Goal: Task Accomplishment & Management: Manage account settings

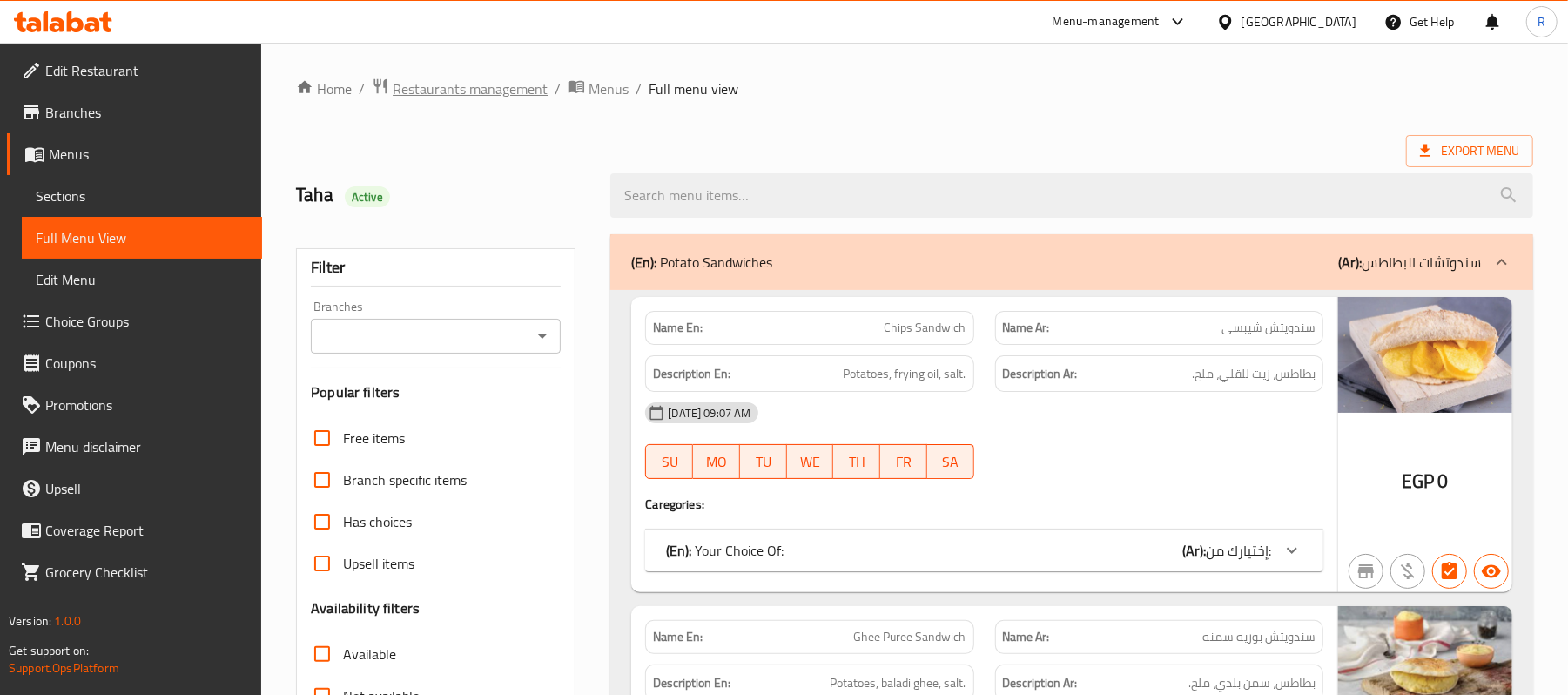
click at [497, 94] on span "Restaurants management" at bounding box center [470, 88] width 155 height 21
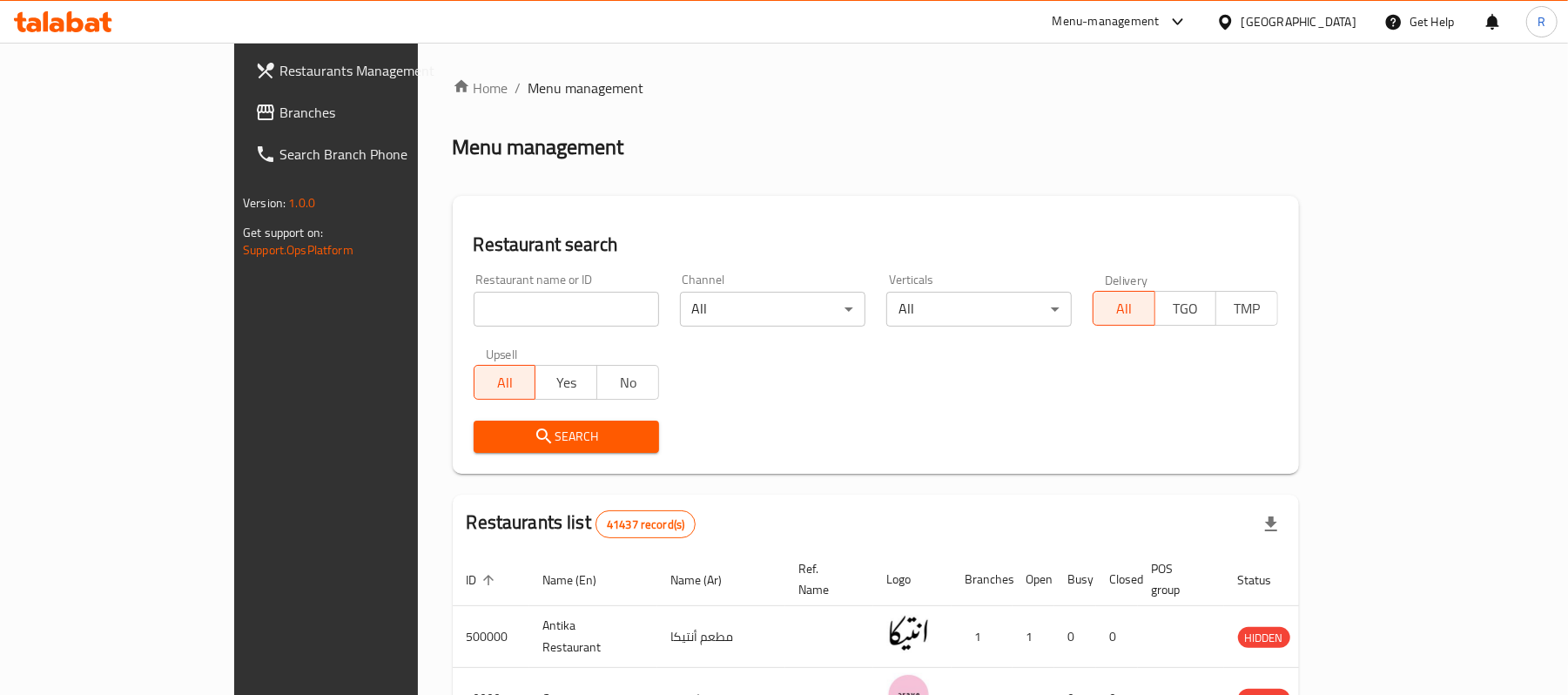
click at [1348, 19] on div "Egypt" at bounding box center [1298, 22] width 115 height 20
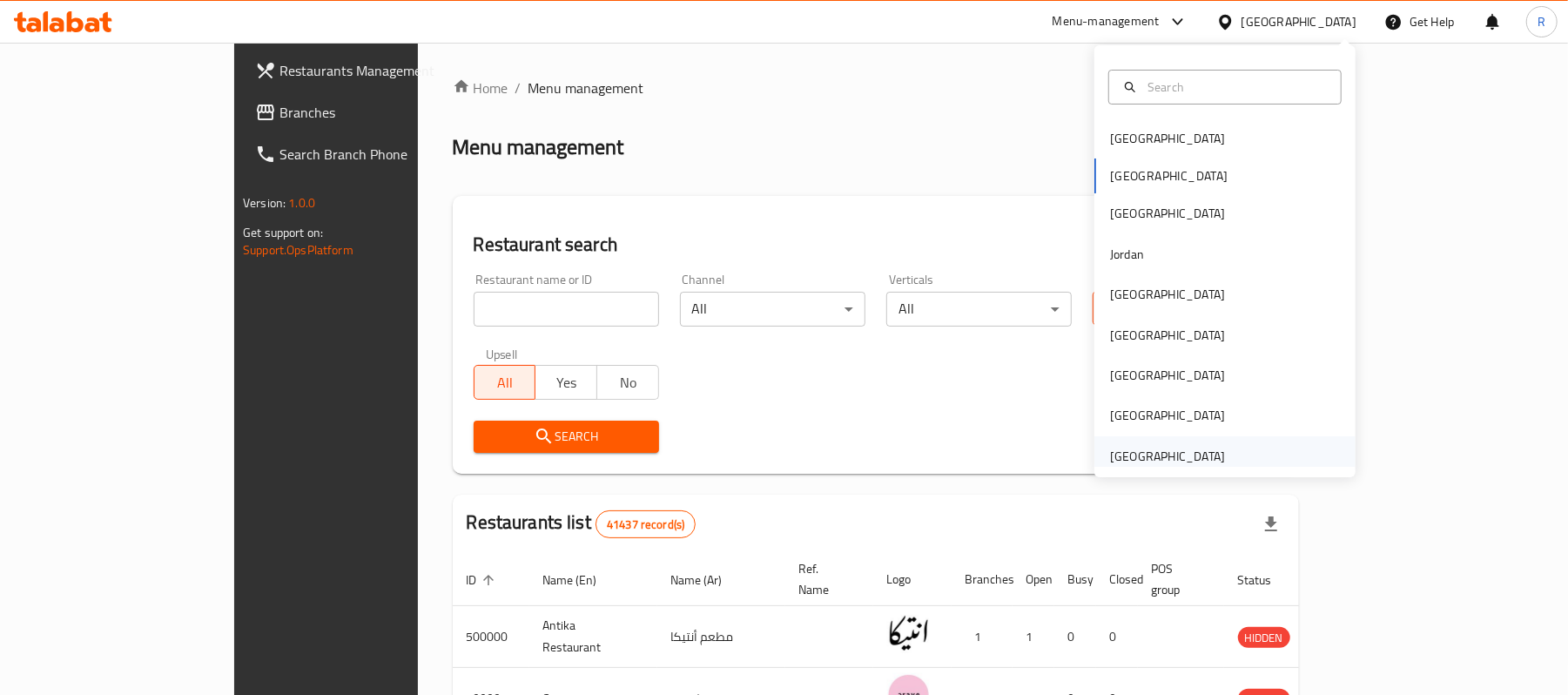
click at [1119, 454] on div "[GEOGRAPHIC_DATA]" at bounding box center [1167, 456] width 115 height 20
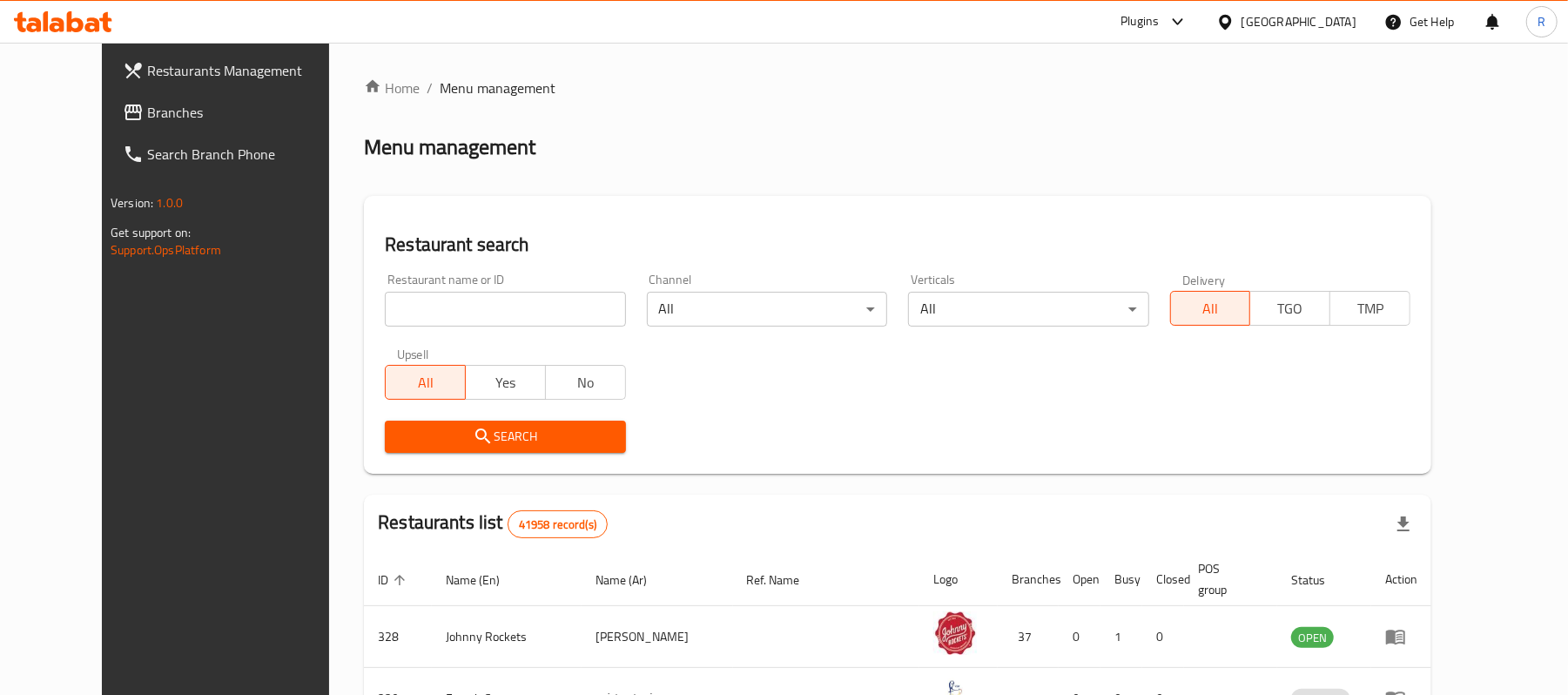
click at [175, 109] on span "Branches" at bounding box center [248, 112] width 203 height 21
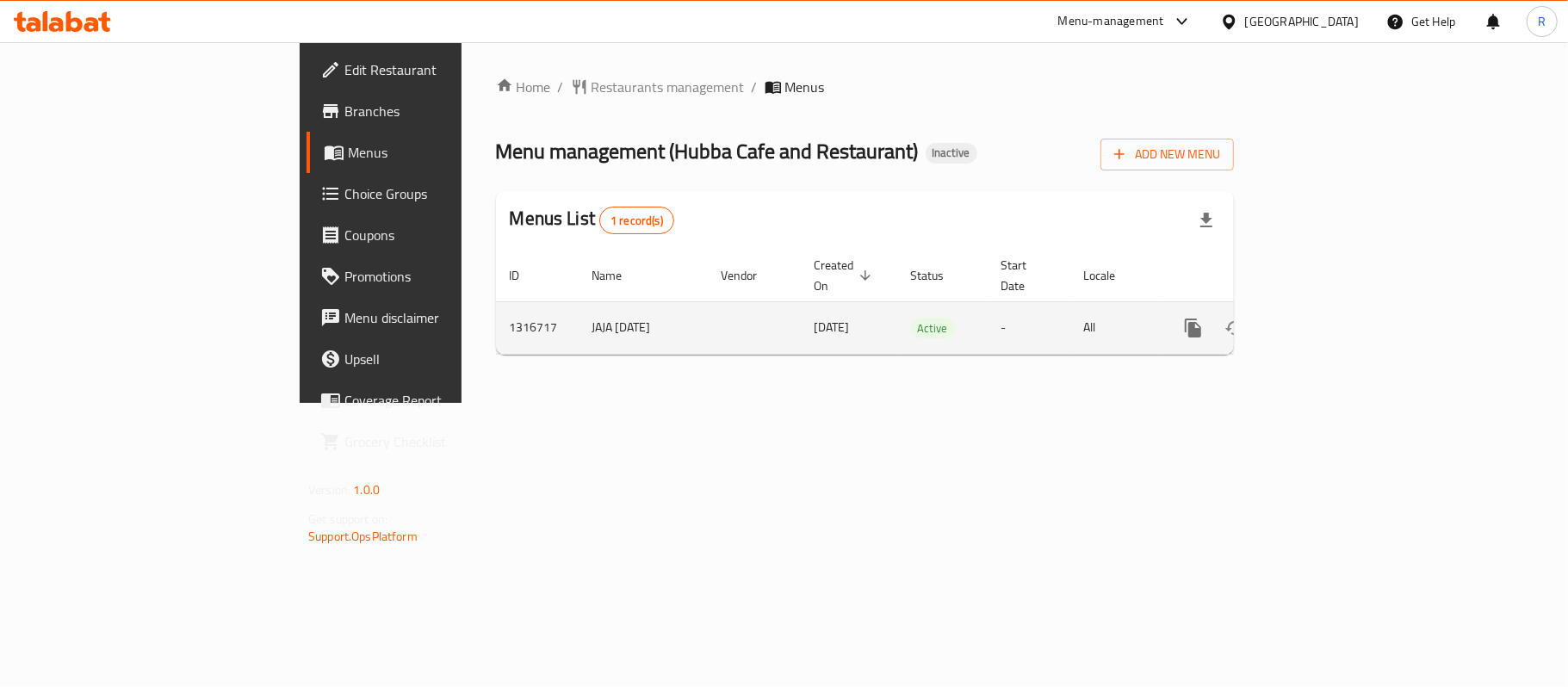
click at [1327, 317] on icon "enhanced table" at bounding box center [1317, 327] width 20 height 20
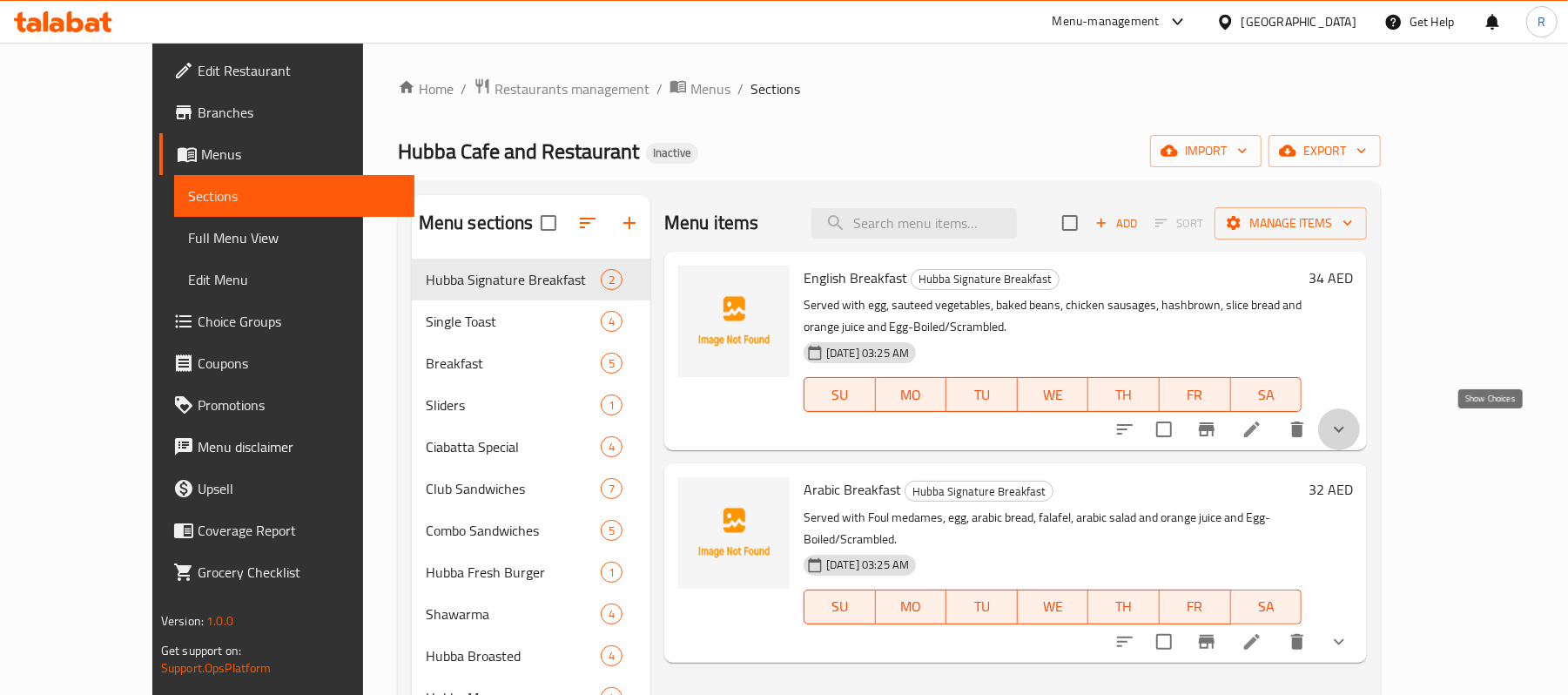
click at [1344, 430] on icon "show more" at bounding box center [1338, 430] width 11 height 6
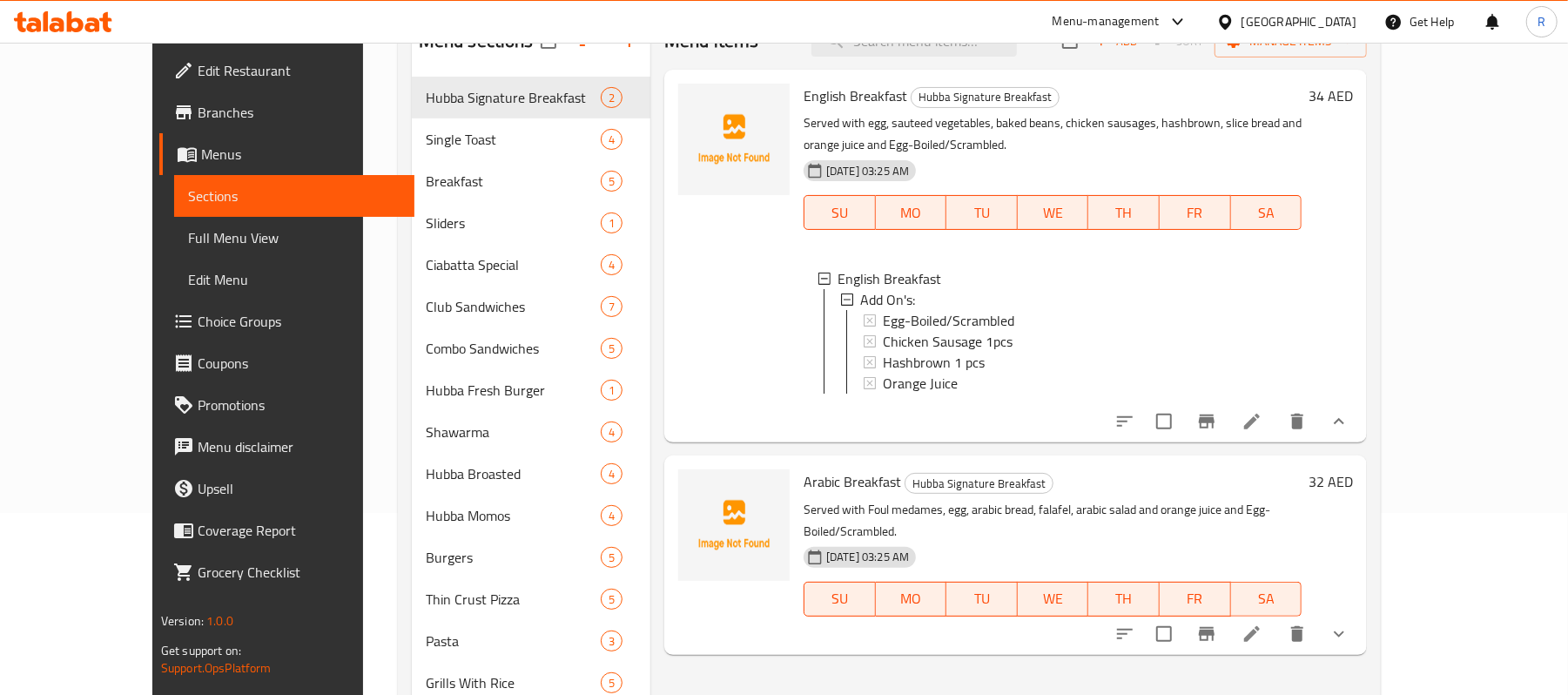
scroll to position [232, 0]
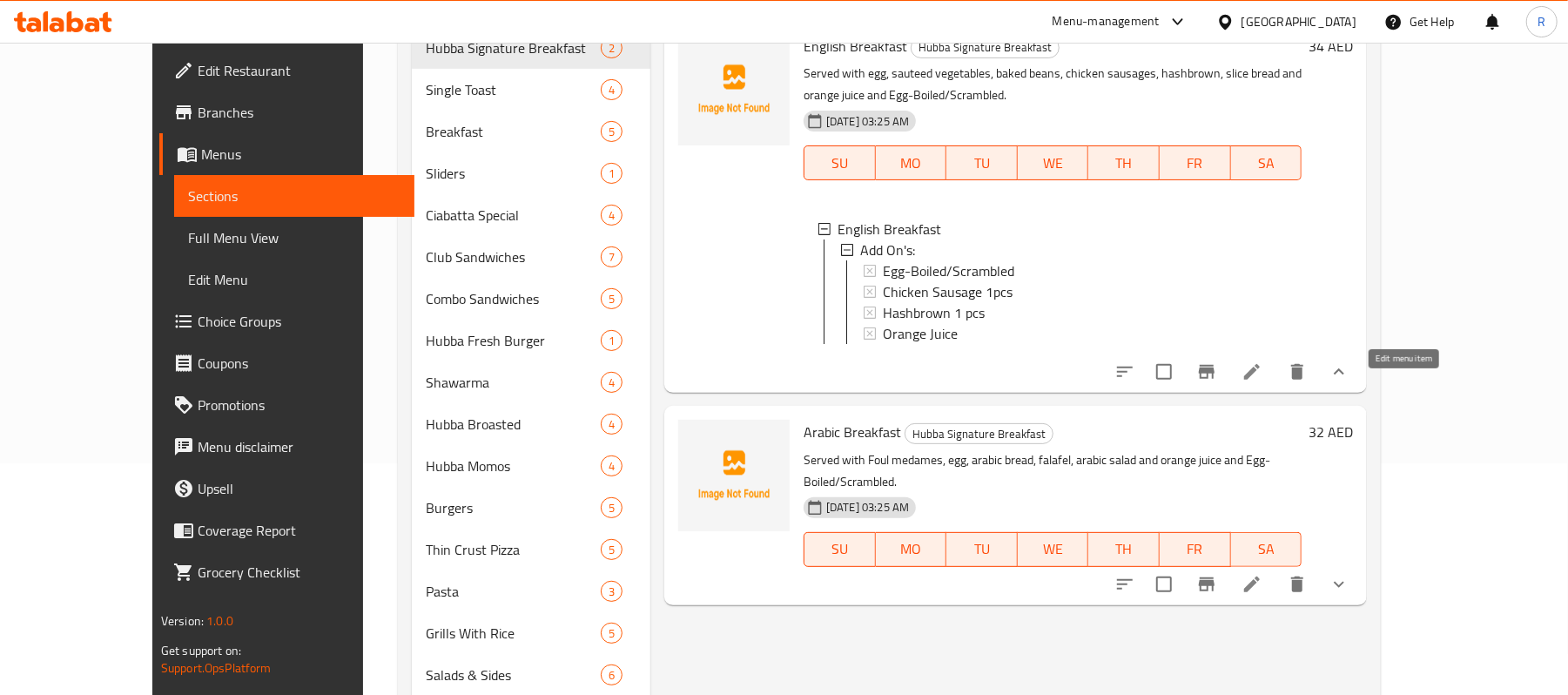
click at [1262, 382] on icon at bounding box center [1251, 371] width 21 height 21
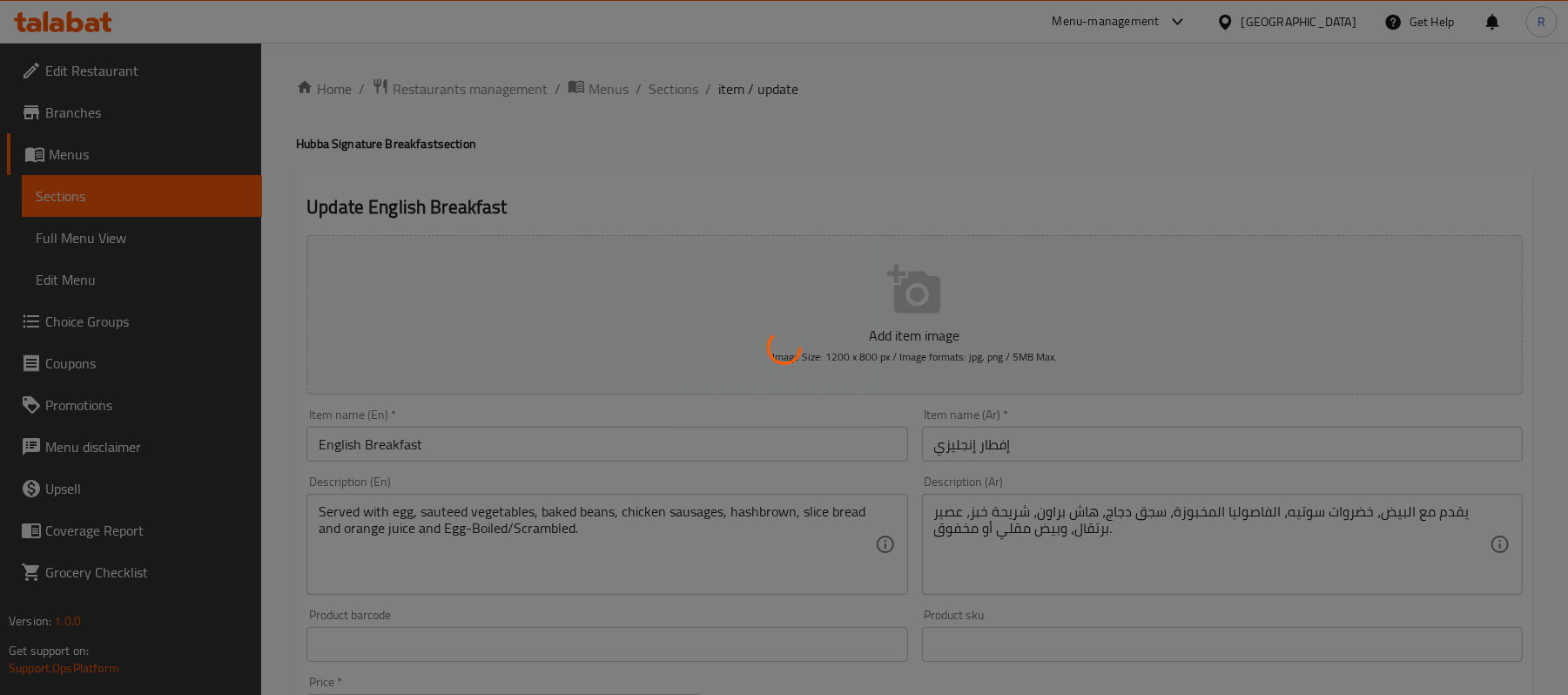
type input "الإضافات:"
type input "0"
type input "3"
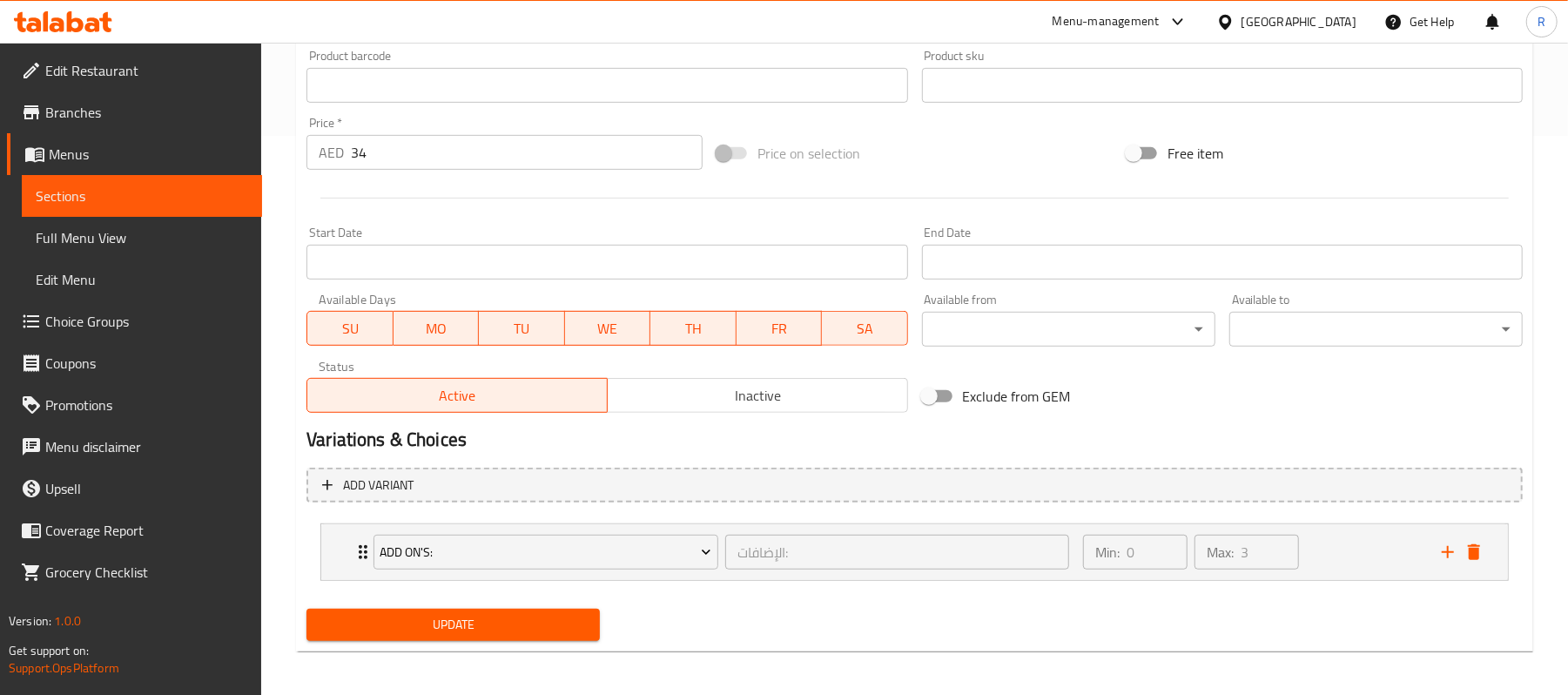
scroll to position [565, 0]
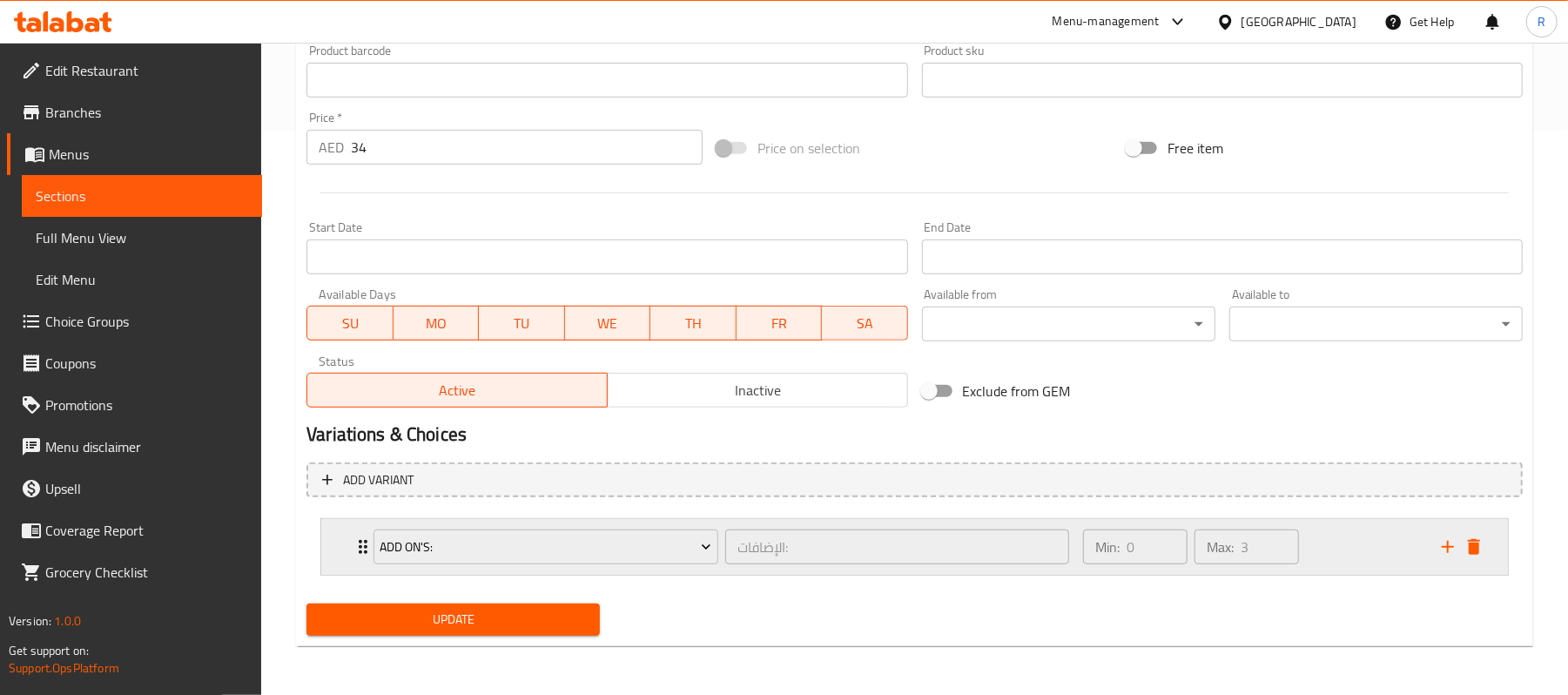
click at [364, 547] on div "Add On's: الإضافات: ​" at bounding box center [721, 547] width 716 height 56
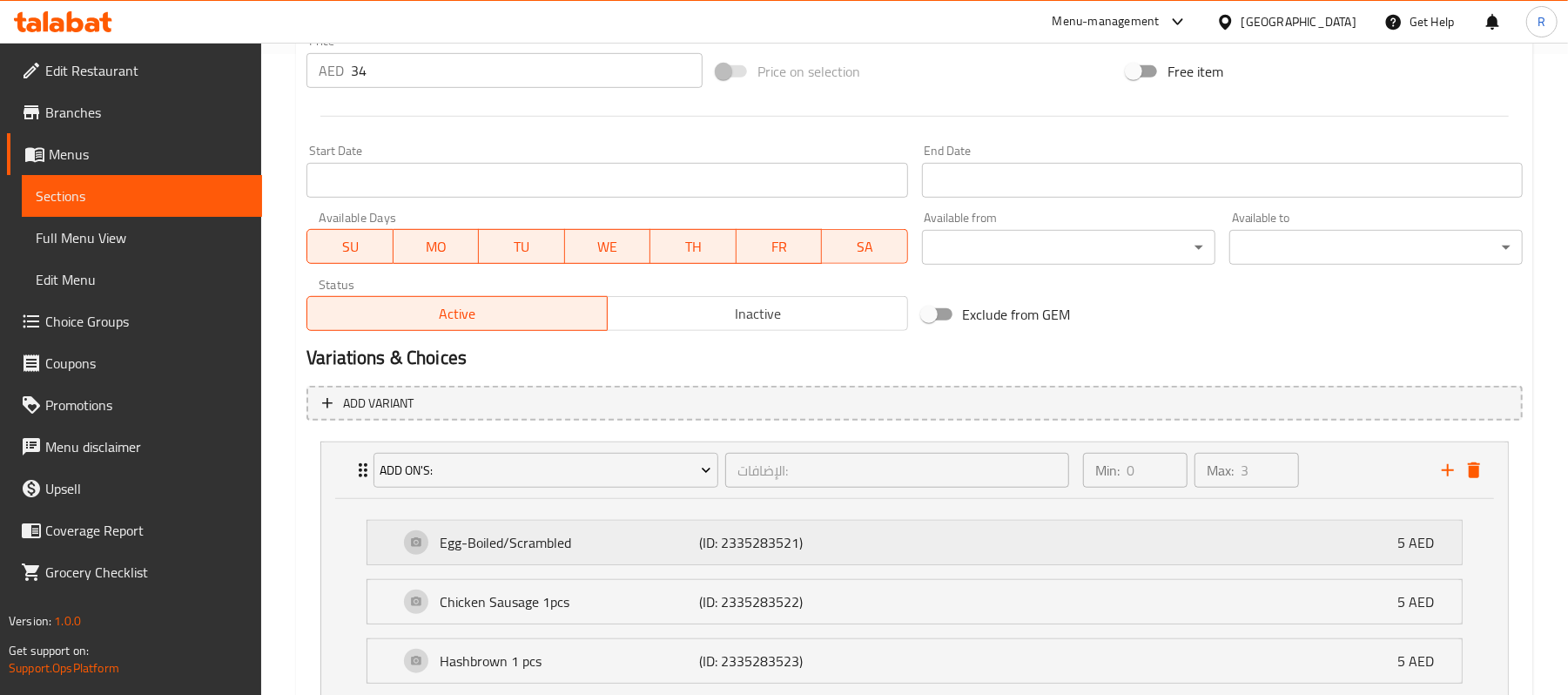
scroll to position [681, 0]
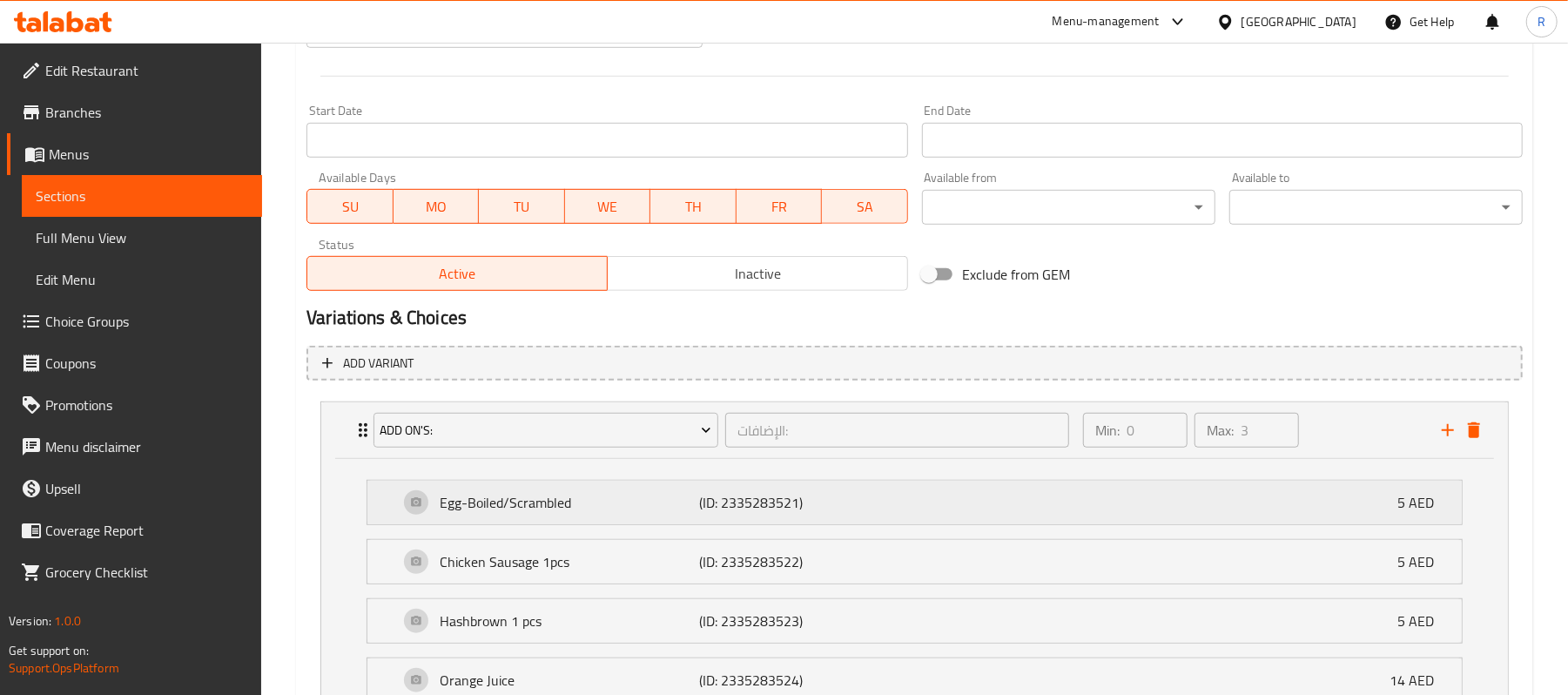
click at [609, 509] on p "Egg-Boiled/Scrambled" at bounding box center [569, 502] width 259 height 21
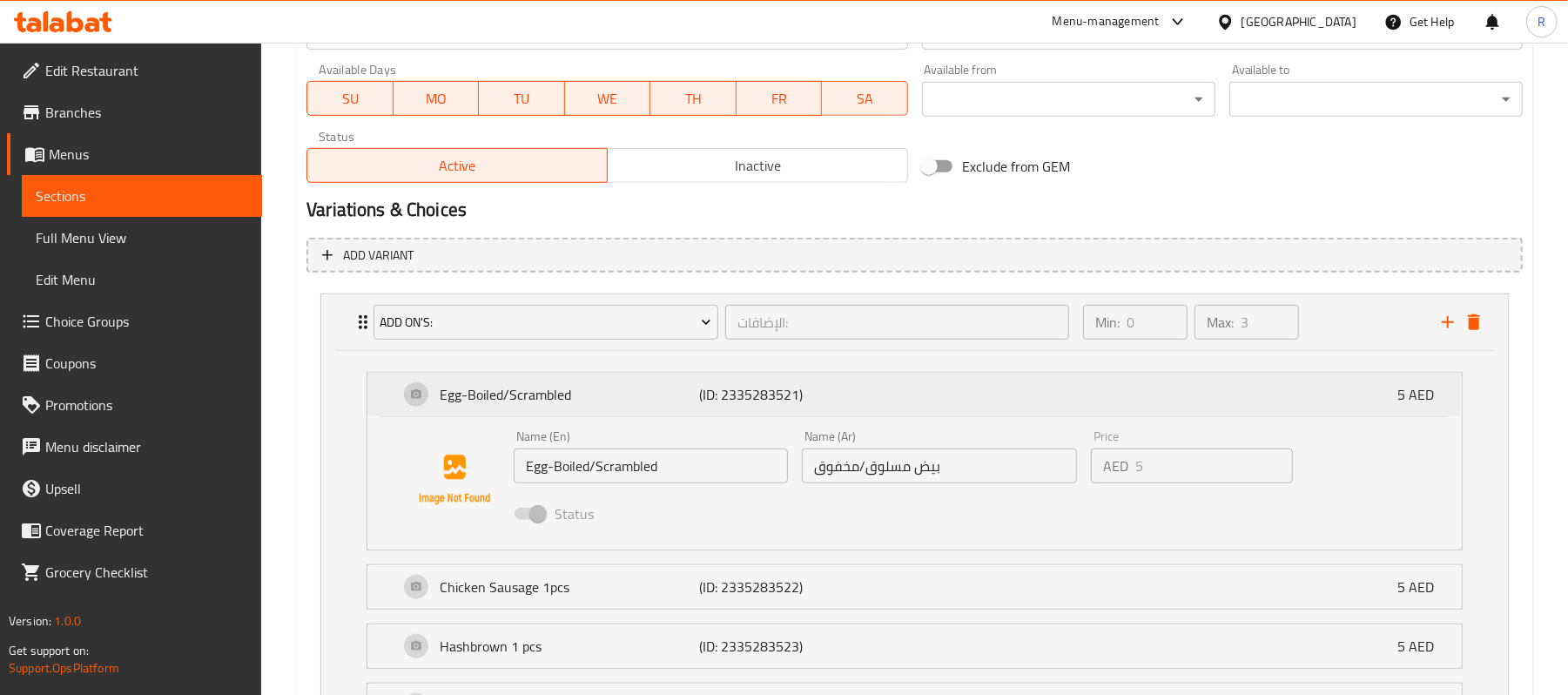
scroll to position [929, 0]
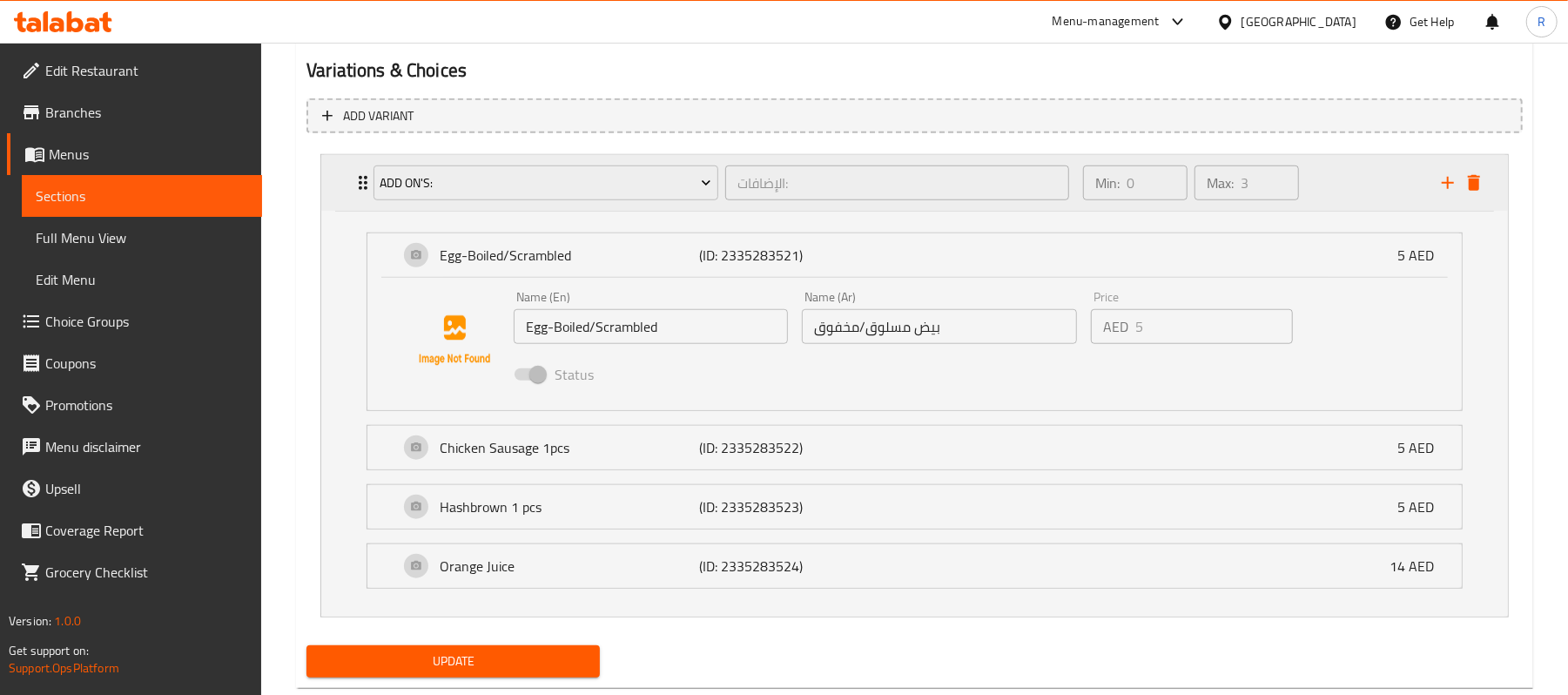
click at [360, 196] on div "Add On's: الإضافات: ​ Min: 0 ​ Max: 3 ​" at bounding box center [919, 183] width 1134 height 56
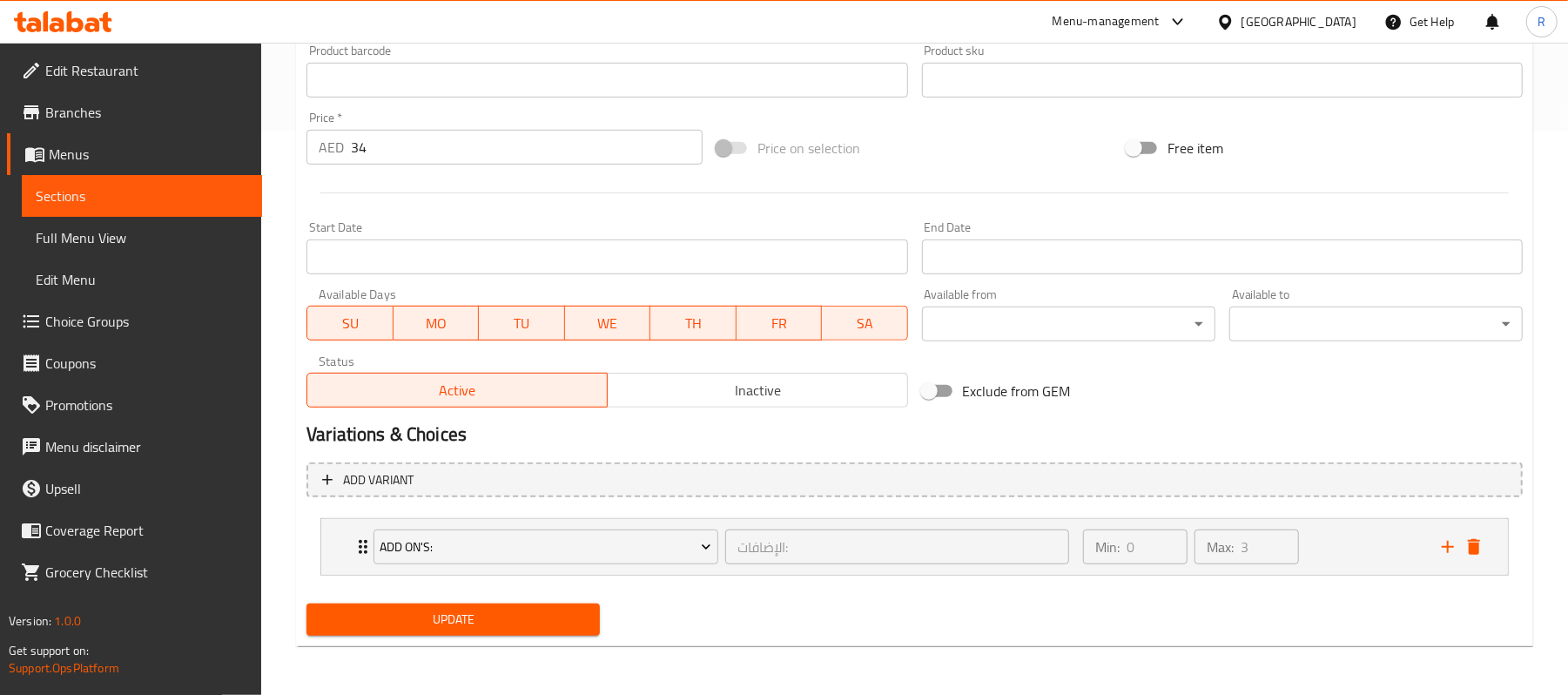
scroll to position [565, 0]
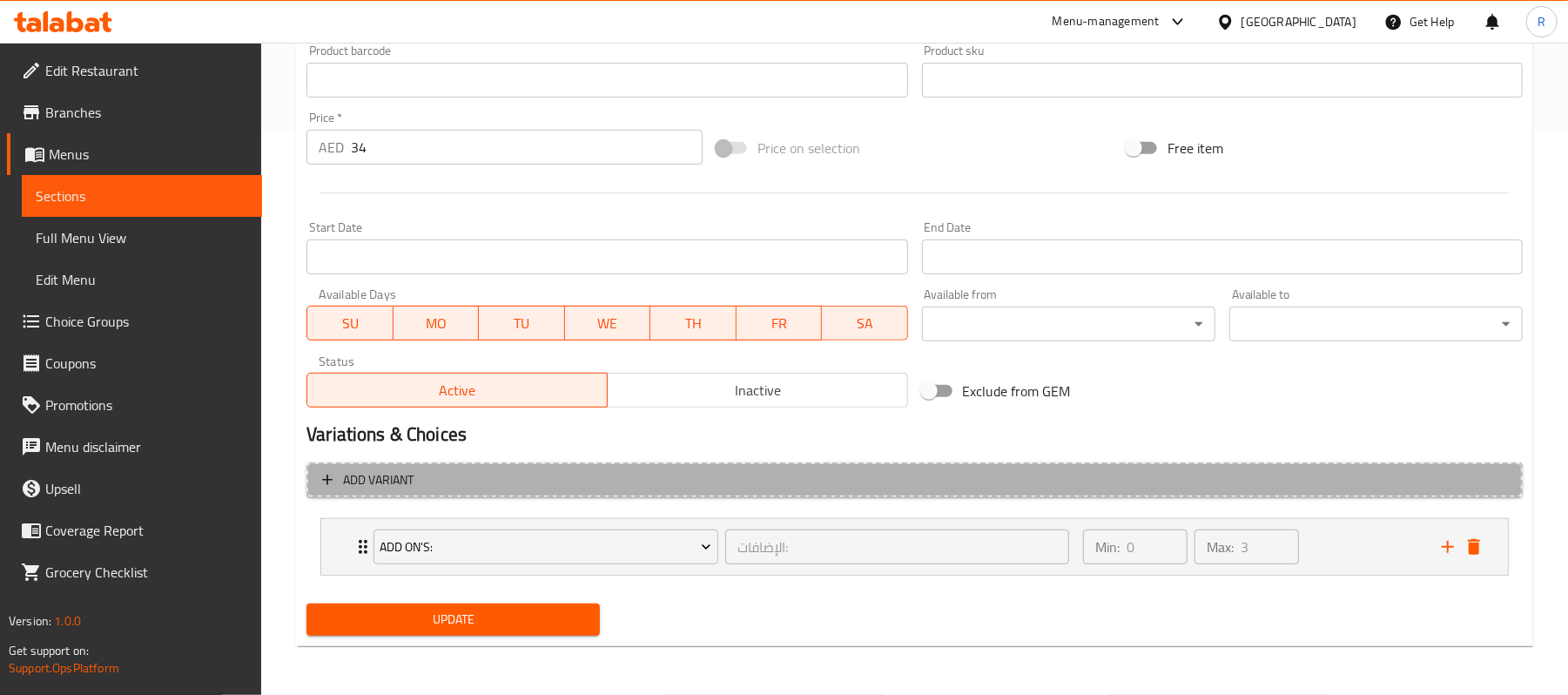
click at [1231, 467] on button "Add variant" at bounding box center [914, 480] width 1216 height 35
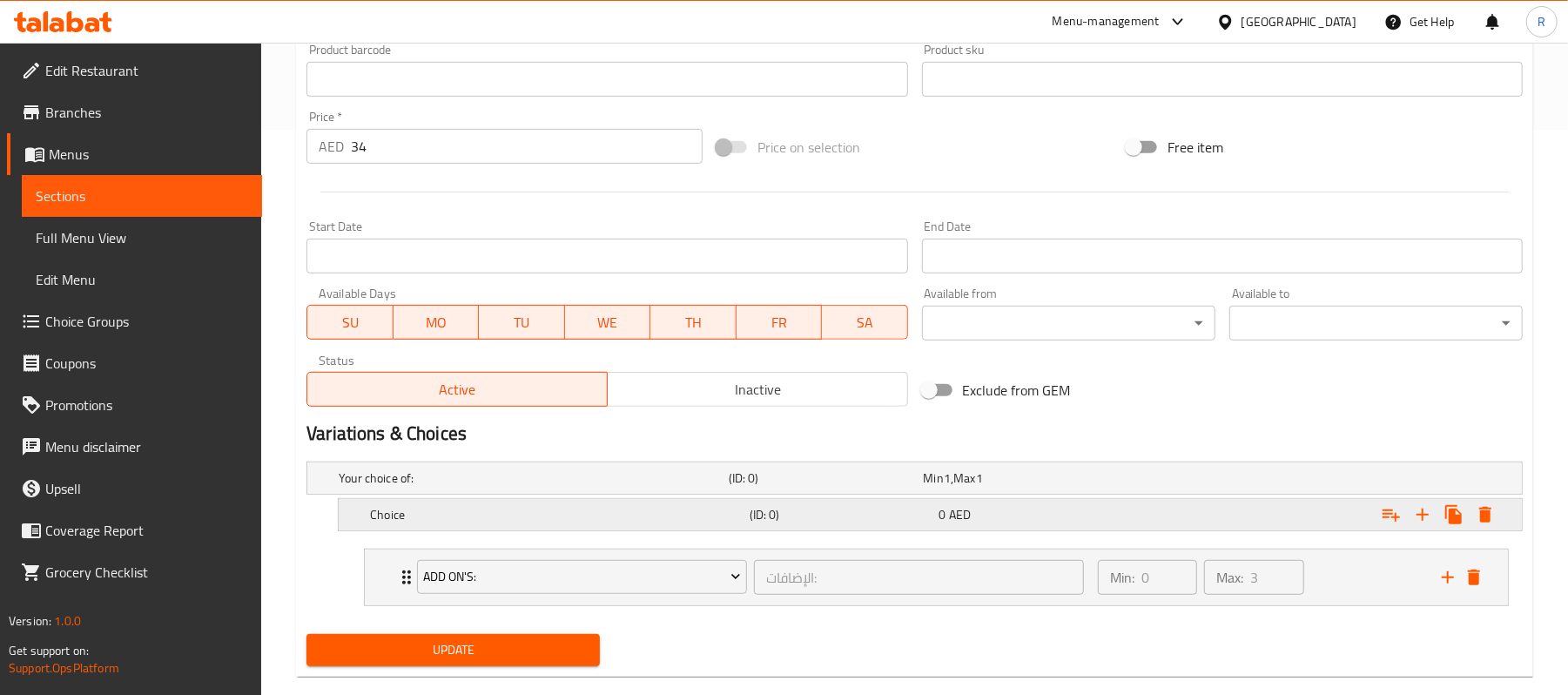
click at [1120, 509] on div "0 AED" at bounding box center [1030, 514] width 183 height 18
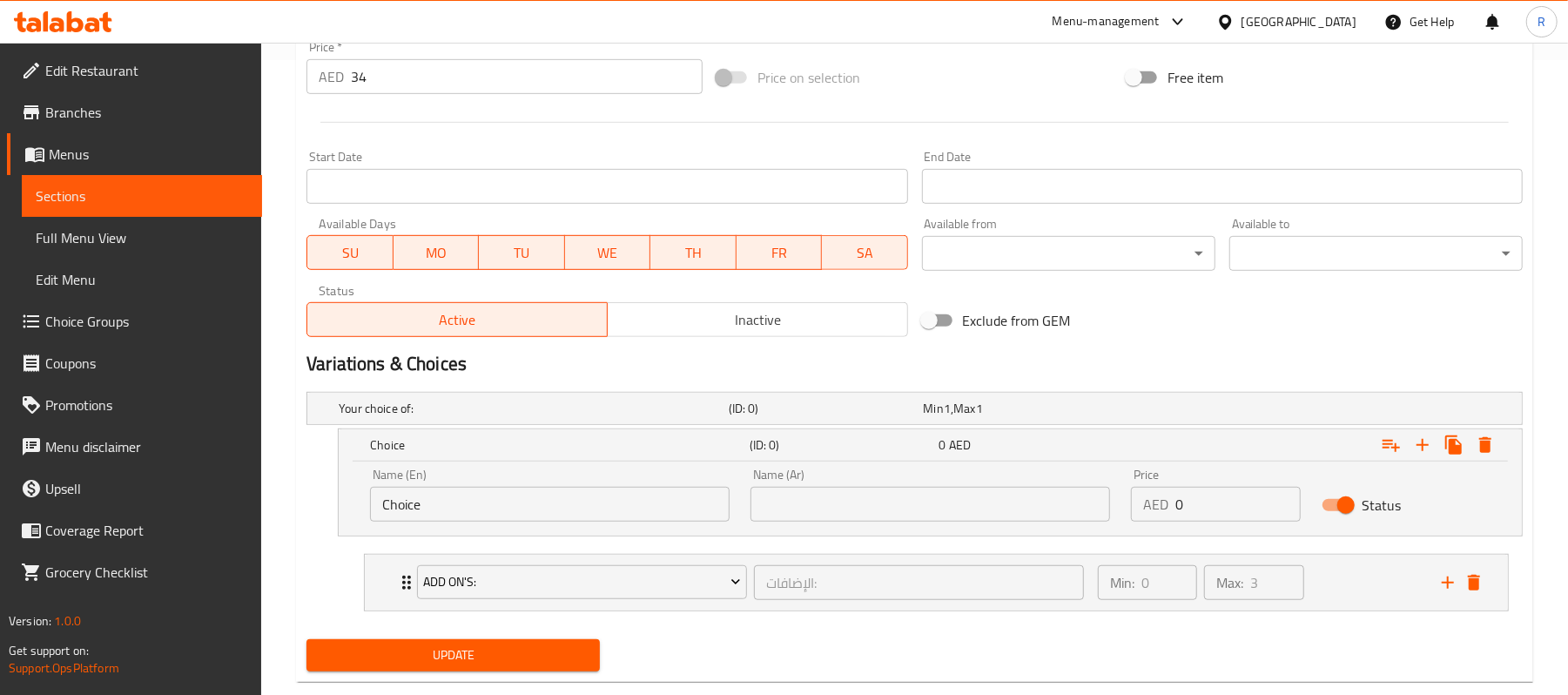
scroll to position [673, 0]
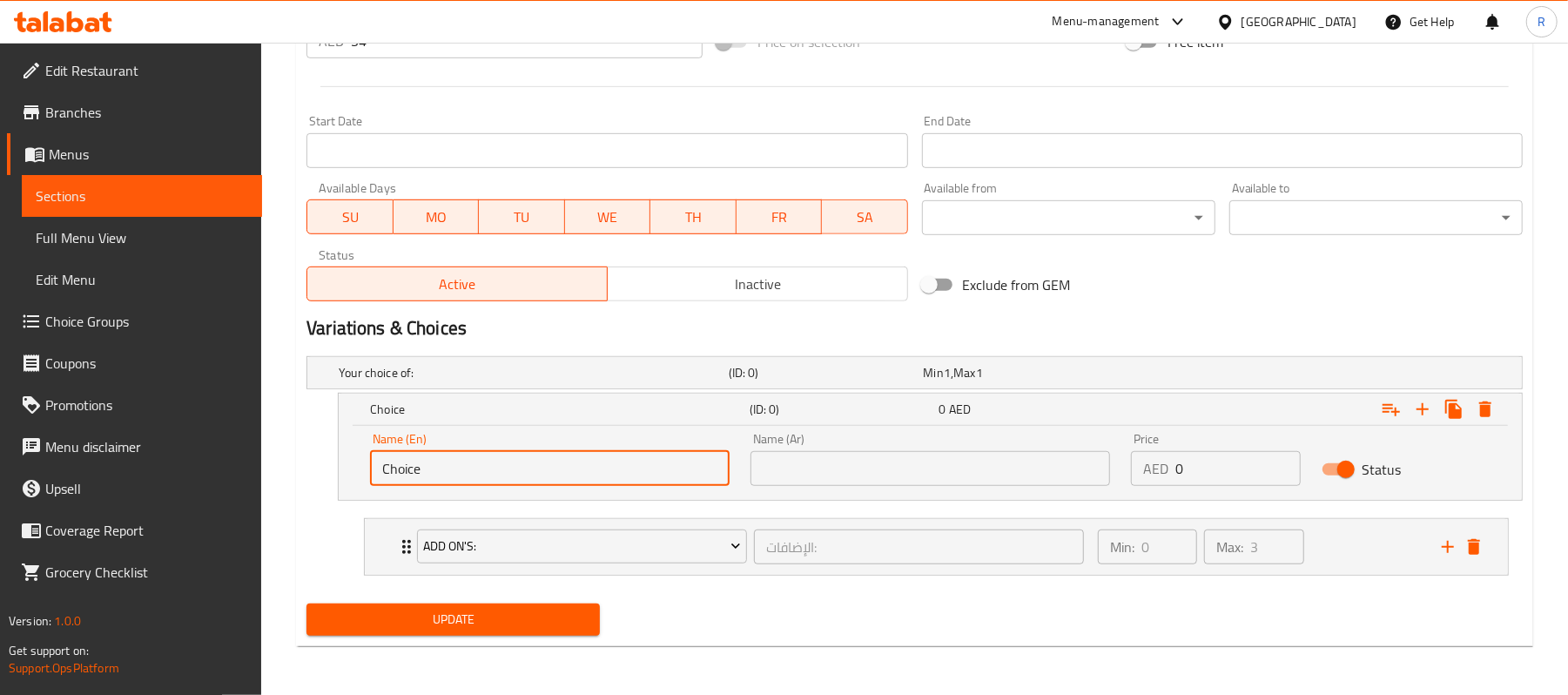
click at [477, 461] on input "Choice" at bounding box center [549, 468] width 359 height 34
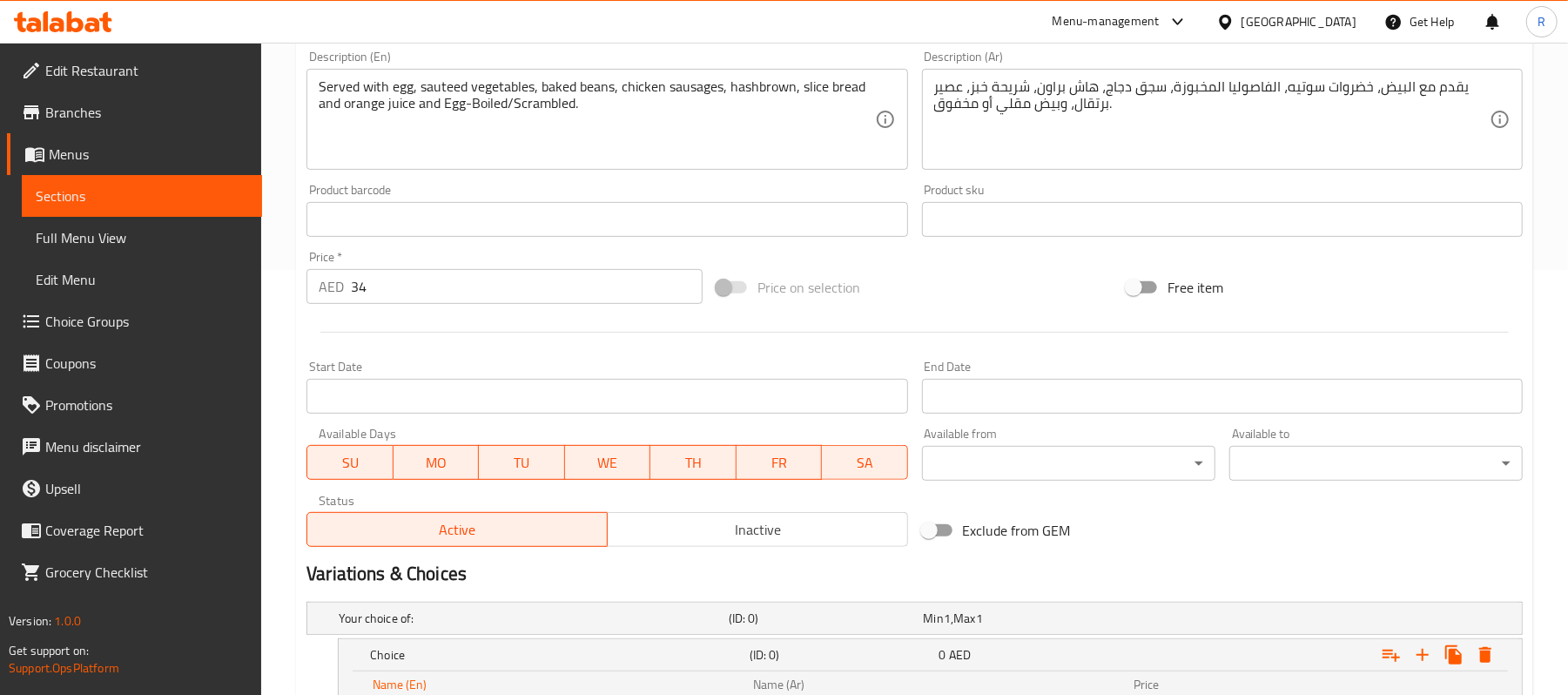
scroll to position [0, 0]
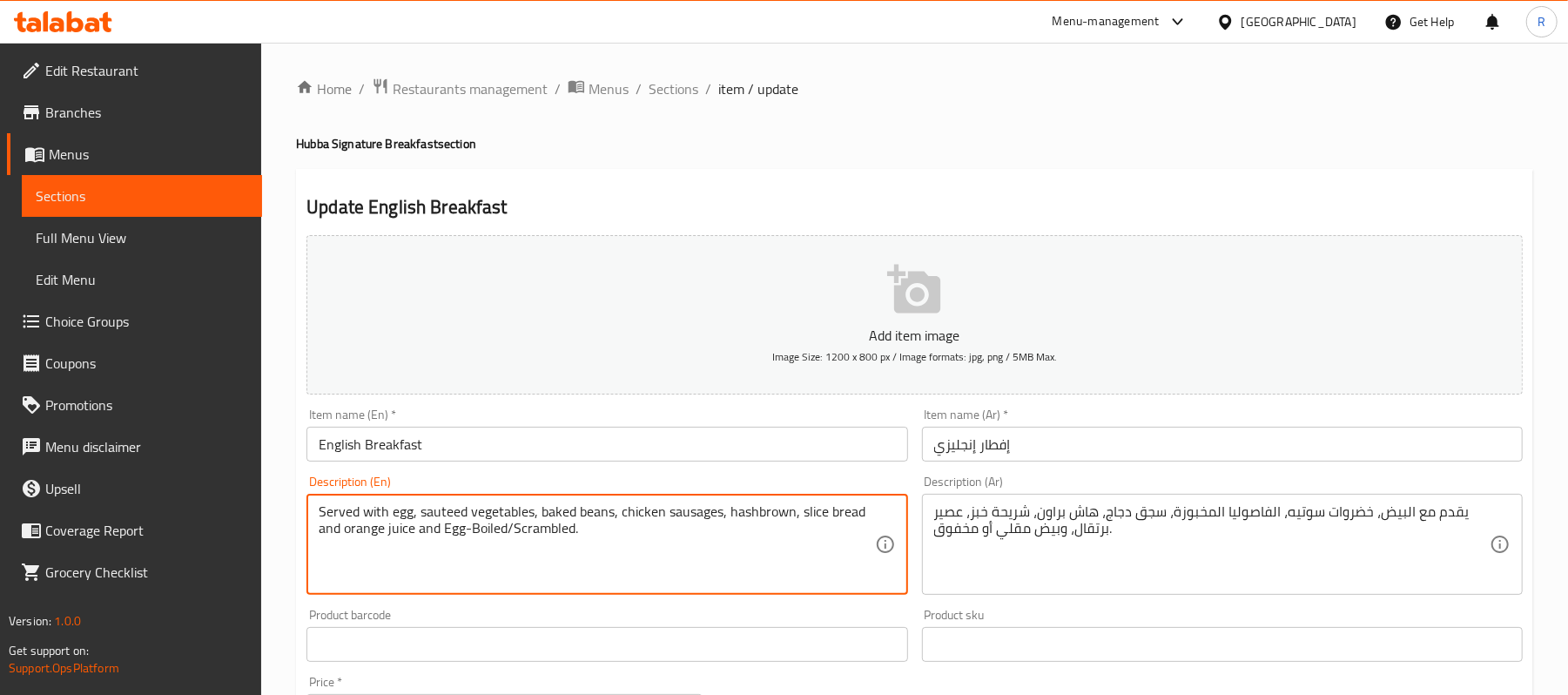
drag, startPoint x: 443, startPoint y: 533, endPoint x: 506, endPoint y: 534, distance: 63.0
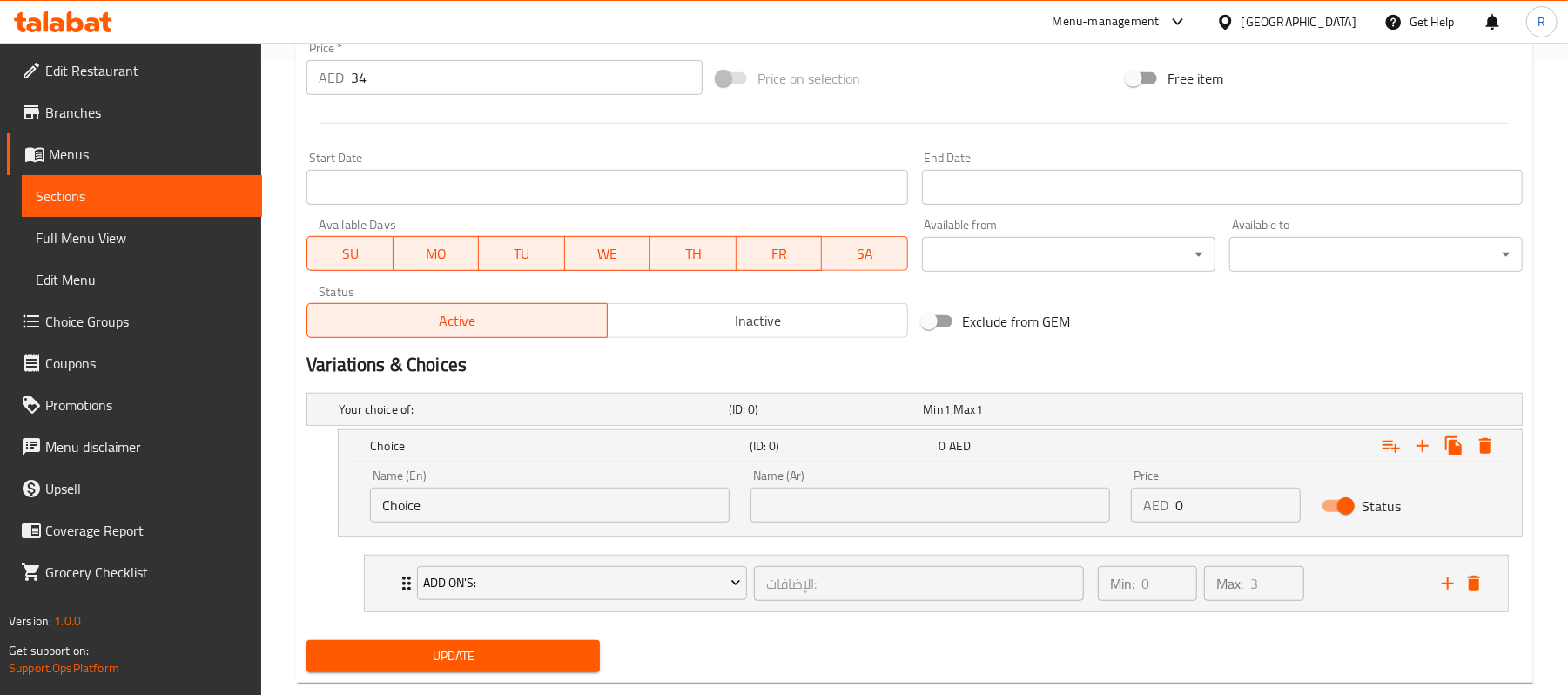
scroll to position [673, 0]
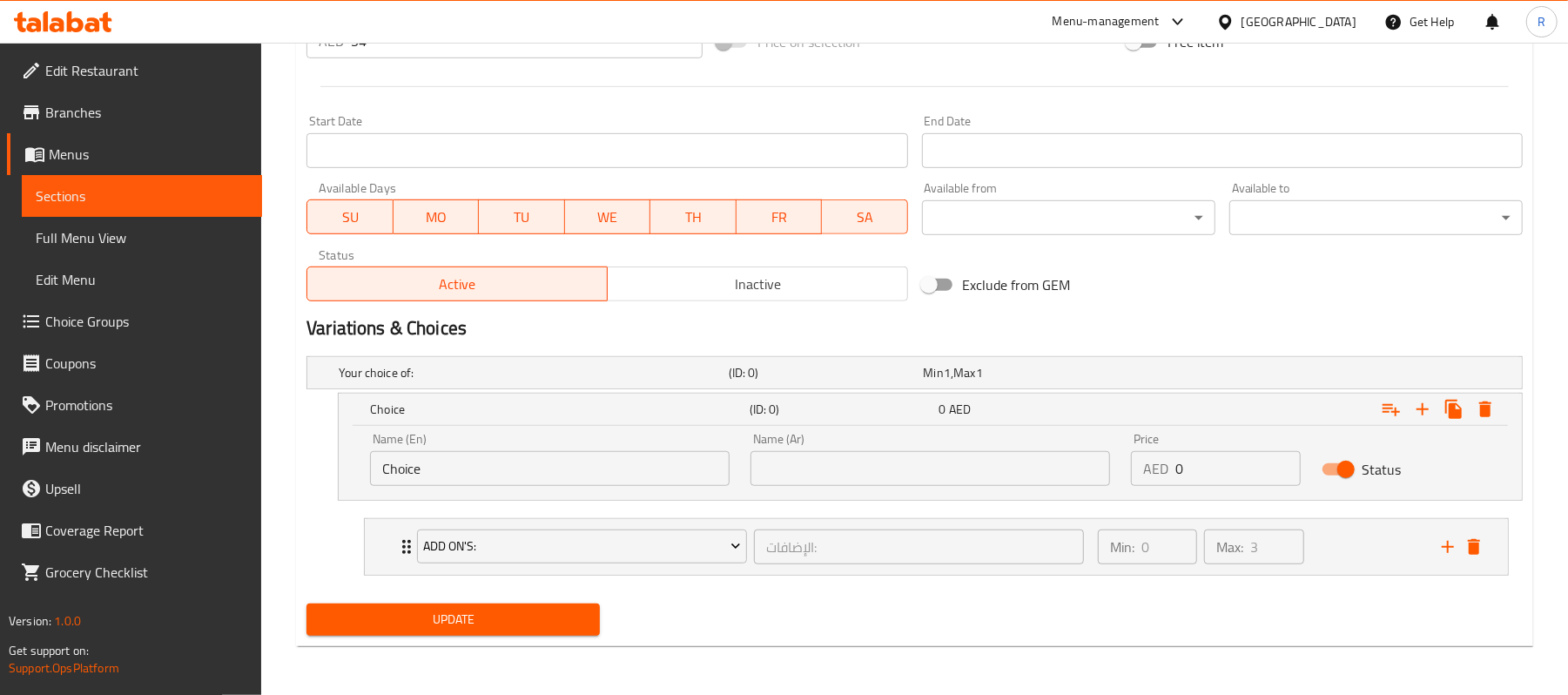
click at [506, 457] on input "Choice" at bounding box center [549, 468] width 359 height 34
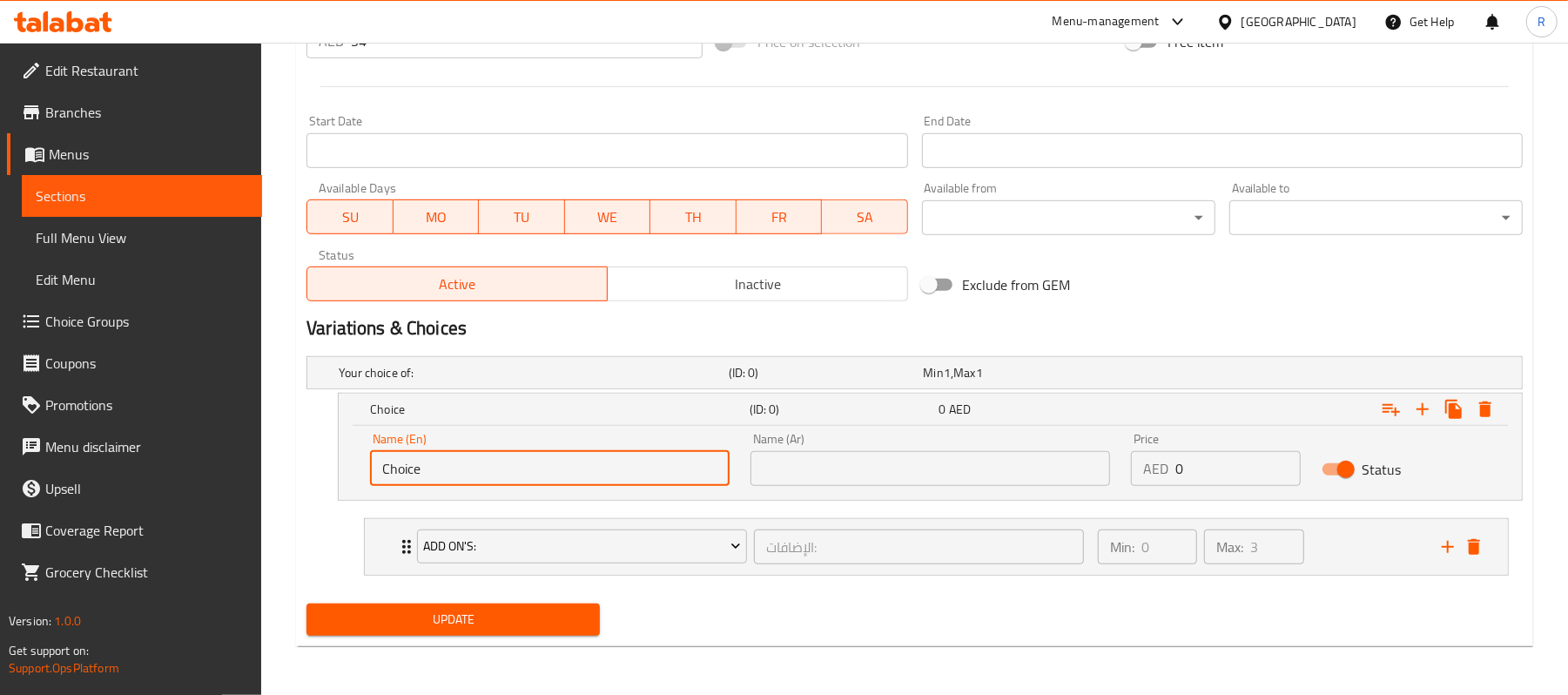
click at [506, 457] on input "Choice" at bounding box center [549, 468] width 359 height 34
paste input "Egg-Boiled"
click at [1418, 408] on icon "Expand" at bounding box center [1423, 409] width 12 height 12
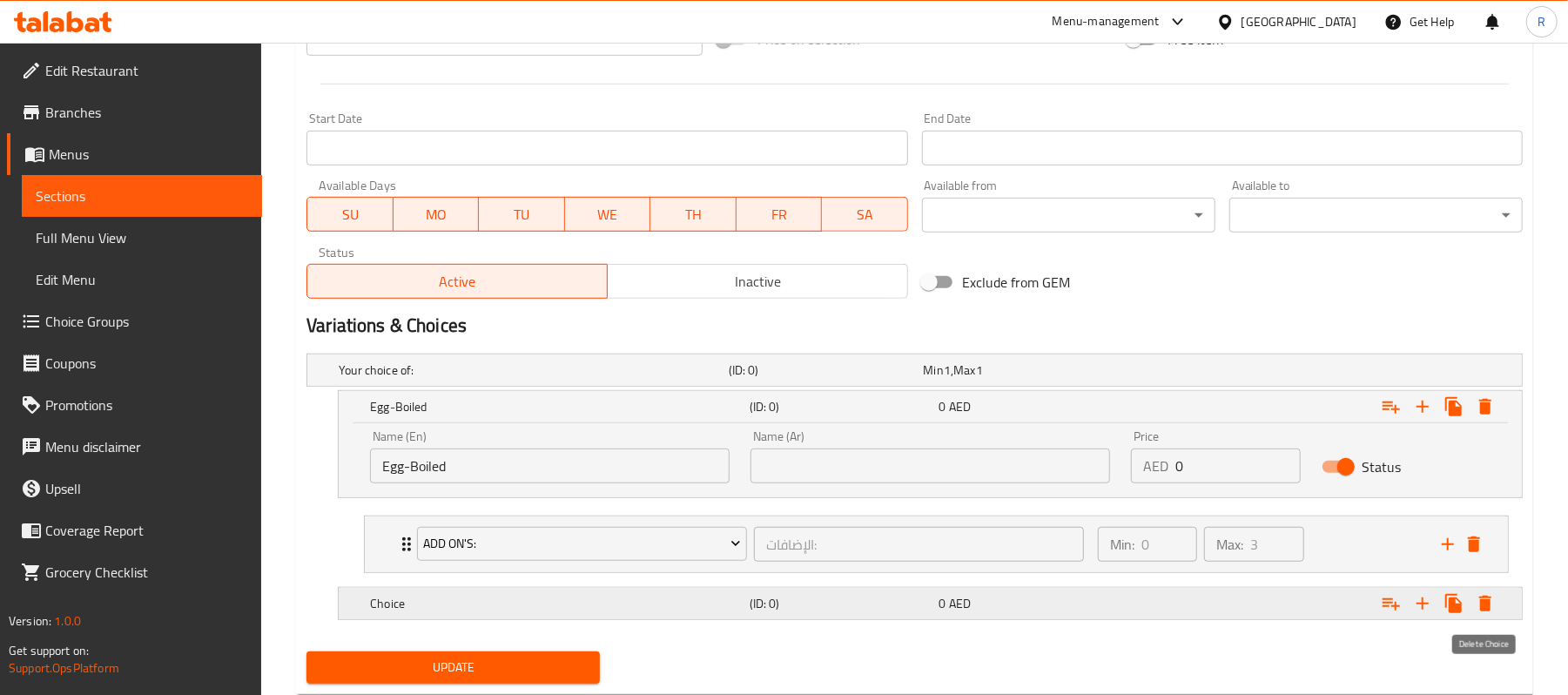
click at [1491, 599] on icon "Expand" at bounding box center [1485, 603] width 21 height 21
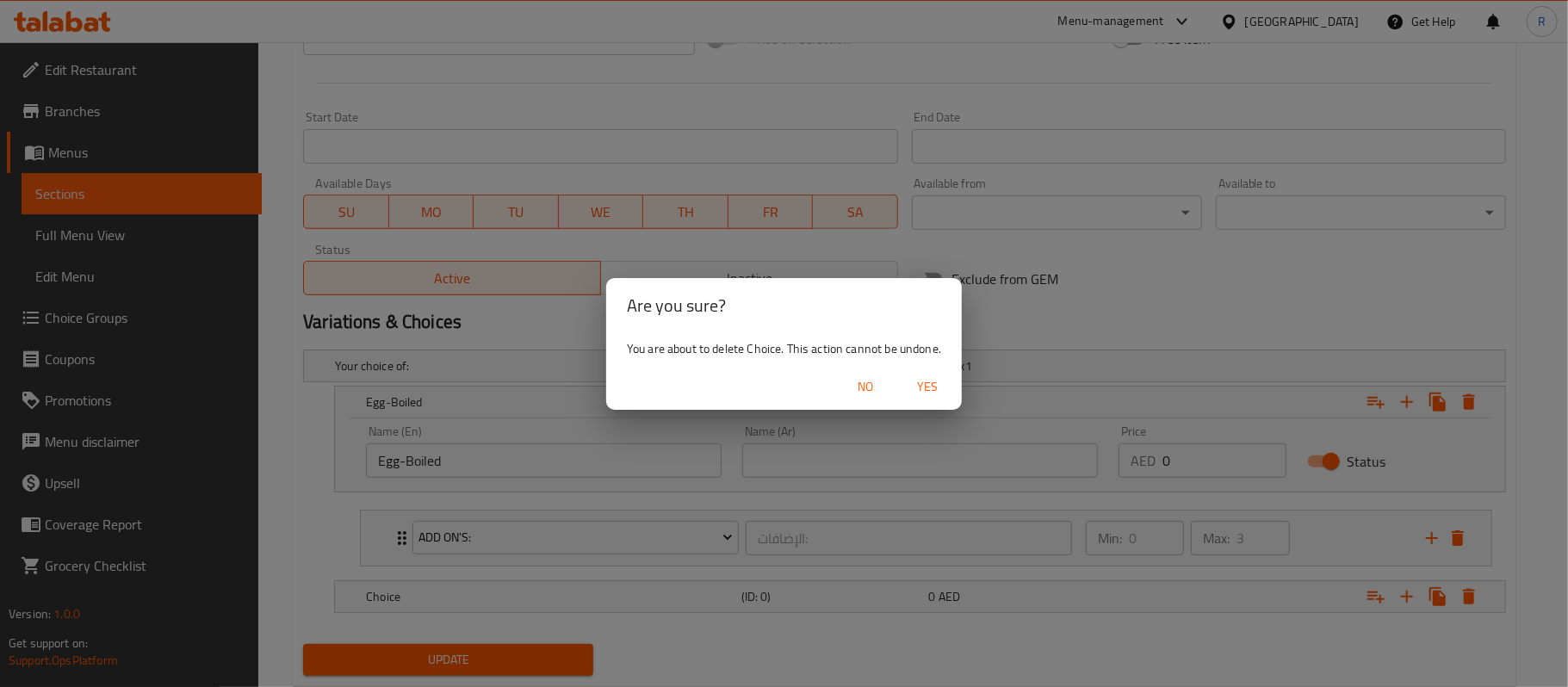
click at [923, 394] on span "Yes" at bounding box center [927, 387] width 42 height 21
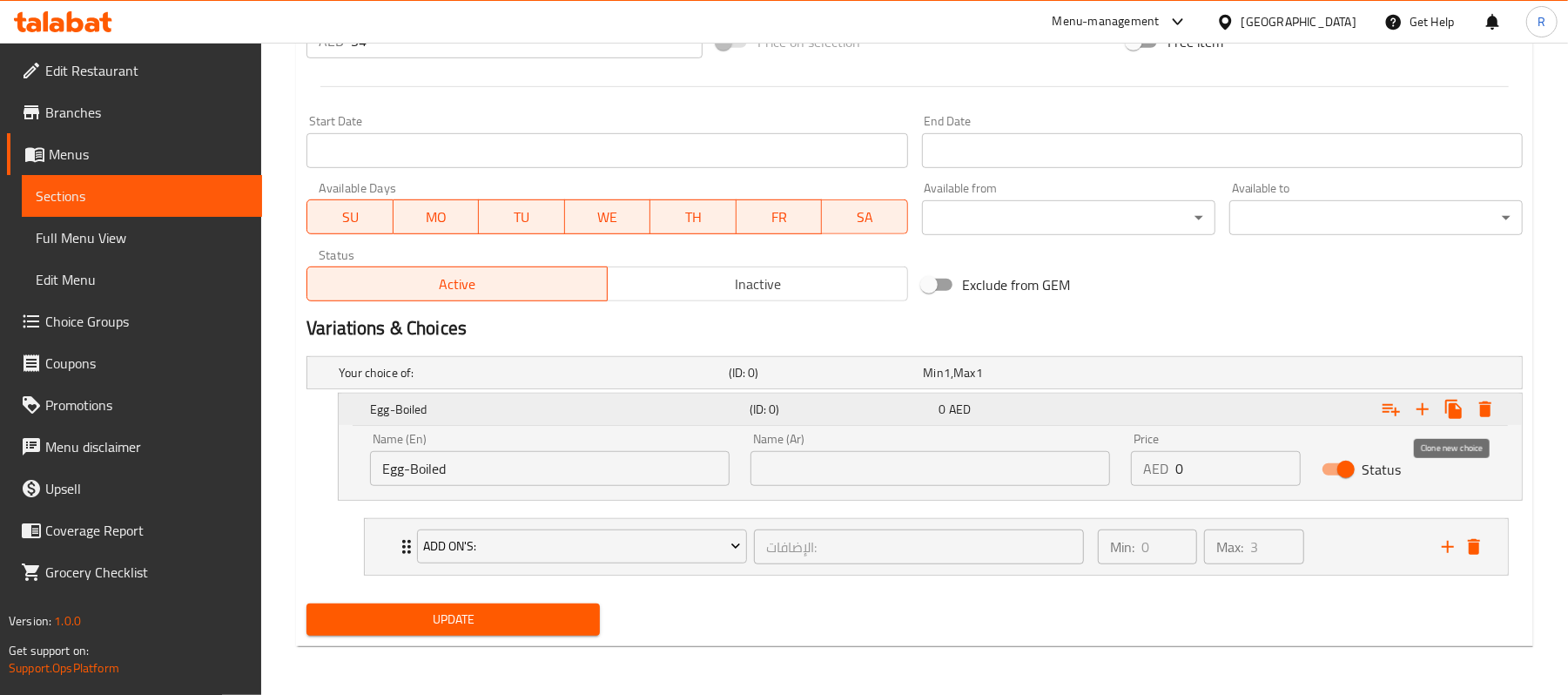
click at [1449, 405] on icon "Expand" at bounding box center [1453, 409] width 17 height 20
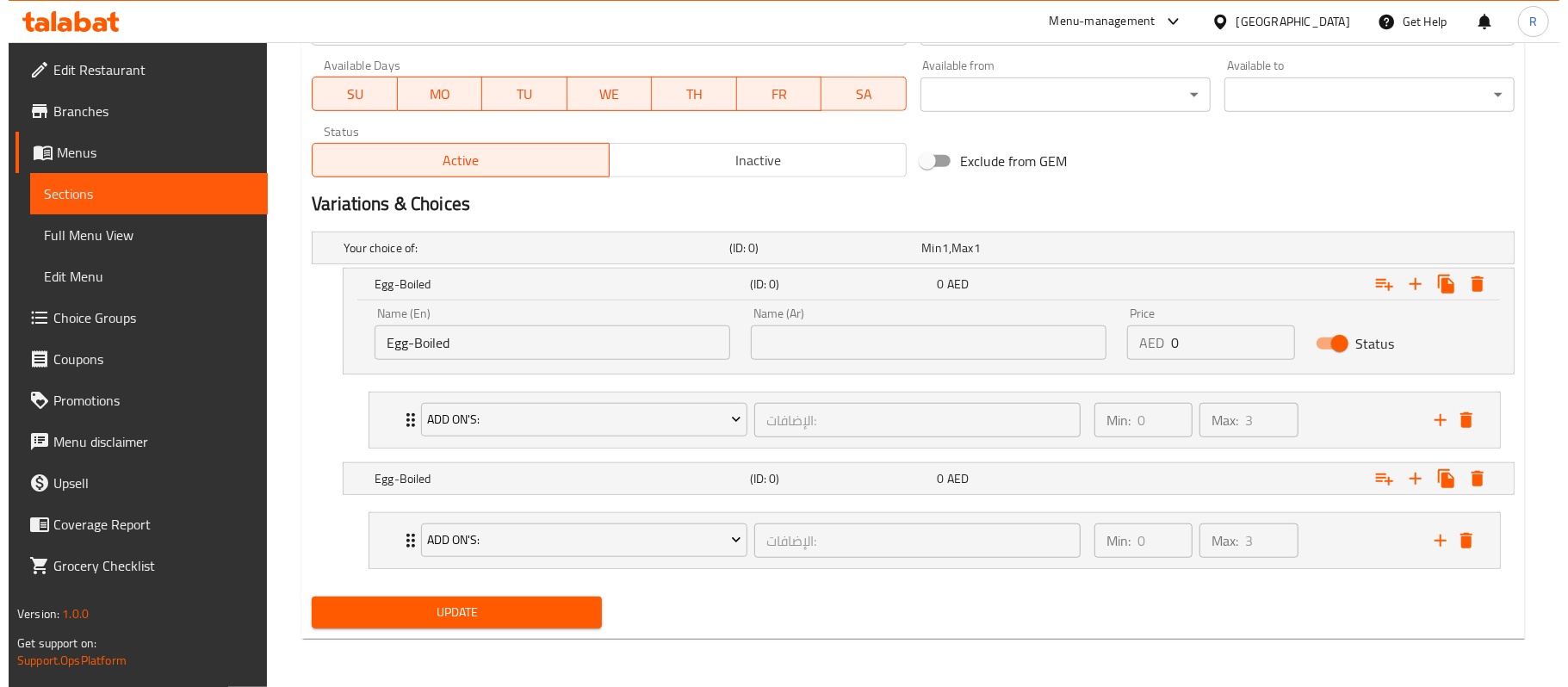
scroll to position [787, 0]
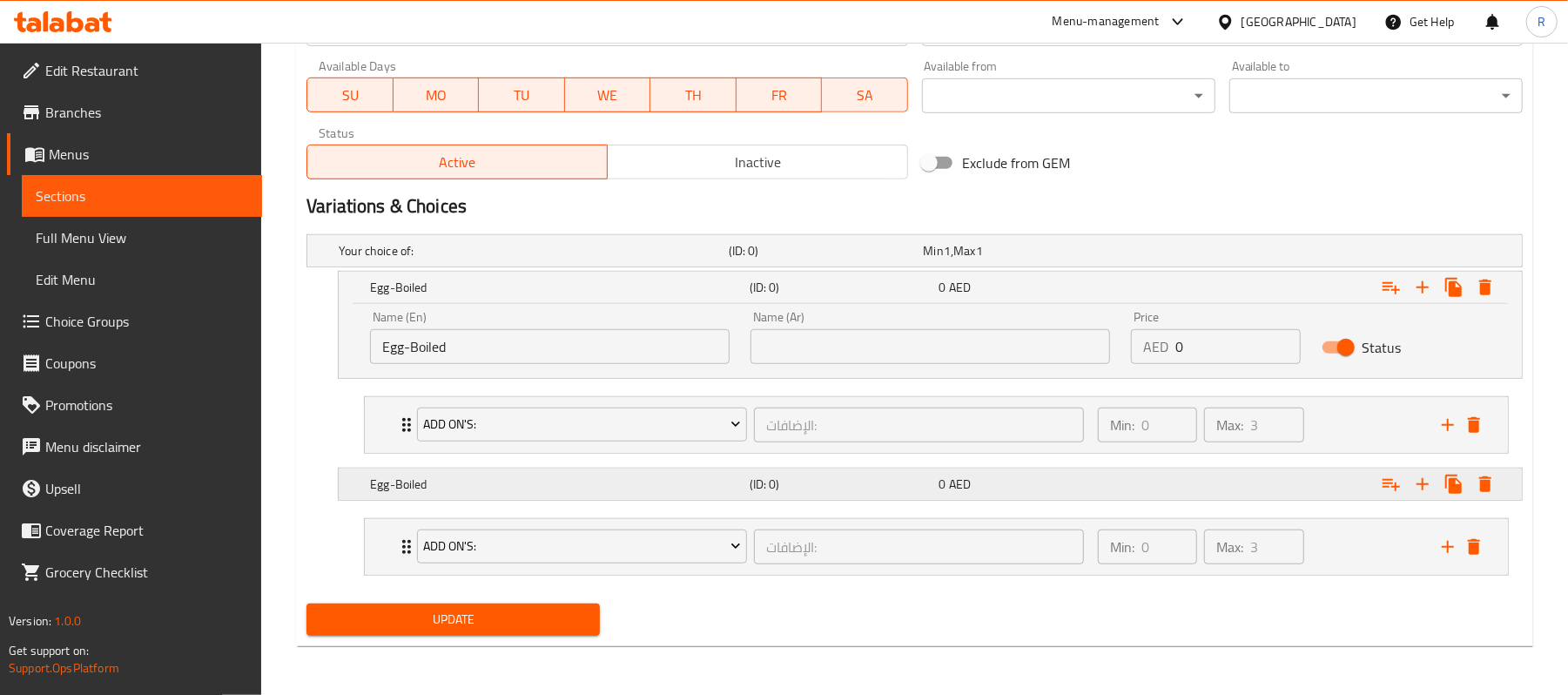
click at [1493, 477] on icon "Expand" at bounding box center [1485, 484] width 21 height 21
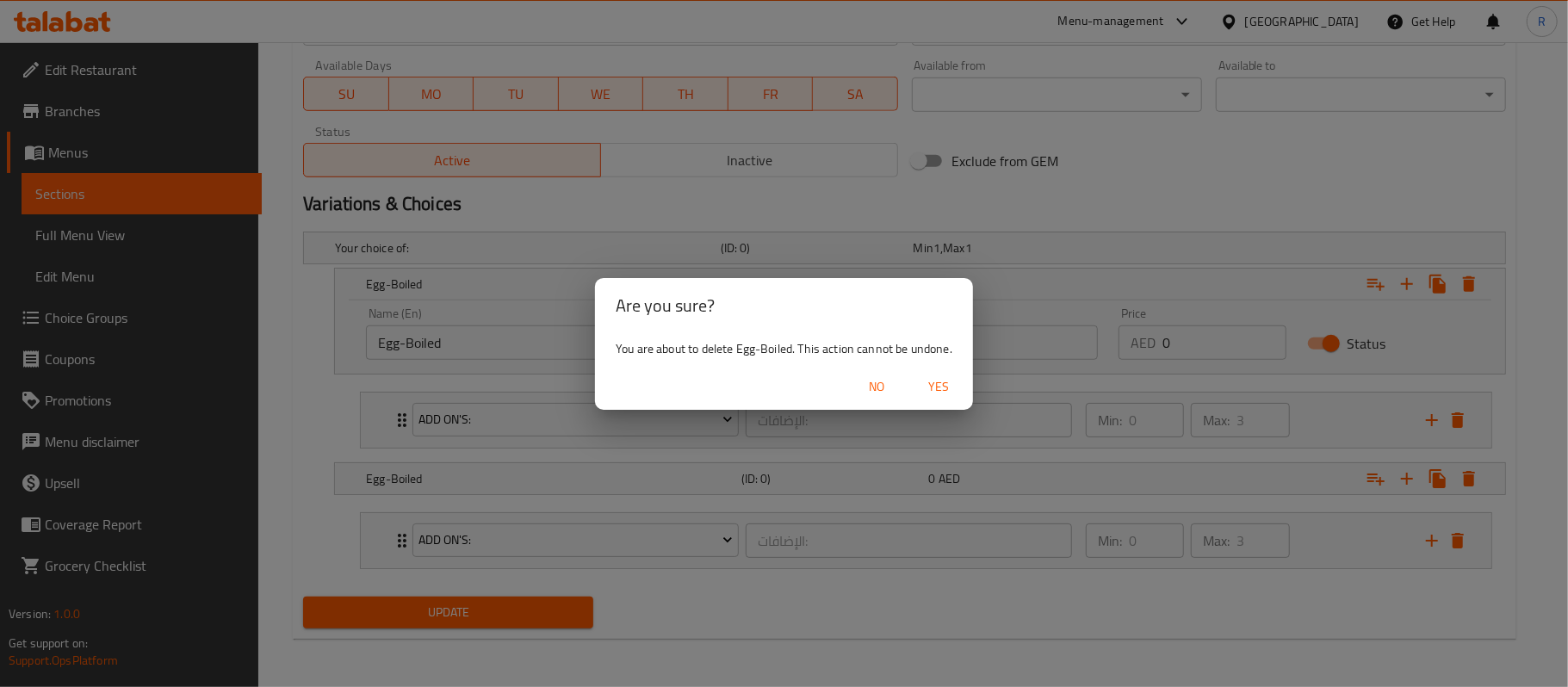
click at [933, 387] on span "Yes" at bounding box center [938, 387] width 42 height 21
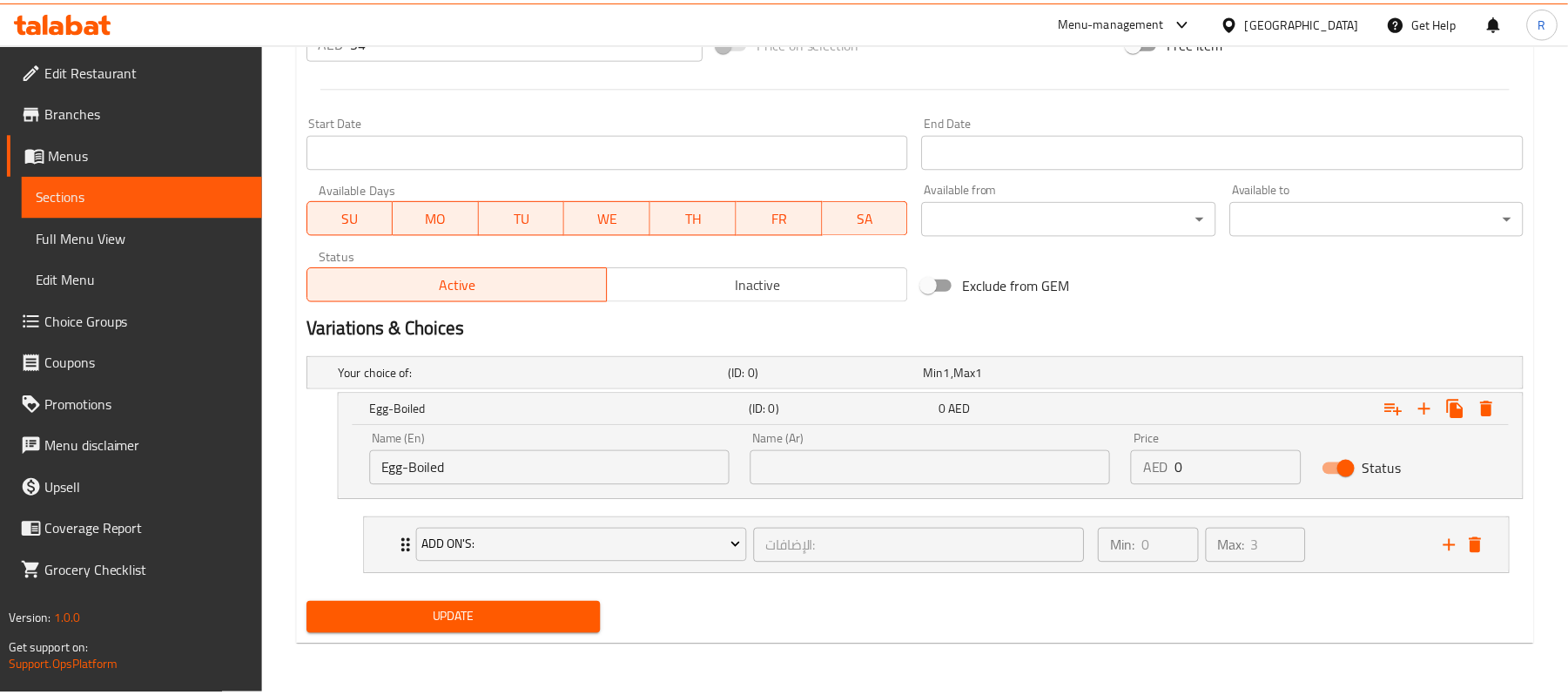
scroll to position [673, 0]
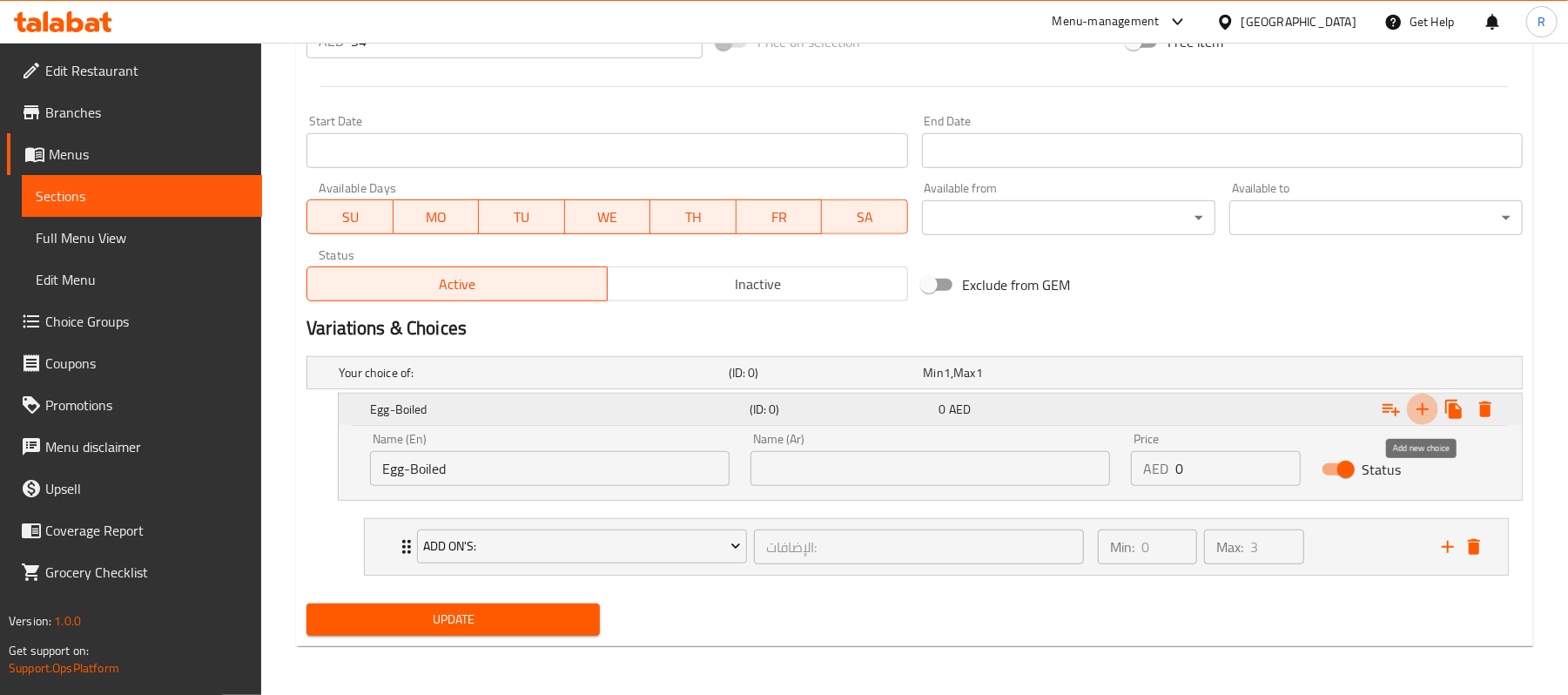
click at [1416, 405] on icon "Expand" at bounding box center [1422, 408] width 21 height 21
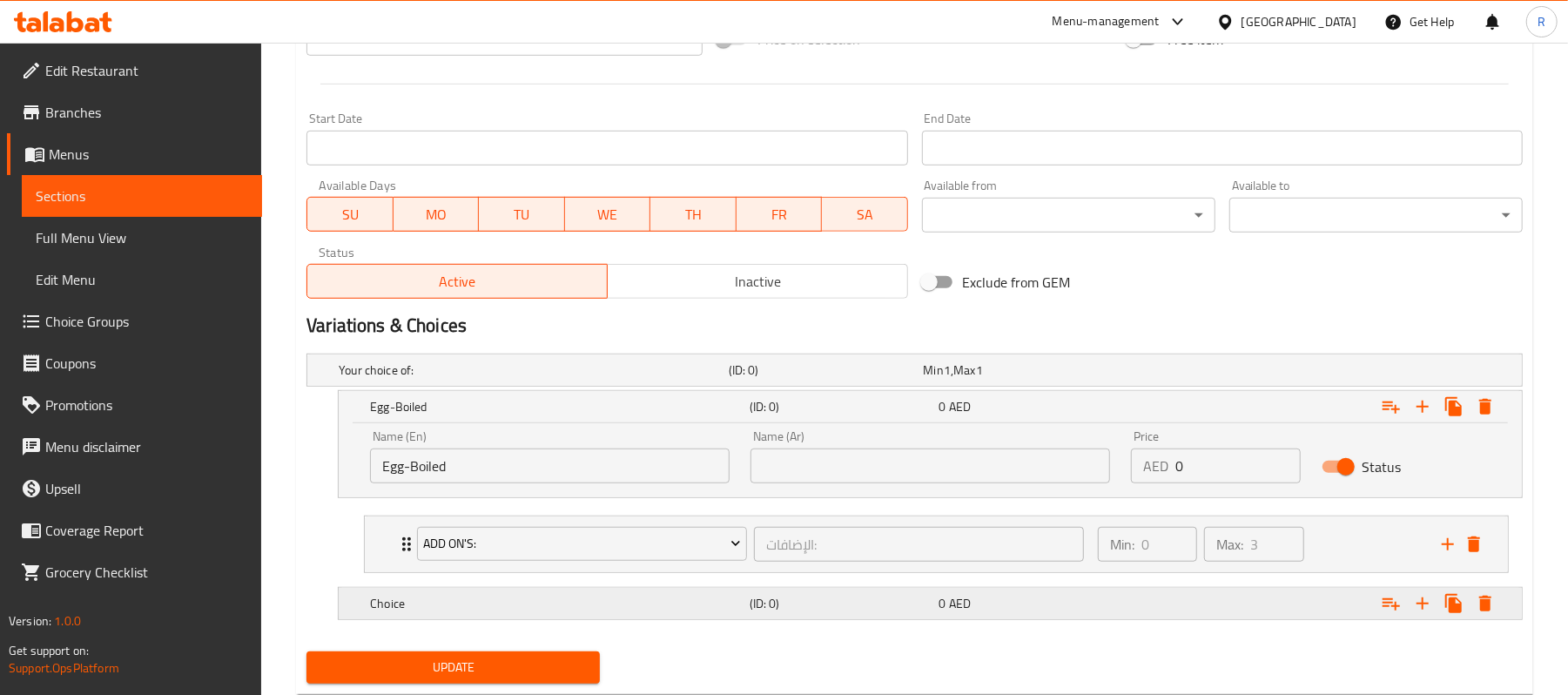
click at [878, 615] on div "(ID: 0)" at bounding box center [840, 603] width 189 height 25
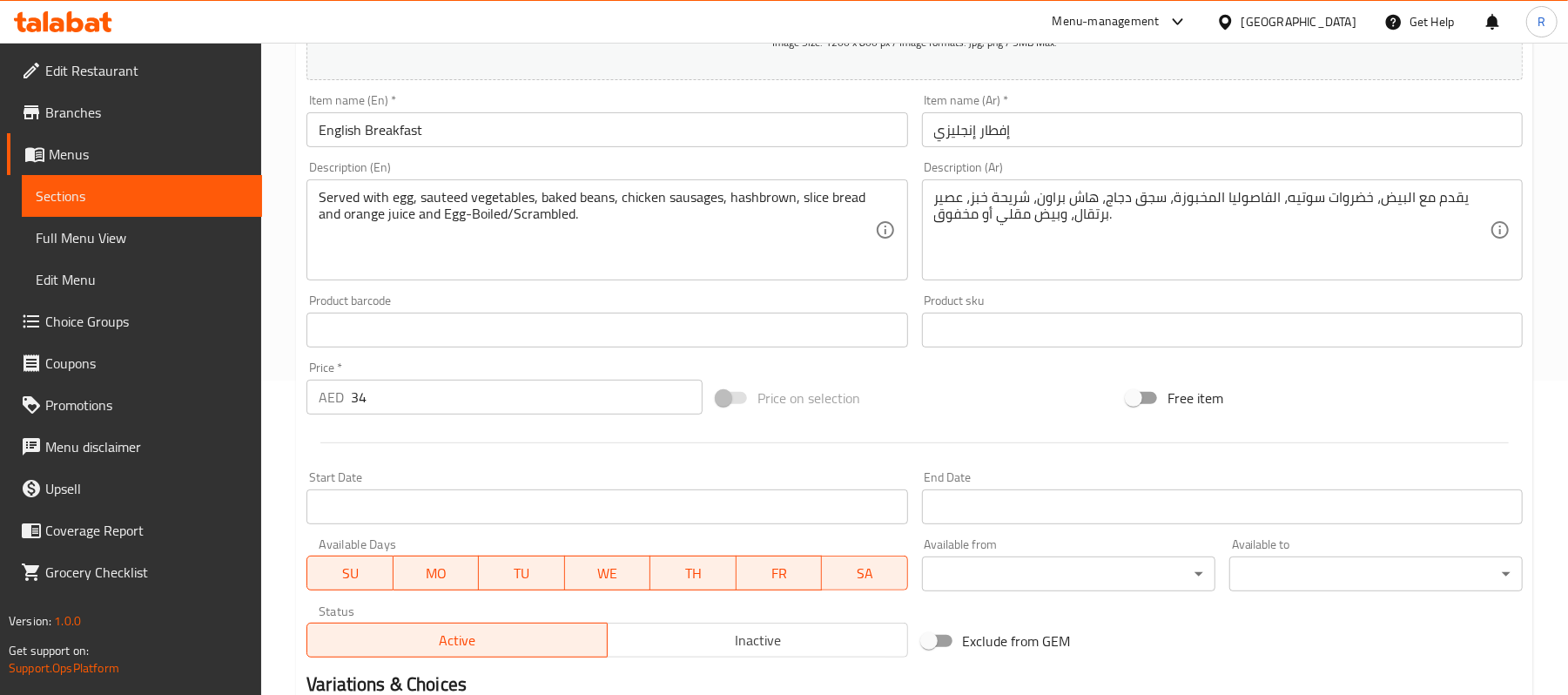
scroll to position [218, 0]
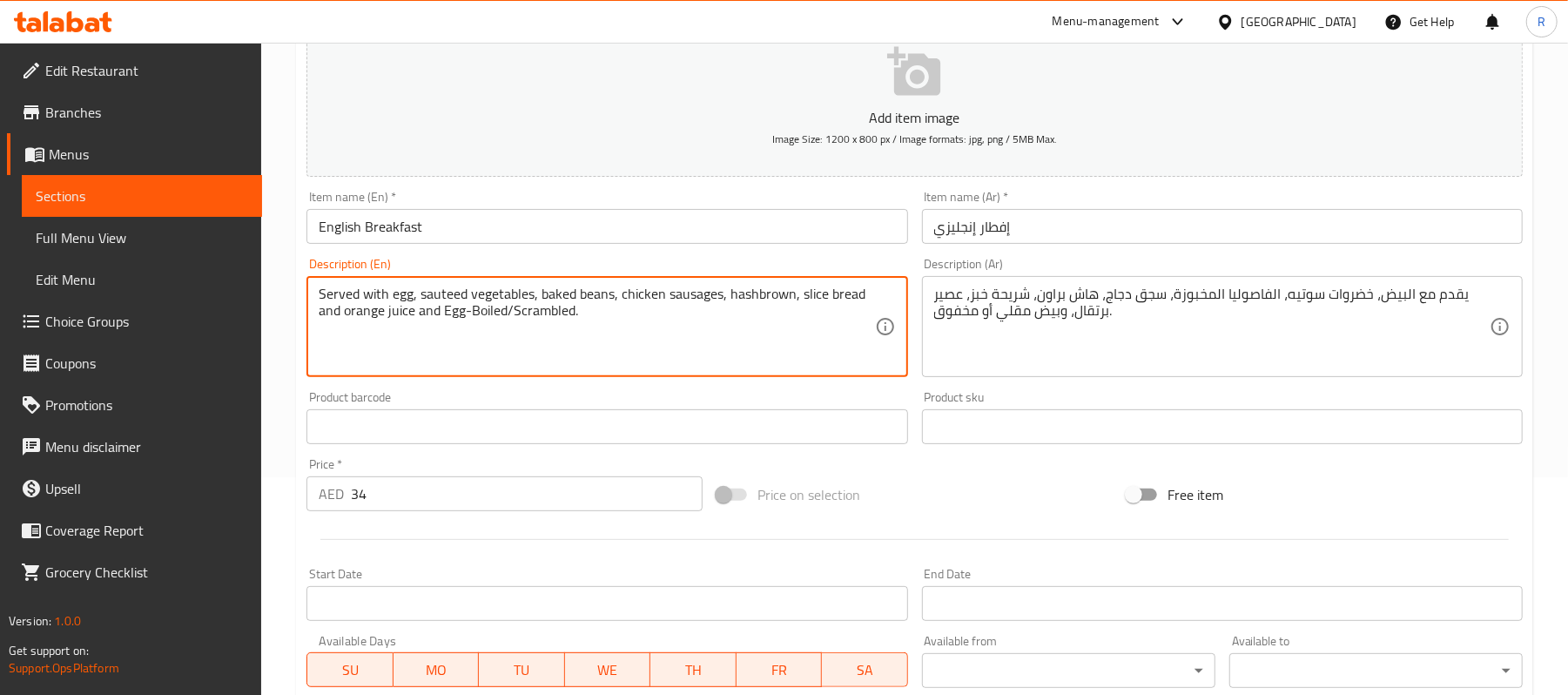
drag, startPoint x: 513, startPoint y: 311, endPoint x: 575, endPoint y: 311, distance: 62.0
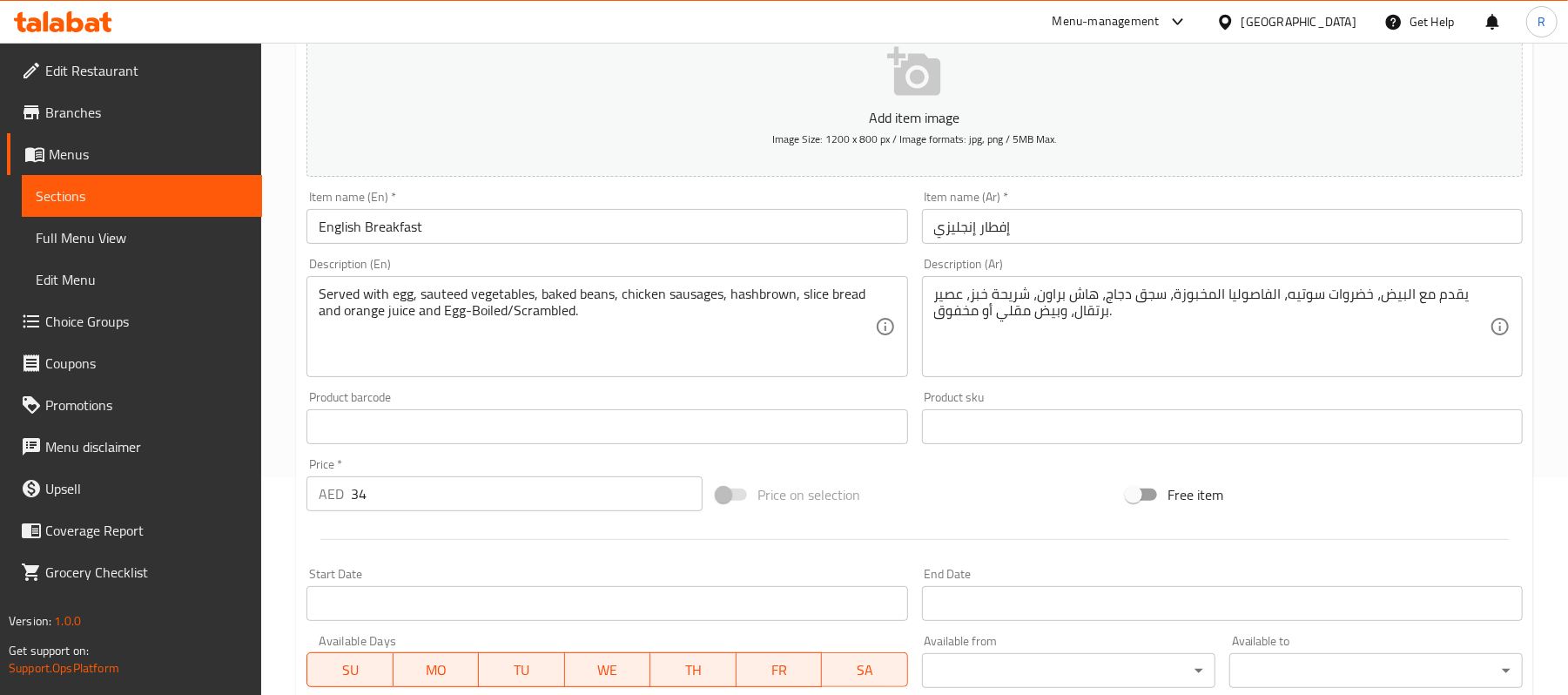
type input "Choice"
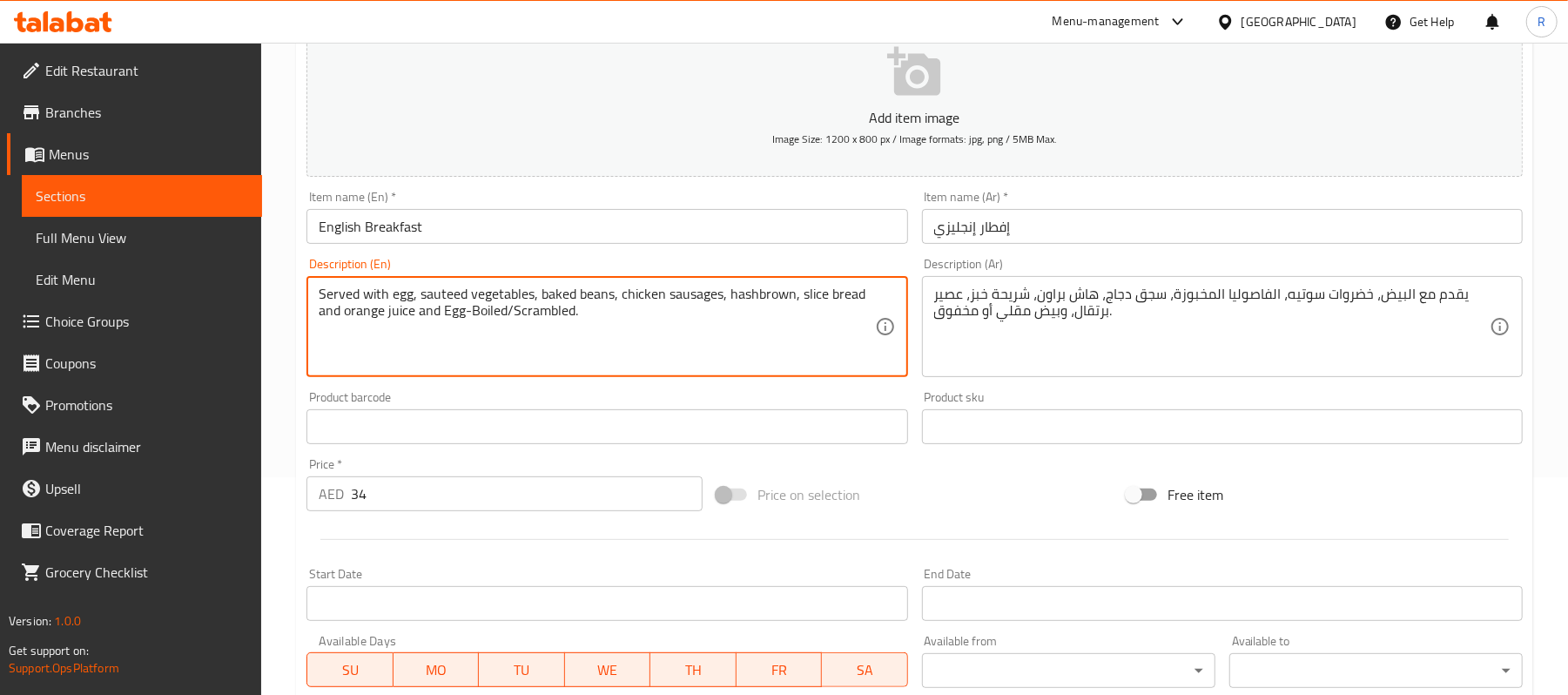
drag, startPoint x: 512, startPoint y: 311, endPoint x: 573, endPoint y: 308, distance: 61.1
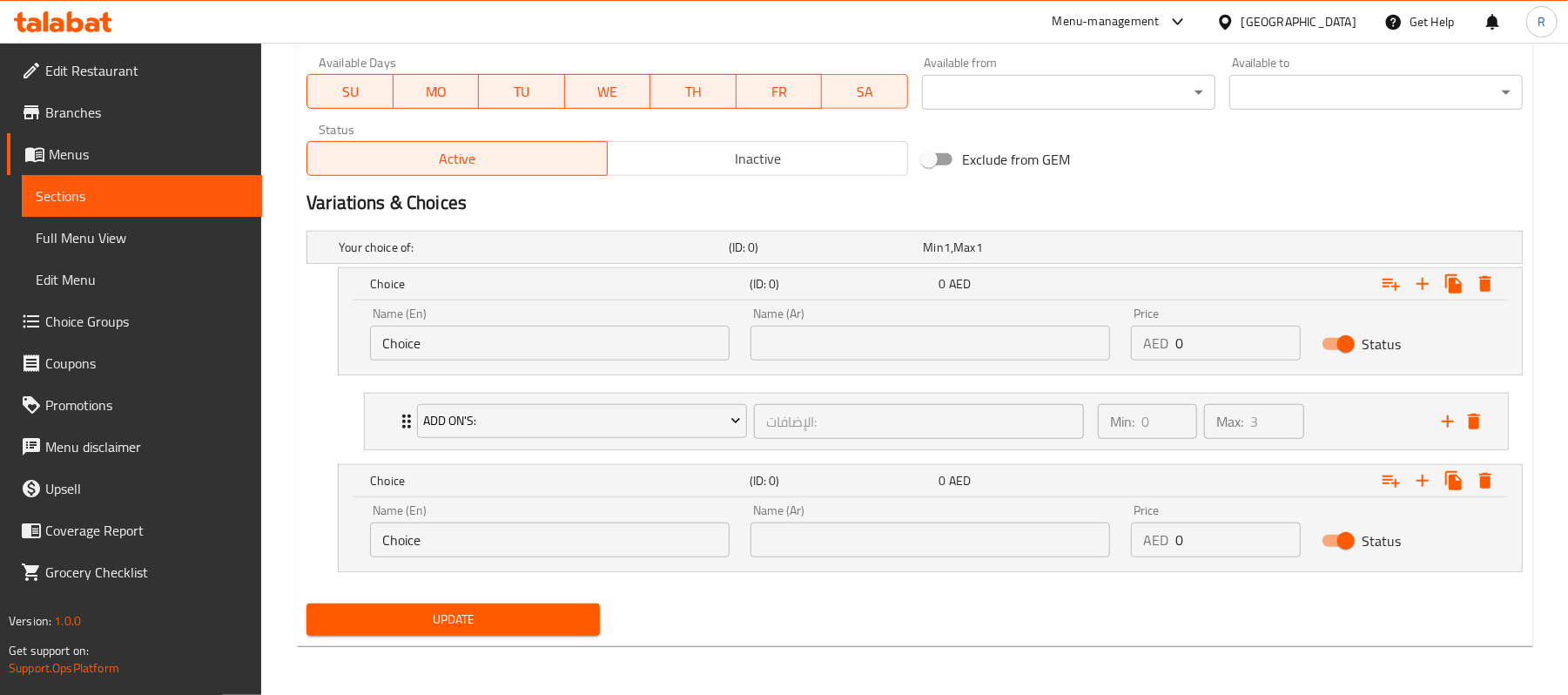
scroll to position [799, 0]
click at [535, 537] on input "Choice" at bounding box center [549, 539] width 359 height 34
click at [534, 537] on input "Choice" at bounding box center [549, 539] width 359 height 34
paste input "Scrambled"
type input "Choice"
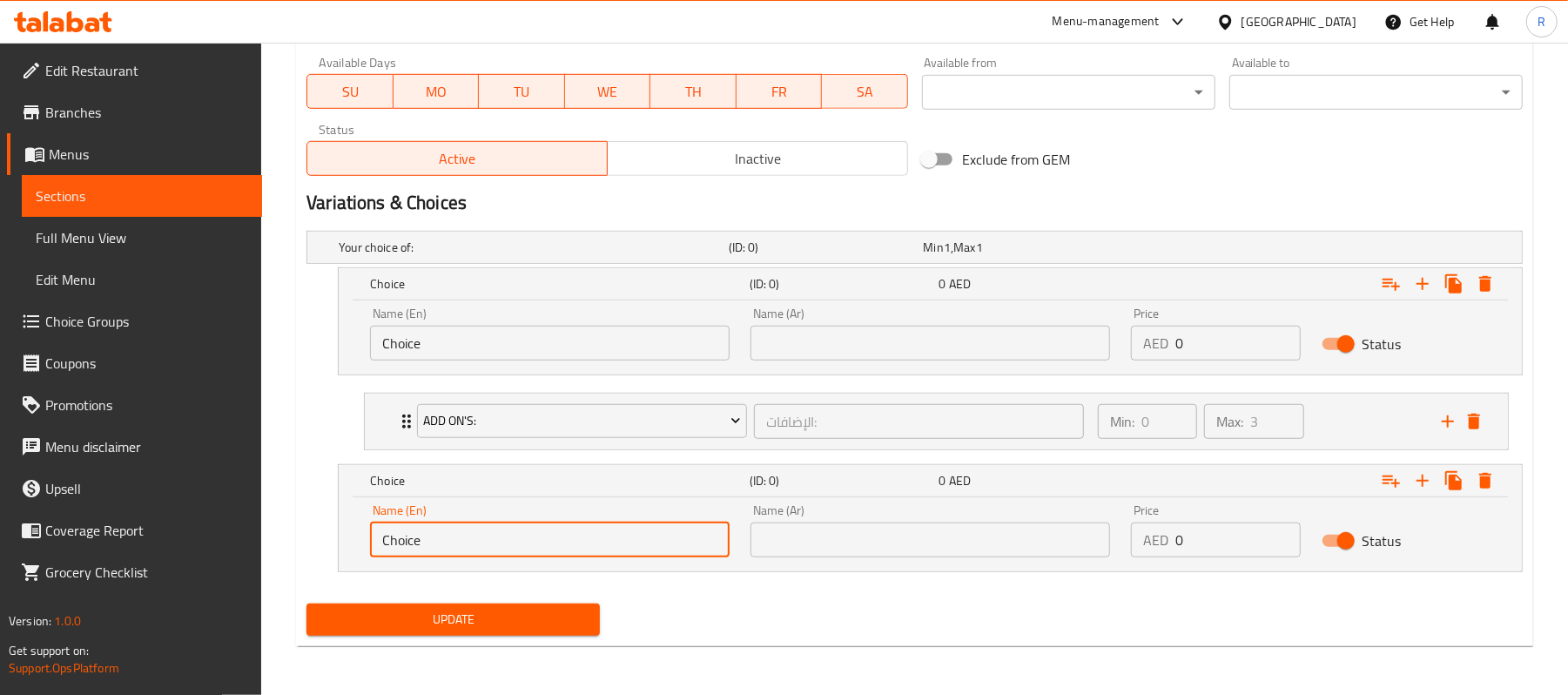
click at [724, 601] on div "Update" at bounding box center [915, 619] width 1230 height 46
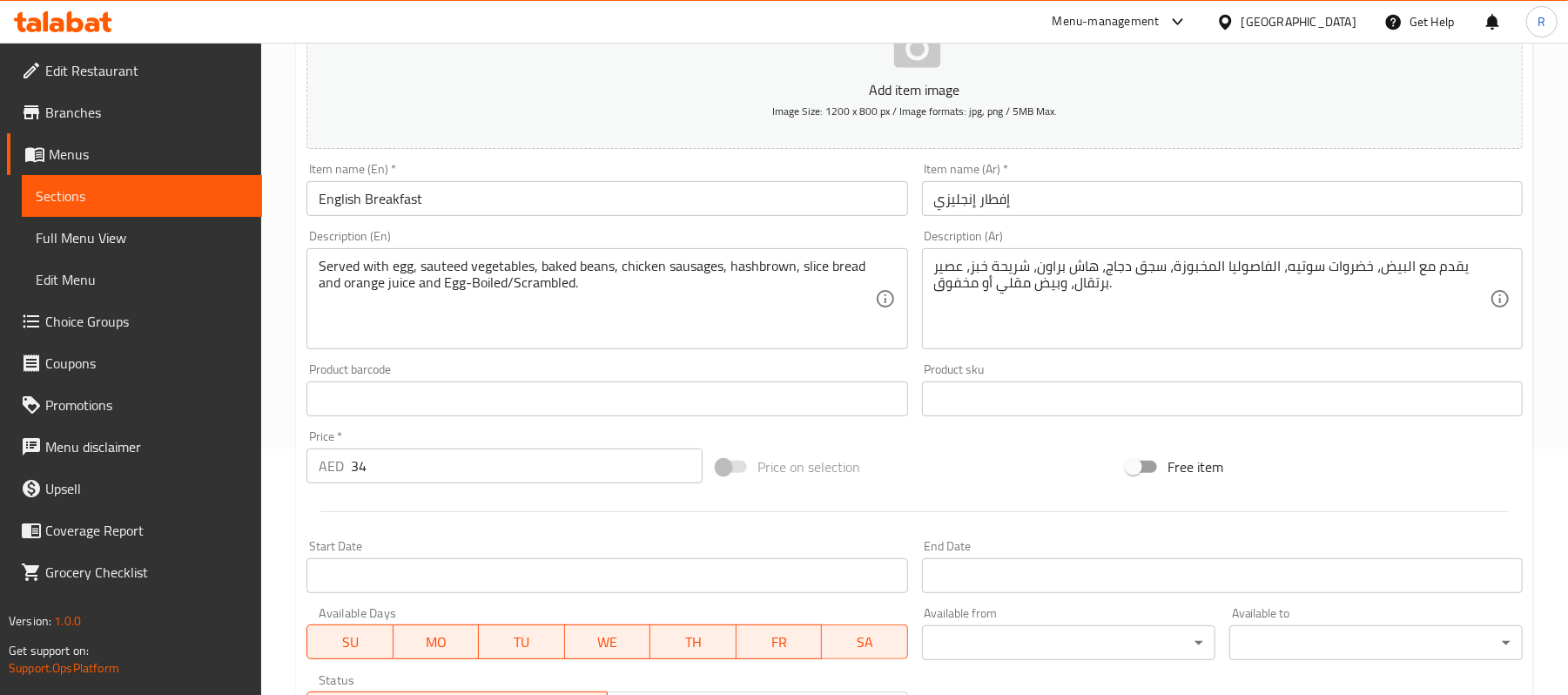
scroll to position [218, 0]
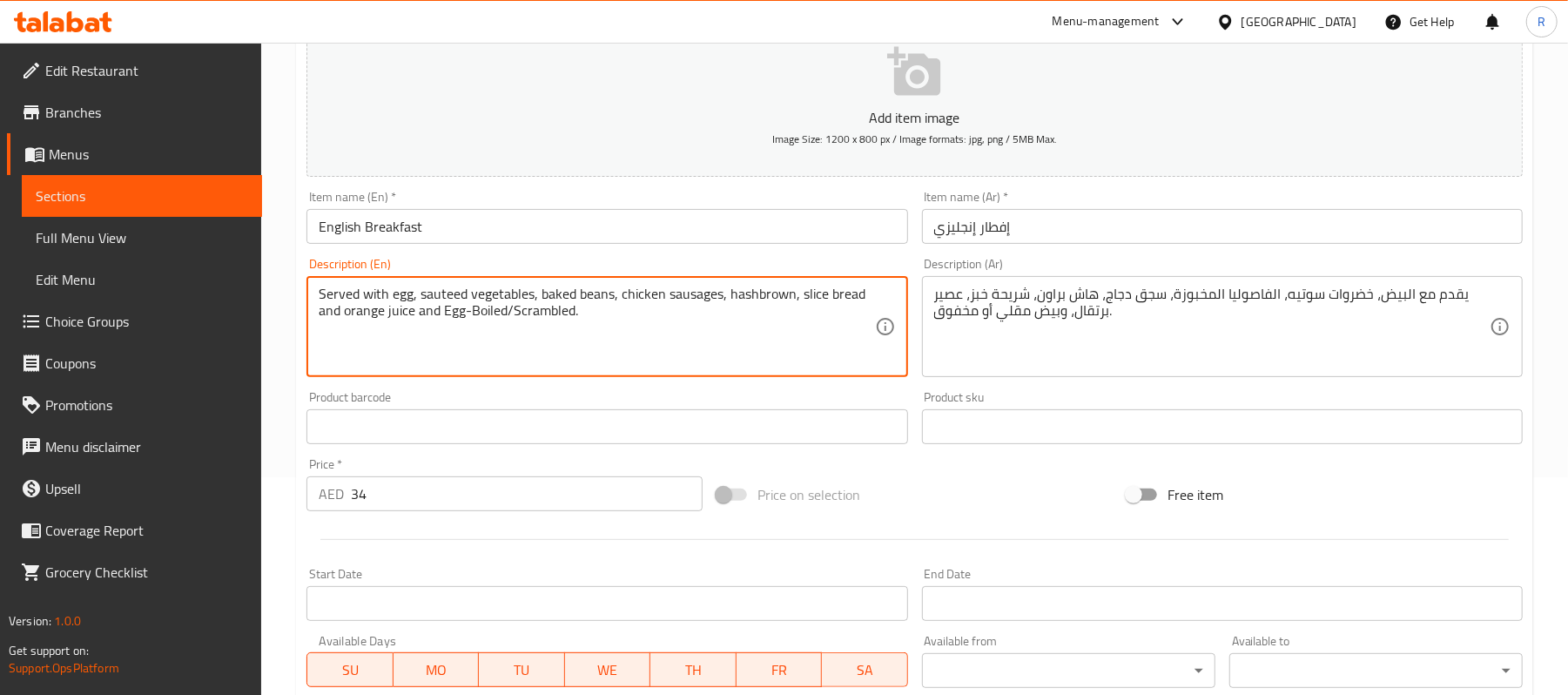
drag, startPoint x: 443, startPoint y: 314, endPoint x: 502, endPoint y: 313, distance: 59.0
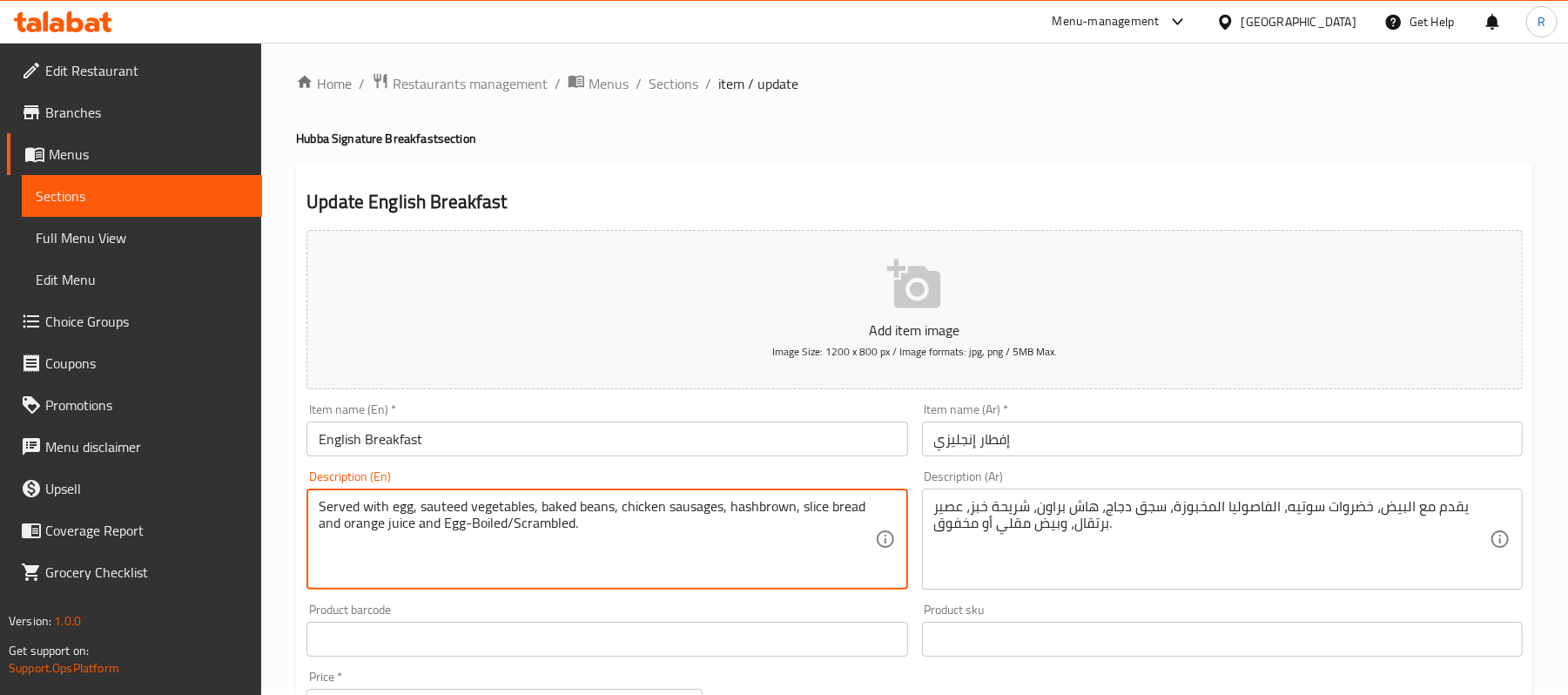
scroll to position [0, 0]
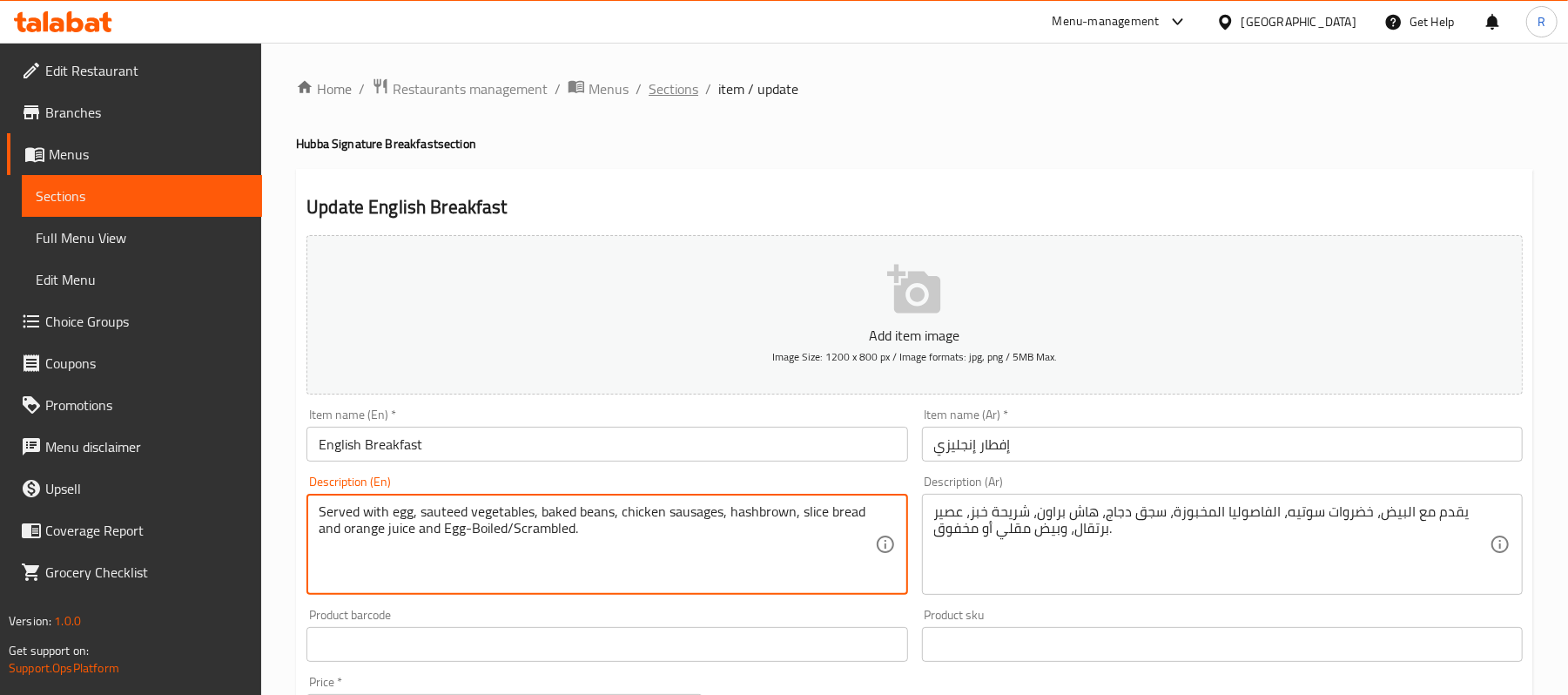
click at [676, 91] on span "Sections" at bounding box center [673, 88] width 50 height 21
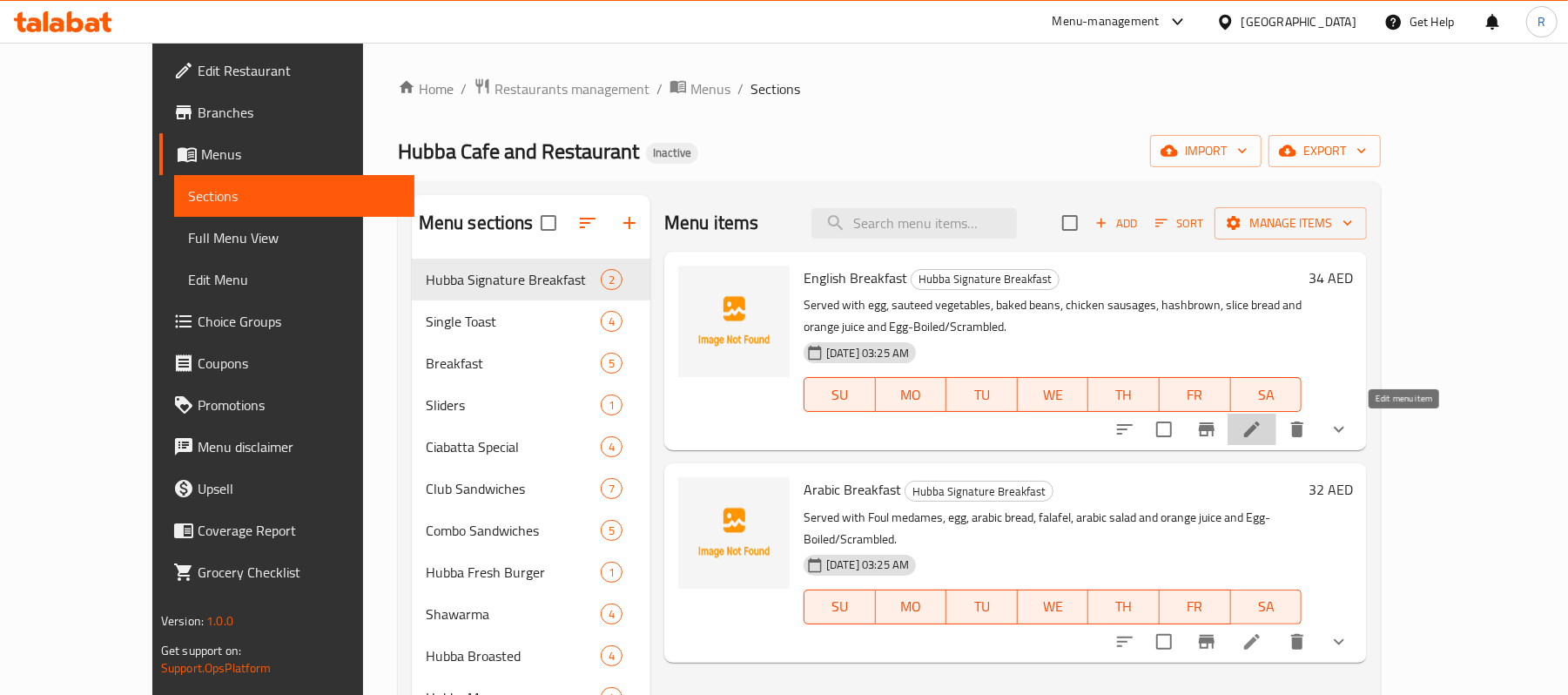
click at [1262, 433] on icon at bounding box center [1251, 429] width 21 height 21
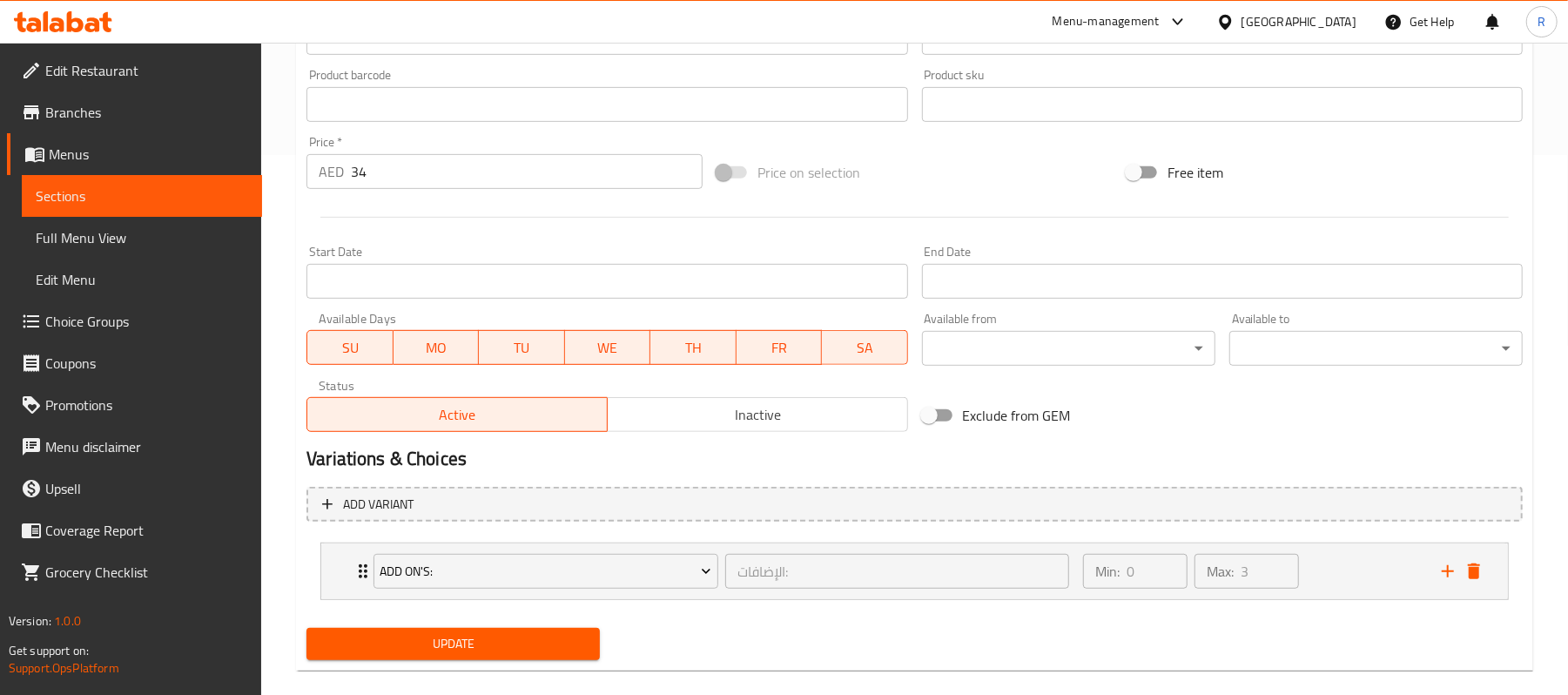
scroll to position [565, 0]
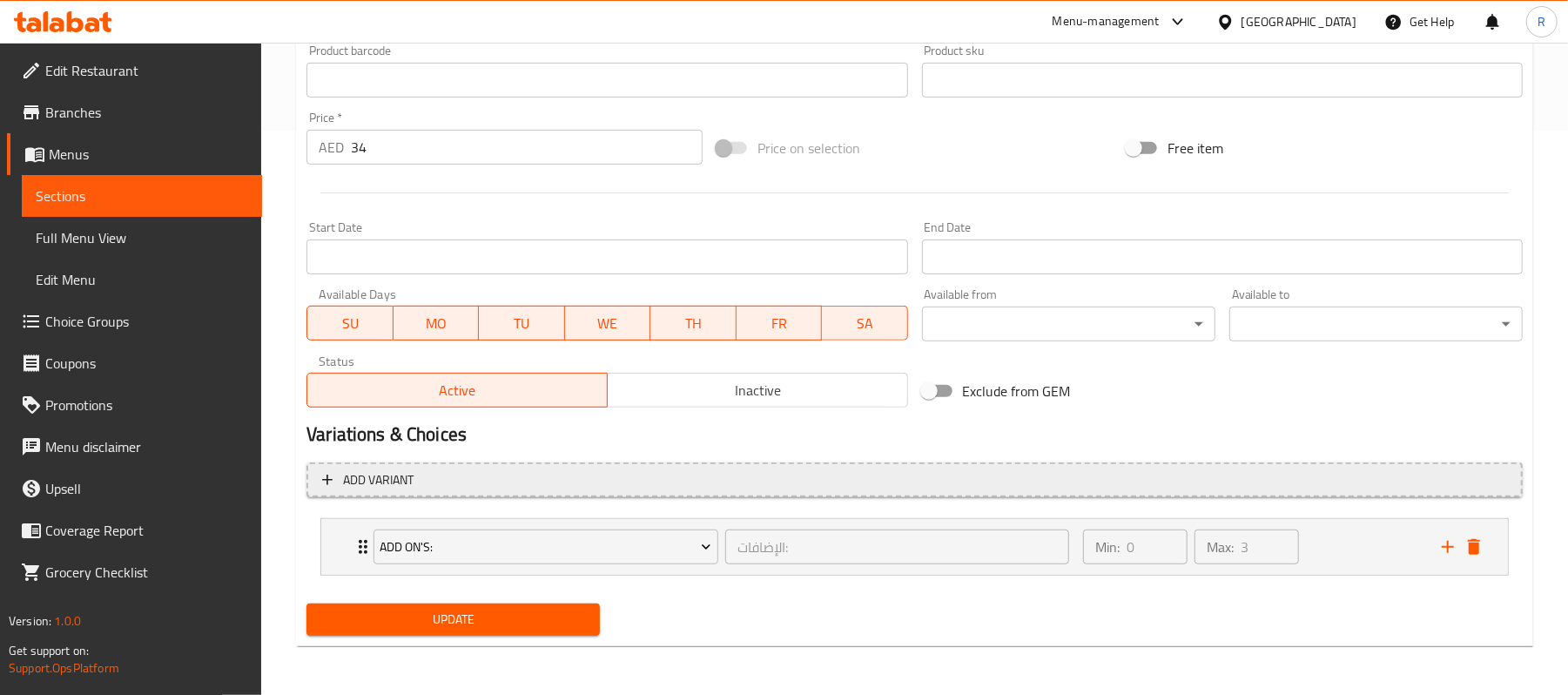
click at [1358, 478] on span "Add variant" at bounding box center [915, 480] width 1185 height 22
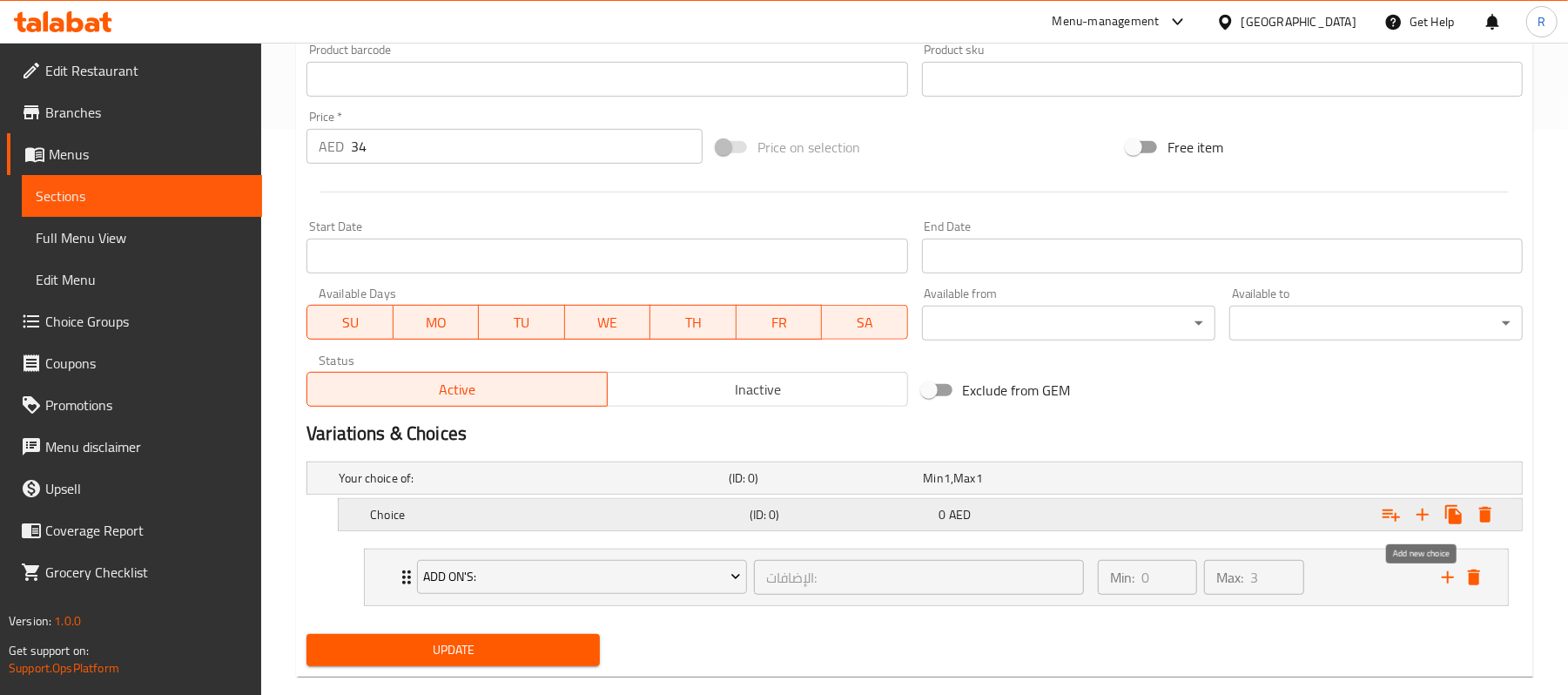
click at [1424, 507] on icon "Expand" at bounding box center [1422, 514] width 21 height 21
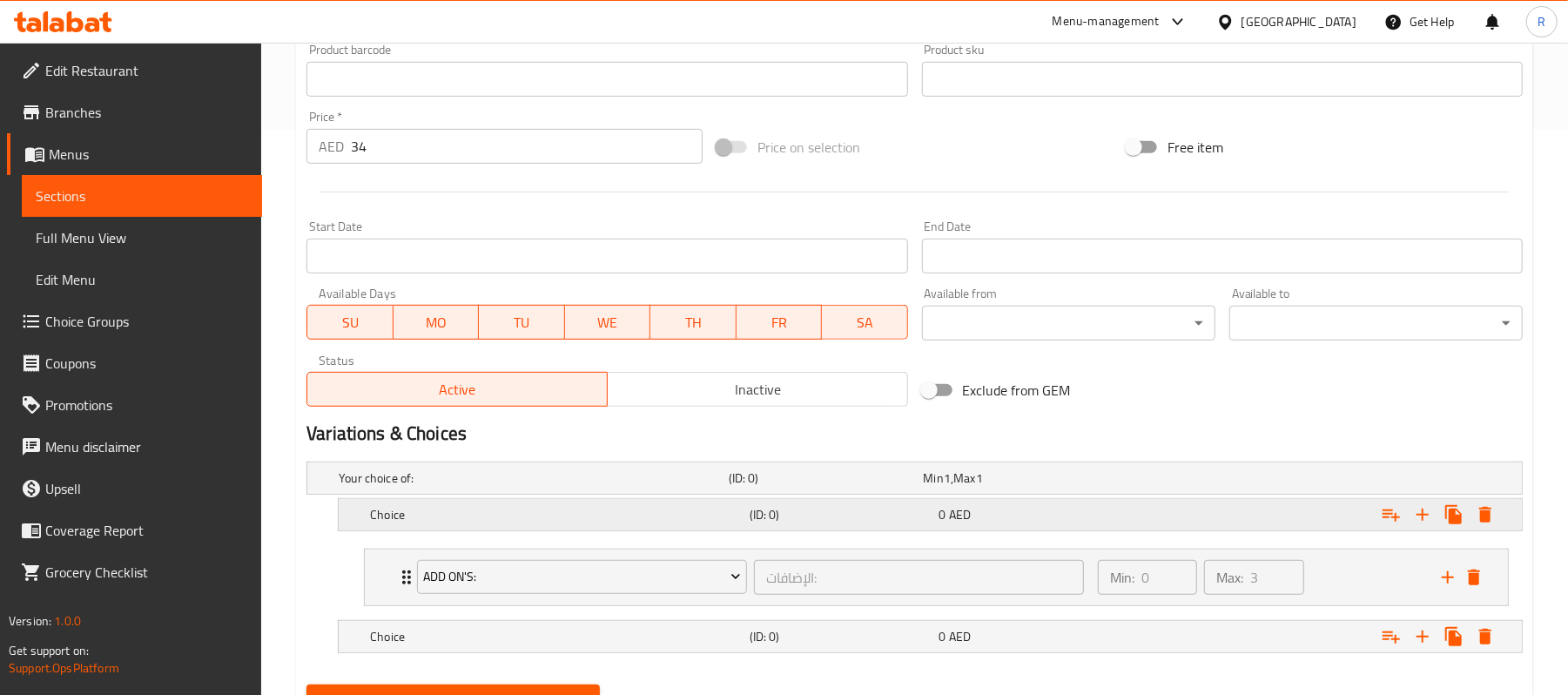
click at [656, 526] on div "Choice" at bounding box center [556, 514] width 380 height 25
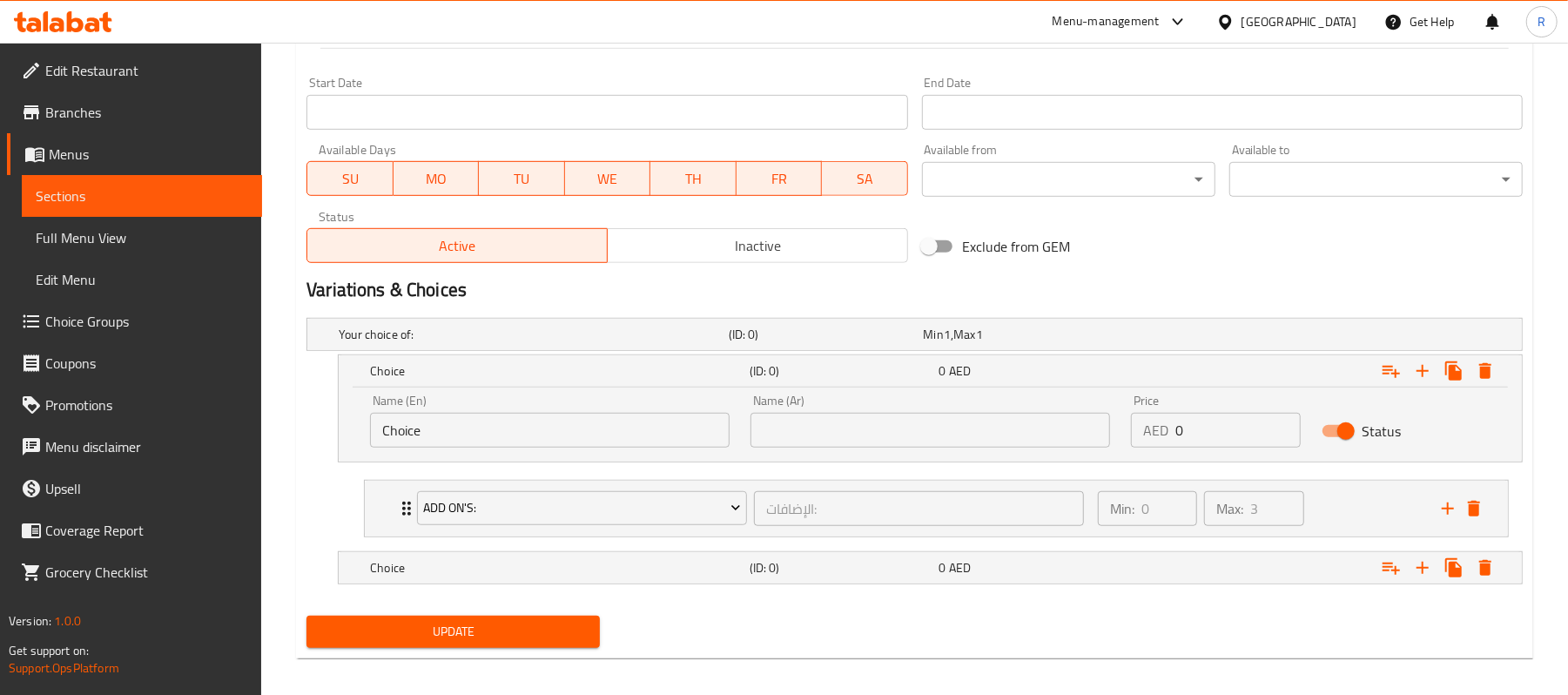
scroll to position [724, 0]
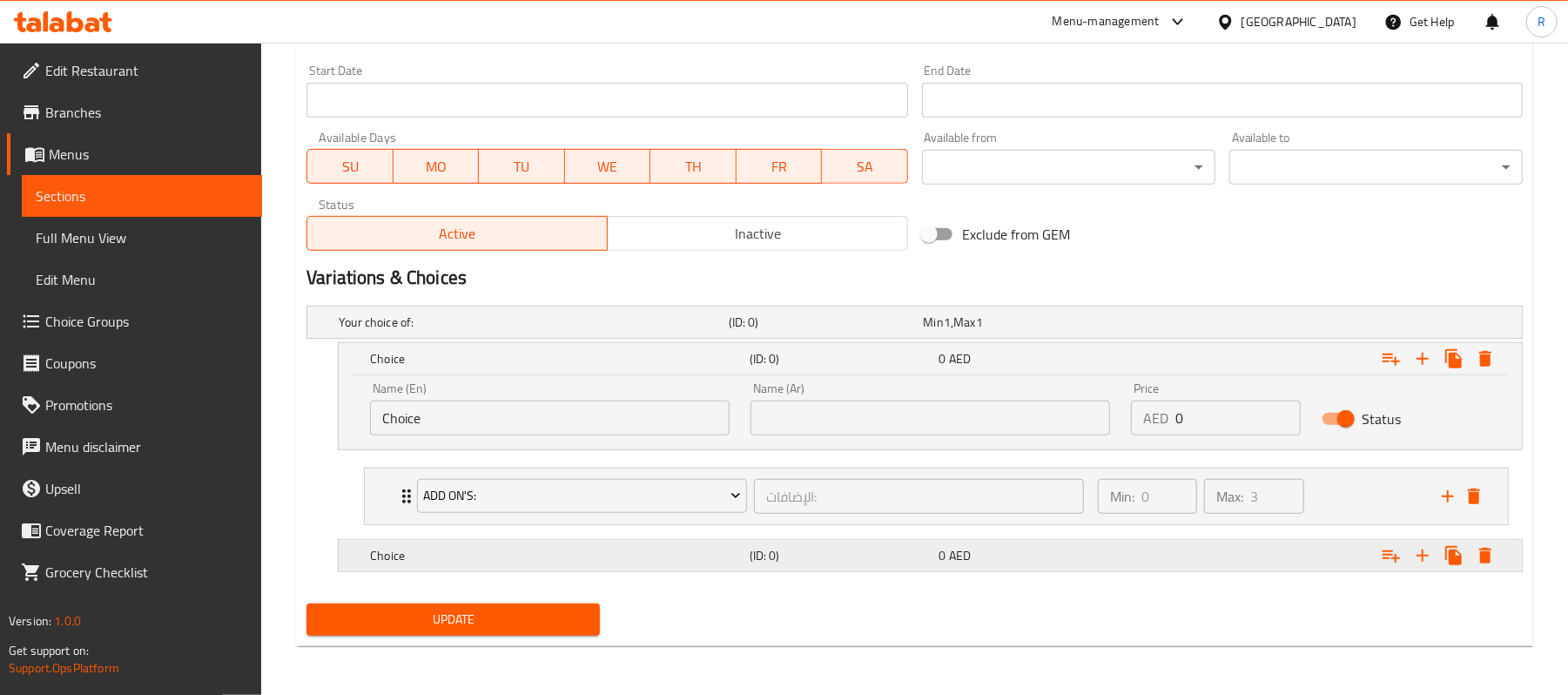
click at [560, 556] on h5 "Choice" at bounding box center [556, 556] width 373 height 18
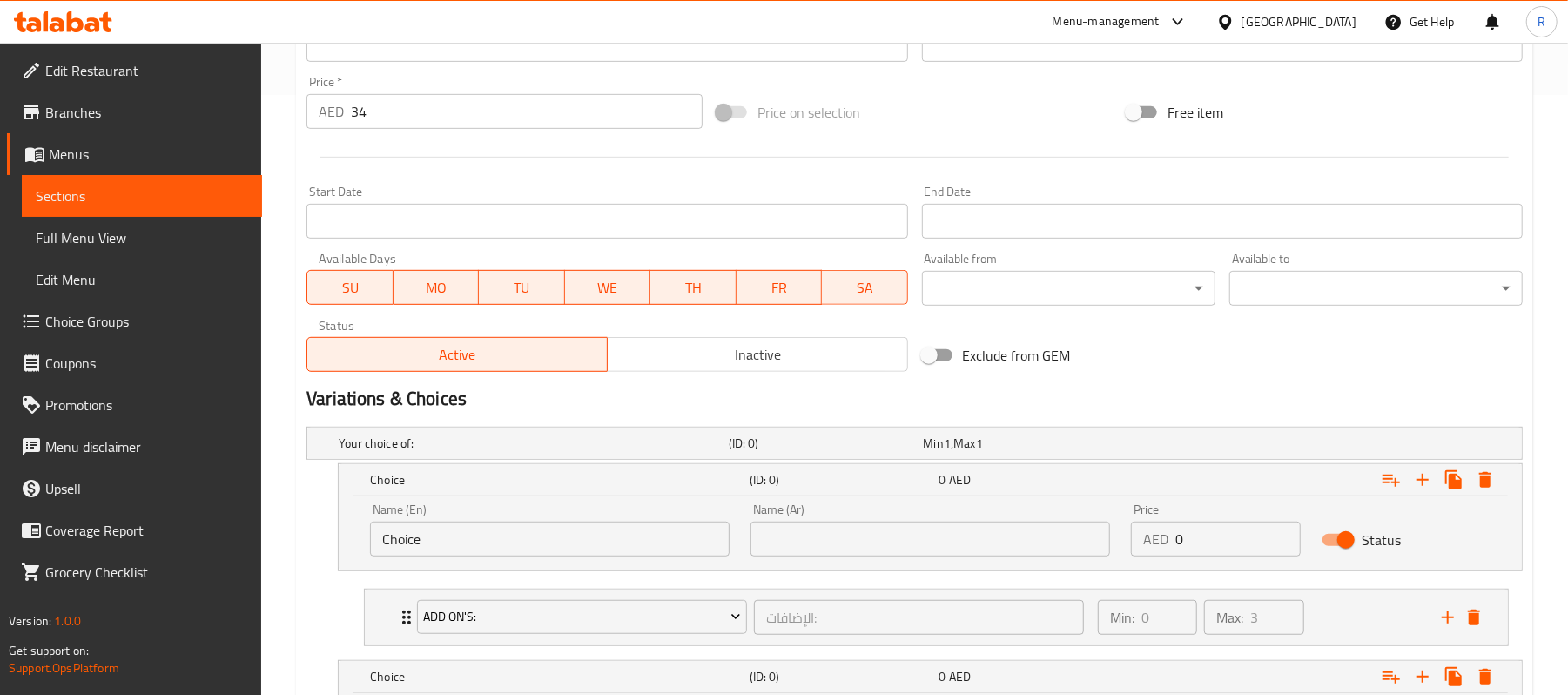
scroll to position [27, 0]
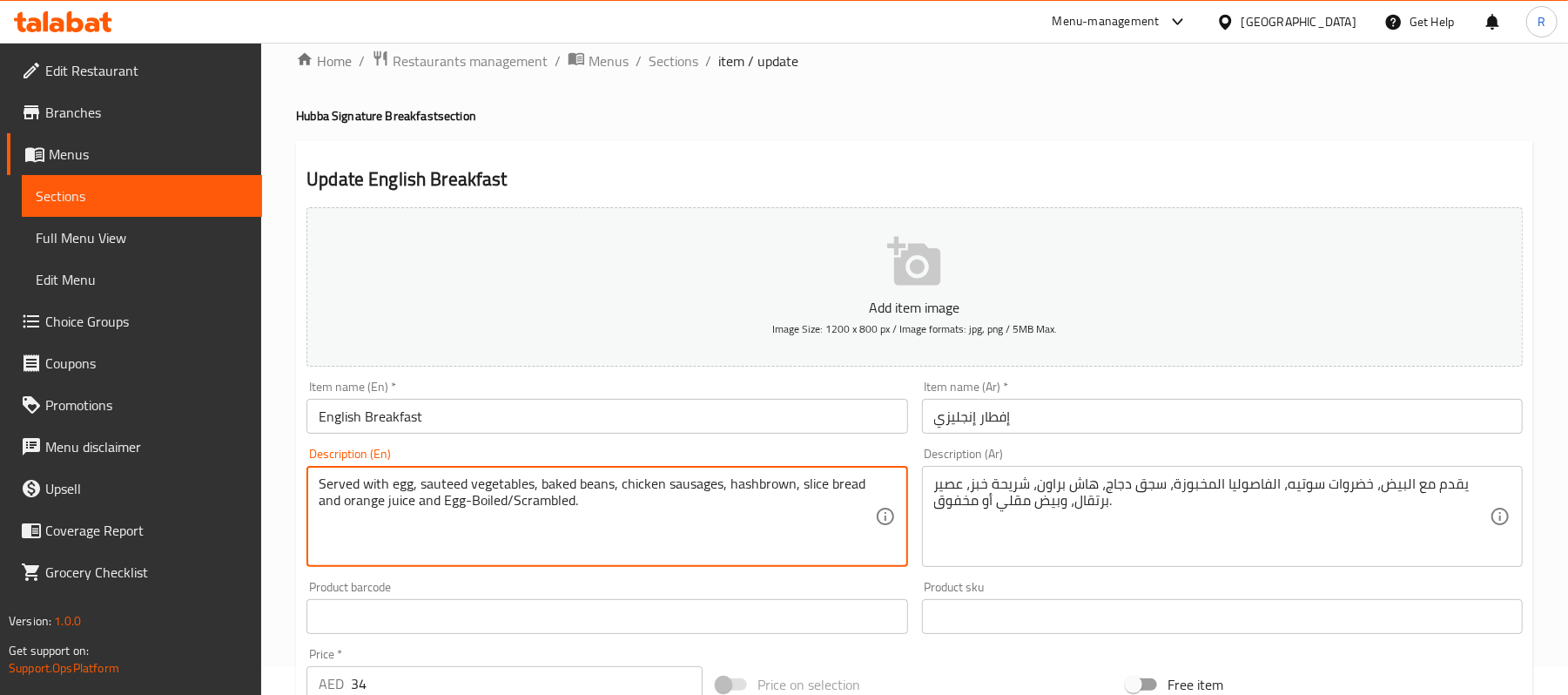
drag, startPoint x: 443, startPoint y: 504, endPoint x: 505, endPoint y: 503, distance: 62.0
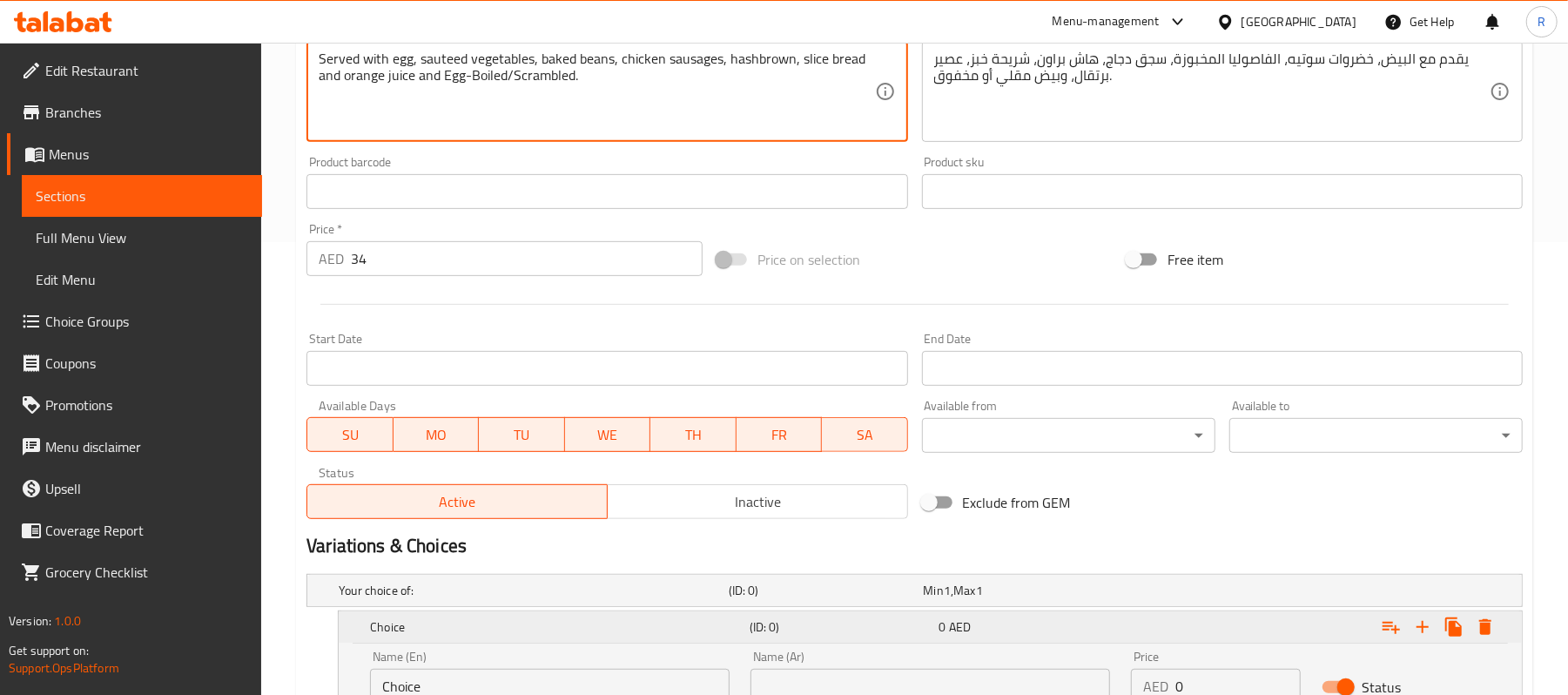
scroll to position [608, 0]
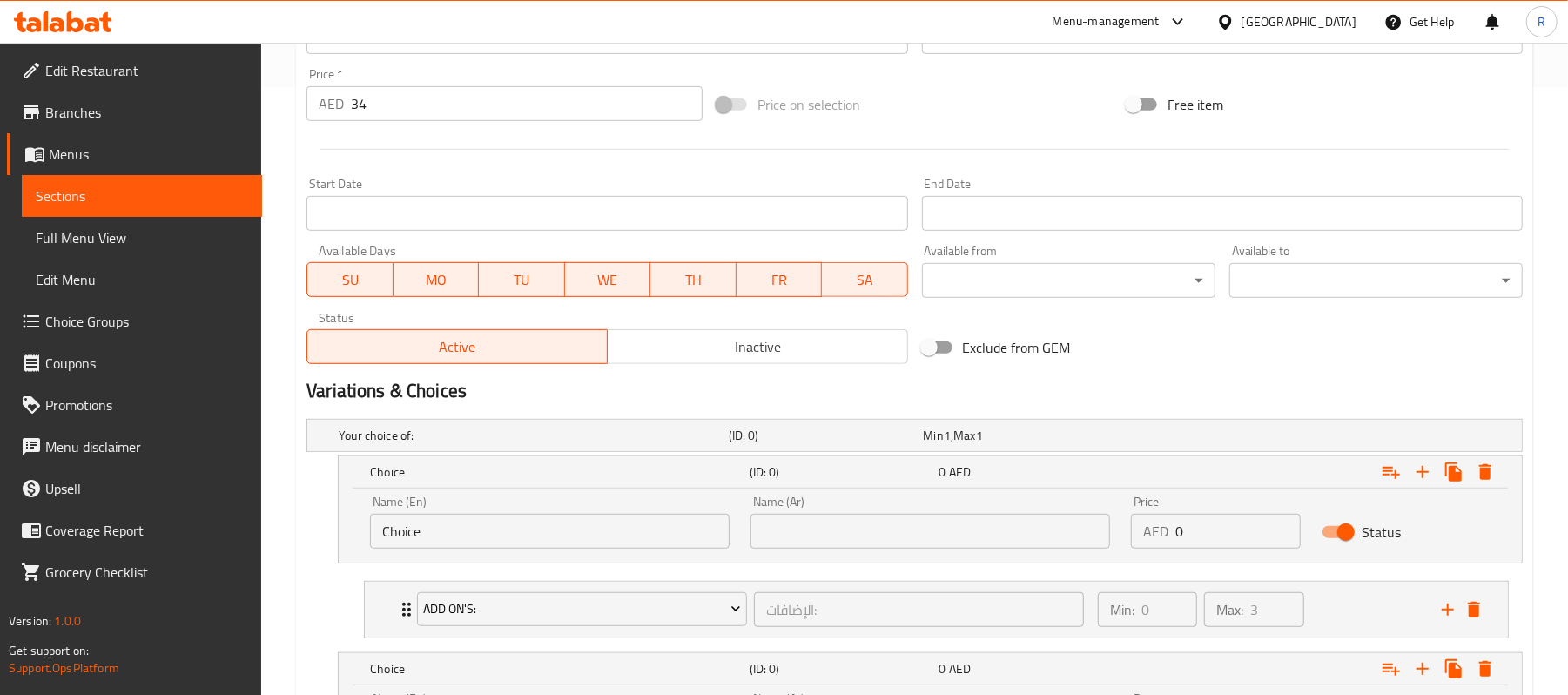
click at [446, 534] on input "Choice" at bounding box center [549, 530] width 359 height 34
paste input "Egg-Boiled"
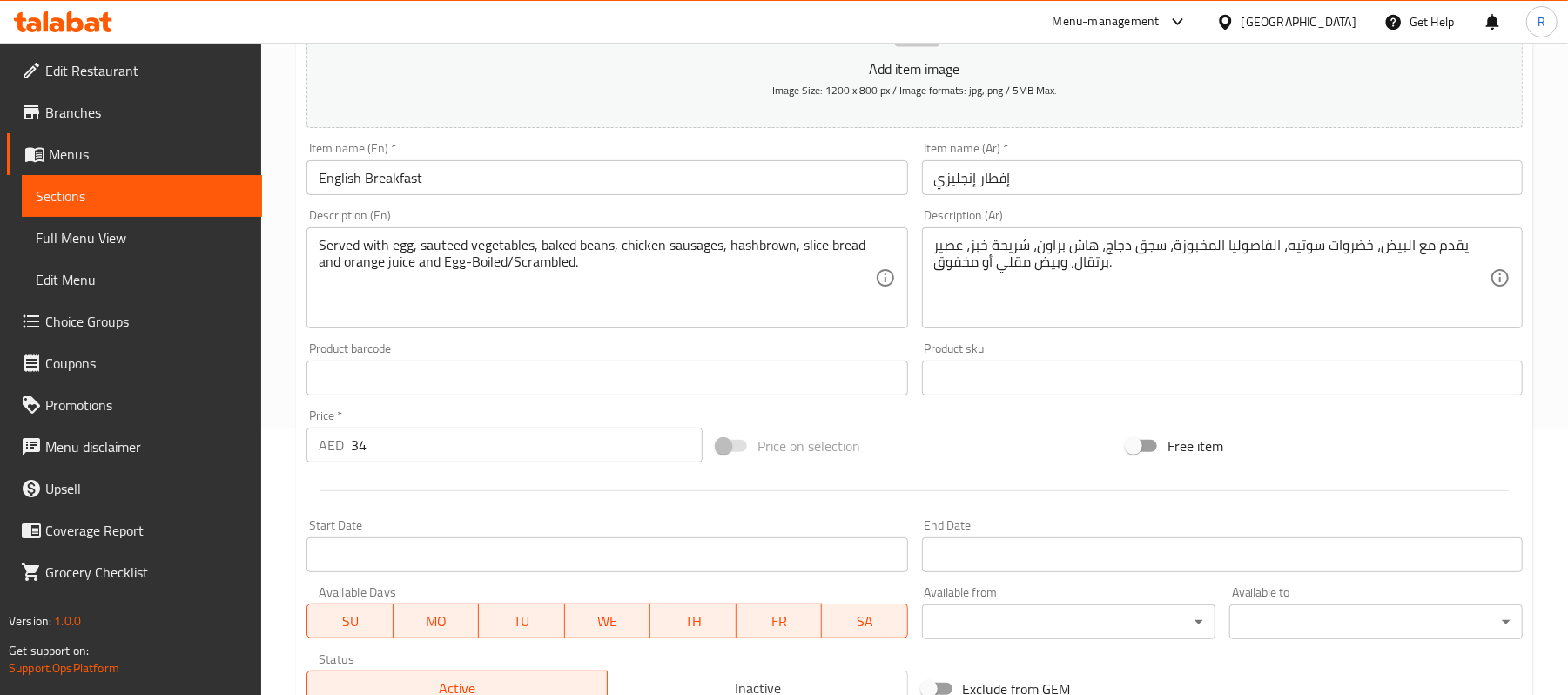
scroll to position [259, 0]
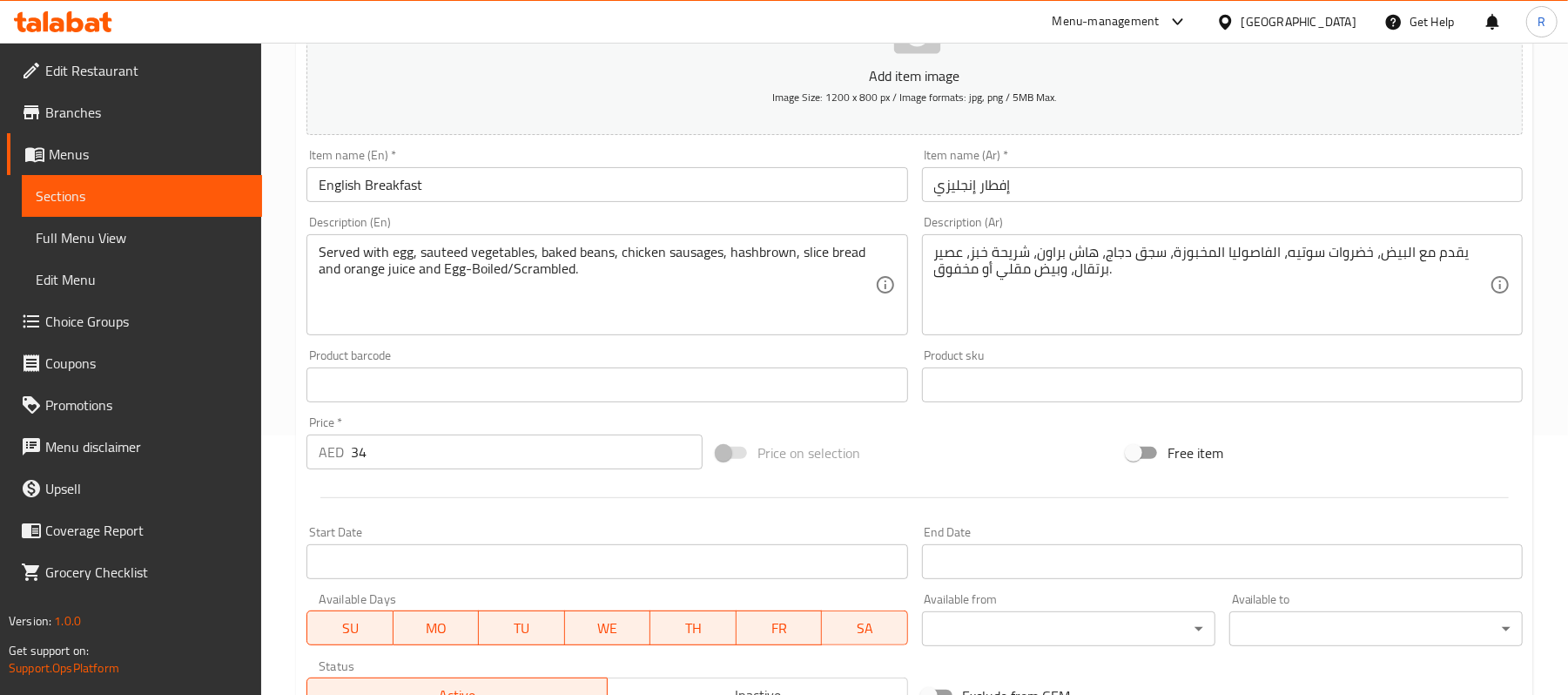
type input "Egg-Boiled"
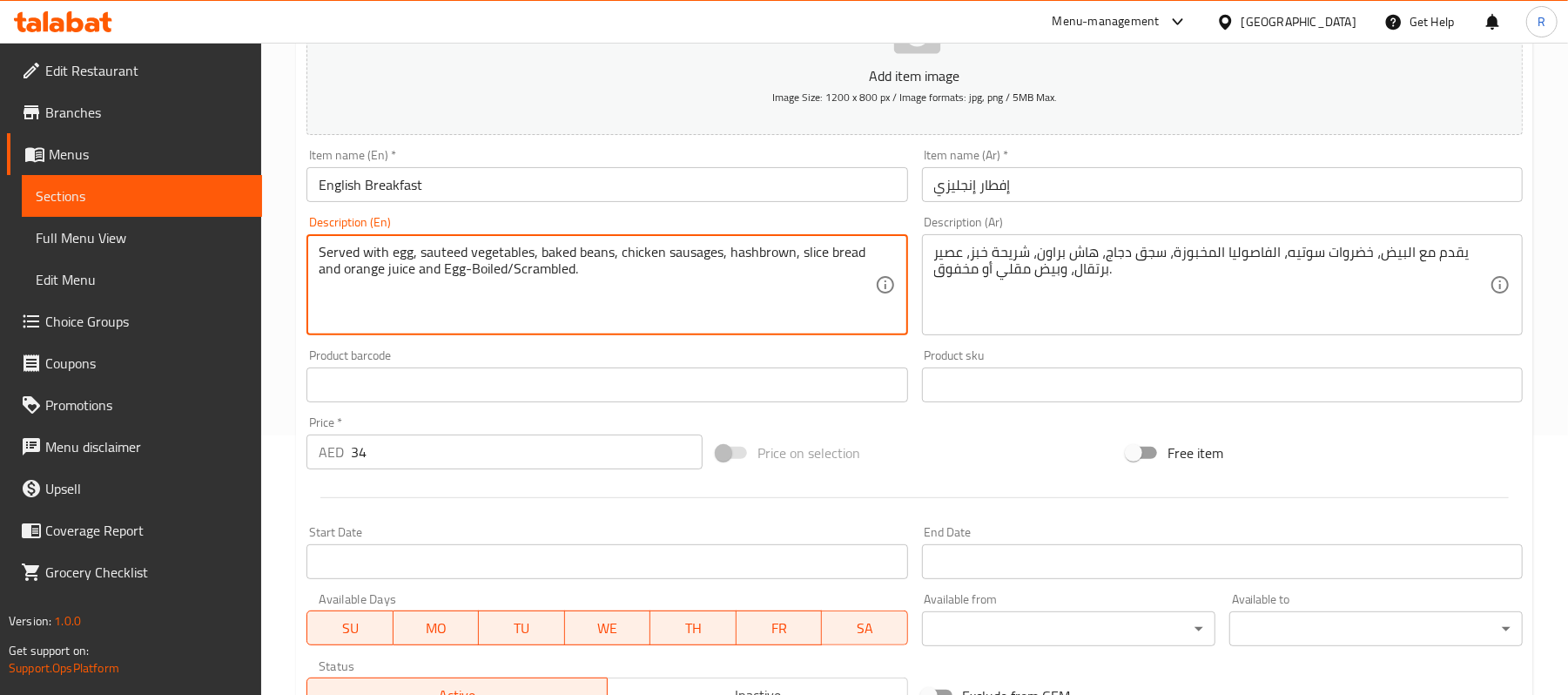
drag, startPoint x: 513, startPoint y: 273, endPoint x: 573, endPoint y: 276, distance: 60.1
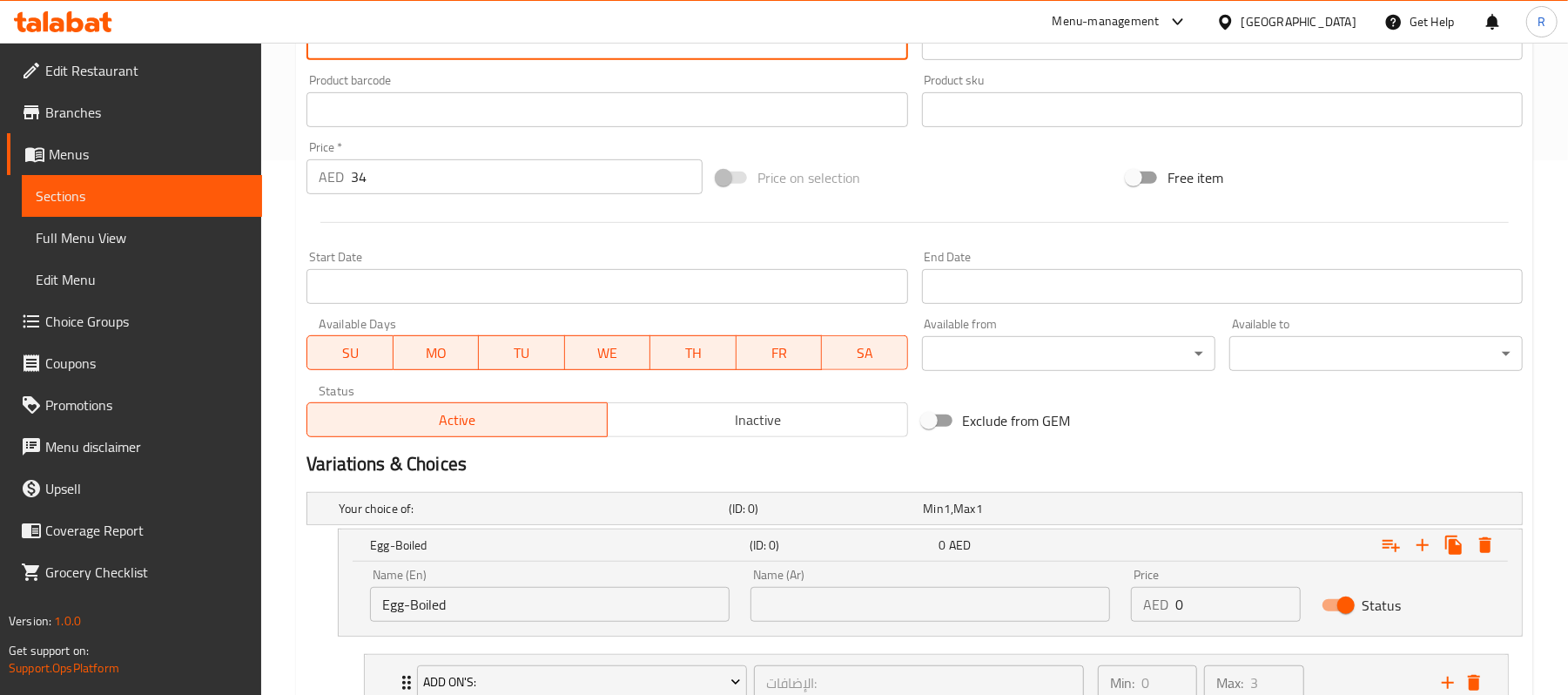
scroll to position [724, 0]
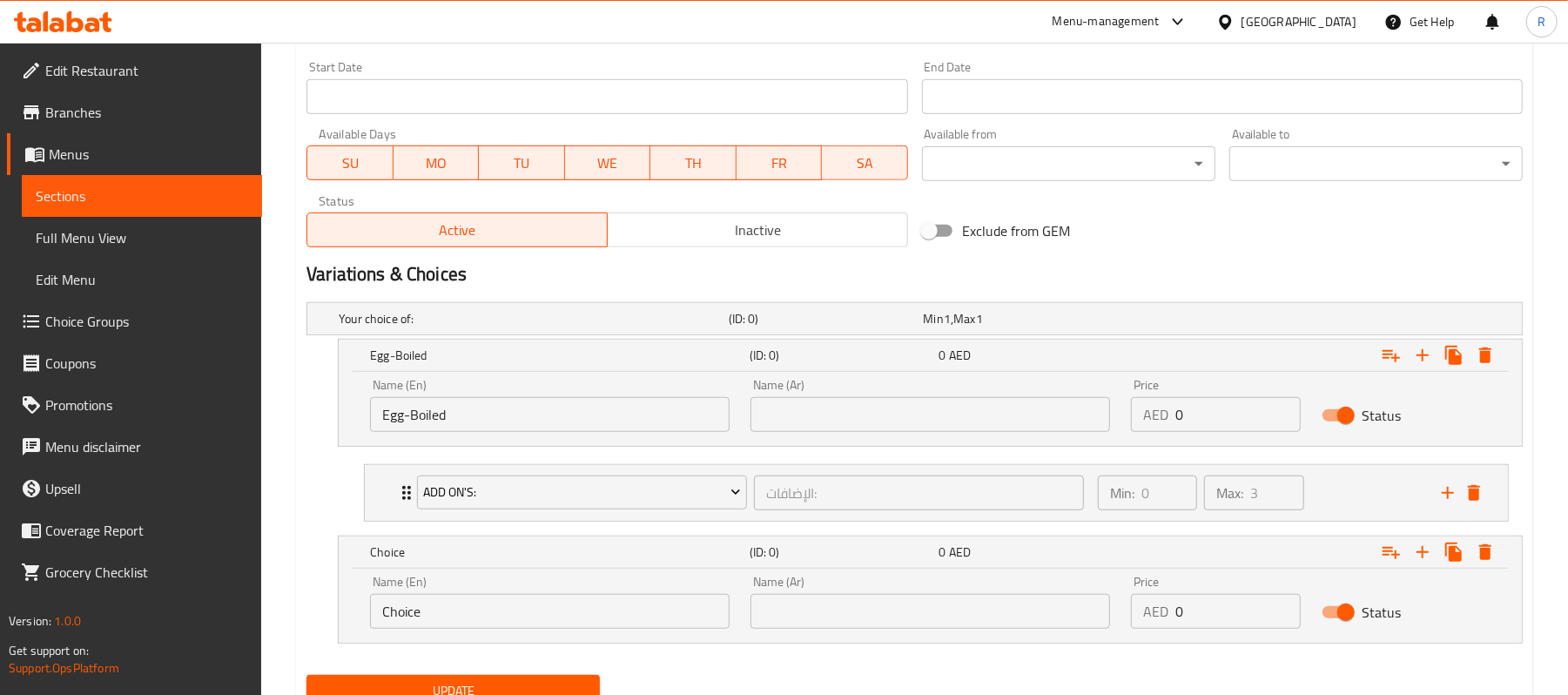
click at [445, 601] on input "Choice" at bounding box center [549, 611] width 359 height 34
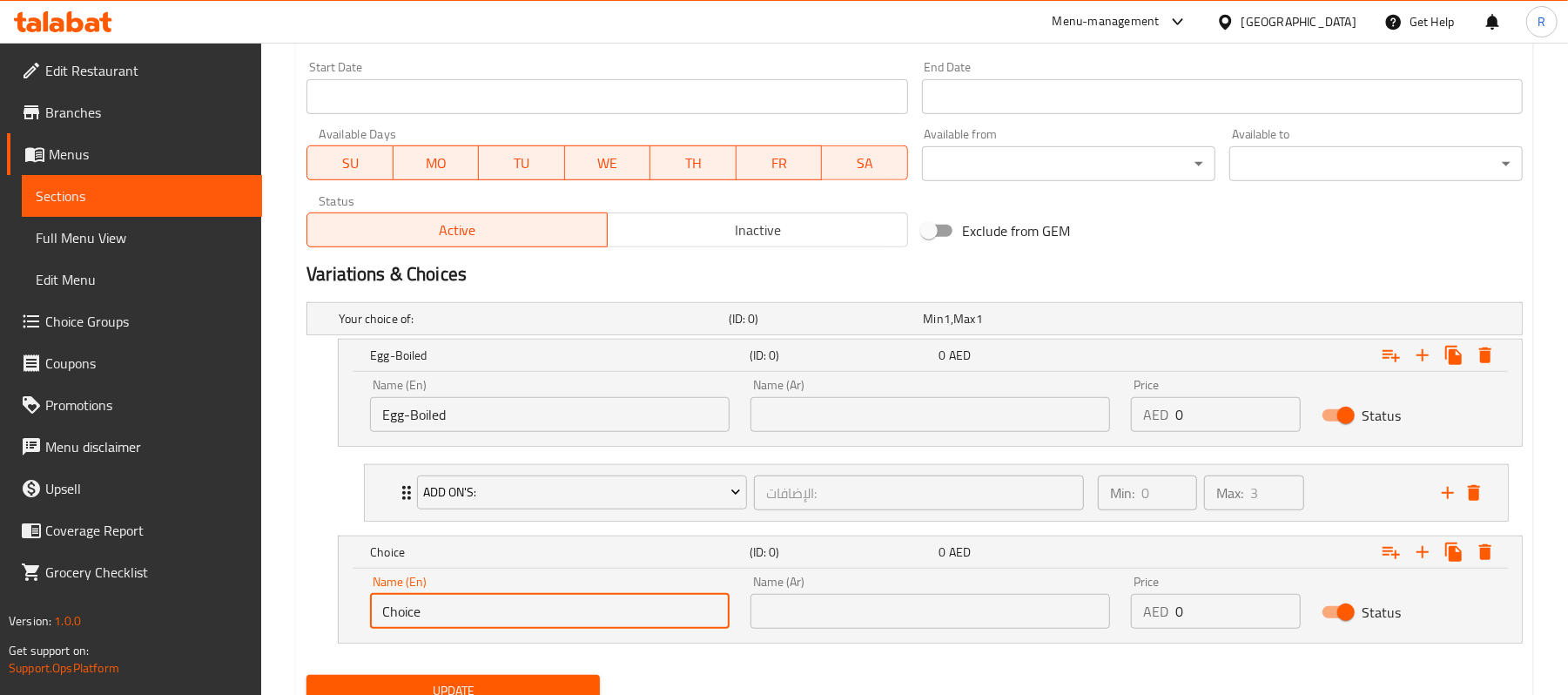
click at [445, 601] on input "Choice" at bounding box center [549, 611] width 359 height 34
paste input "Scrambled"
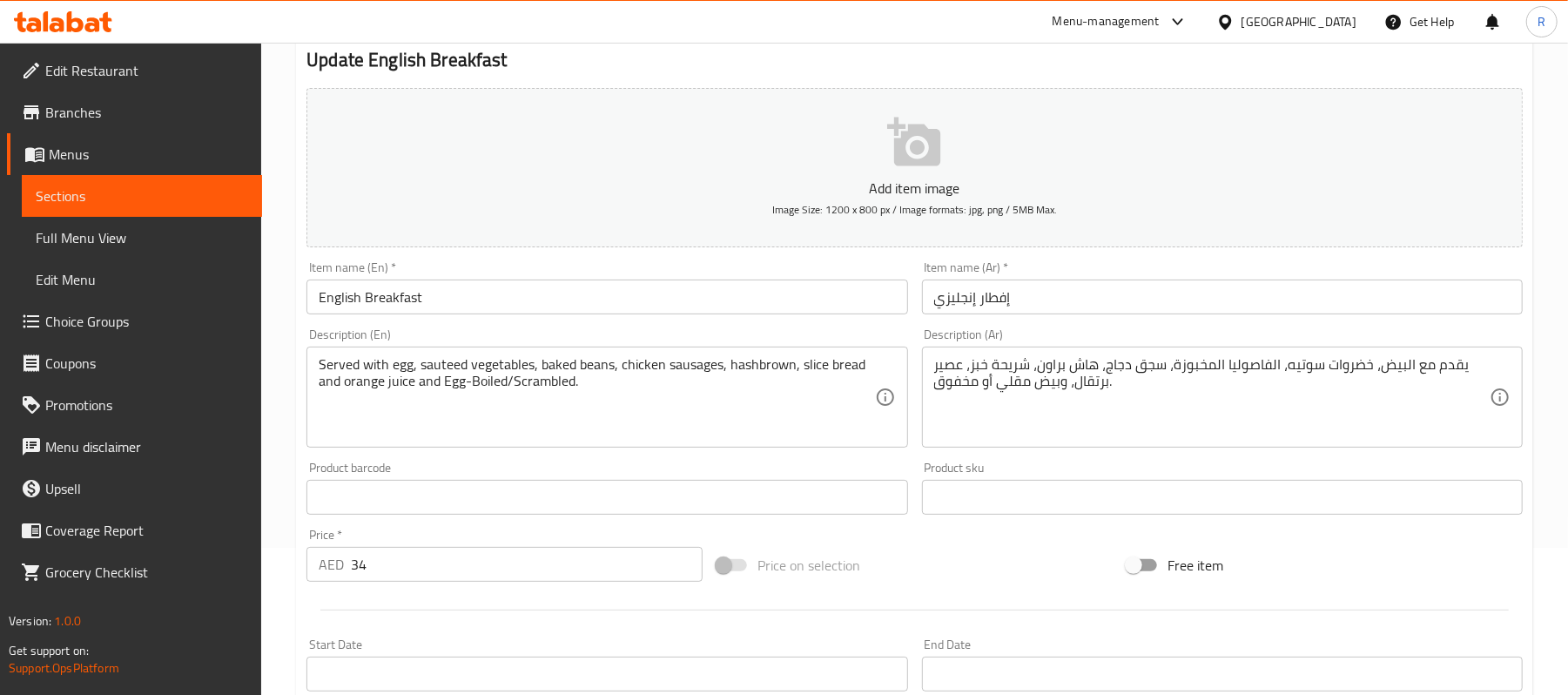
scroll to position [143, 0]
type input "Scrambled"
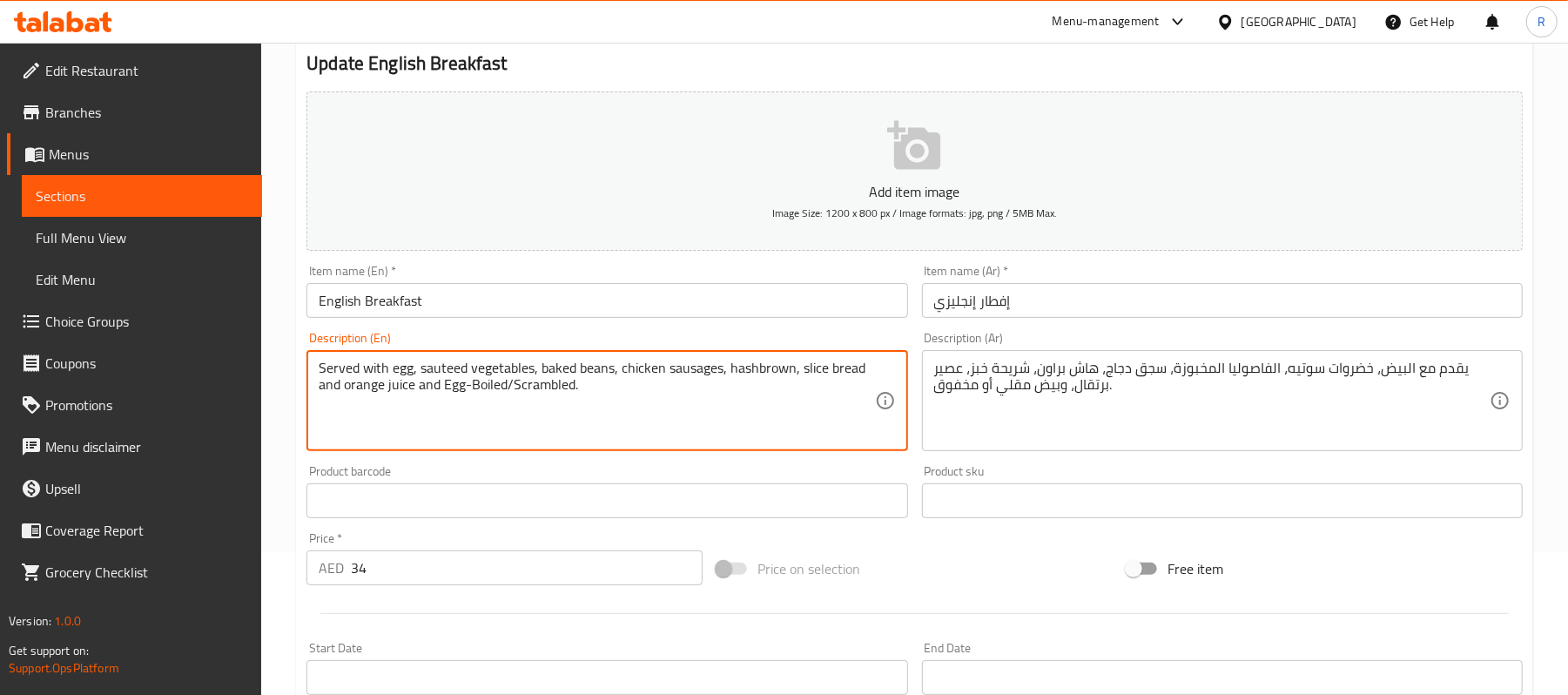
drag, startPoint x: 441, startPoint y: 384, endPoint x: 503, endPoint y: 389, distance: 62.2
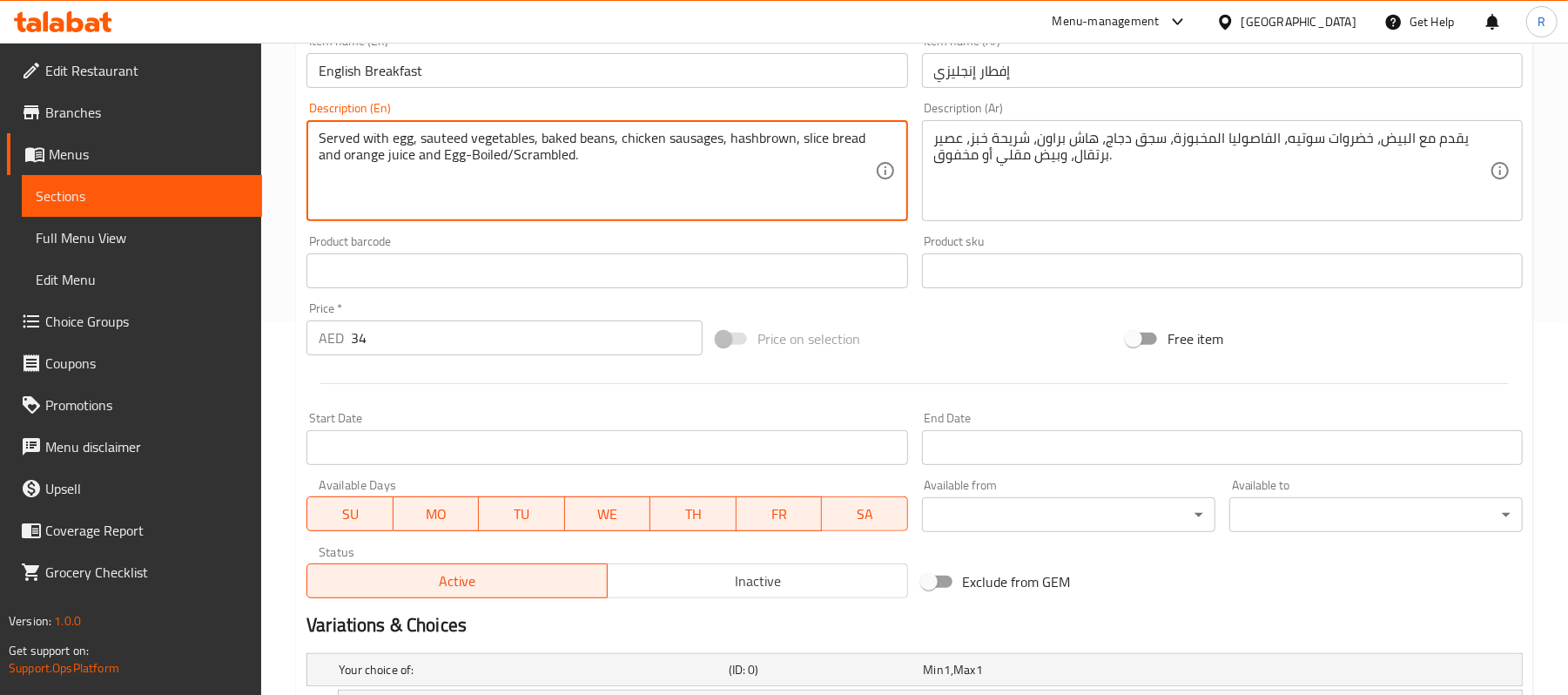
scroll to position [376, 0]
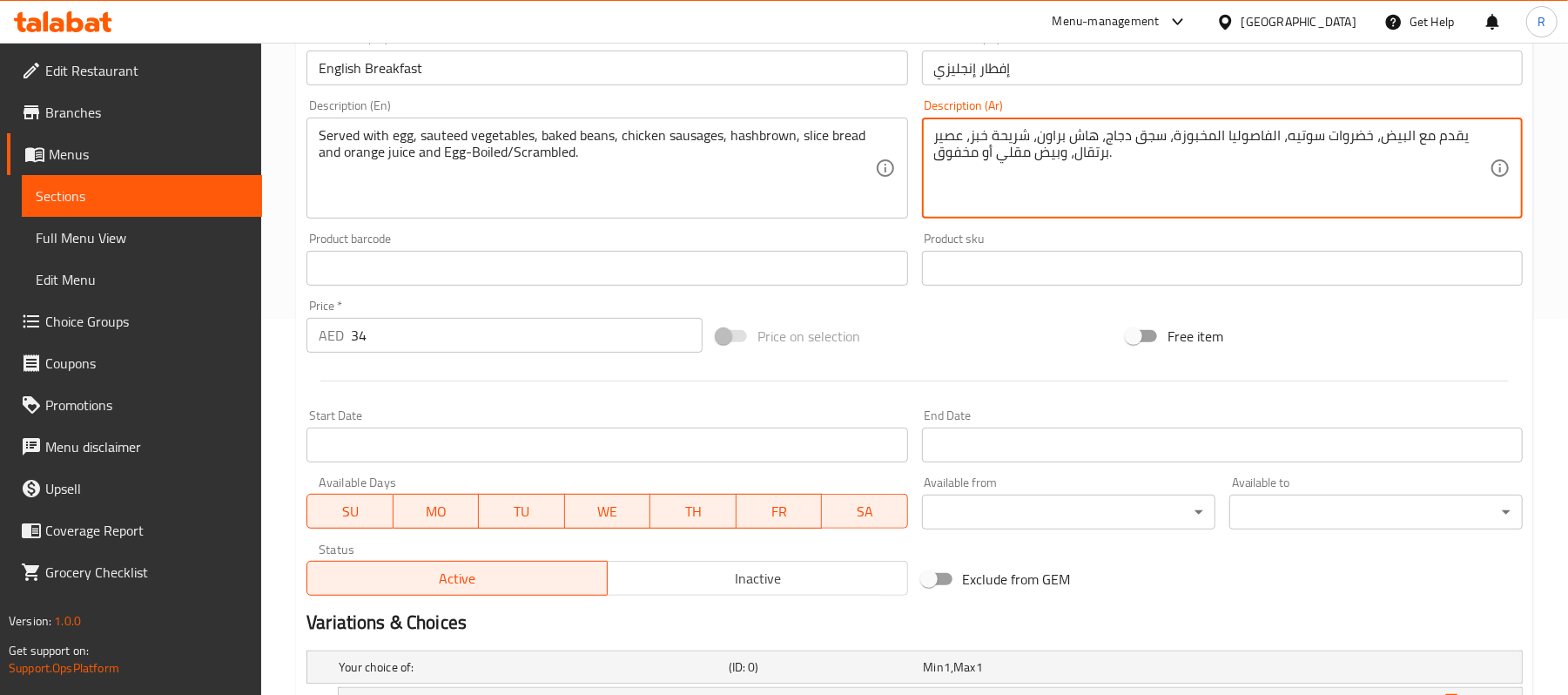
drag, startPoint x: 998, startPoint y: 155, endPoint x: 1064, endPoint y: 155, distance: 66.0
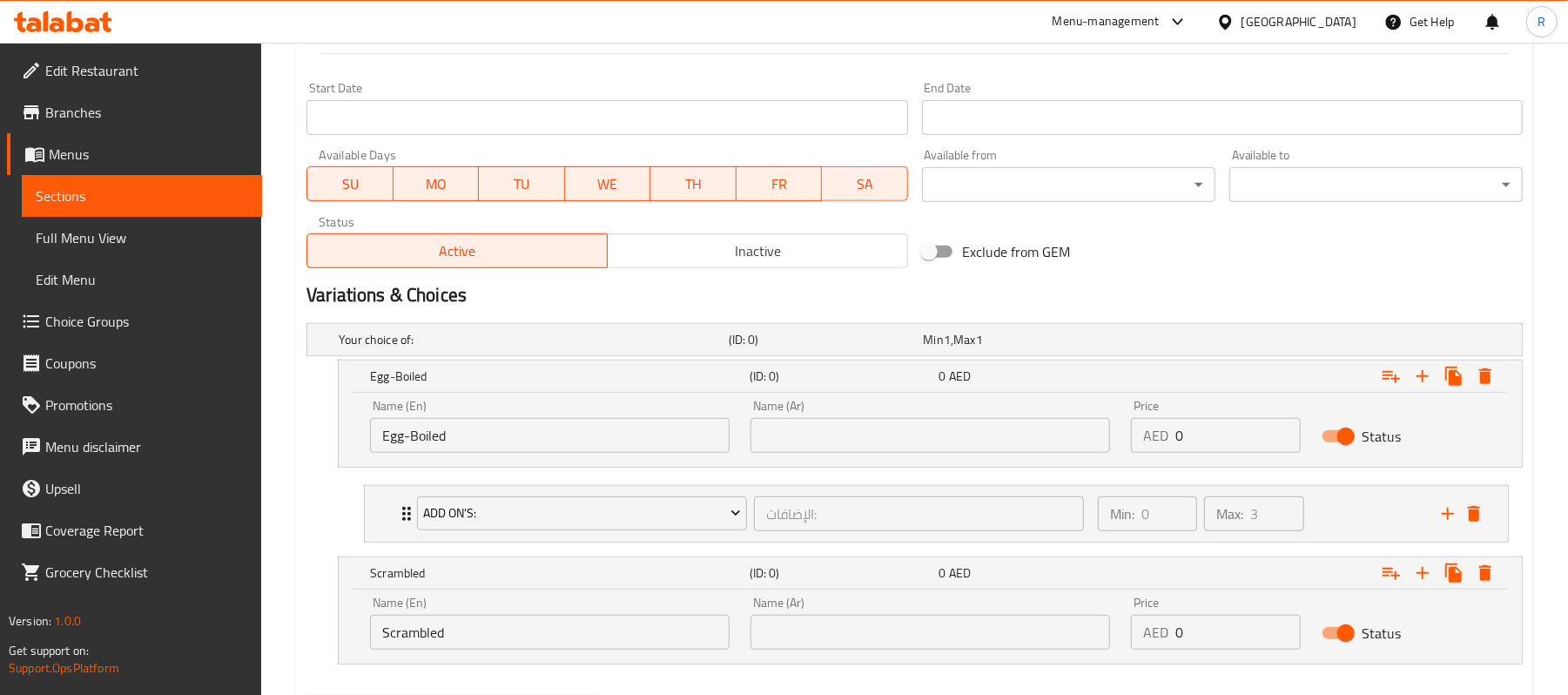
scroll to position [724, 0]
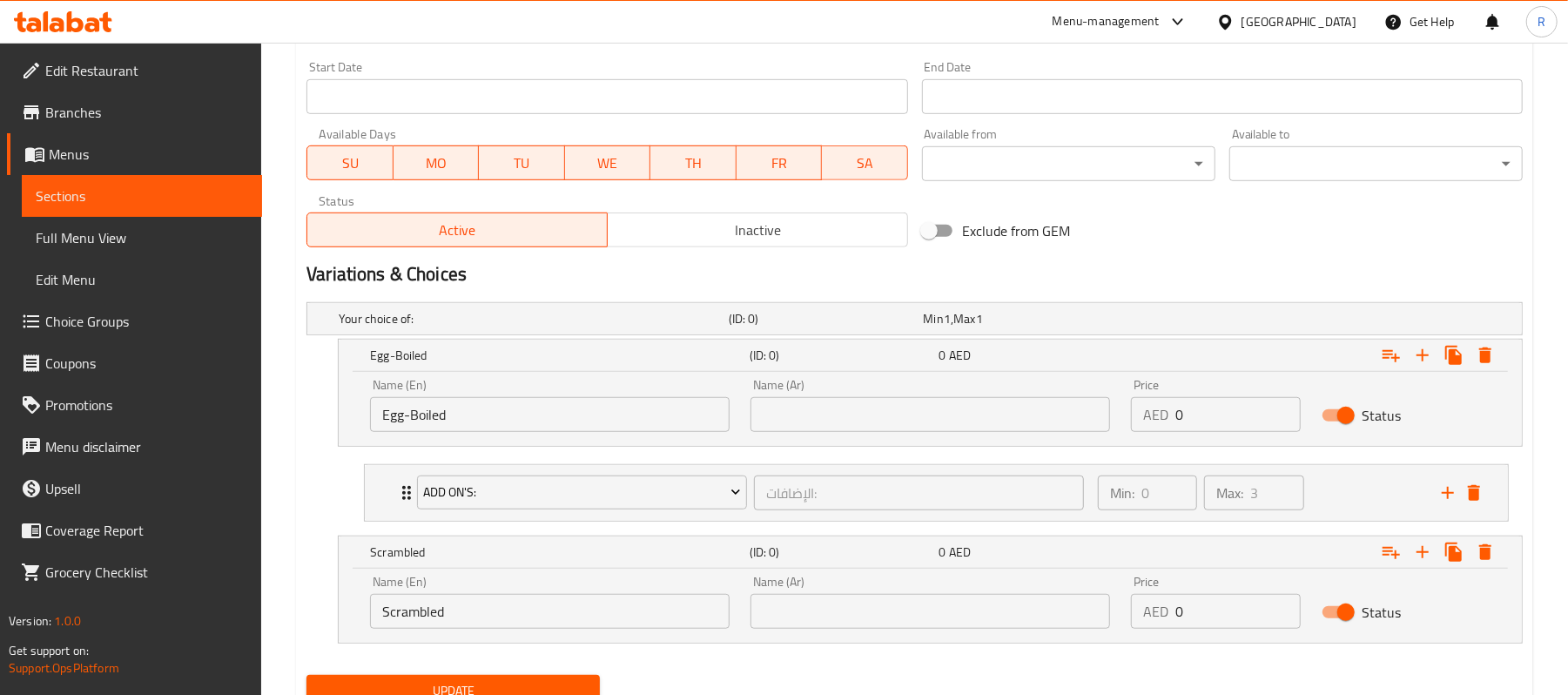
click at [819, 419] on input "text" at bounding box center [930, 414] width 359 height 34
paste input "وبيض مقلي"
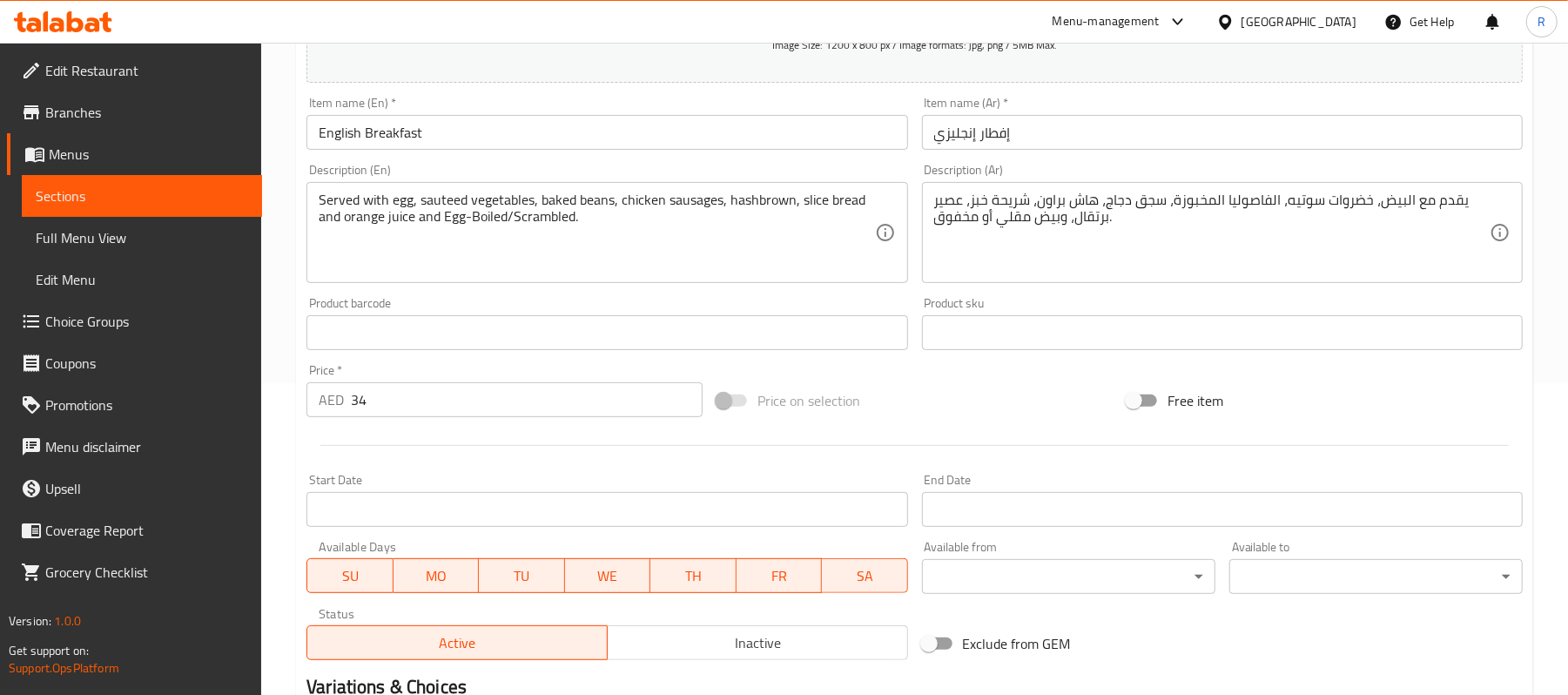
scroll to position [259, 0]
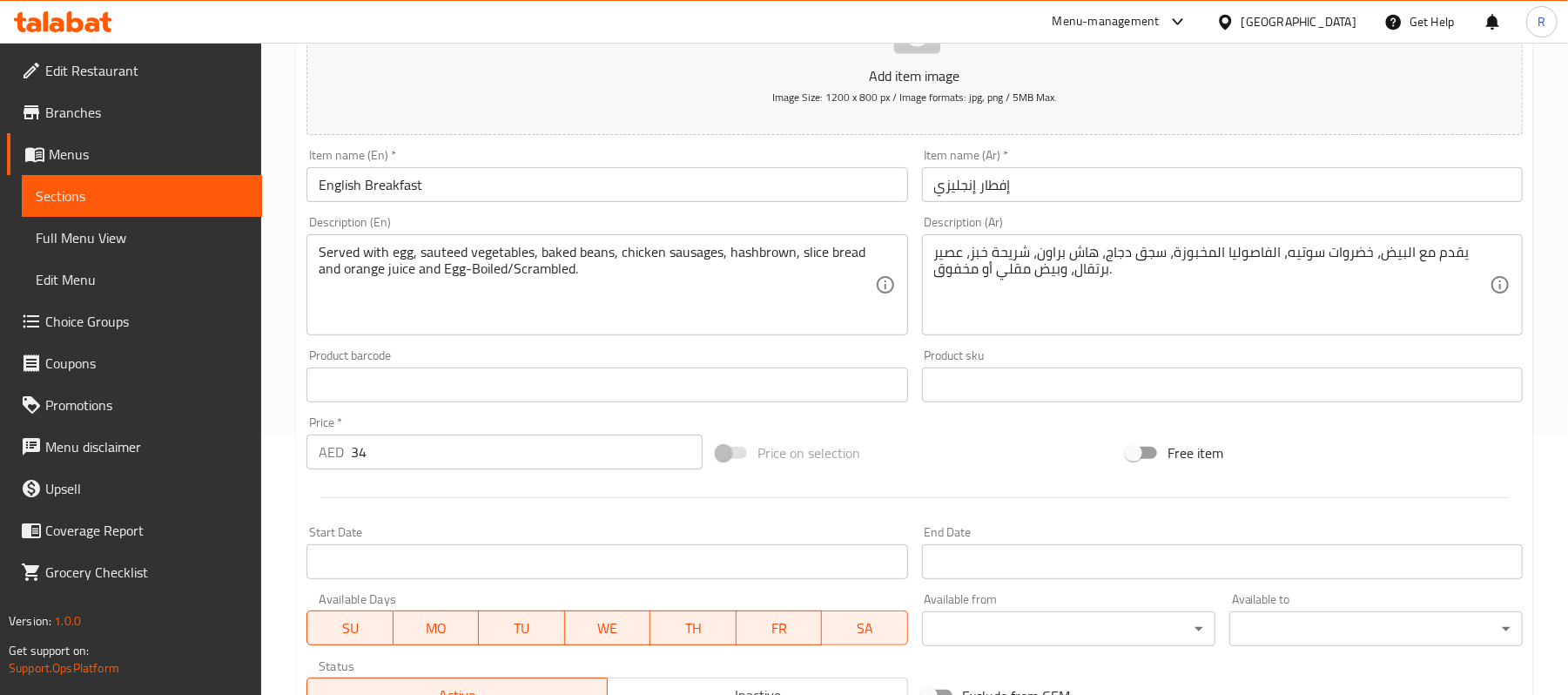
type input "وبيض مقلي"
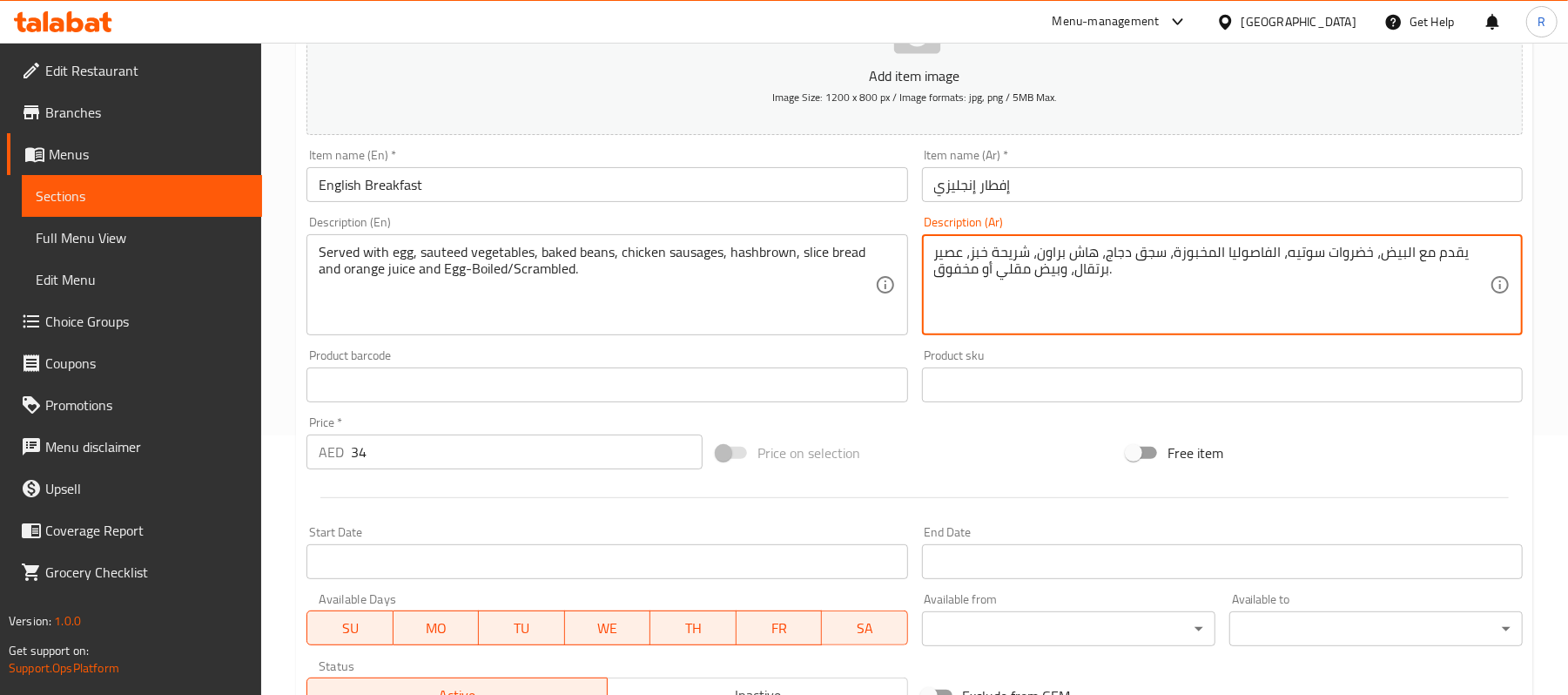
drag, startPoint x: 934, startPoint y: 274, endPoint x: 979, endPoint y: 266, distance: 45.7
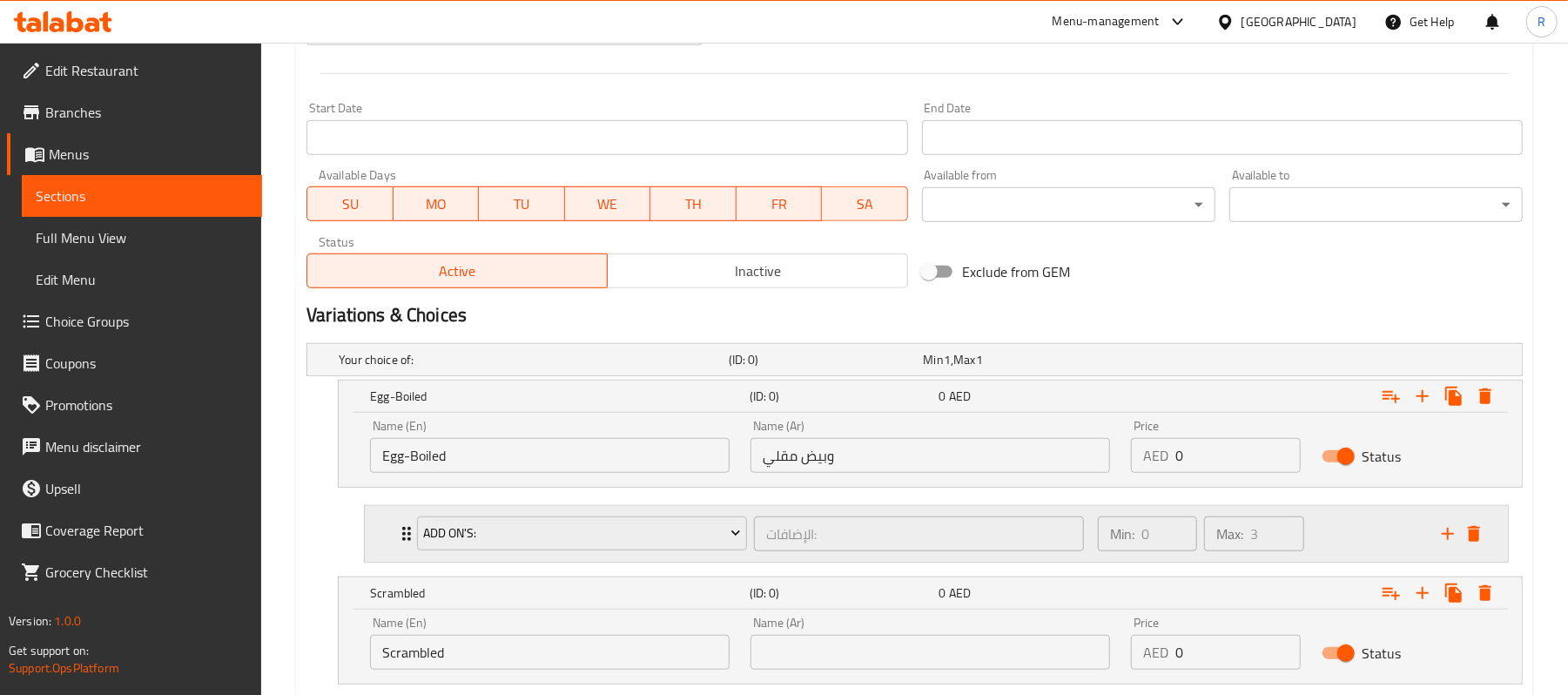
scroll to position [799, 0]
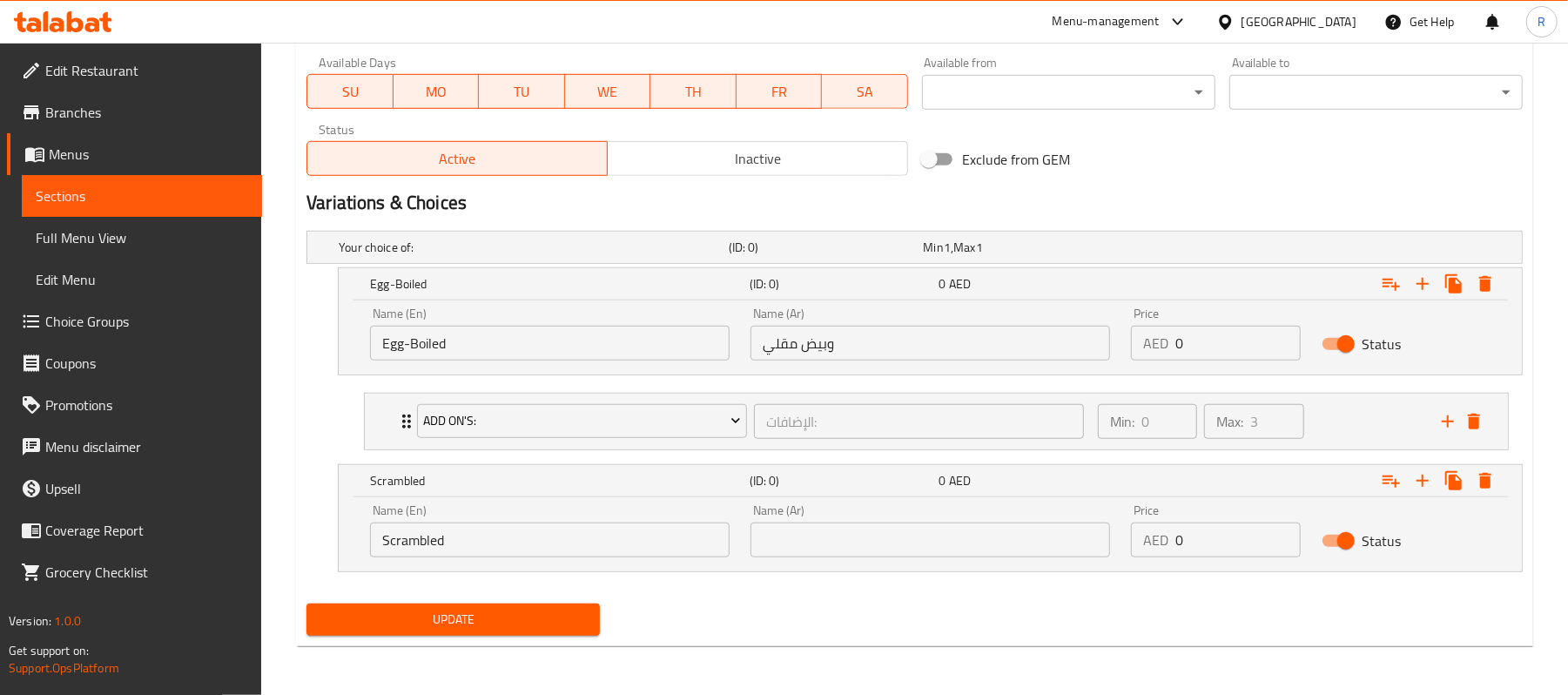
click at [826, 534] on input "text" at bounding box center [930, 539] width 359 height 34
paste input "مخفوق"
type input "مخفوق"
click at [836, 620] on div "Update" at bounding box center [915, 619] width 1230 height 46
click at [553, 630] on span "Update" at bounding box center [452, 619] width 266 height 22
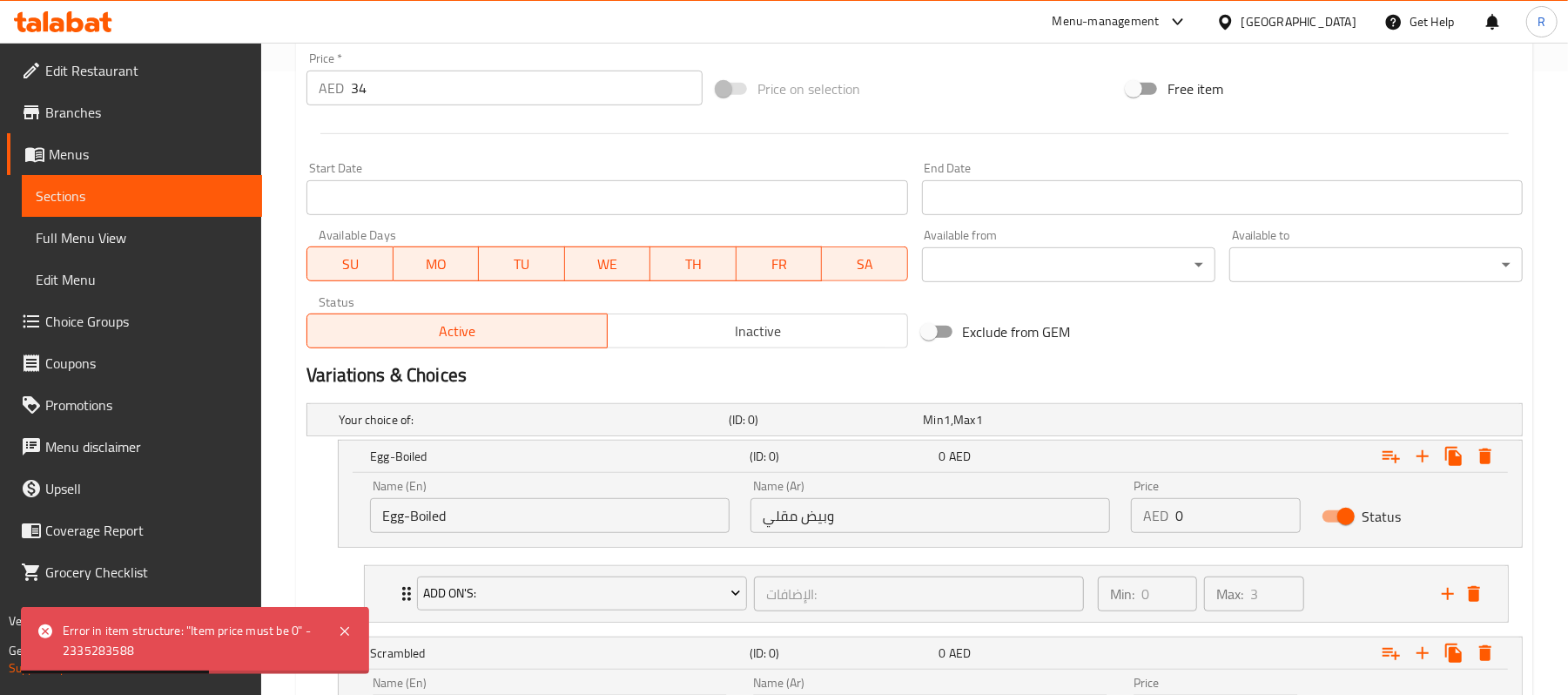
scroll to position [0, 0]
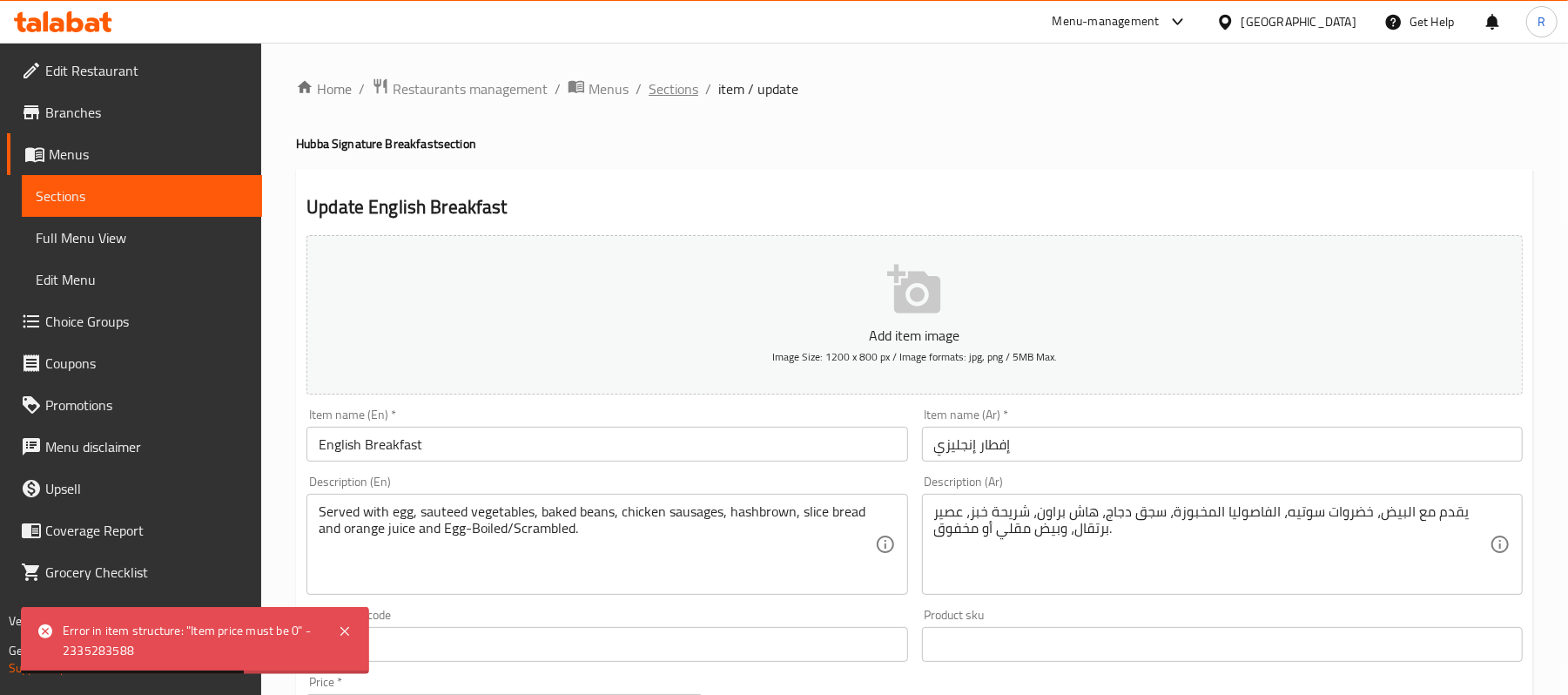
click at [680, 83] on span "Sections" at bounding box center [673, 88] width 50 height 21
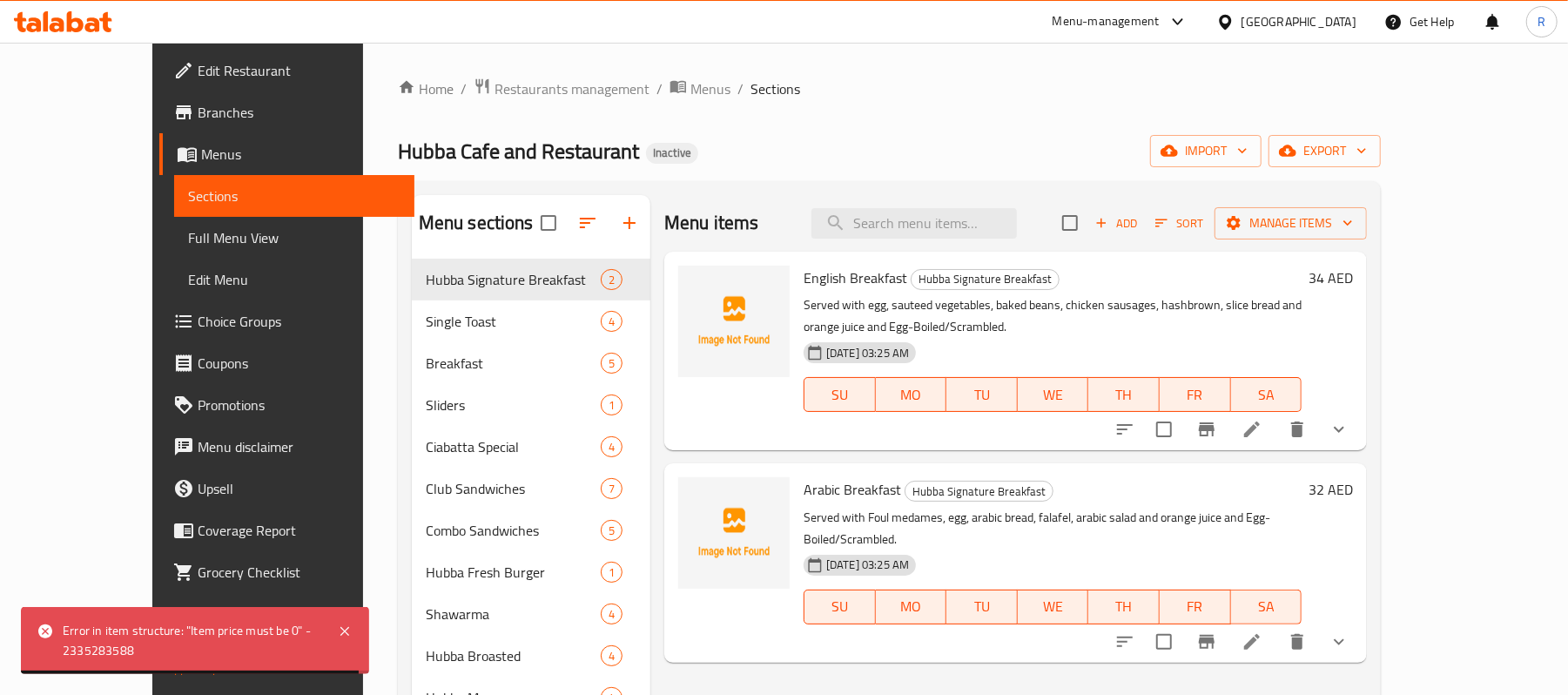
click at [197, 332] on span "Choice Groups" at bounding box center [298, 321] width 203 height 21
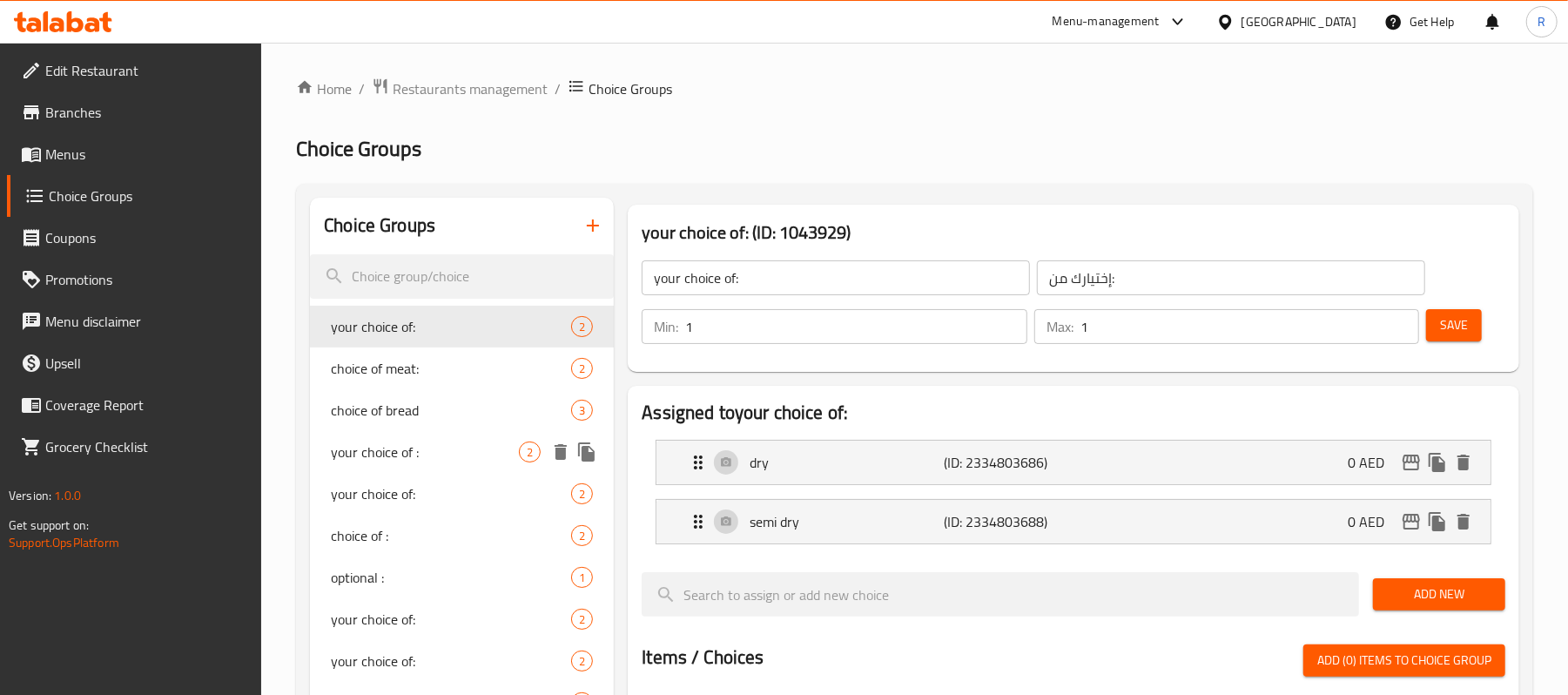
click at [443, 451] on span "your choice of :" at bounding box center [425, 452] width 188 height 21
type input "your choice of :"
type input "إختيارك من :"
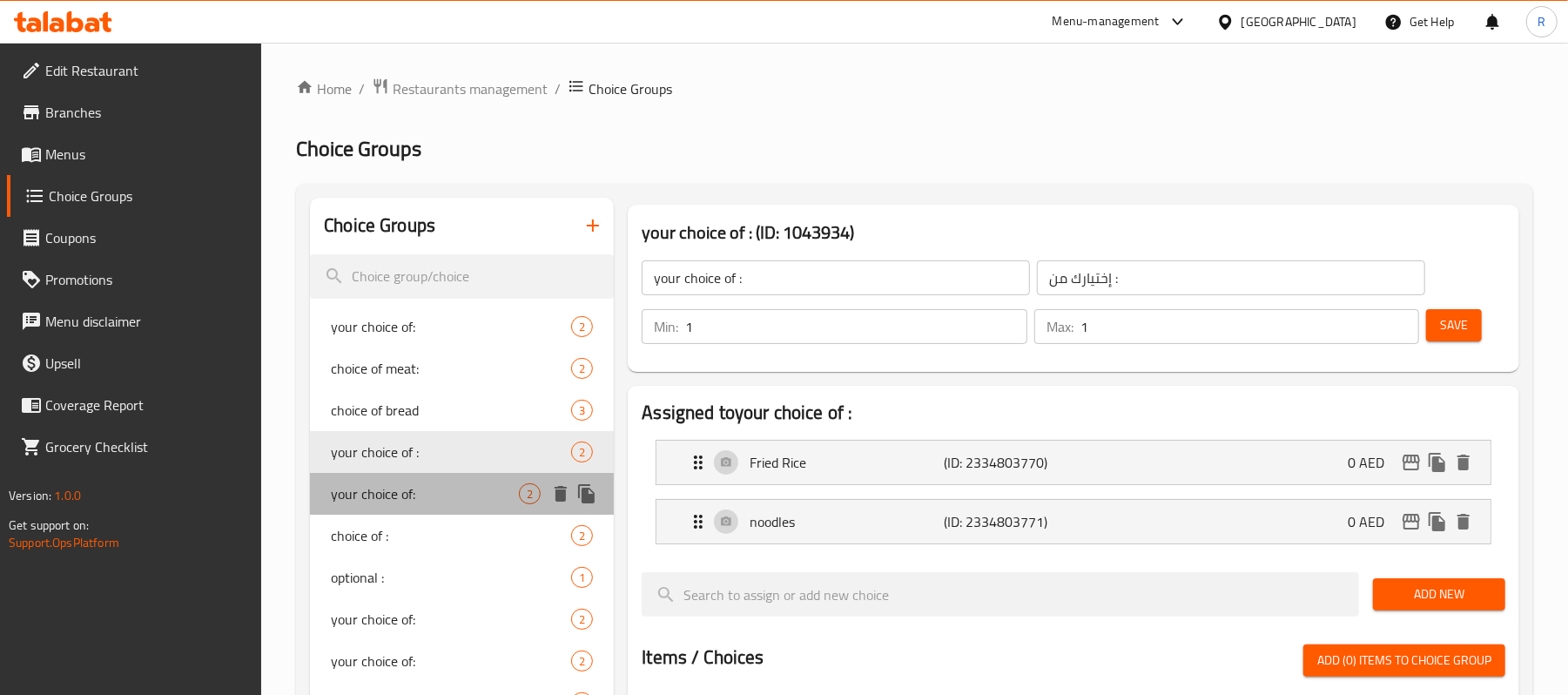
click at [443, 495] on span "your choice of:" at bounding box center [425, 493] width 188 height 21
type input "your choice of:"
type input "إختيارك من:"
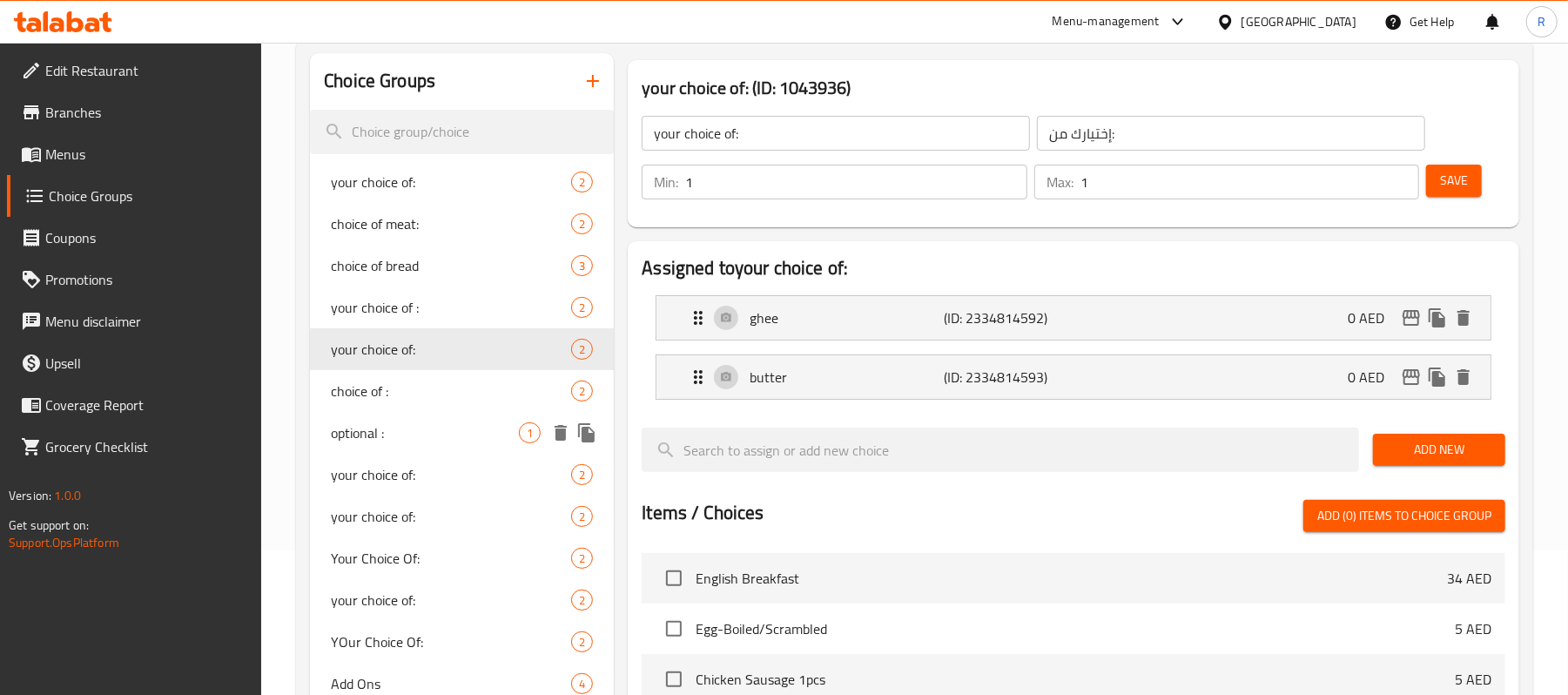
scroll to position [232, 0]
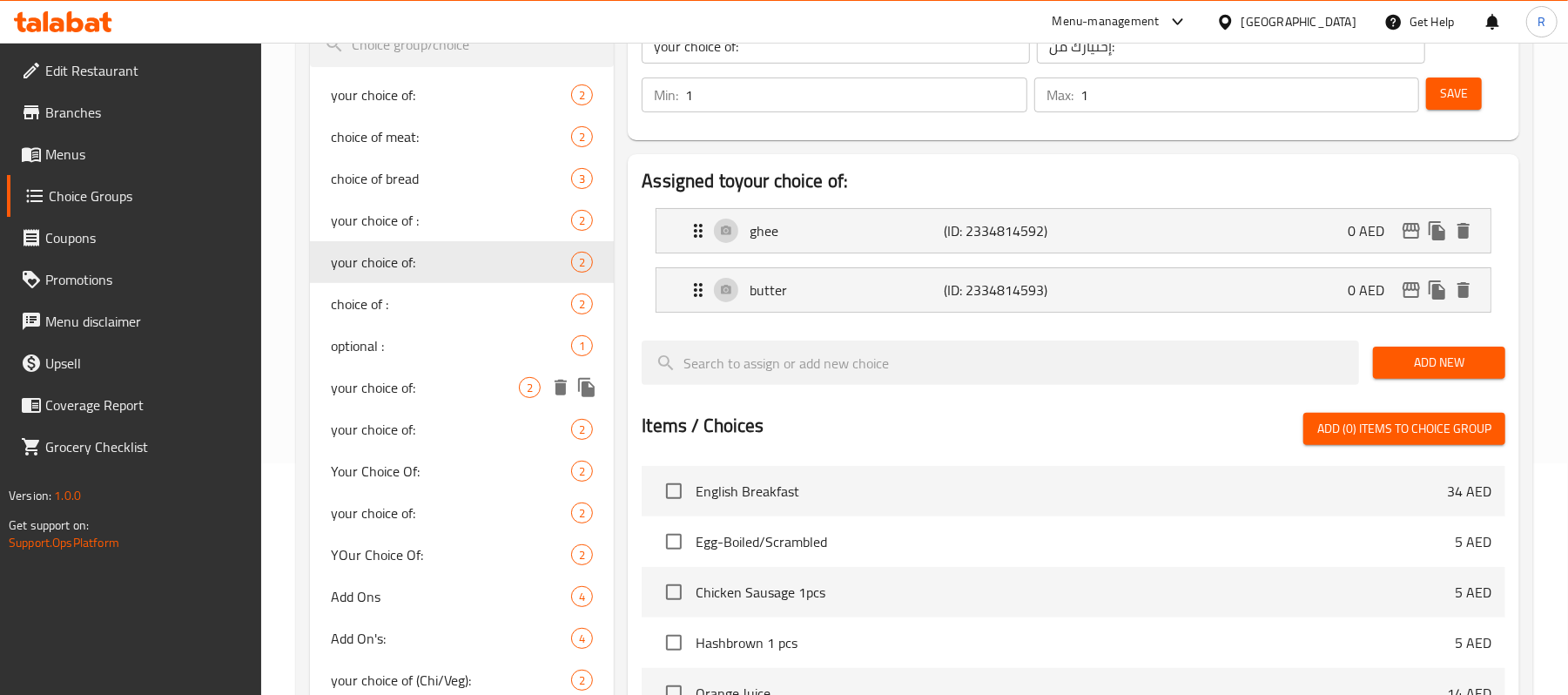
click at [419, 377] on span "your choice of:" at bounding box center [425, 387] width 188 height 21
type input "your choice of:"
type input "إختيارك من:"
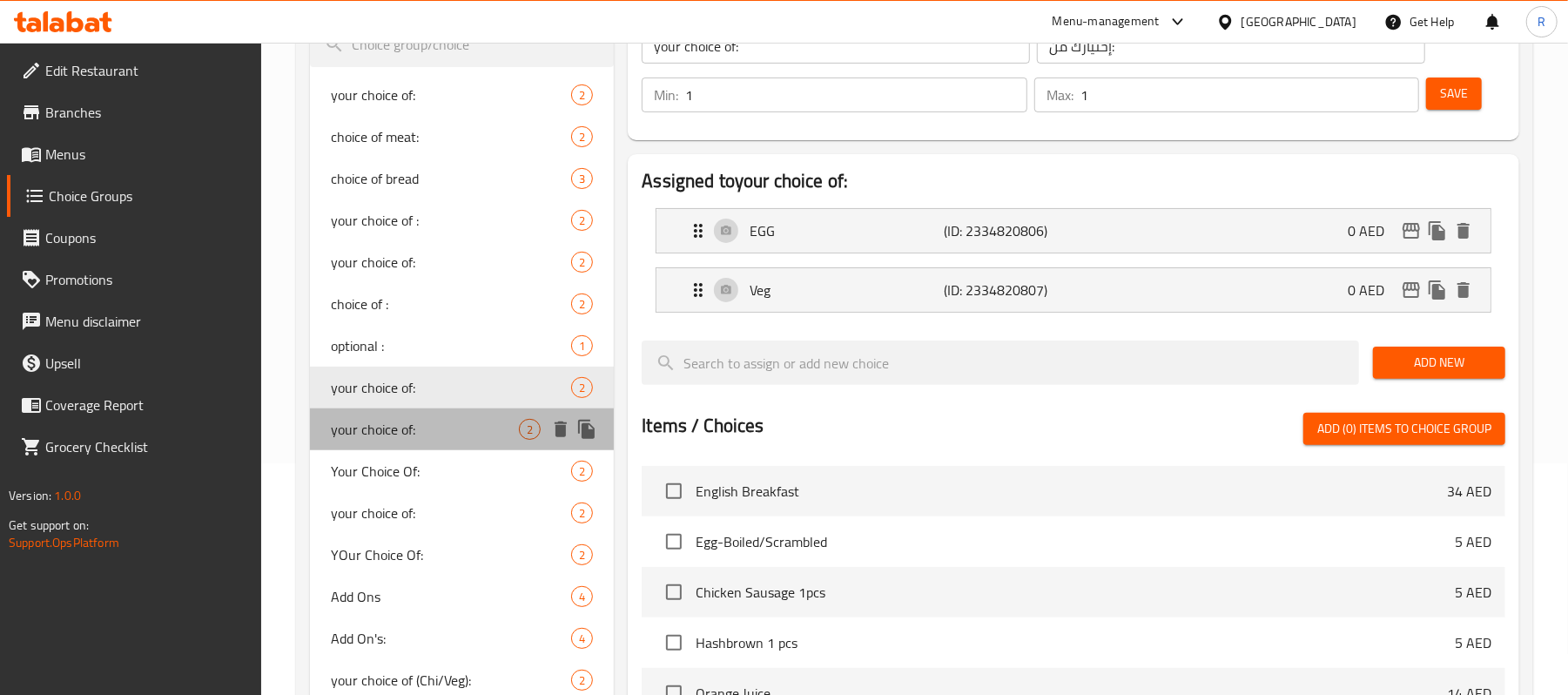
click at [437, 441] on div "your choice of: 2" at bounding box center [462, 429] width 304 height 42
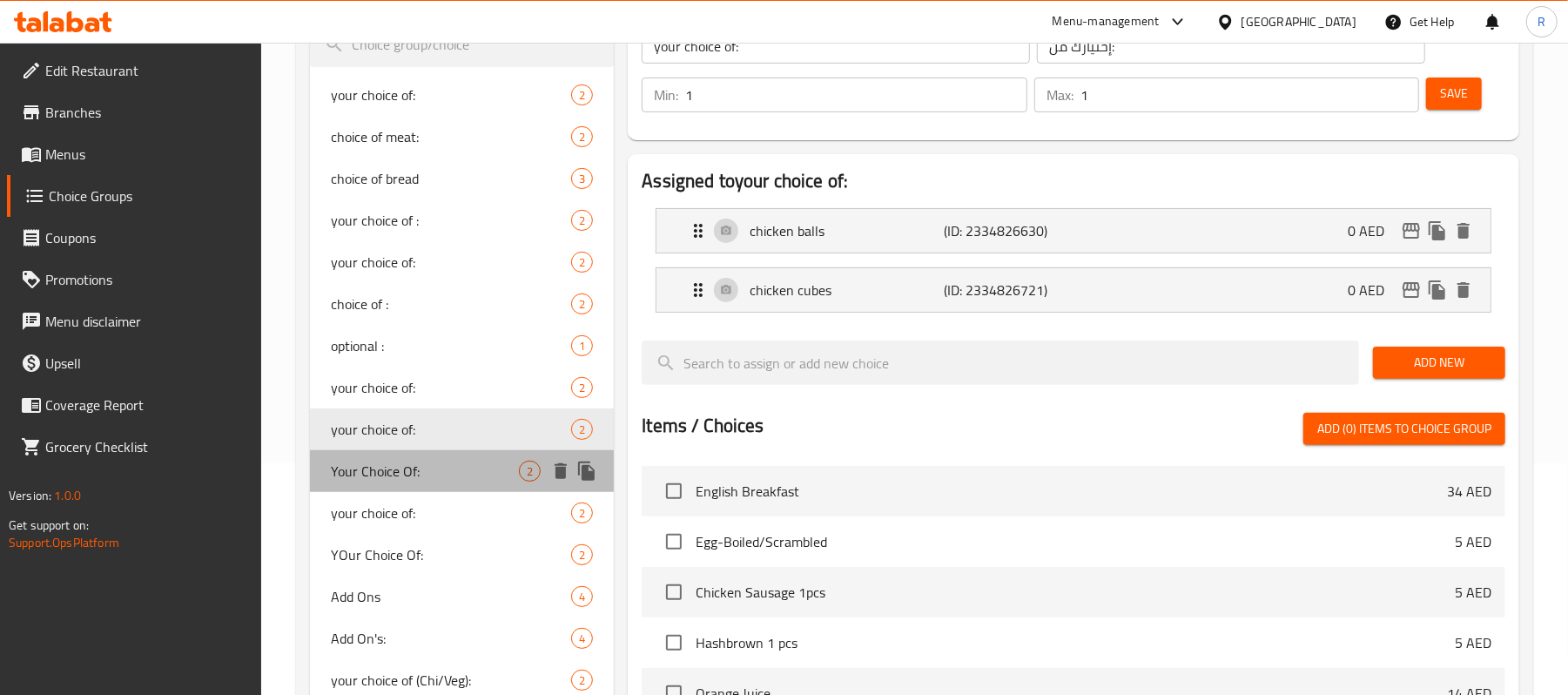
click at [450, 484] on div "Your Choice Of: 2" at bounding box center [462, 471] width 304 height 42
type input "Your Choice Of:"
type input "إختيارك من:"
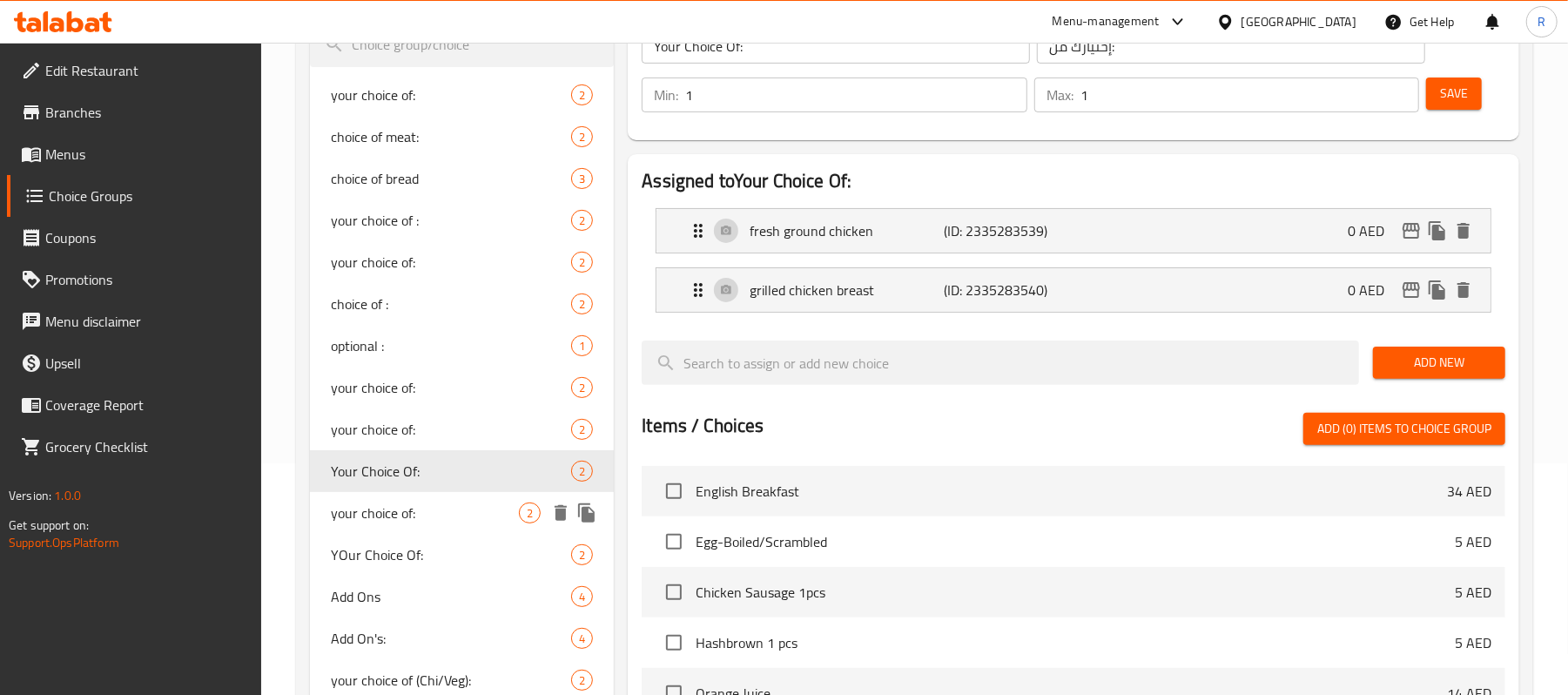
click at [450, 512] on span "your choice of:" at bounding box center [425, 512] width 188 height 21
type input "your choice of:"
type input "إختيارك من:"
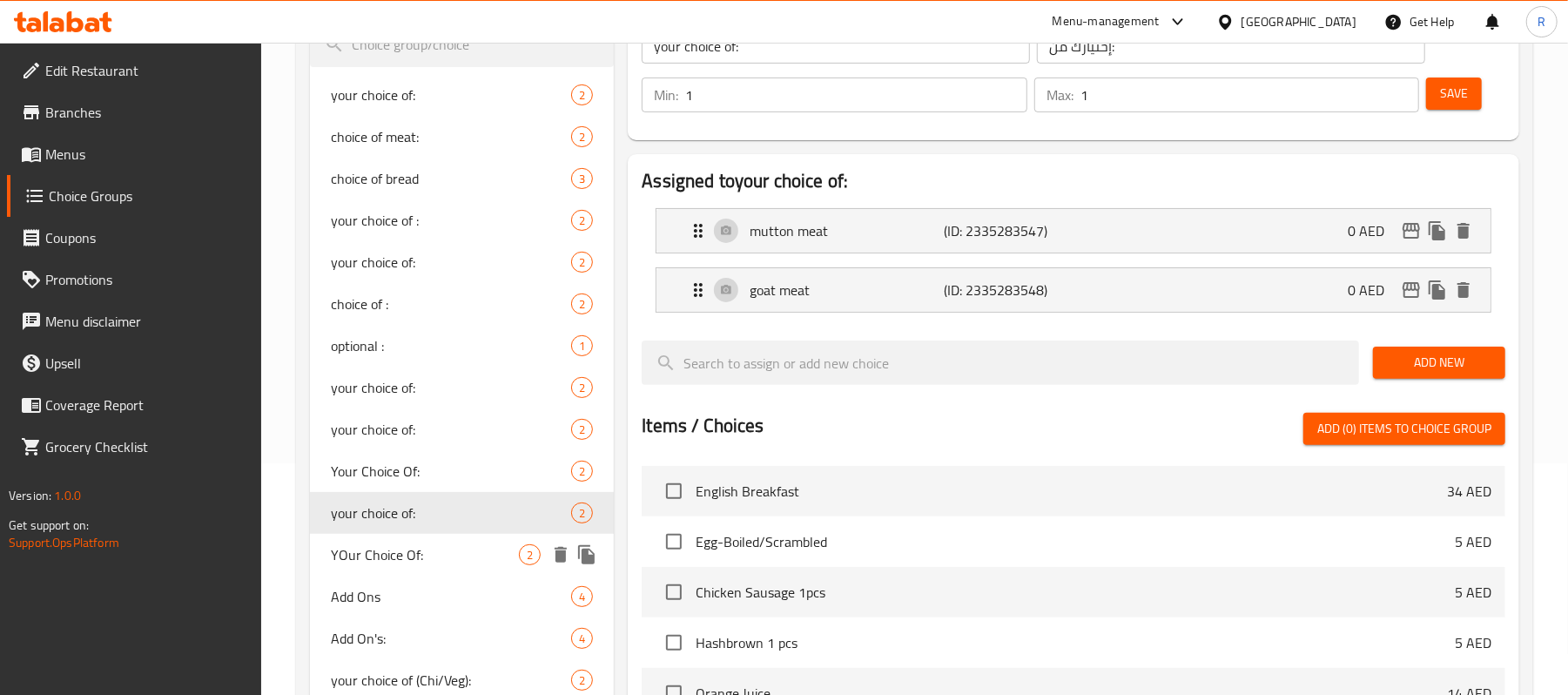
click at [451, 545] on span "YOur Choice Of:" at bounding box center [425, 555] width 188 height 21
type input "YOur Choice Of:"
type input "إختيارك من:"
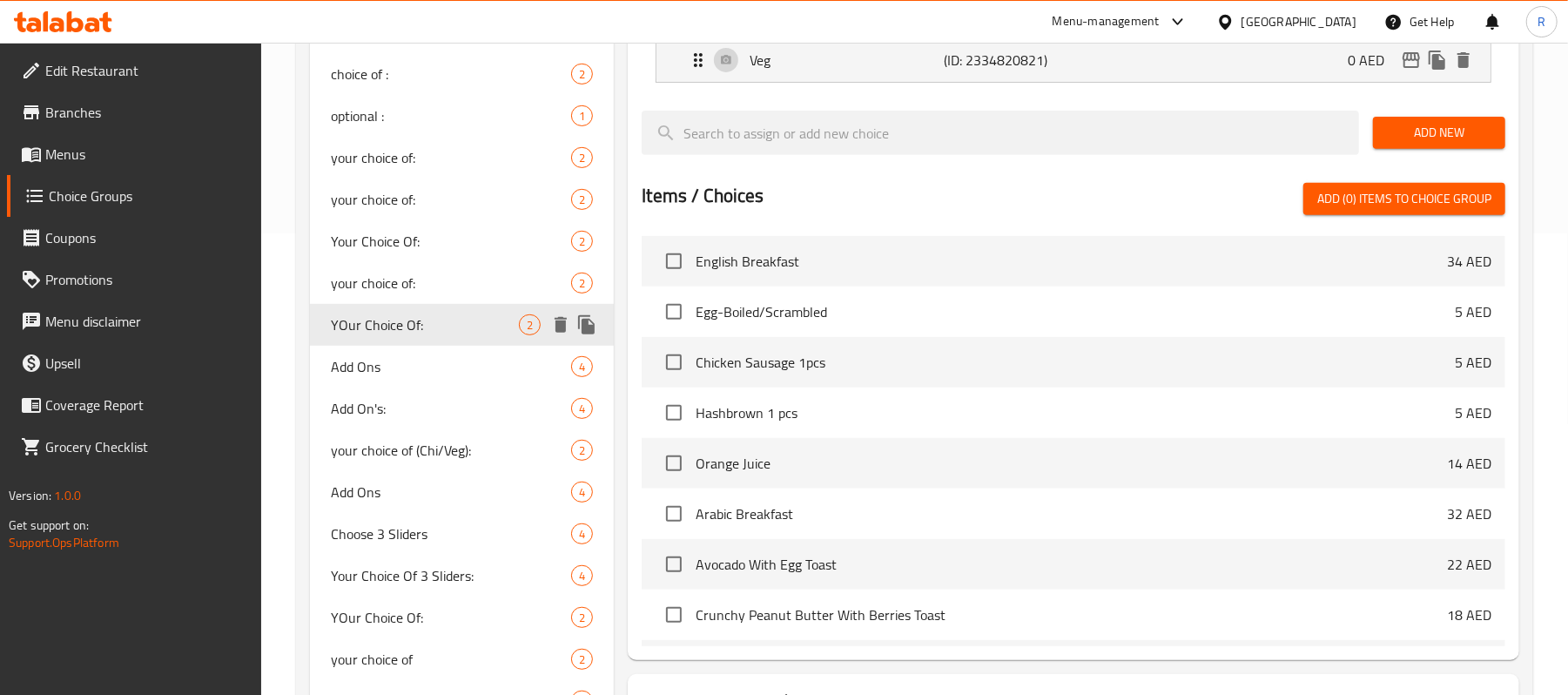
scroll to position [464, 0]
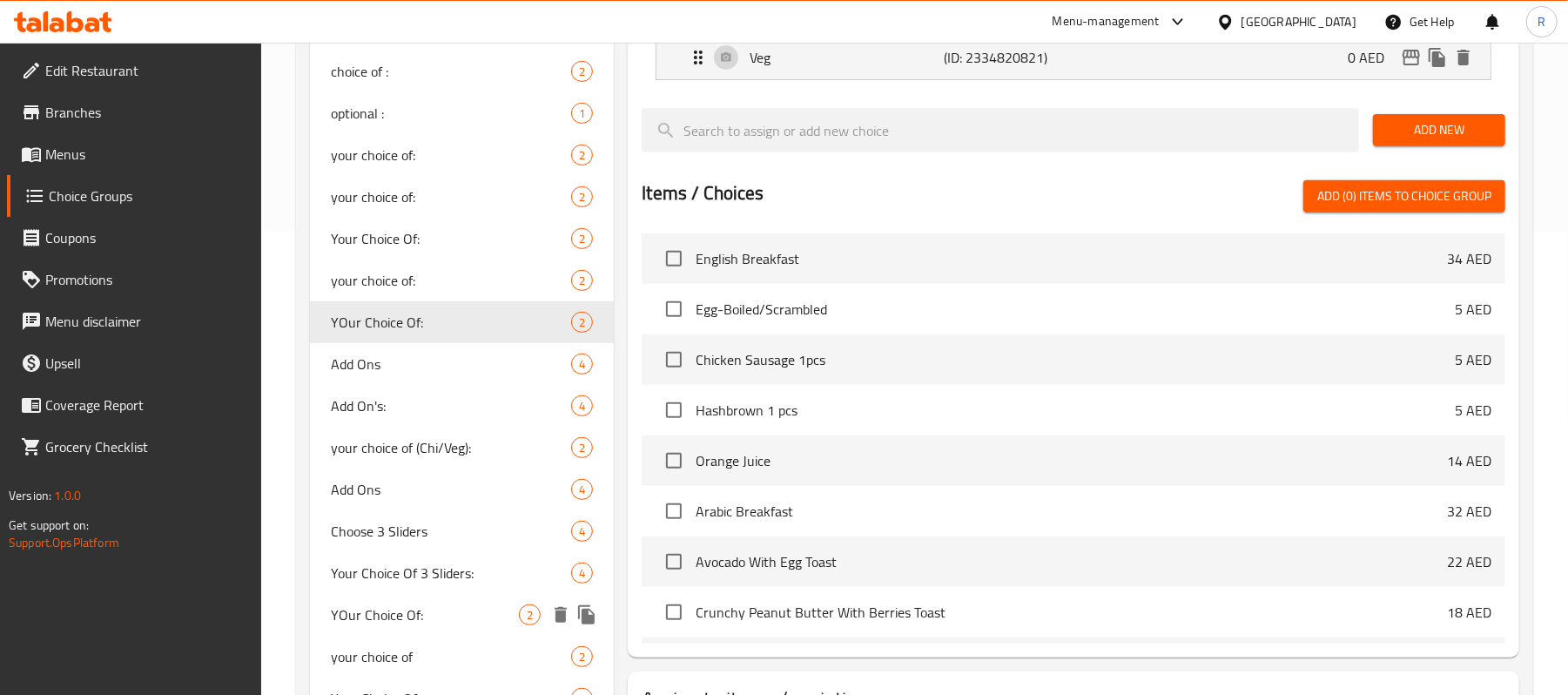
click at [456, 605] on span "YOur Choice Of:" at bounding box center [425, 615] width 188 height 21
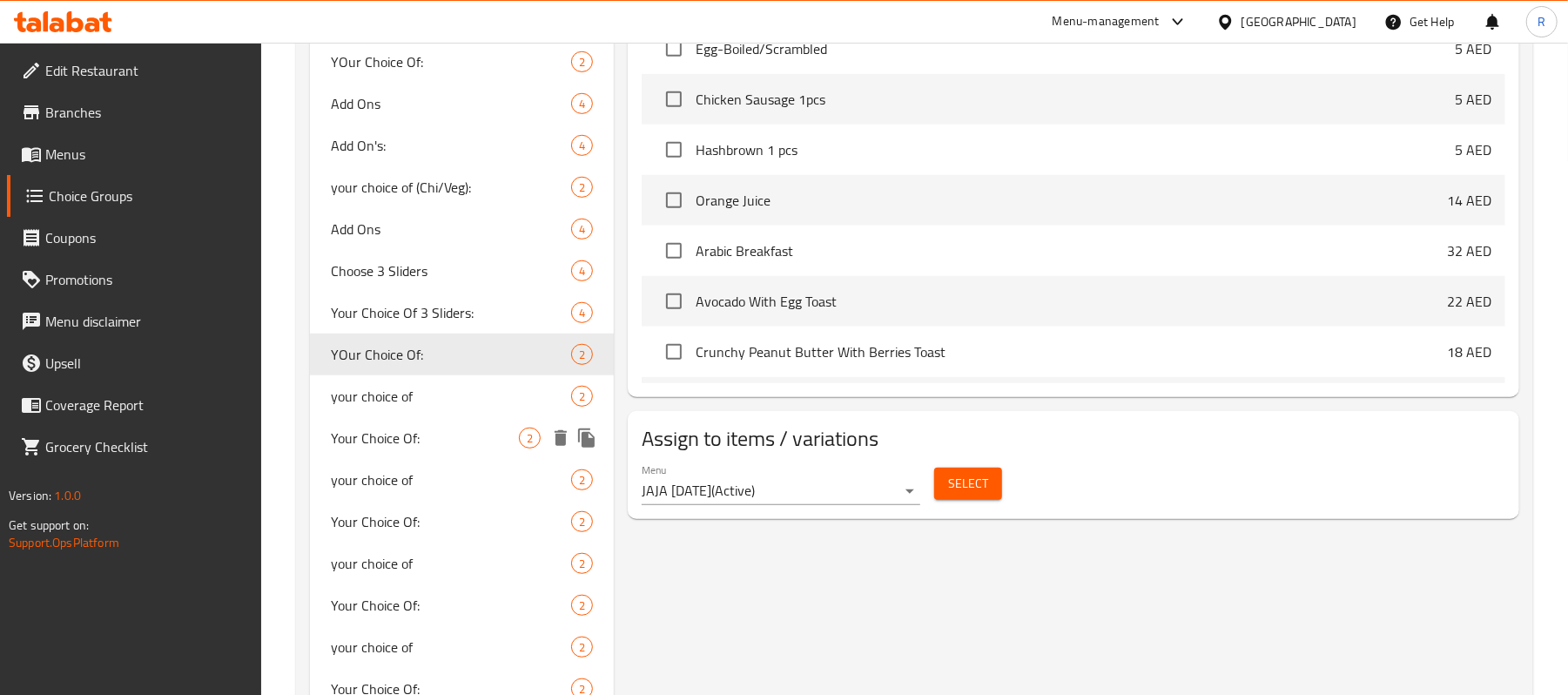
scroll to position [813, 0]
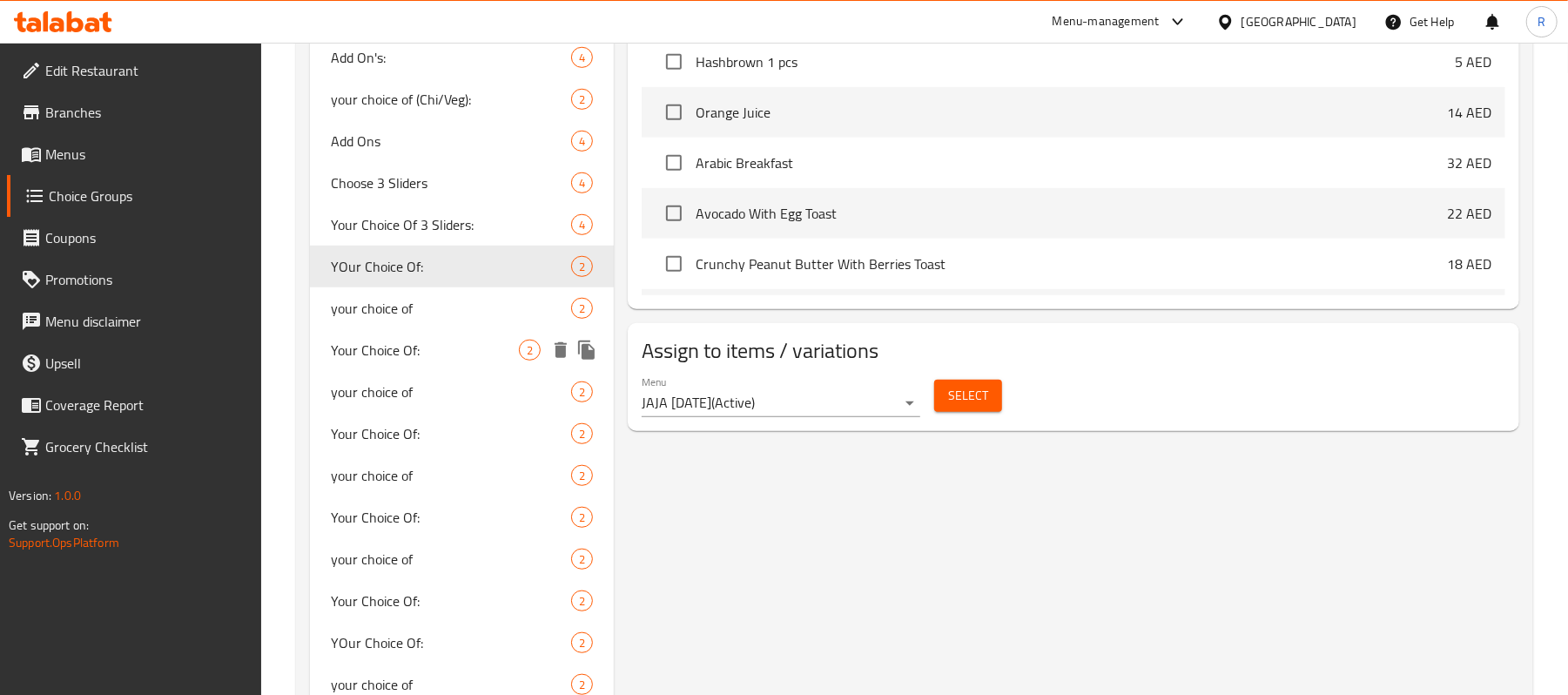
click at [441, 348] on span "Your Choice Of:" at bounding box center [425, 349] width 188 height 21
type input "Your Choice Of:"
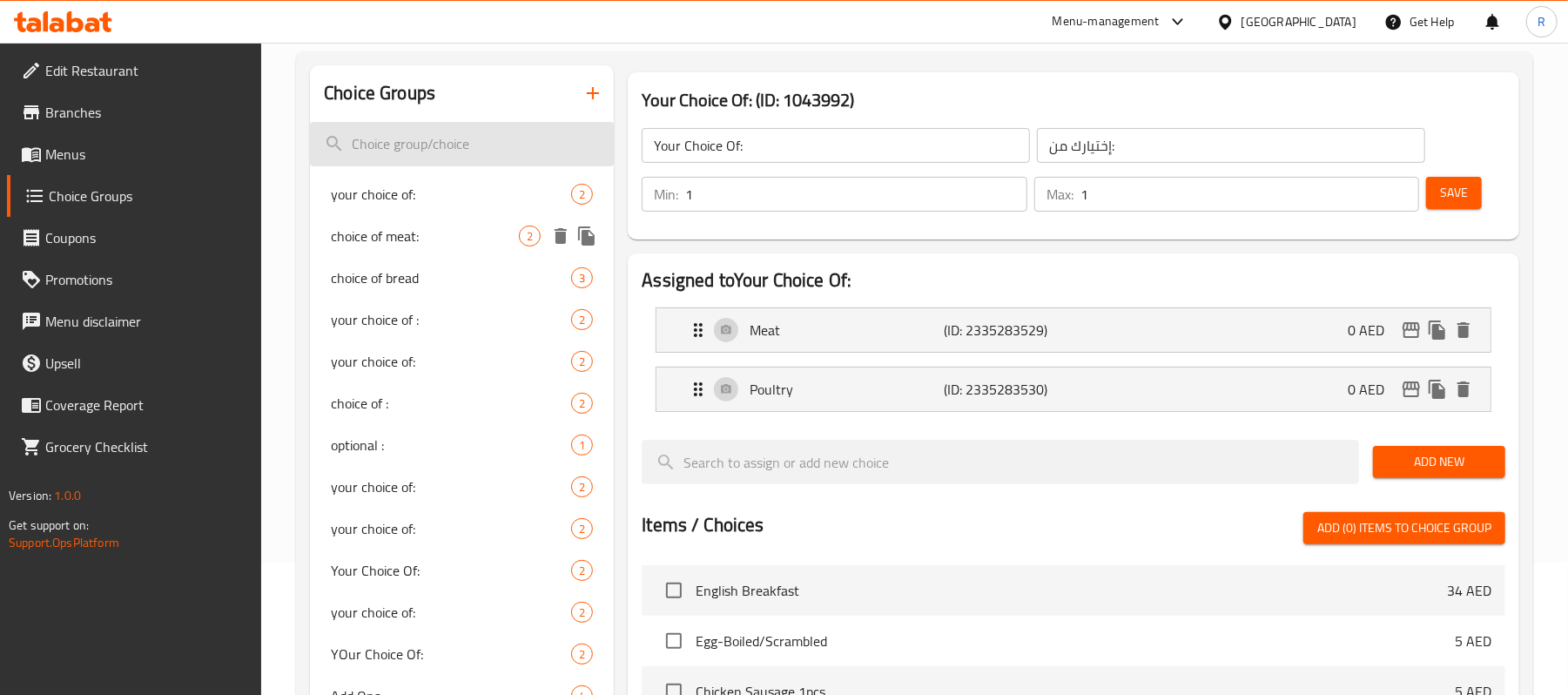
scroll to position [0, 0]
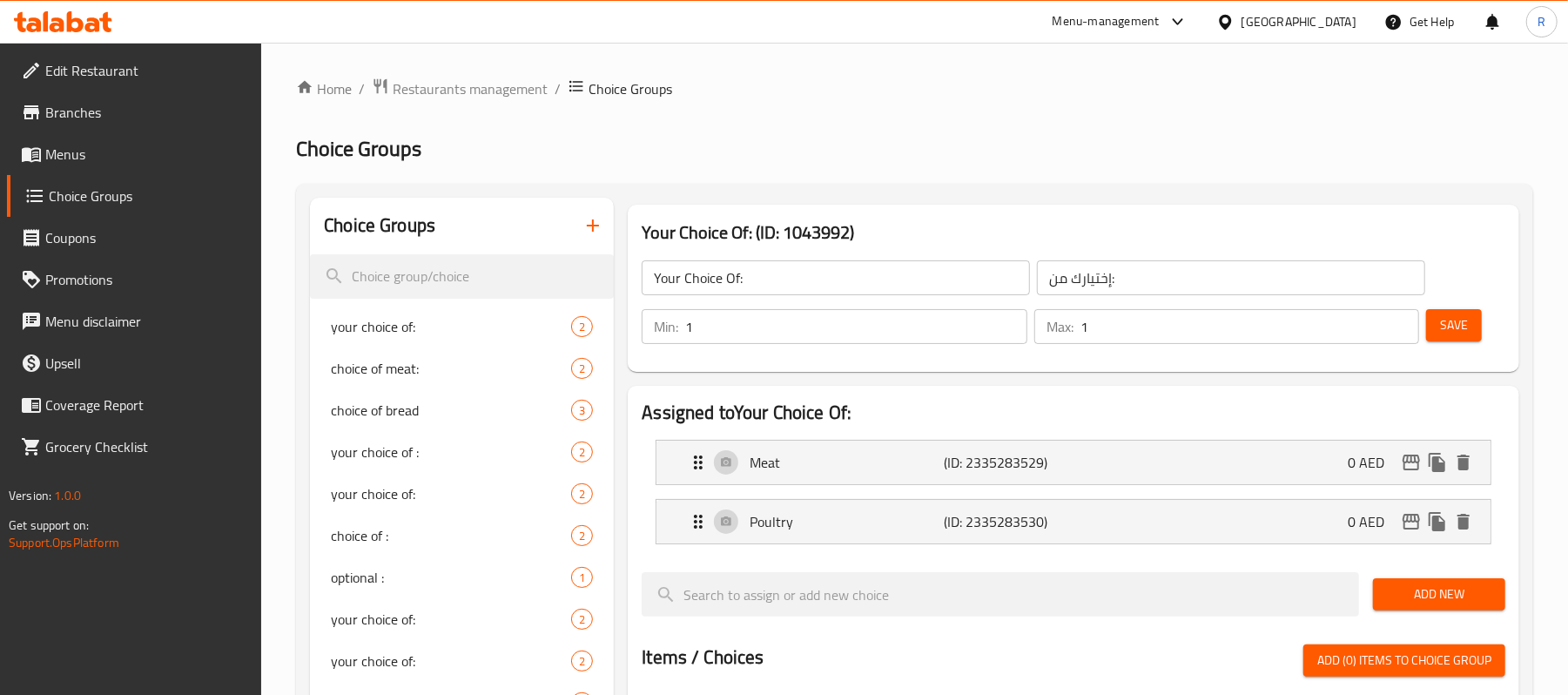
click at [582, 220] on button "button" at bounding box center [593, 225] width 42 height 42
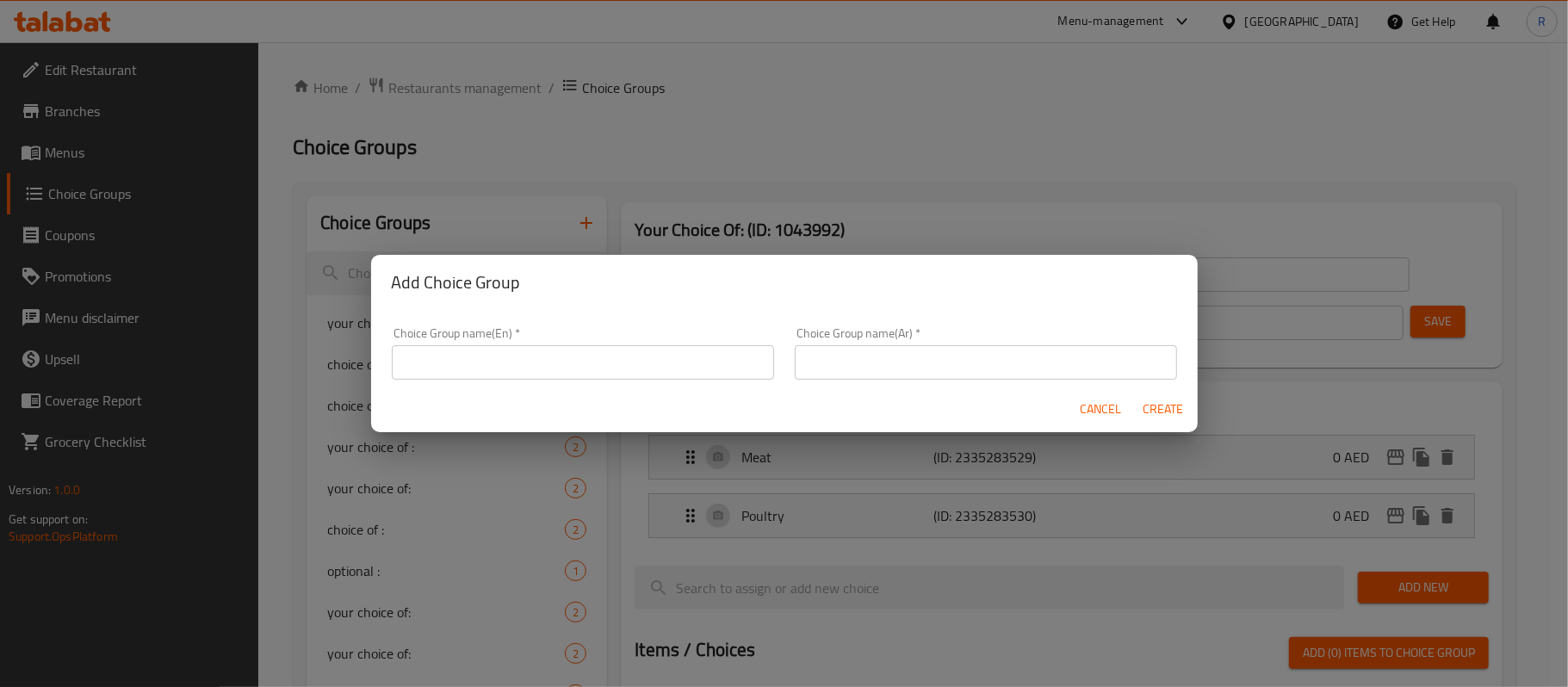
click at [513, 377] on input "text" at bounding box center [583, 362] width 382 height 34
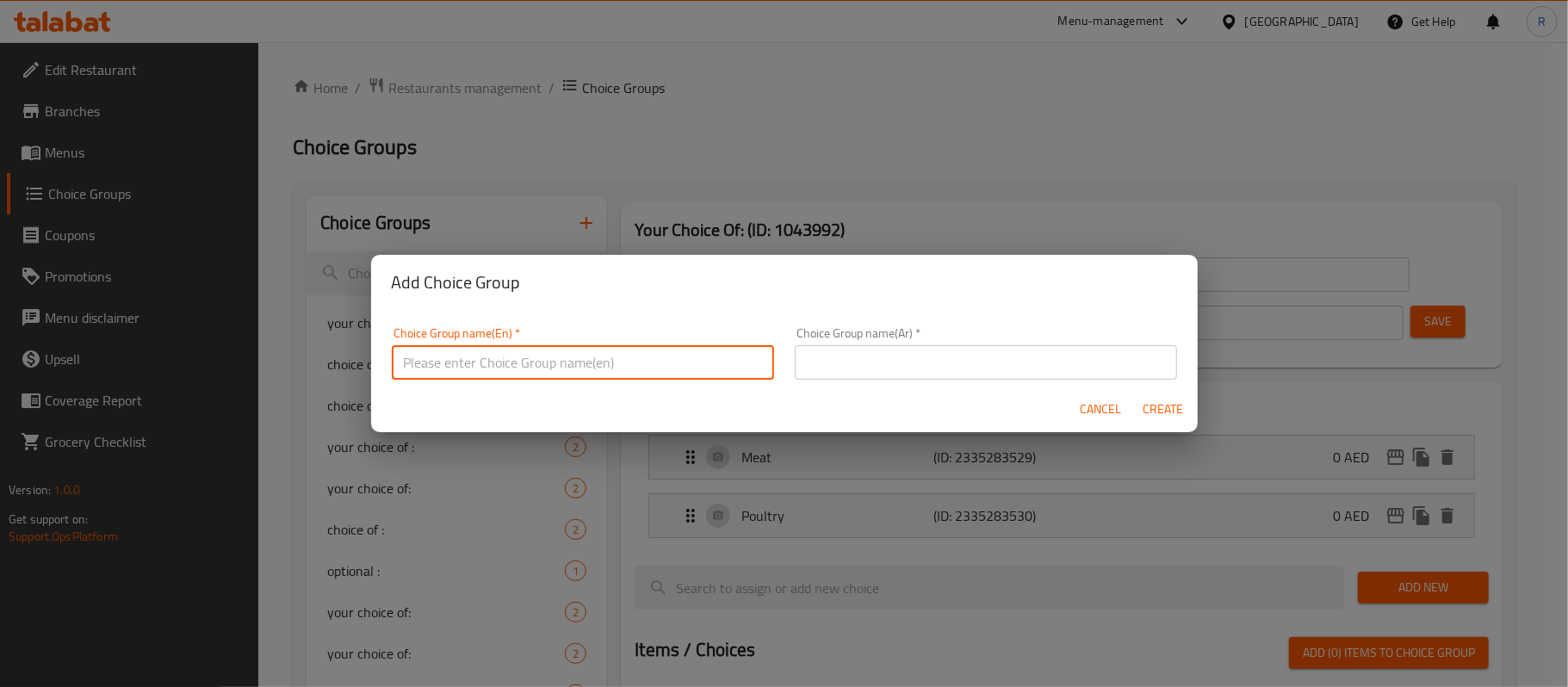
type input "your choice of:"
click at [849, 358] on input "text" at bounding box center [986, 362] width 382 height 34
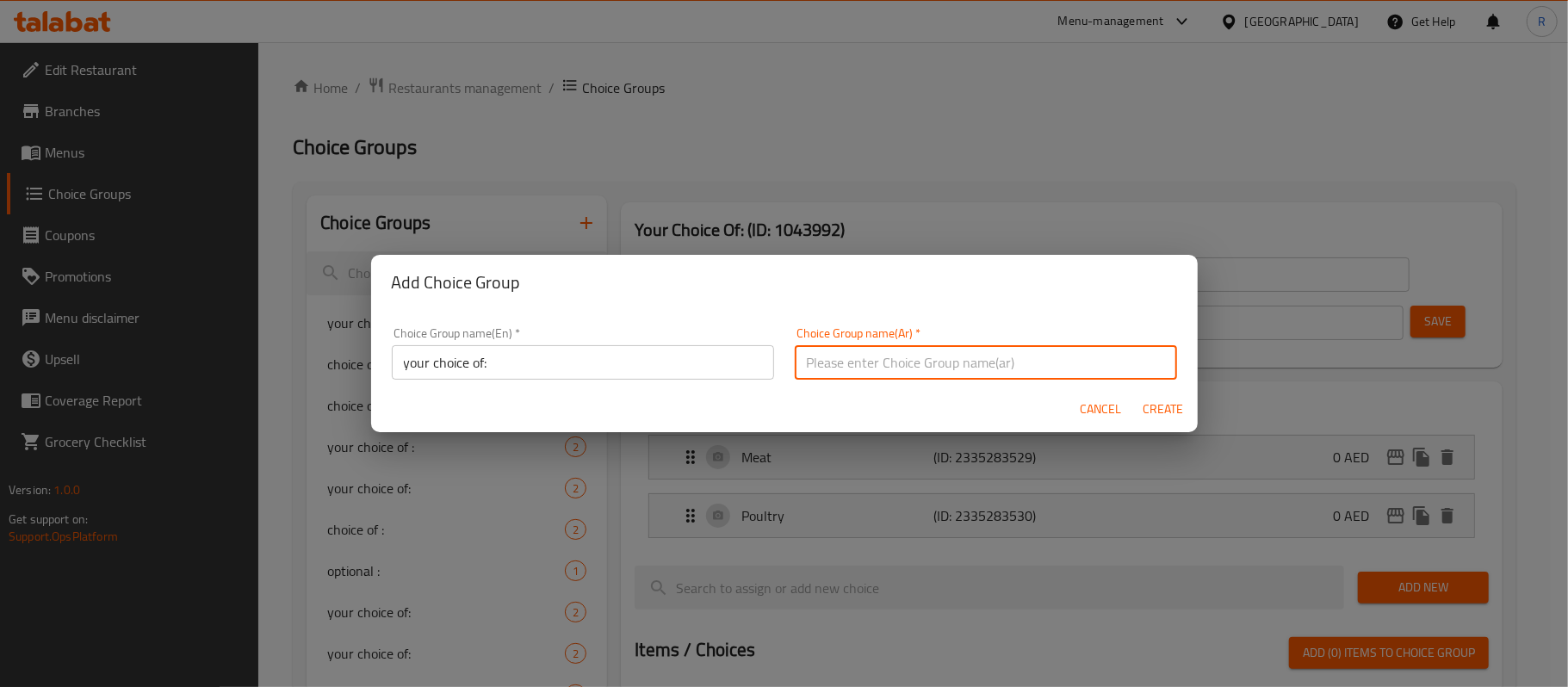
type input "اختيارك من:"
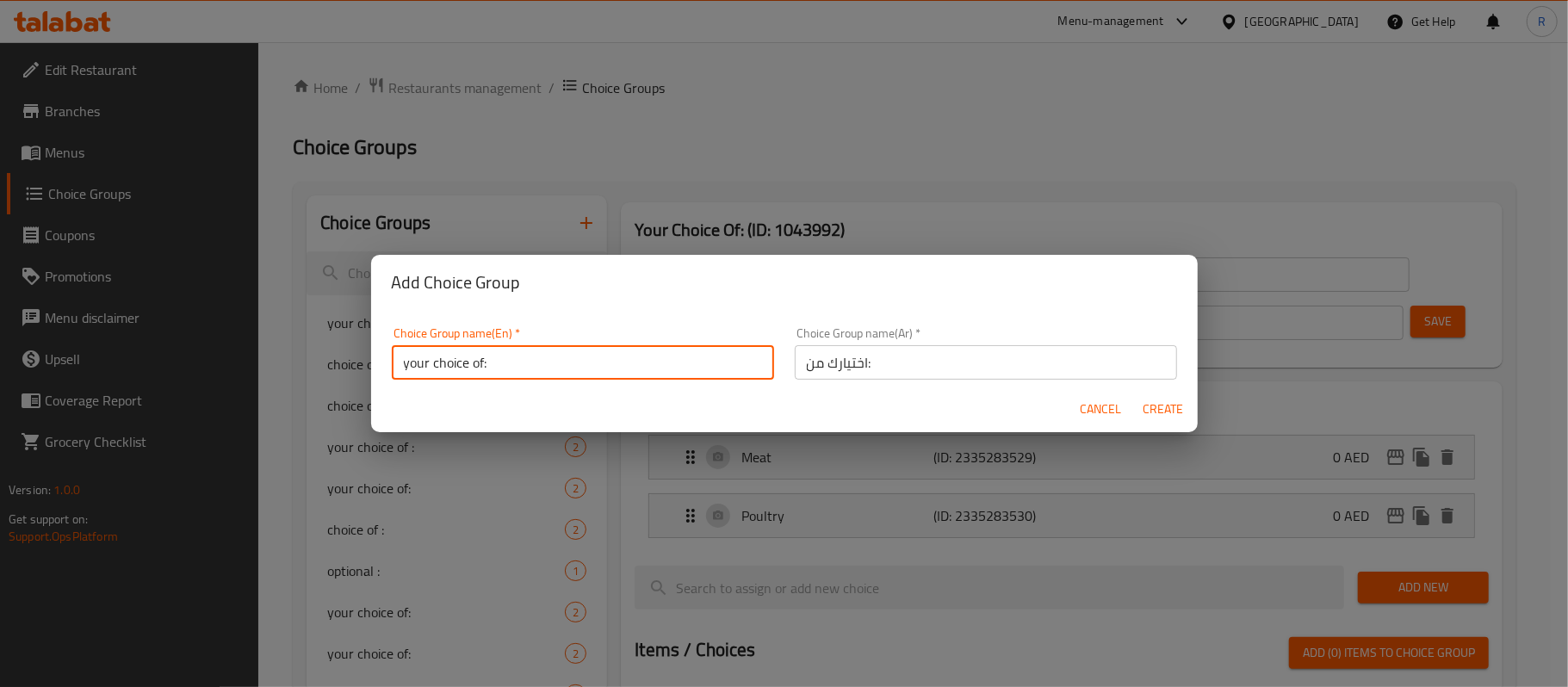
click at [480, 363] on input "your choice of:" at bounding box center [583, 362] width 382 height 34
type input "your choice of1:"
click at [858, 362] on input "اختيارك من:" at bounding box center [986, 362] width 382 height 34
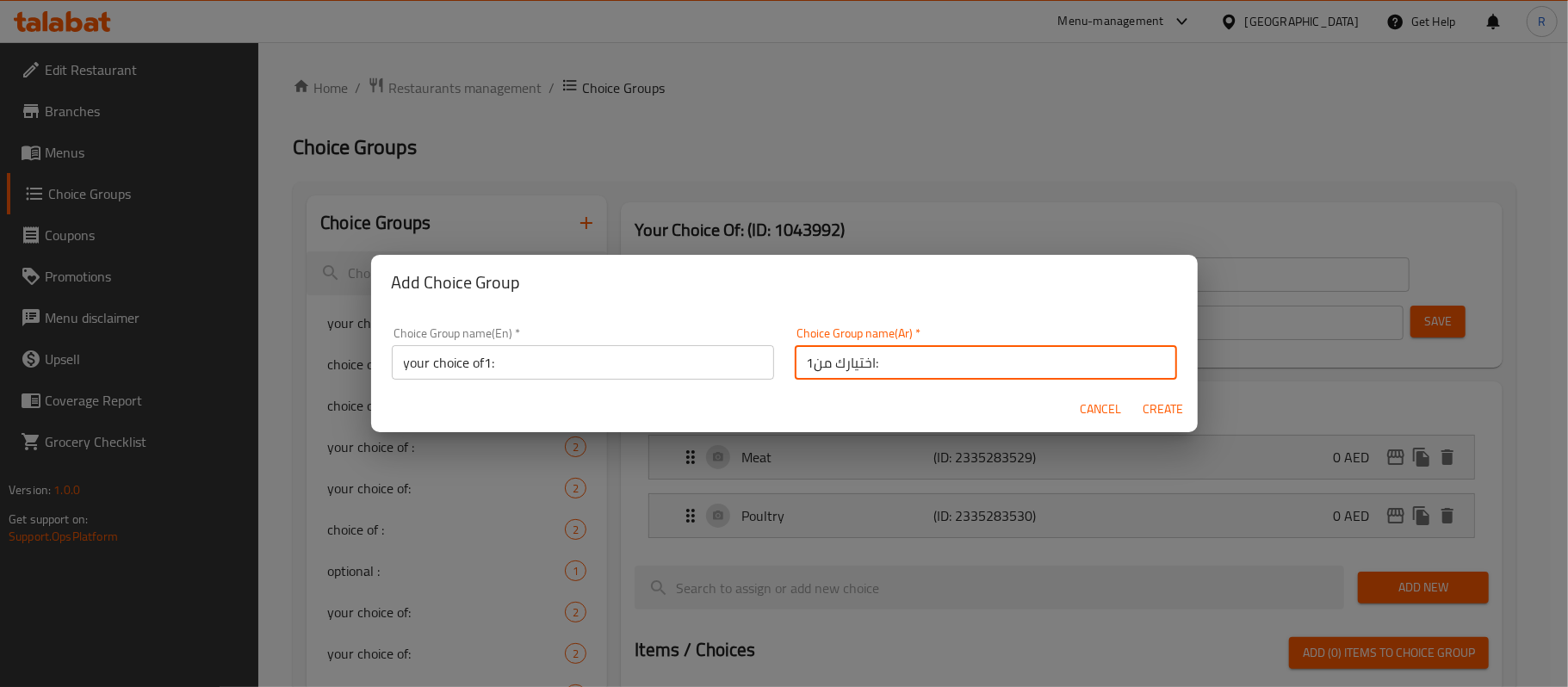
type input "اختيارك من1:"
click at [1151, 408] on span "Create" at bounding box center [1162, 409] width 42 height 21
type input "your choice of1:"
type input "اختيارك من1:"
type input "0"
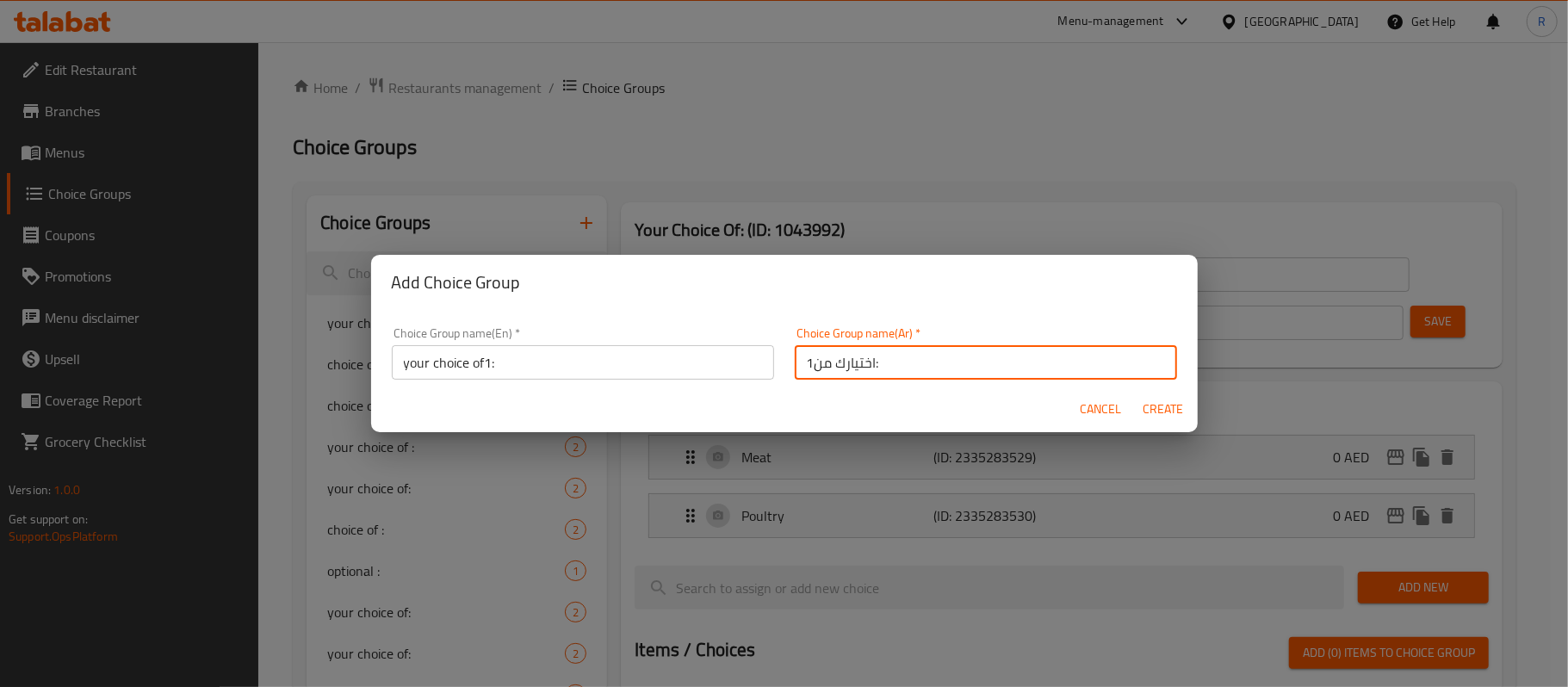
type input "0"
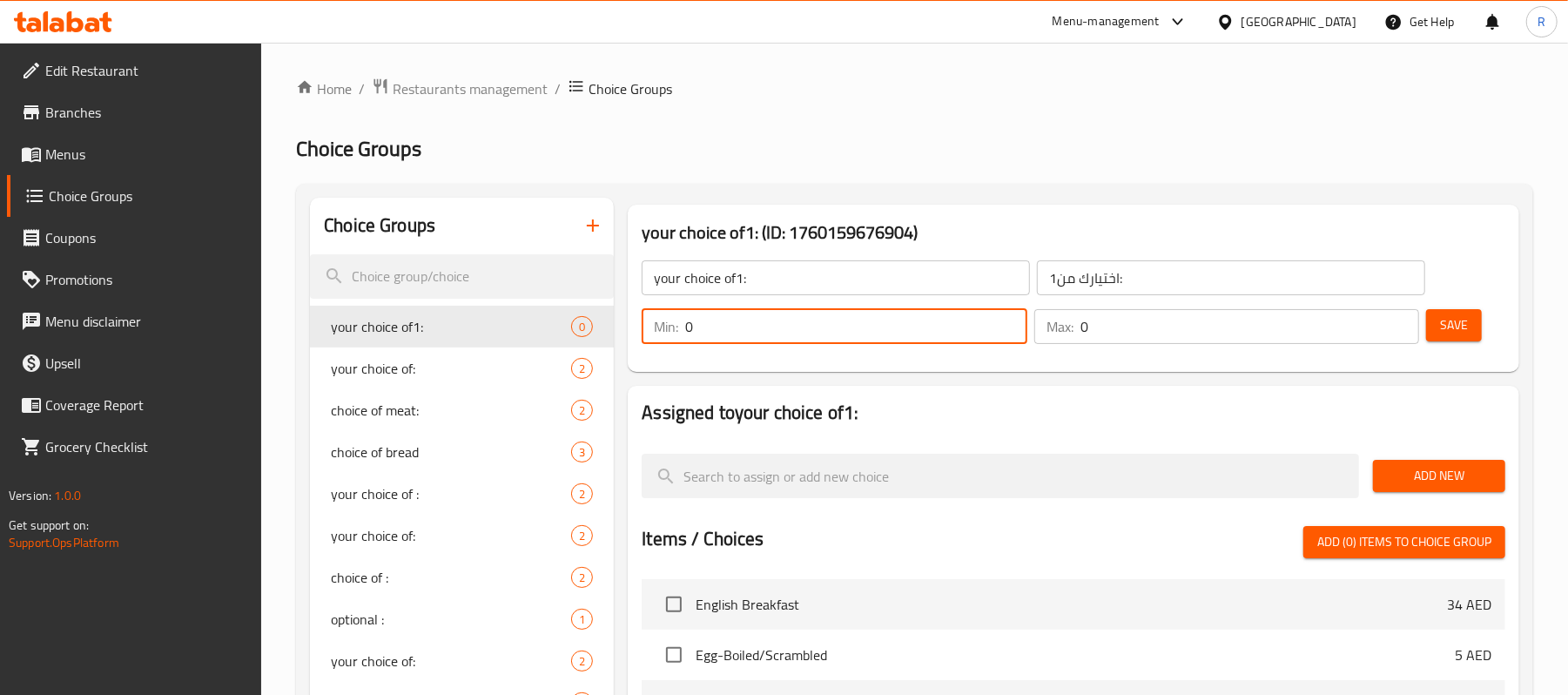
drag, startPoint x: 700, startPoint y: 328, endPoint x: 684, endPoint y: 331, distance: 16.3
click at [684, 331] on div "Min: 0 ​" at bounding box center [834, 326] width 385 height 34
type input "1"
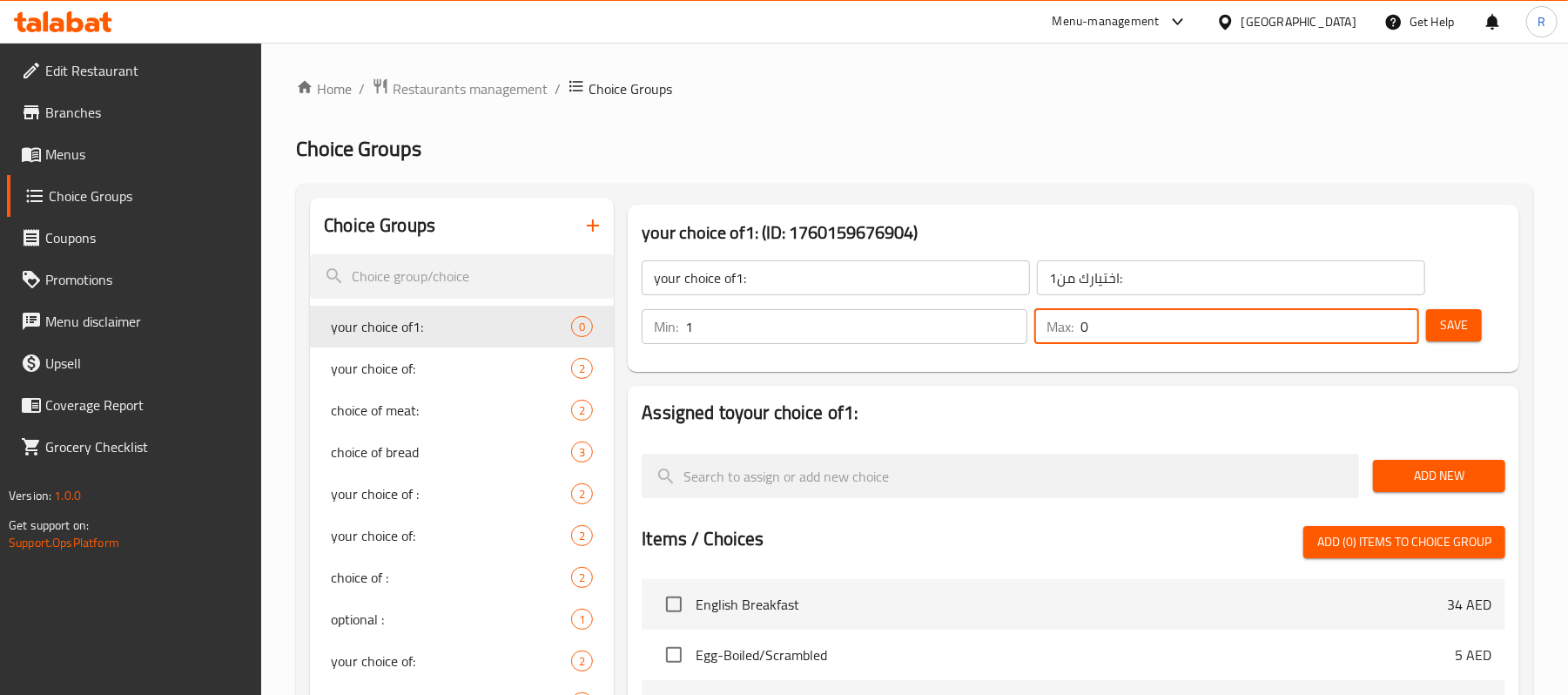
drag, startPoint x: 1100, startPoint y: 328, endPoint x: 1077, endPoint y: 336, distance: 24.4
click at [1077, 333] on div "Max: 0 ​" at bounding box center [1227, 326] width 385 height 34
type input "1"
click at [1083, 359] on div "your choice of1: ​ اختيارك من1: ​ Min: 1 ​ Max: 1 ​ Save" at bounding box center [1073, 302] width 877 height 126
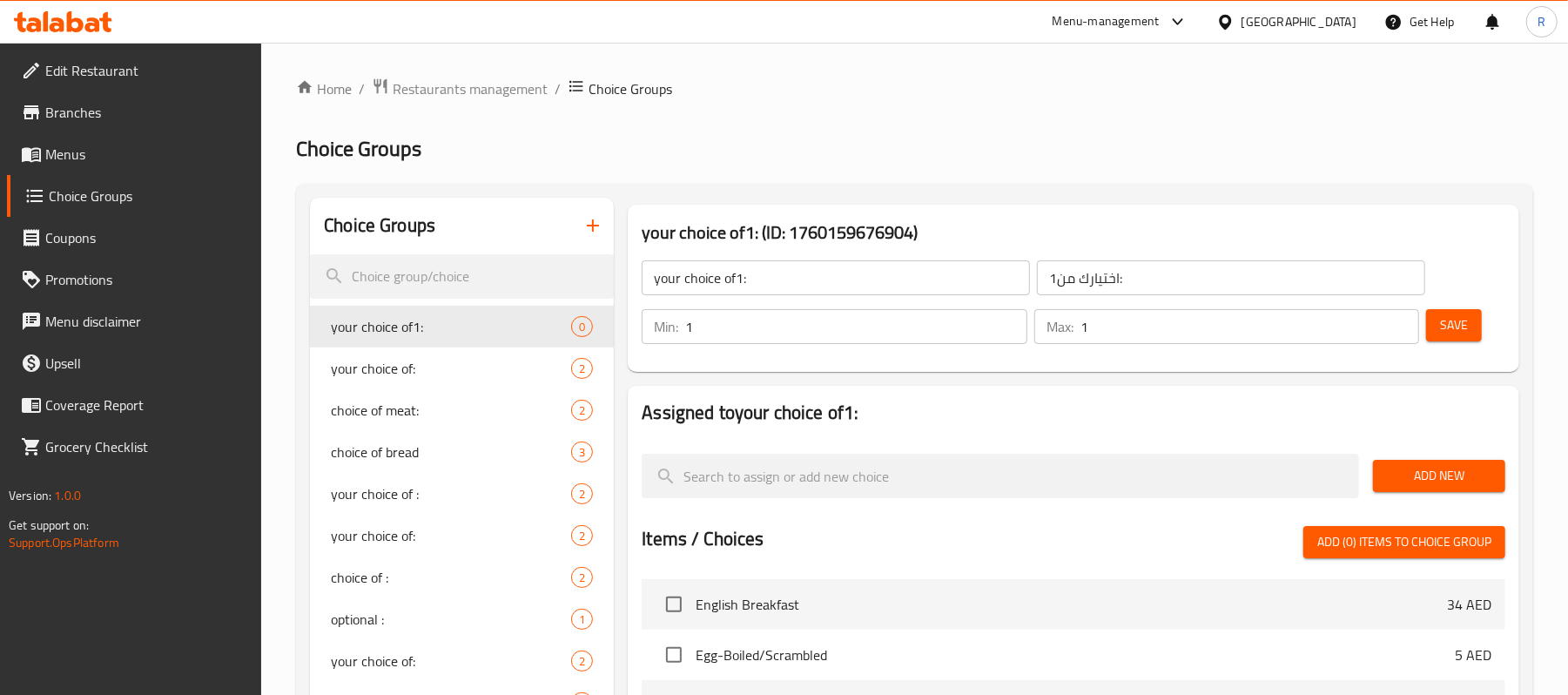
click at [1438, 322] on button "Save" at bounding box center [1453, 325] width 56 height 32
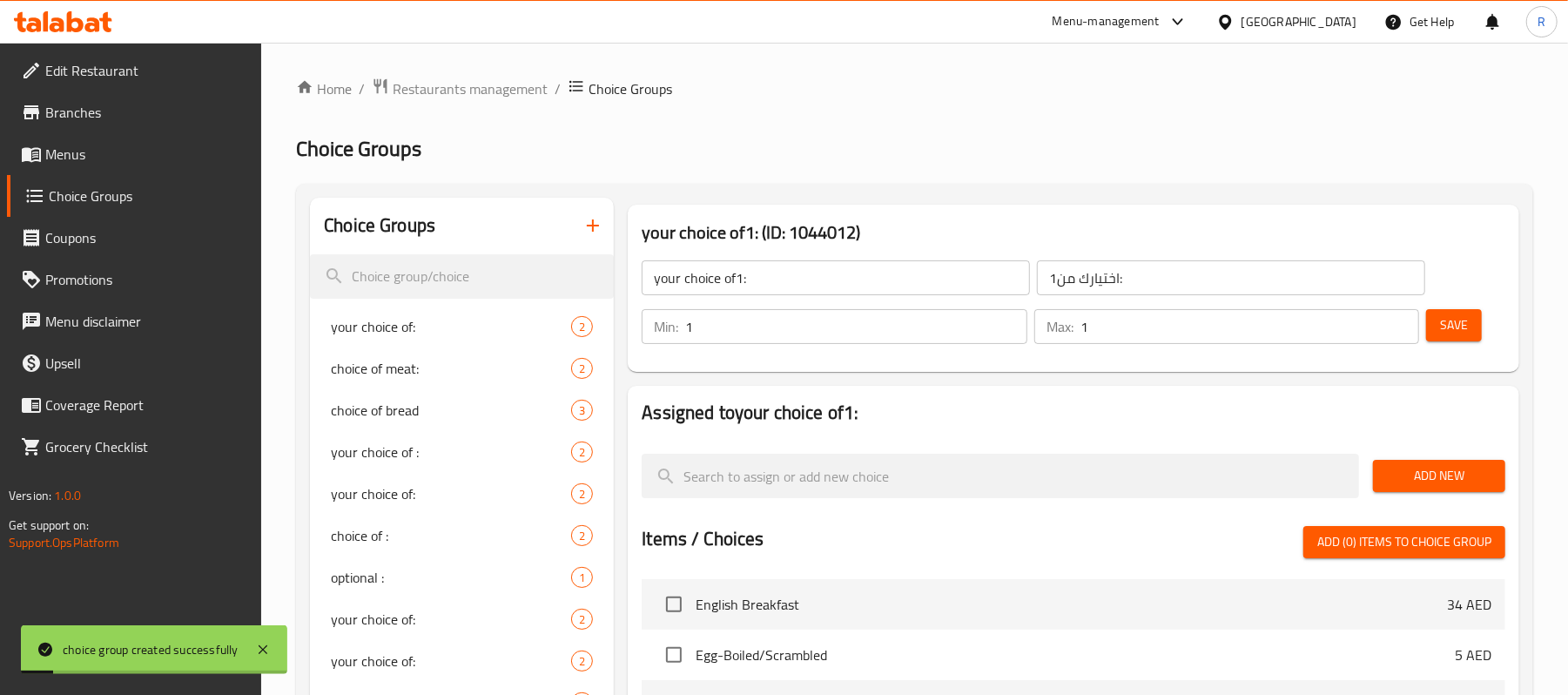
click at [1400, 468] on span "Add New" at bounding box center [1438, 476] width 104 height 22
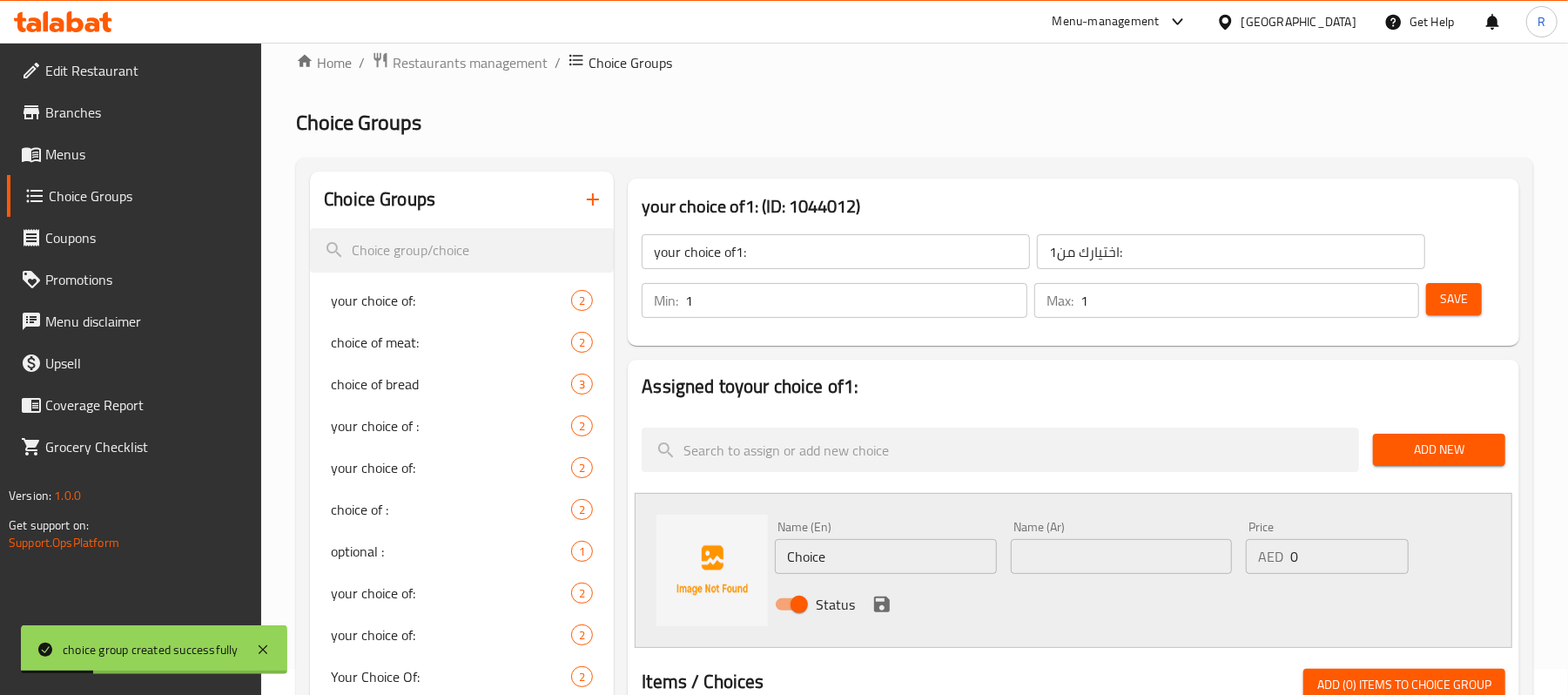
scroll to position [116, 0]
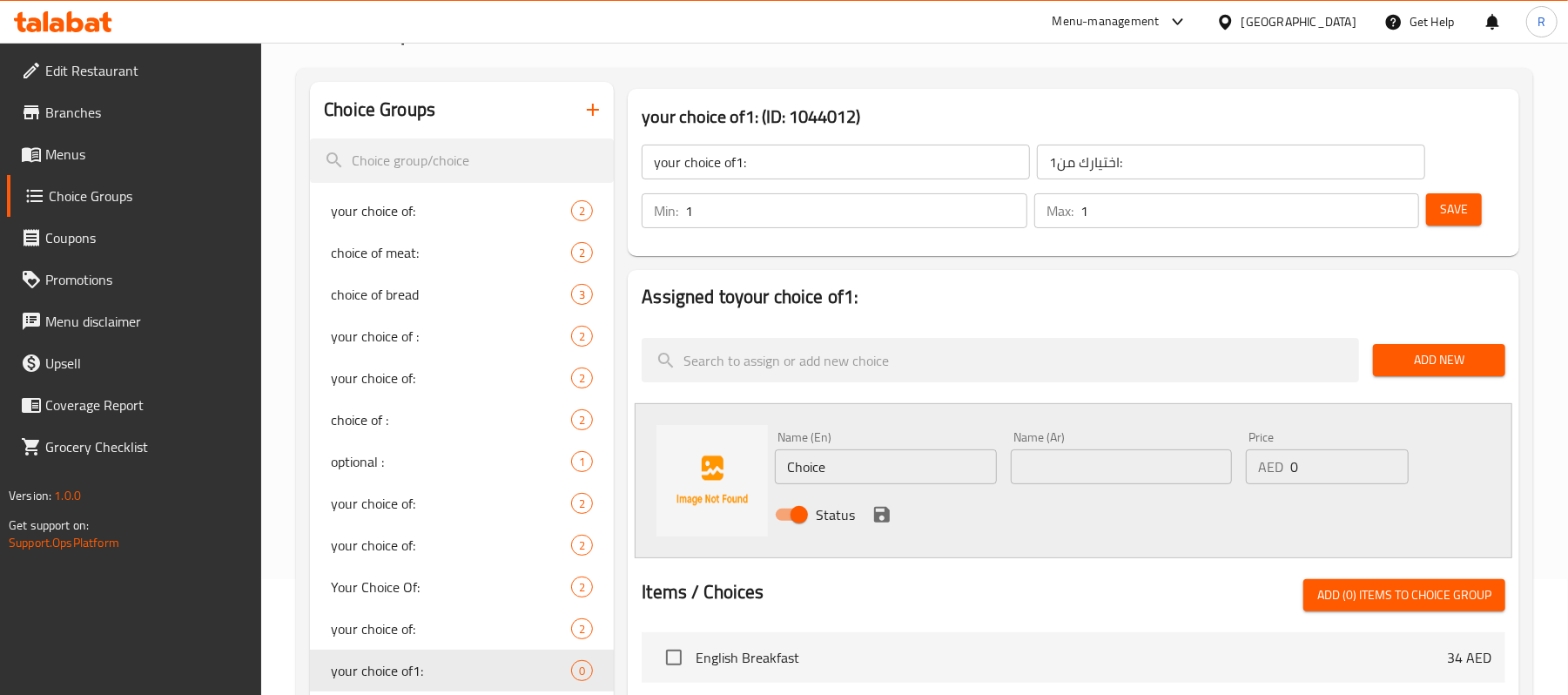
click at [829, 465] on input "Choice" at bounding box center [885, 466] width 221 height 34
paste input "Egg-Boiled"
type input "Egg-Boiled"
click at [1074, 467] on input "text" at bounding box center [1121, 466] width 221 height 34
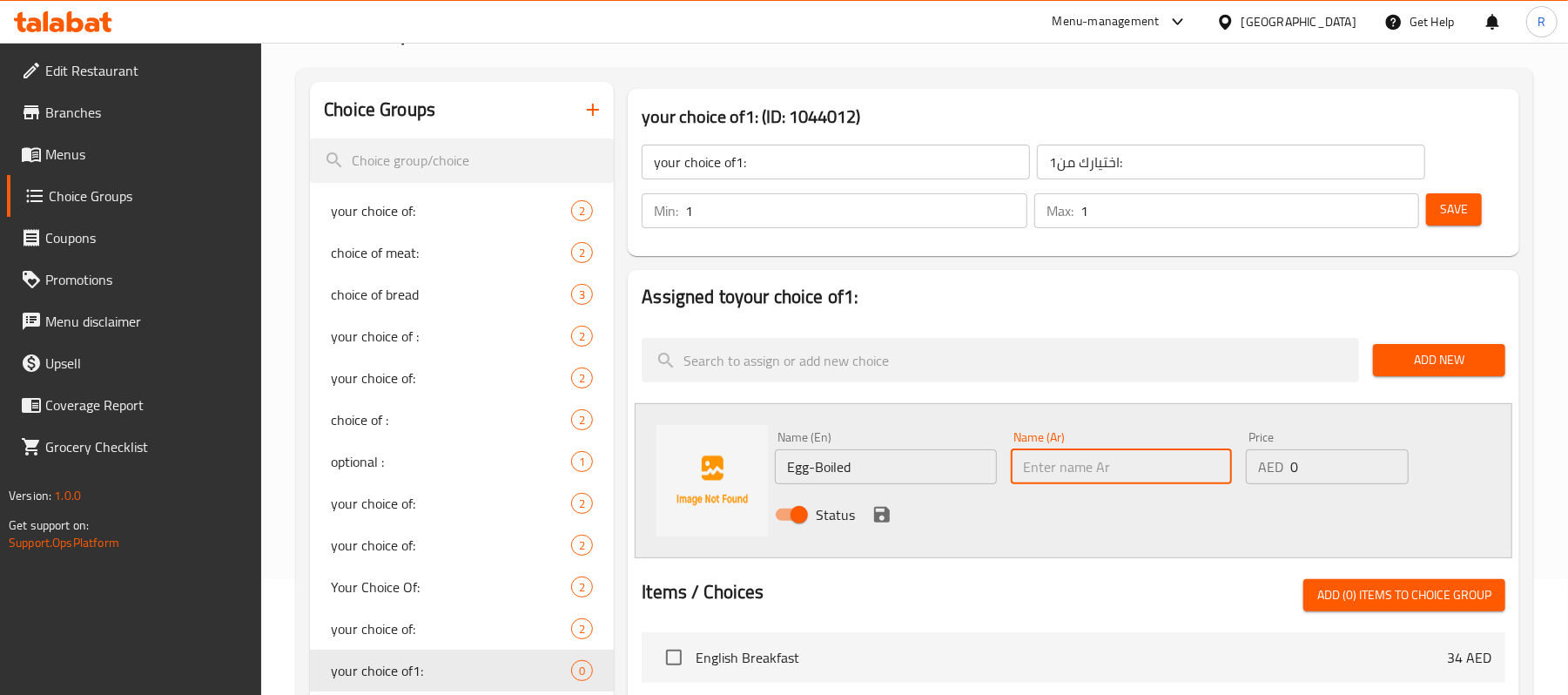
paste input "بيض مقلي"
click at [1038, 470] on input "بيض مقلي" at bounding box center [1121, 466] width 221 height 34
click at [1046, 460] on input "بيض مقلي" at bounding box center [1121, 466] width 221 height 34
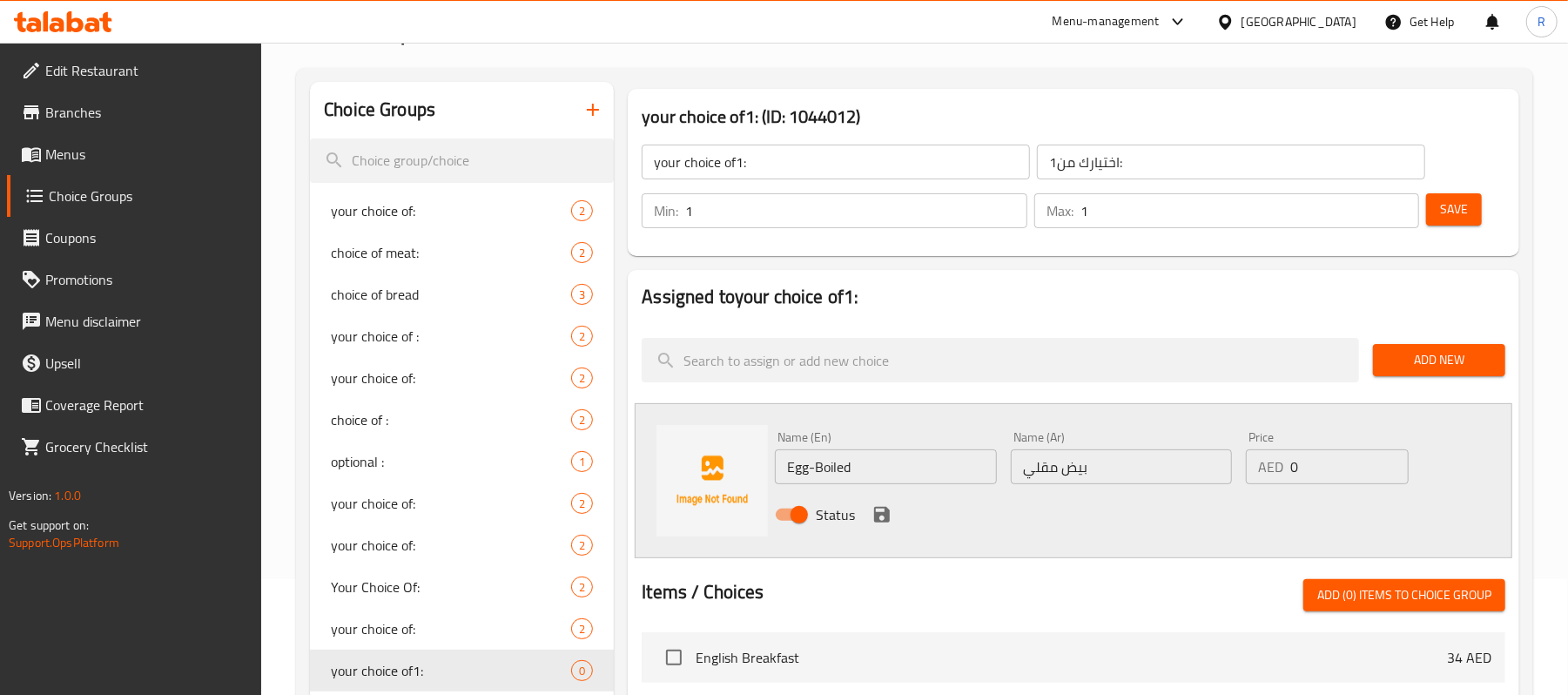
click at [1029, 486] on div "Name (Ar) بيض مقلي Name (Ar)" at bounding box center [1122, 457] width 235 height 67
drag, startPoint x: 1025, startPoint y: 470, endPoint x: 1056, endPoint y: 471, distance: 31.0
click at [1056, 471] on input "بيض مقلي" at bounding box center [1121, 466] width 221 height 34
click at [1100, 472] on input "بيض مقلي" at bounding box center [1121, 466] width 221 height 34
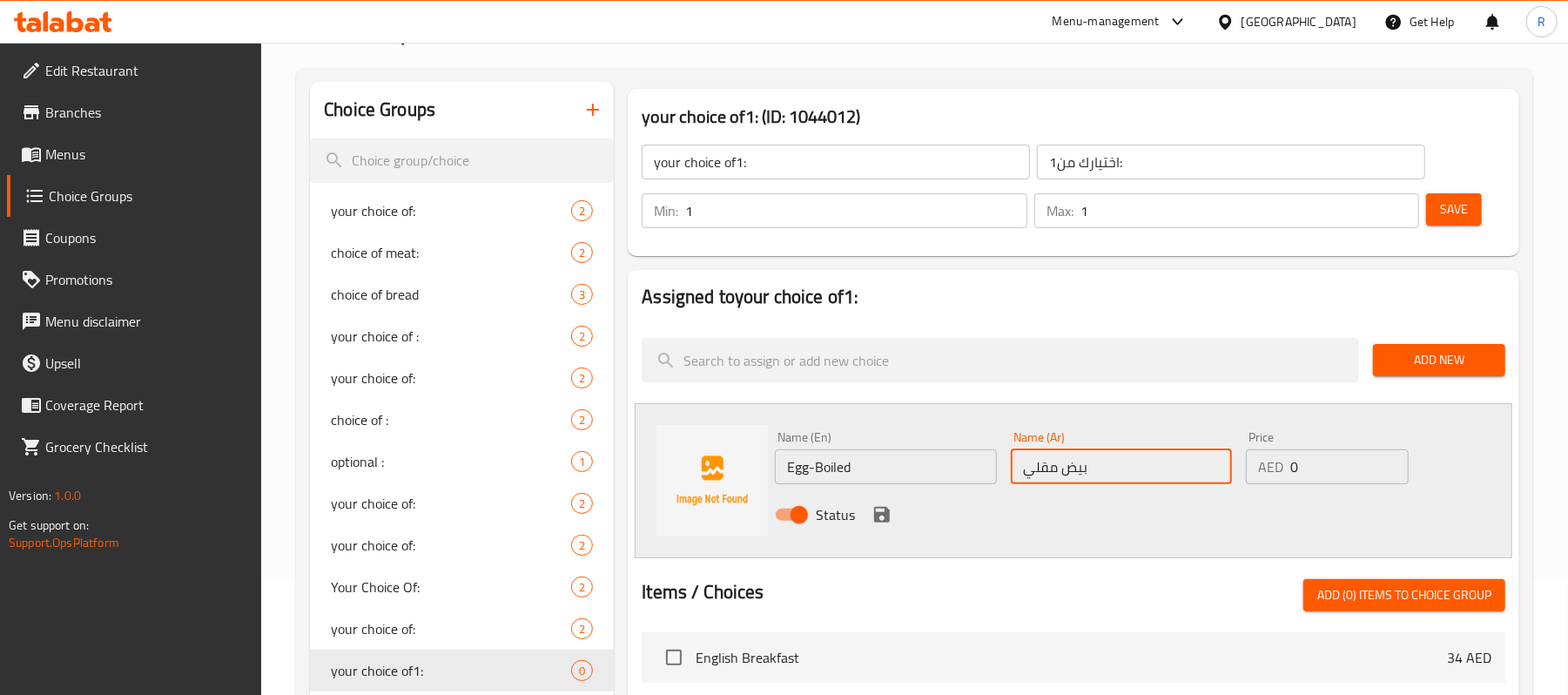
click at [1100, 472] on input "بيض مقلي" at bounding box center [1121, 466] width 221 height 34
paste input "سلوق"
type input "بيض مسلوق"
click at [1025, 548] on div "Name (En) Egg-Boiled Name (En) Name (Ar) بيض مسلوق Name (Ar) Price AED 0 Price …" at bounding box center [1073, 481] width 877 height 155
click at [877, 506] on icon "save" at bounding box center [881, 514] width 21 height 21
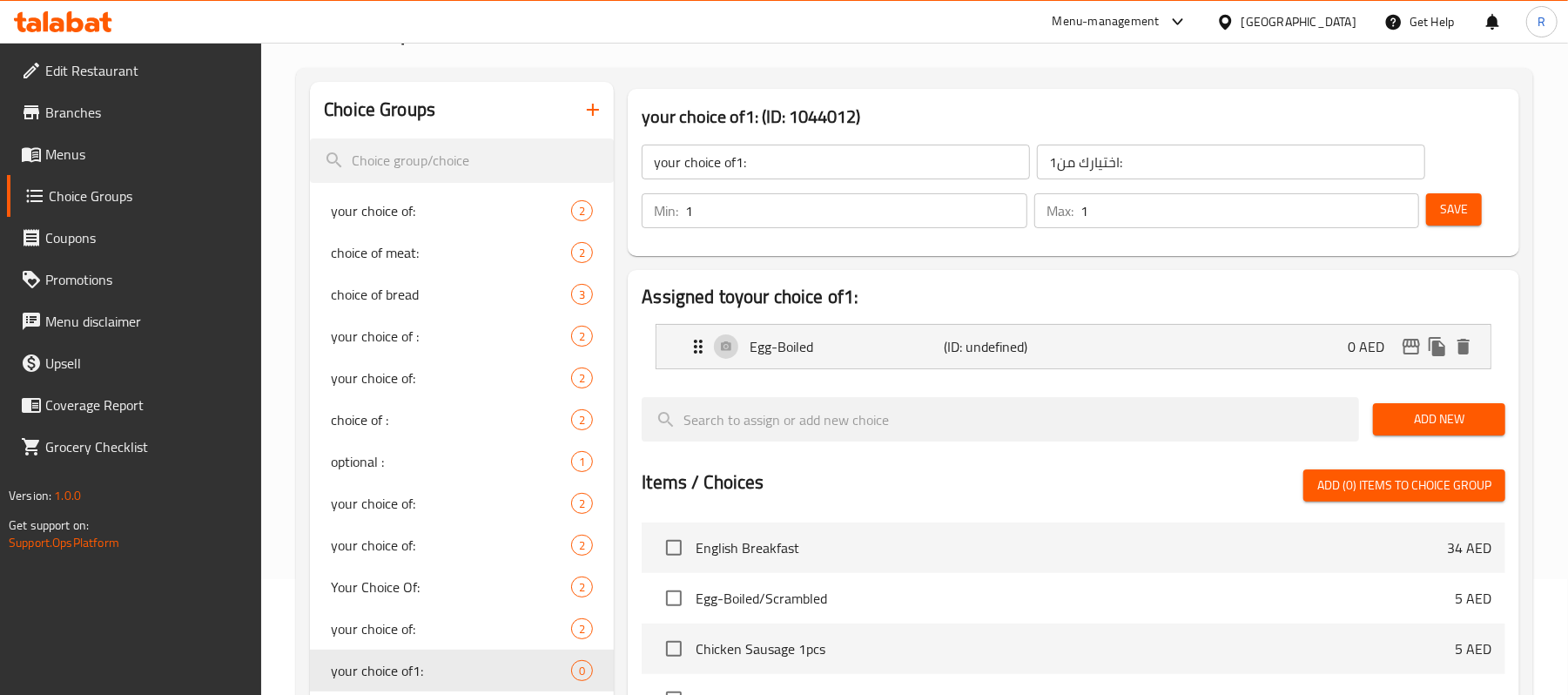
click at [1400, 433] on button "Add New" at bounding box center [1438, 419] width 132 height 32
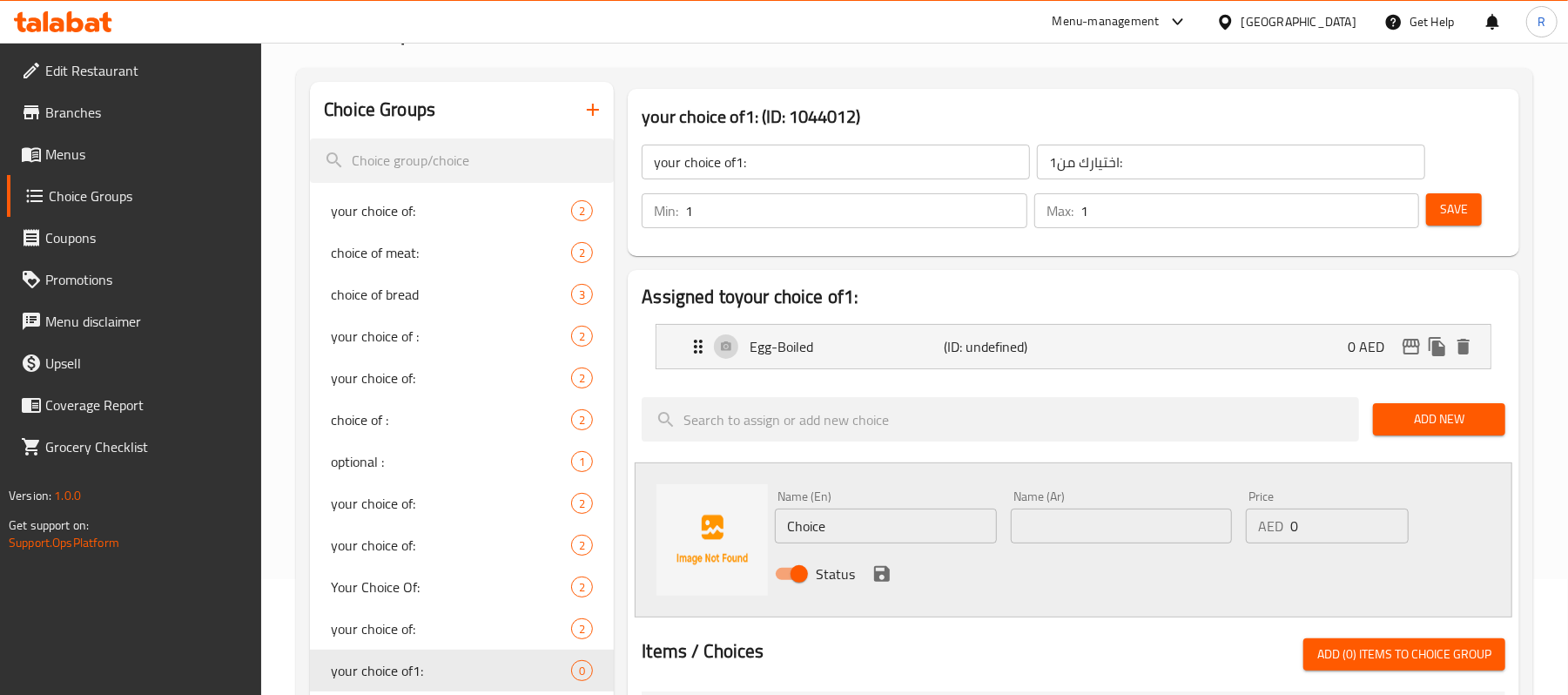
click at [881, 535] on input "Choice" at bounding box center [885, 525] width 221 height 34
paste input "Scrambled"
type input "Scrambled"
click at [1046, 524] on input "text" at bounding box center [1121, 525] width 221 height 34
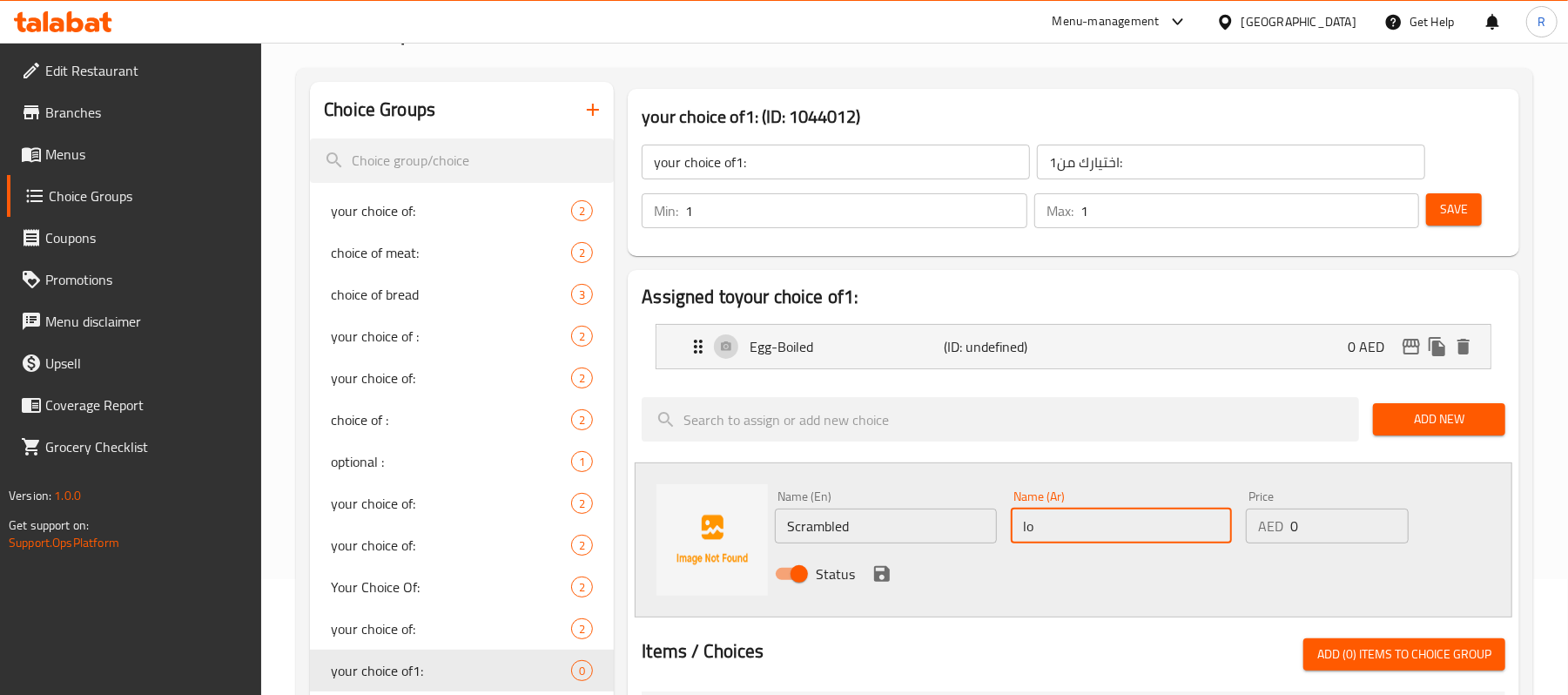
type input "l"
type input "مخفوق"
click at [889, 573] on icon "save" at bounding box center [882, 574] width 16 height 16
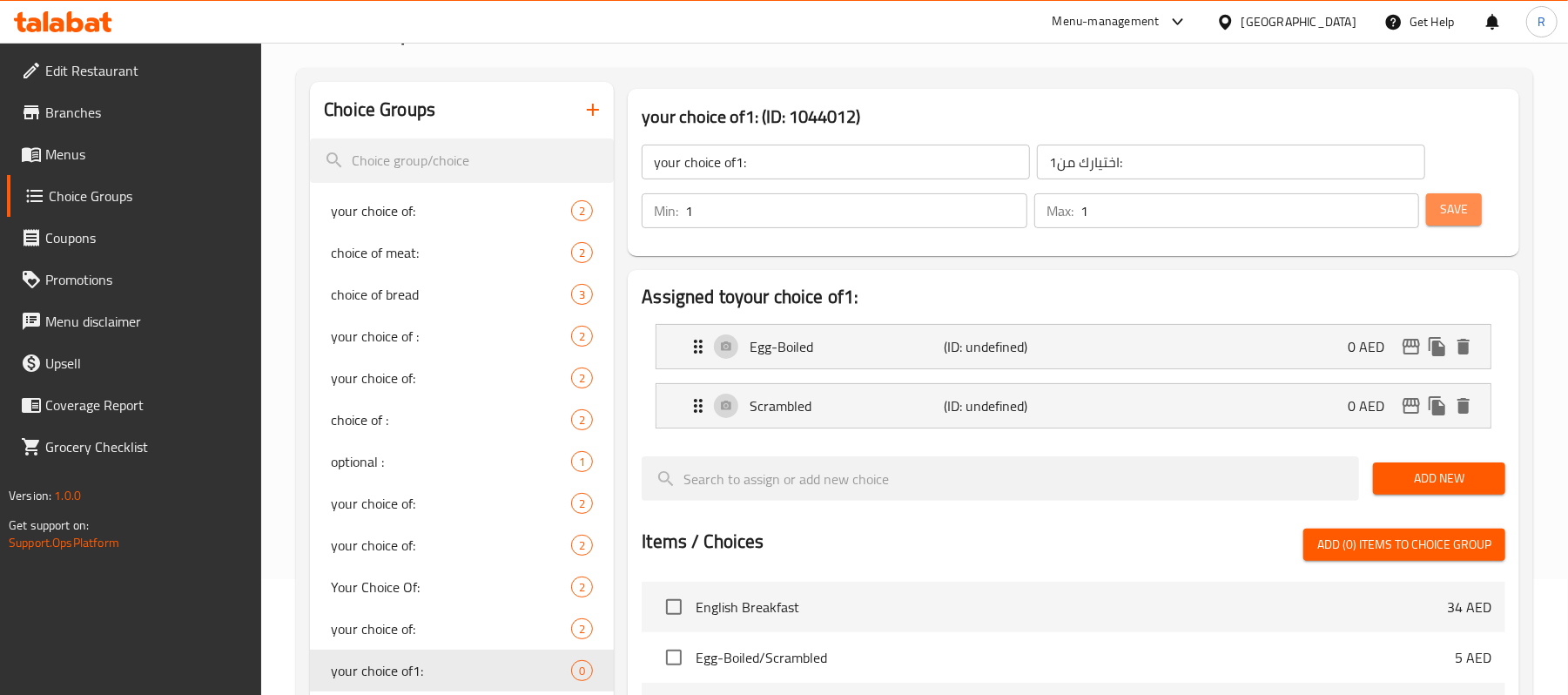
click at [1438, 210] on button "Save" at bounding box center [1453, 209] width 56 height 32
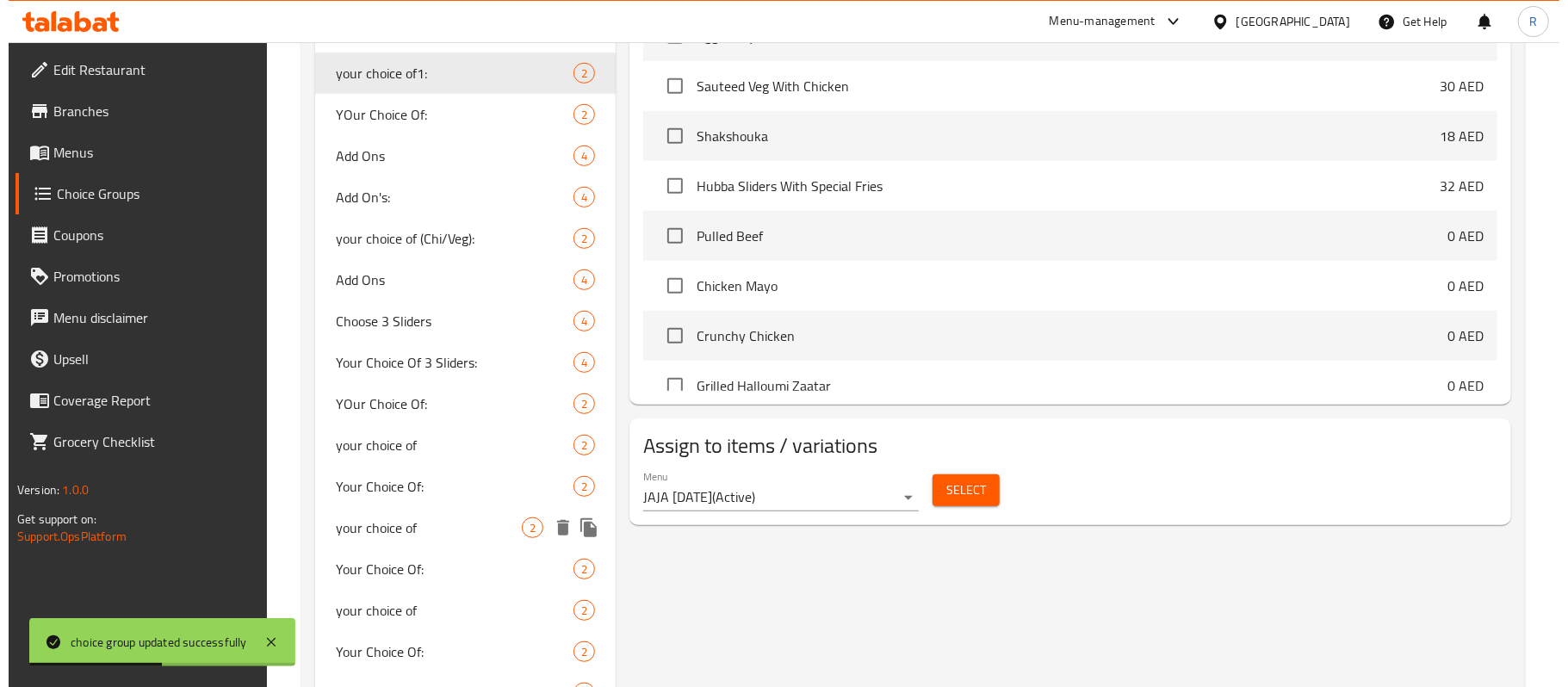
scroll to position [803, 0]
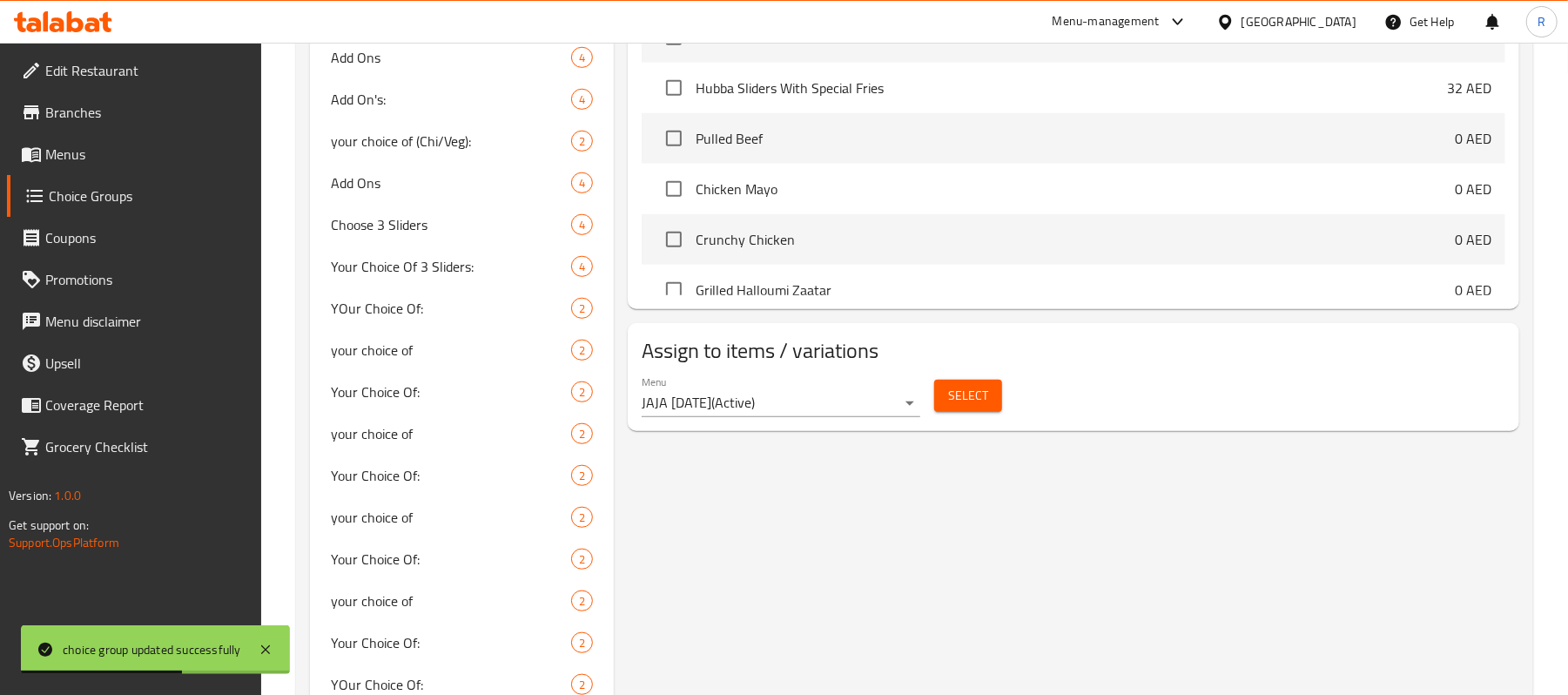
click at [954, 398] on span "Select" at bounding box center [967, 396] width 40 height 22
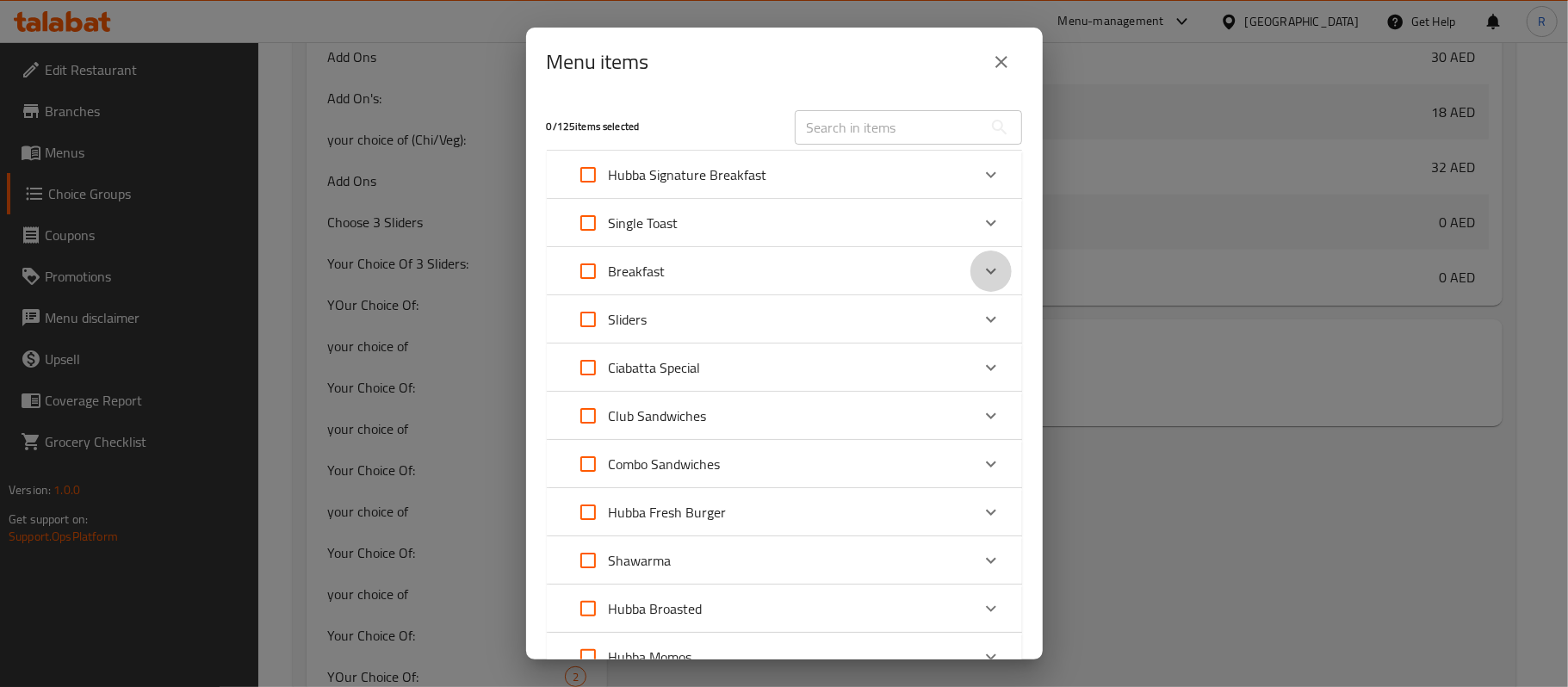
click at [981, 269] on icon "Expand" at bounding box center [991, 271] width 20 height 20
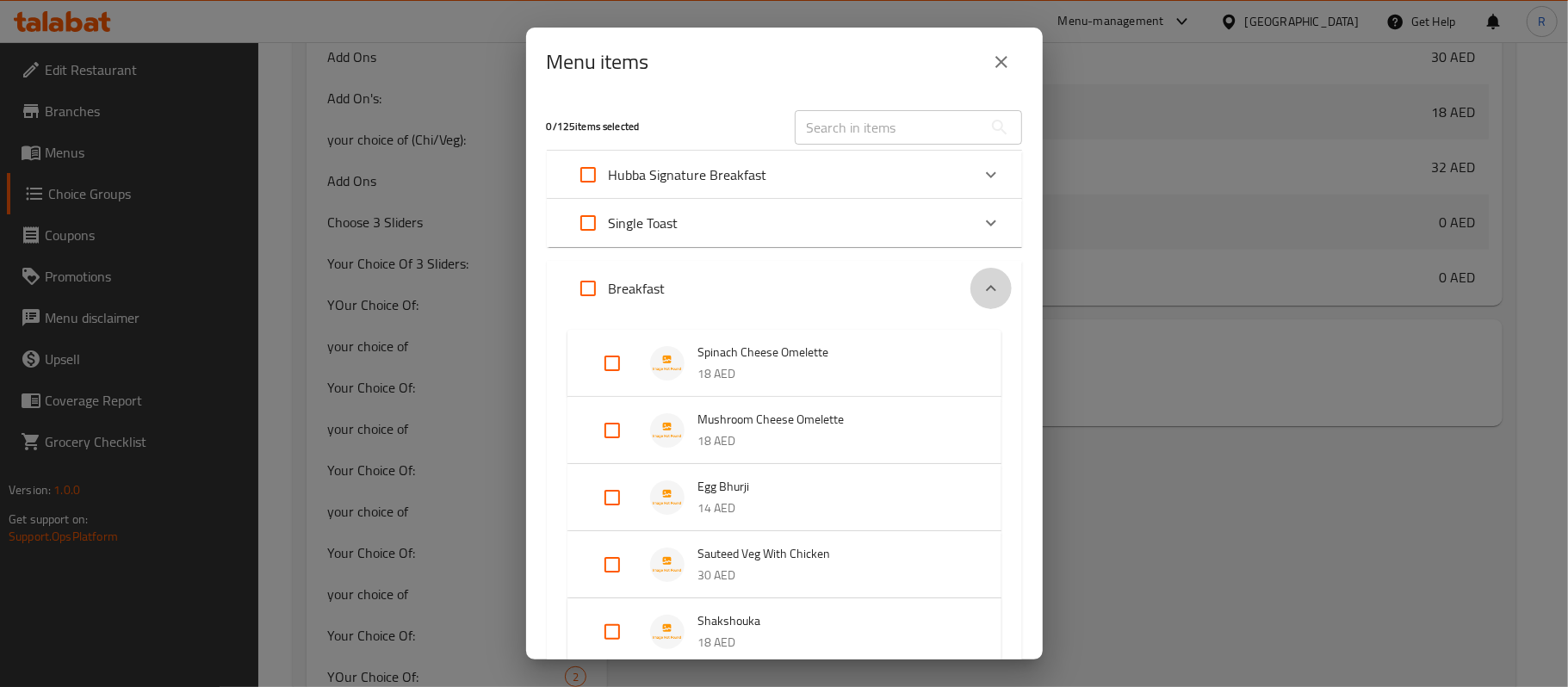
click at [981, 278] on icon "Expand" at bounding box center [991, 288] width 20 height 20
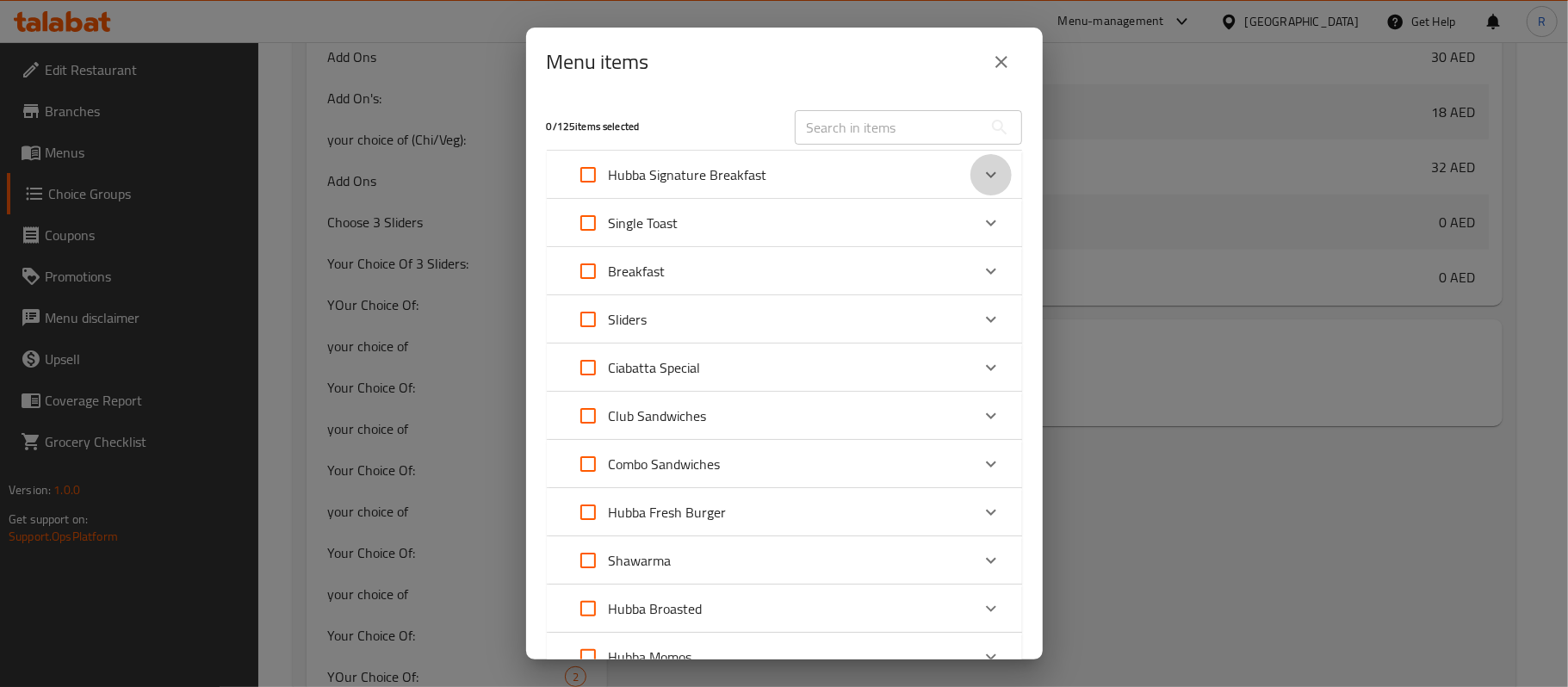
click at [981, 182] on icon "Expand" at bounding box center [991, 174] width 20 height 20
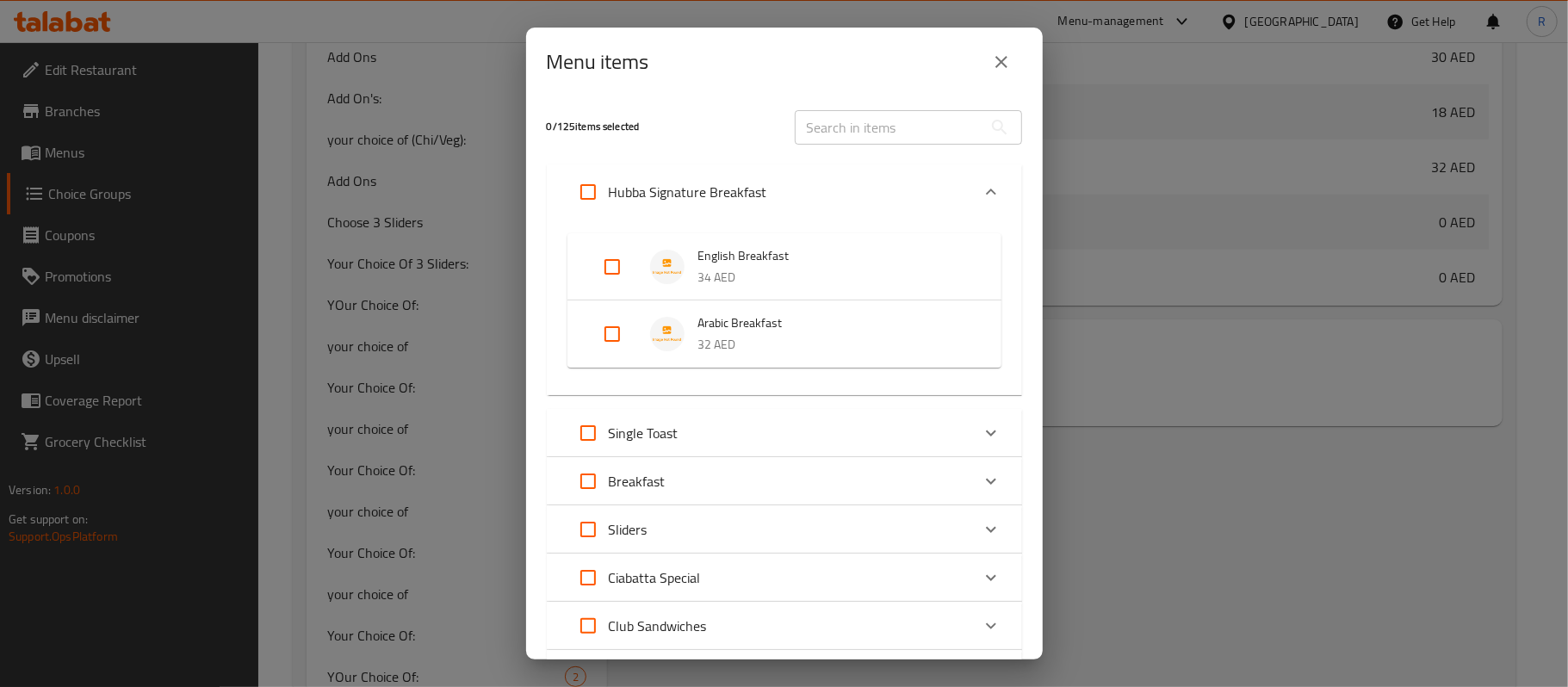
click at [603, 263] on input "Expand" at bounding box center [612, 267] width 42 height 42
checkbox input "true"
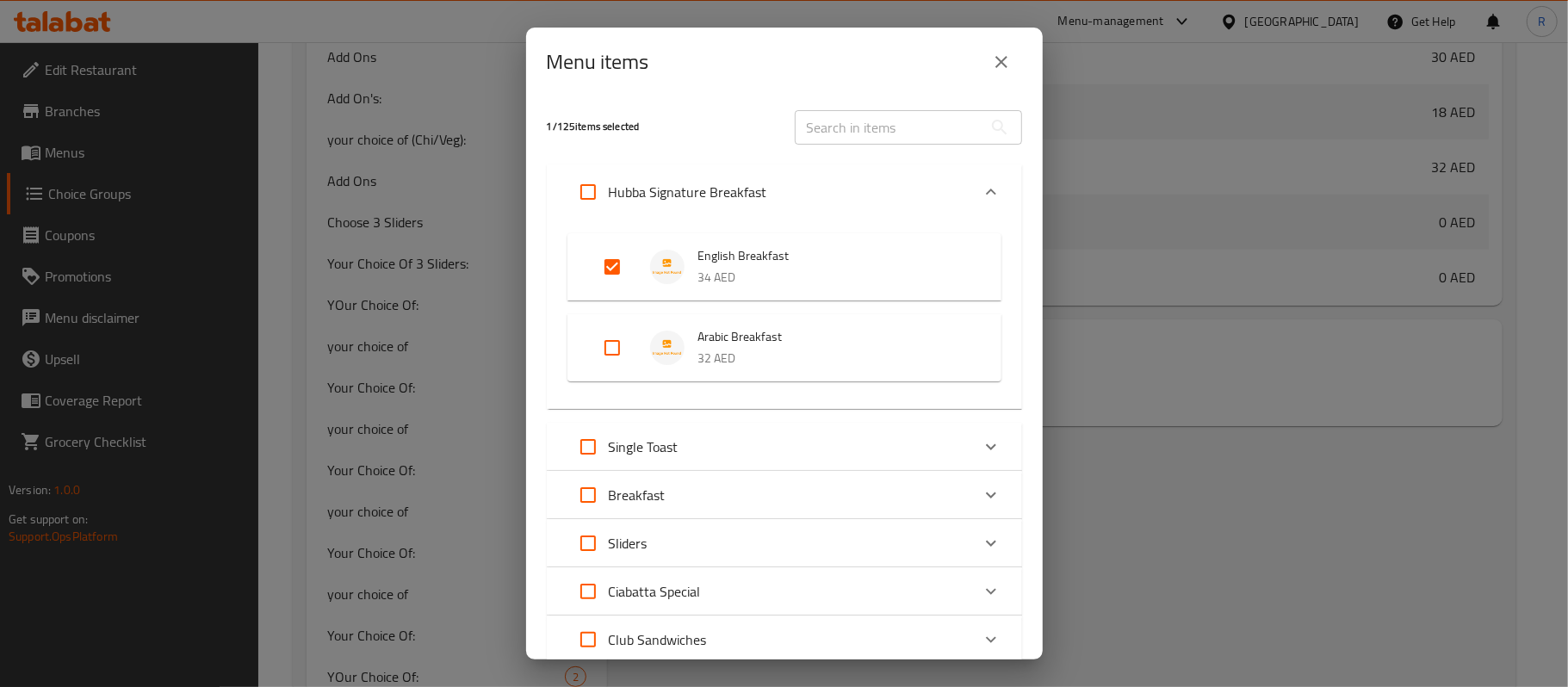
click at [617, 342] on input "Expand" at bounding box center [612, 347] width 42 height 42
checkbox input "true"
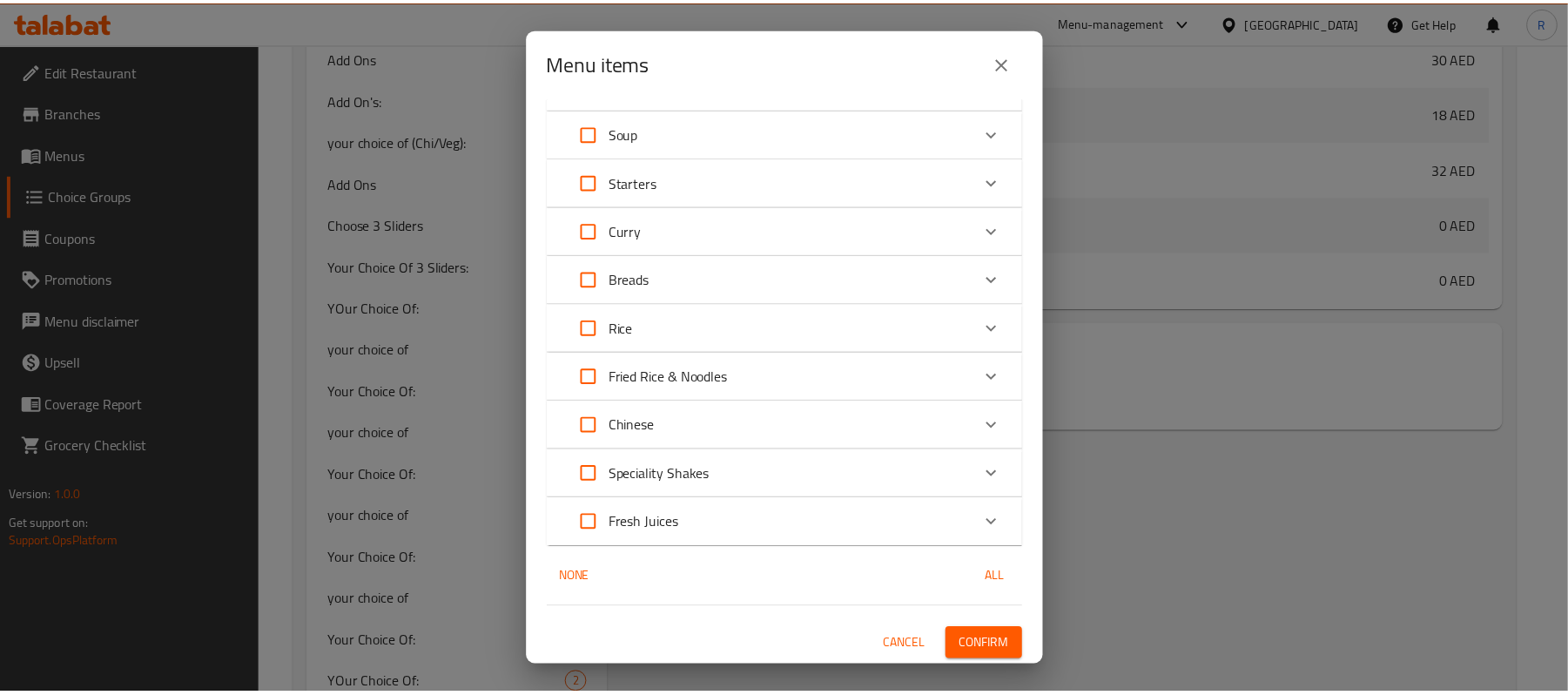
scroll to position [1052, 0]
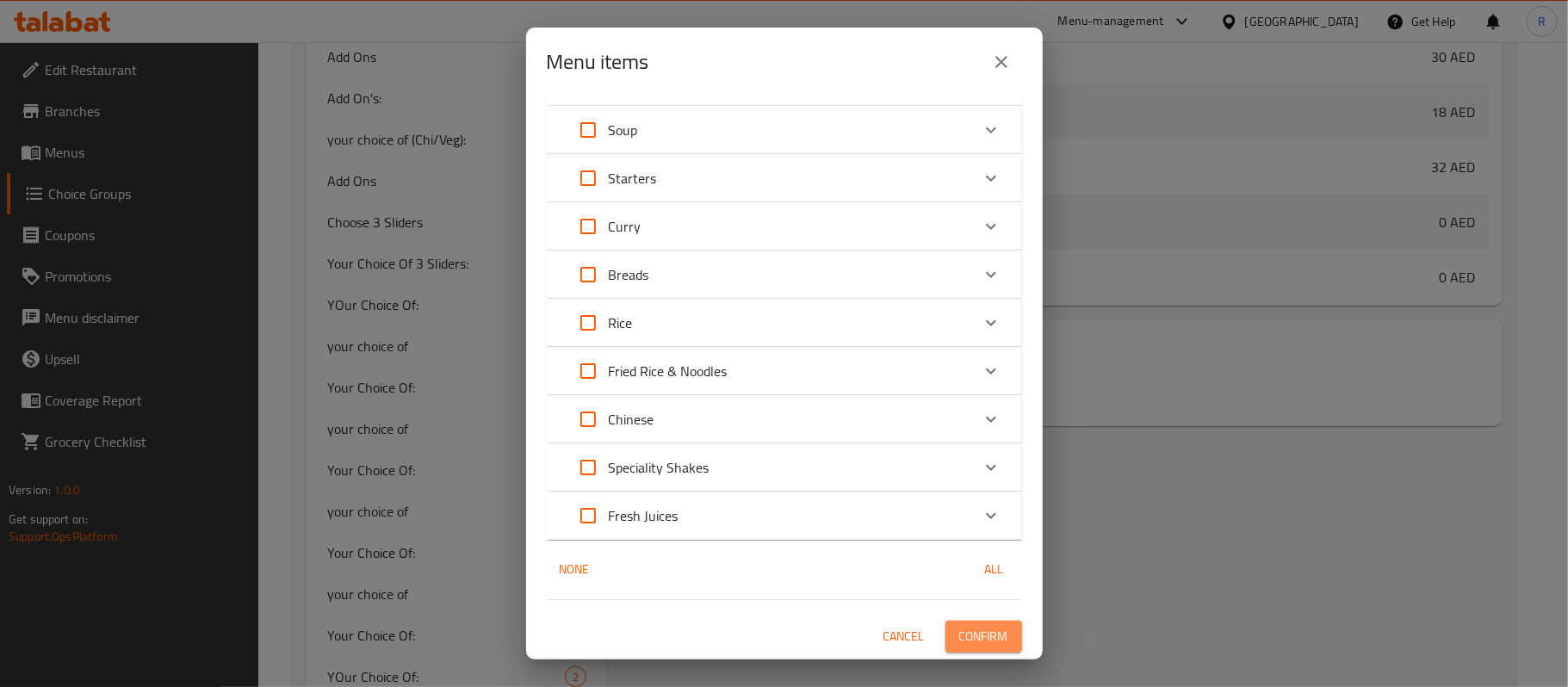
click at [989, 630] on span "Confirm" at bounding box center [983, 637] width 49 height 21
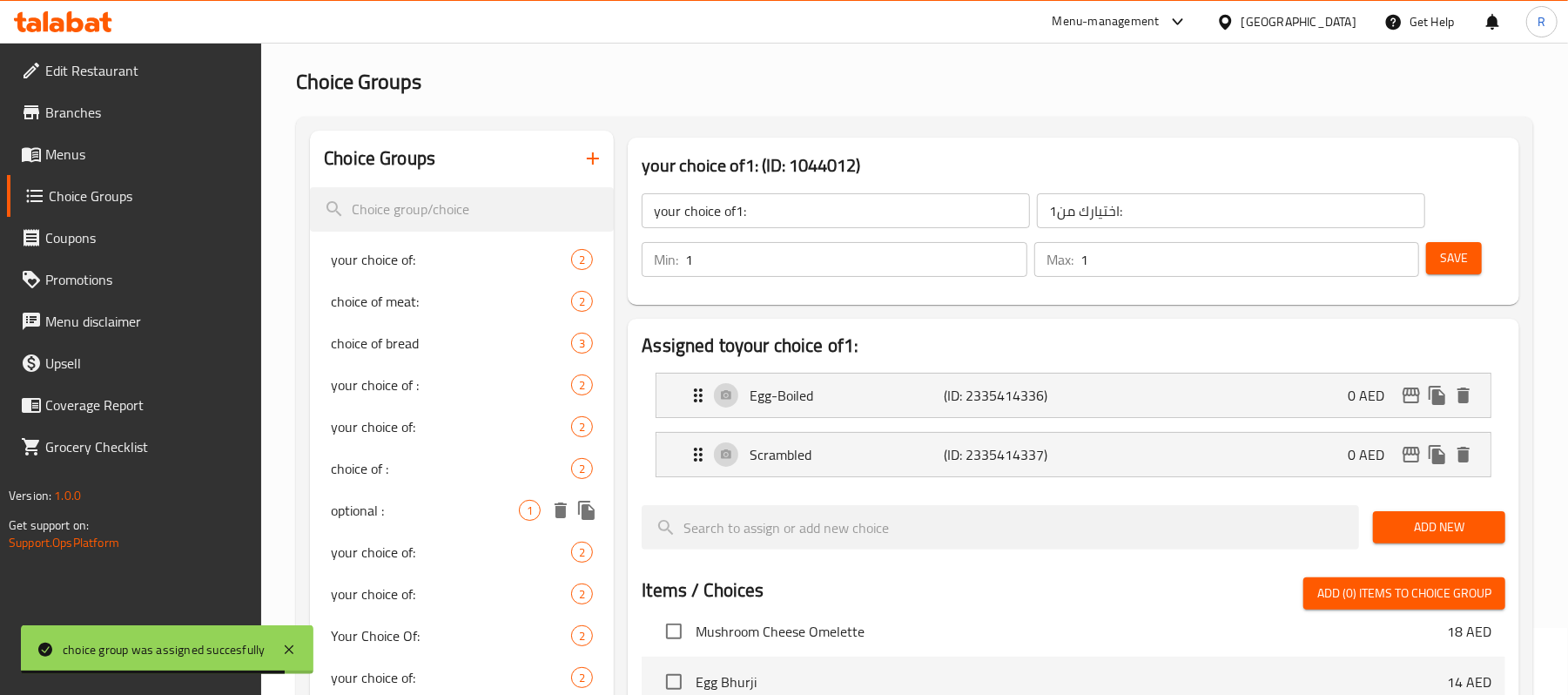
scroll to position [0, 0]
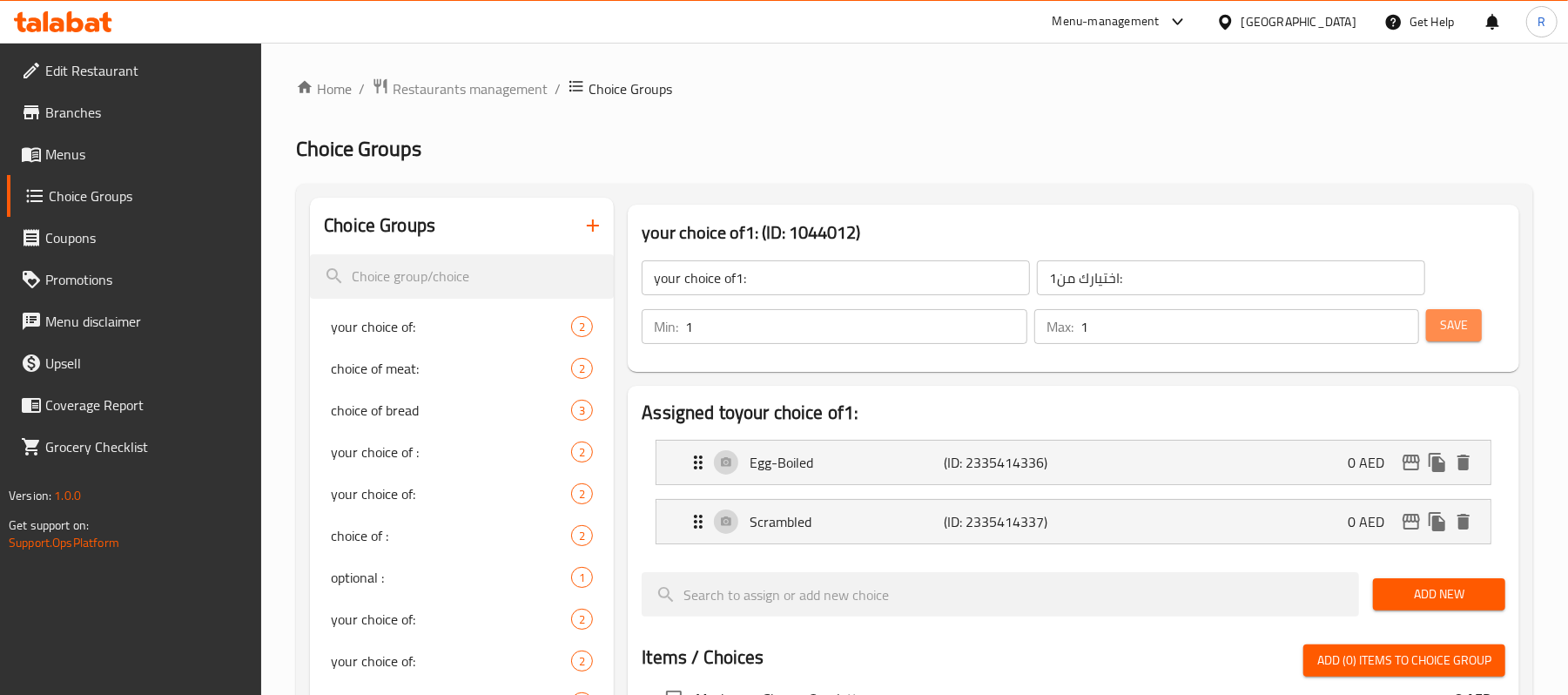
click at [1447, 328] on span "Save" at bounding box center [1453, 325] width 27 height 22
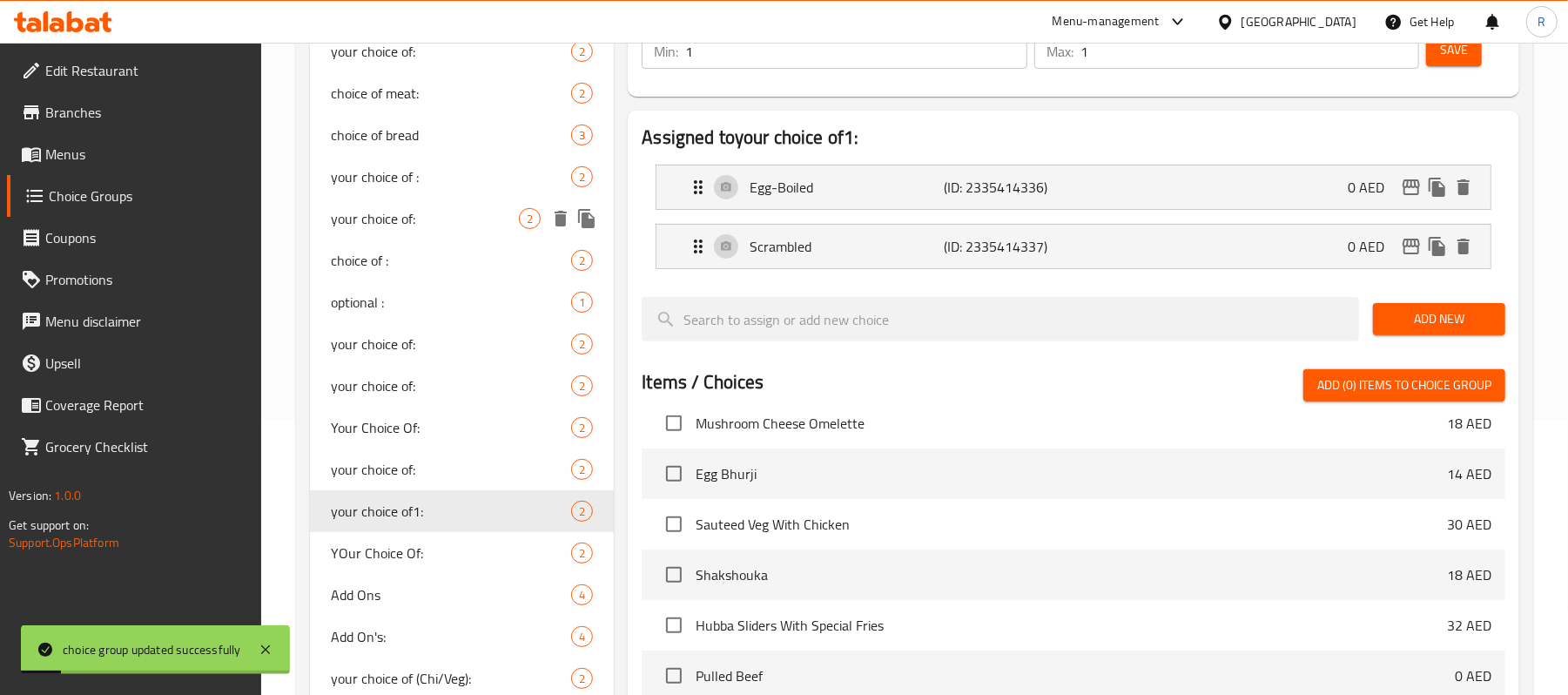
scroll to position [348, 0]
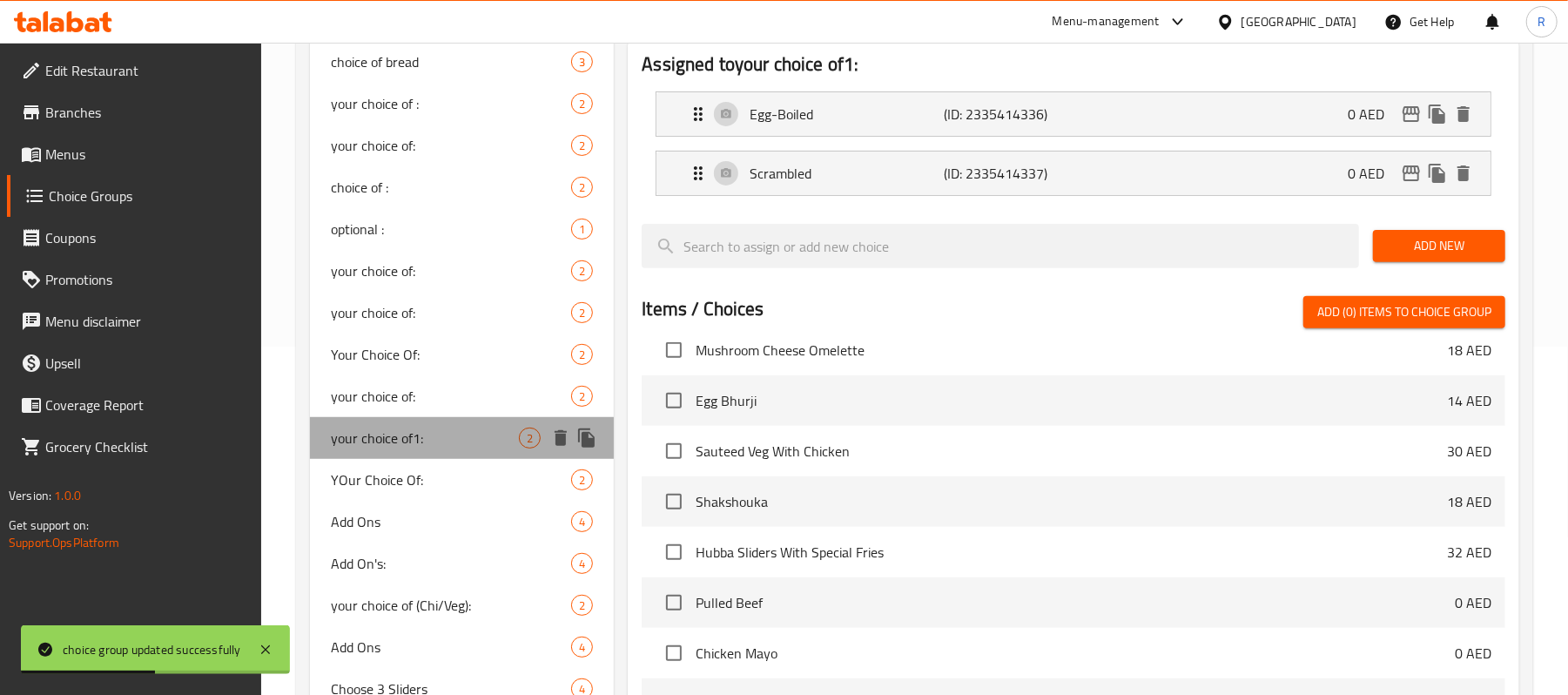
click at [457, 451] on div "your choice of1: 2" at bounding box center [462, 438] width 304 height 42
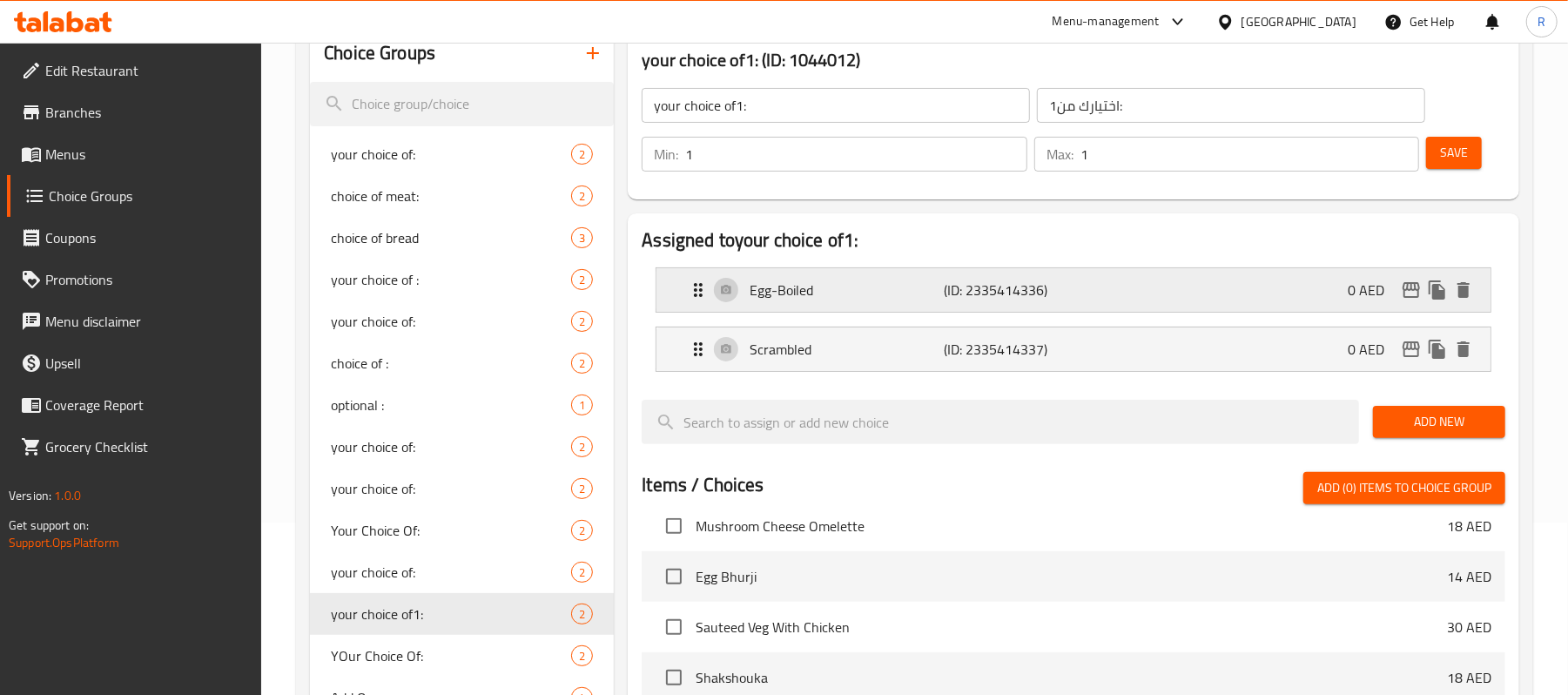
scroll to position [116, 0]
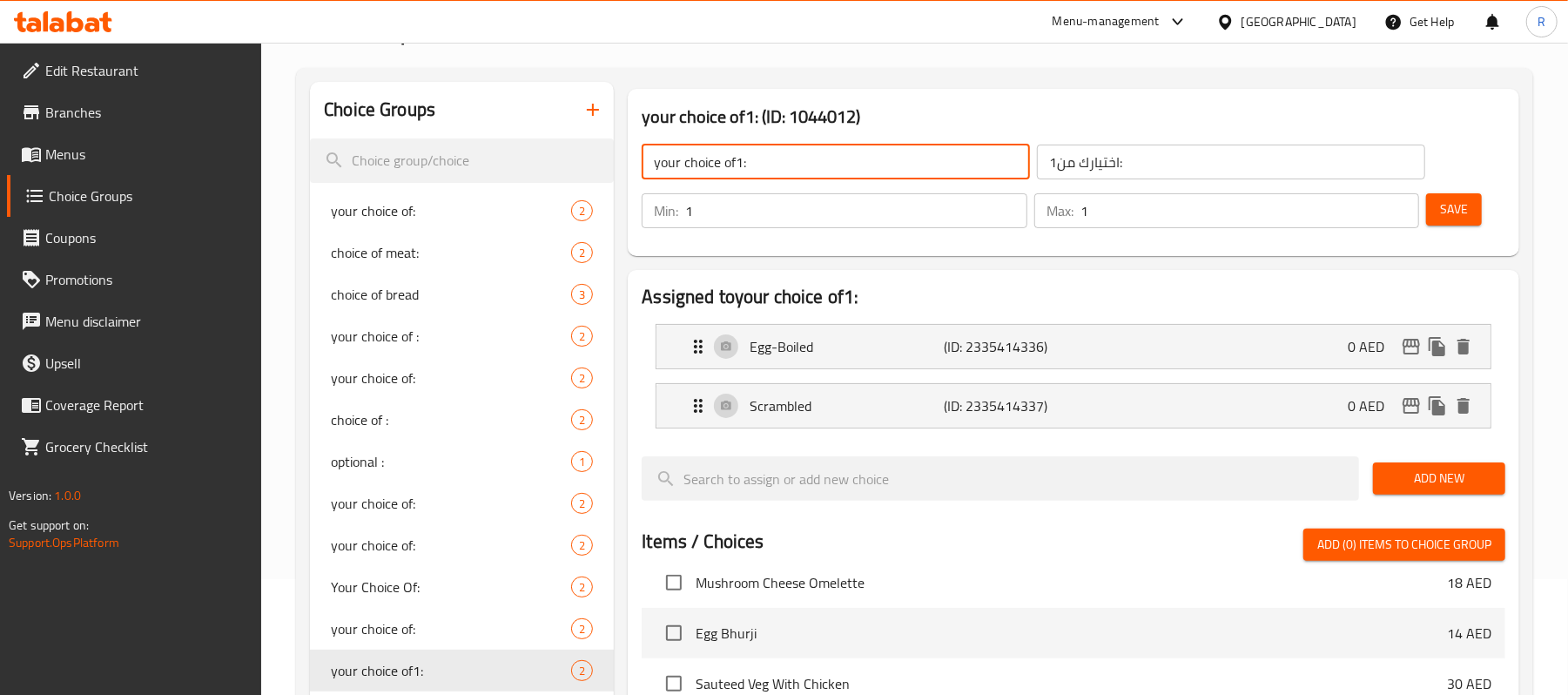
click at [740, 158] on input "your choice of1:" at bounding box center [836, 161] width 389 height 34
type input "your choice of:"
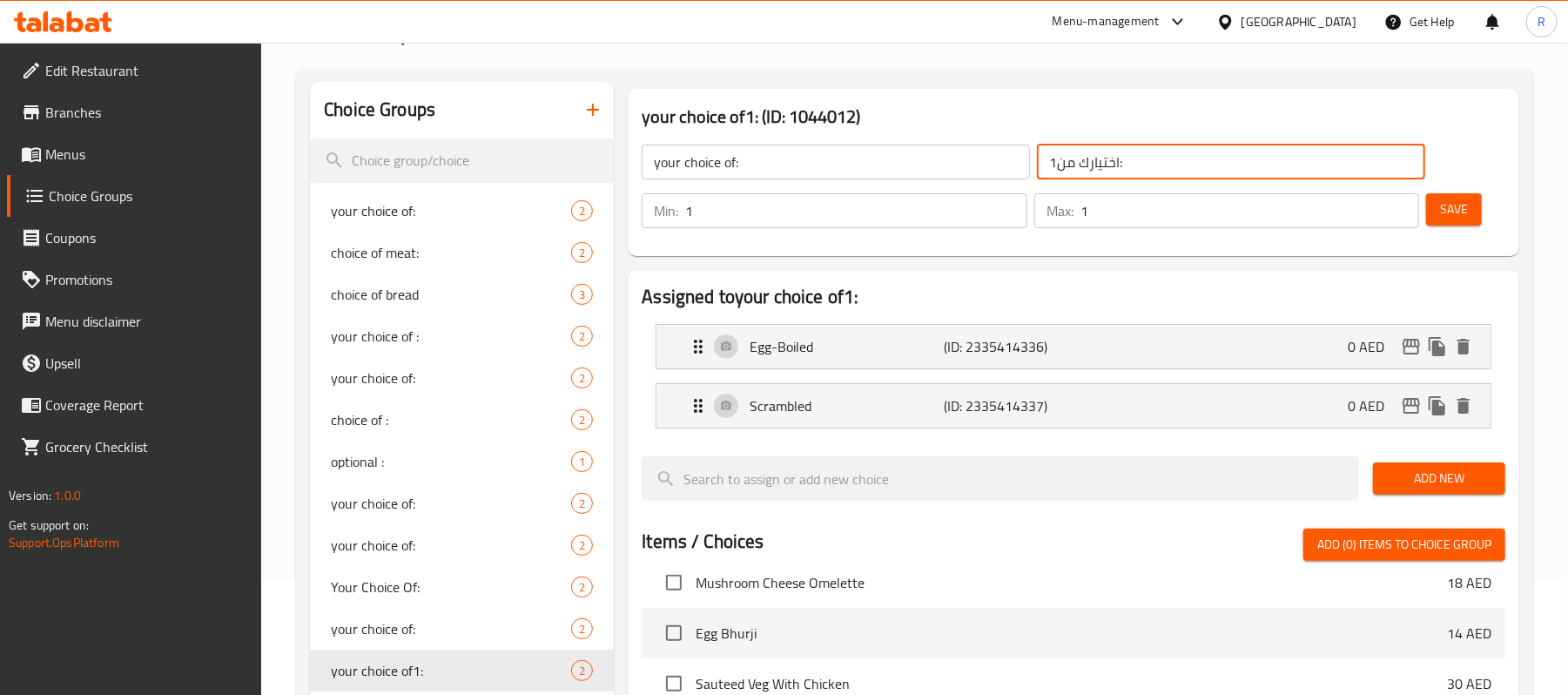
click at [1055, 161] on input "اختيارك من1:" at bounding box center [1231, 161] width 389 height 34
type input "اختيارك من:"
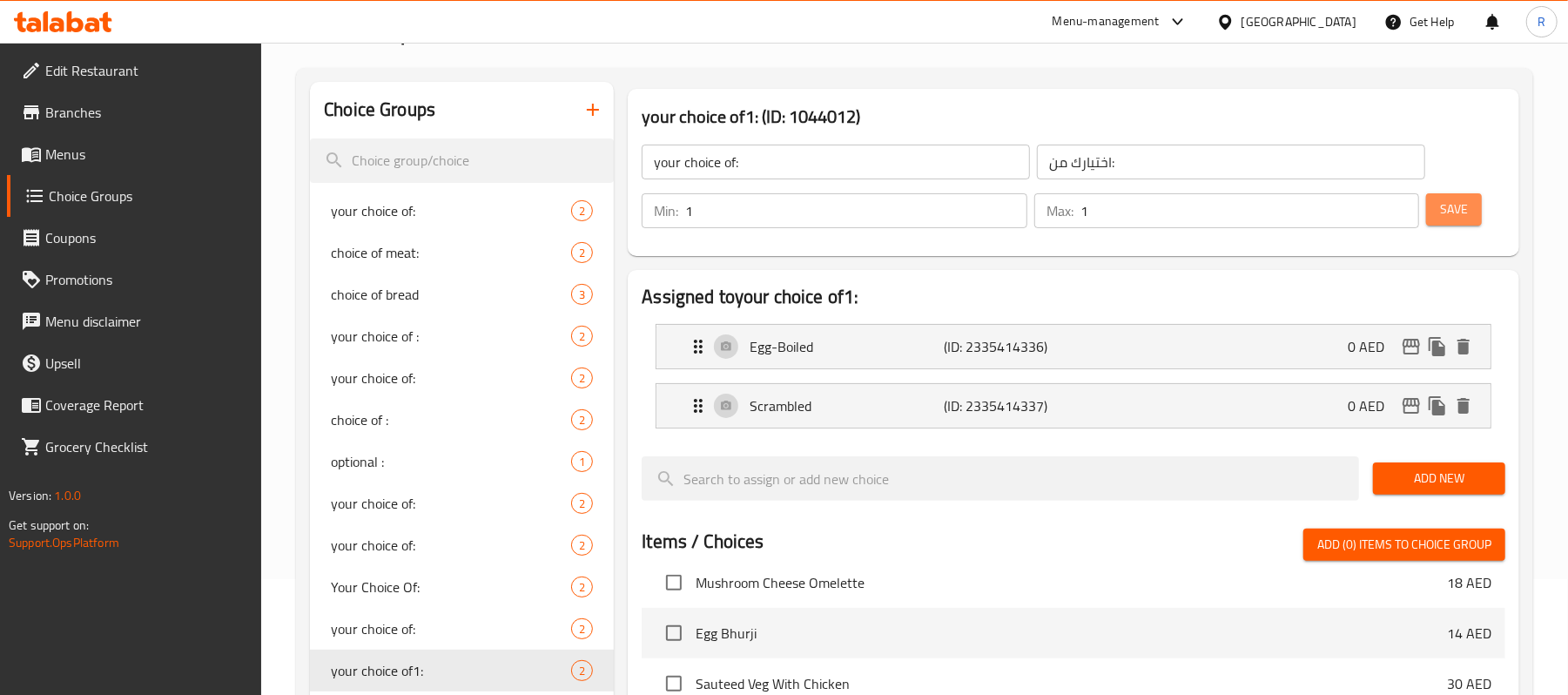
click at [1464, 223] on button "Save" at bounding box center [1453, 209] width 56 height 32
click at [183, 139] on link "Menus" at bounding box center [134, 154] width 255 height 42
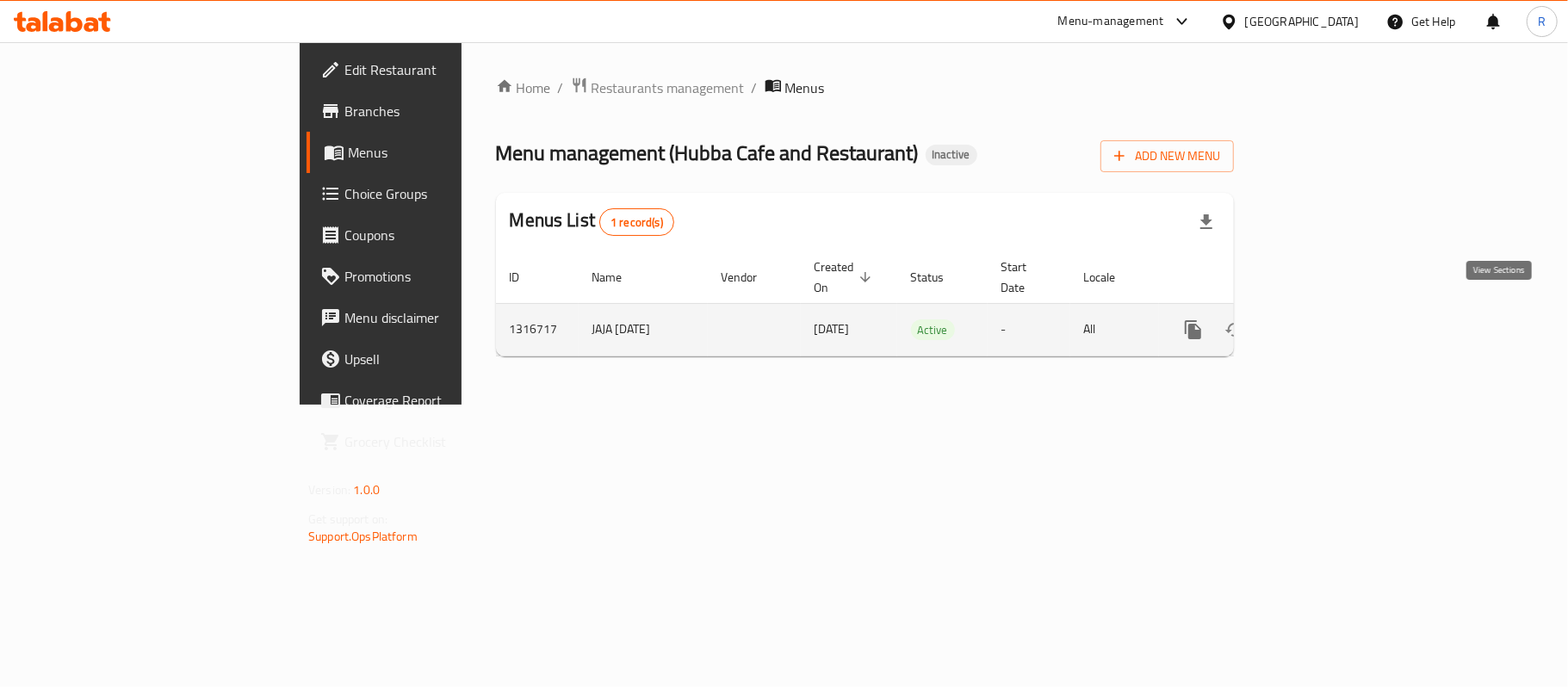
click at [1324, 322] on icon "enhanced table" at bounding box center [1317, 330] width 16 height 16
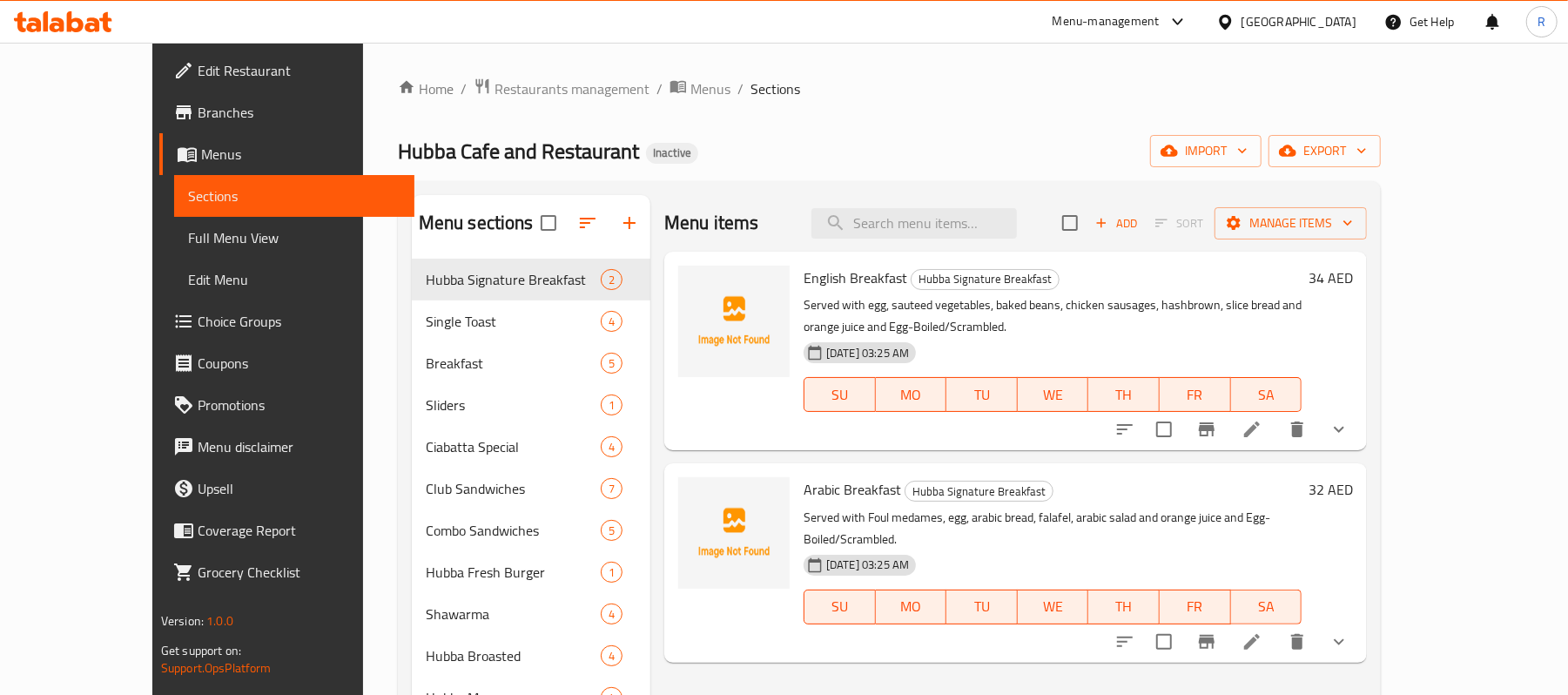
click at [1262, 429] on icon at bounding box center [1251, 429] width 21 height 21
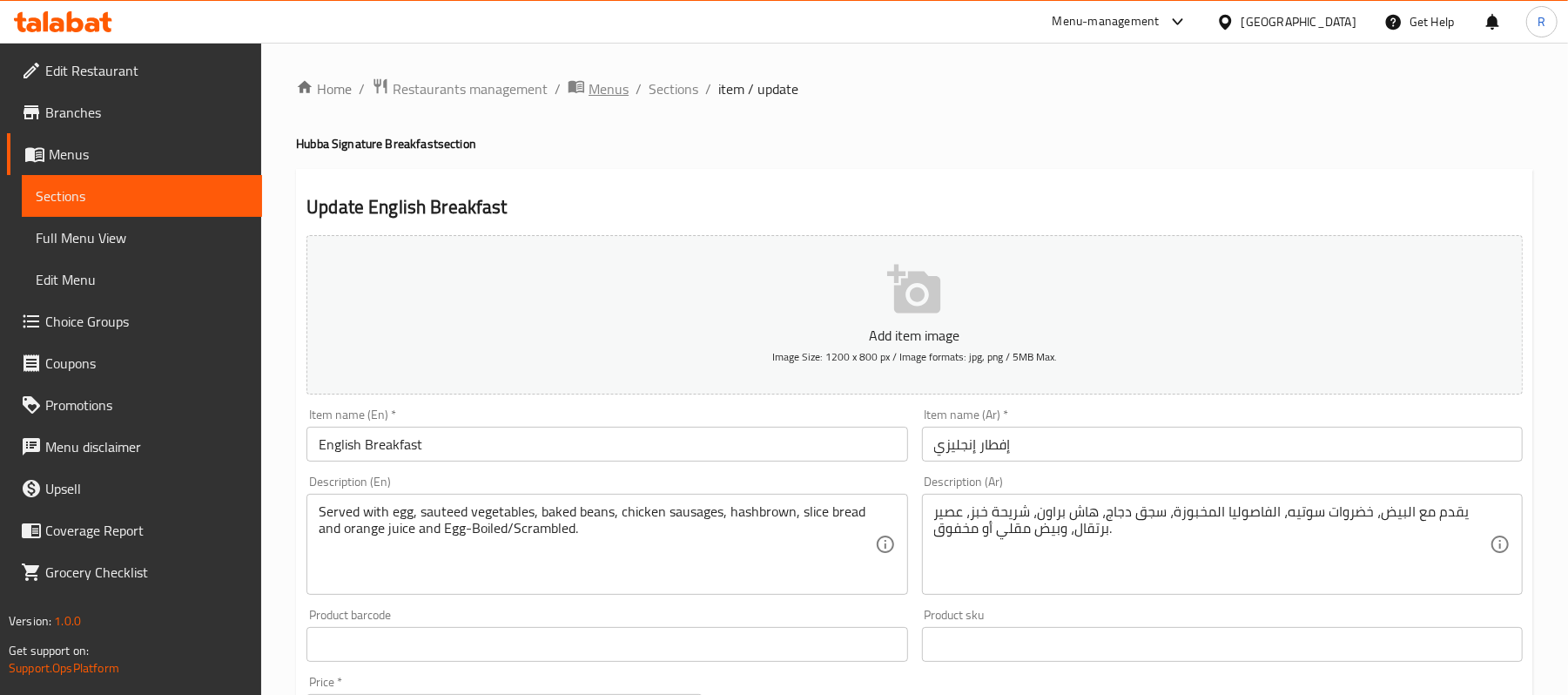
click at [589, 91] on span "Menus" at bounding box center [608, 88] width 40 height 21
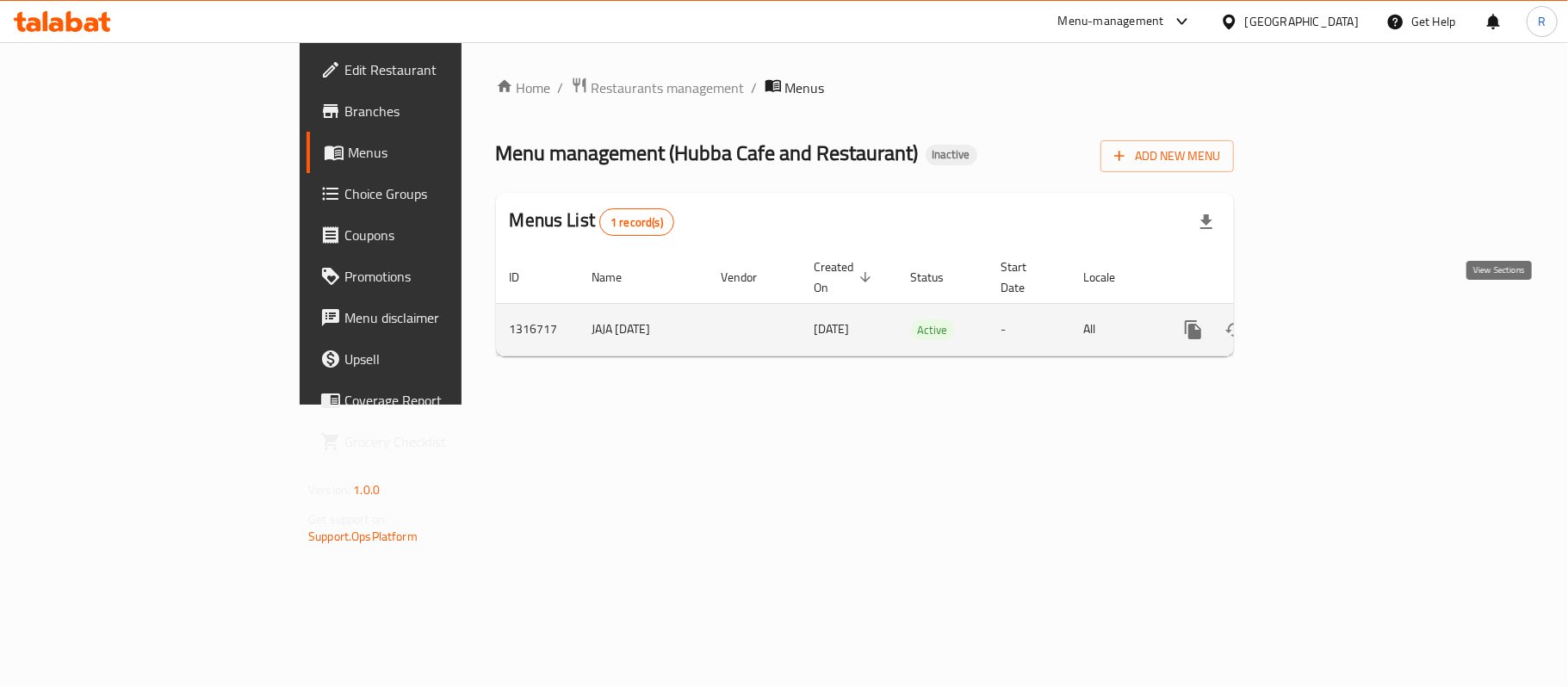
click at [1327, 322] on icon "enhanced table" at bounding box center [1317, 329] width 20 height 20
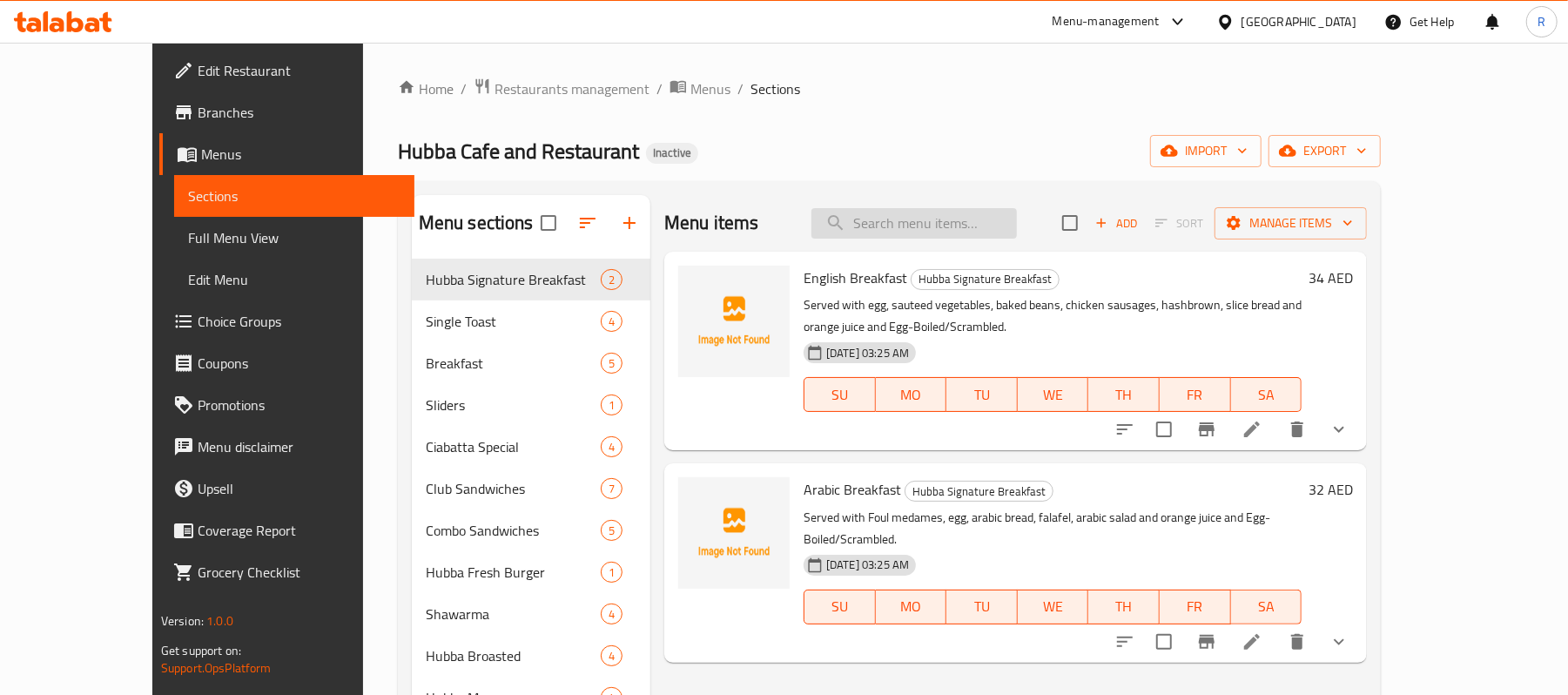
click at [960, 214] on input "search" at bounding box center [914, 223] width 205 height 30
paste input "baked"
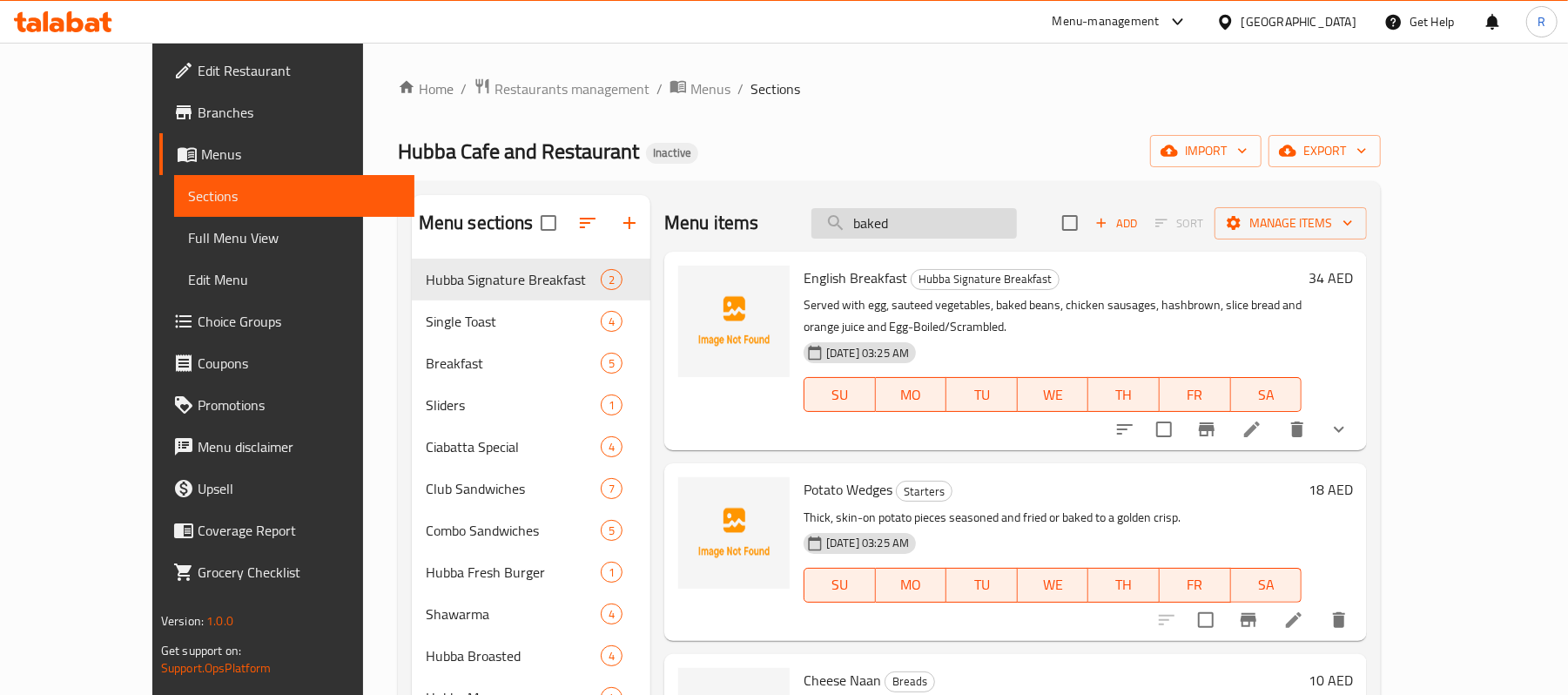
drag, startPoint x: 961, startPoint y: 241, endPoint x: 962, endPoint y: 231, distance: 10.0
click at [961, 241] on div "Menu items baked Add Sort Manage items" at bounding box center [1016, 224] width 703 height 57
click at [962, 218] on input "baked" at bounding box center [914, 223] width 205 height 30
paste input "Potato Wedges"
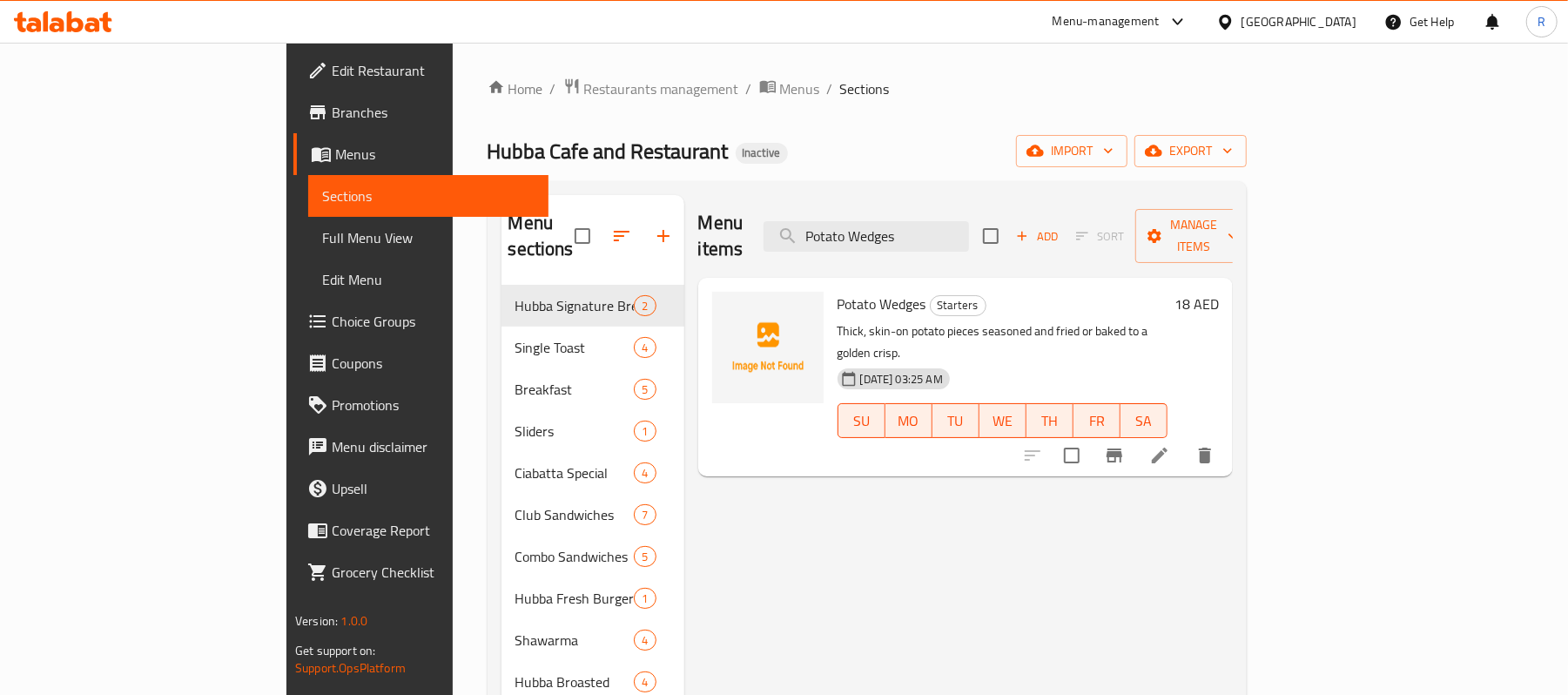
type input "Potato Wedges"
click at [1020, 135] on div "Hubba Cafe and Restaurant Inactive import export" at bounding box center [867, 151] width 759 height 32
click at [1170, 445] on icon at bounding box center [1159, 454] width 21 height 21
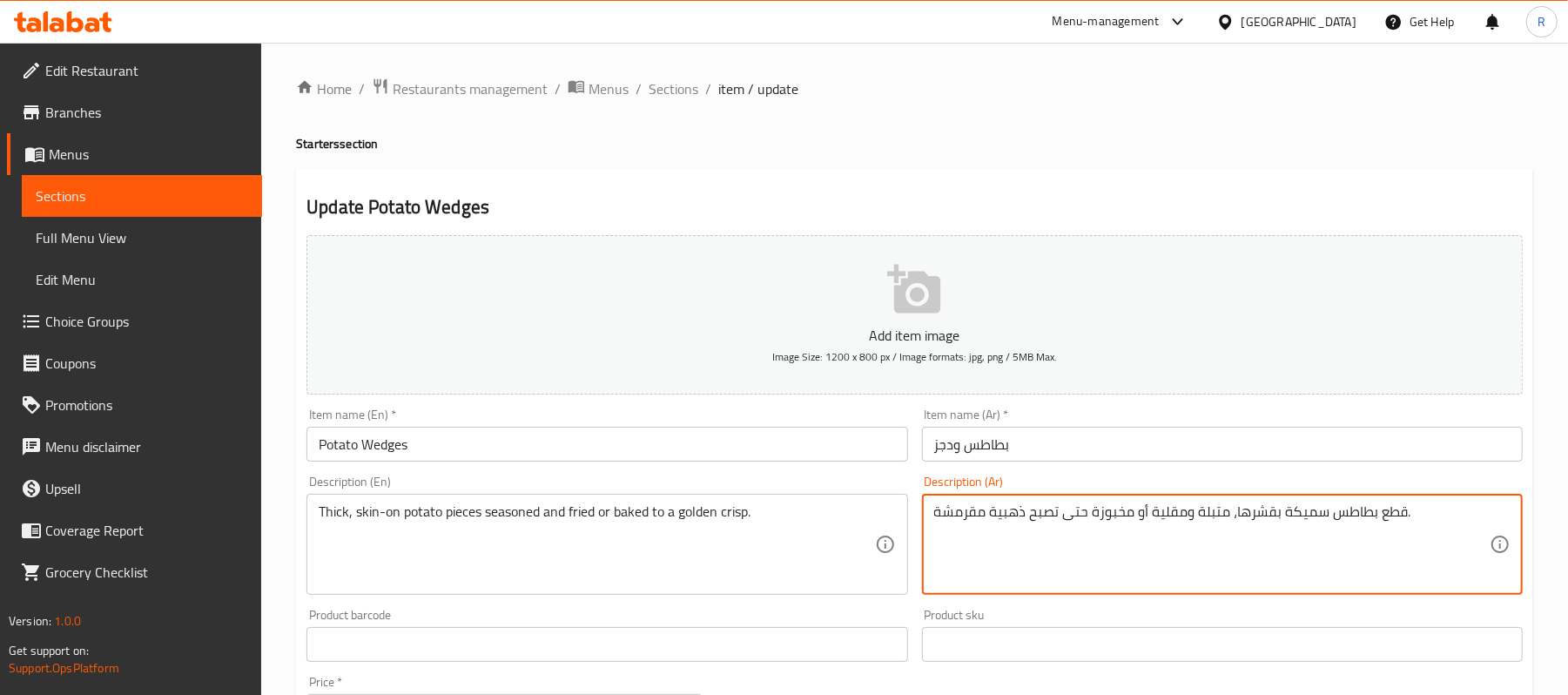
drag, startPoint x: 1091, startPoint y: 513, endPoint x: 1130, endPoint y: 507, distance: 39.5
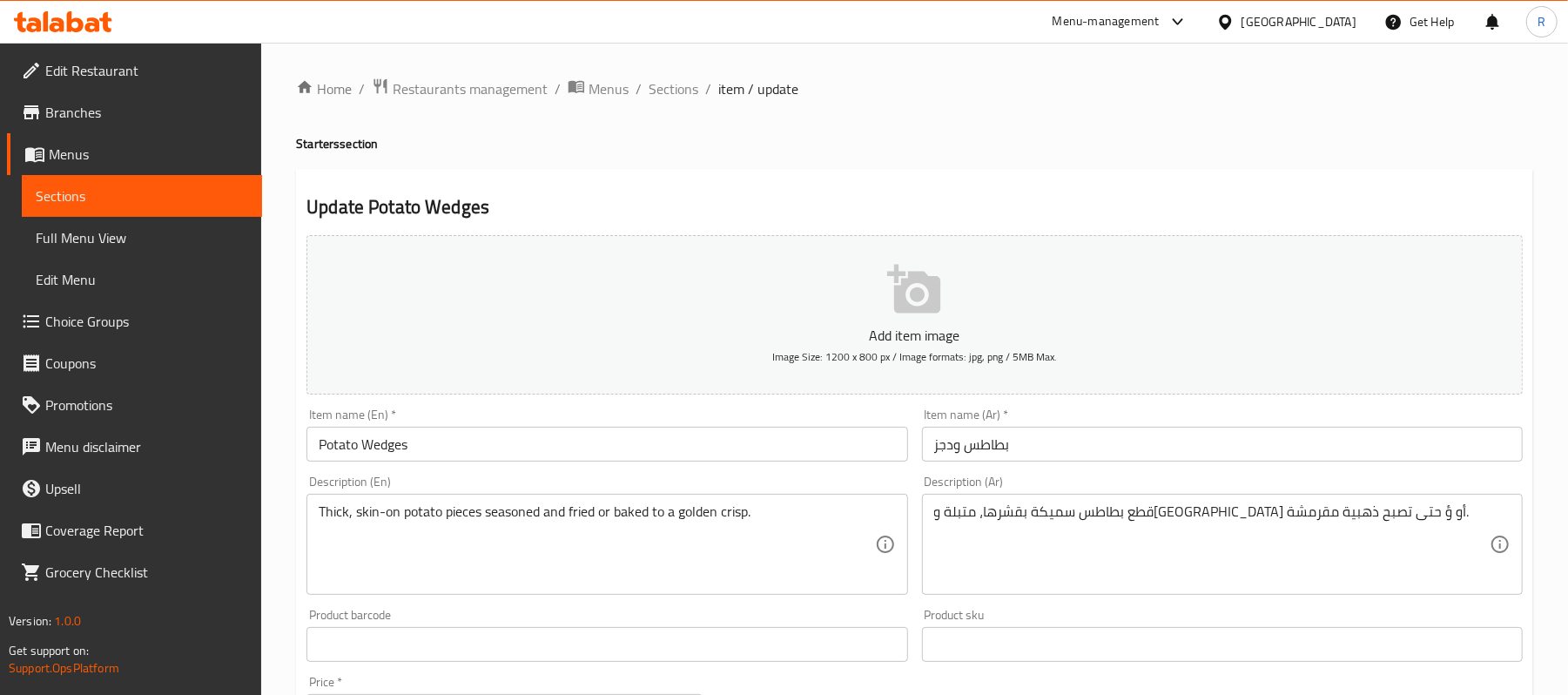
click at [1067, 513] on textarea "قطع بطاطس سميكة بقشرها، متبلة و[GEOGRAPHIC_DATA] أو ؤ حتى تصبح ذهبية مقرمشة." at bounding box center [1212, 545] width 555 height 82
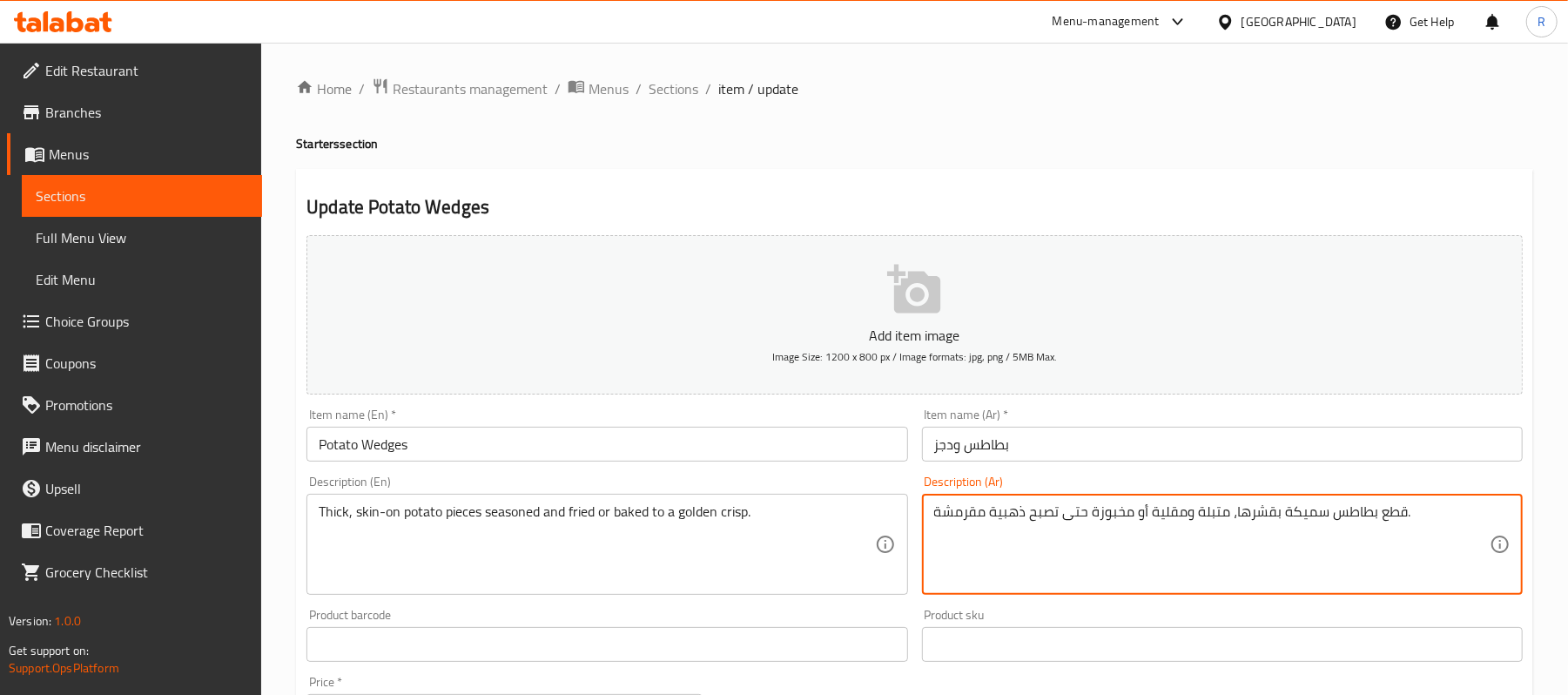
click at [1093, 515] on textarea "قطع بطاطس سميكة بقشرها، متبلة ومقلية أو مخبوزة حتى تصبح ذهبية مقرمشة." at bounding box center [1212, 545] width 555 height 82
drag, startPoint x: 1088, startPoint y: 513, endPoint x: 1130, endPoint y: 508, distance: 42.3
click at [1130, 508] on textarea "قطع بطاطس سميكة بقشرها، متبلة ومقلية أو مخبوزة حتى تصبح ذهبية مقرمشة." at bounding box center [1212, 545] width 555 height 82
type textarea "قطع بطاطس سميكة بقشرها، متبلة ومقلية أو مخبوزة حتى تصبح ذهبية مقرمشة."
click at [667, 90] on span "Sections" at bounding box center [673, 88] width 50 height 21
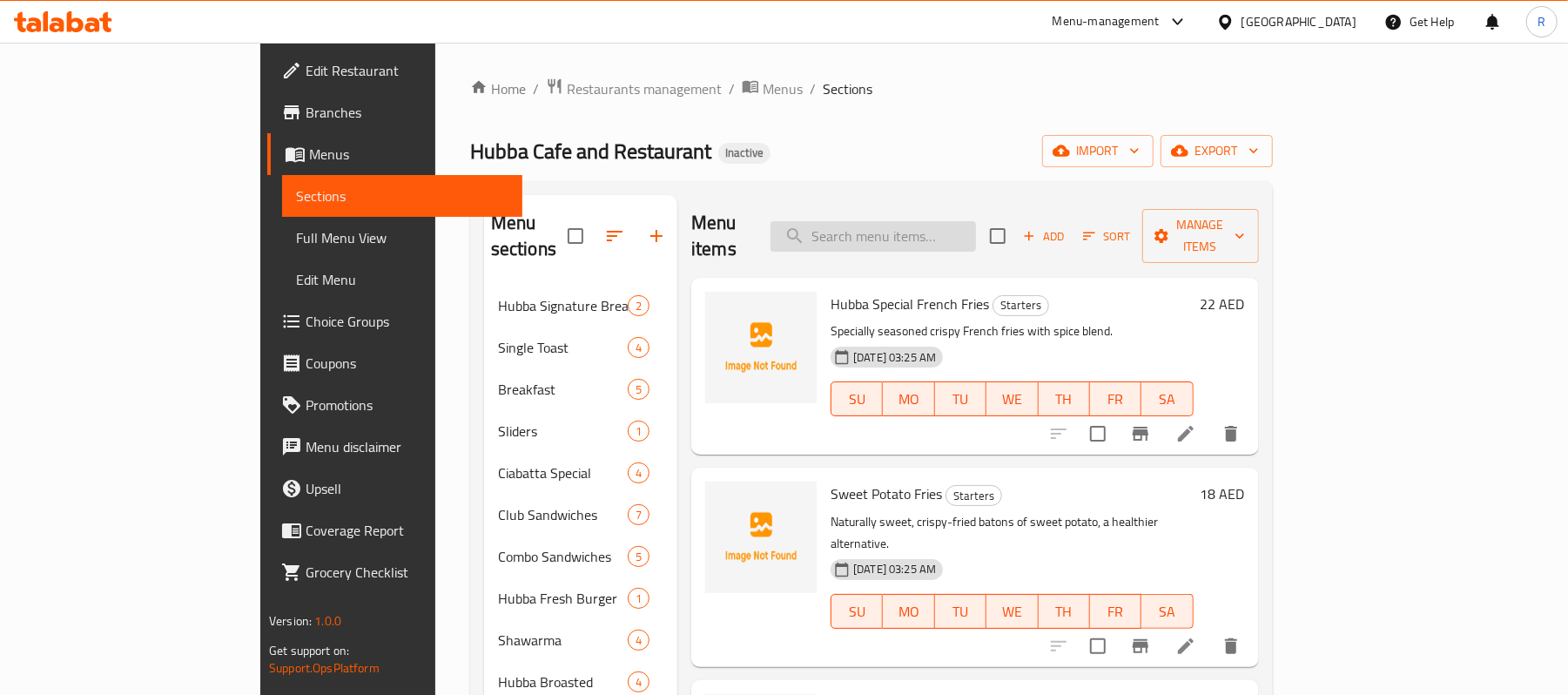
click at [955, 231] on input "search" at bounding box center [872, 236] width 205 height 30
paste input "Prawns Masala"
type input "Prawns Masala"
click at [944, 221] on input "Prawns Masala" at bounding box center [872, 236] width 205 height 30
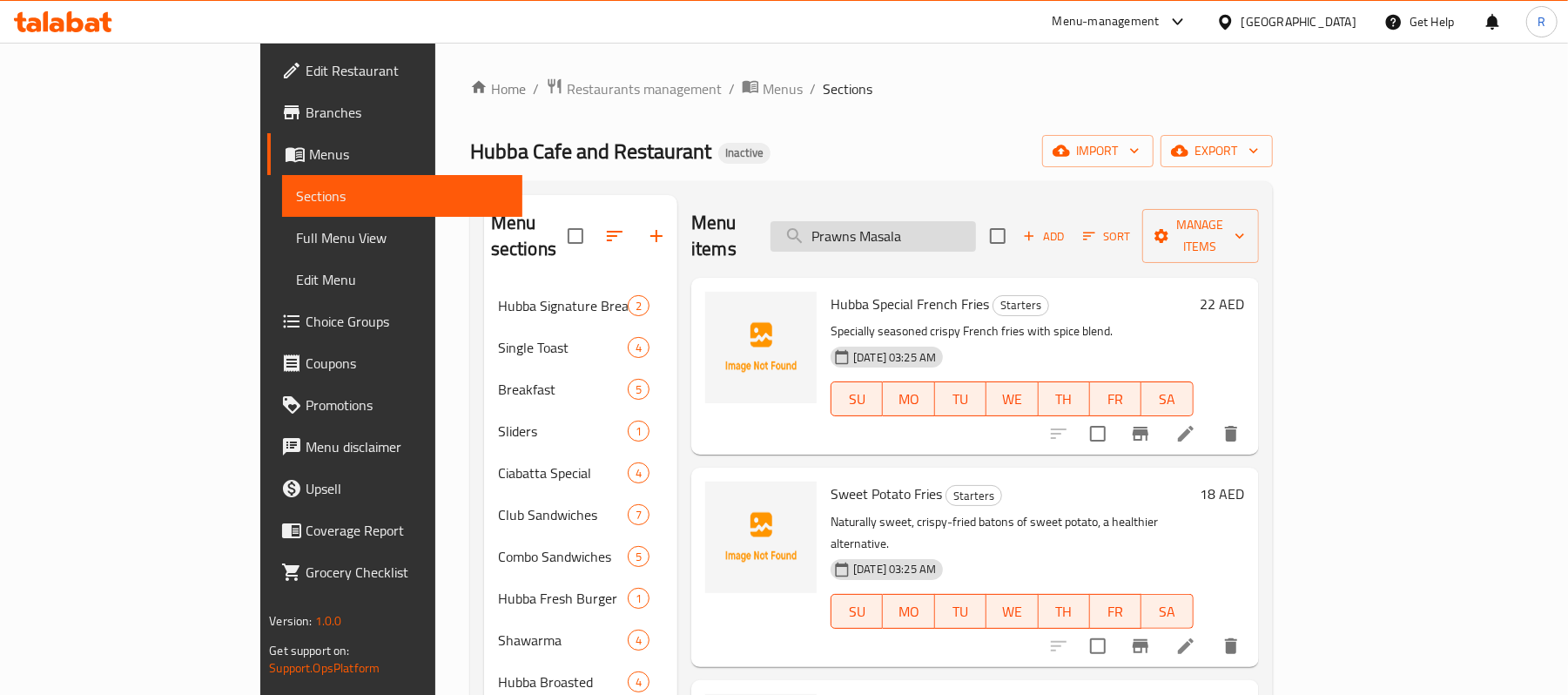
click at [944, 221] on input "Prawns Masala" at bounding box center [872, 236] width 205 height 30
click at [963, 221] on input "search" at bounding box center [872, 236] width 205 height 30
paste input "Prawns Masala"
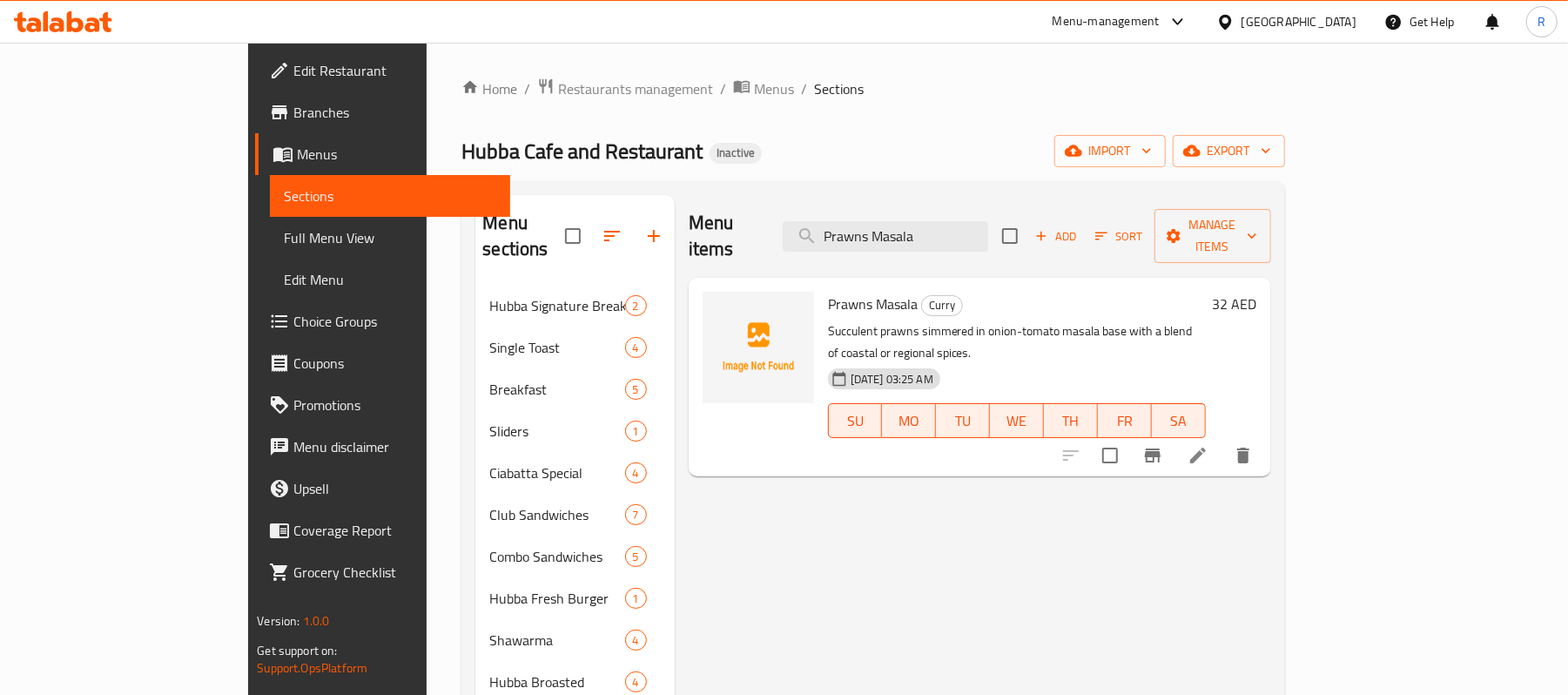
type input "Prawns Masala"
click at [1208, 445] on icon at bounding box center [1197, 454] width 21 height 21
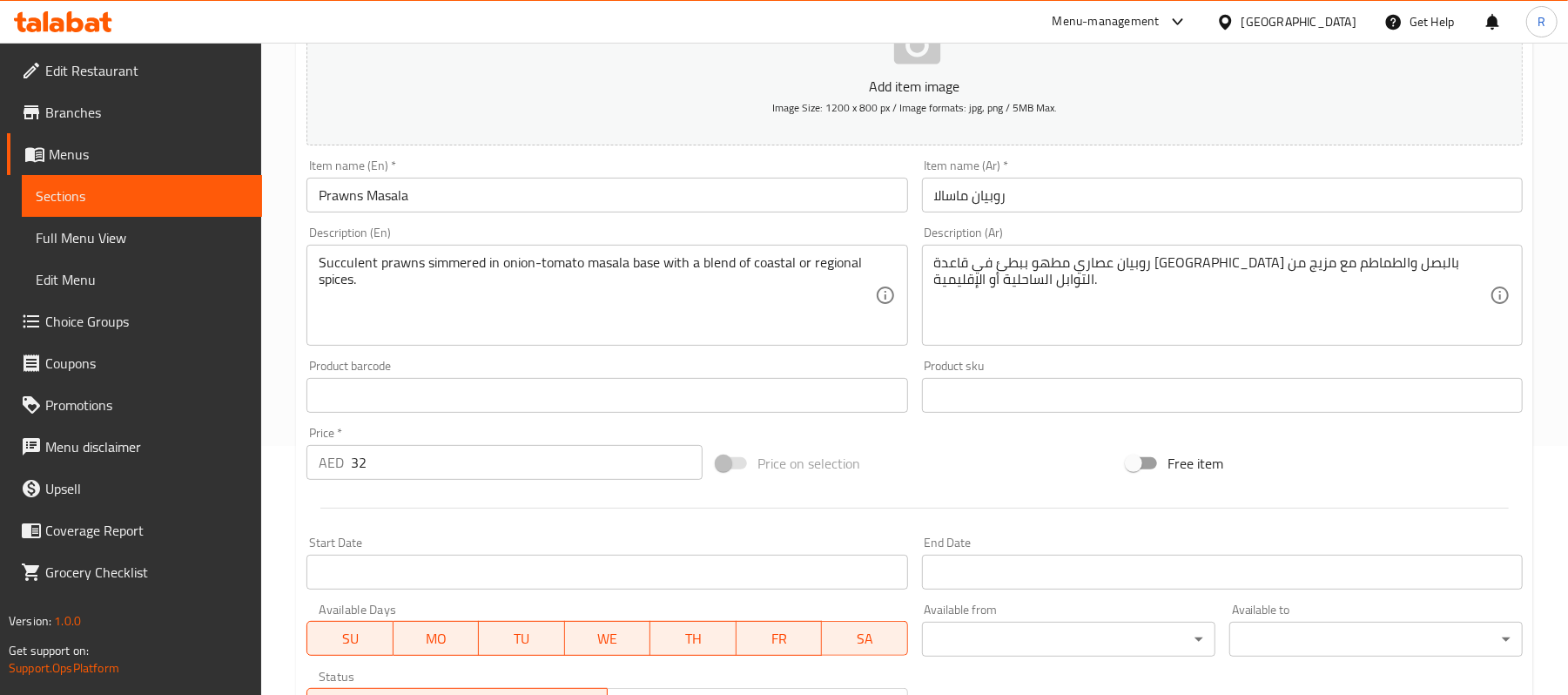
scroll to position [186, 0]
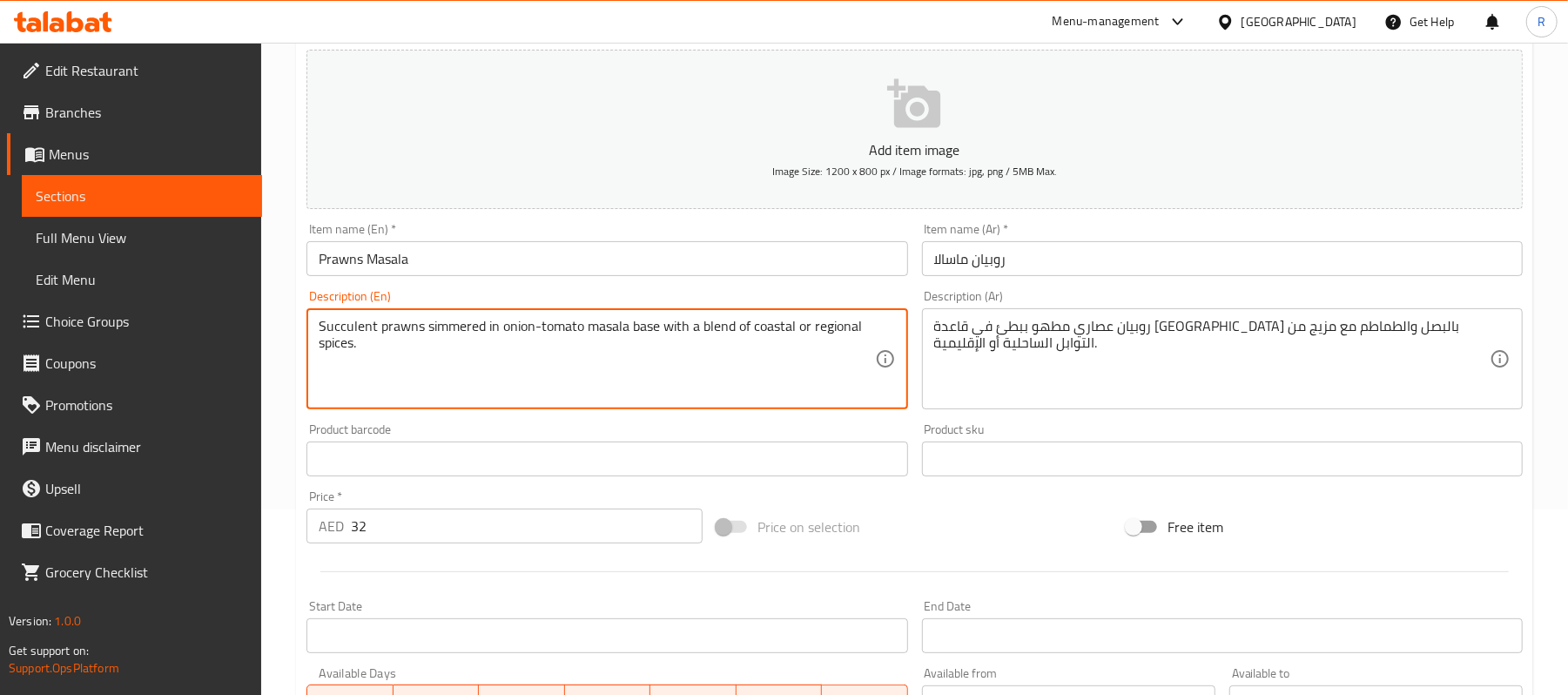
drag, startPoint x: 751, startPoint y: 335, endPoint x: 794, endPoint y: 336, distance: 43.0
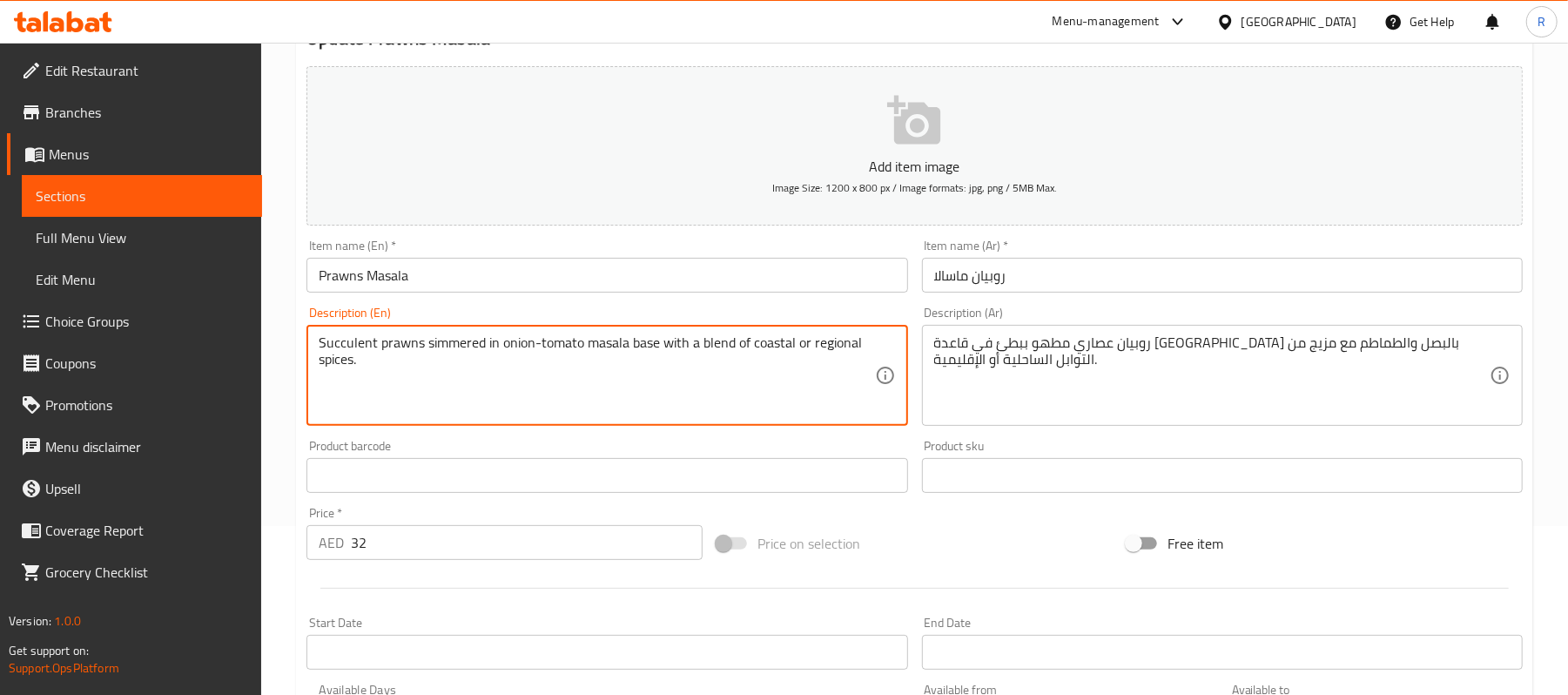
scroll to position [0, 0]
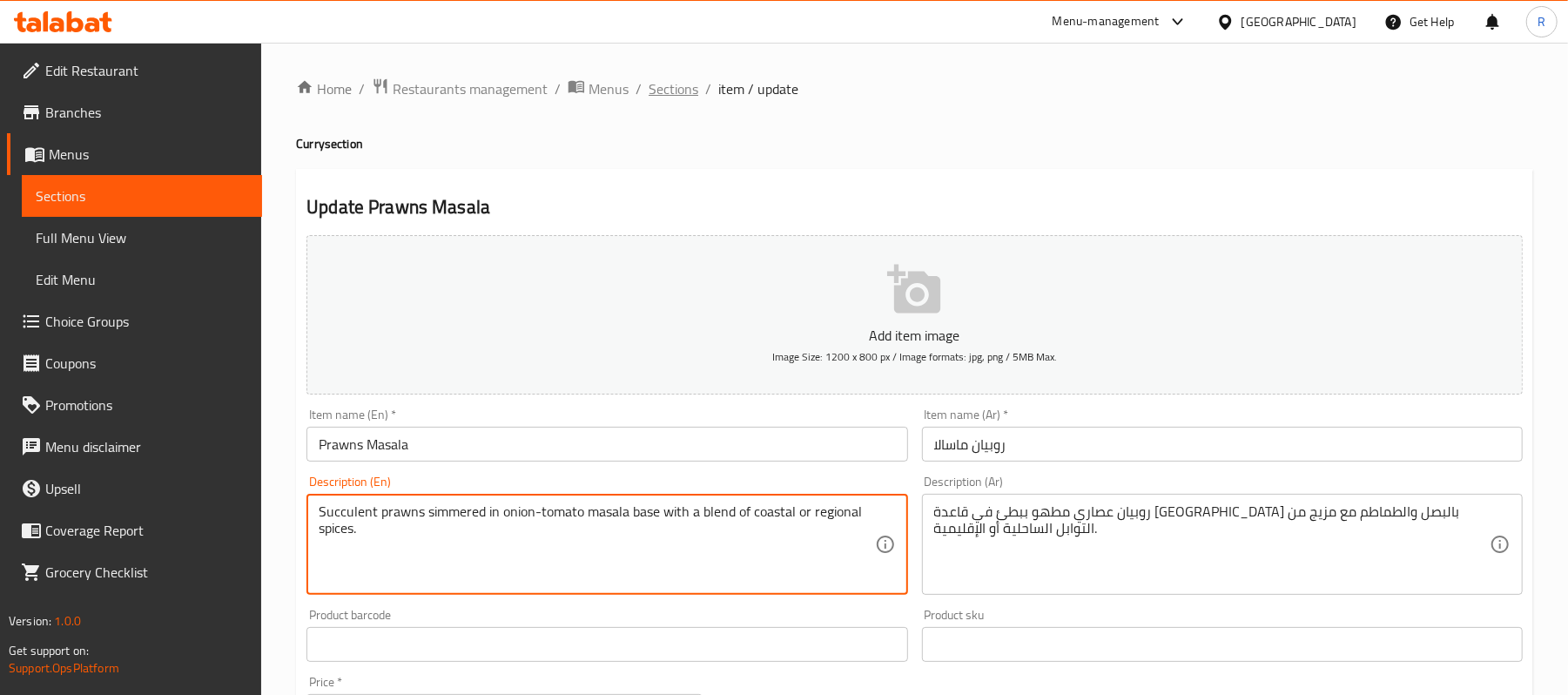
click at [669, 95] on span "Sections" at bounding box center [673, 88] width 50 height 21
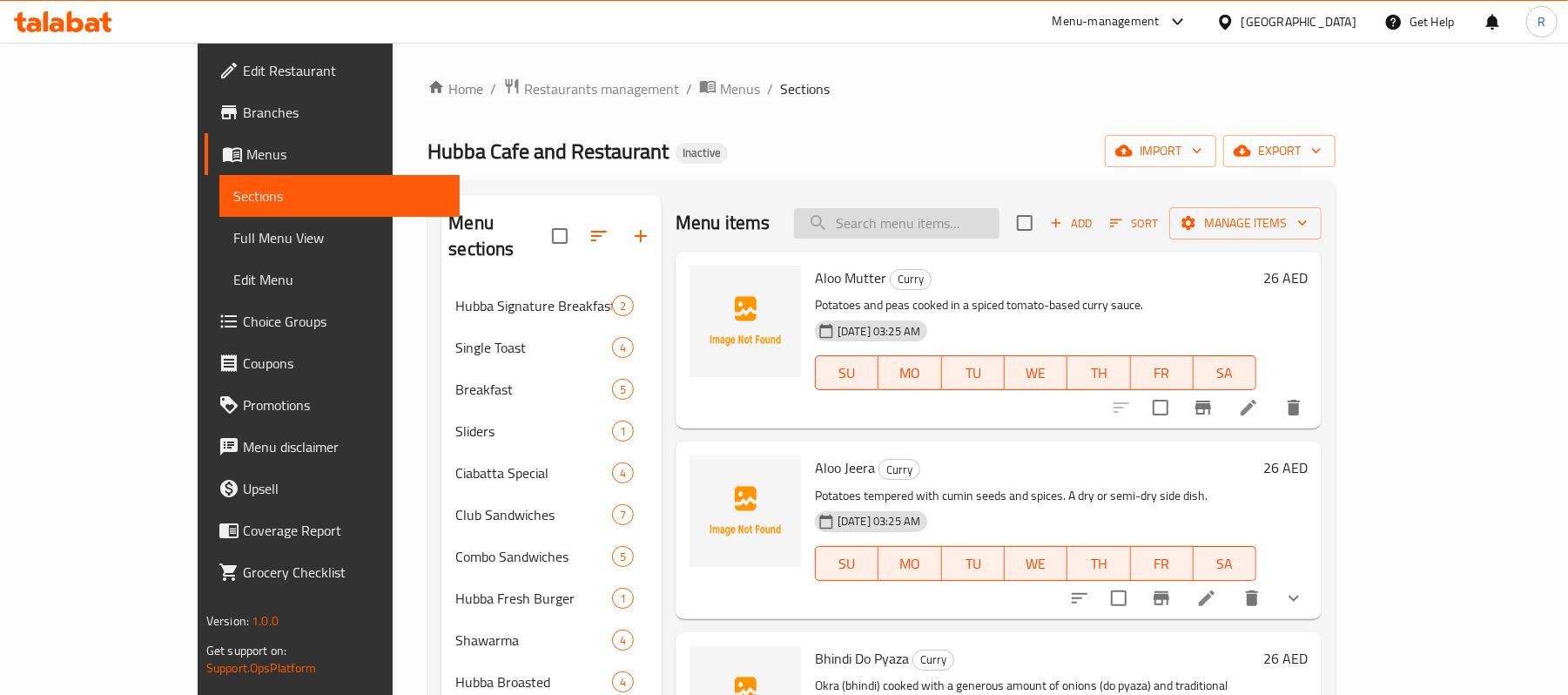
click at [1000, 232] on input "search" at bounding box center [896, 223] width 205 height 30
paste input "Prawns Masala"
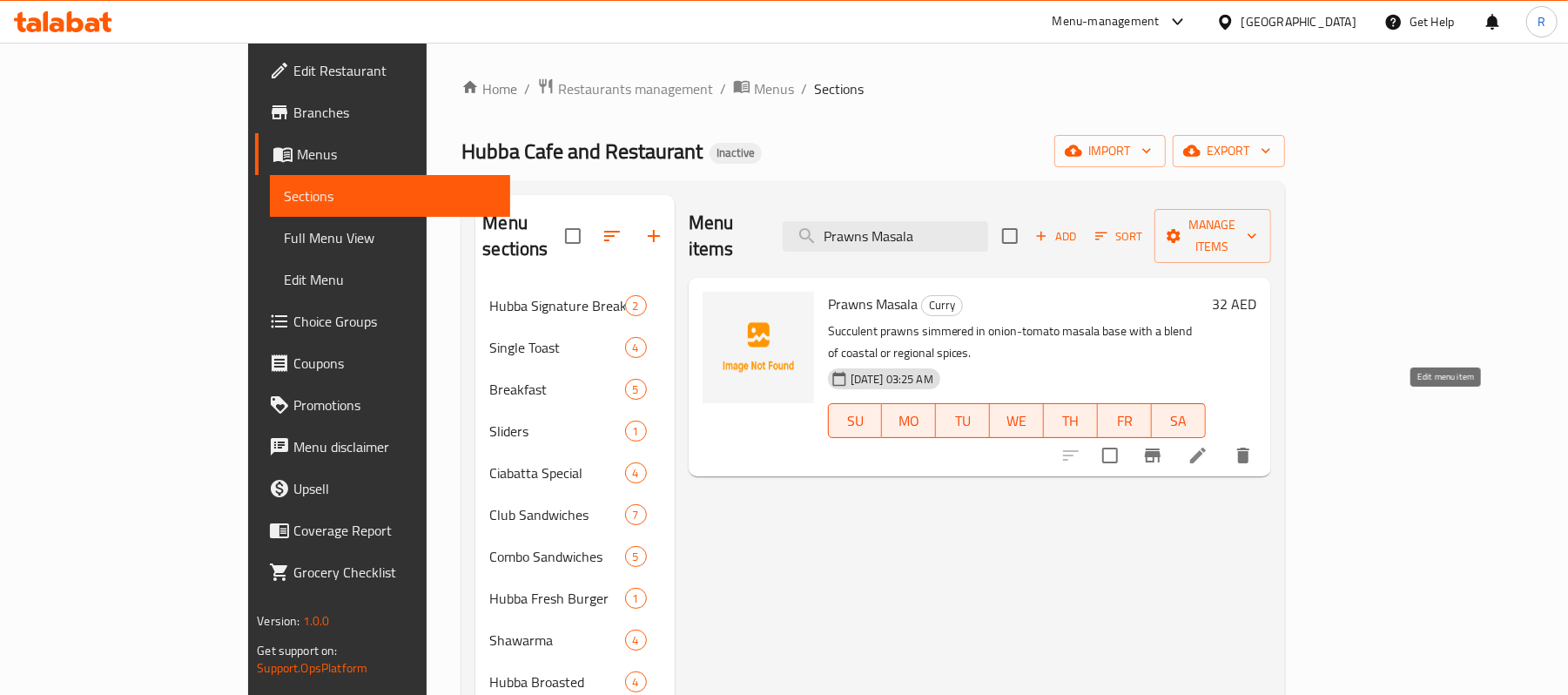
type input "Prawns Masala"
click at [1208, 445] on icon at bounding box center [1197, 454] width 21 height 21
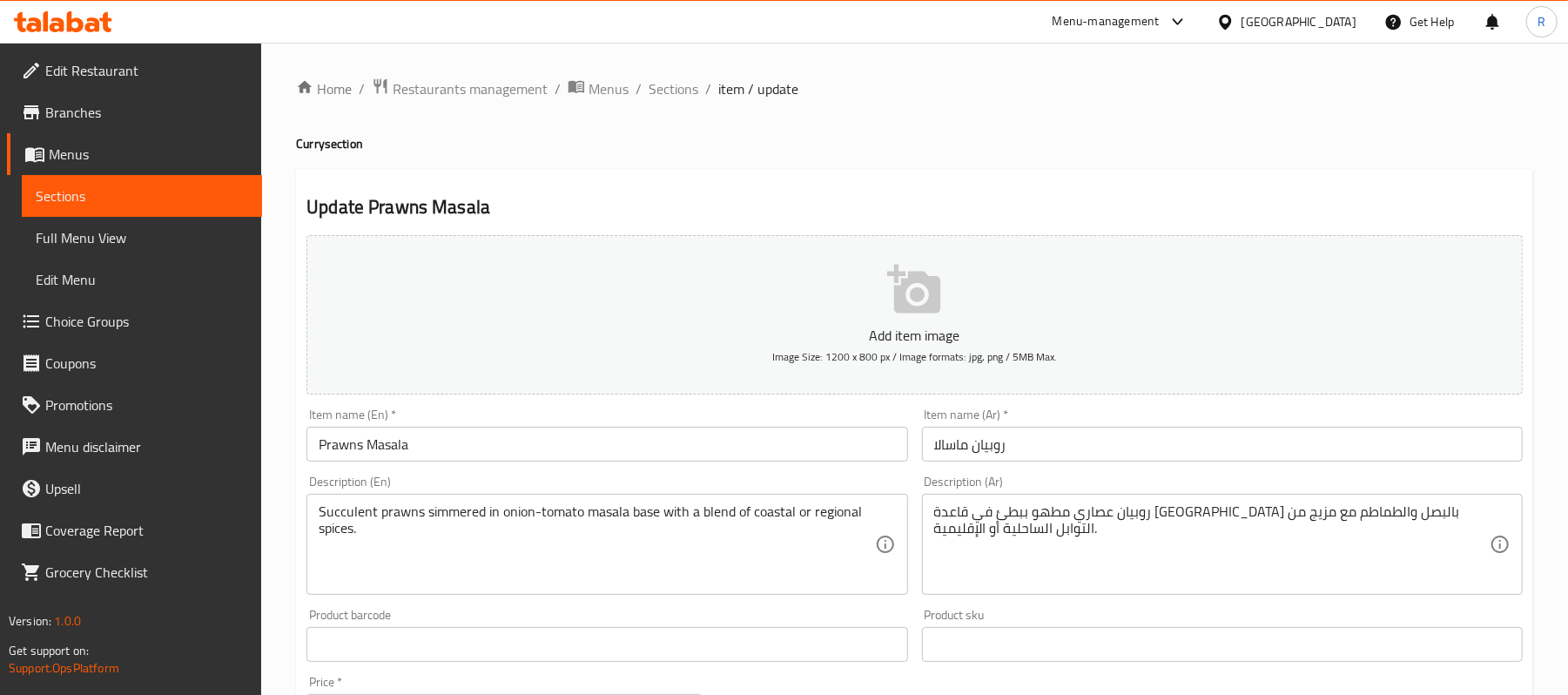
drag, startPoint x: 687, startPoint y: 88, endPoint x: 753, endPoint y: 133, distance: 79.9
click at [686, 90] on span "Sections" at bounding box center [673, 88] width 50 height 21
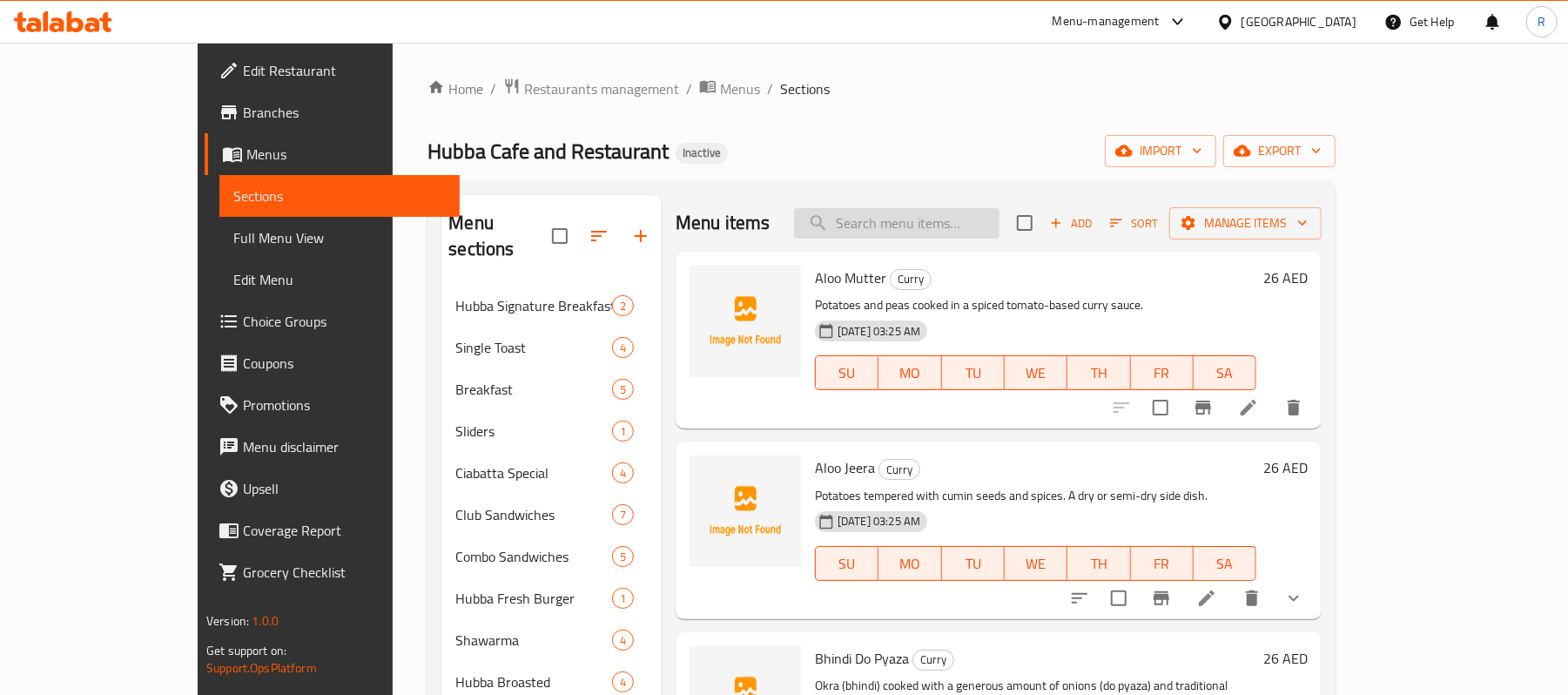
click at [1000, 220] on input "search" at bounding box center [896, 223] width 205 height 30
paste input "Prawns Masala"
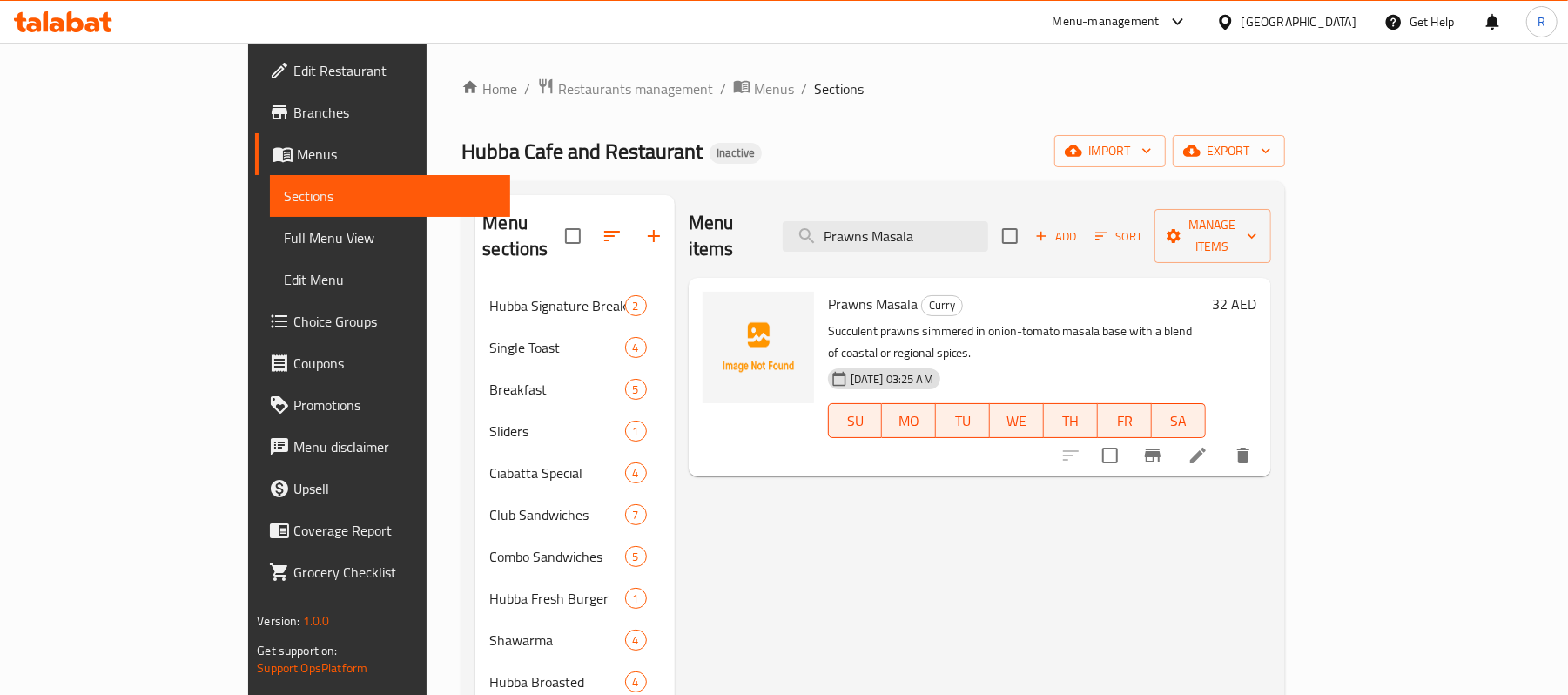
type input "Prawns Masala"
click at [293, 319] on span "Choice Groups" at bounding box center [394, 321] width 203 height 21
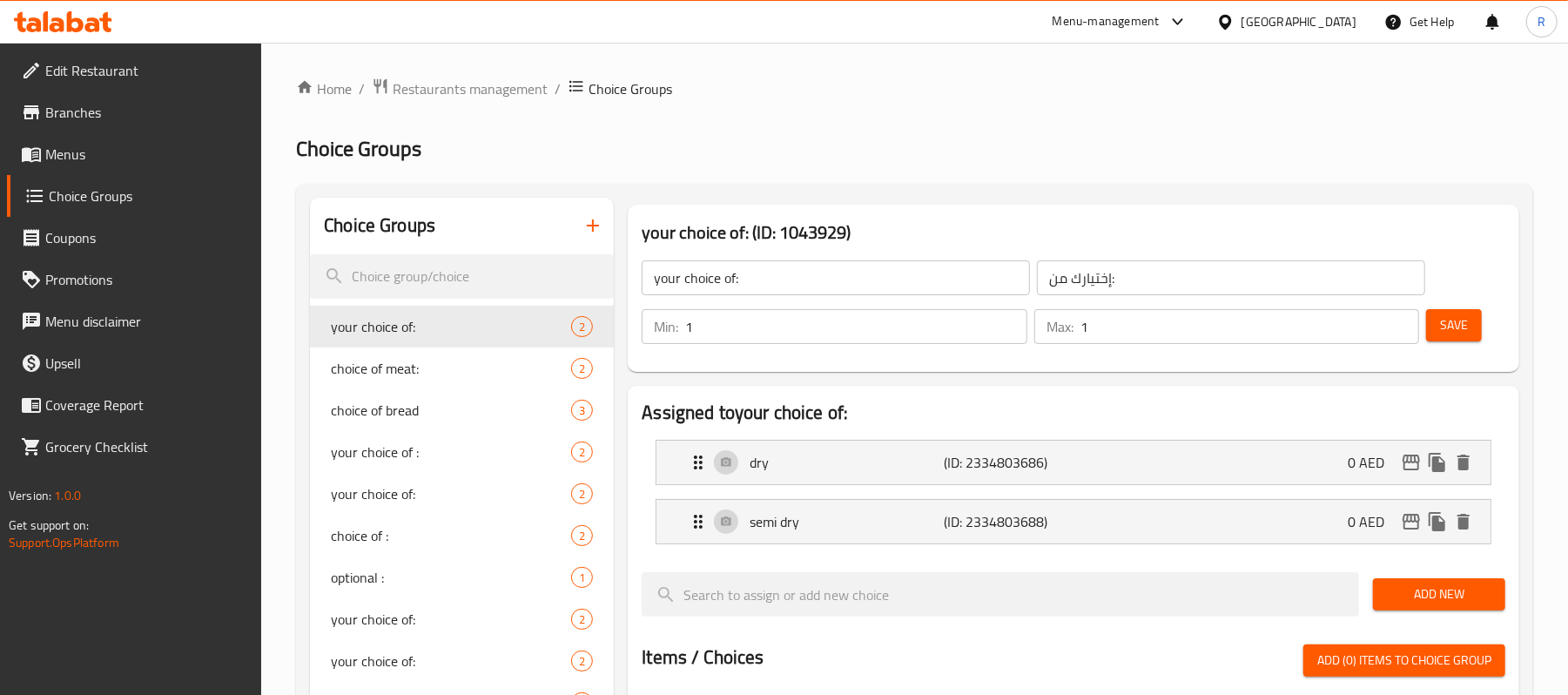
click at [594, 225] on icon "button" at bounding box center [593, 225] width 21 height 21
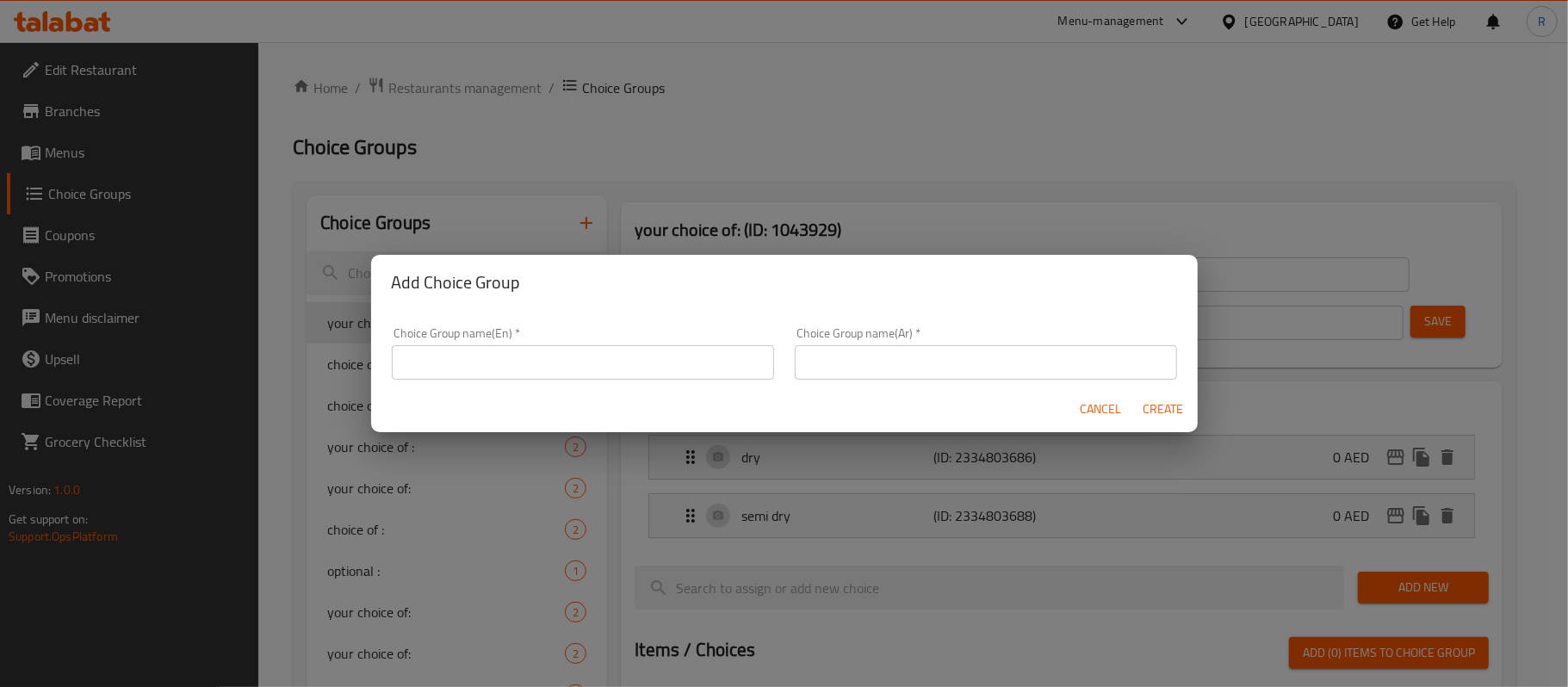
click at [648, 376] on input "text" at bounding box center [583, 362] width 382 height 34
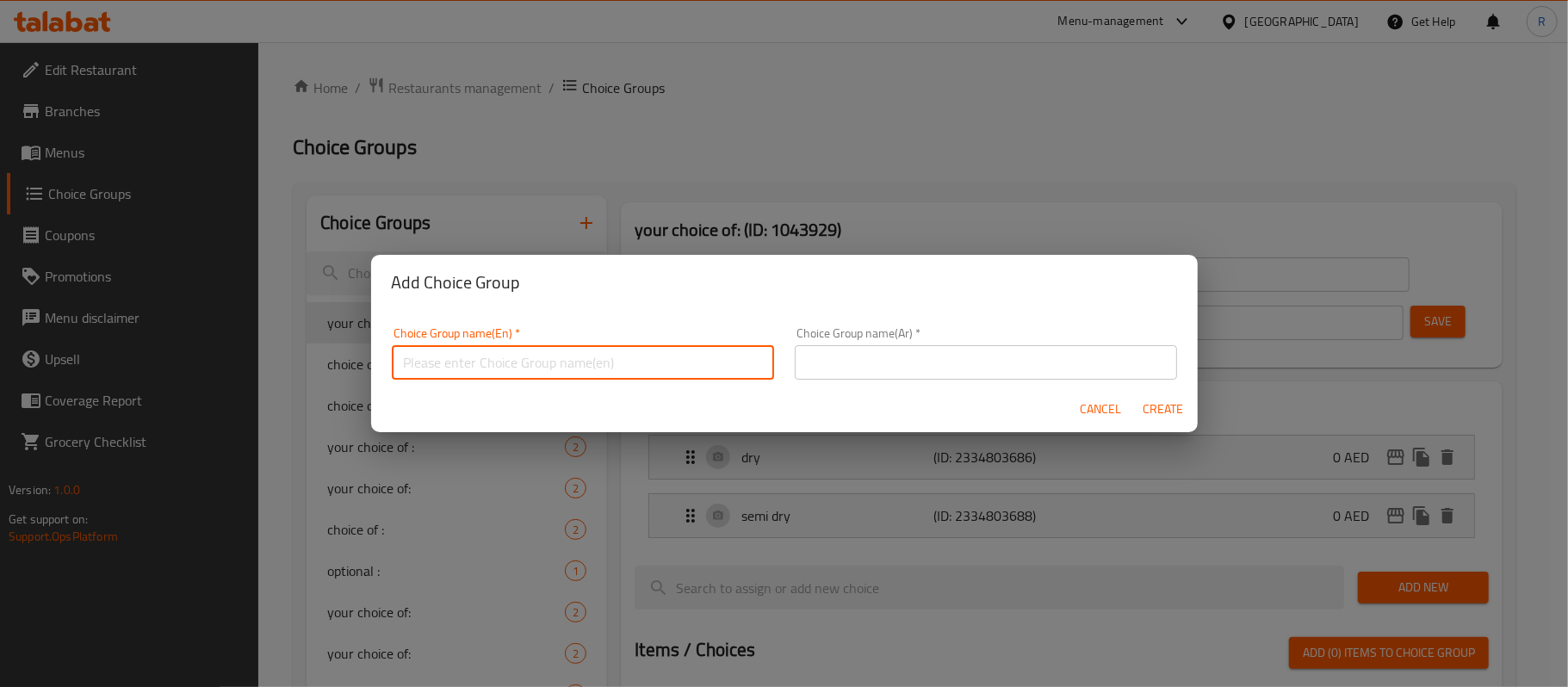
type input "your choice of1:"
click at [912, 367] on input "text" at bounding box center [986, 362] width 382 height 34
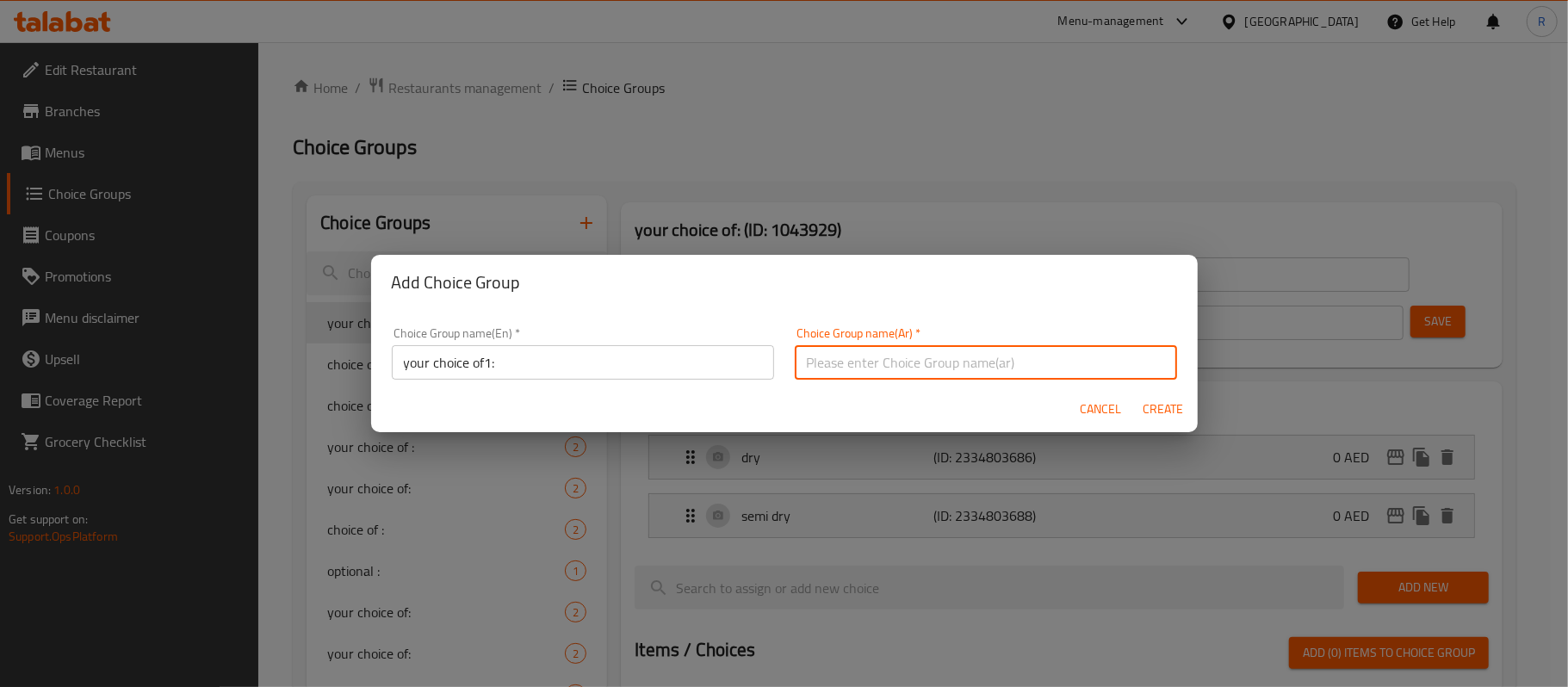
type input "اختيارك من1:"
click at [1167, 400] on span "Create" at bounding box center [1162, 409] width 42 height 21
type input "your choice of1:"
type input "اختيارك من1:"
type input "0"
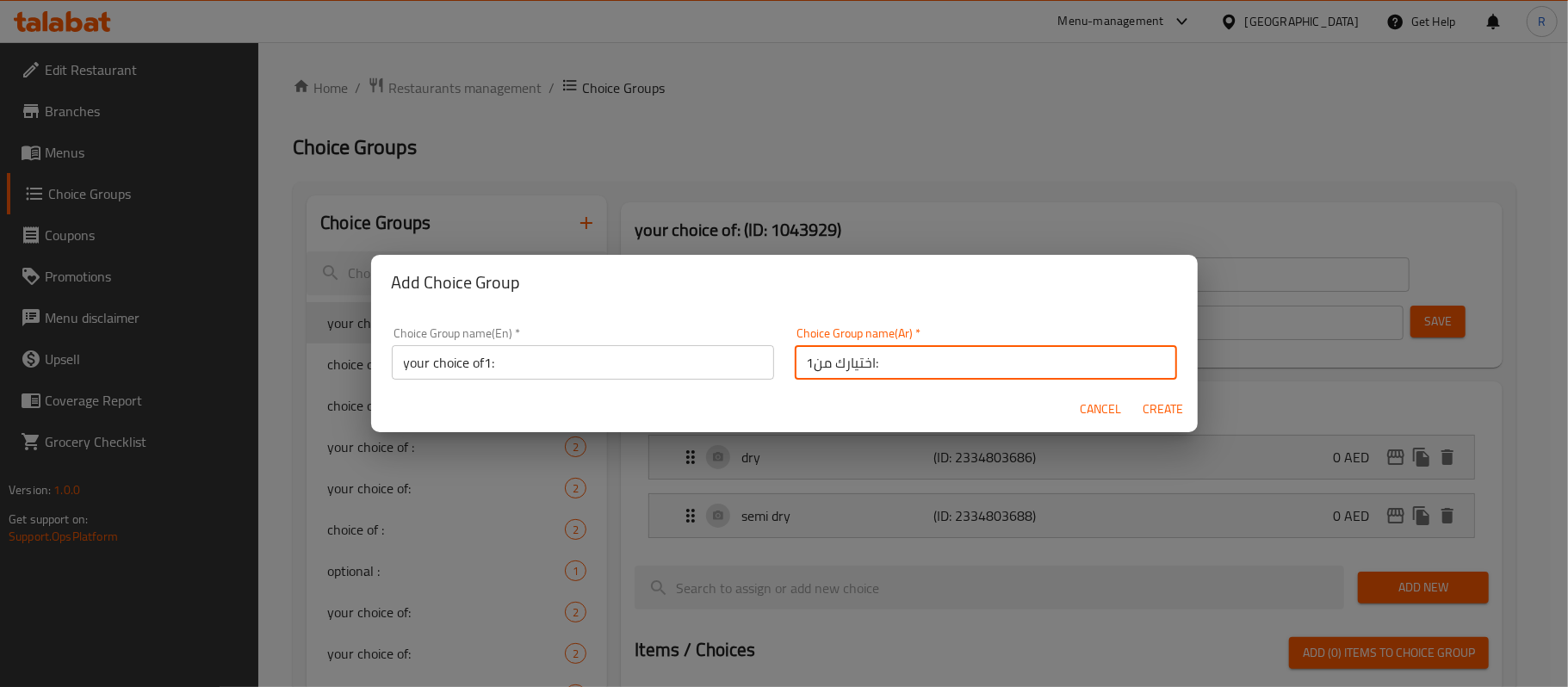
type input "0"
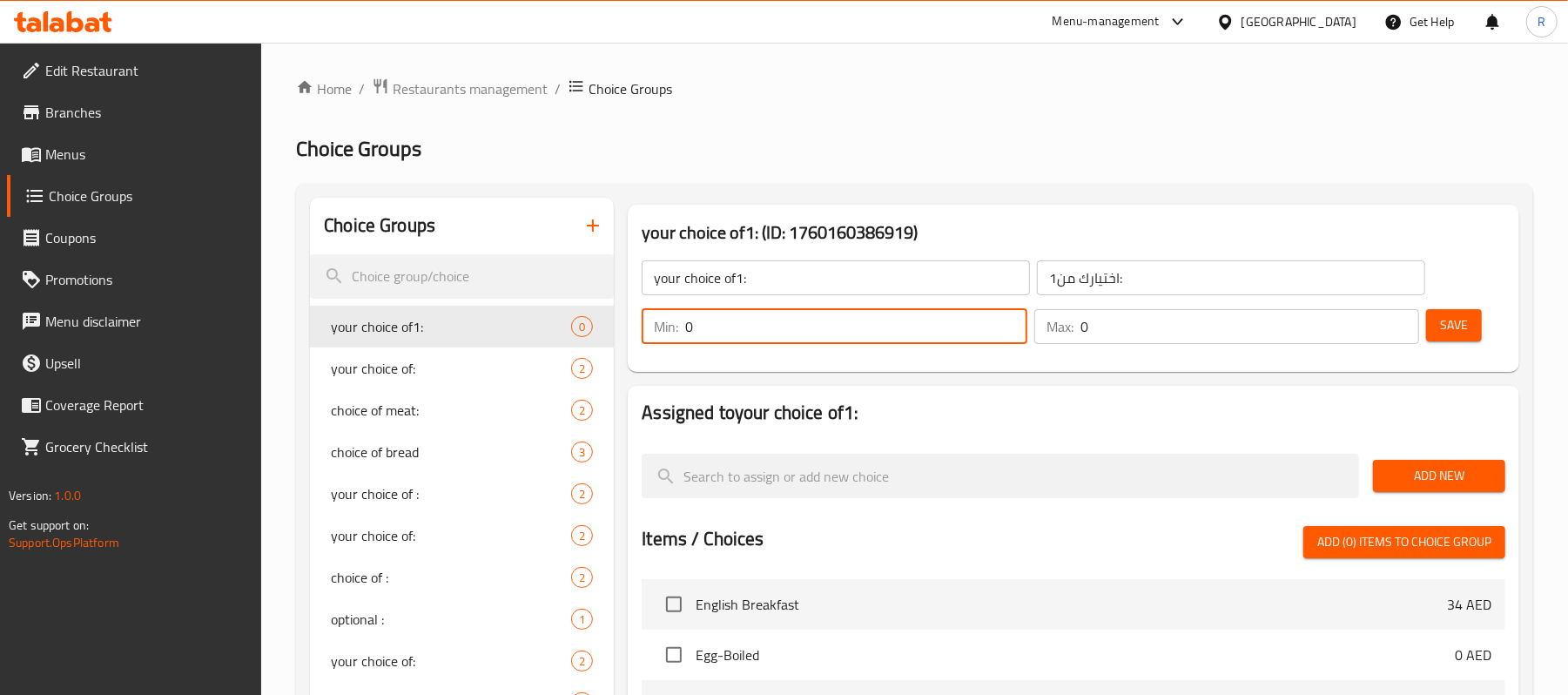
click at [760, 329] on input "0" at bounding box center [856, 326] width 341 height 34
click at [1000, 318] on input "0" at bounding box center [856, 326] width 341 height 34
type input "1"
click at [1007, 317] on input "1" at bounding box center [856, 326] width 341 height 34
type input "1"
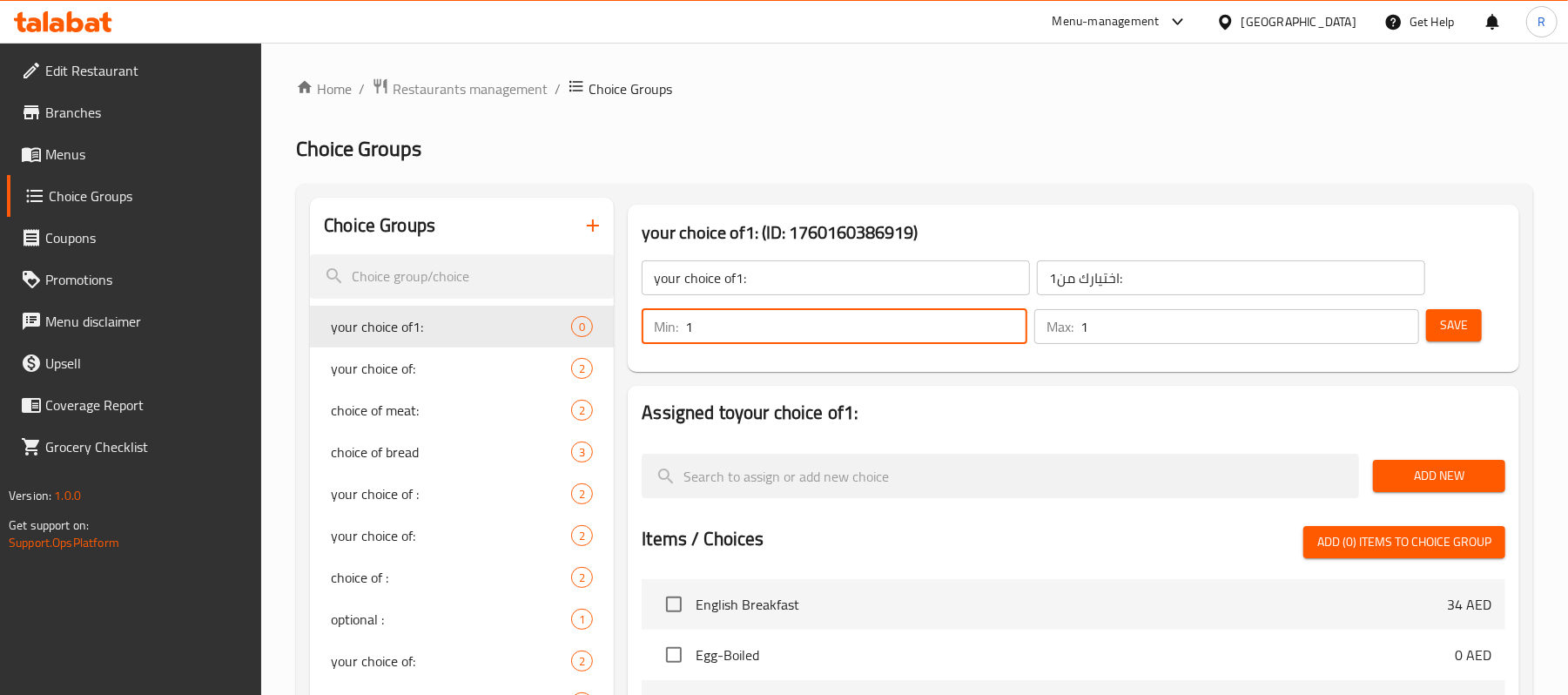
click at [1398, 319] on input "1" at bounding box center [1249, 326] width 339 height 34
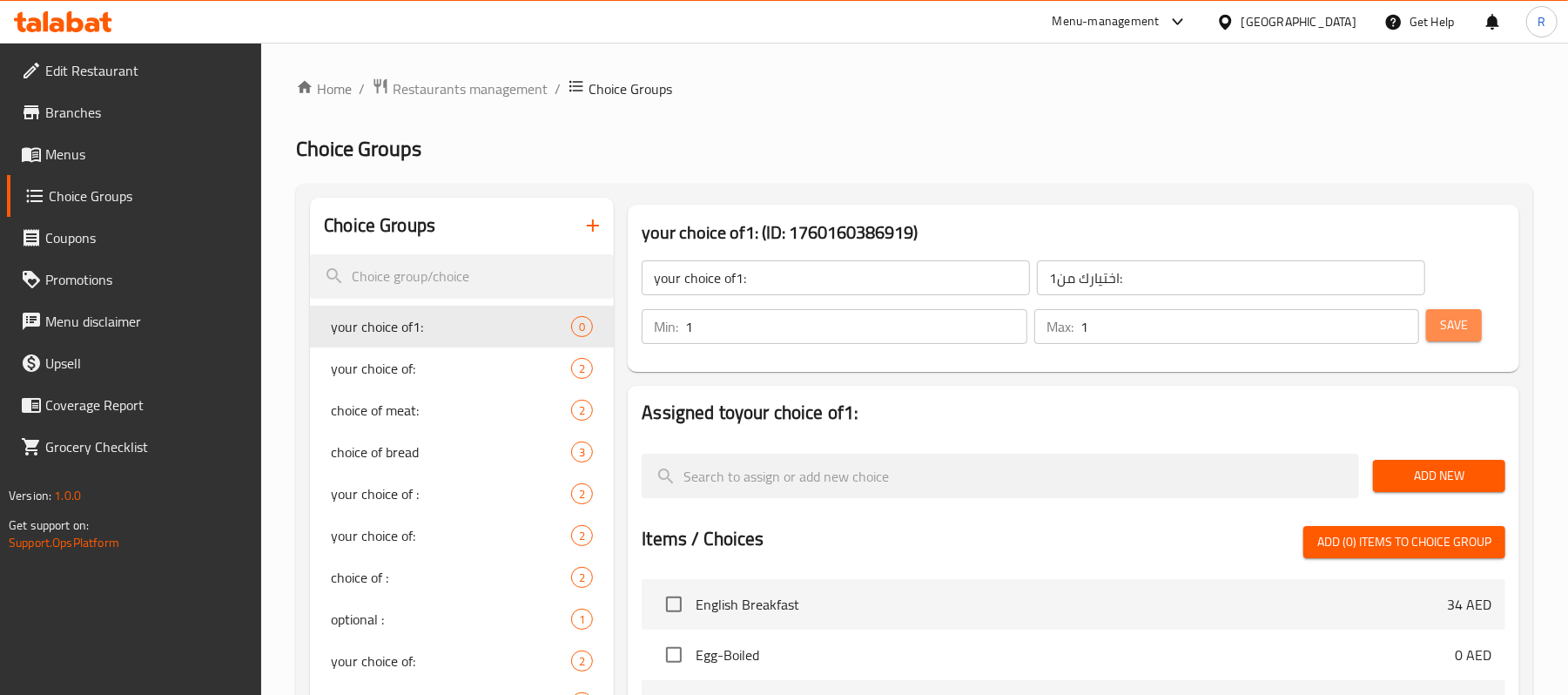
click at [1461, 331] on span "Save" at bounding box center [1453, 325] width 27 height 22
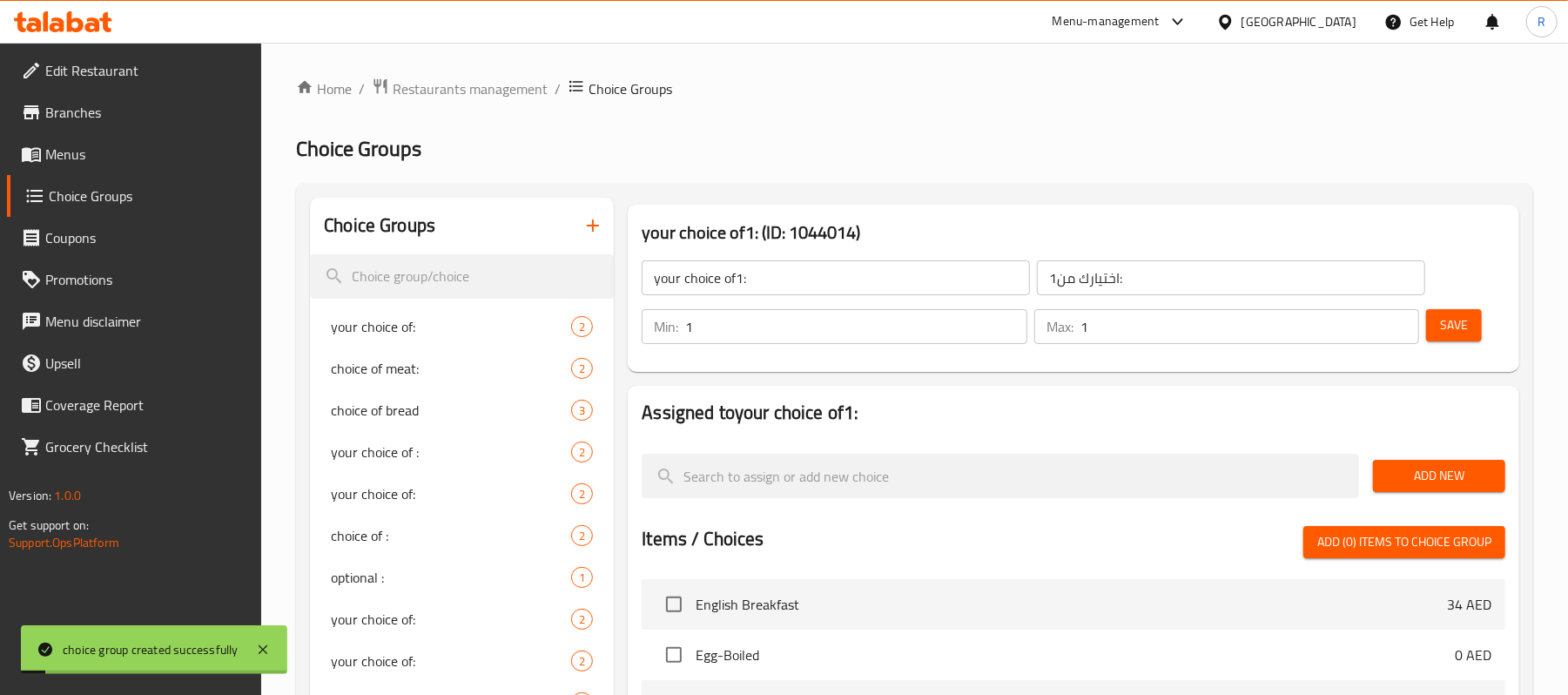
click at [1376, 475] on button "Add New" at bounding box center [1438, 475] width 132 height 32
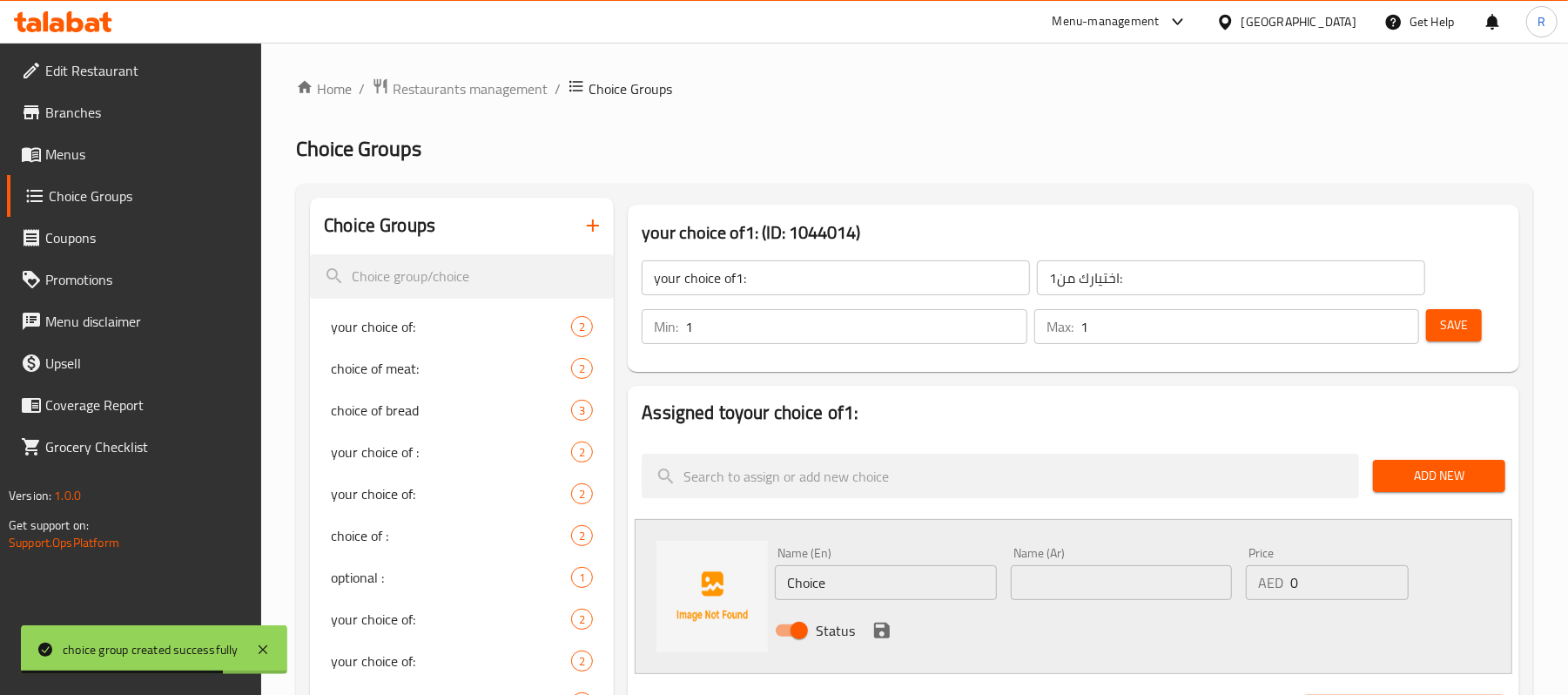
click at [882, 587] on input "Choice" at bounding box center [885, 582] width 221 height 34
paste input "coastal"
type input "coastal"
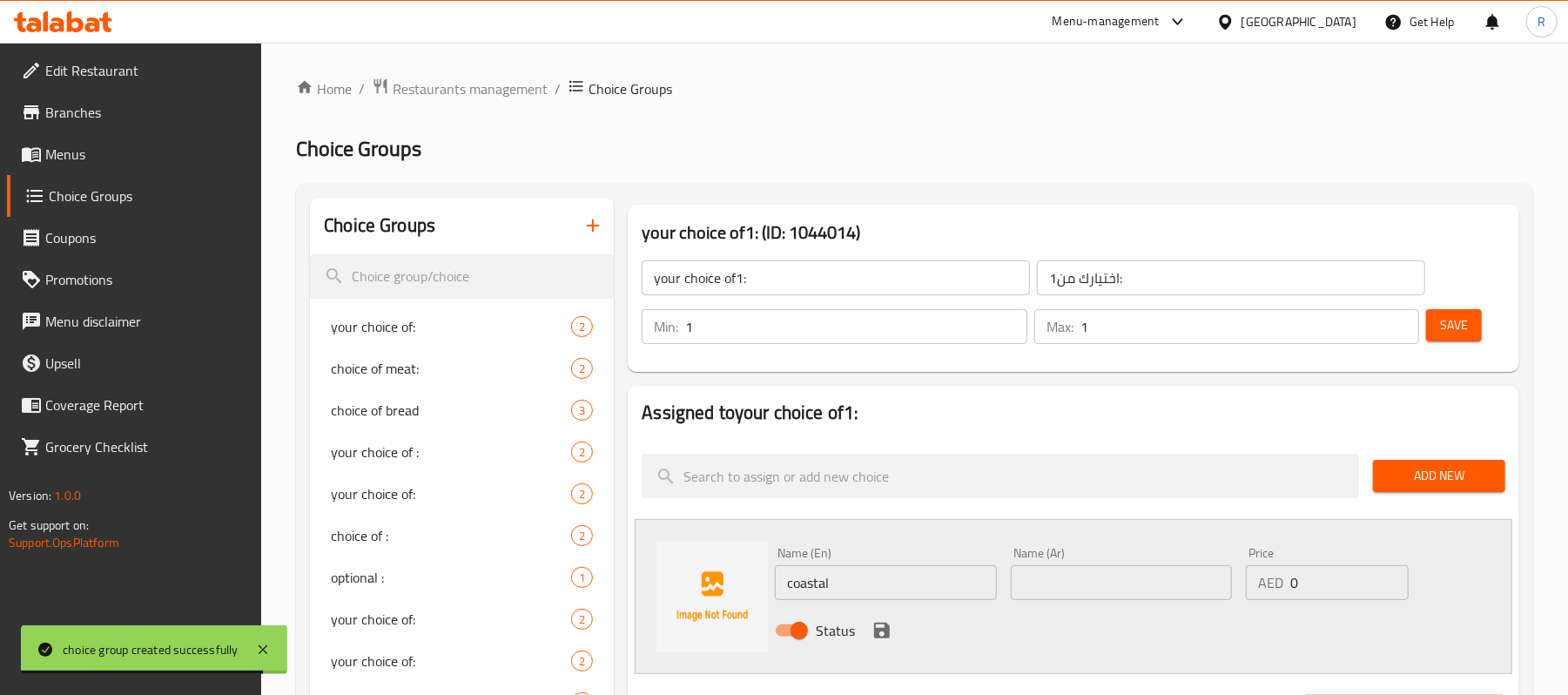
scroll to position [232, 0]
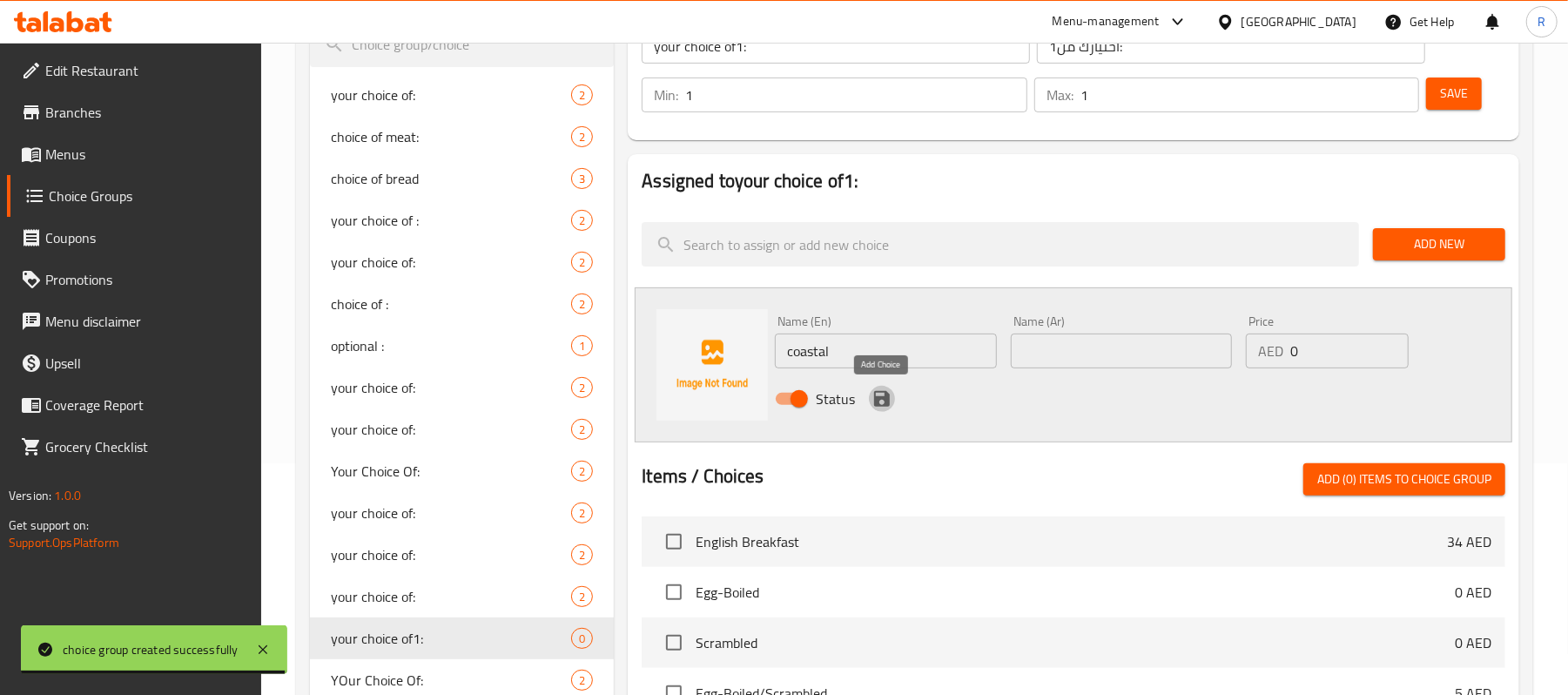
click at [881, 401] on icon "save" at bounding box center [881, 399] width 21 height 21
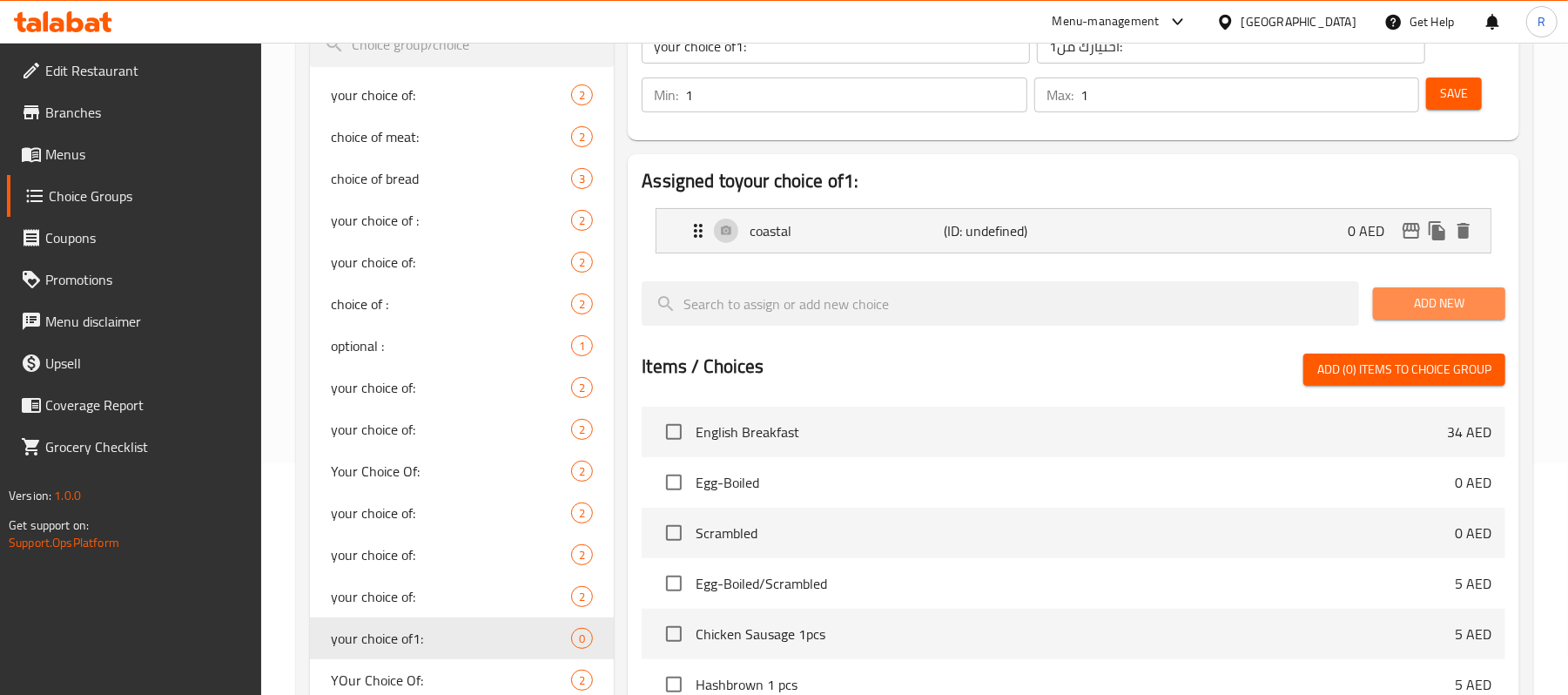
click at [1471, 297] on span "Add New" at bounding box center [1438, 303] width 104 height 22
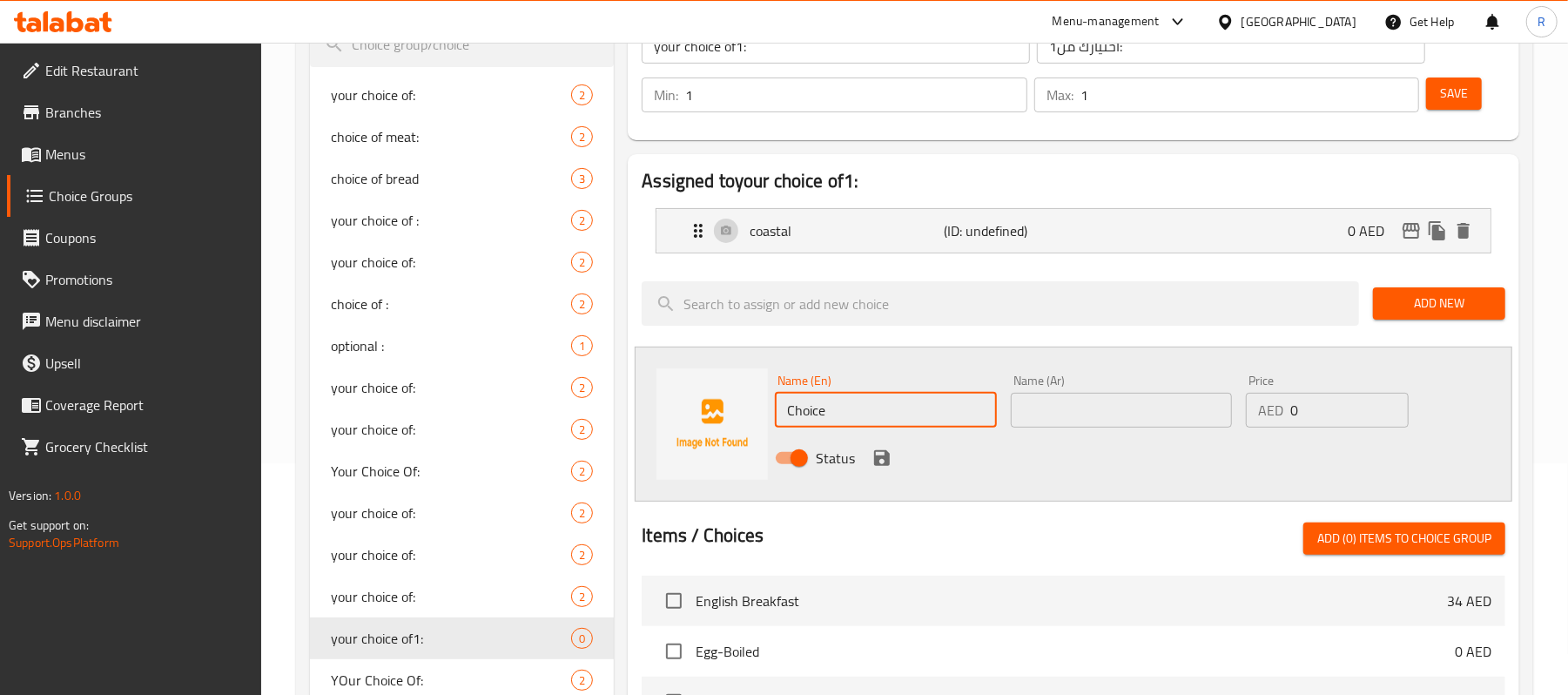
click at [867, 401] on input "Choice" at bounding box center [885, 409] width 221 height 34
paste input "regional"
drag, startPoint x: 820, startPoint y: 414, endPoint x: 785, endPoint y: 416, distance: 35.1
click at [785, 416] on input "regional" at bounding box center [885, 409] width 221 height 34
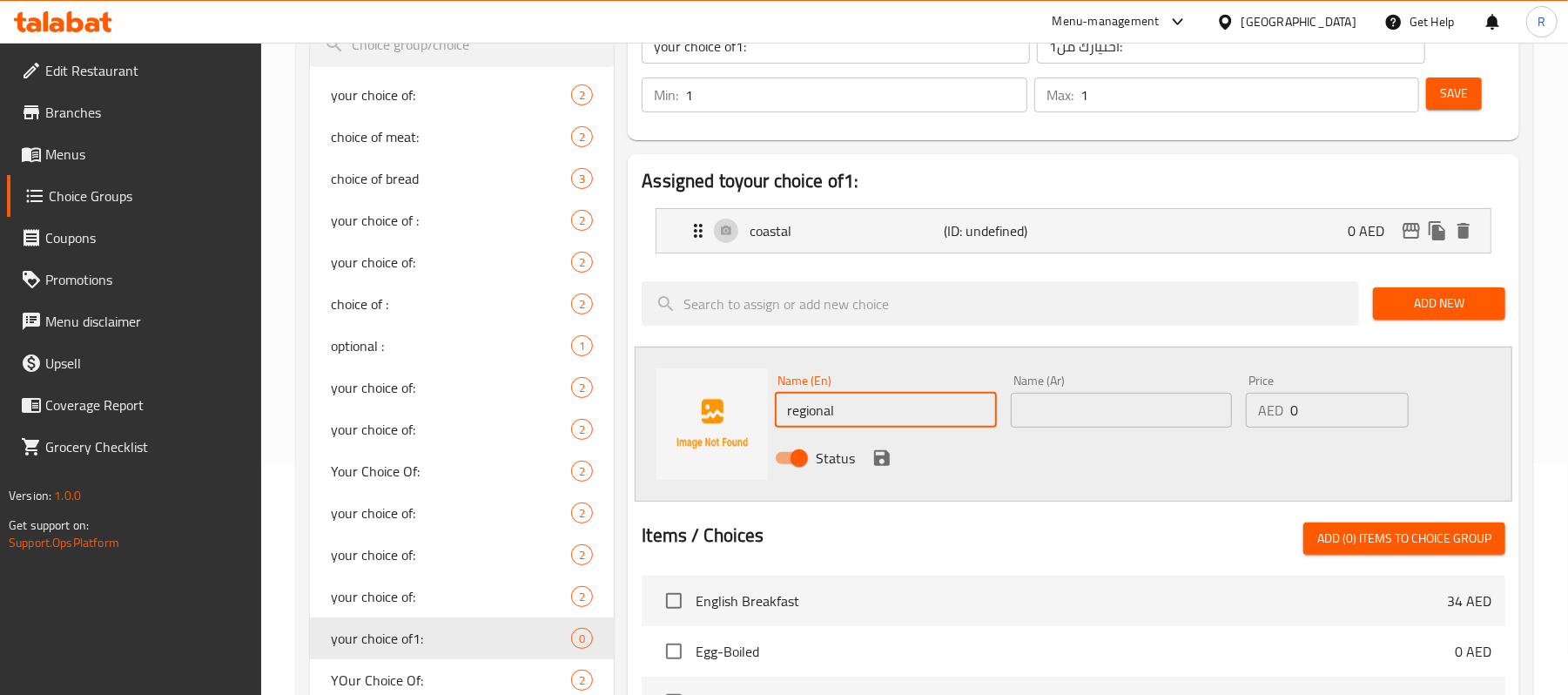
type input "regional"
click at [1087, 238] on div "coastal (ID: undefined) 0 AED" at bounding box center [1078, 231] width 782 height 43
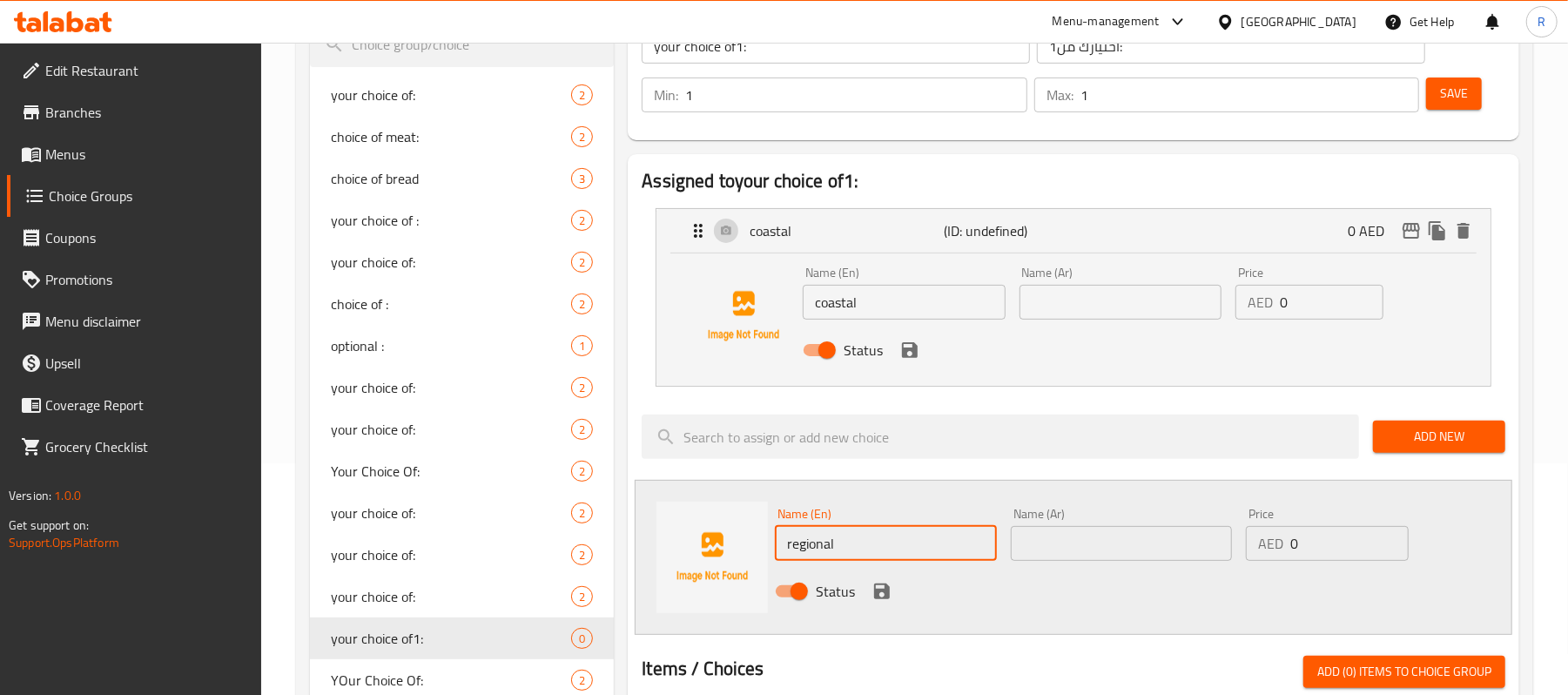
click at [1090, 311] on input "text" at bounding box center [1121, 301] width 202 height 34
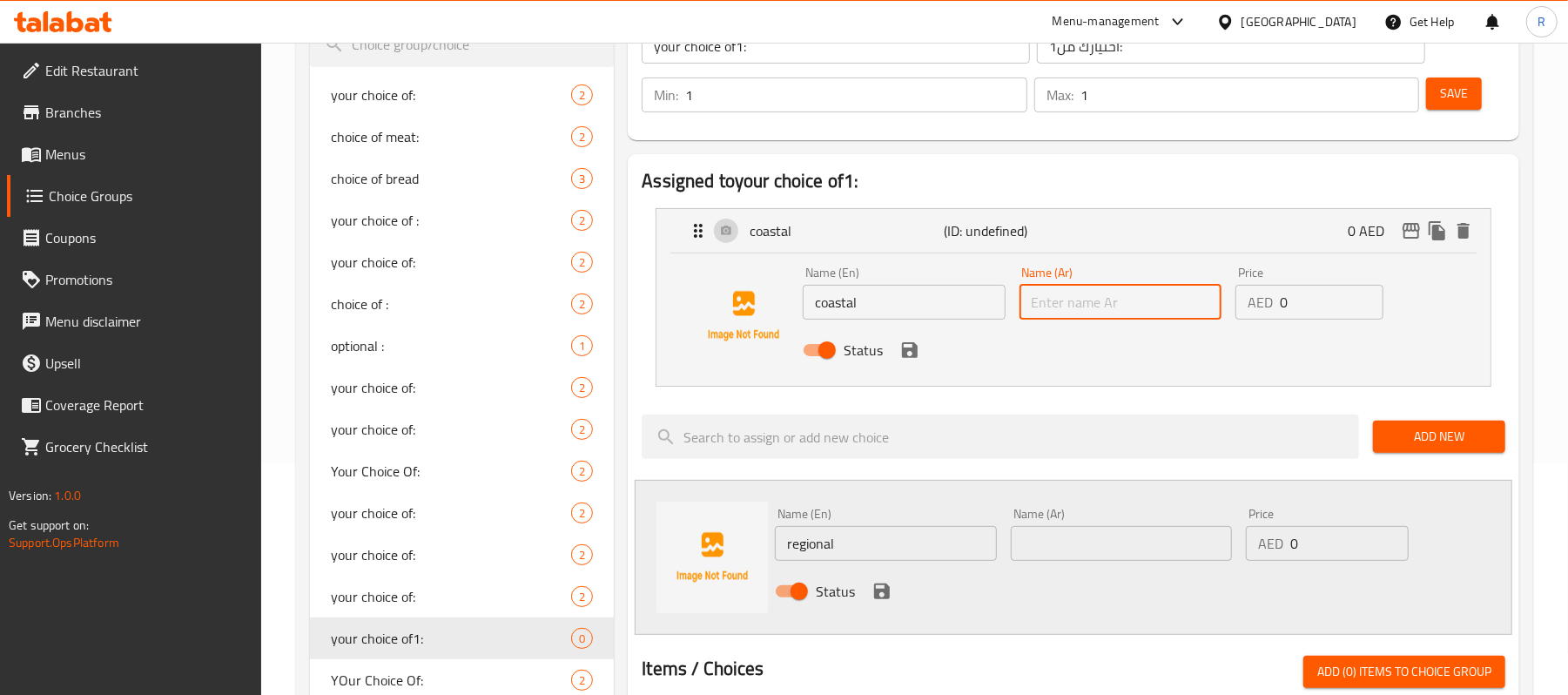
paste input "الإقليمية"
click at [1032, 306] on input "الإقليمية" at bounding box center [1121, 301] width 202 height 34
type input "الإقليمية"
click at [1066, 544] on input "text" at bounding box center [1121, 543] width 221 height 34
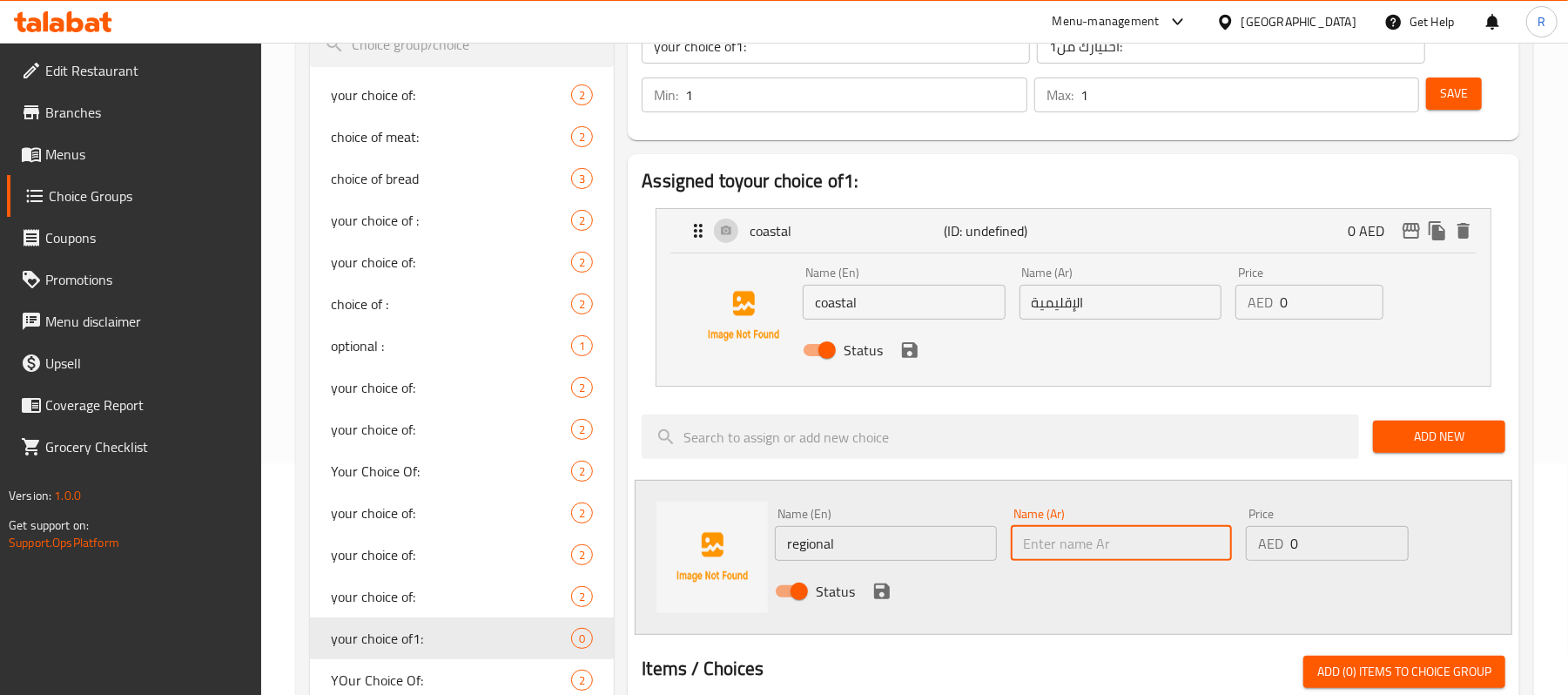
paste input "الساحلية"
type input "الساحلية"
click at [1038, 589] on div "Status" at bounding box center [1122, 591] width 706 height 47
click at [915, 355] on icon "save" at bounding box center [910, 350] width 16 height 16
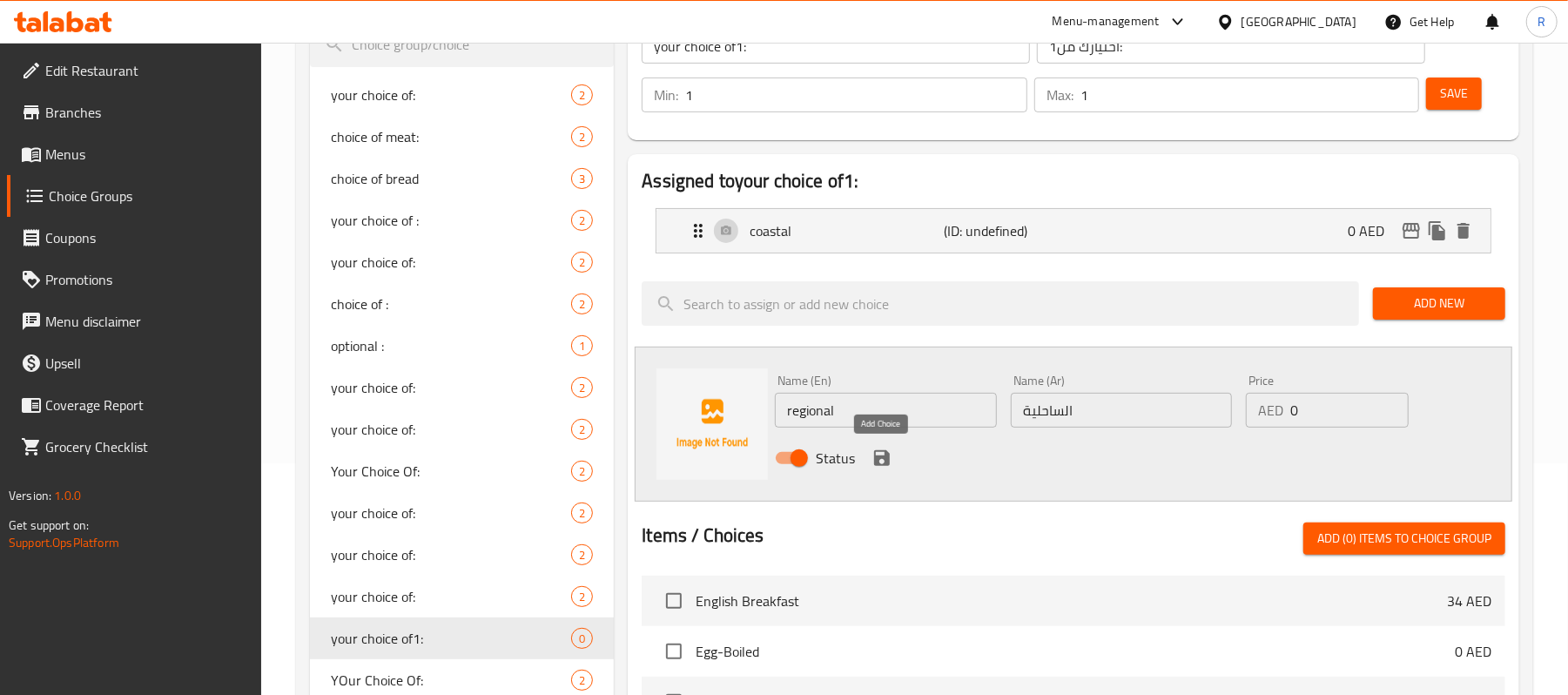
click at [882, 458] on icon "save" at bounding box center [882, 458] width 16 height 16
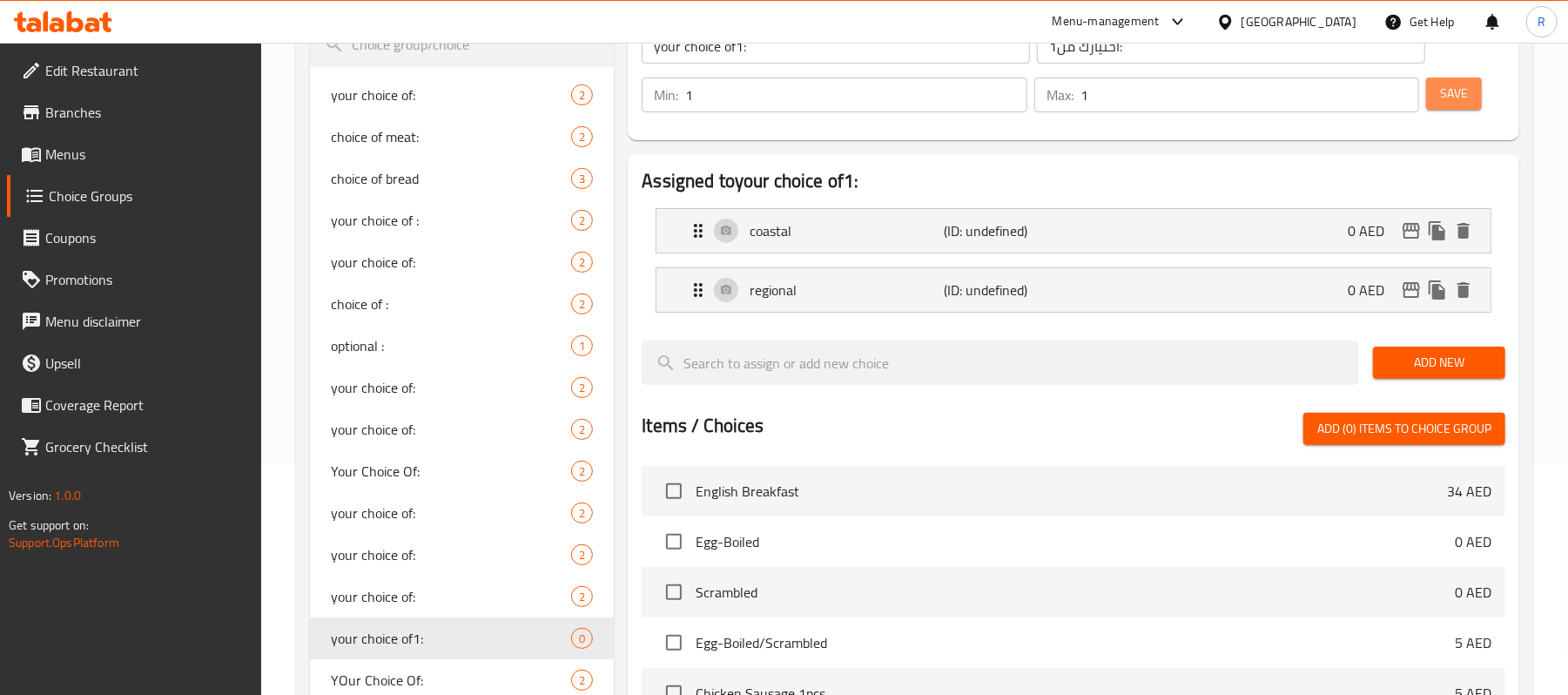
click at [1454, 99] on span "Save" at bounding box center [1453, 93] width 27 height 22
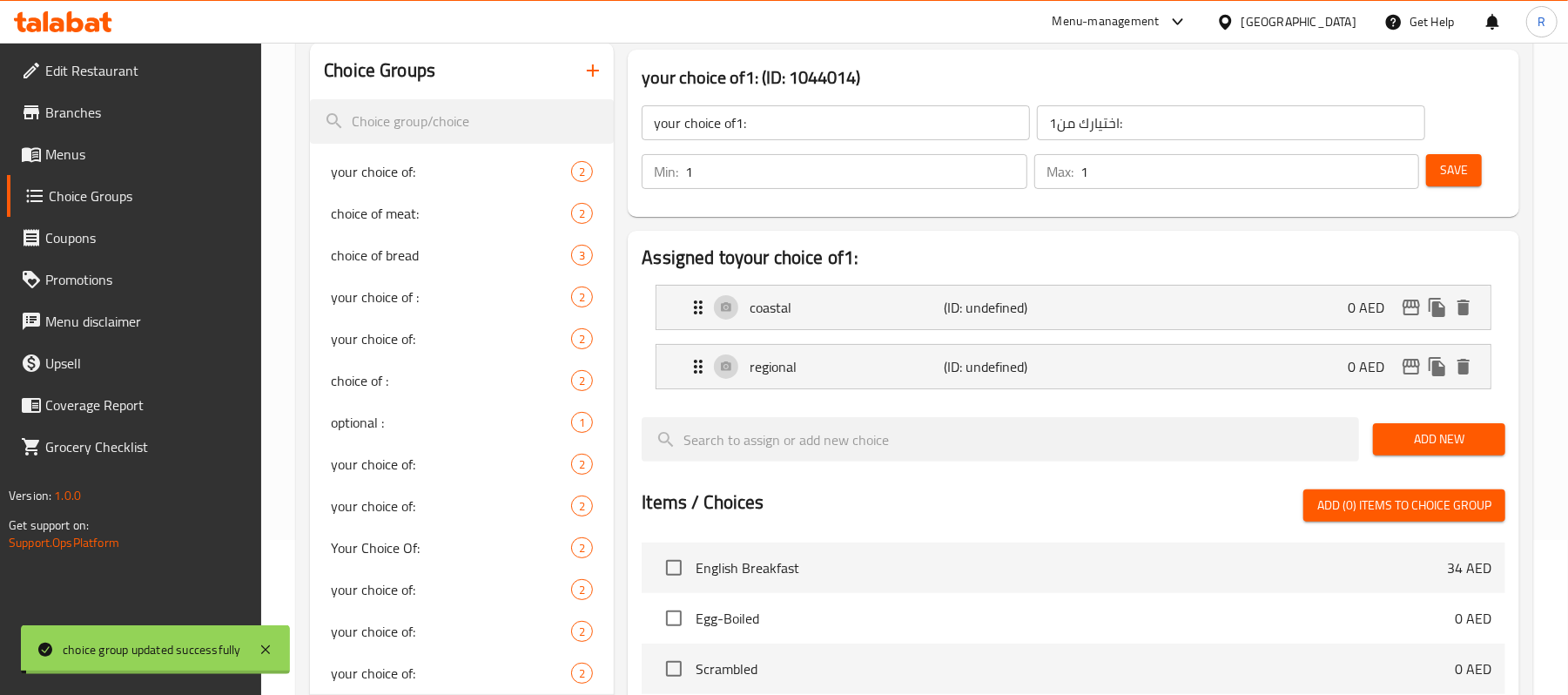
scroll to position [0, 0]
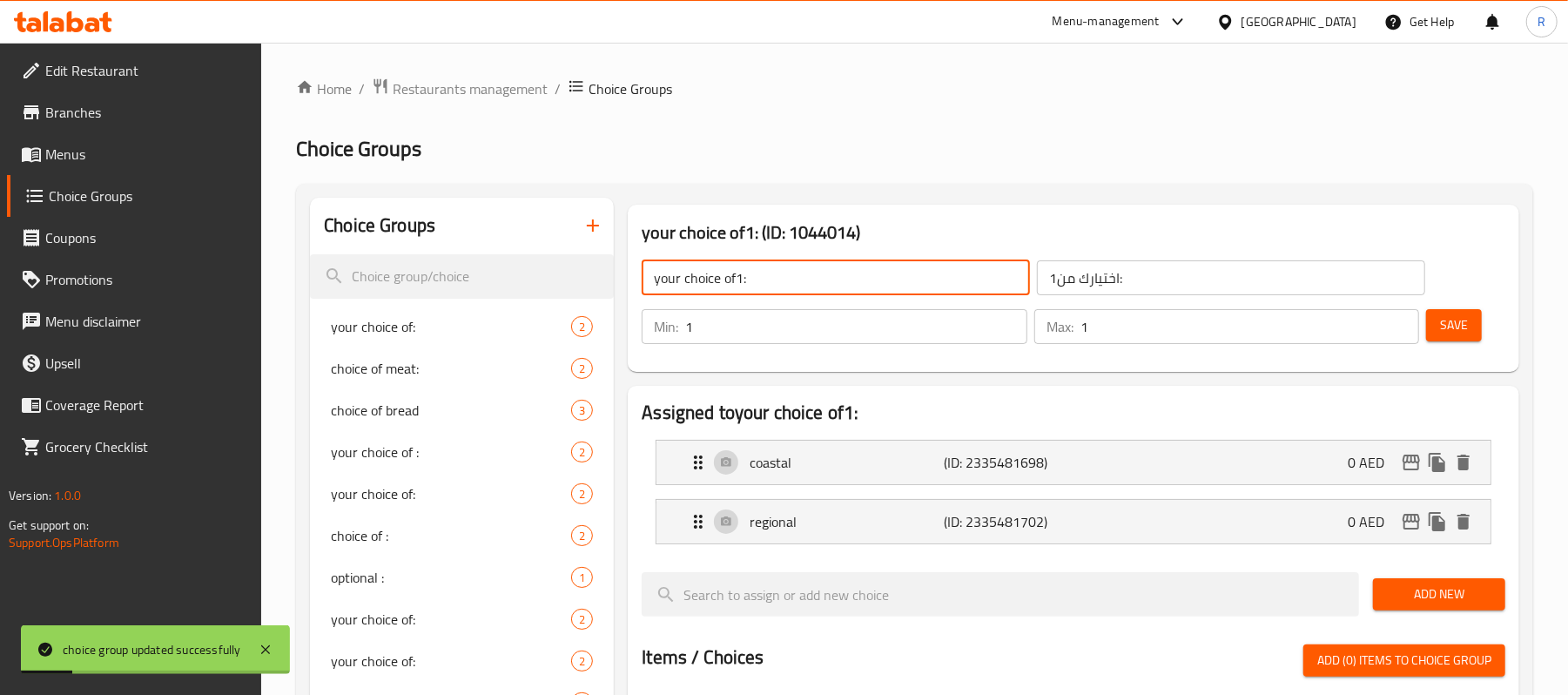
click at [736, 277] on input "your choice of1:" at bounding box center [836, 277] width 389 height 34
type input "your choice of:"
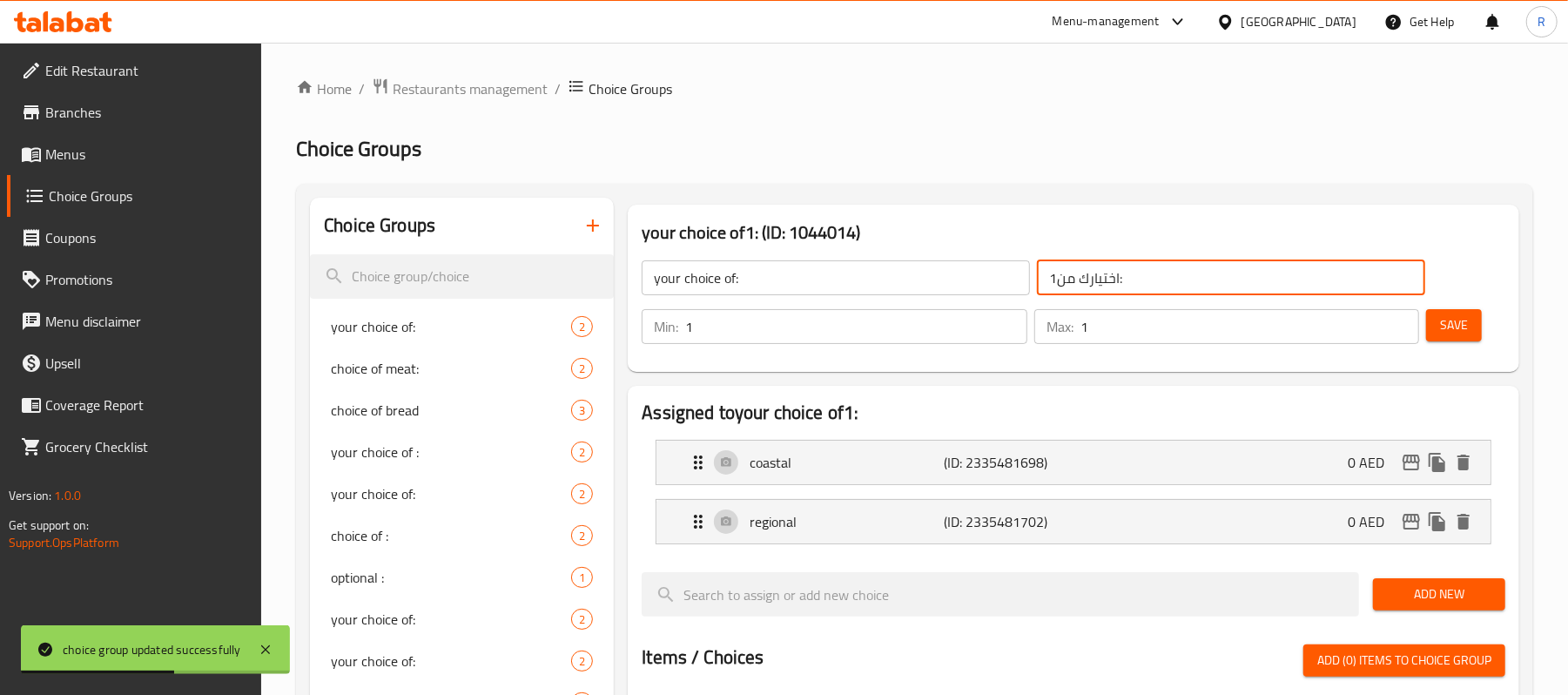
click at [1056, 279] on input "اختيارك من1:" at bounding box center [1231, 277] width 389 height 34
type input "اختيارك من:"
click at [1456, 328] on span "Save" at bounding box center [1453, 325] width 27 height 22
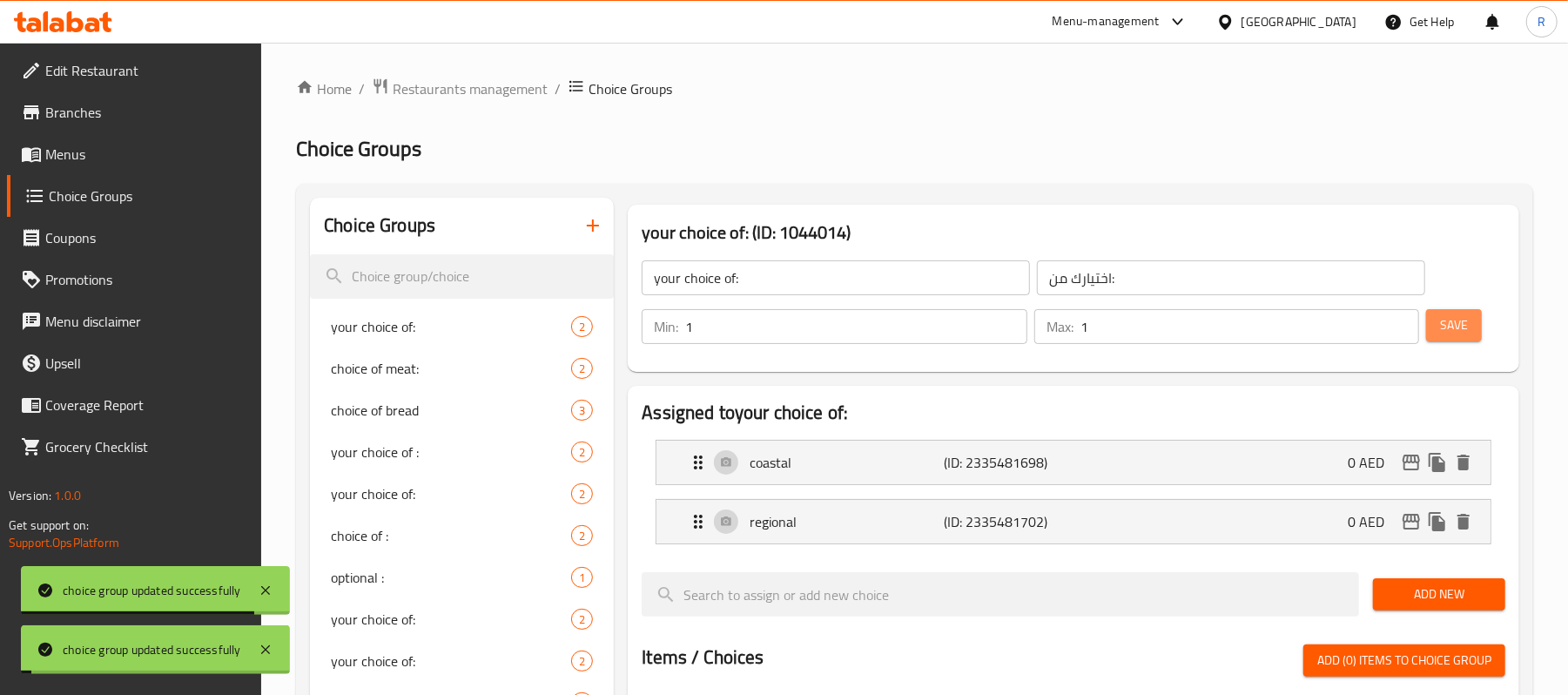
click at [1454, 326] on span "Save" at bounding box center [1453, 325] width 27 height 22
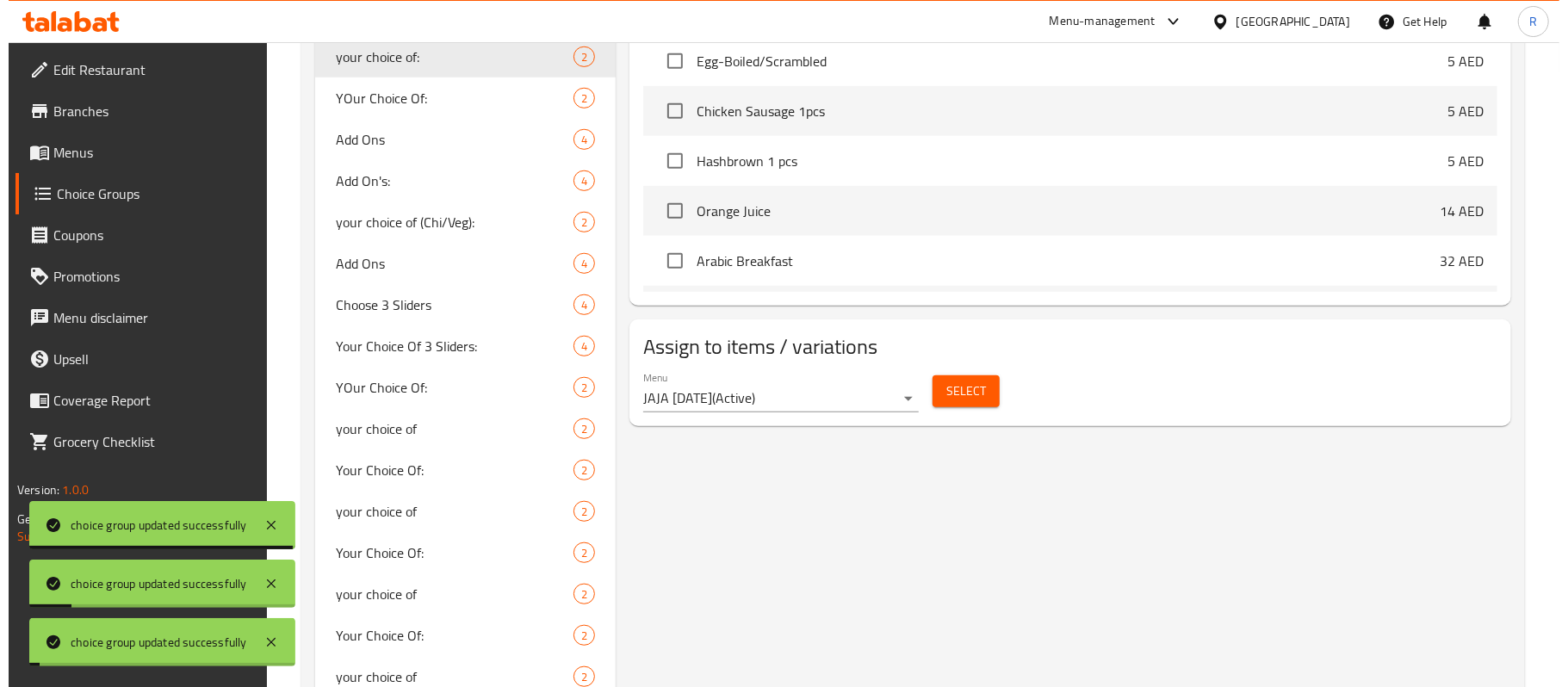
scroll to position [918, 0]
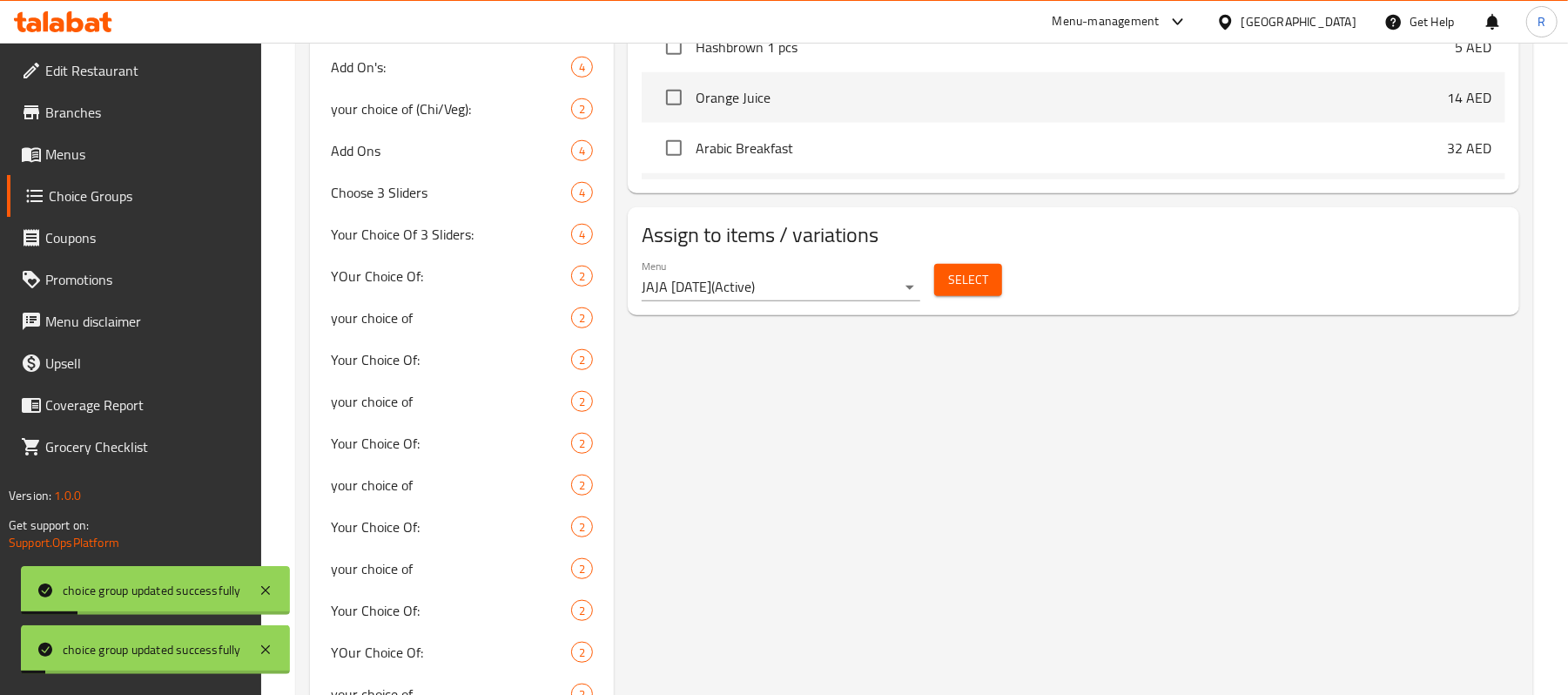
click at [979, 280] on span "Select" at bounding box center [967, 280] width 40 height 22
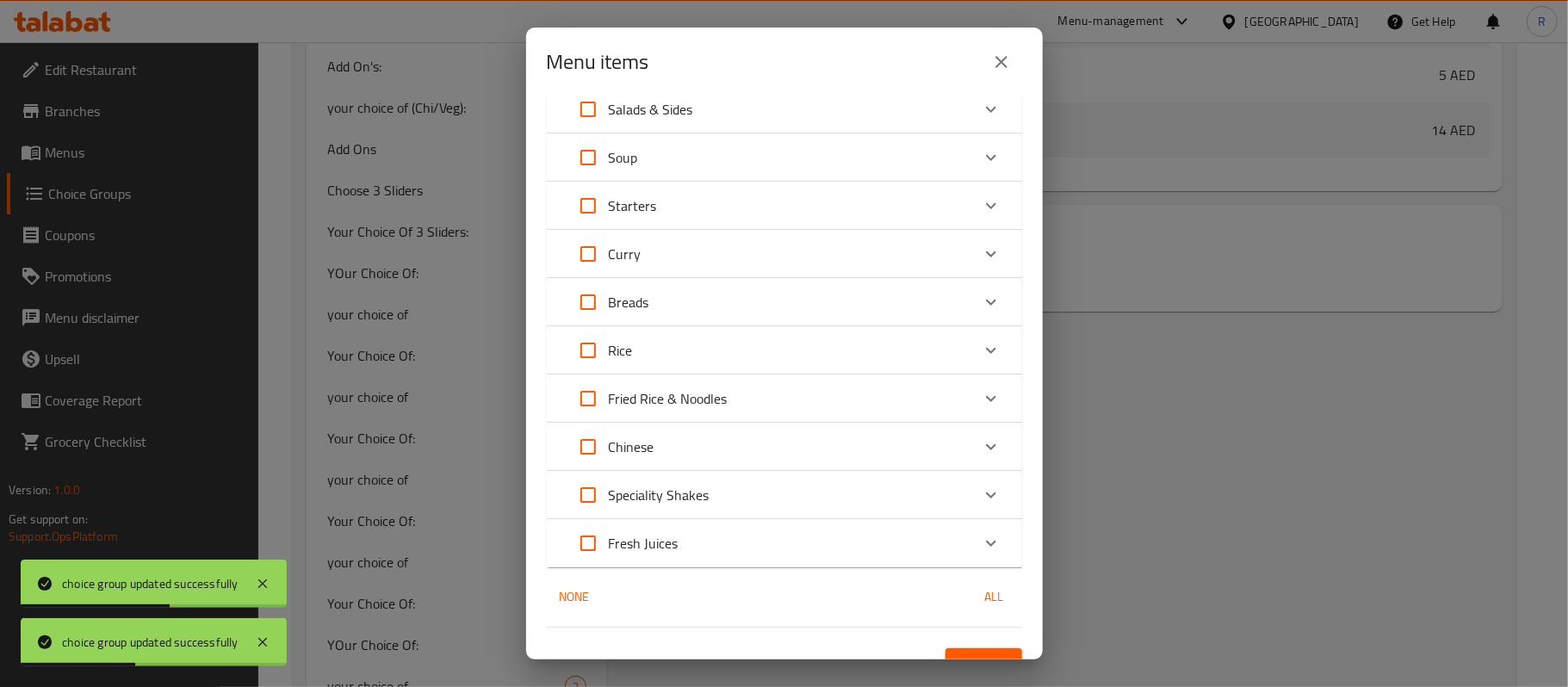
scroll to position [816, 0]
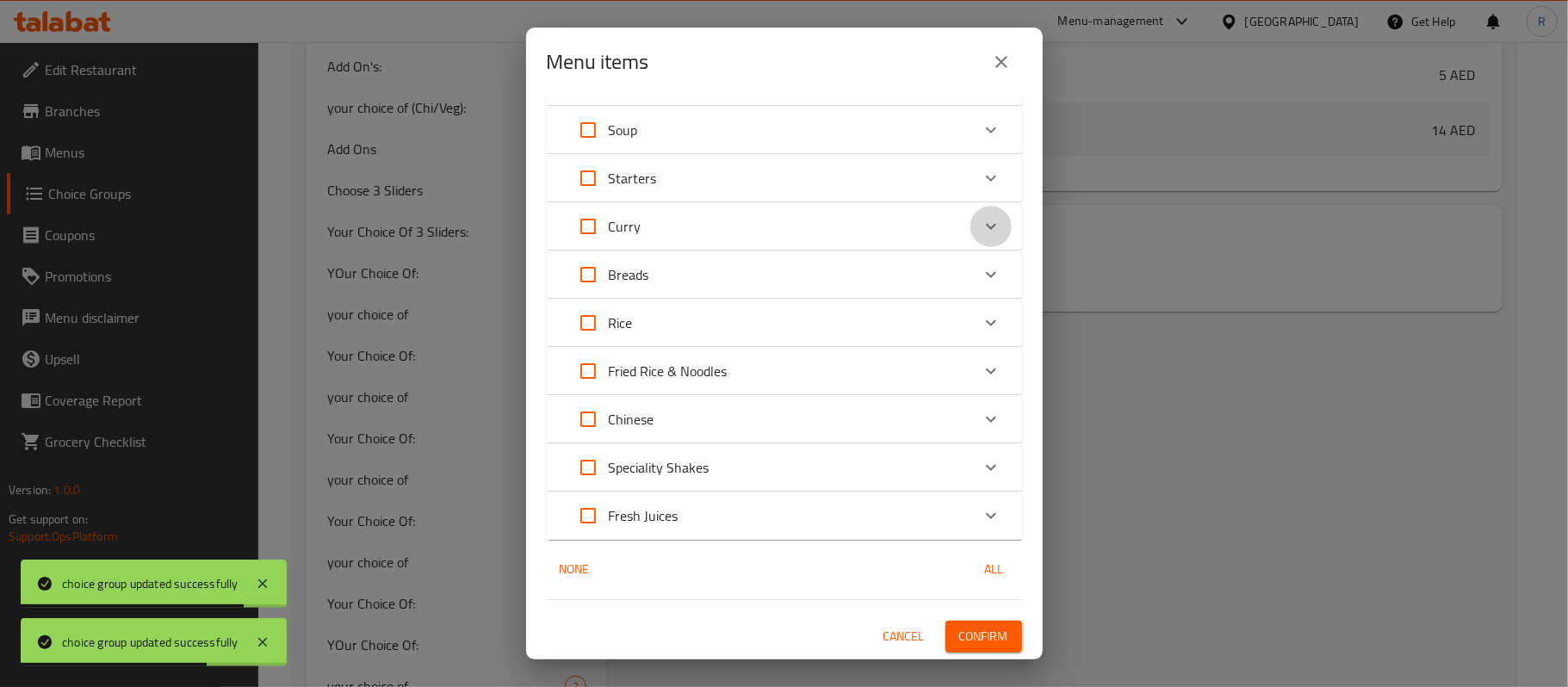
click at [981, 225] on icon "Expand" at bounding box center [991, 226] width 20 height 20
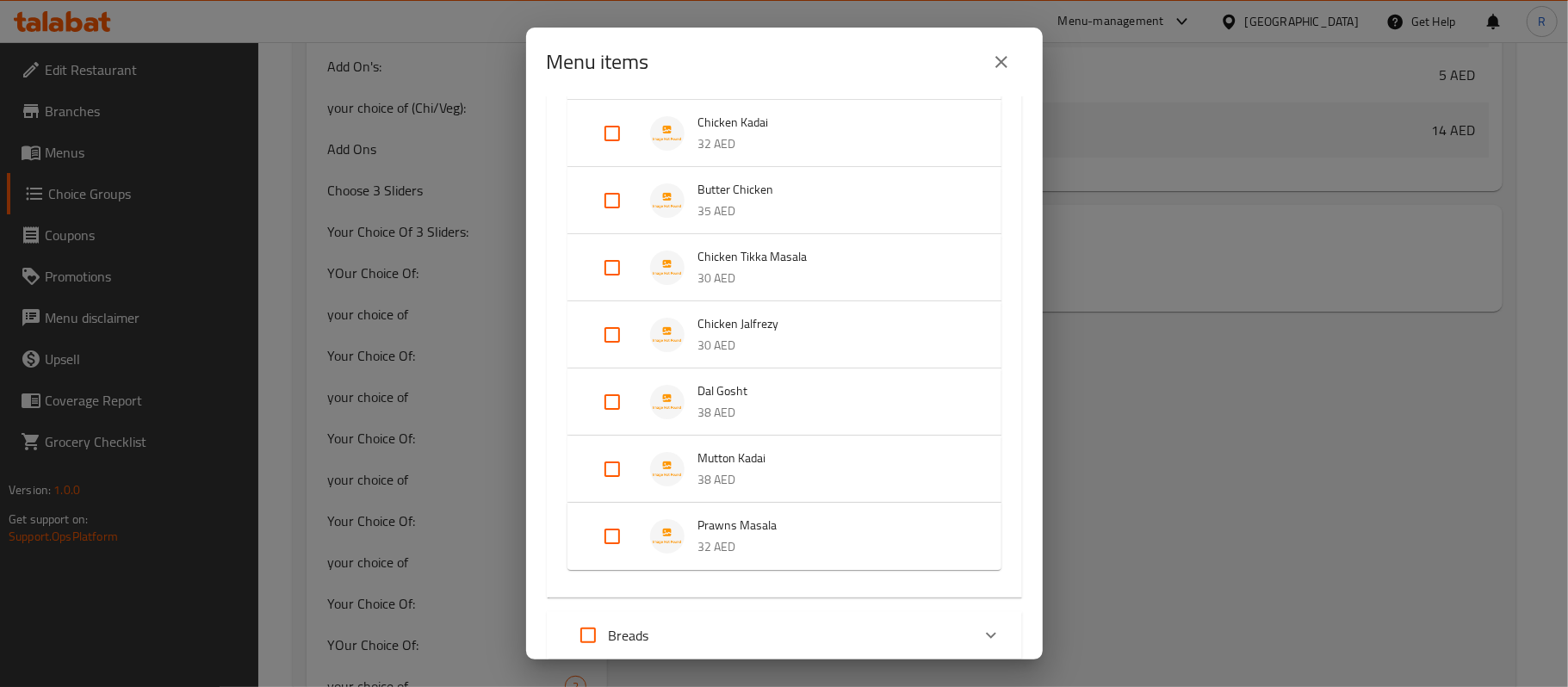
scroll to position [1619, 0]
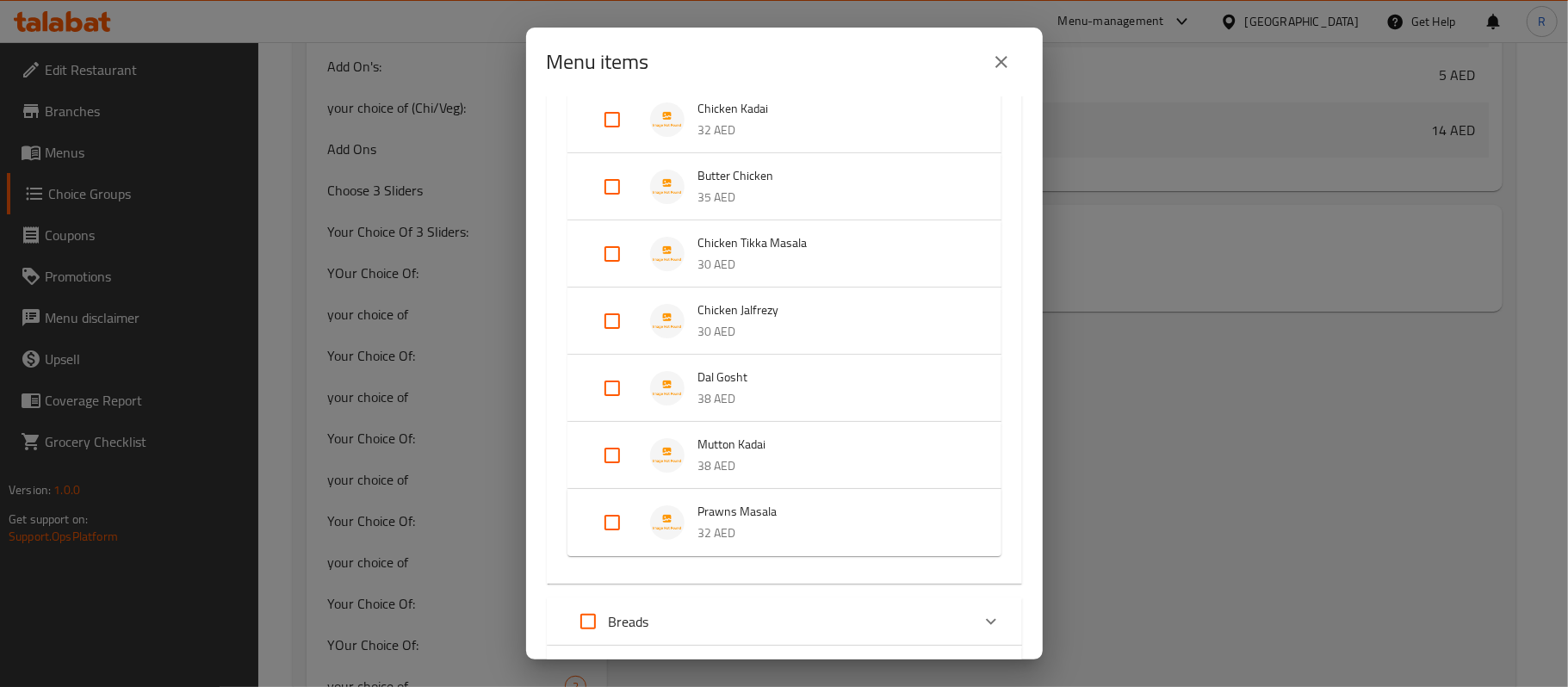
click at [618, 532] on input "Expand" at bounding box center [612, 522] width 42 height 42
checkbox input "true"
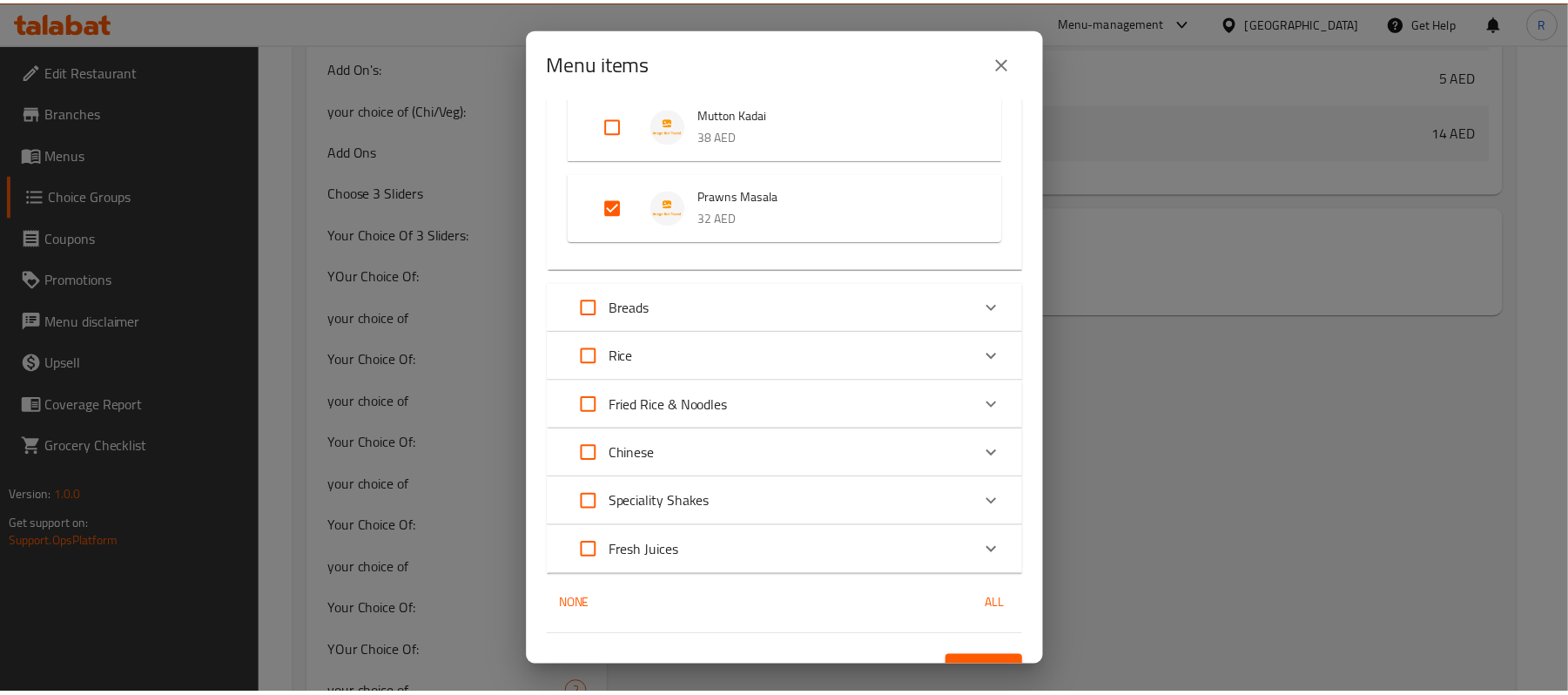
scroll to position [1987, 0]
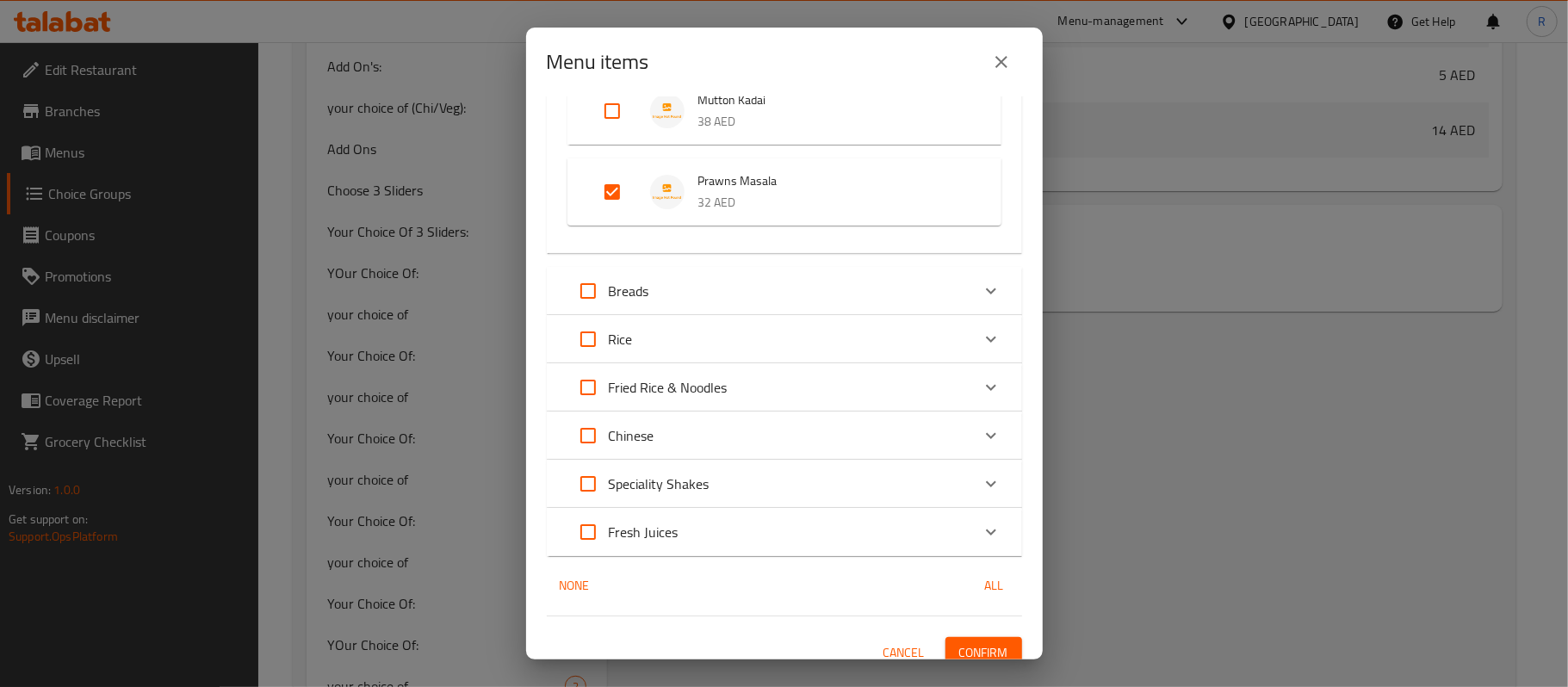
click at [978, 653] on span "Confirm" at bounding box center [983, 653] width 49 height 21
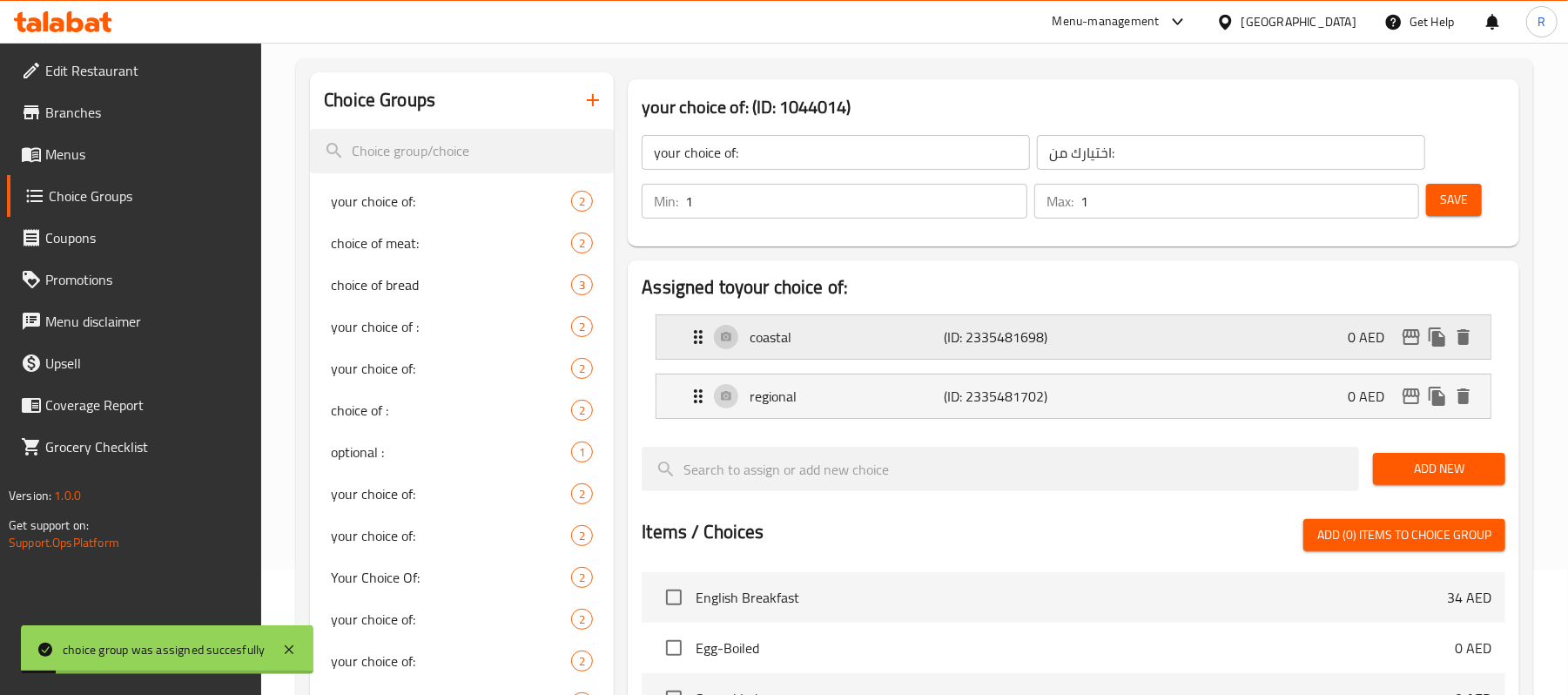
scroll to position [0, 0]
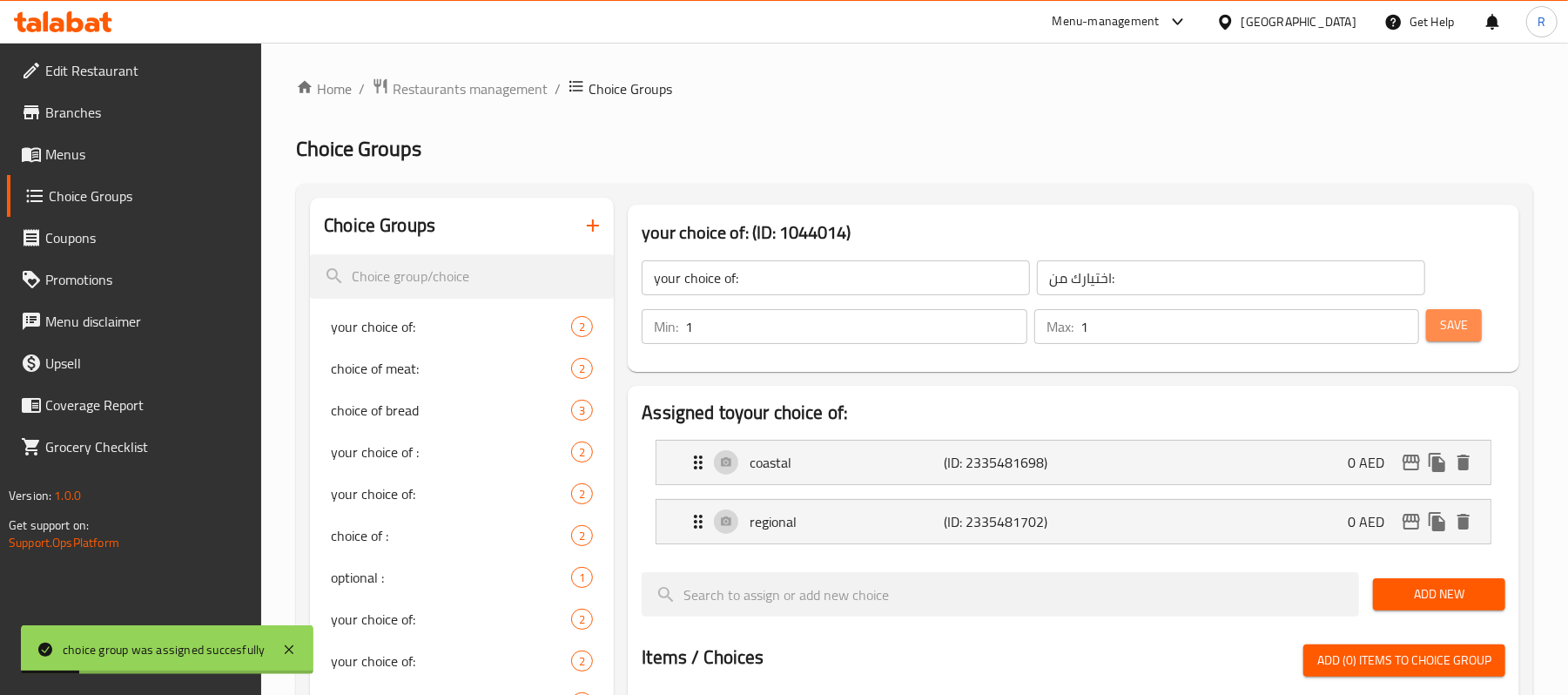
click at [1439, 328] on span "Save" at bounding box center [1453, 325] width 27 height 22
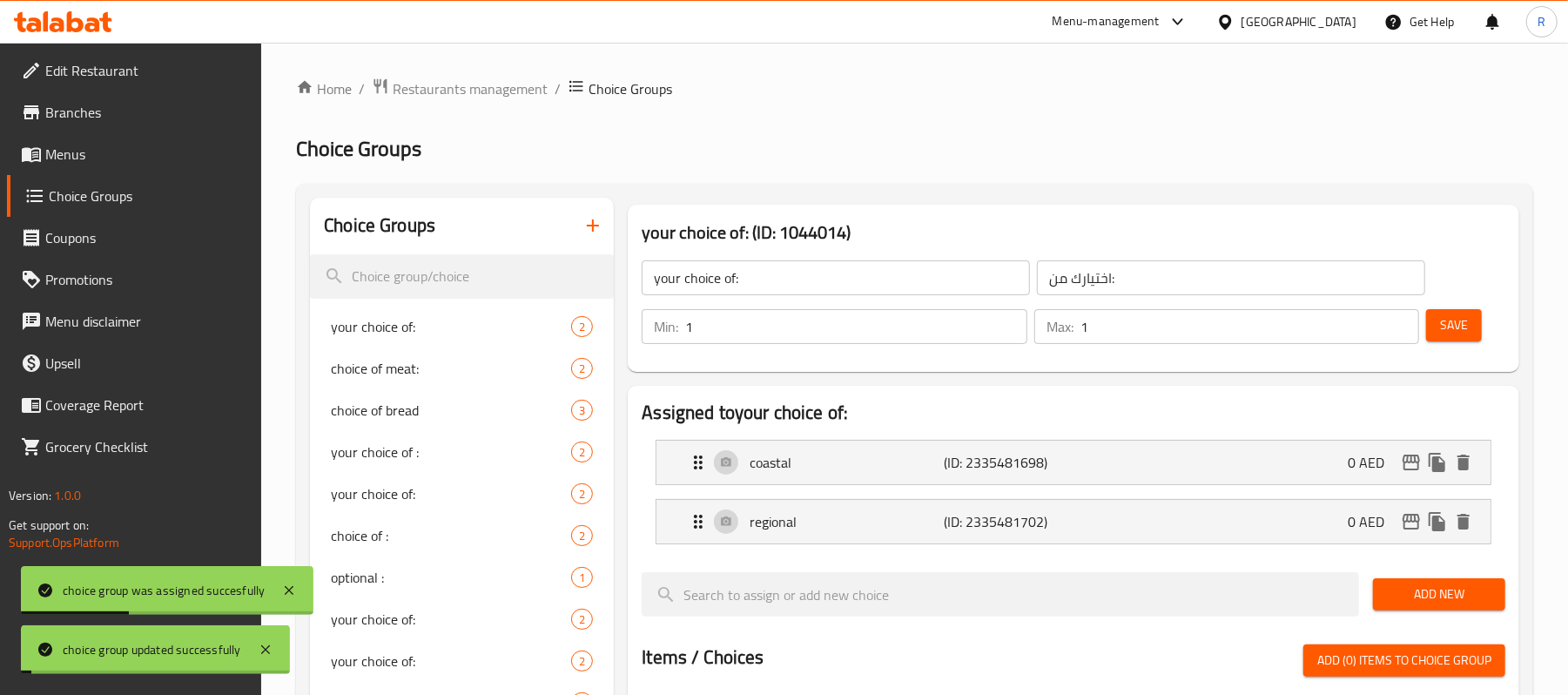
click at [1441, 328] on span "Save" at bounding box center [1453, 325] width 27 height 22
click at [74, 146] on span "Menus" at bounding box center [146, 153] width 203 height 21
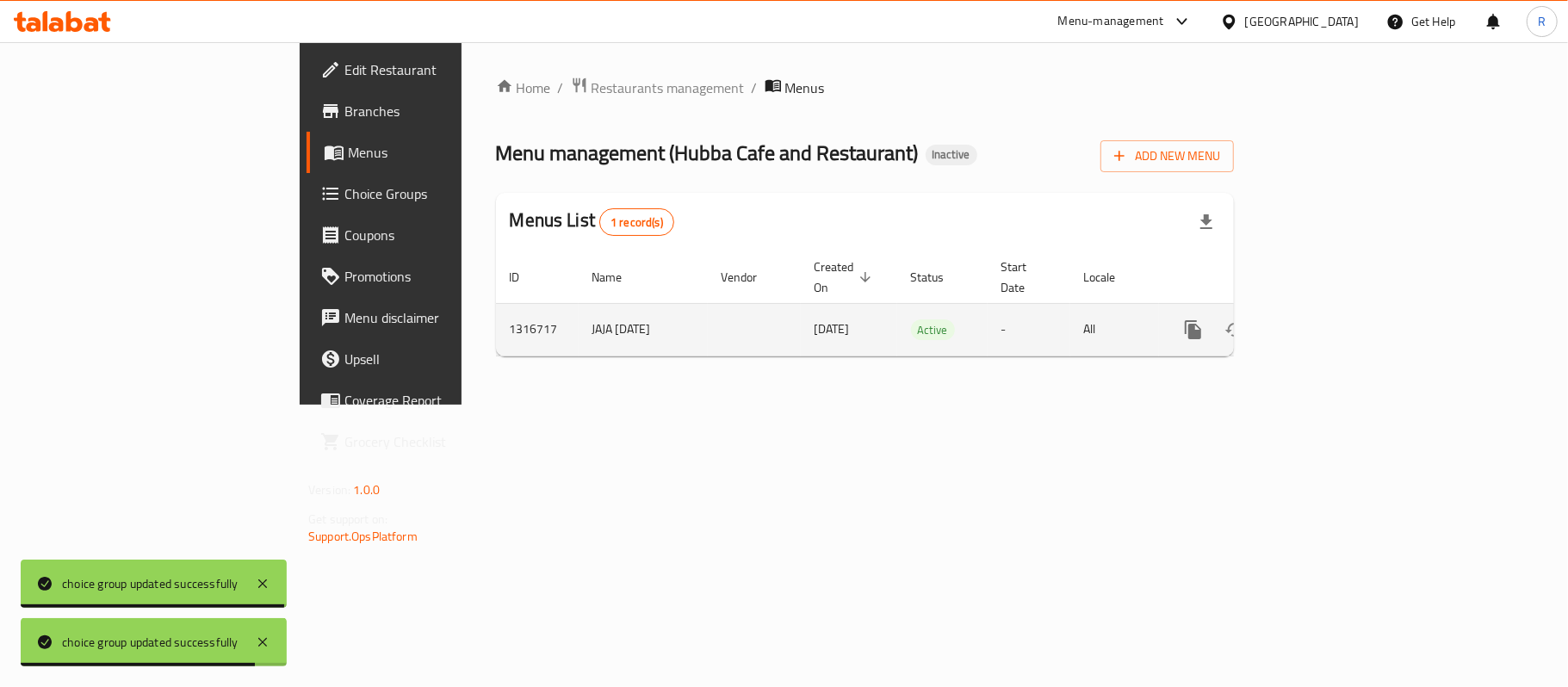
click at [1327, 319] on icon "enhanced table" at bounding box center [1317, 329] width 20 height 20
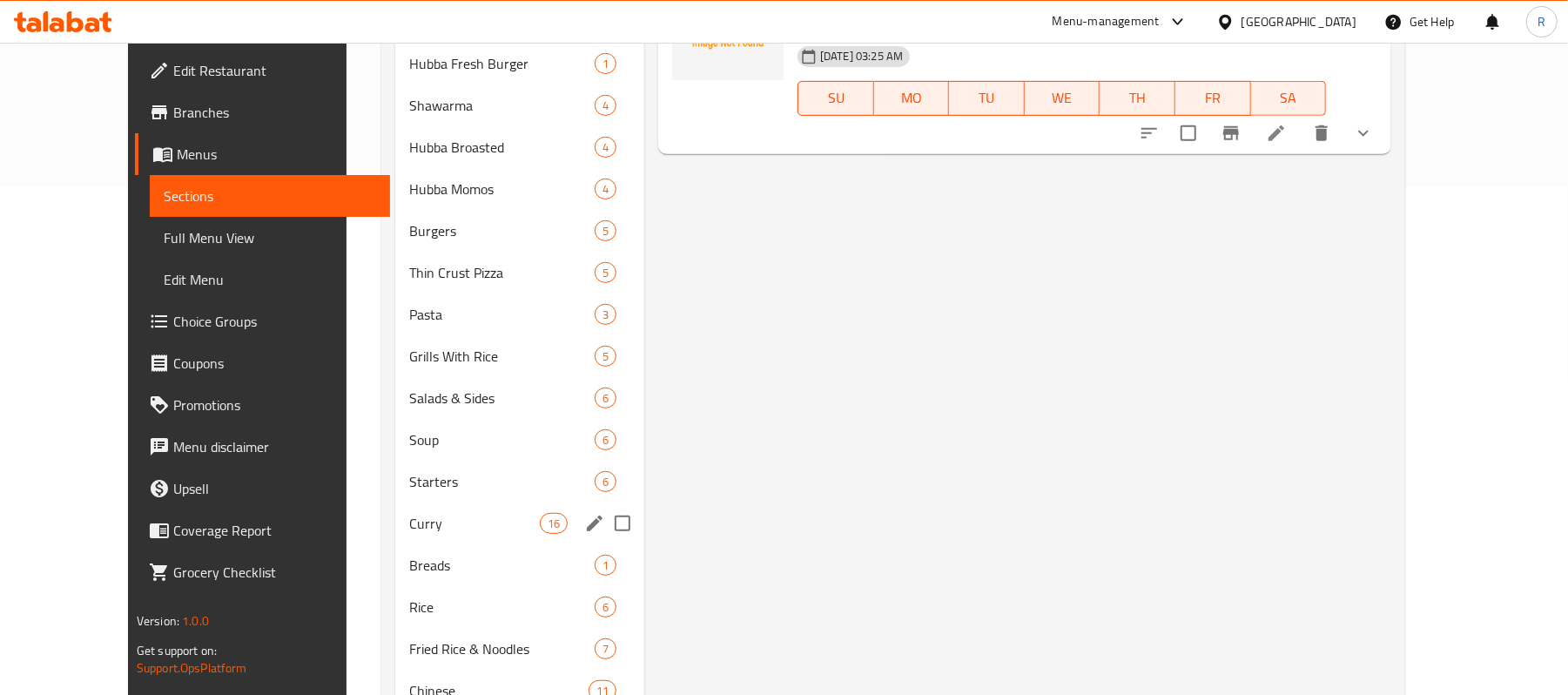
scroll to position [549, 0]
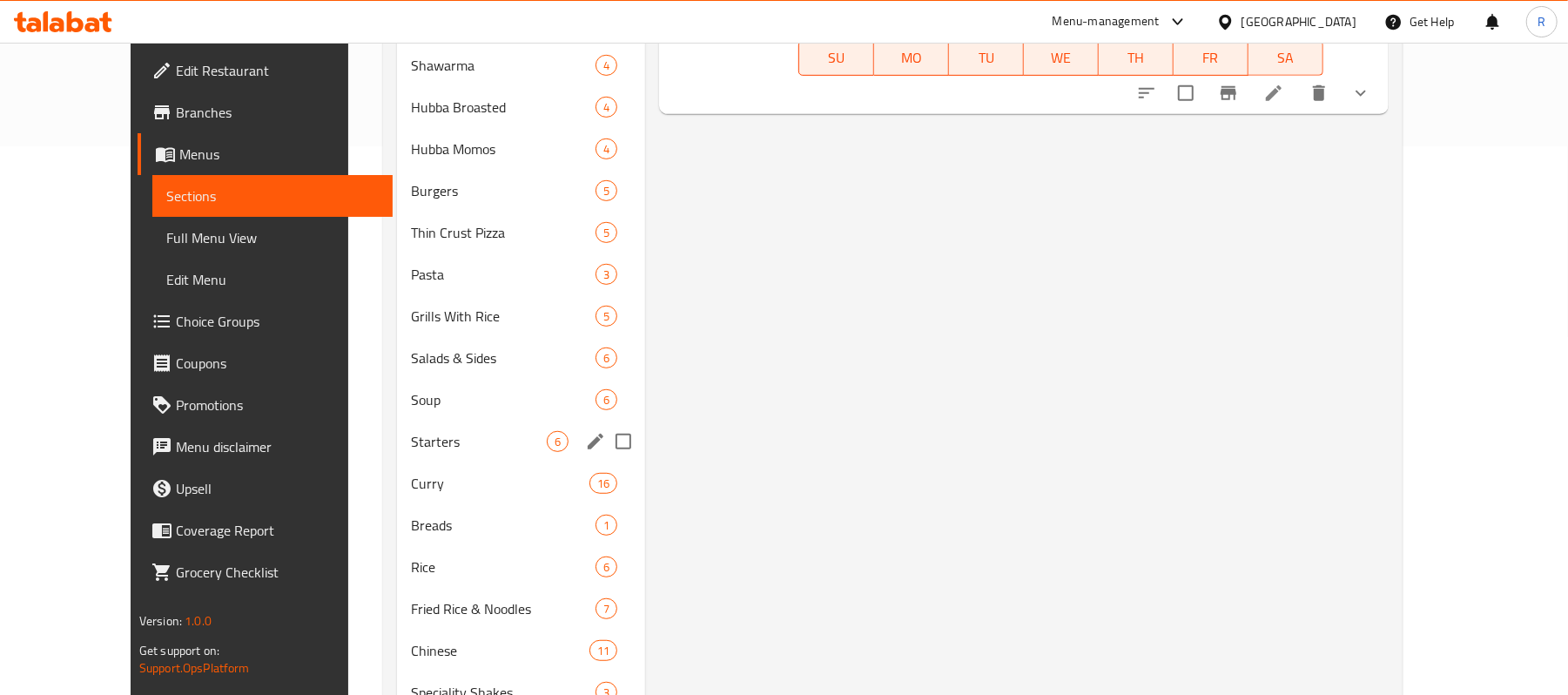
click at [409, 429] on div "Starters 6" at bounding box center [521, 442] width 248 height 42
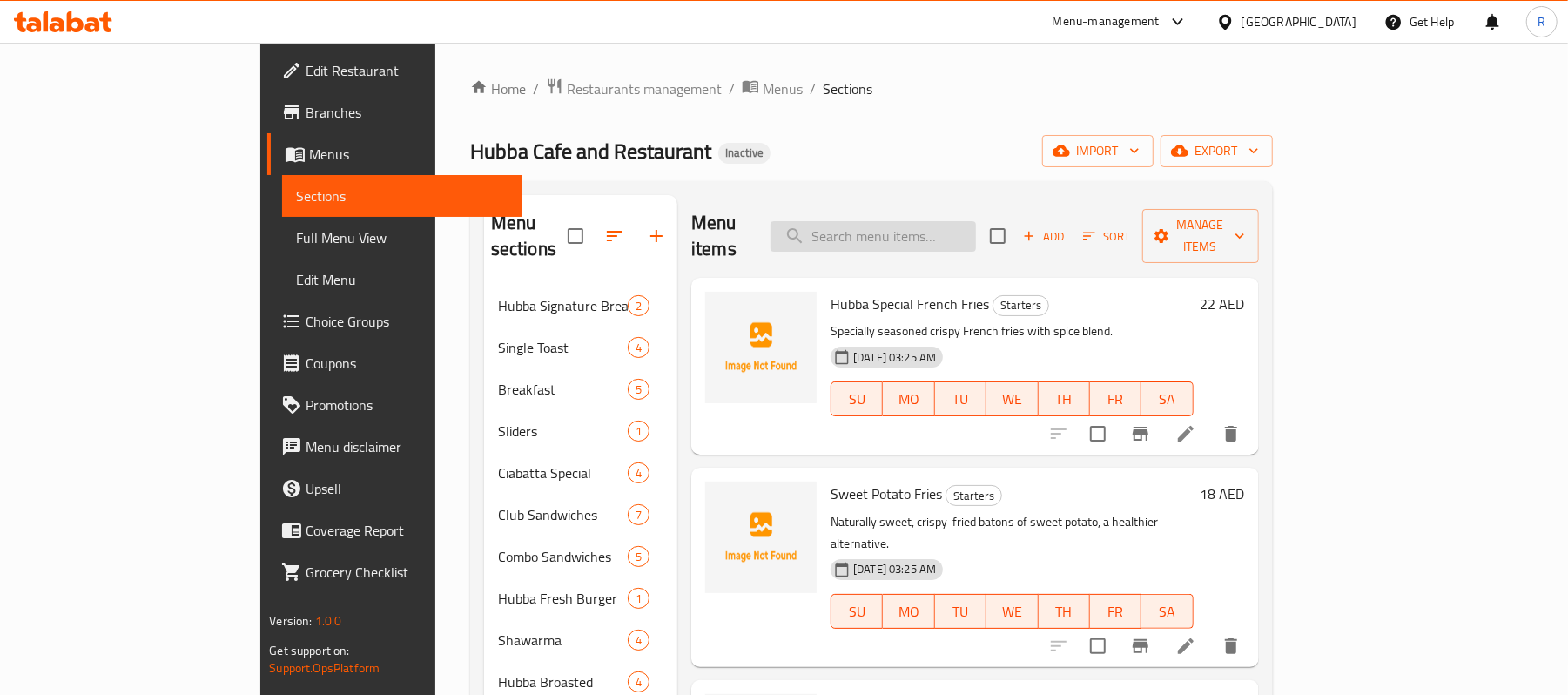
click at [976, 221] on input "search" at bounding box center [872, 236] width 205 height 30
paste input "POTATO RINGS"
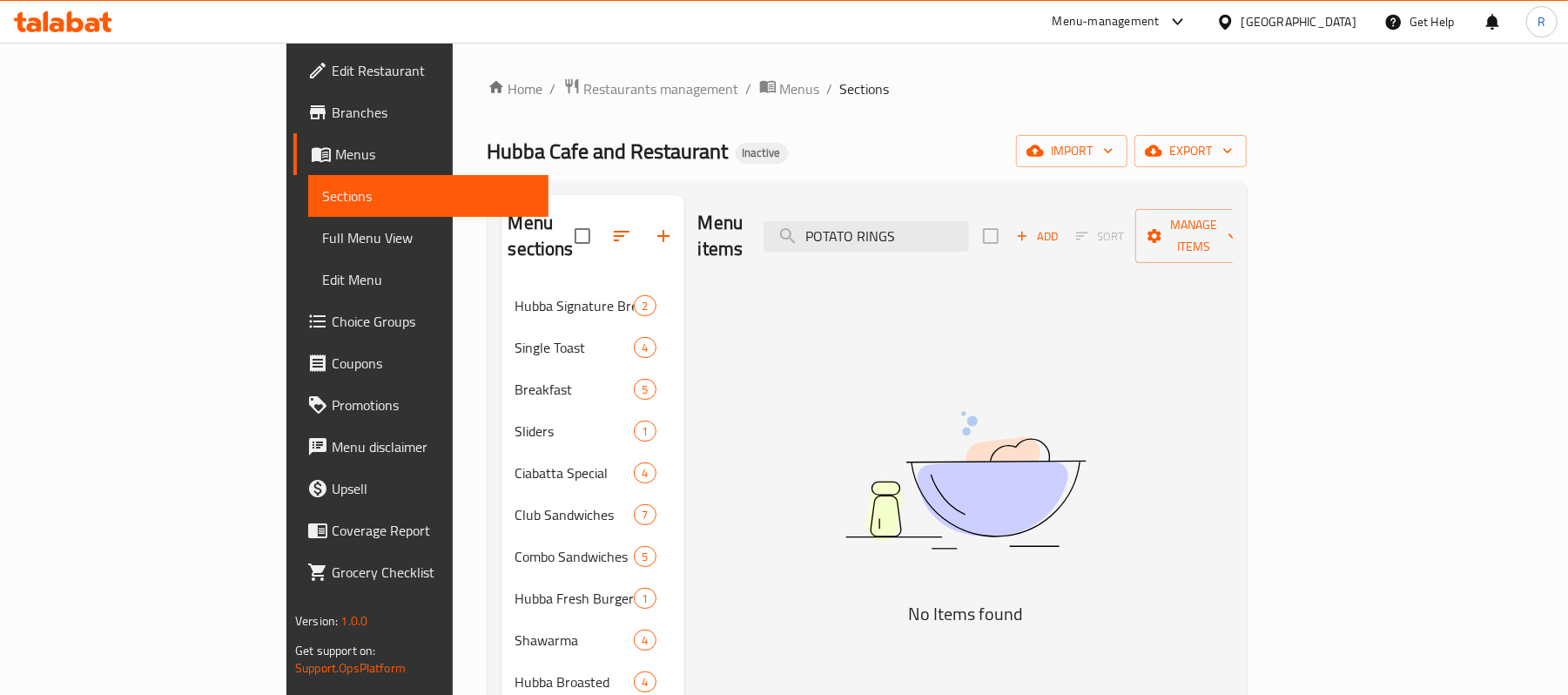
type input "POTATO RINGS"
click at [941, 221] on input "POTATO RINGS" at bounding box center [865, 236] width 205 height 30
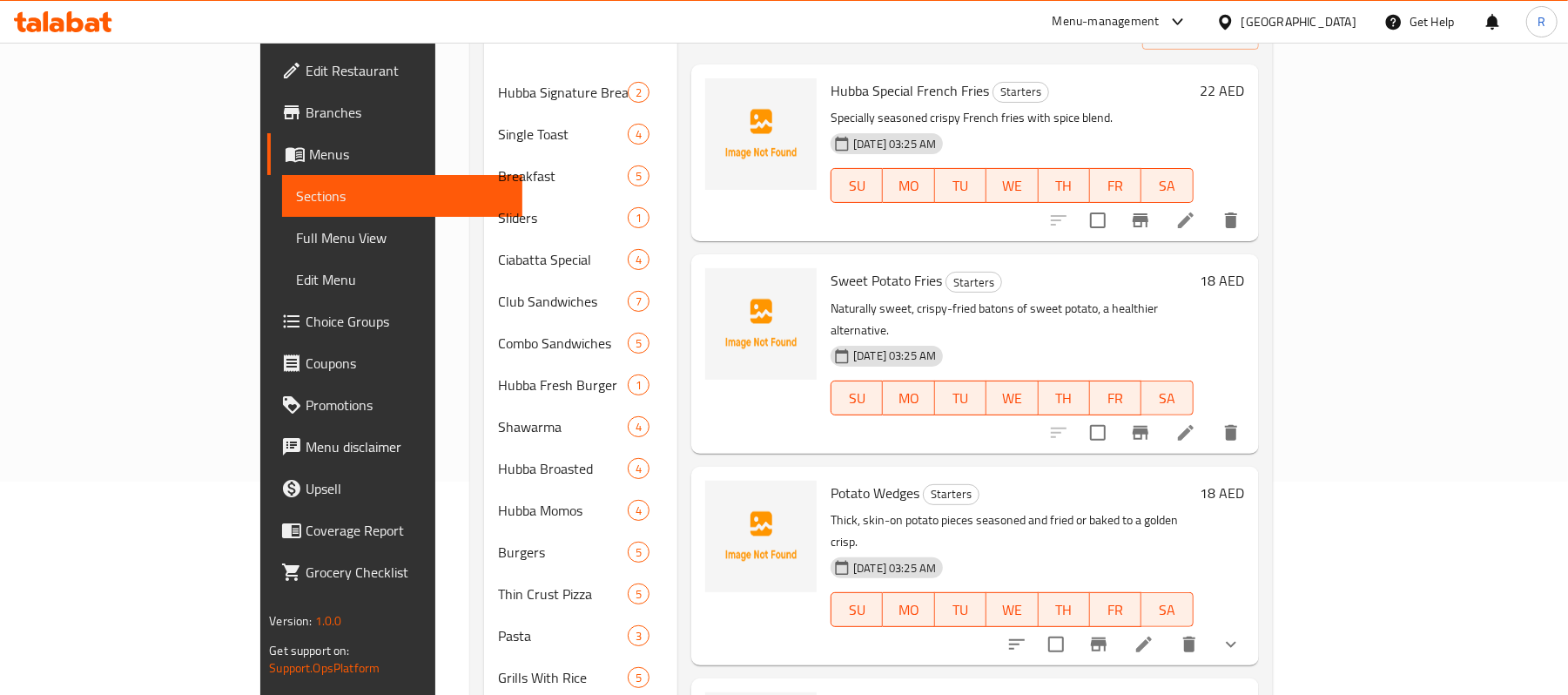
scroll to position [84, 0]
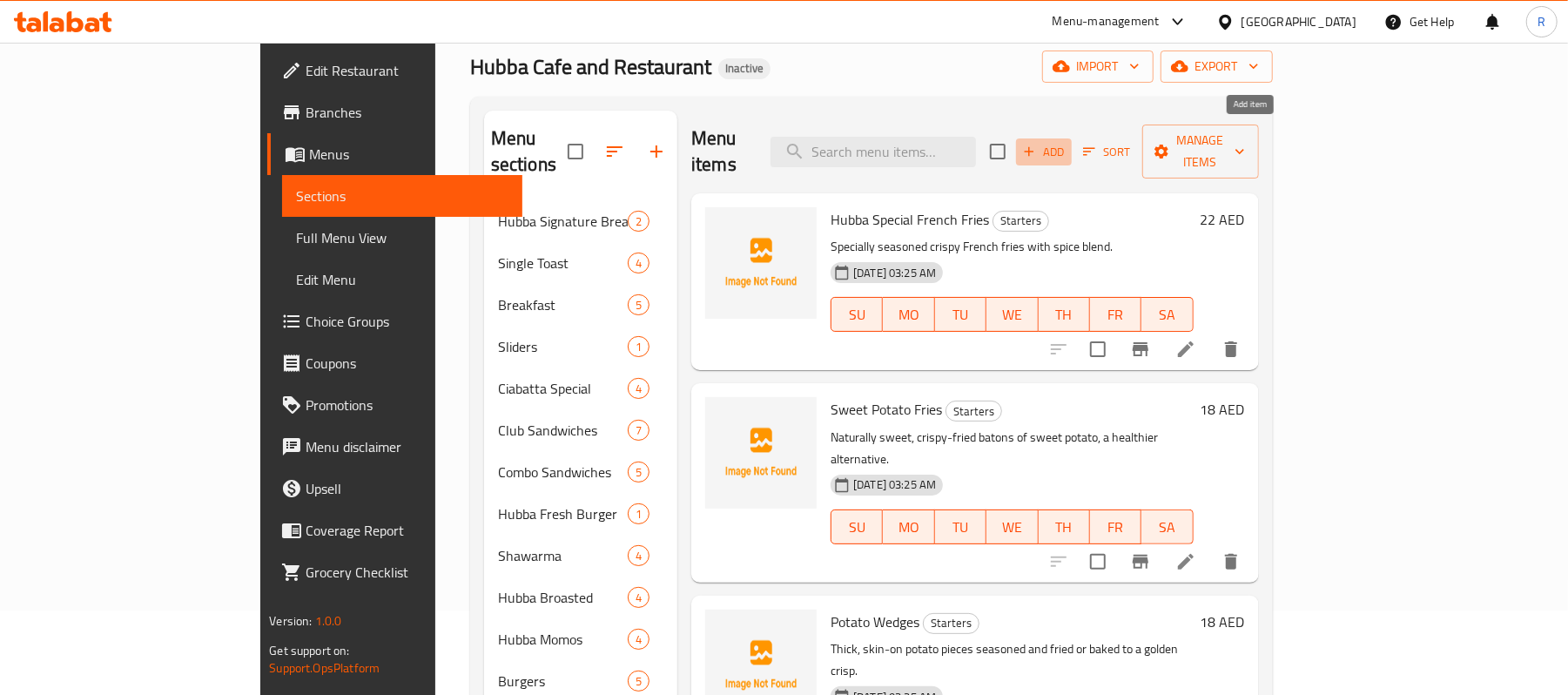
click at [1068, 142] on span "Add" at bounding box center [1044, 152] width 47 height 20
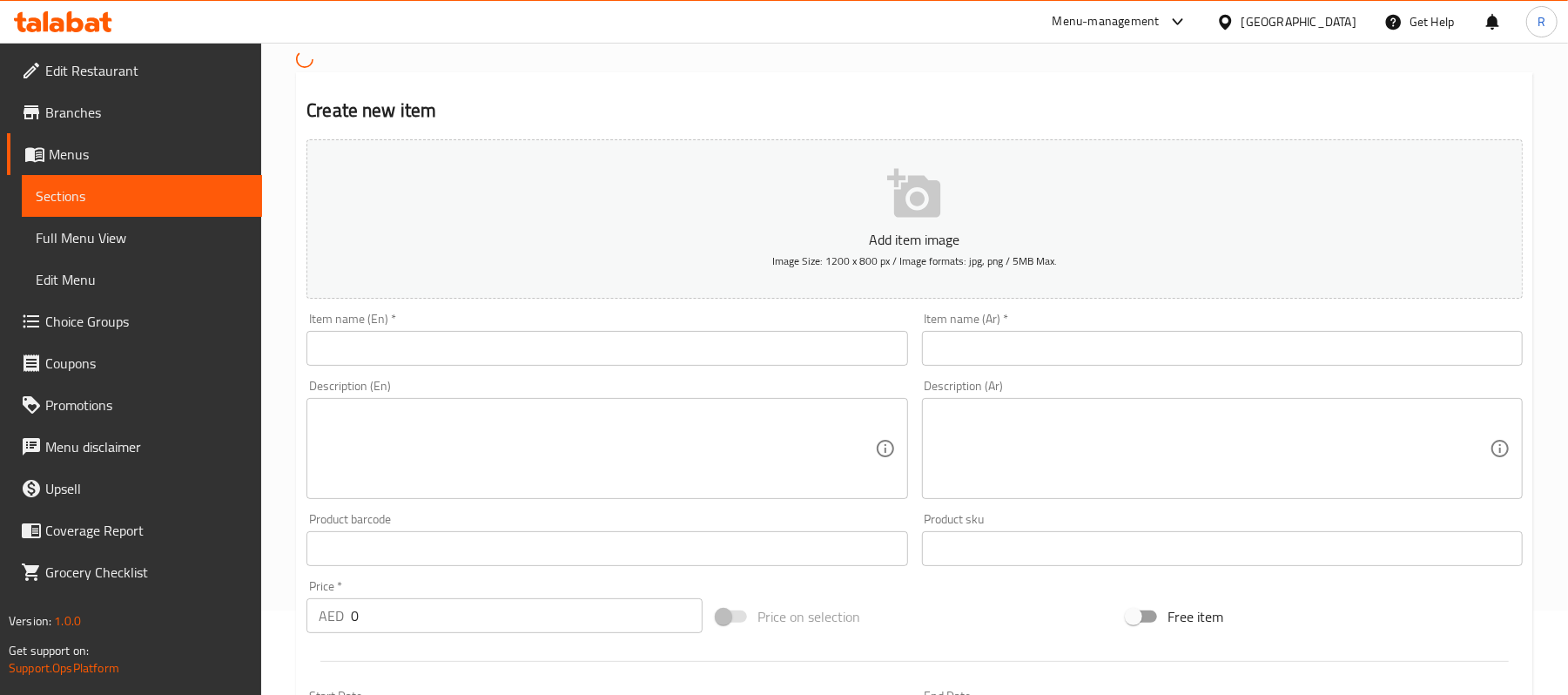
click at [453, 369] on div "Item name (En)   * Item name (En) *" at bounding box center [606, 339] width 614 height 67
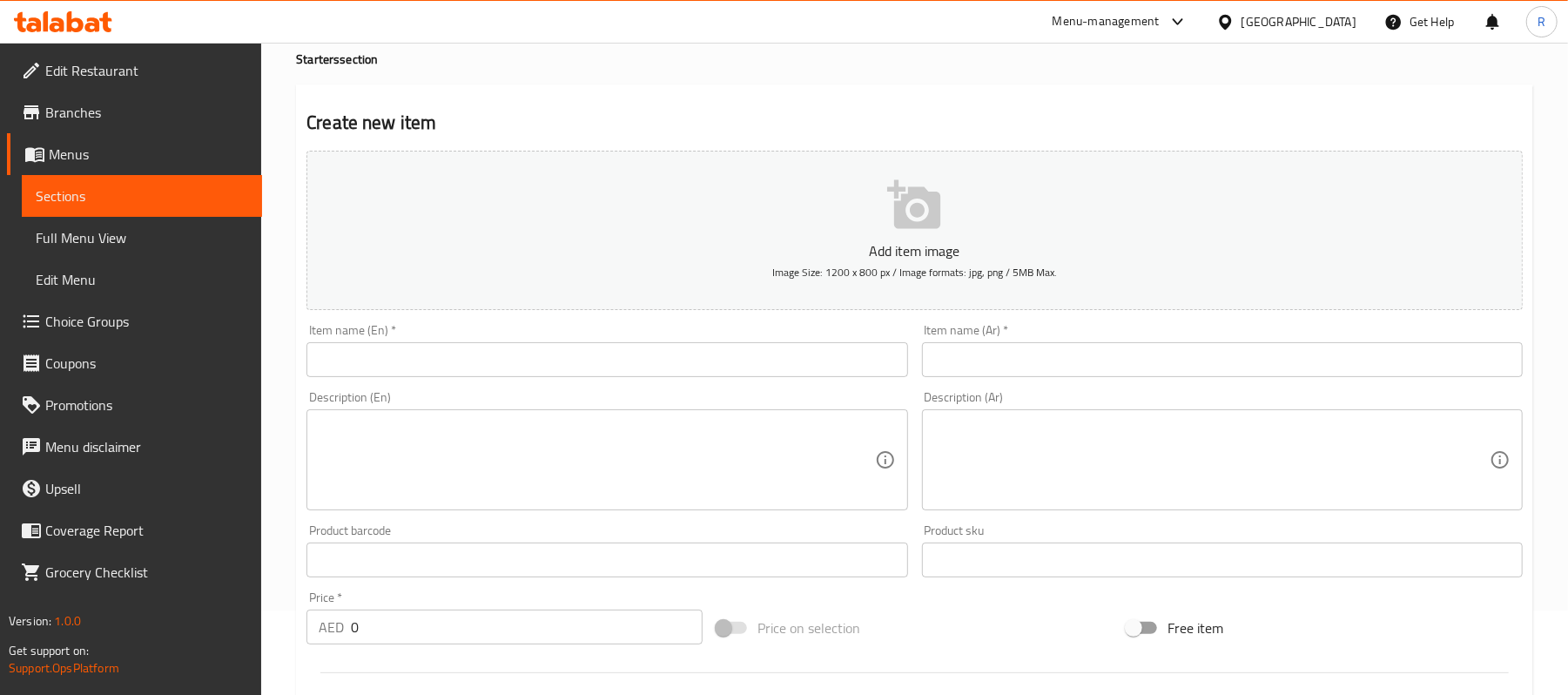
click at [453, 355] on input "text" at bounding box center [606, 359] width 601 height 34
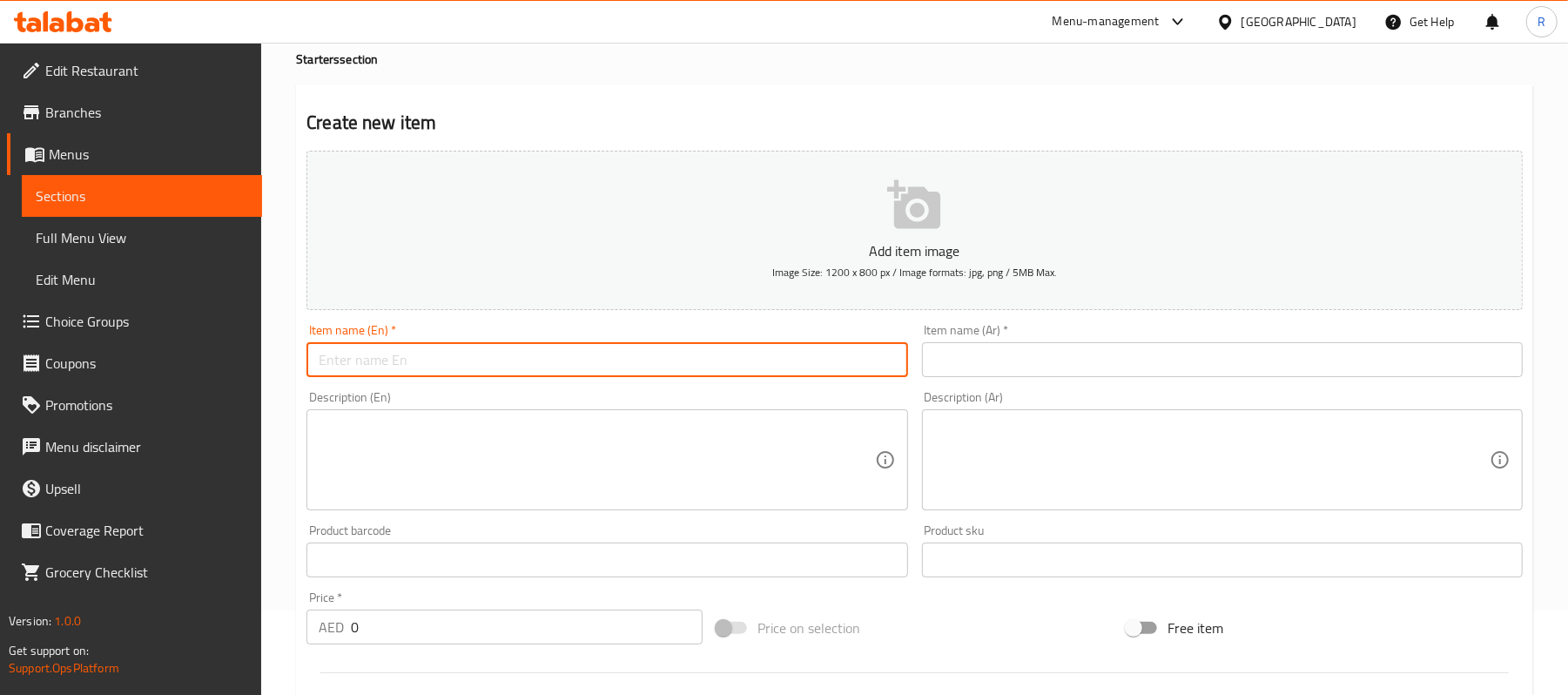
paste input "POTATO RINGS"
click at [461, 364] on input "POTATO RINGS" at bounding box center [606, 359] width 601 height 34
type input "POTATO RINGS"
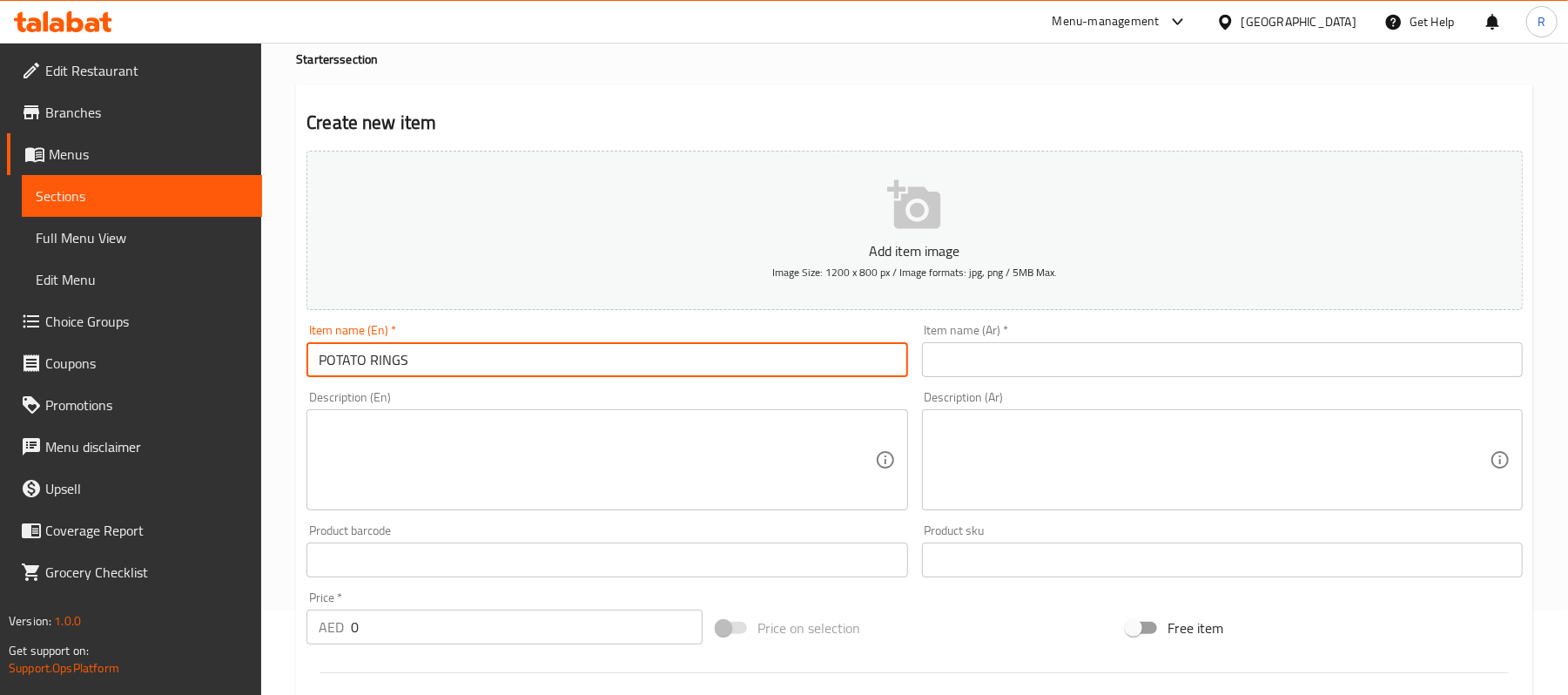
click at [1003, 370] on input "text" at bounding box center [1223, 359] width 601 height 34
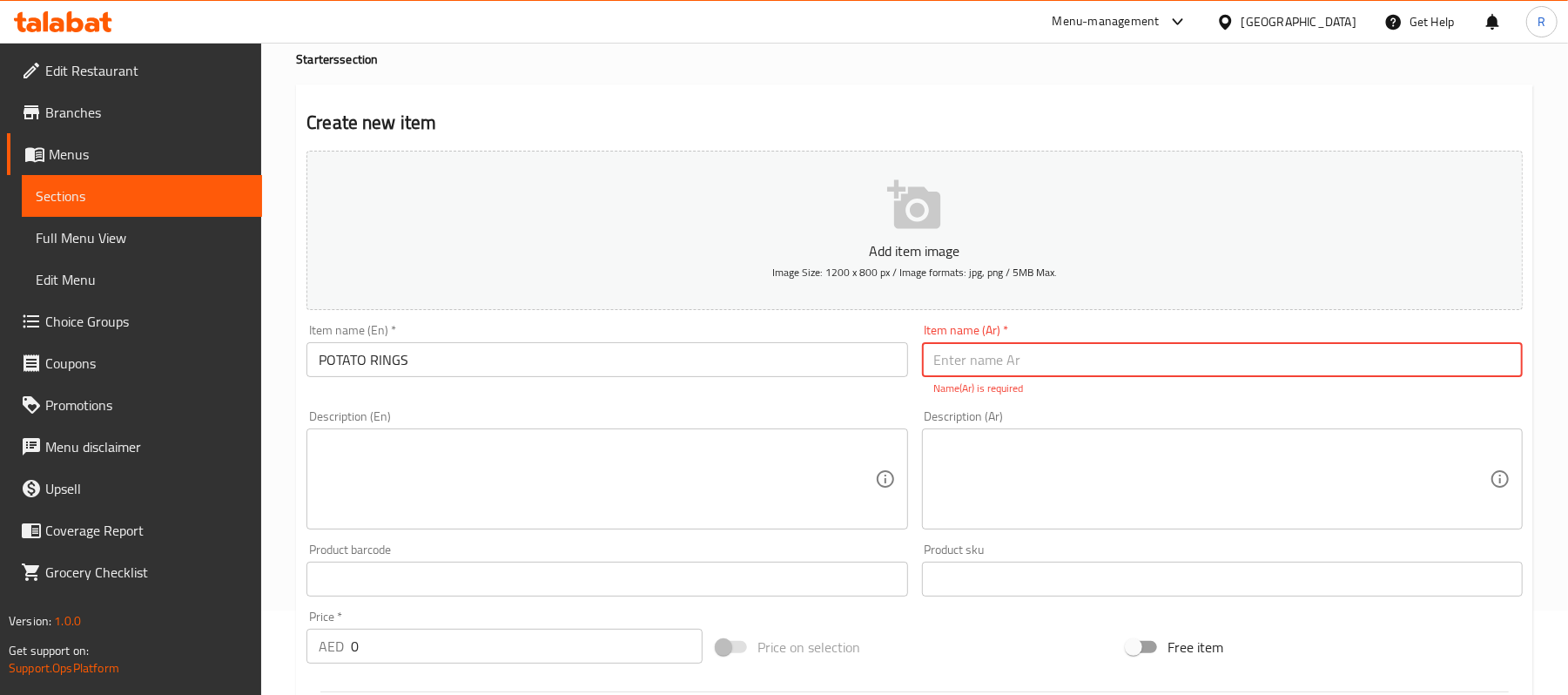
click at [1014, 371] on input "text" at bounding box center [1223, 359] width 601 height 34
paste input "حلقات البطاطس"
type input "حلقات البطاطس"
click at [460, 499] on textarea at bounding box center [597, 479] width 555 height 82
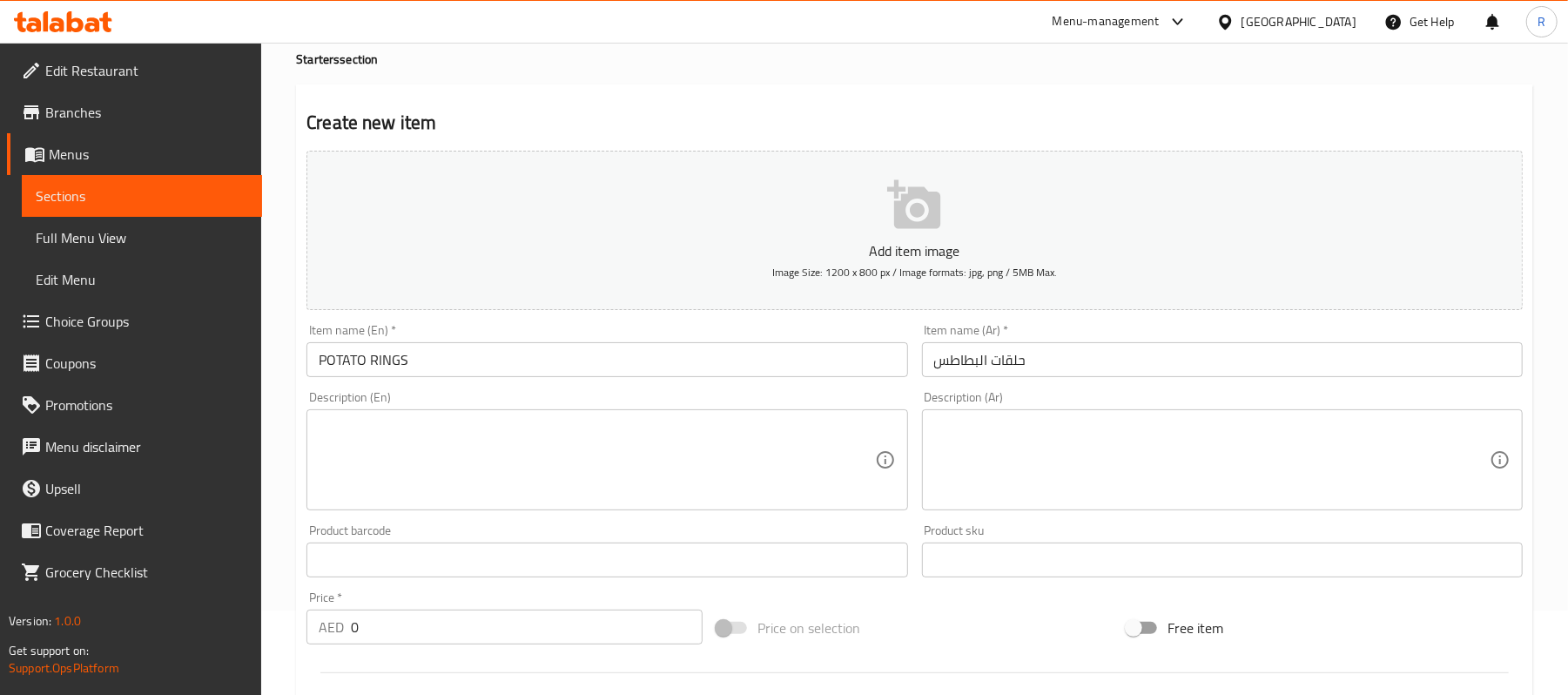
click at [602, 425] on textarea at bounding box center [597, 460] width 555 height 82
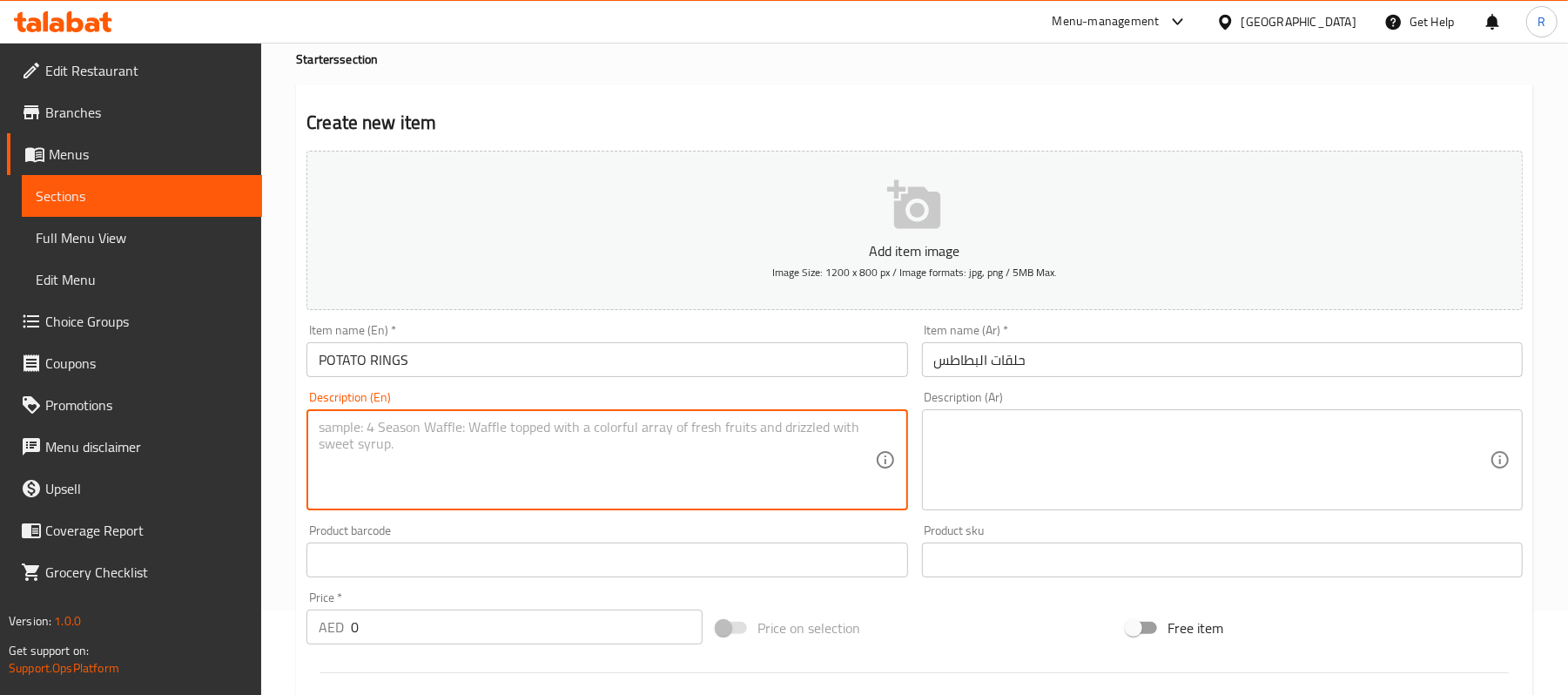
paste textarea "Seasoned, shaped potato rings, fried until perfectly crunchy."
type textarea "Seasoned, shaped potato rings, fried until perfectly crunchy."
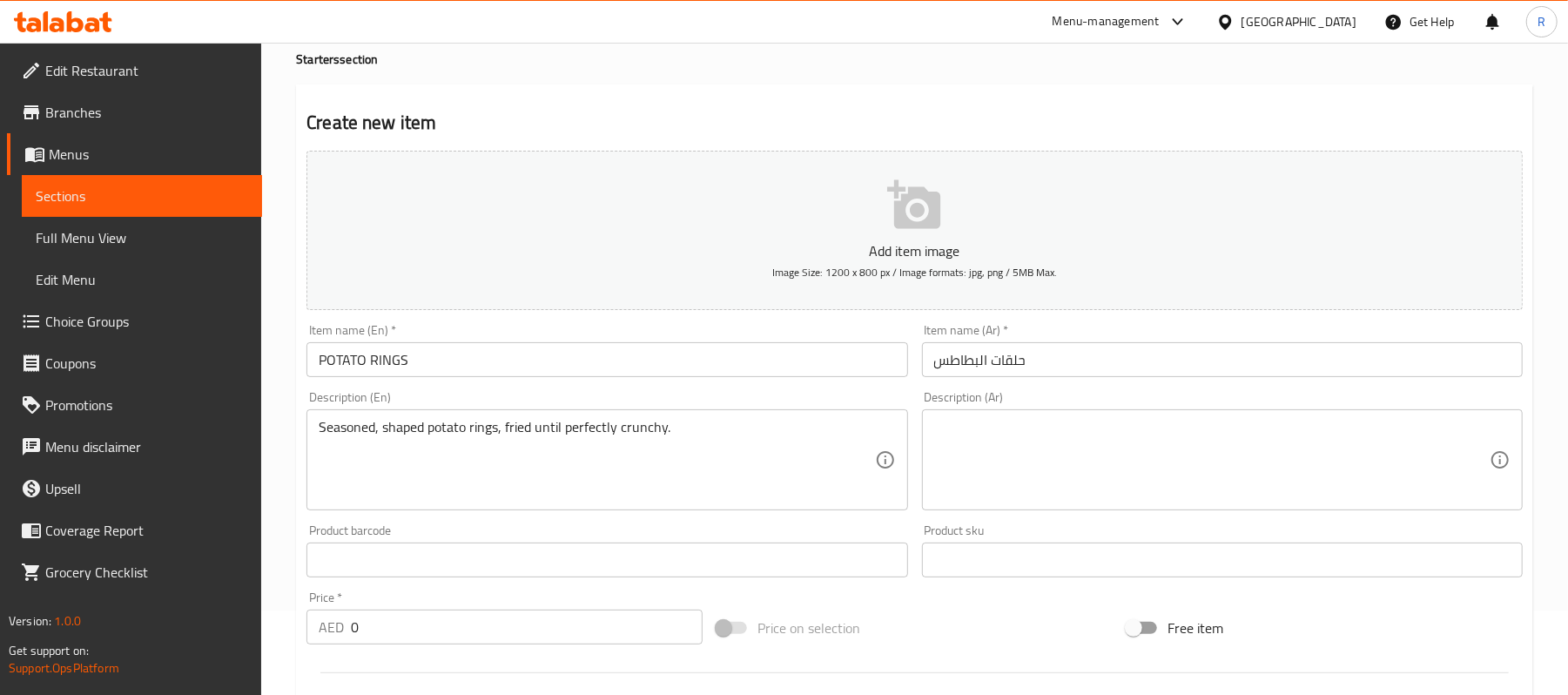
click at [1258, 444] on textarea at bounding box center [1212, 460] width 555 height 82
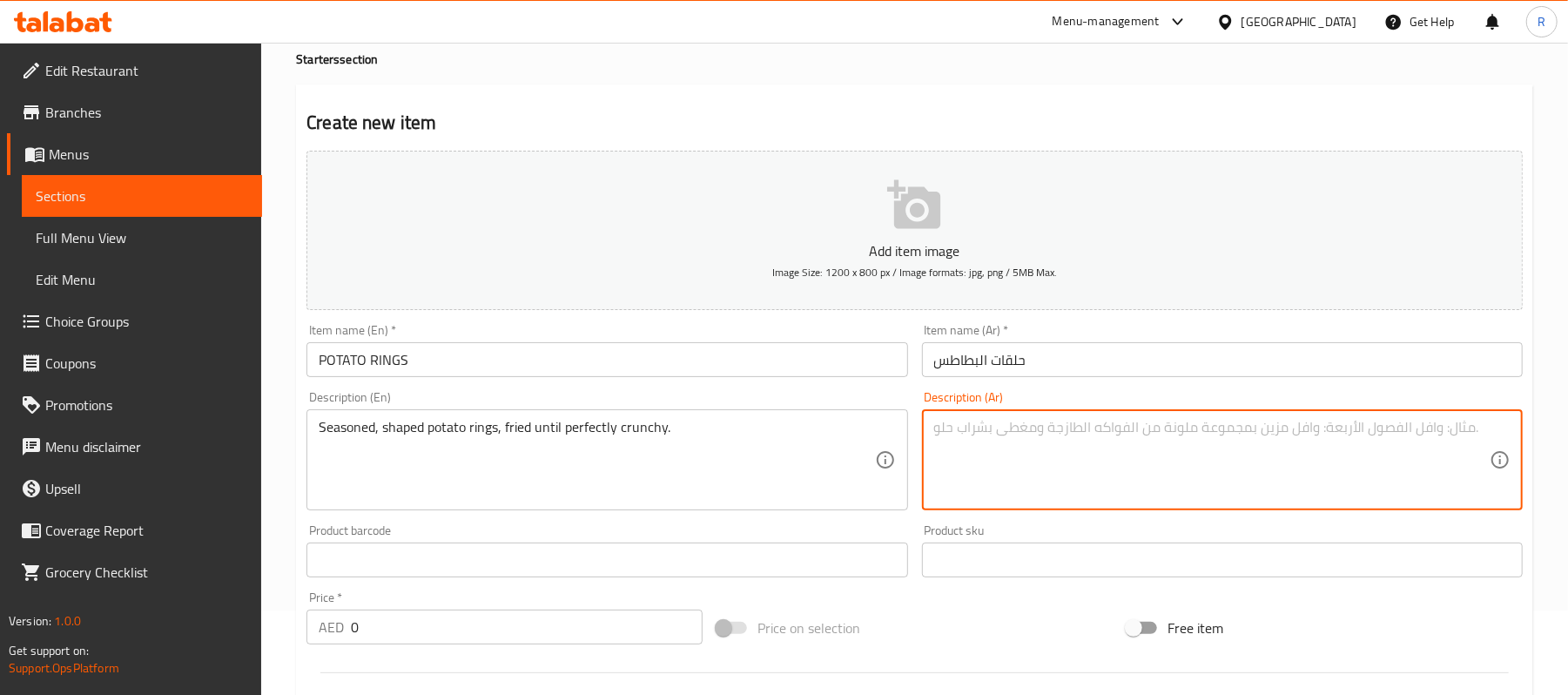
paste textarea "حلقات بطاطس متبلة، مشكّلة و[GEOGRAPHIC_DATA] حتى تصبح مقرمشة تمامًا."
type textarea "حلقات بطاطس متبلة، مشكّلة و[GEOGRAPHIC_DATA] حتى تصبح مقرمشة تمامًا."
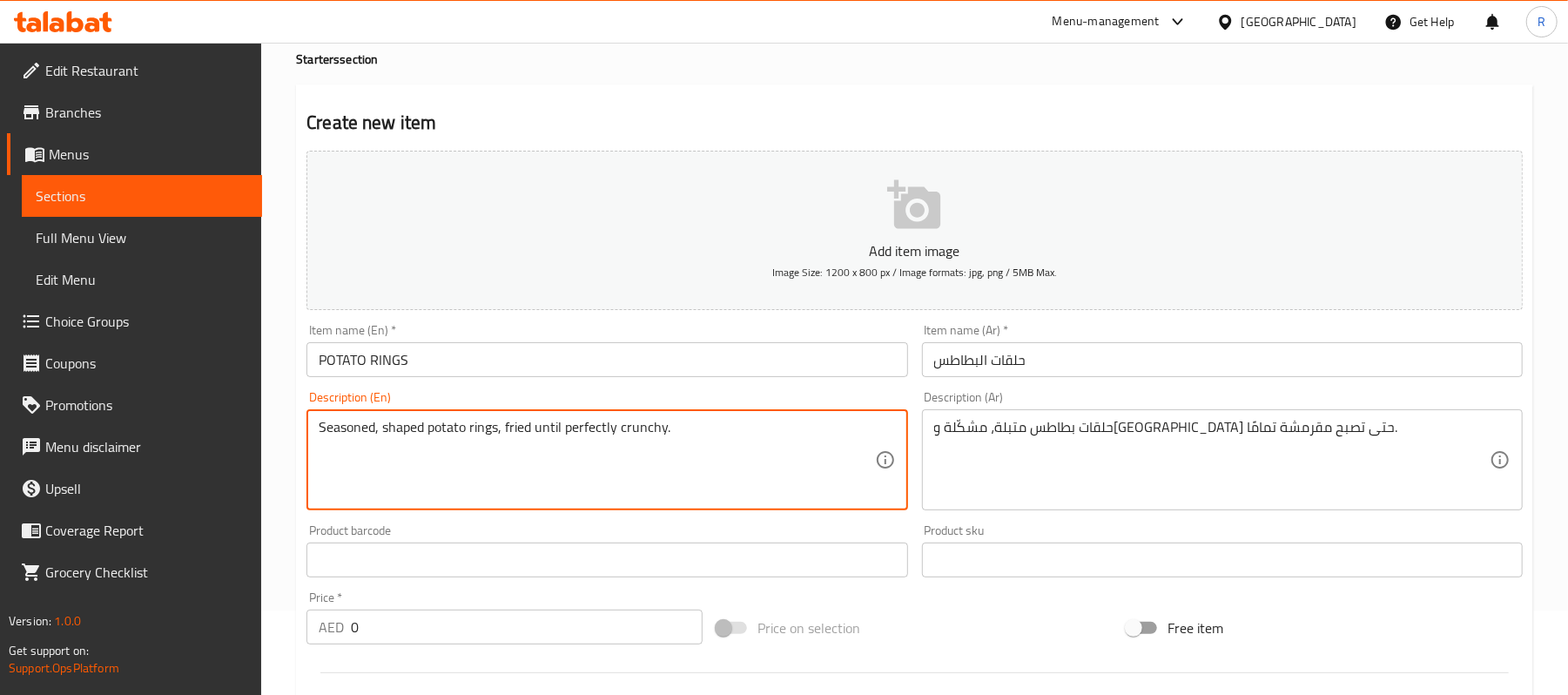
click at [377, 423] on textarea "Seasoned, shaped potato rings, fried until perfectly crunchy." at bounding box center [597, 460] width 555 height 82
click at [913, 520] on div "Product barcode Product barcode" at bounding box center [606, 551] width 614 height 67
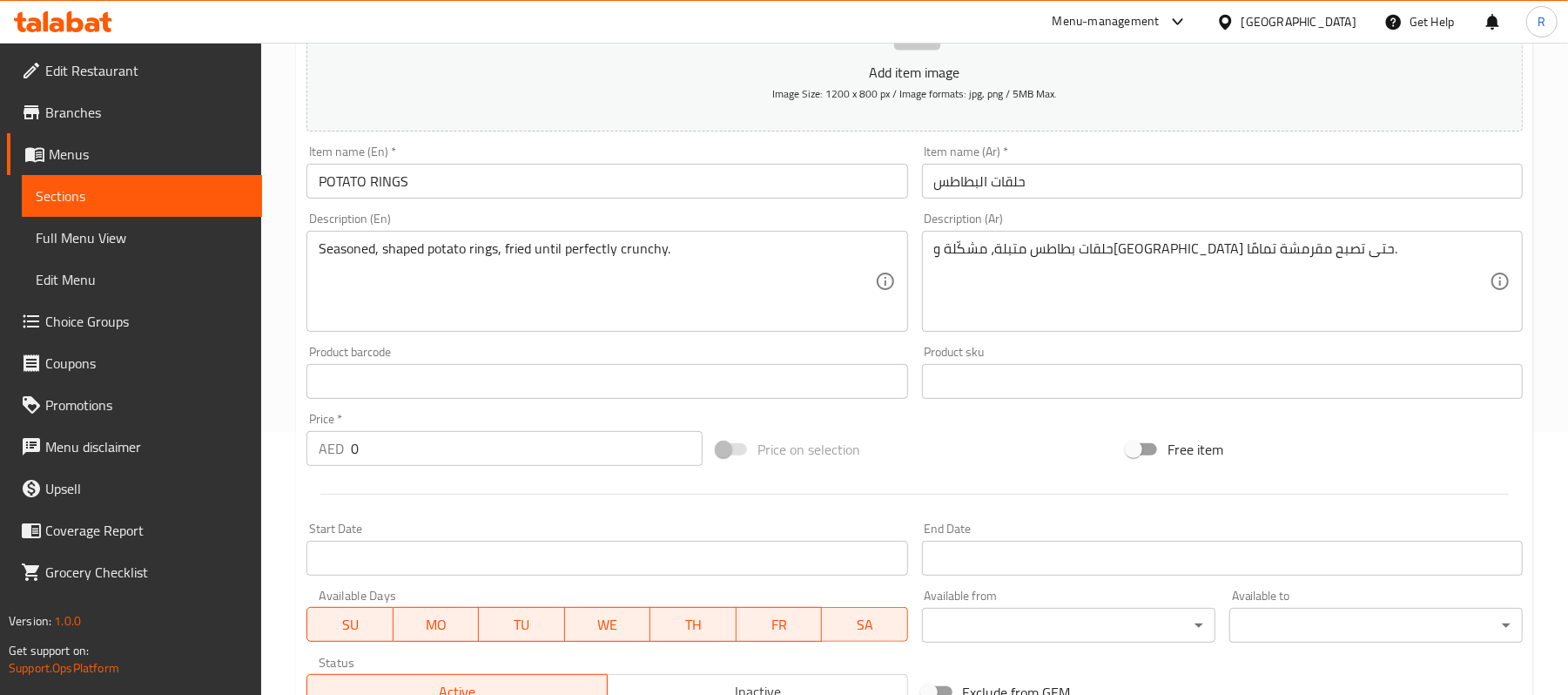
scroll to position [534, 0]
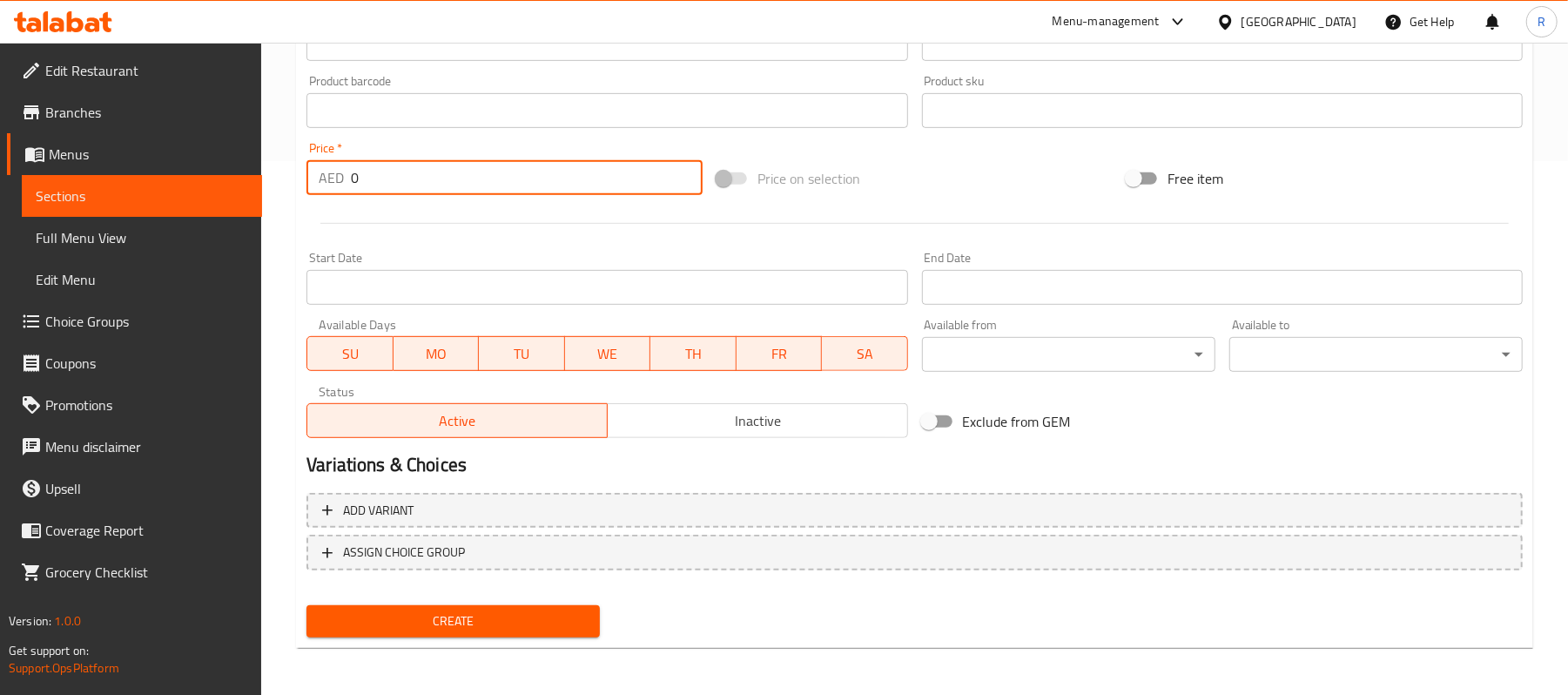
drag, startPoint x: 366, startPoint y: 173, endPoint x: 332, endPoint y: 187, distance: 36.8
click at [333, 186] on div "AED 0 Price *" at bounding box center [504, 177] width 396 height 34
type input "18"
click at [578, 621] on span "Create" at bounding box center [452, 621] width 266 height 22
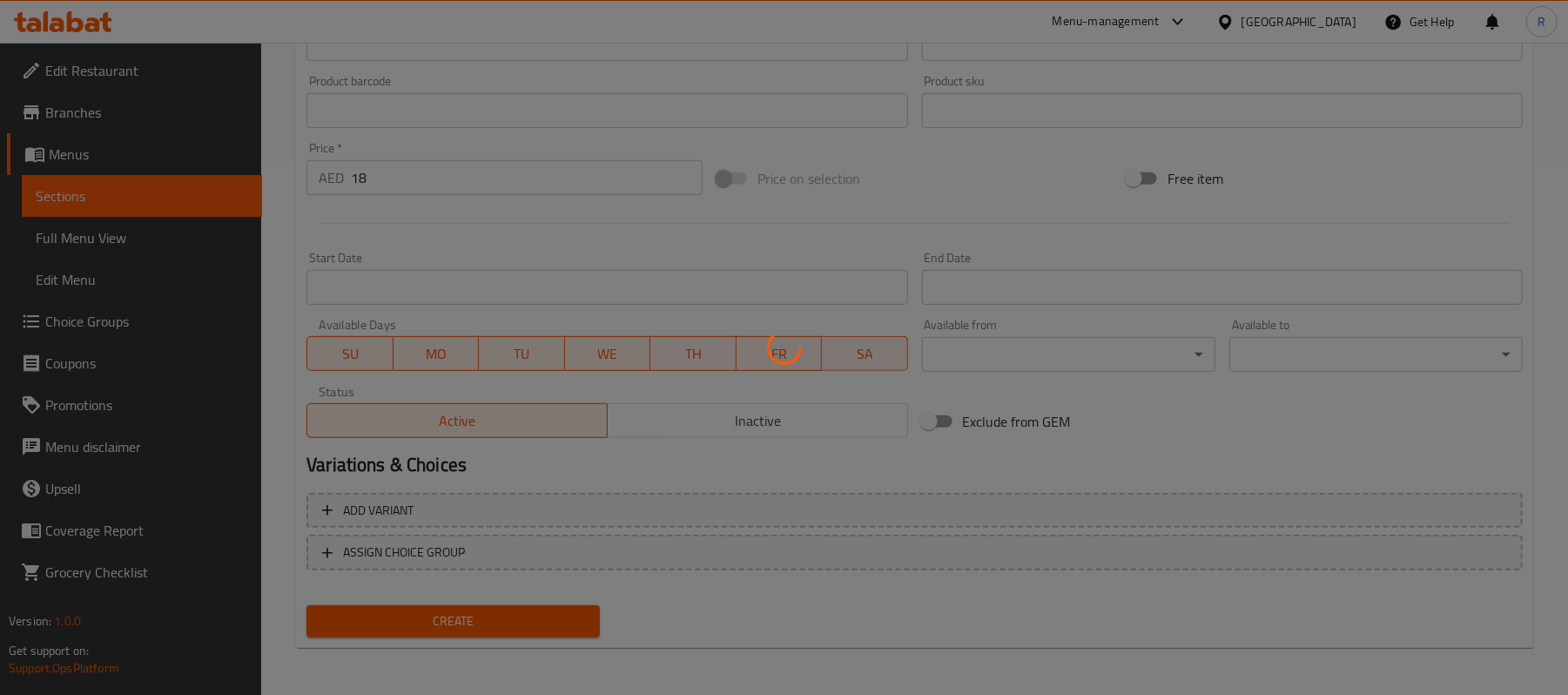
type input "0"
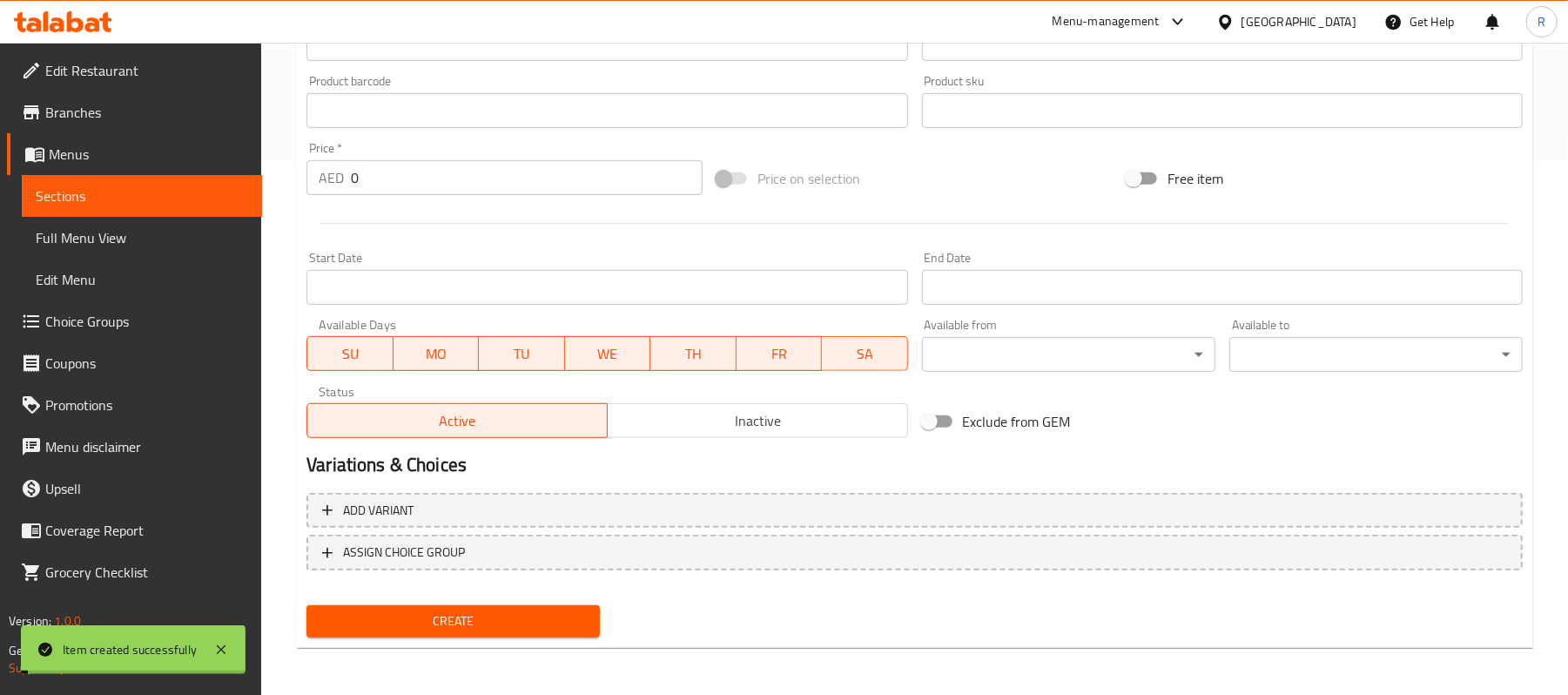
click at [578, 621] on span "Create" at bounding box center [452, 621] width 266 height 22
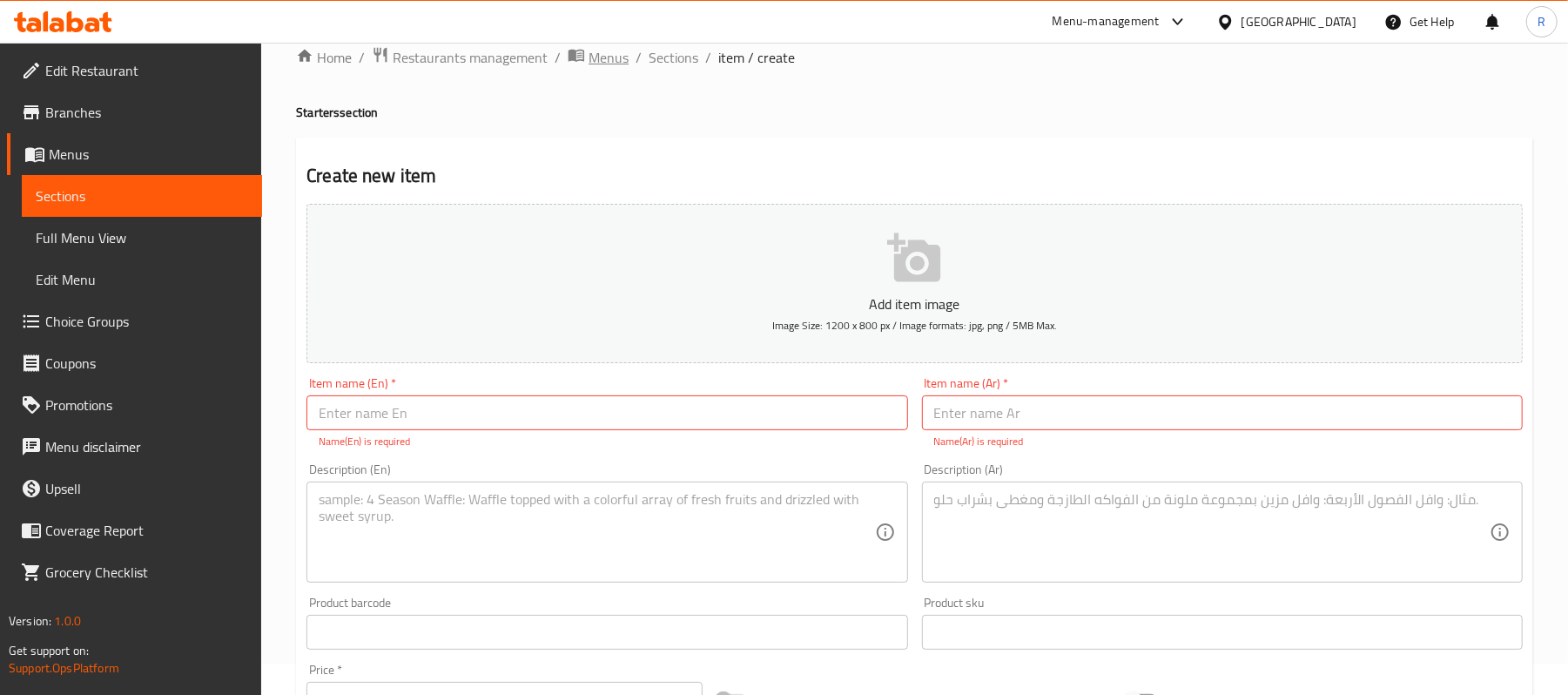
scroll to position [0, 0]
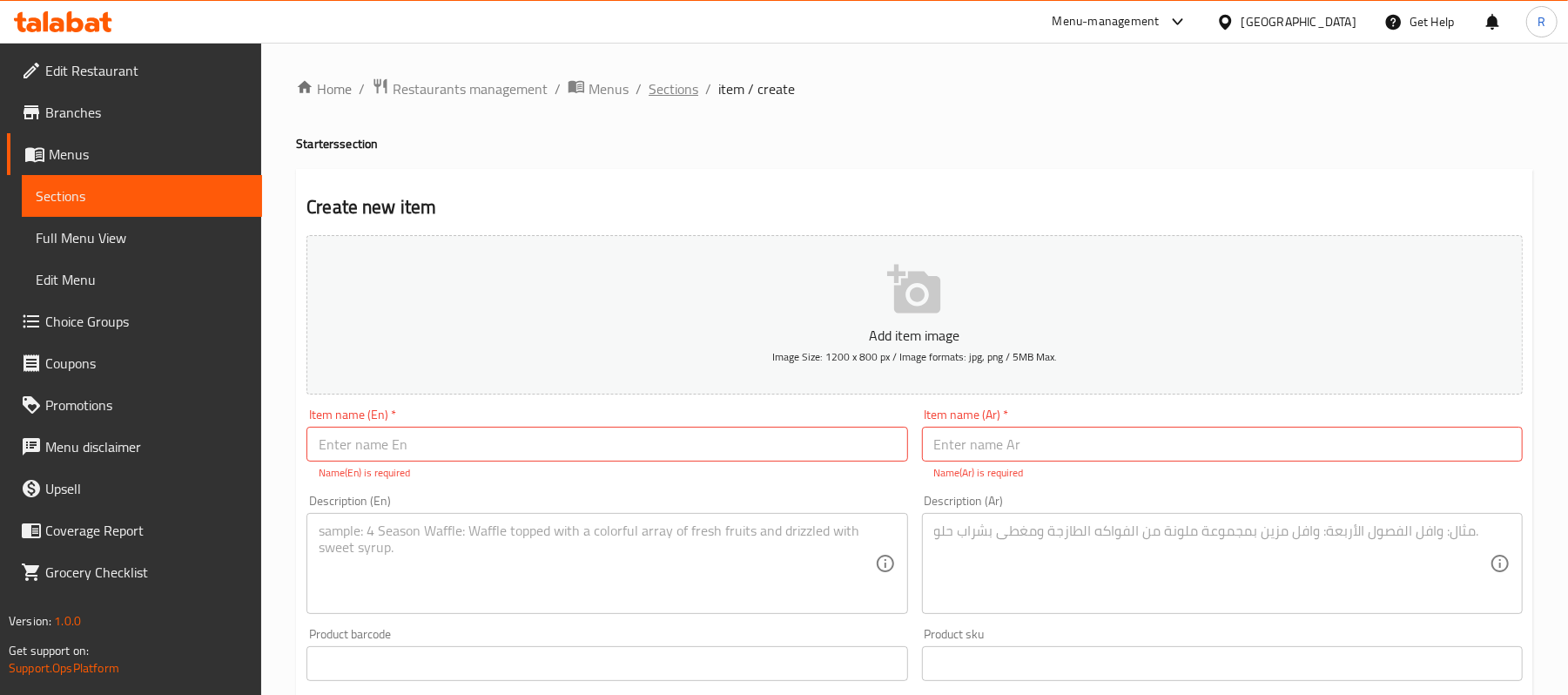
click at [683, 83] on span "Sections" at bounding box center [673, 88] width 50 height 21
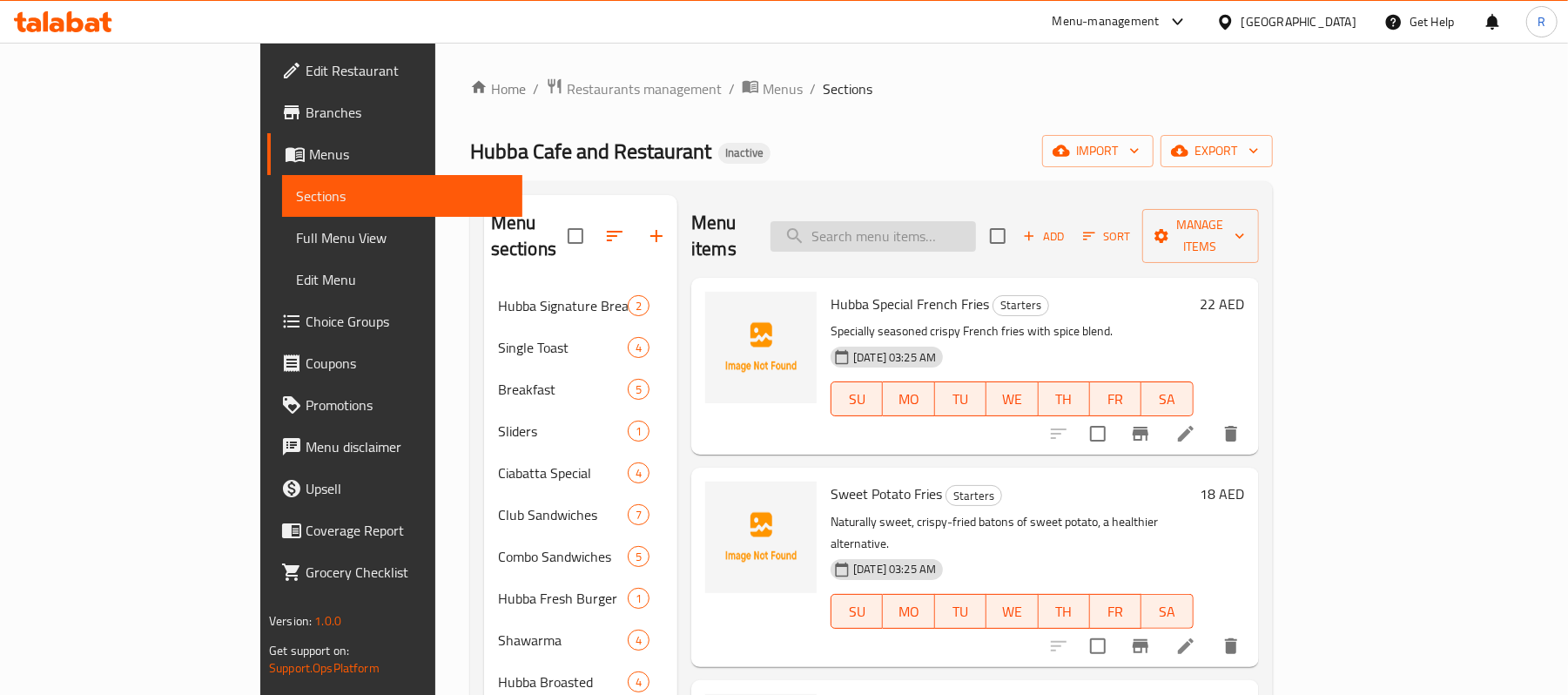
click at [955, 224] on input "search" at bounding box center [872, 236] width 205 height 30
paste input "MUTTON CURRY"
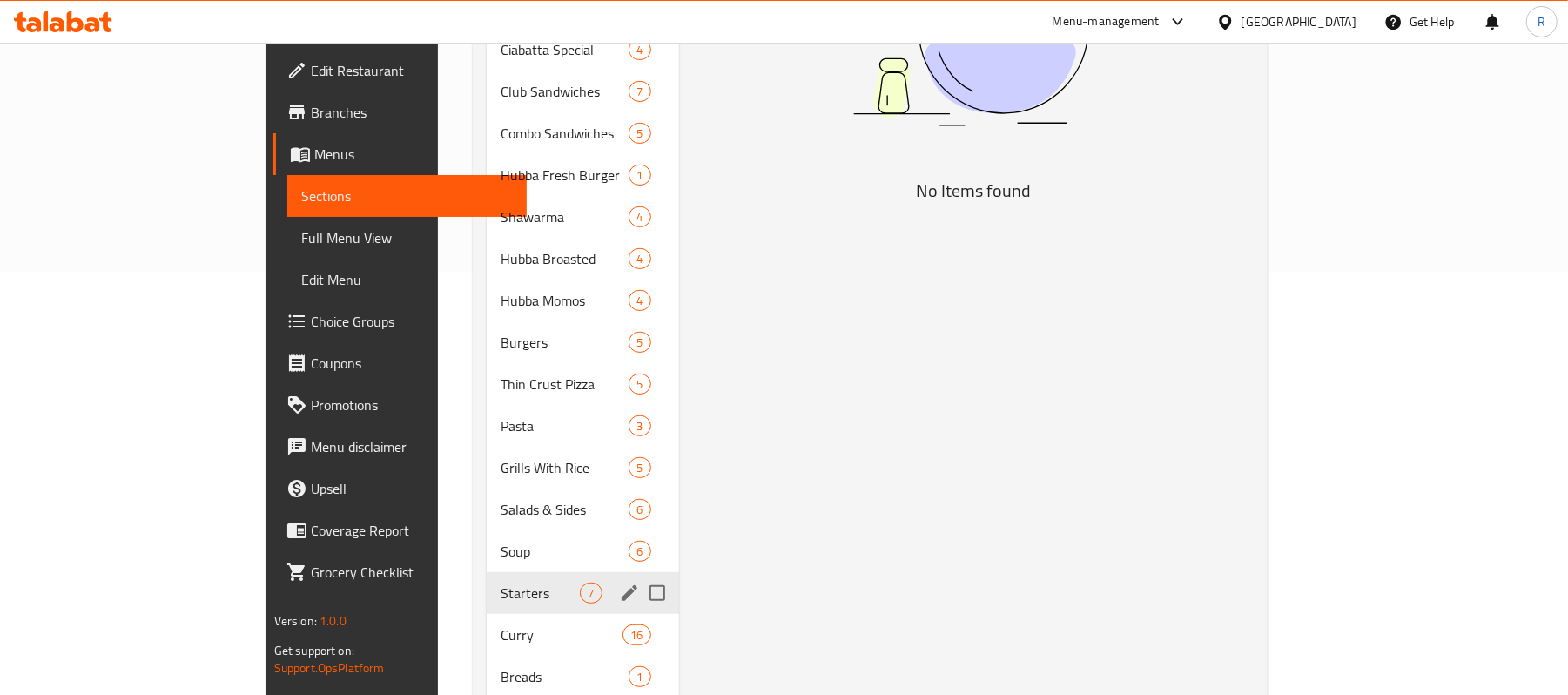
scroll to position [464, 0]
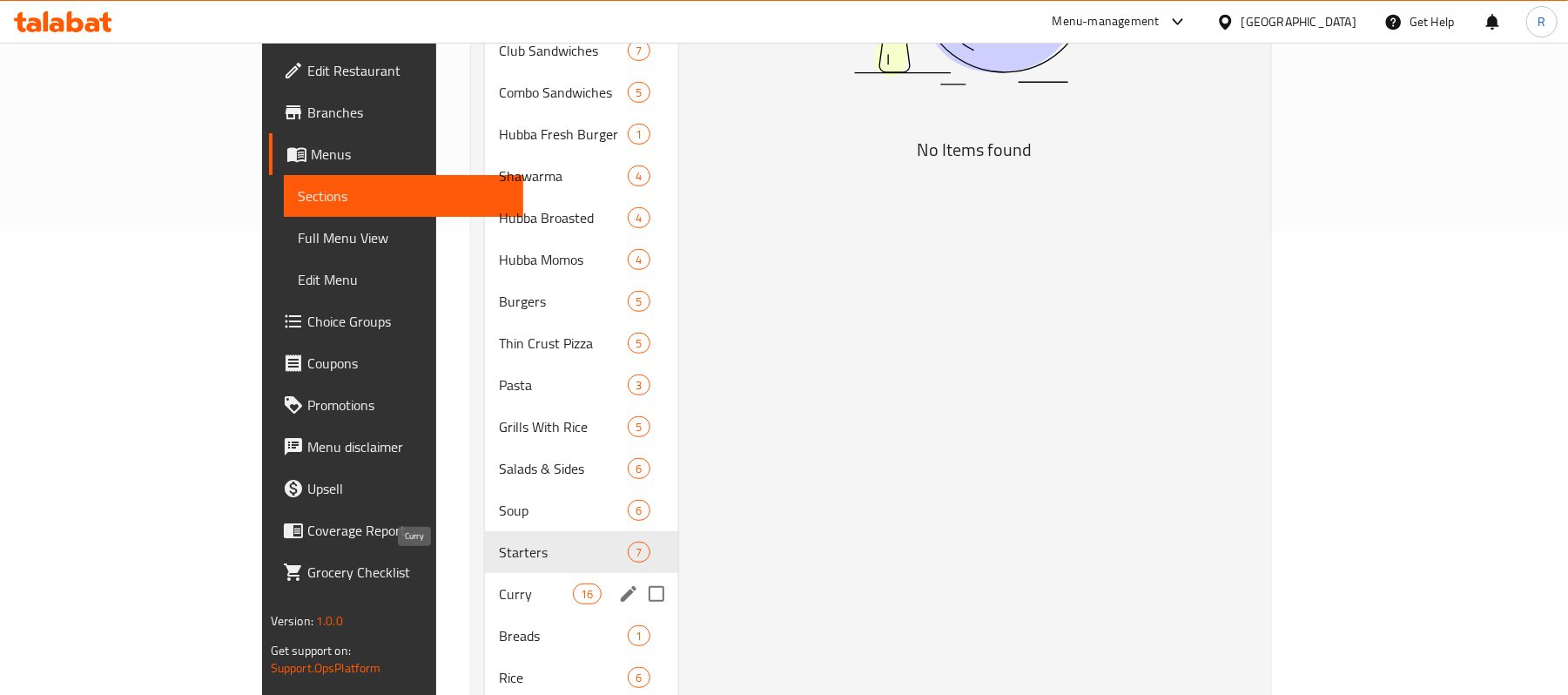
type input "MUTTON CURRY"
click at [498, 583] on span "Curry" at bounding box center [535, 593] width 74 height 21
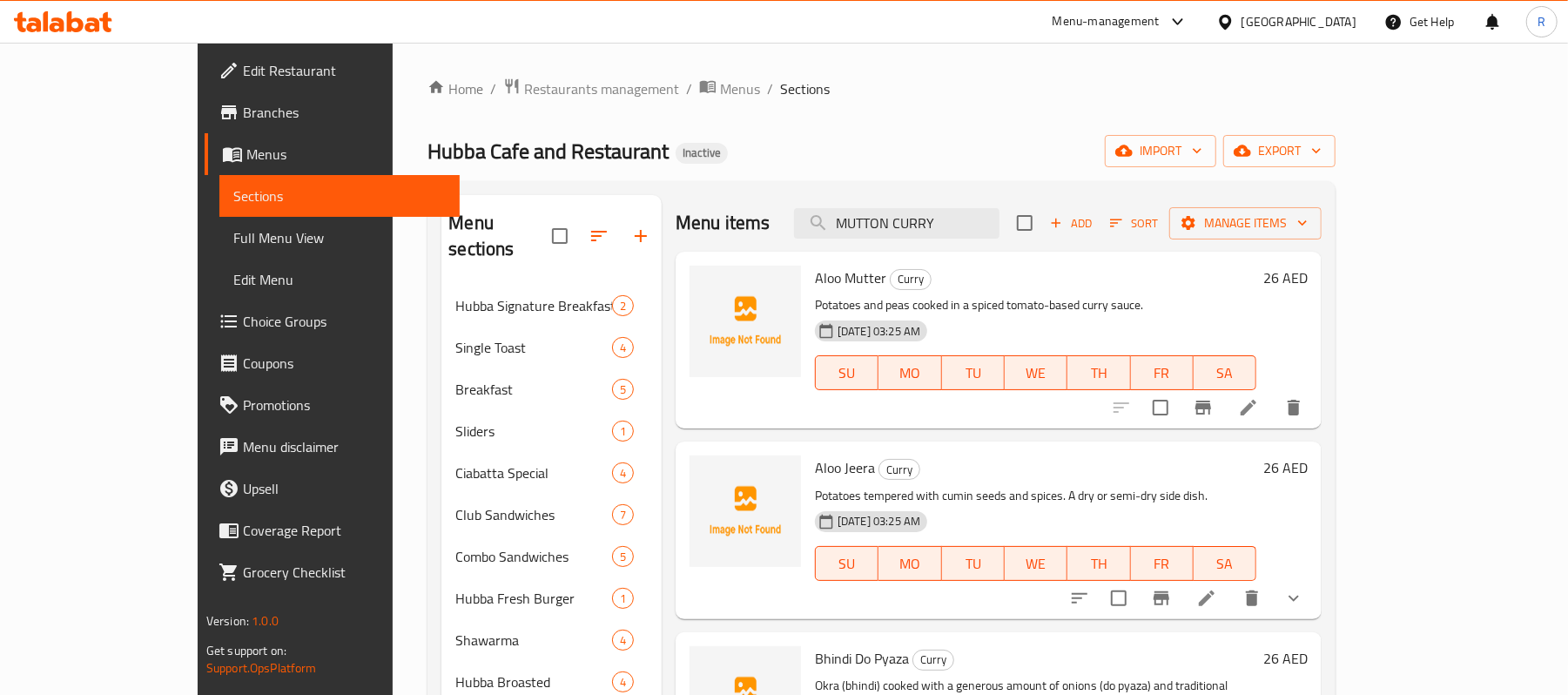
click at [1269, 209] on div "Add Sort Manage items" at bounding box center [1169, 222] width 305 height 36
click at [1094, 217] on span "Add" at bounding box center [1071, 223] width 47 height 20
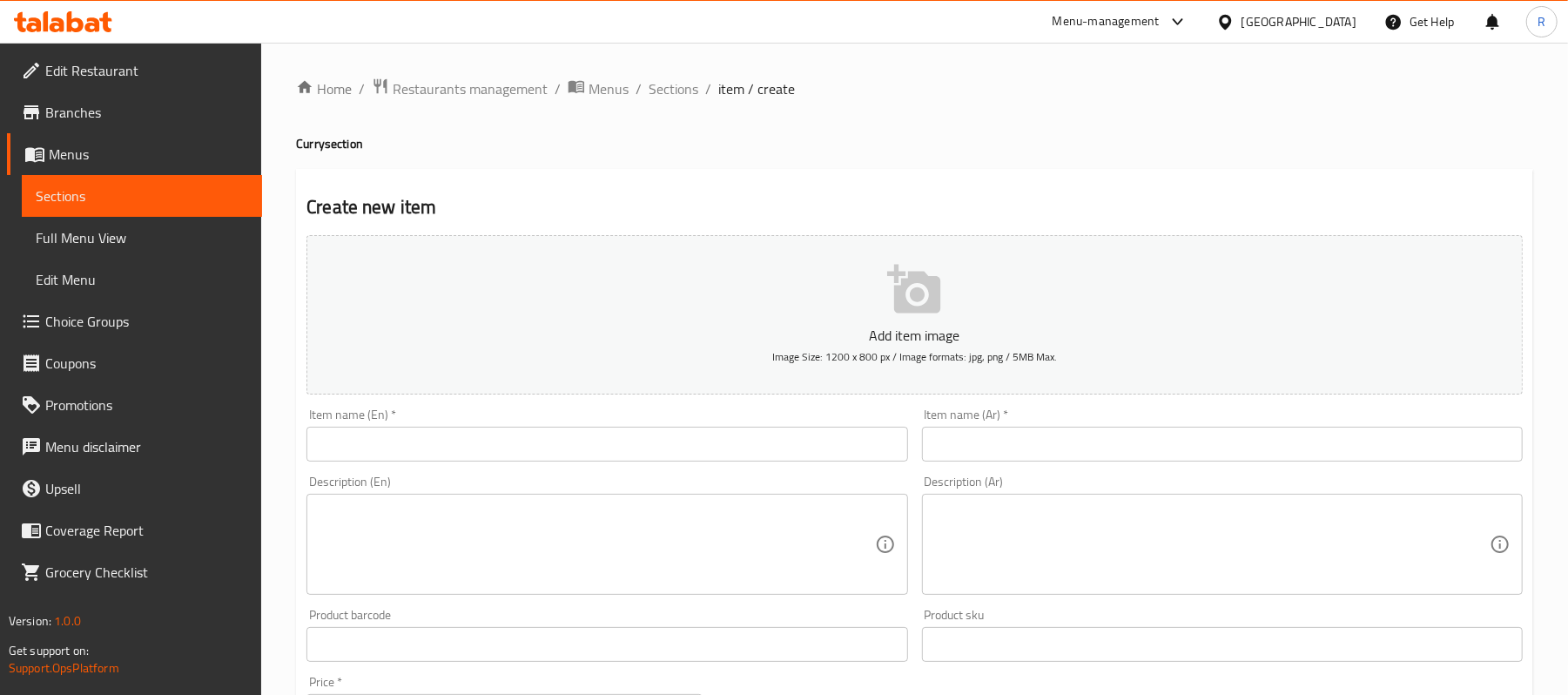
drag, startPoint x: 632, startPoint y: 422, endPoint x: 628, endPoint y: 432, distance: 10.8
click at [631, 425] on div "Item name (En)   * Item name (En) *" at bounding box center [606, 435] width 601 height 53
click at [620, 454] on input "text" at bounding box center [606, 444] width 601 height 34
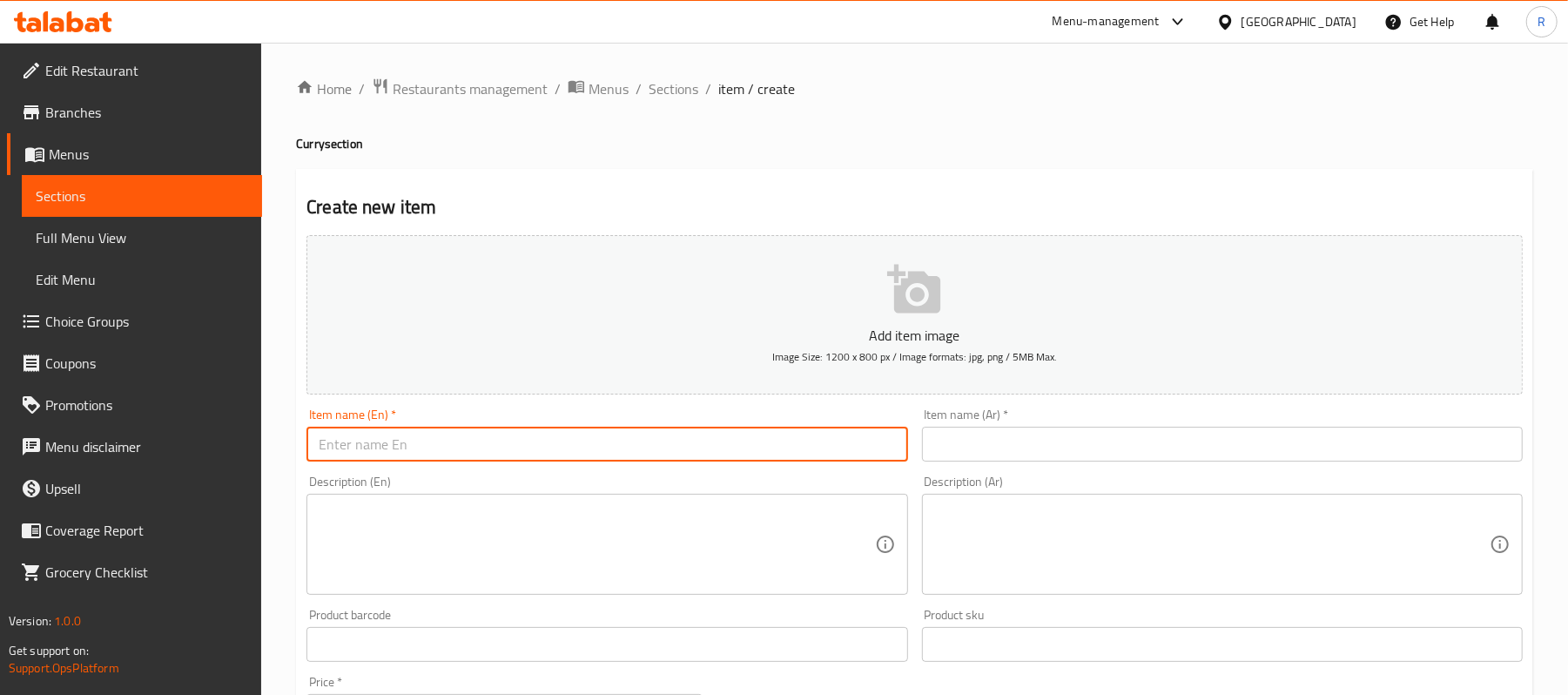
paste input "MUTTON CURRY"
type input "MUTTON CURRY"
click at [1028, 426] on div "Item name (Ar)   * Item name (Ar) *" at bounding box center [1223, 435] width 601 height 53
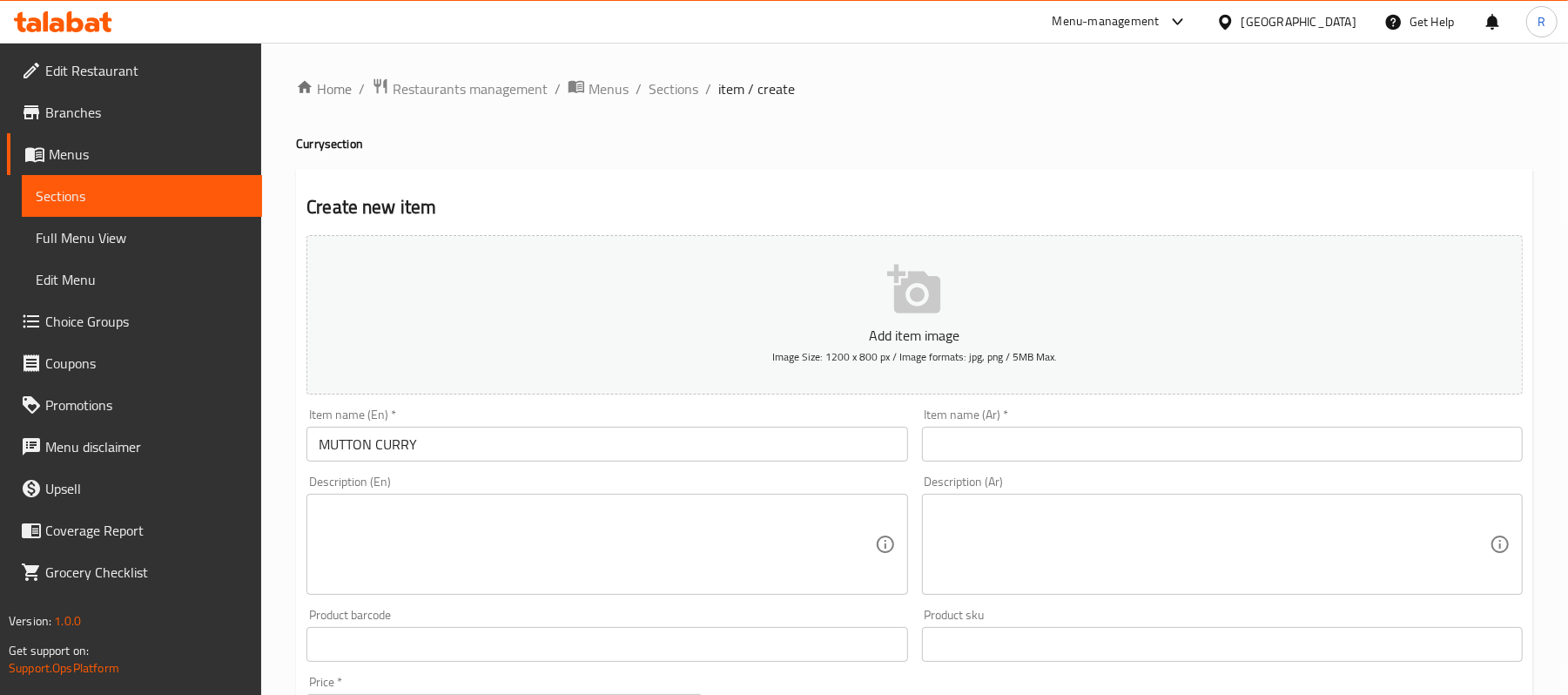
click at [1035, 458] on input "text" at bounding box center [1223, 444] width 601 height 34
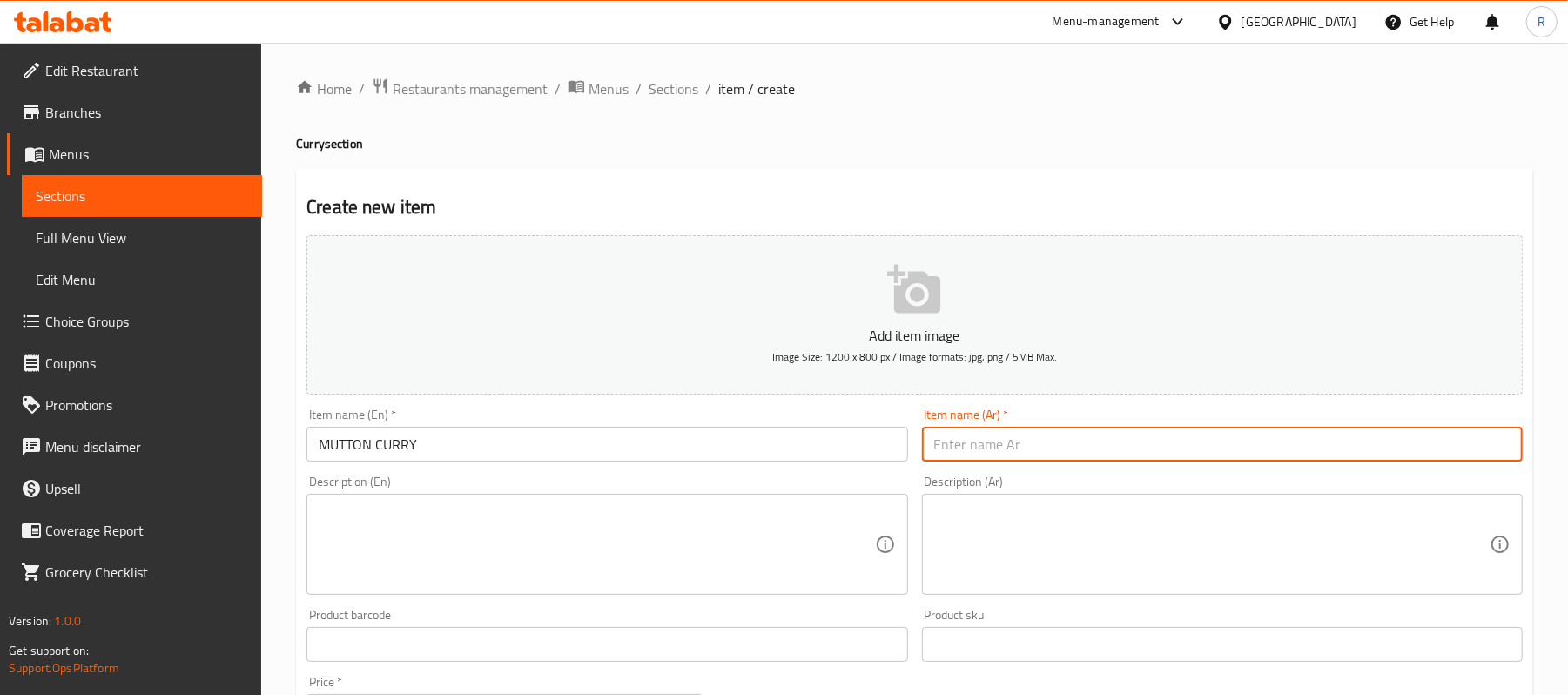
paste input "كاري لحم الضأن"
type input "كاري لحم الضأن"
click at [897, 486] on div "Description (En) Description (En)" at bounding box center [606, 535] width 601 height 120
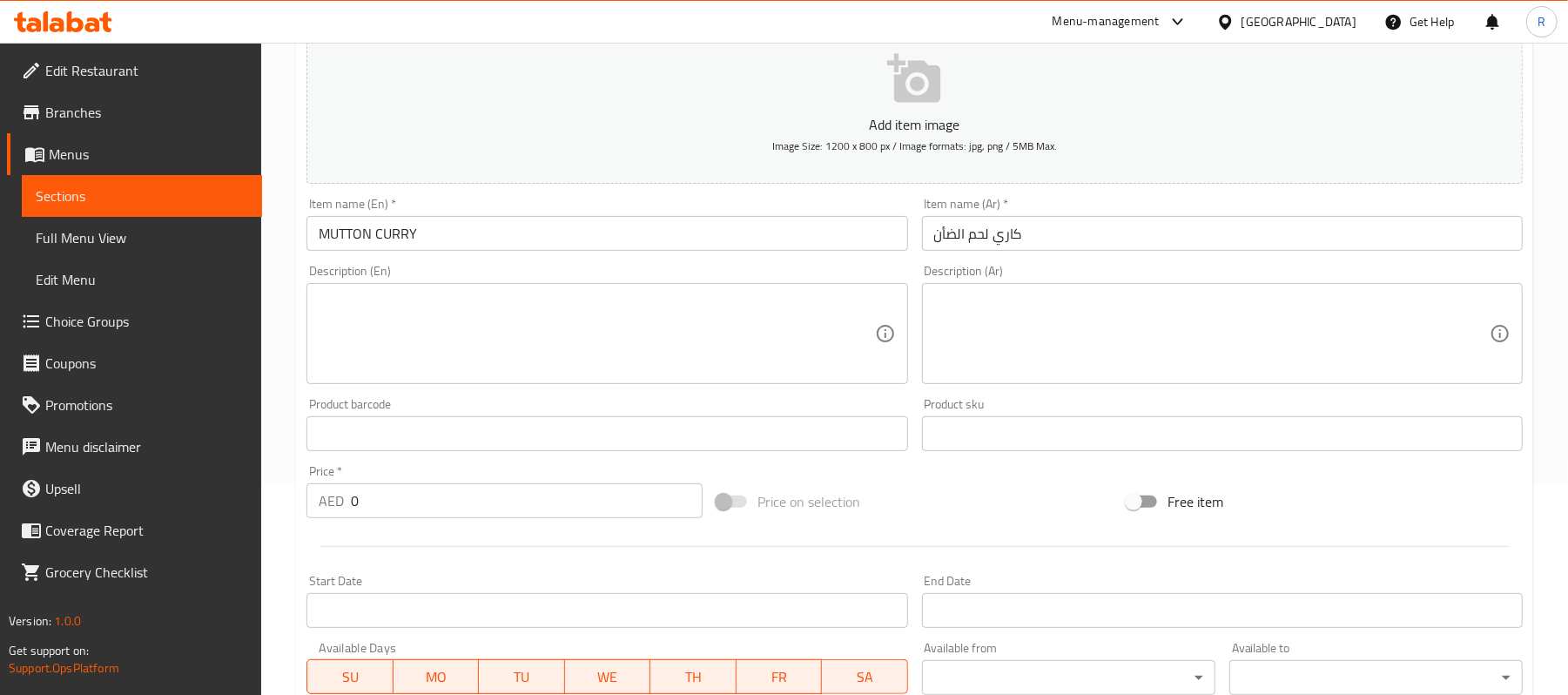
scroll to position [348, 0]
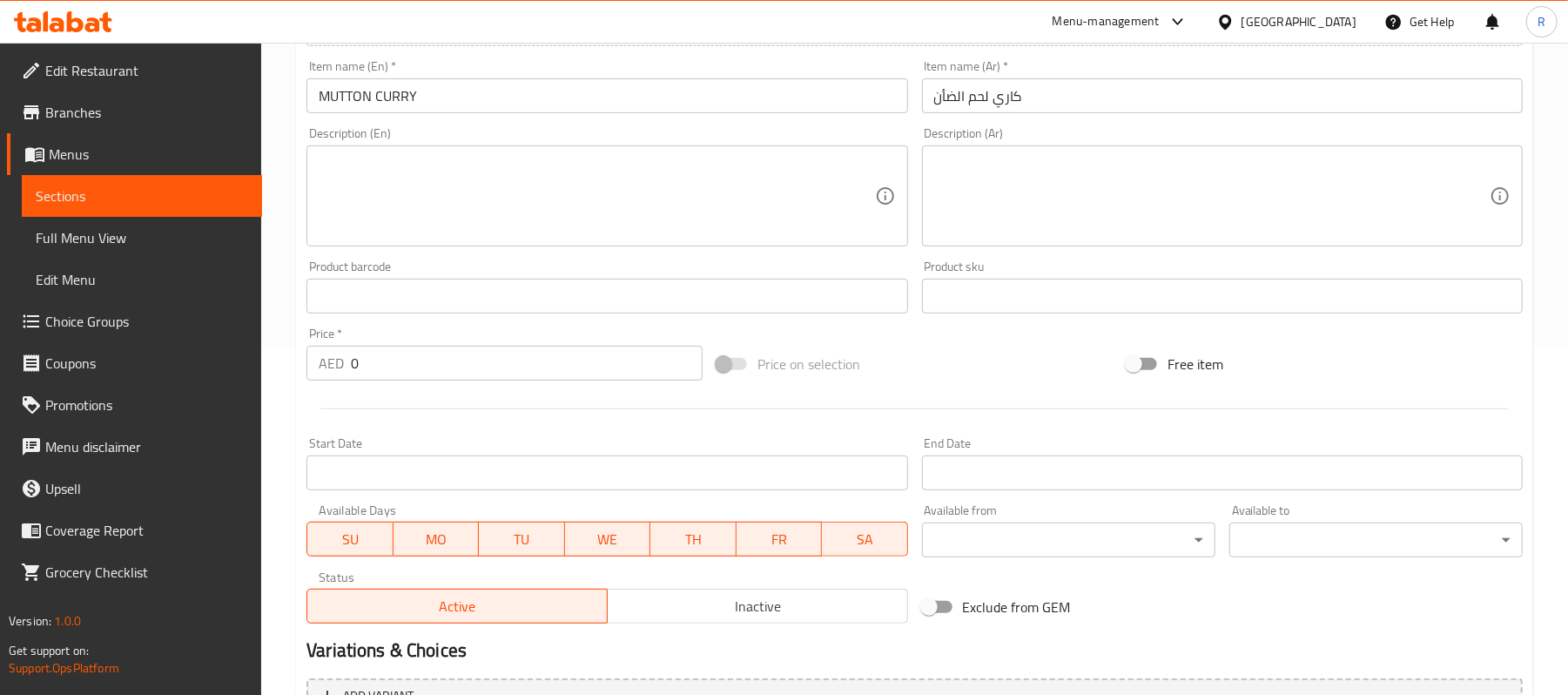
click at [458, 196] on textarea at bounding box center [597, 196] width 555 height 82
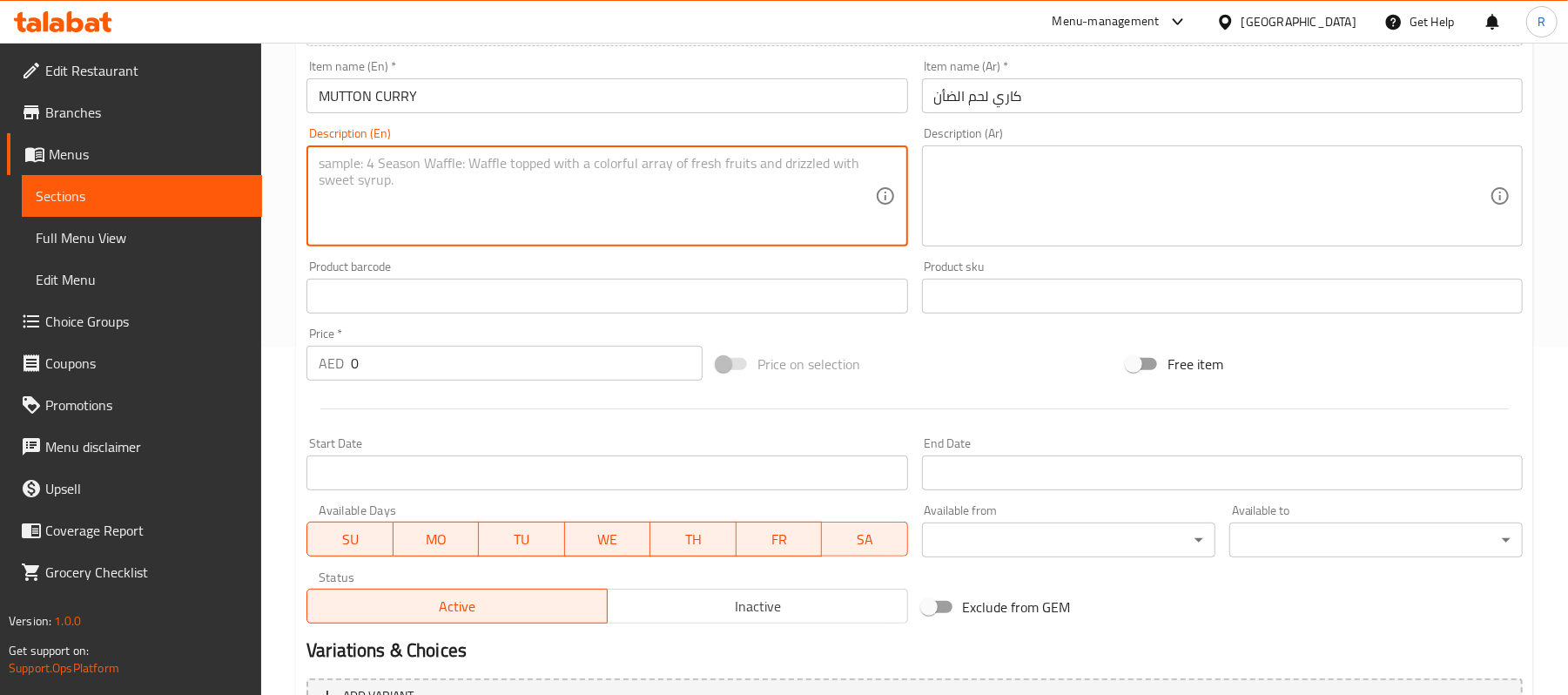
paste textarea "Tender mutton or goat meat slow-cooked in a classic home-style gravy with onion…"
type textarea "Tender mutton or goat meat slow-cooked in a classic home-style gravy with onion…"
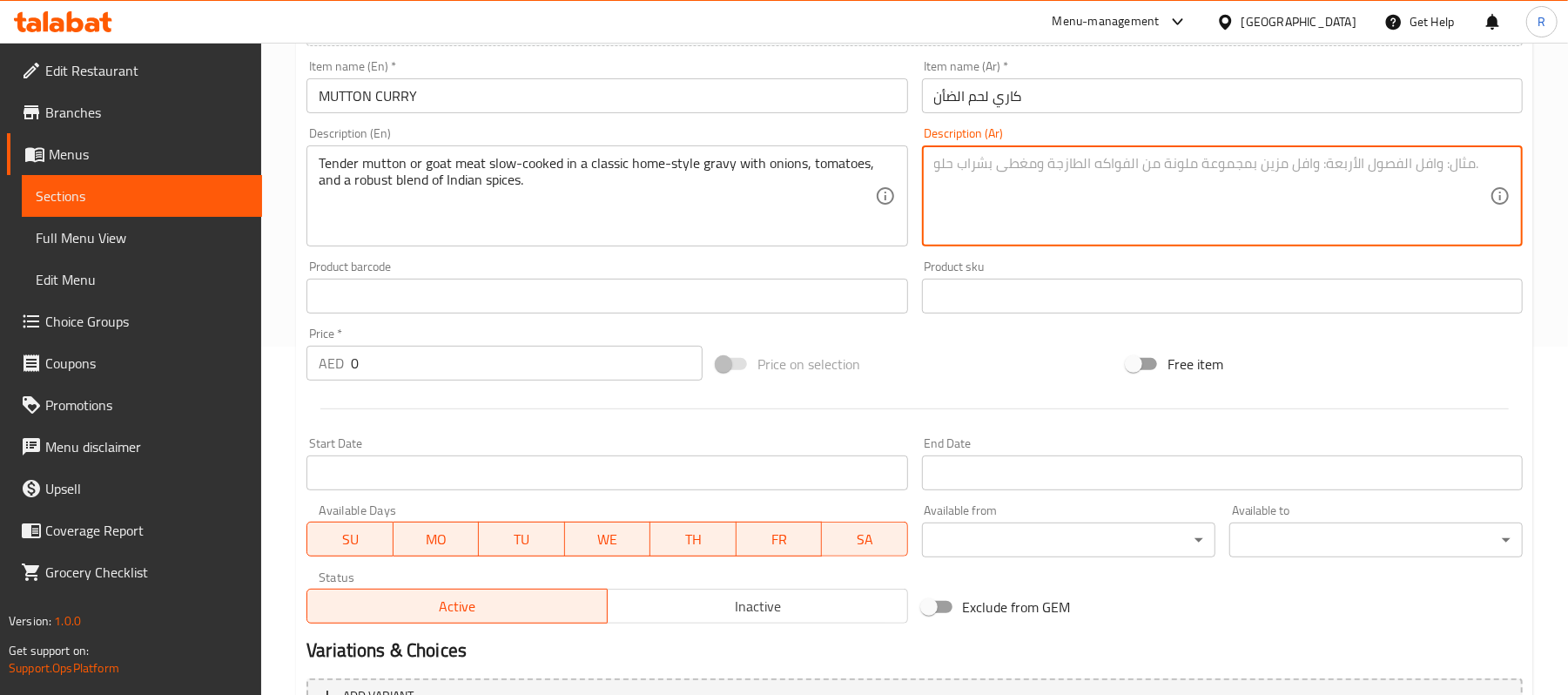
click at [1185, 191] on textarea at bounding box center [1212, 196] width 555 height 82
paste textarea "لحم ضأن أو ماعز طري مطهو ببطء في جريفي منزلي كلاسيكي مع البصل والطماطم ومزيج قو…"
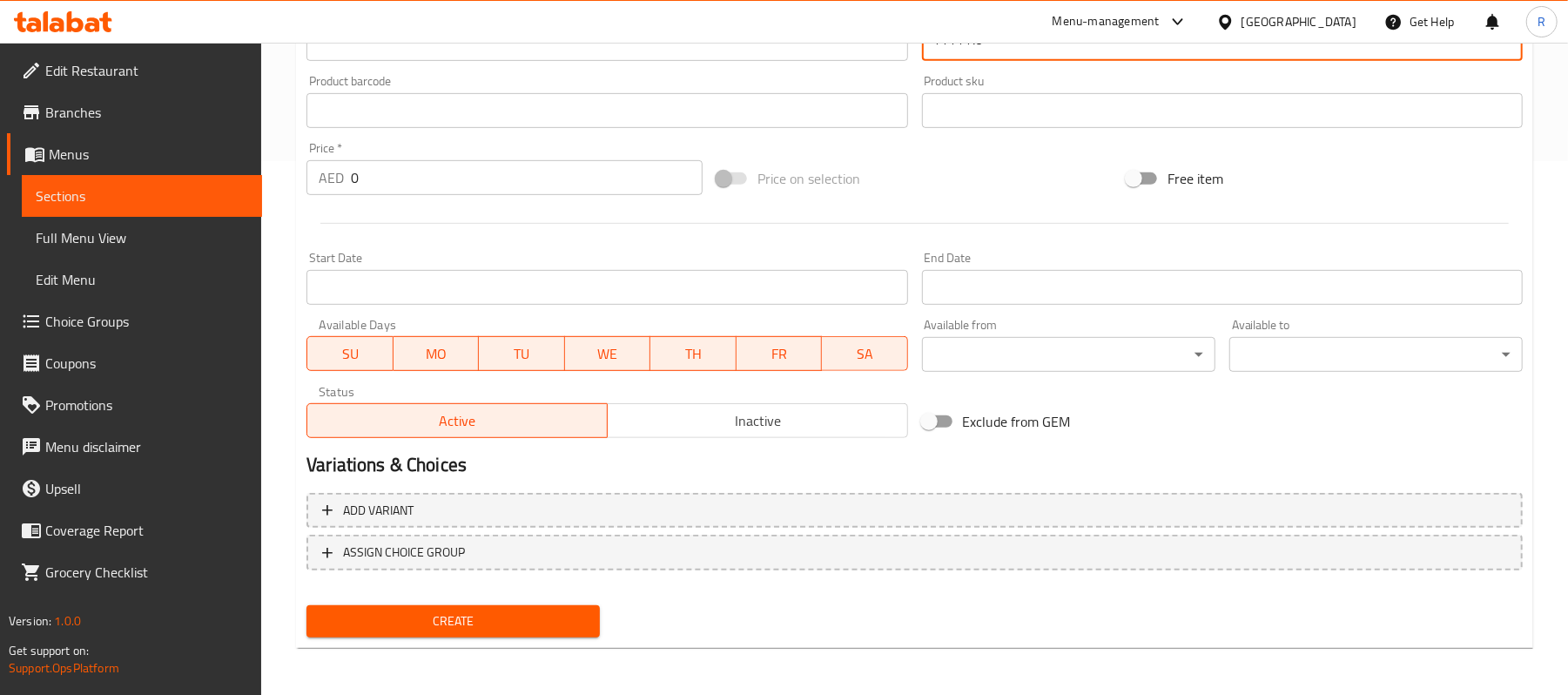
scroll to position [0, 0]
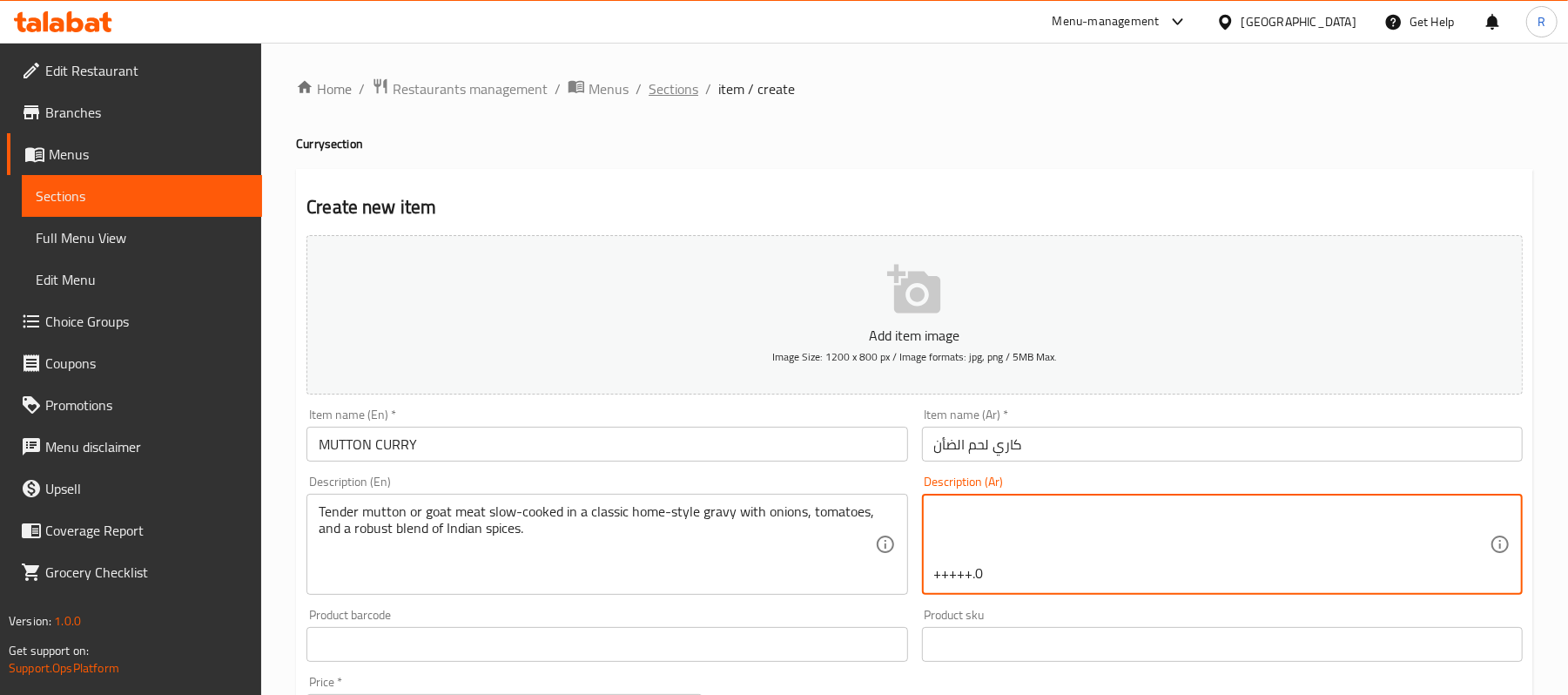
type textarea "لحم ضأن أو ماعز طري مطهو ببطء في جريفي منزلي كلاسيكي مع البصل والطماطم ومزيج قو…"
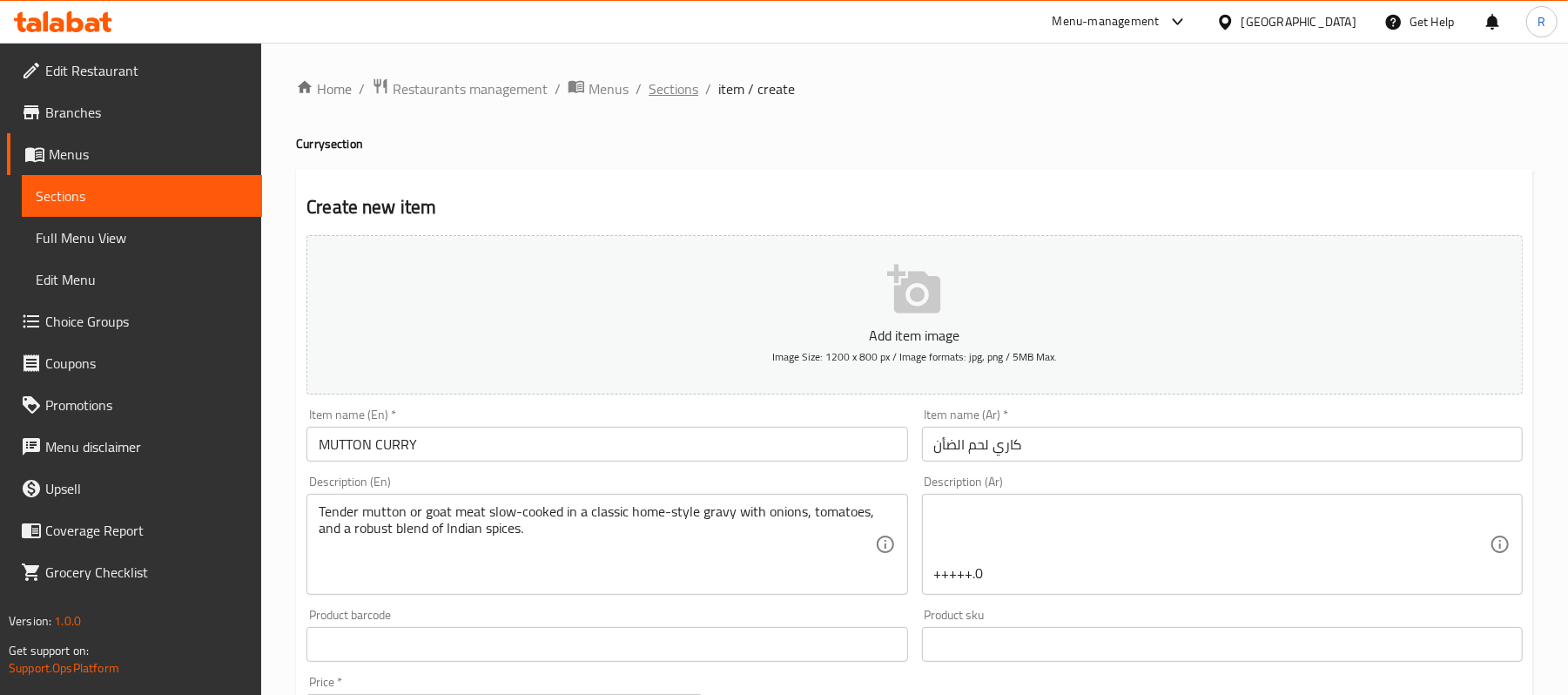
click at [673, 94] on span "Sections" at bounding box center [673, 88] width 50 height 21
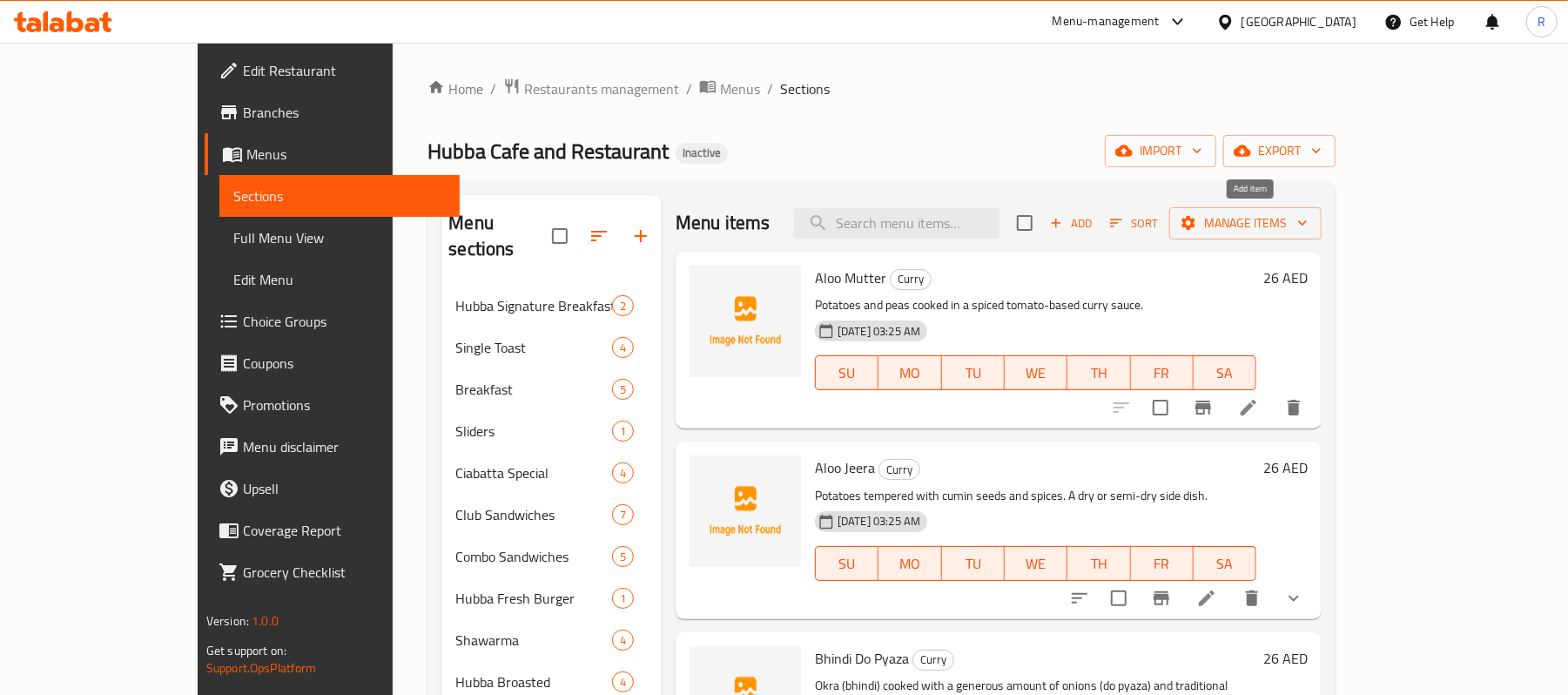
click at [1099, 210] on button "Add" at bounding box center [1071, 224] width 56 height 27
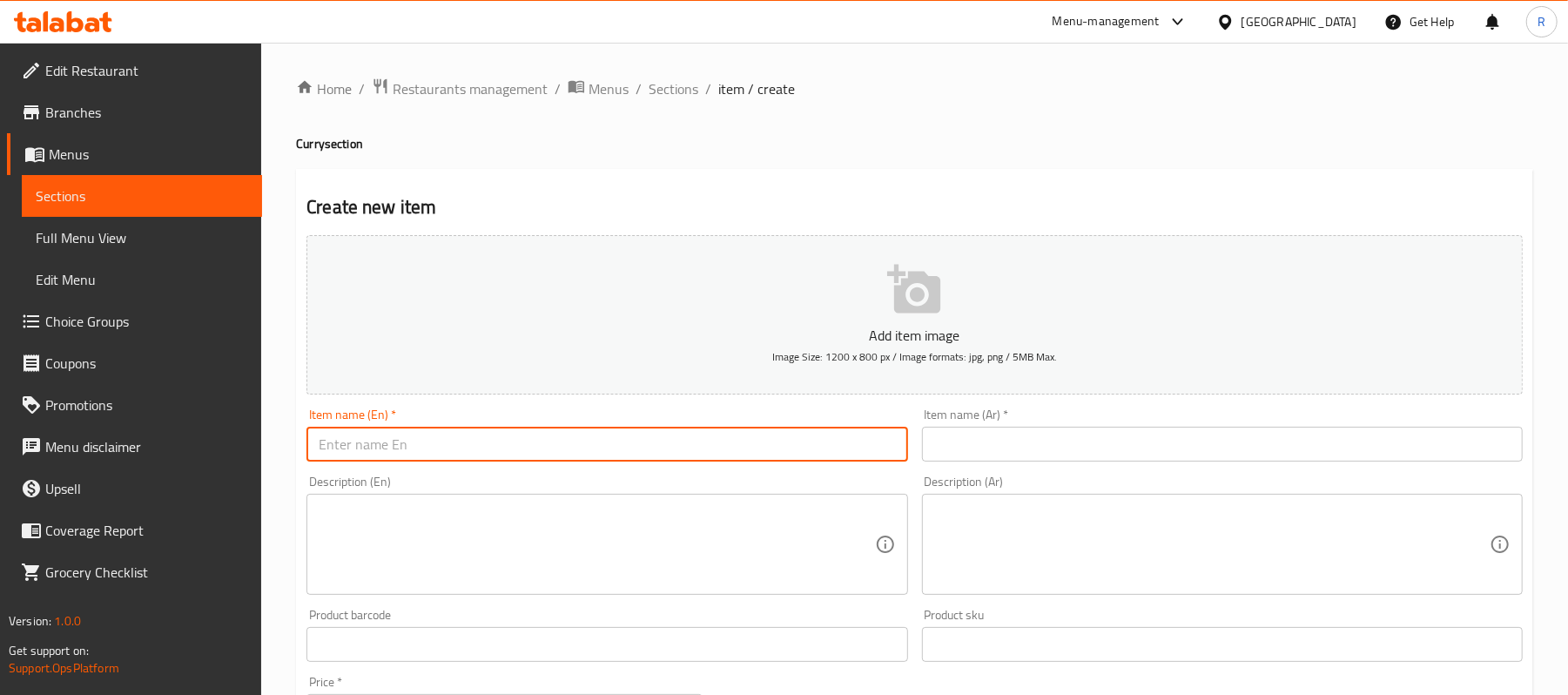
click at [405, 447] on input "text" at bounding box center [606, 444] width 601 height 34
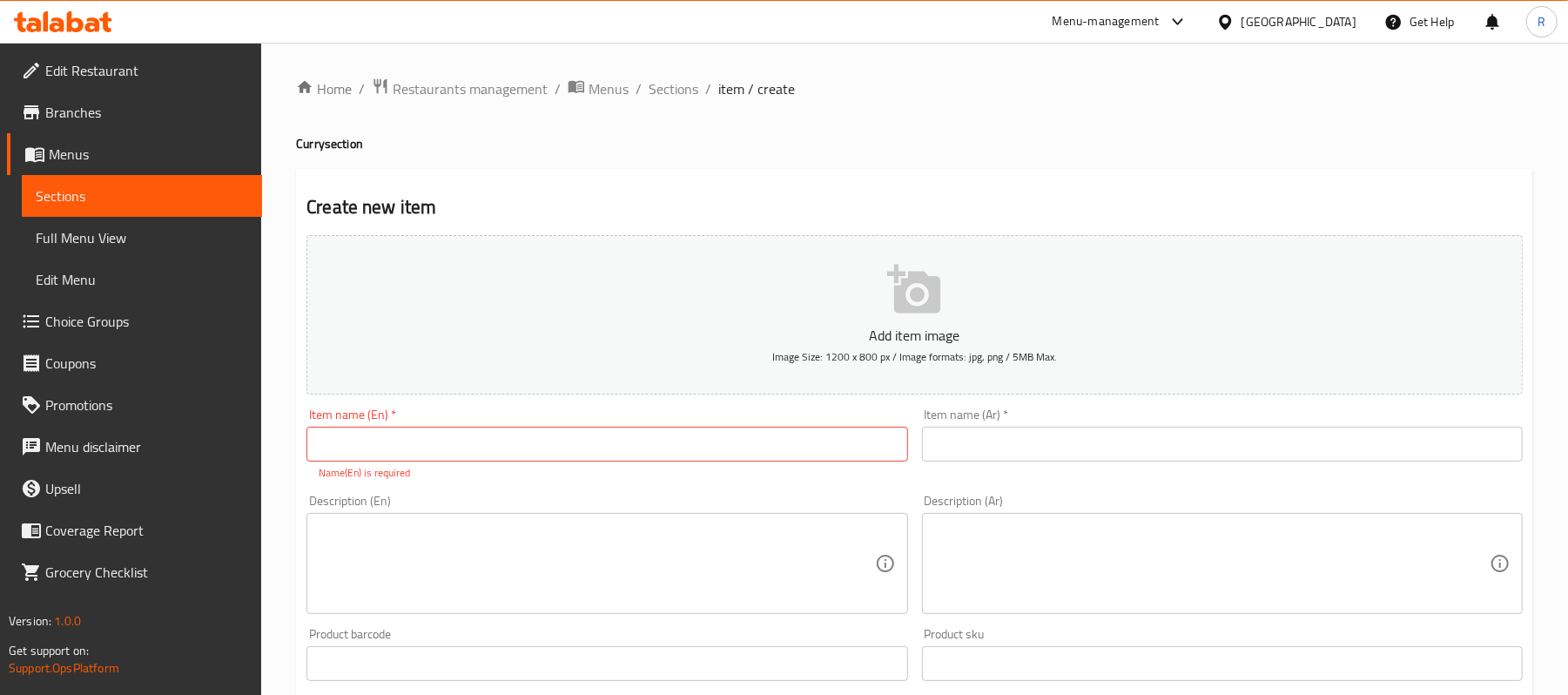
click at [463, 454] on input "text" at bounding box center [606, 444] width 601 height 34
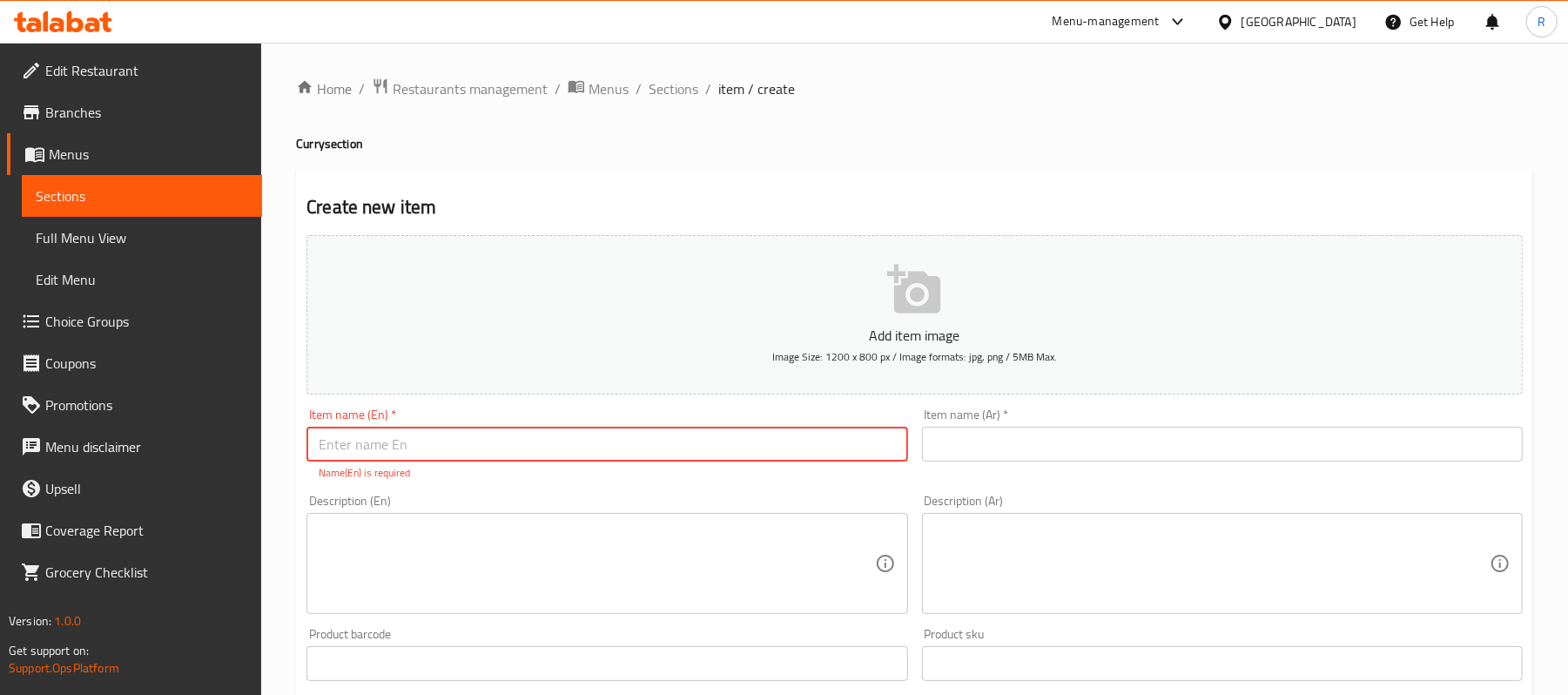
paste input "MUTTON CURRY"
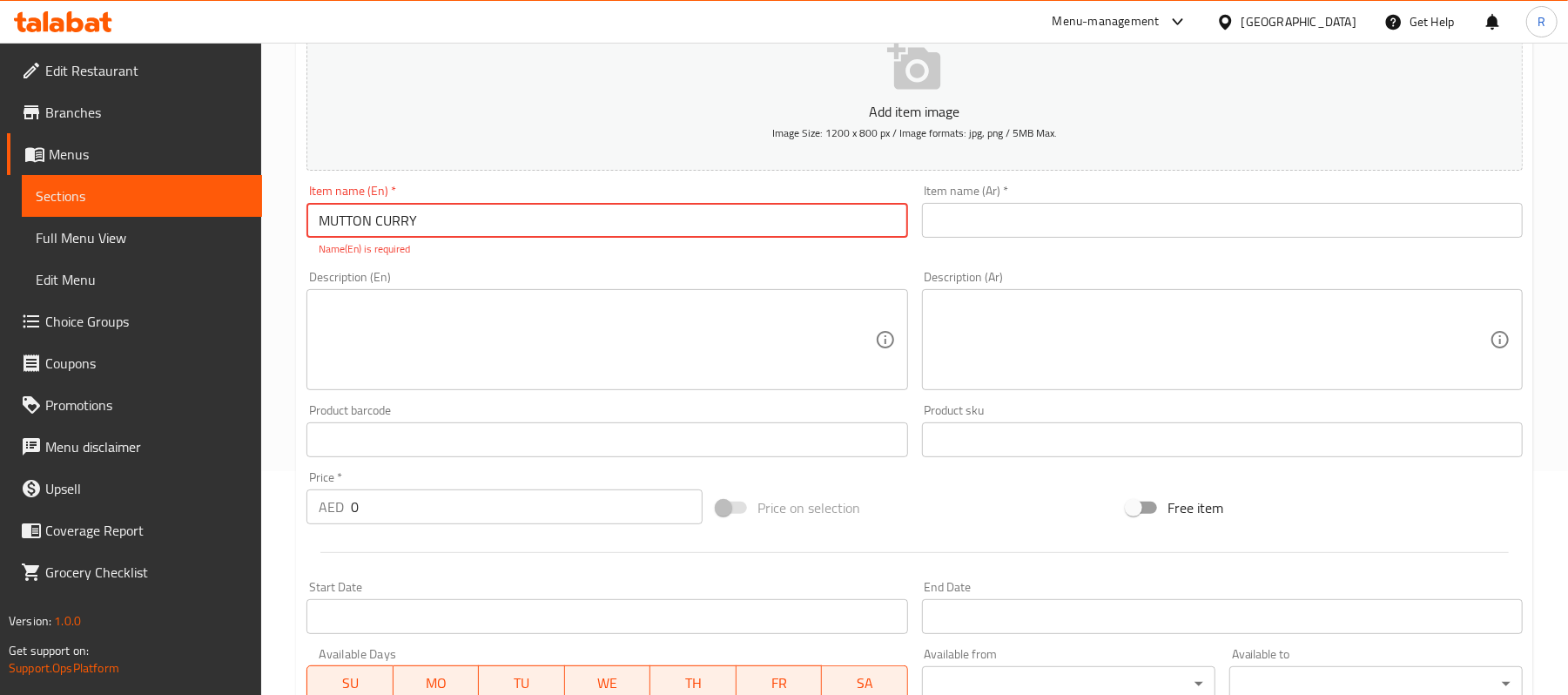
scroll to position [88, 0]
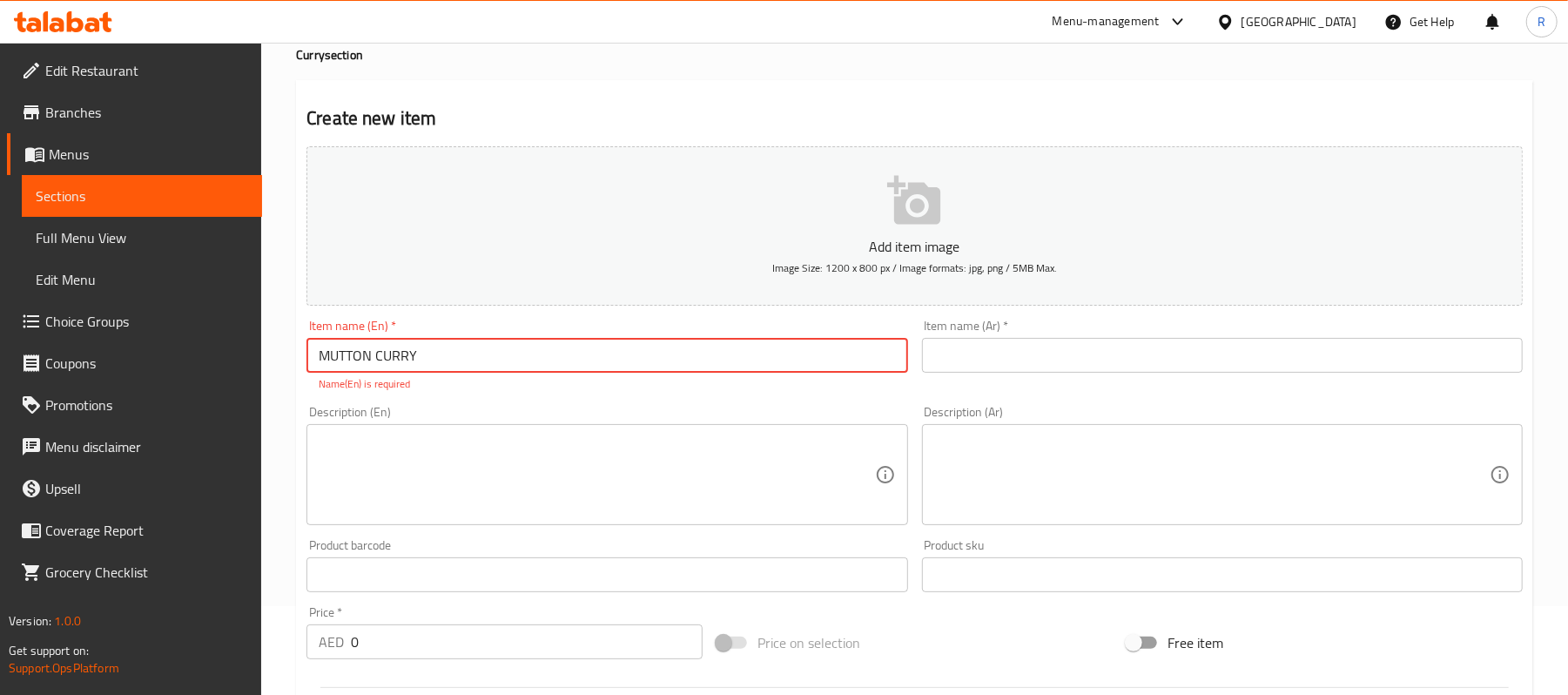
click at [625, 105] on h2 "Create new item" at bounding box center [914, 118] width 1216 height 27
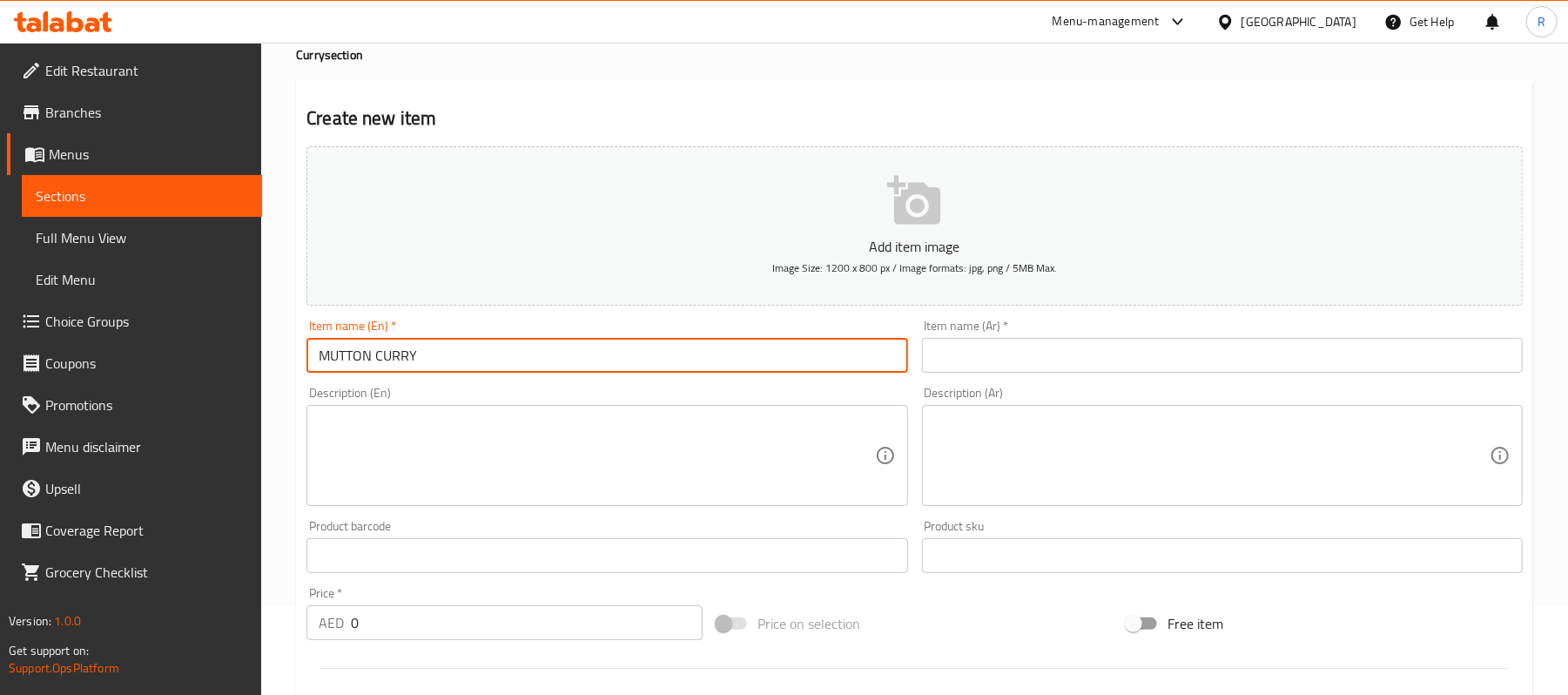
click at [533, 373] on input "MUTTON CURRY" at bounding box center [606, 354] width 601 height 34
drag, startPoint x: 422, startPoint y: 345, endPoint x: 393, endPoint y: 367, distance: 36.4
click at [393, 367] on input "MUTTON CURR" at bounding box center [606, 354] width 601 height 34
click at [453, 359] on input "MUTTON CURR" at bounding box center [606, 354] width 601 height 34
type input "MUTTON CURRY"
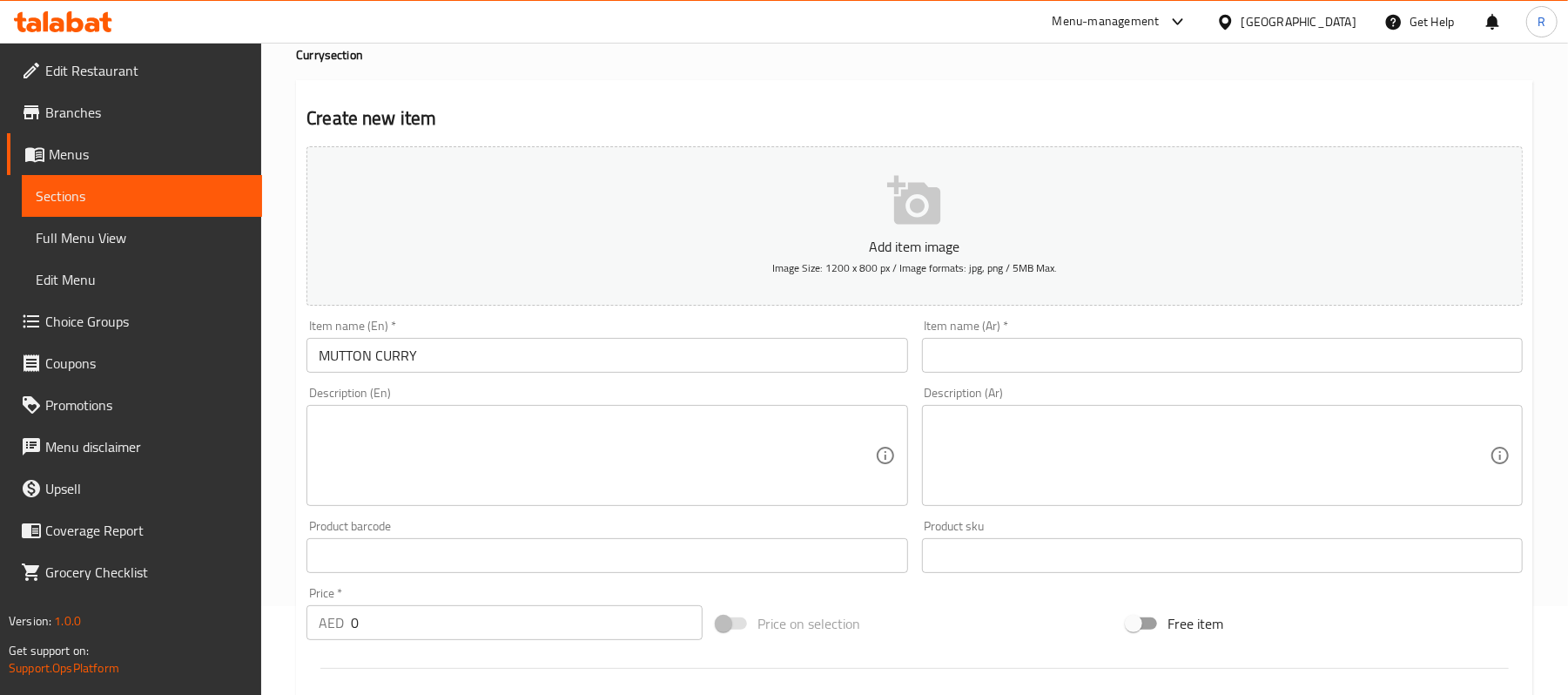
click at [961, 363] on input "text" at bounding box center [1223, 354] width 601 height 34
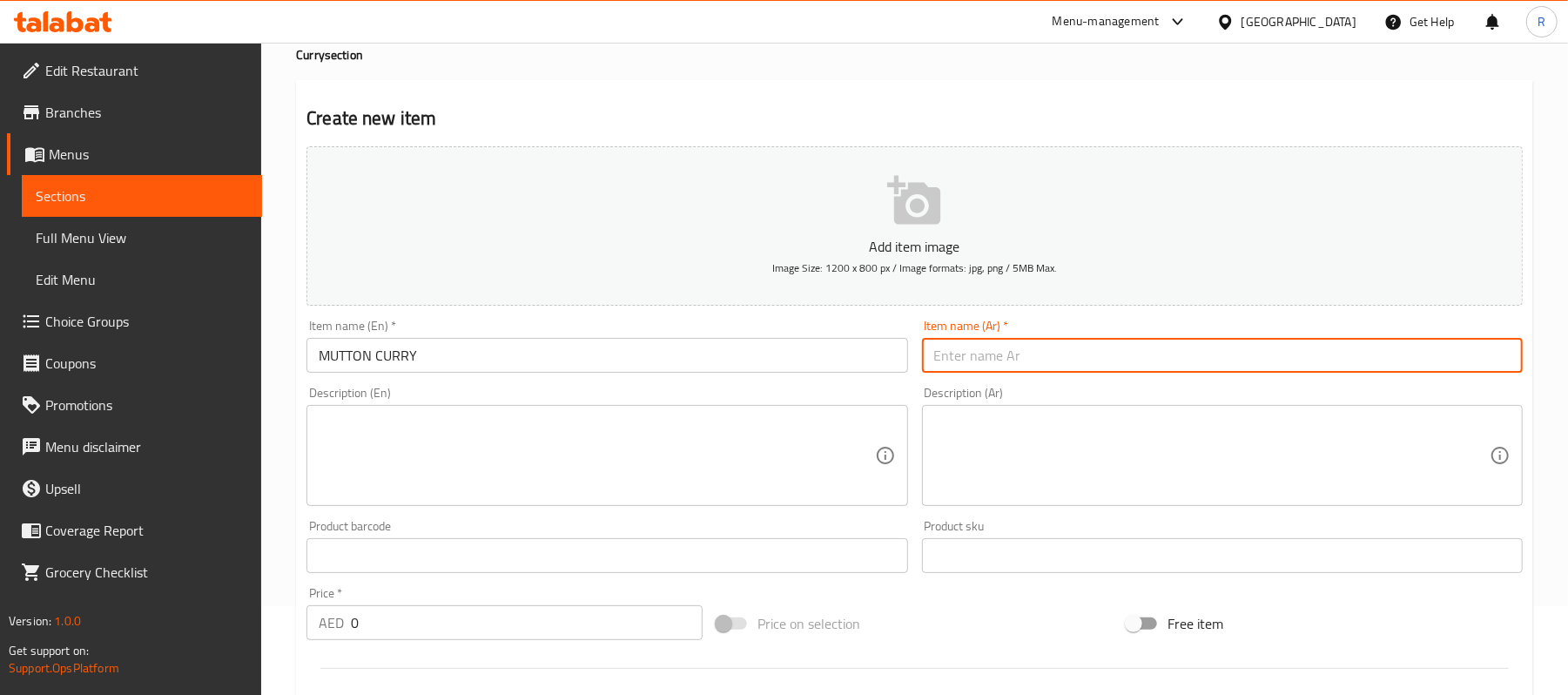
paste input "كاري لحم الضأن"
type input "كاري لحم الضأن"
click at [636, 454] on textarea at bounding box center [597, 455] width 555 height 82
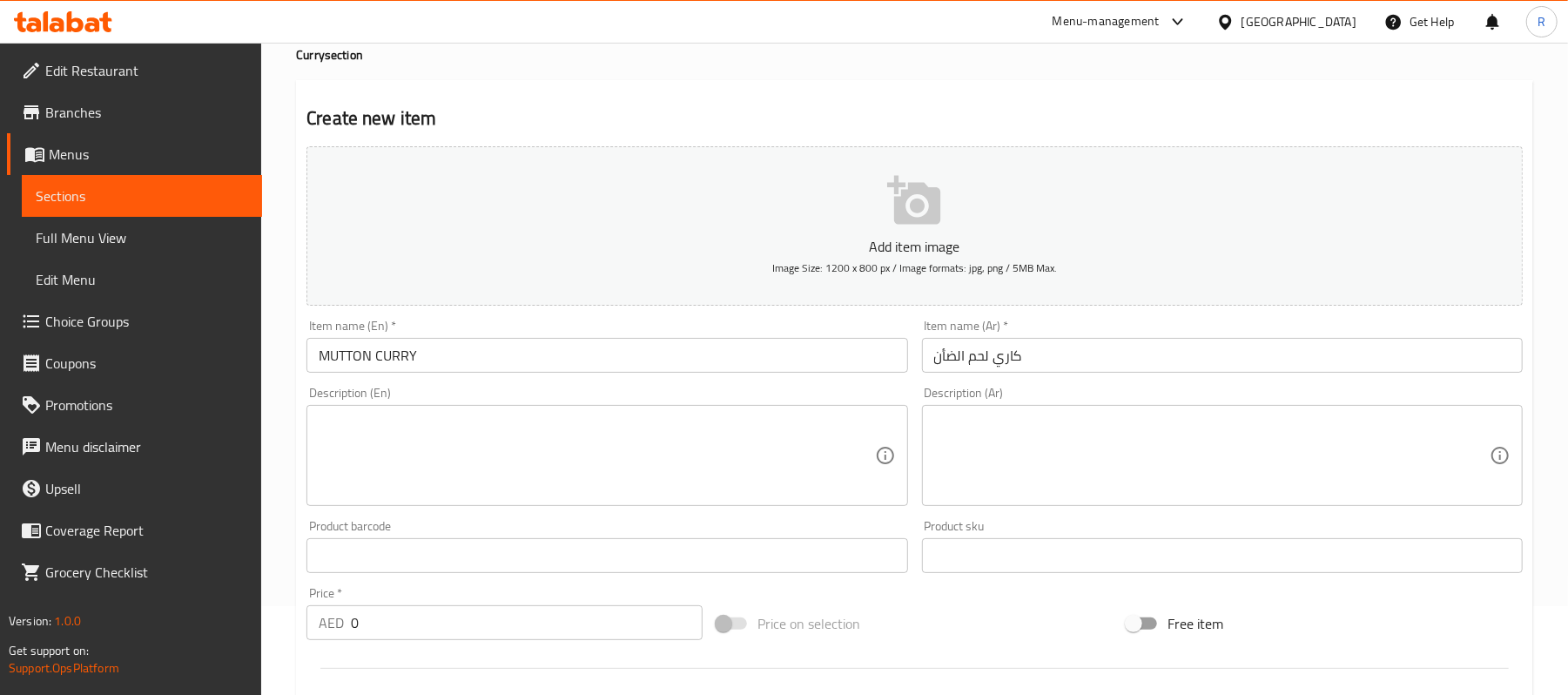
click at [439, 453] on textarea at bounding box center [597, 455] width 555 height 82
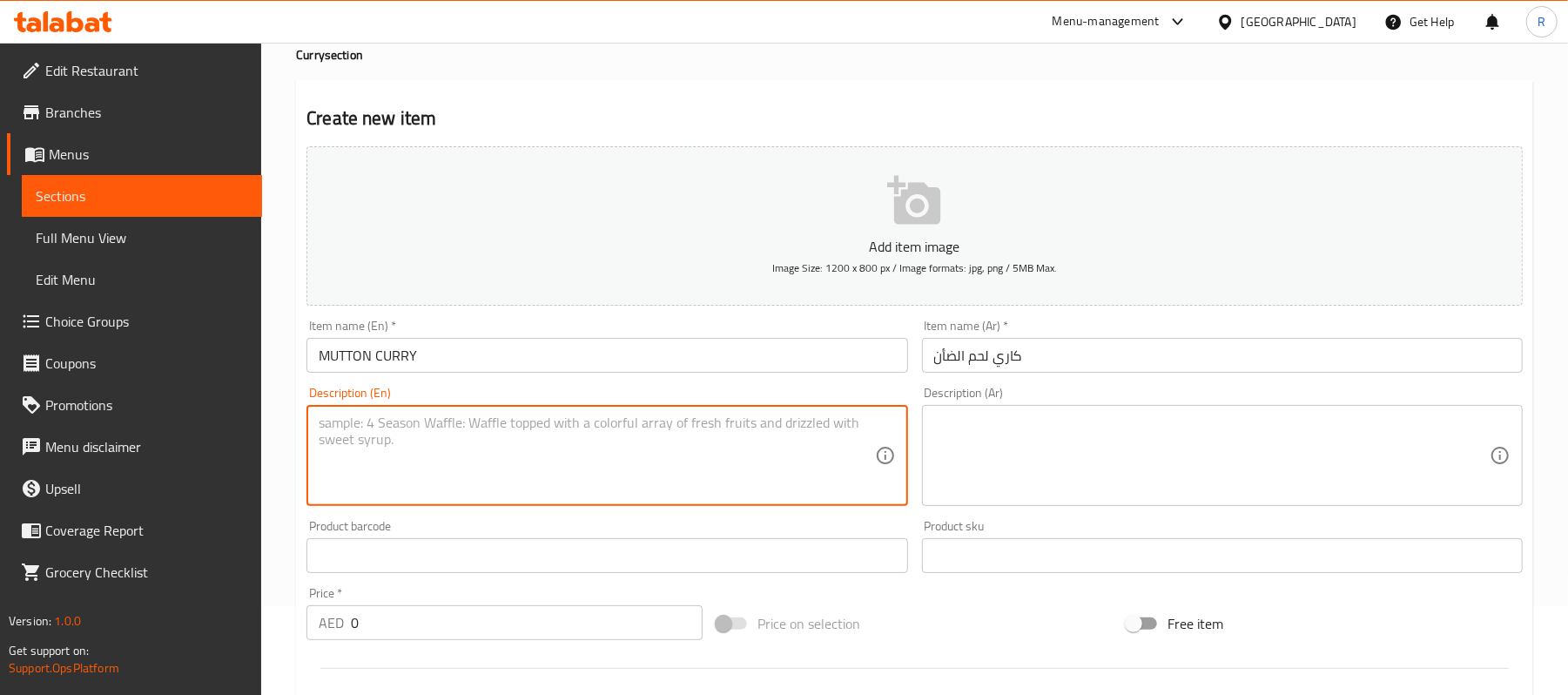
paste textarea "Tender mutton or goat meat slow-cooked in a classic home-style gravy with onion…"
type textarea "Tender mutton or goat meat slow-cooked in a classic home-style gravy with onion…"
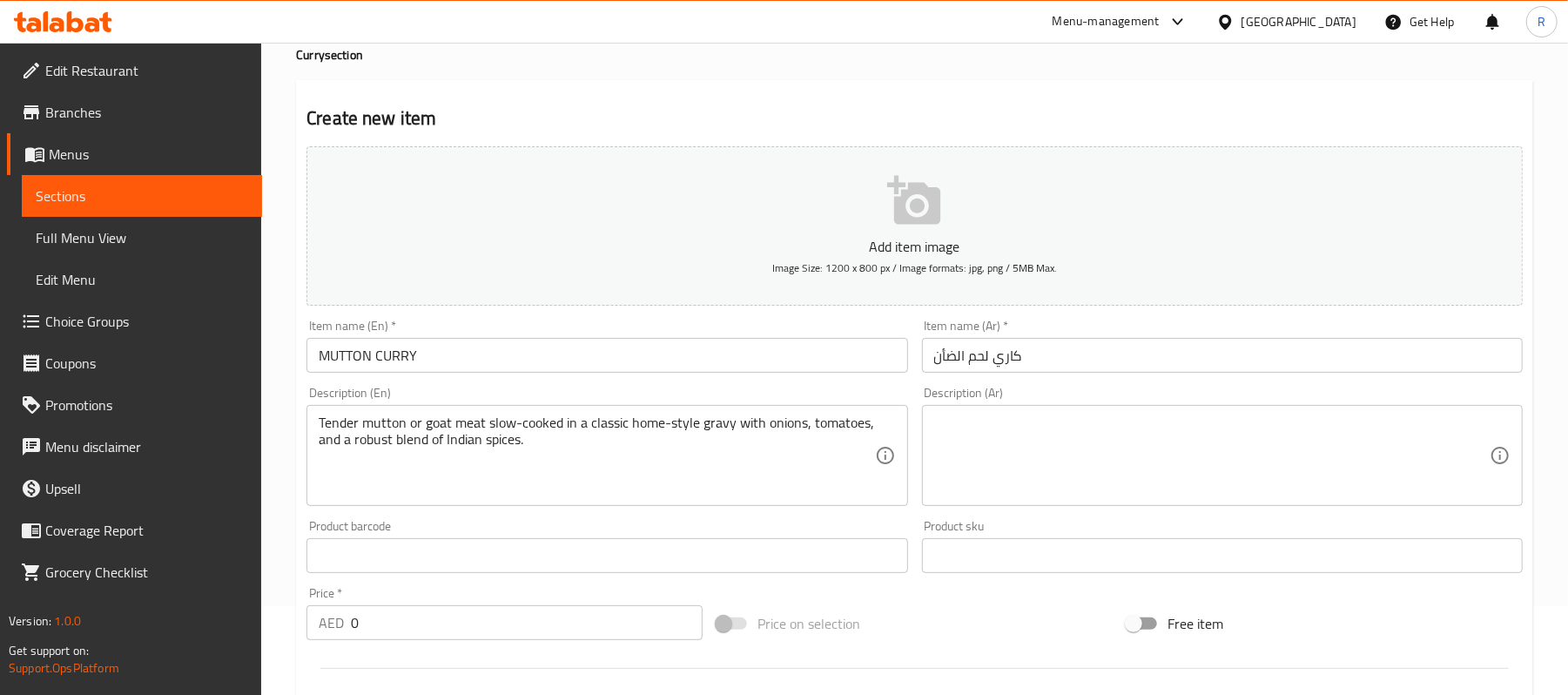
click at [1070, 452] on textarea at bounding box center [1212, 455] width 555 height 82
paste textarea "لحم ضأن أو ماعز طري مطهو ببطء في جريفي منزلي كلاسيكي مع البصل والطماطم ومزيج قو…"
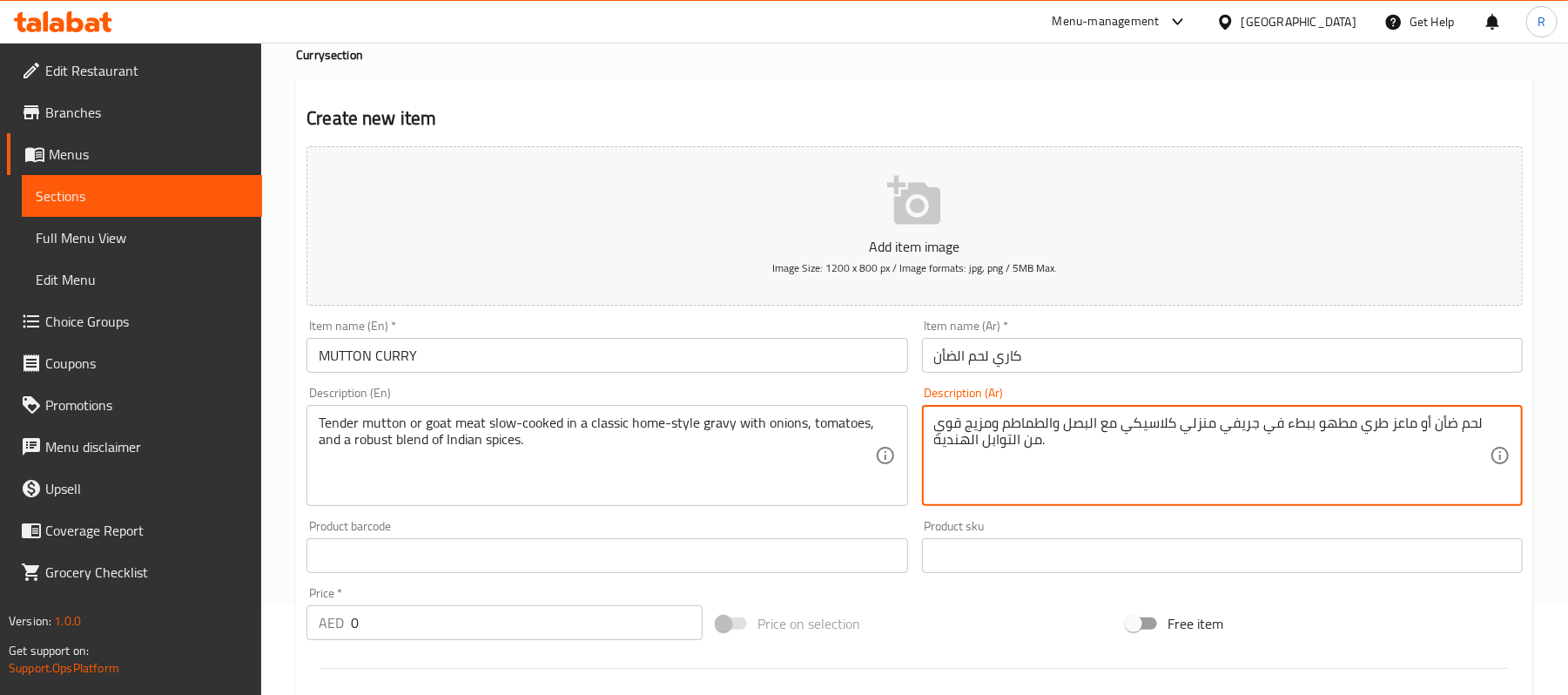
drag, startPoint x: 1356, startPoint y: 421, endPoint x: 1384, endPoint y: 422, distance: 28.0
click at [1384, 422] on textarea "لحم ضأن أو ماعز طري مطهو ببطء في جريفي منزلي كلاسيكي مع البصل والطماطم ومزيج قو…" at bounding box center [1212, 455] width 555 height 82
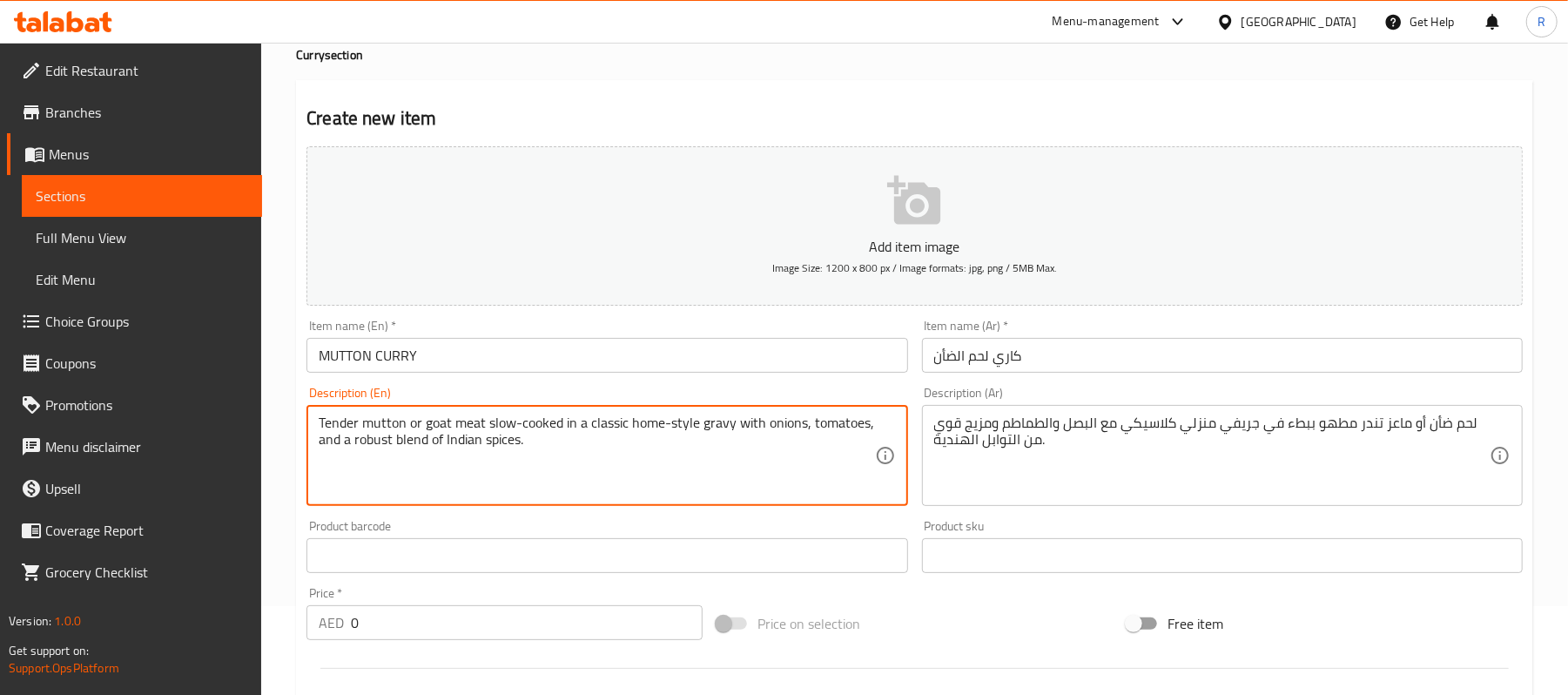
drag, startPoint x: 352, startPoint y: 441, endPoint x: 544, endPoint y: 446, distance: 192.1
click at [445, 492] on textarea "Tender mutton or goat meat slow-cooked in a classic home-style gravy with onion…" at bounding box center [597, 455] width 555 height 82
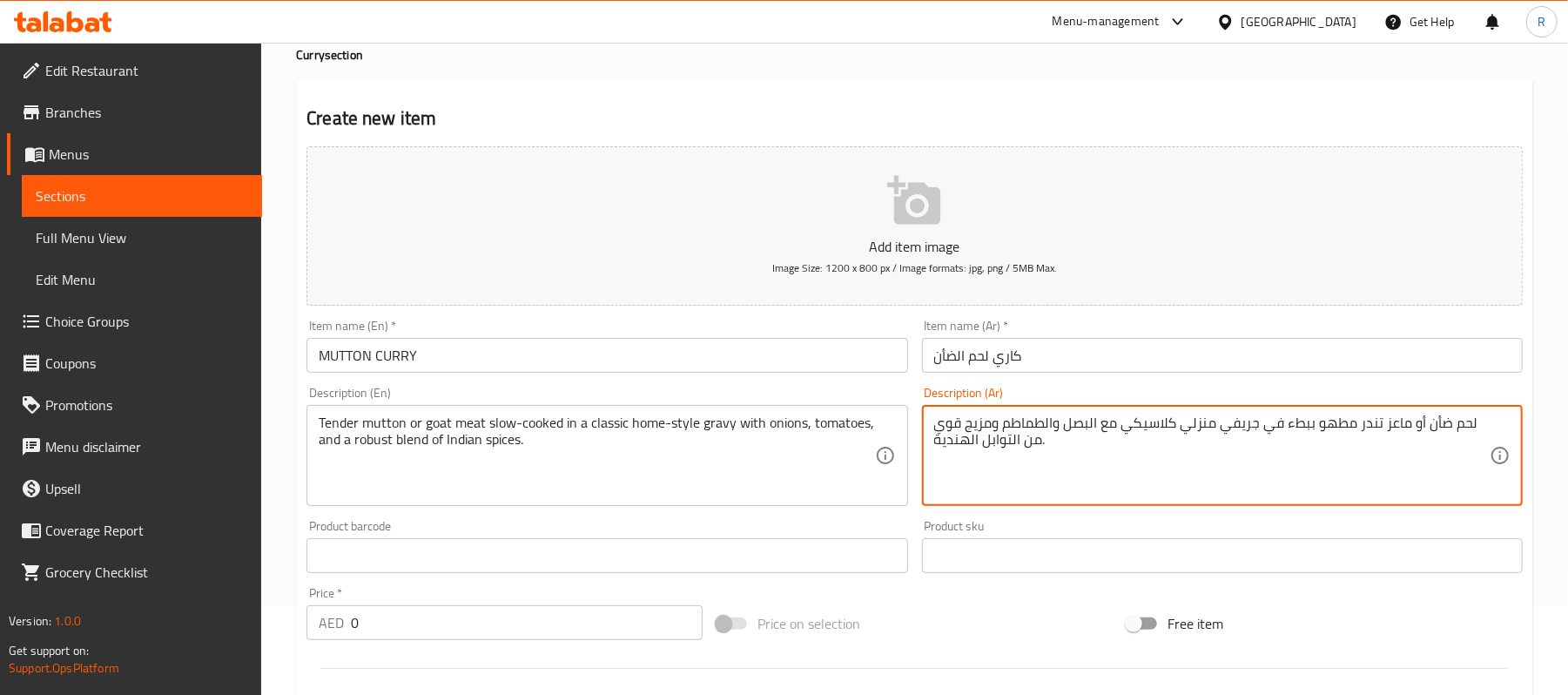
drag, startPoint x: 1355, startPoint y: 429, endPoint x: 1380, endPoint y: 432, distance: 25.2
click at [1424, 427] on textarea "لحم ضأن أو ماعز مطهو ببطء في جريفي منزلي كلاسيكي مع البصل والطماطم ومزيج قوي من…" at bounding box center [1212, 455] width 555 height 82
type textarea "لحم ضأن تندر أو ماعز مطهو ببطء في جريفي منزلي كلاسيكي مع البصل والطماطم ومزيج ق…"
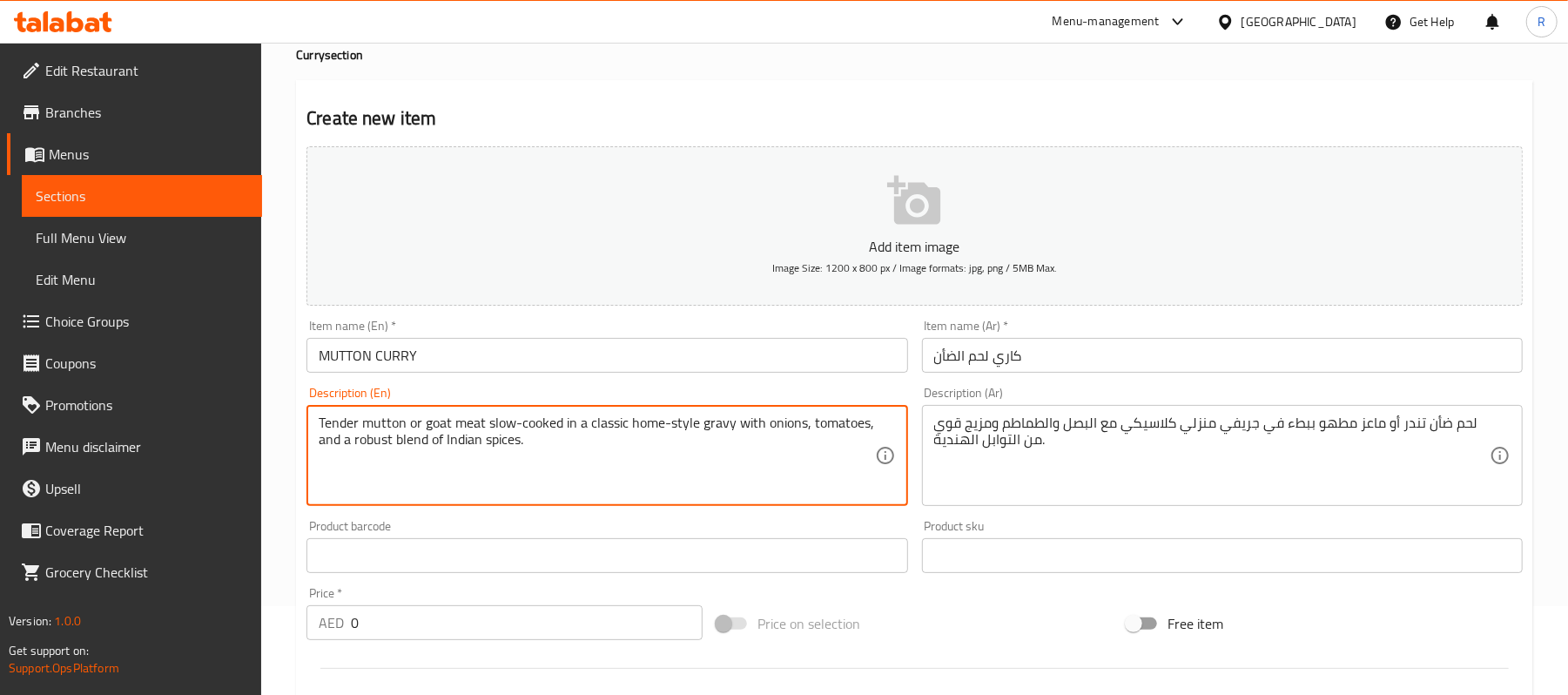
drag, startPoint x: 321, startPoint y: 423, endPoint x: 405, endPoint y: 416, distance: 84.3
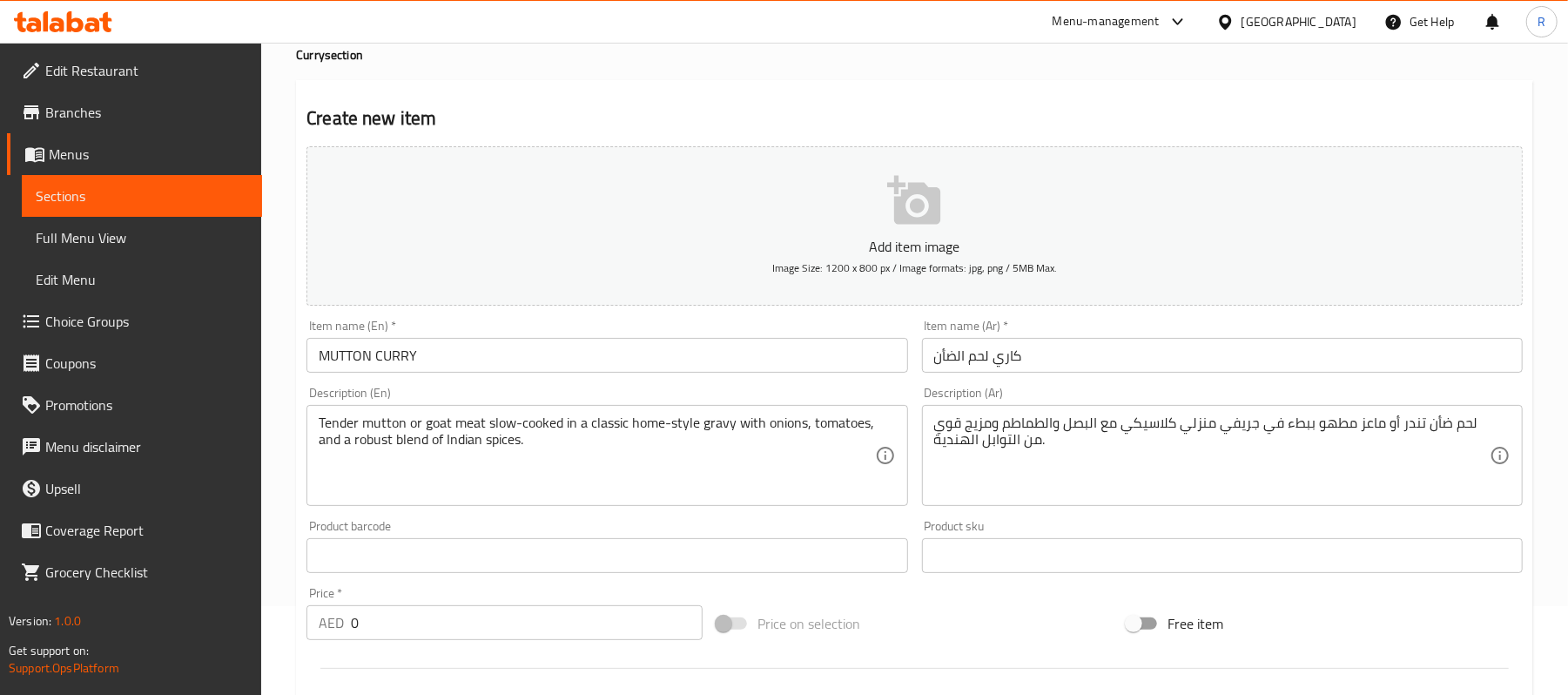
click at [913, 513] on div "Product barcode Product barcode" at bounding box center [606, 547] width 614 height 67
drag, startPoint x: 362, startPoint y: 625, endPoint x: 340, endPoint y: 627, distance: 22.1
click at [340, 627] on div "AED 0 Price *" at bounding box center [504, 622] width 396 height 34
type input "38"
click at [915, 523] on div "Product sku Product sku" at bounding box center [1222, 547] width 614 height 67
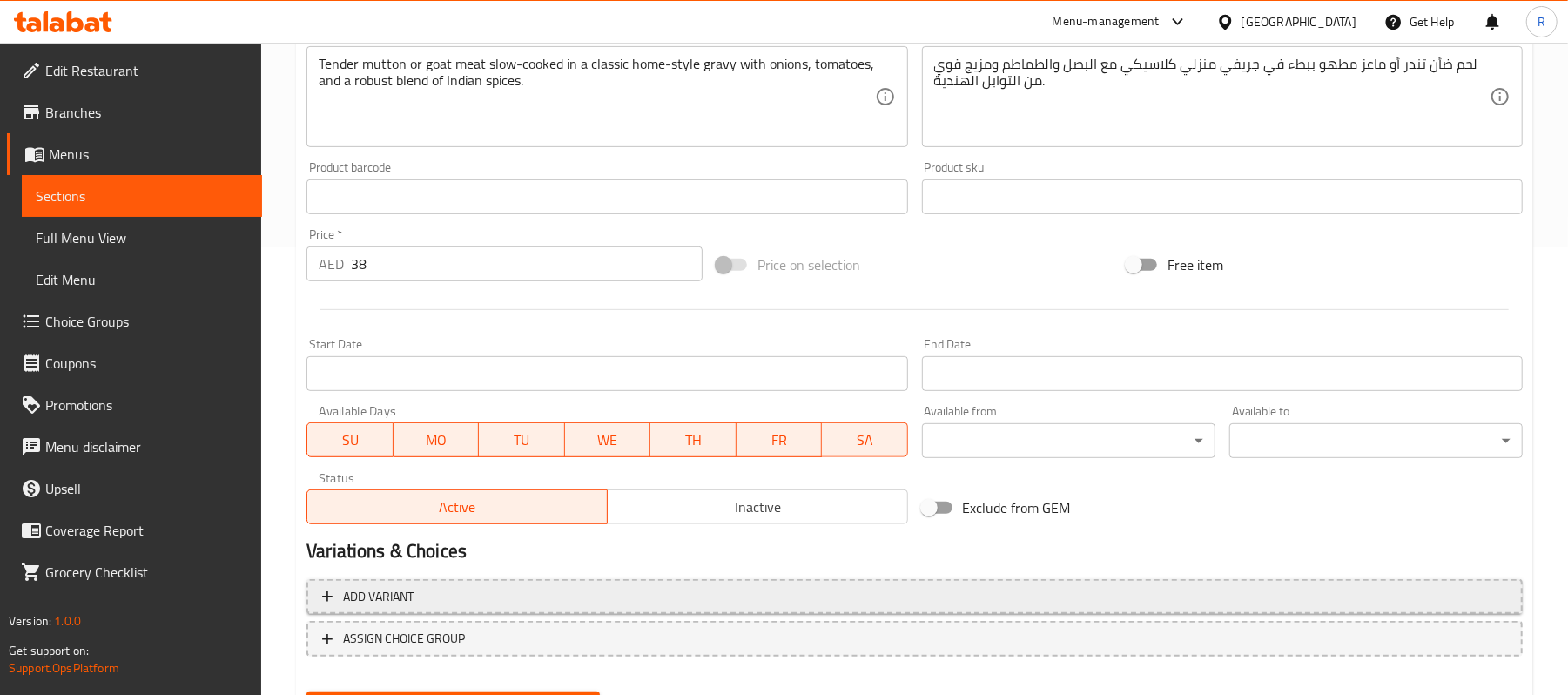
scroll to position [534, 0]
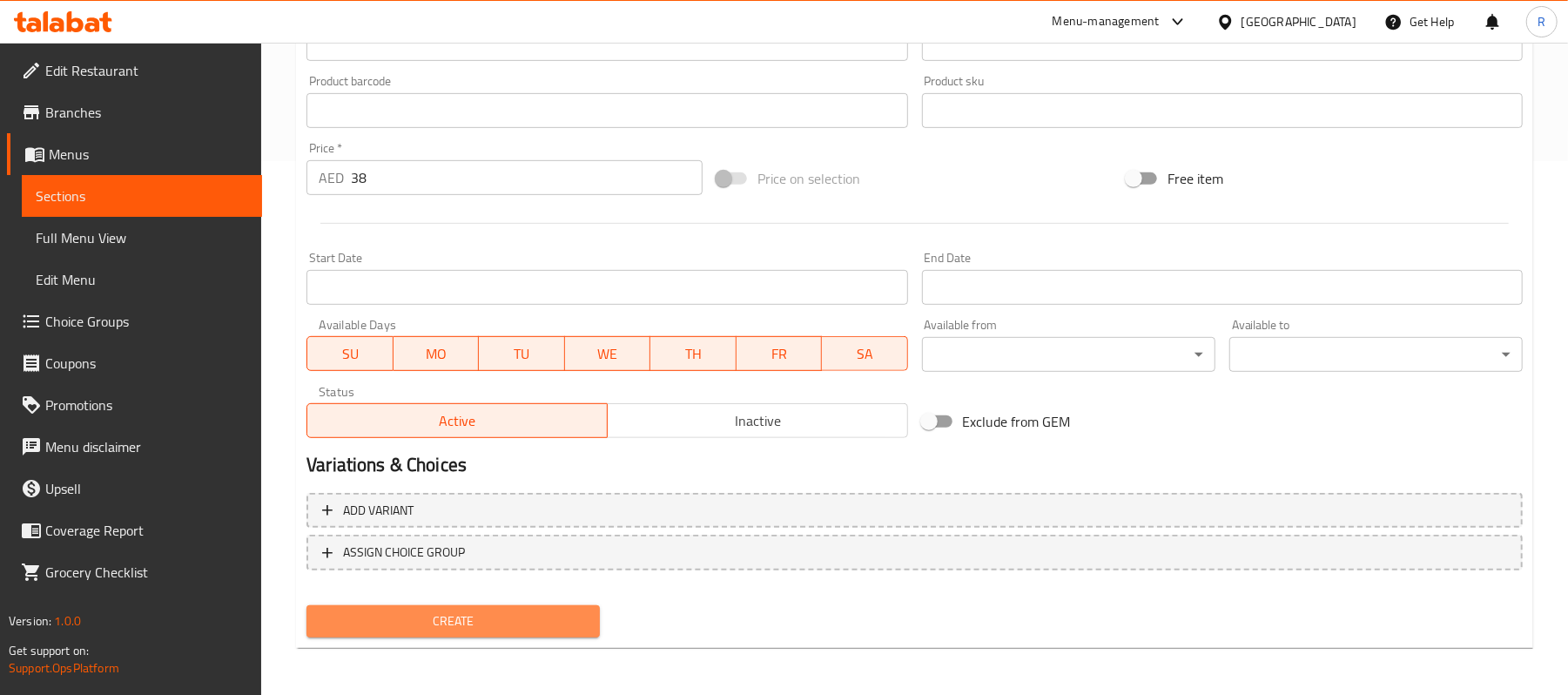
click at [545, 632] on button "Create" at bounding box center [452, 621] width 293 height 32
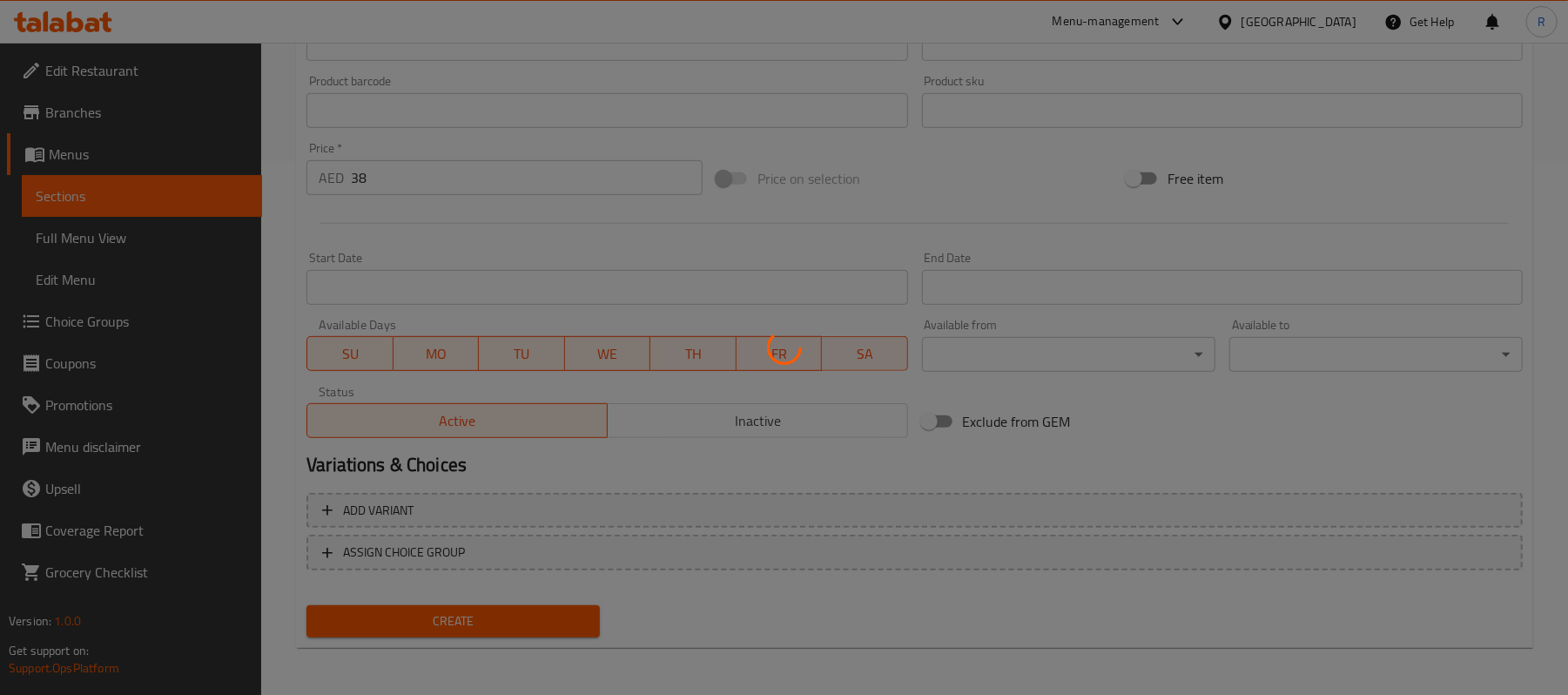
type input "0"
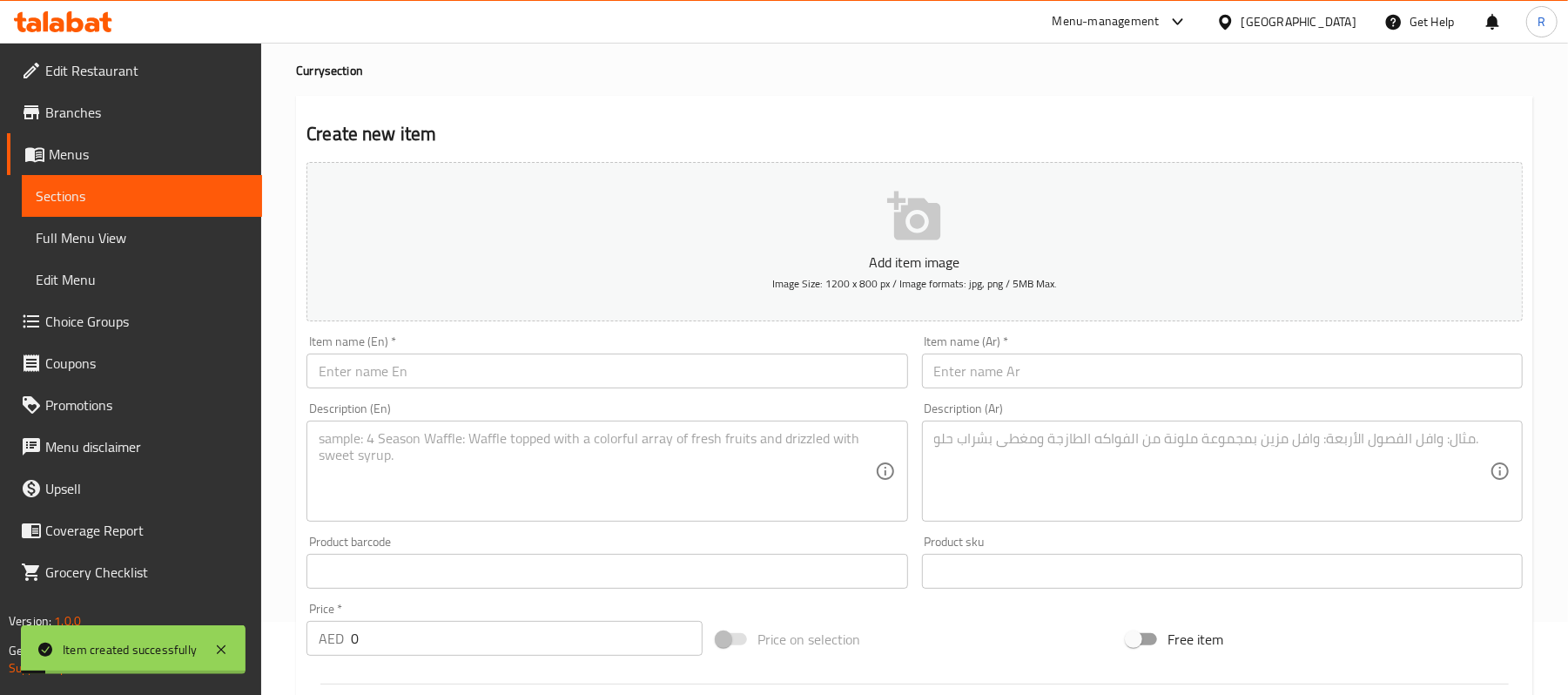
scroll to position [0, 0]
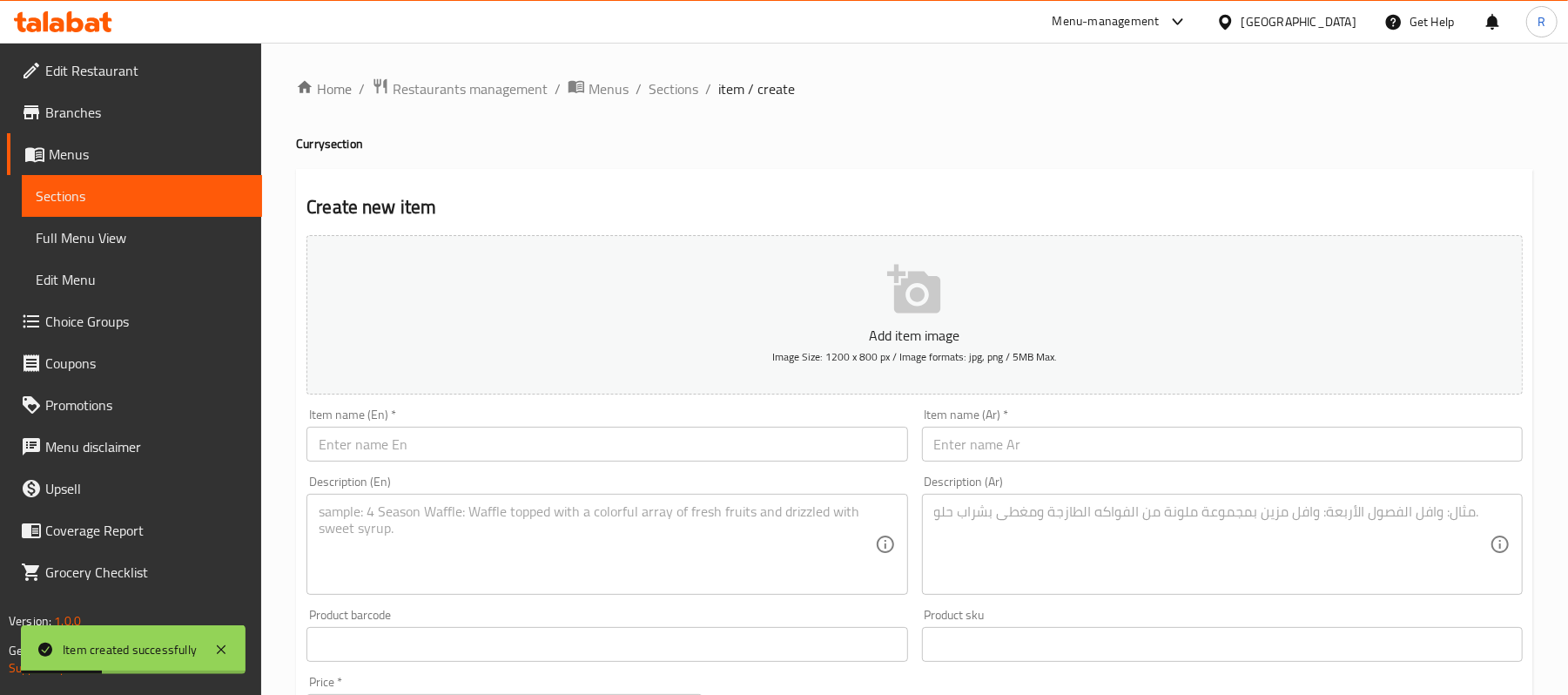
click at [119, 318] on span "Choice Groups" at bounding box center [146, 321] width 203 height 21
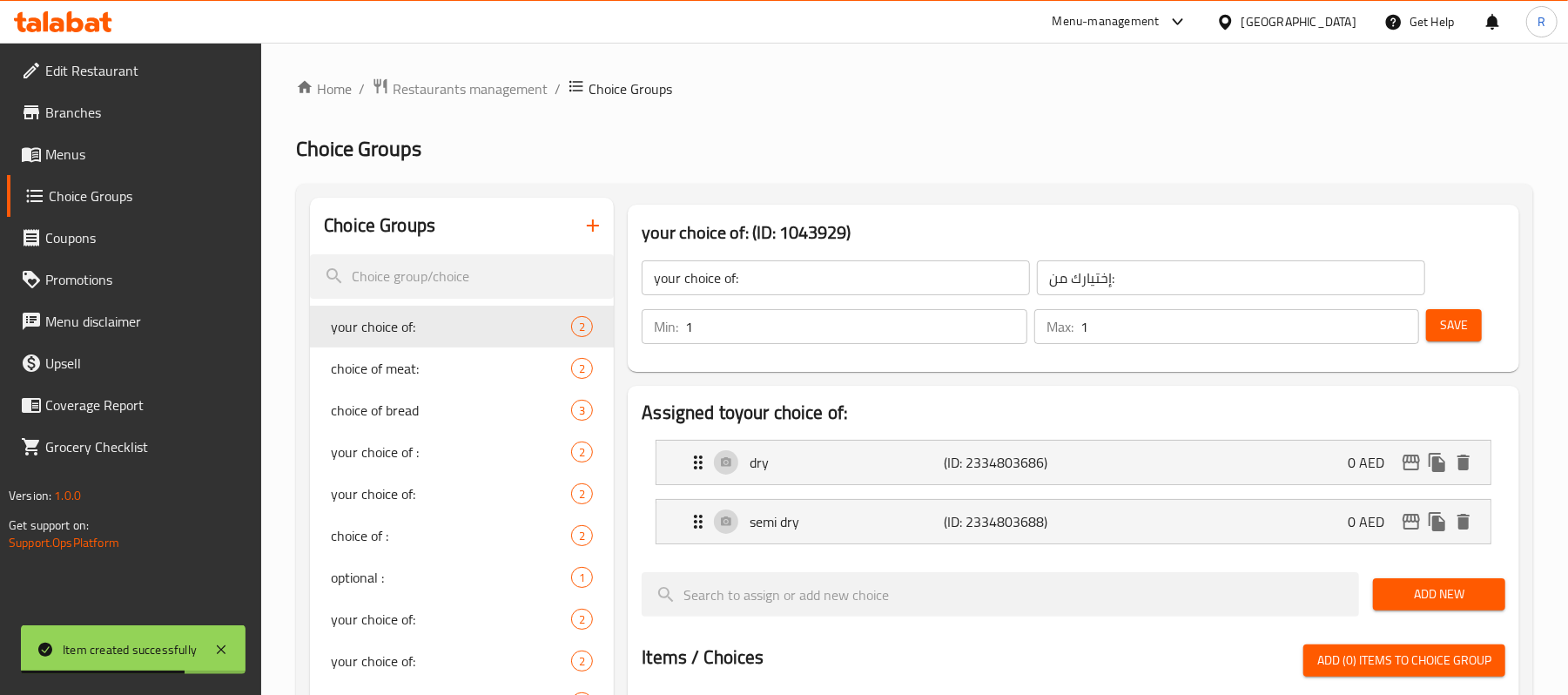
click at [598, 216] on icon "button" at bounding box center [593, 225] width 21 height 21
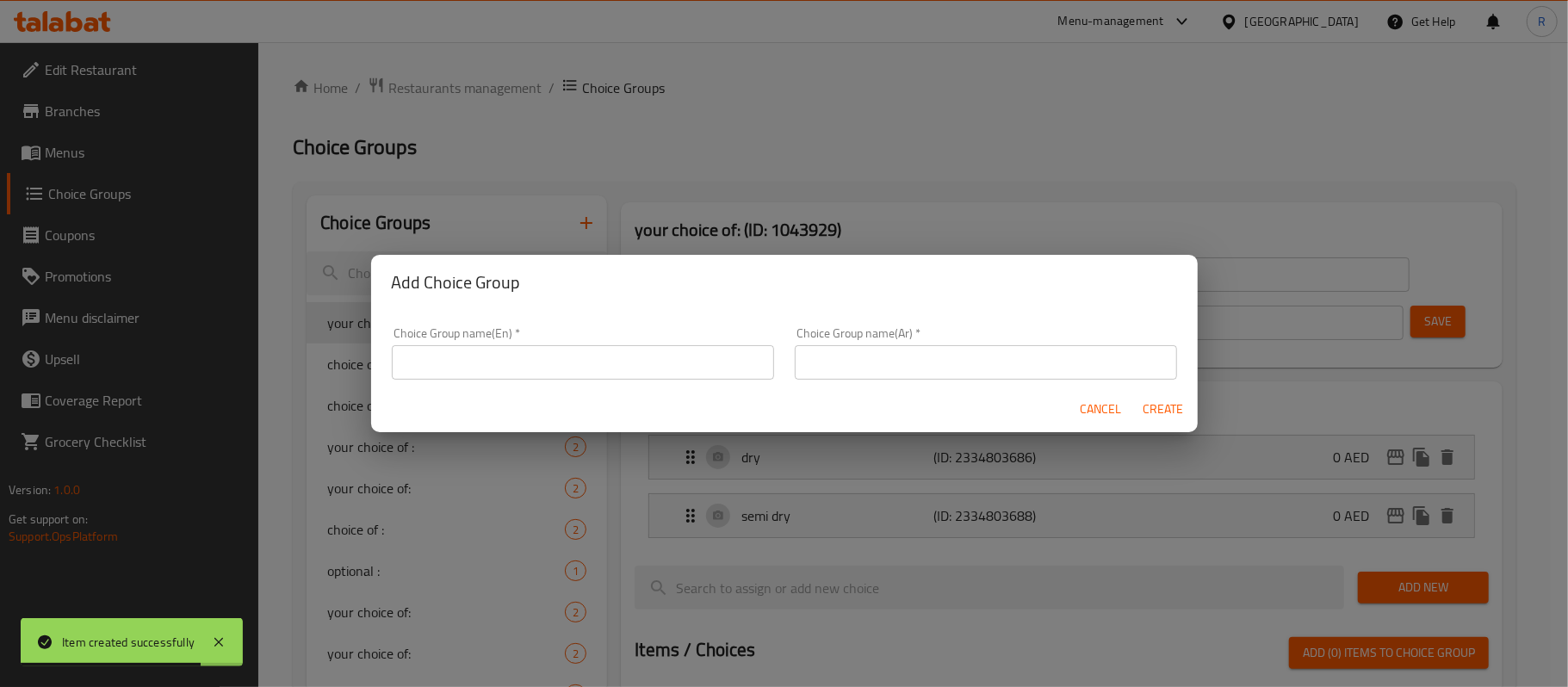
click at [622, 352] on input "text" at bounding box center [583, 362] width 382 height 34
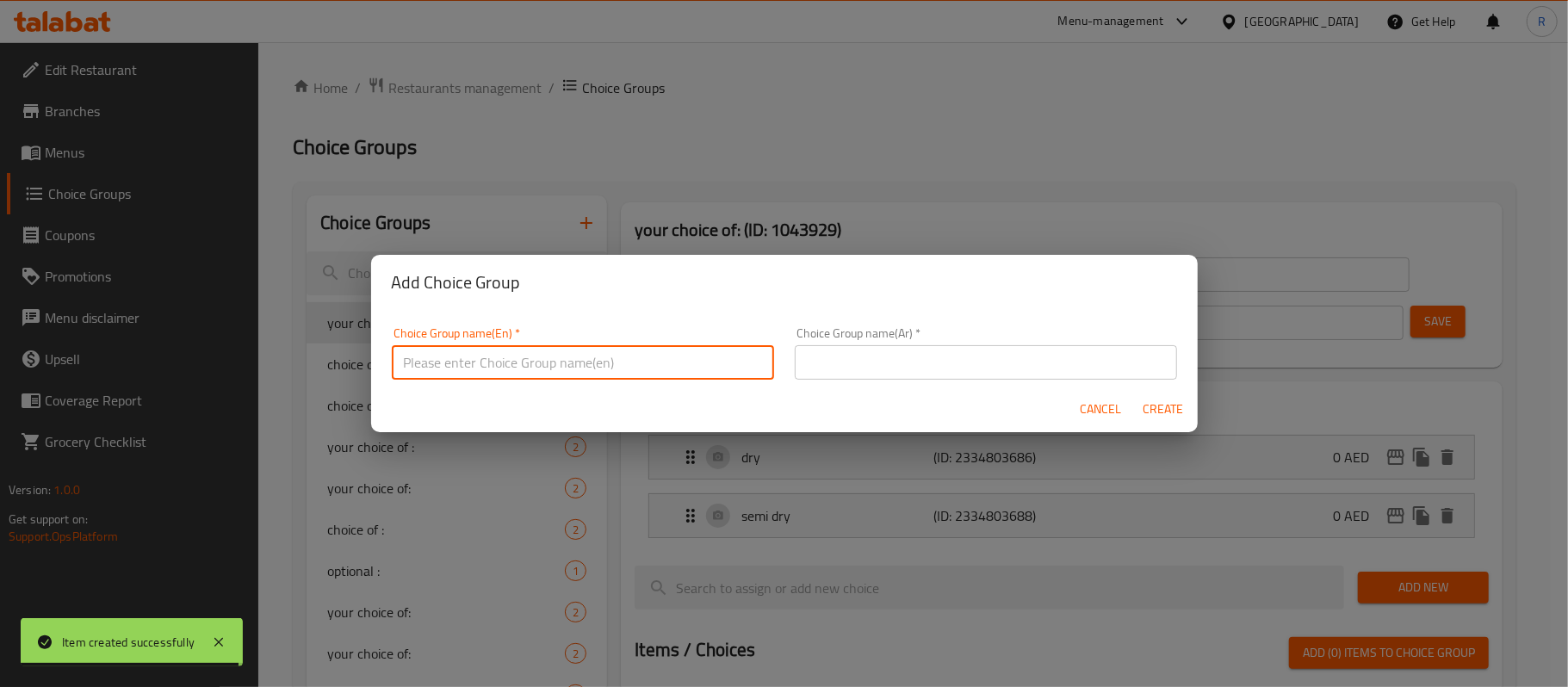
click at [923, 118] on div "Add Choice Group Choice Group name(En)   * Choice Group name(En) * Choice Group…" at bounding box center [784, 344] width 1568 height 687
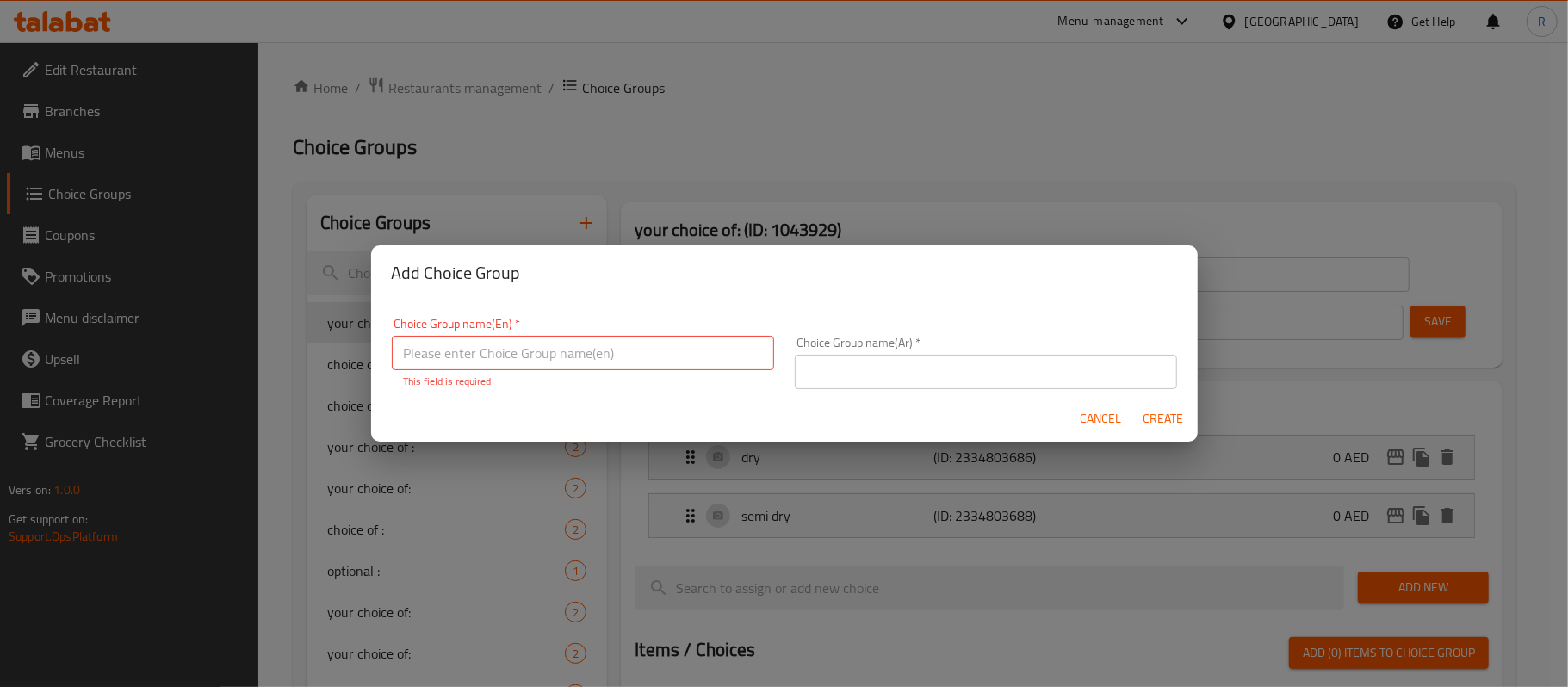
click at [1089, 424] on span "Cancel" at bounding box center [1100, 419] width 42 height 21
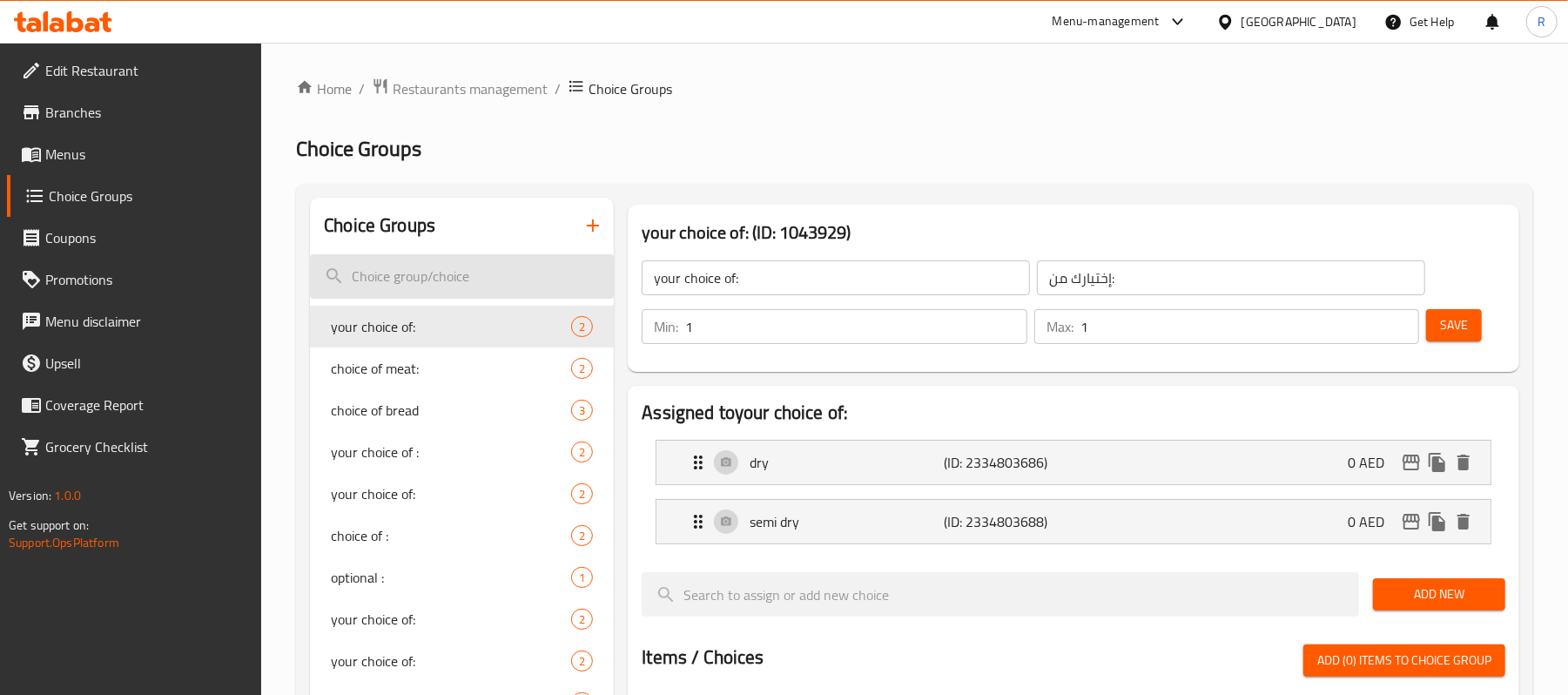
click at [453, 284] on input "search" at bounding box center [462, 276] width 304 height 44
click at [610, 228] on button "button" at bounding box center [593, 225] width 42 height 42
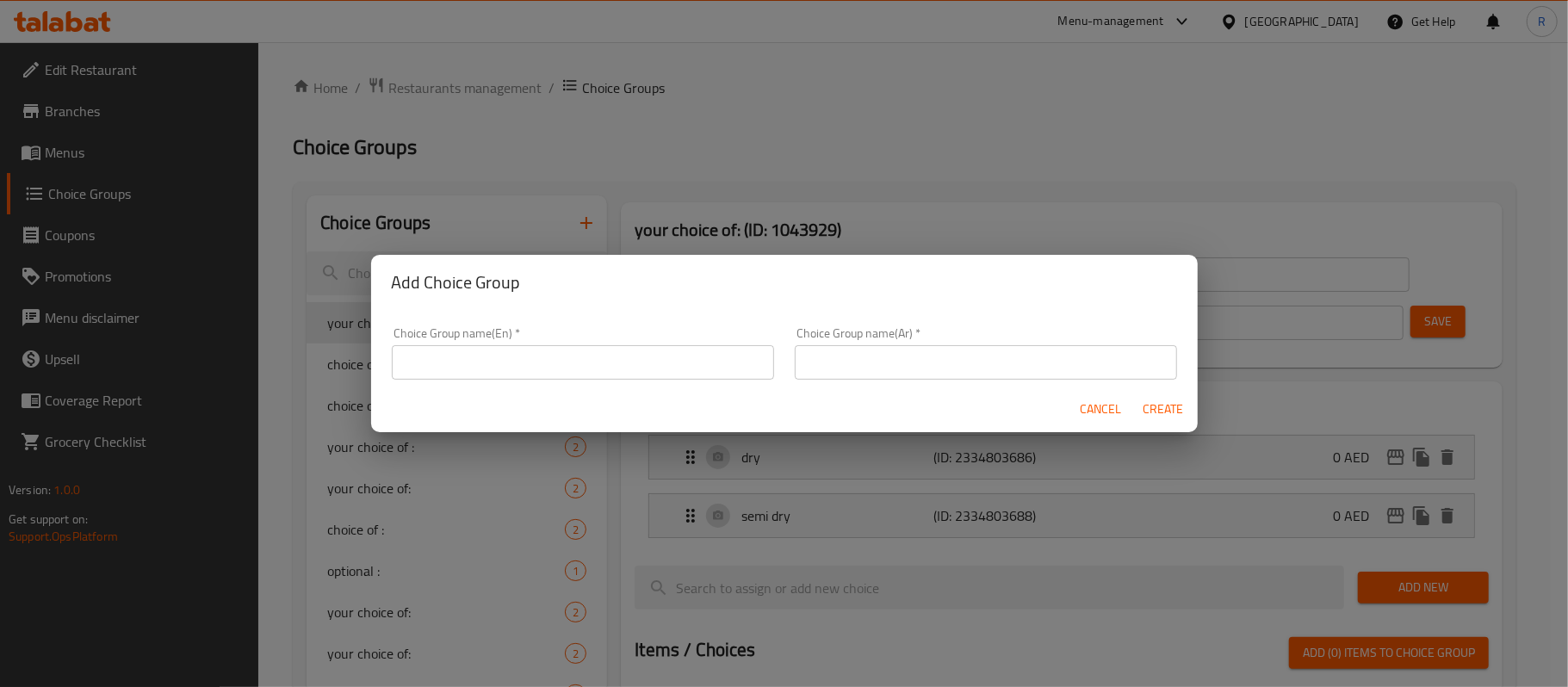
click at [597, 347] on input "text" at bounding box center [583, 362] width 382 height 34
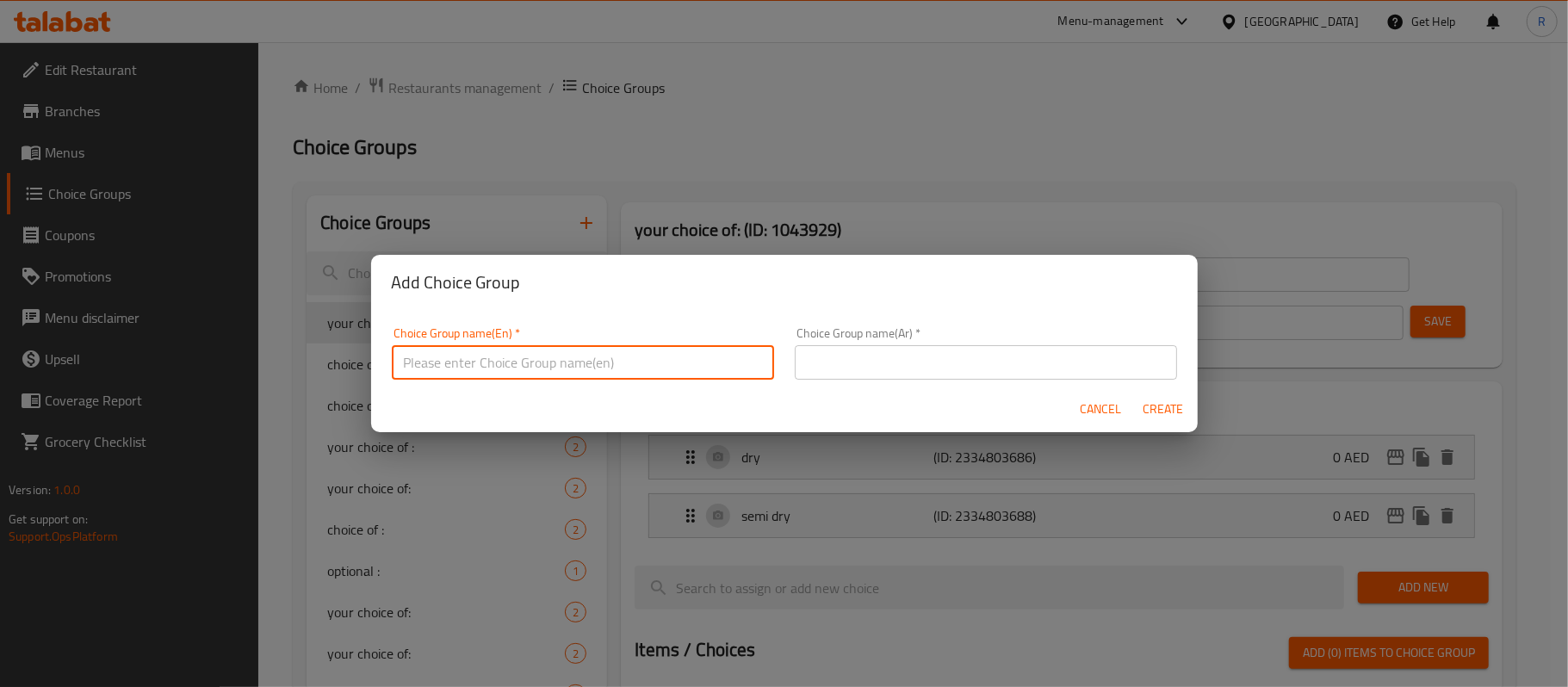
type input "your choice of1:"
click at [909, 358] on input "text" at bounding box center [986, 362] width 382 height 34
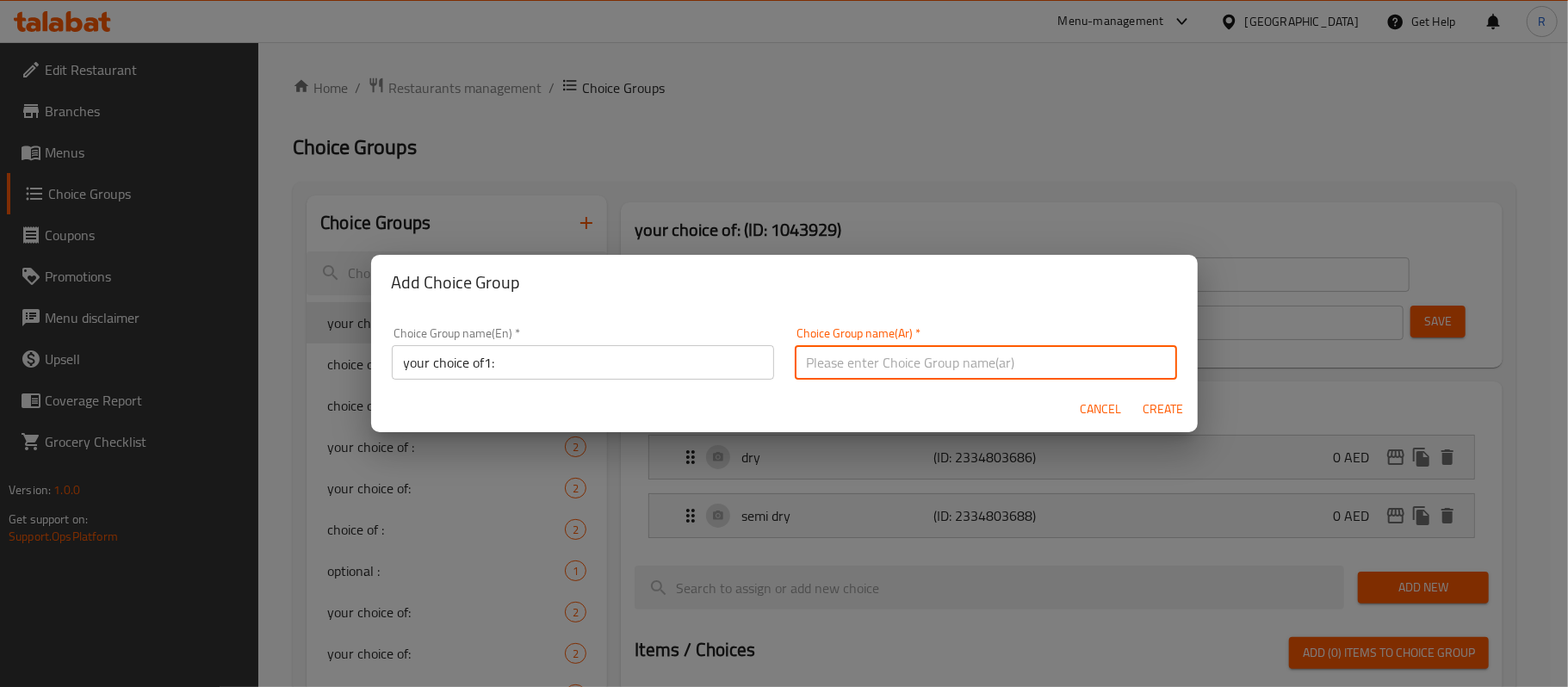
type input "اختيارك من1:"
click at [1164, 404] on span "Create" at bounding box center [1162, 409] width 42 height 21
type input "your choice of1:"
type input "اختيارك من1:"
type input "0"
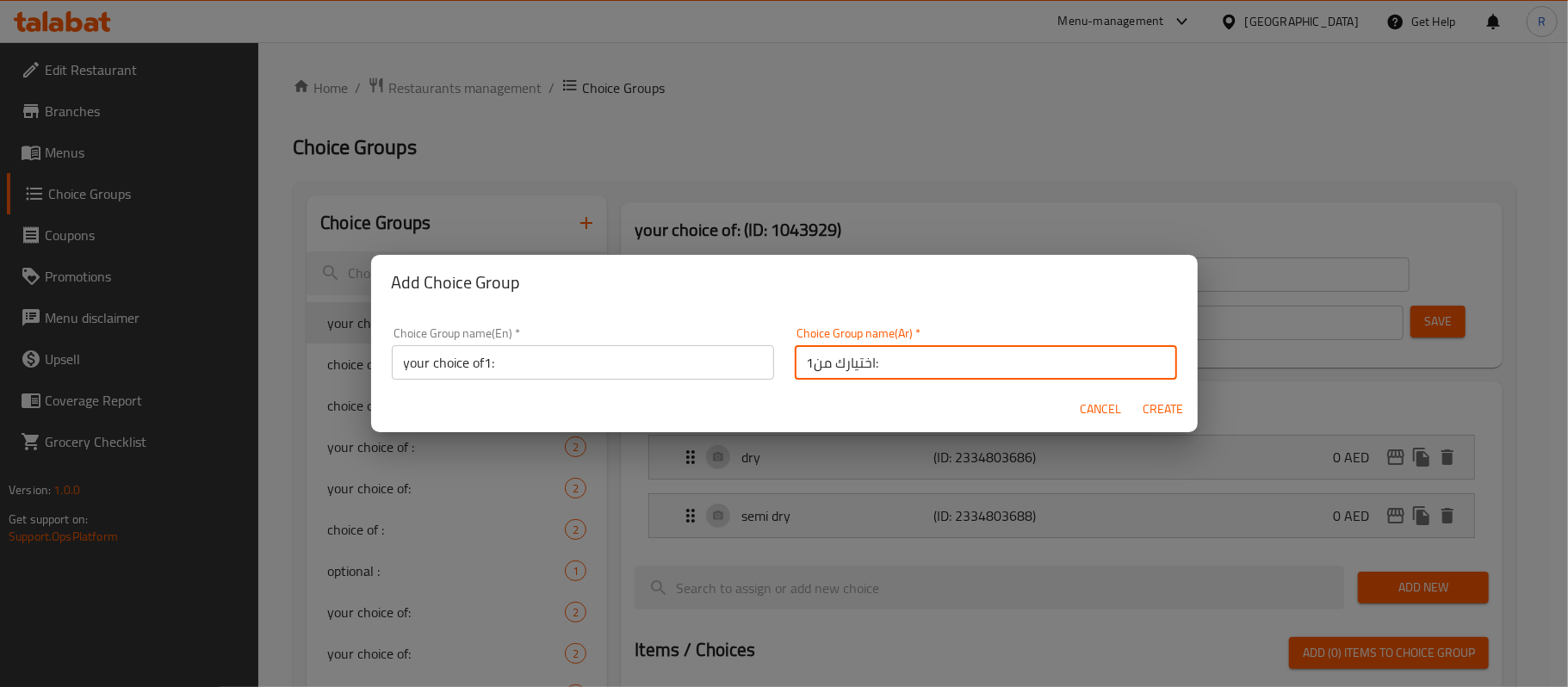
type input "0"
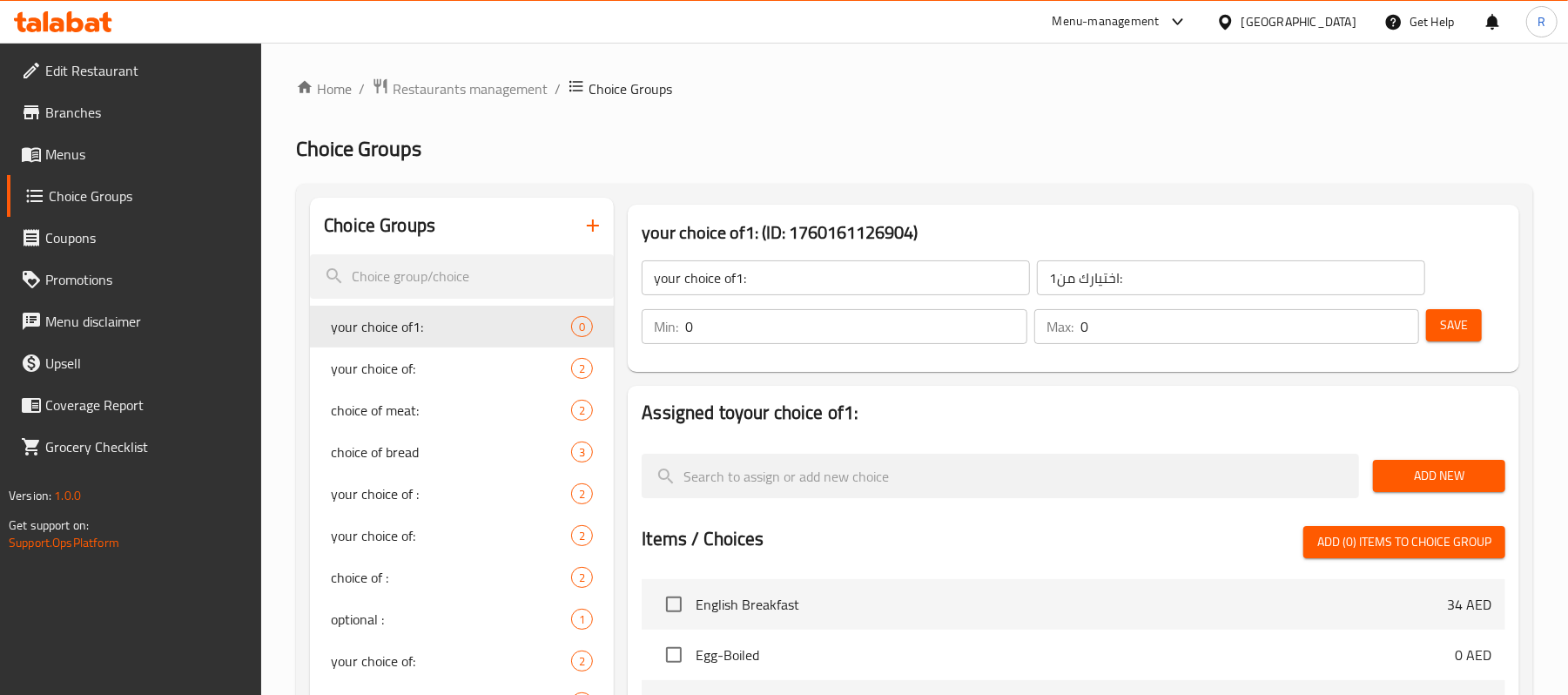
click at [935, 333] on input "0" at bounding box center [856, 326] width 341 height 34
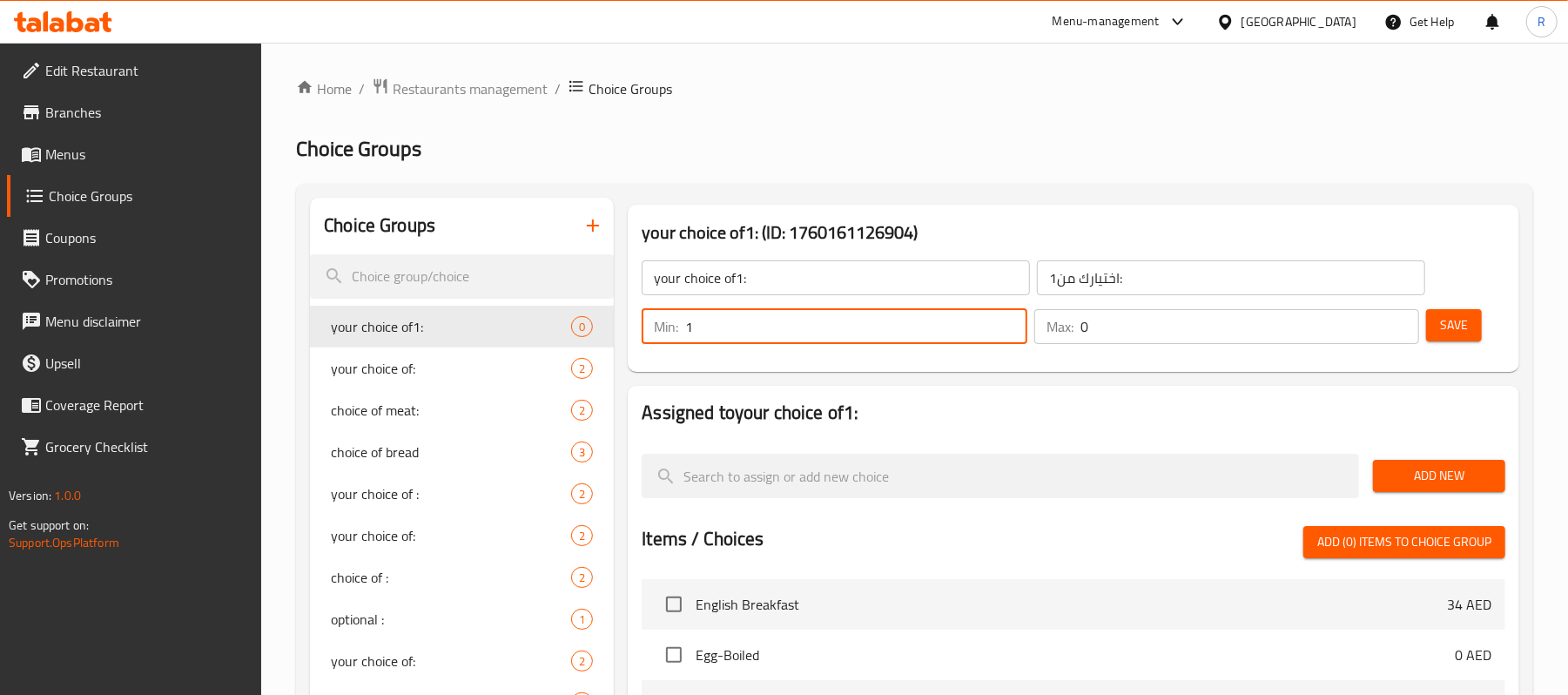
type input "1"
click at [1008, 315] on input "1" at bounding box center [856, 326] width 341 height 34
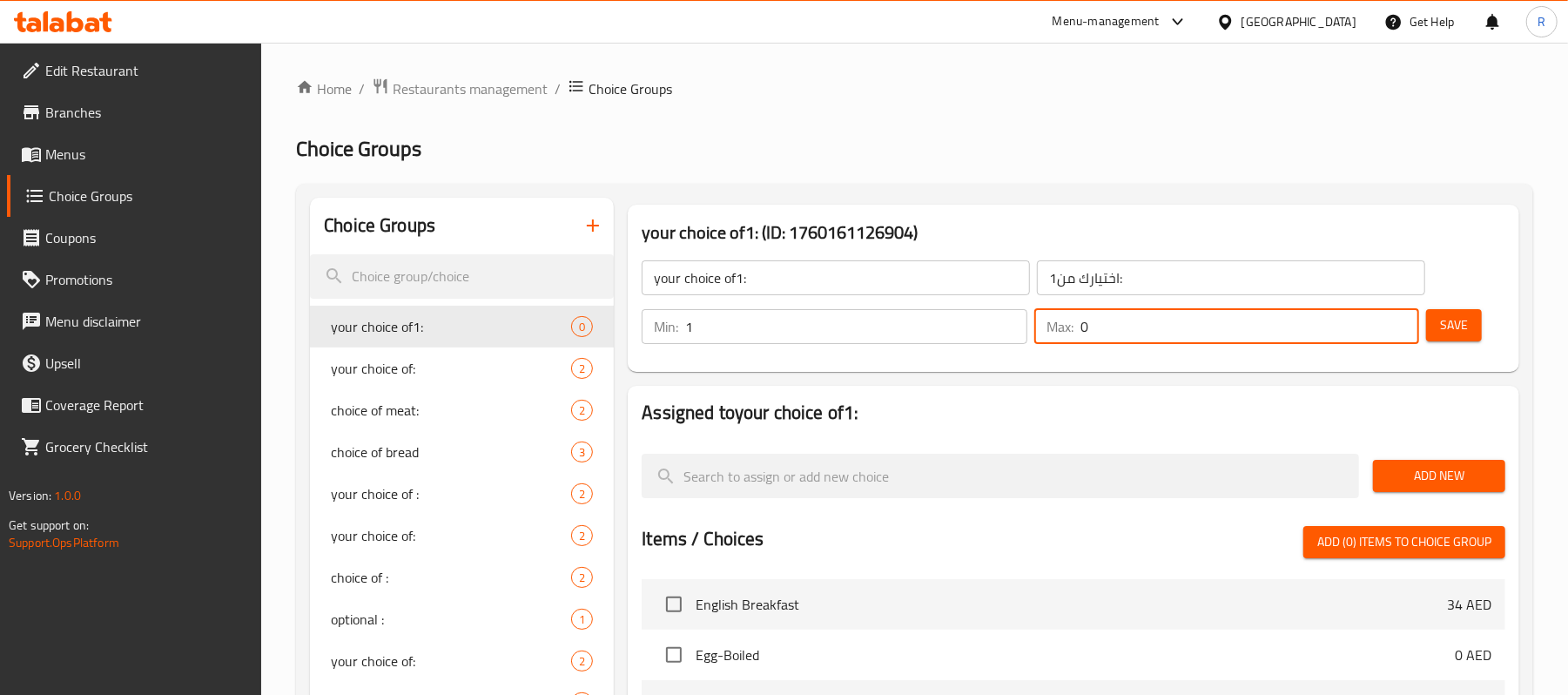
click at [1393, 315] on input "0" at bounding box center [1249, 326] width 339 height 34
type input "1"
click at [1401, 315] on input "1" at bounding box center [1249, 326] width 339 height 34
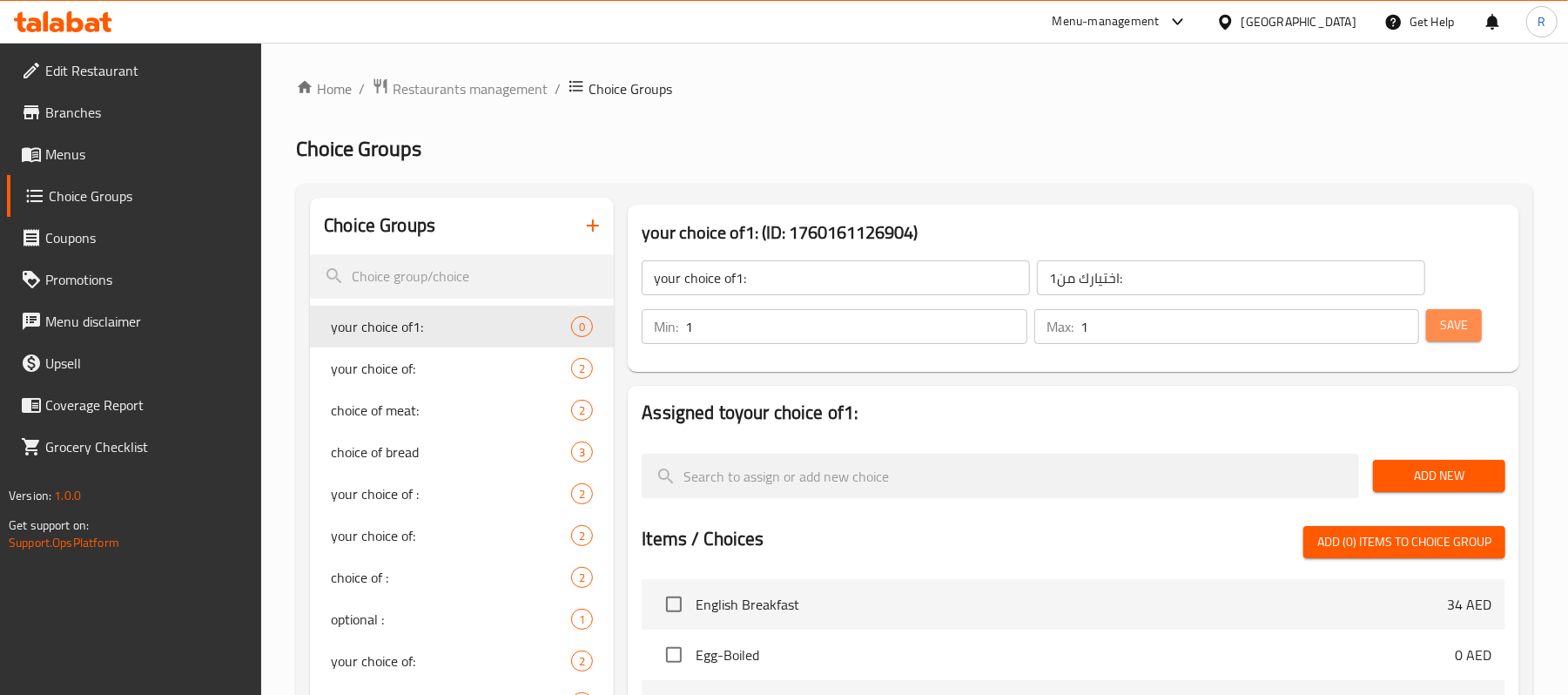
click at [1449, 320] on span "Save" at bounding box center [1453, 325] width 27 height 22
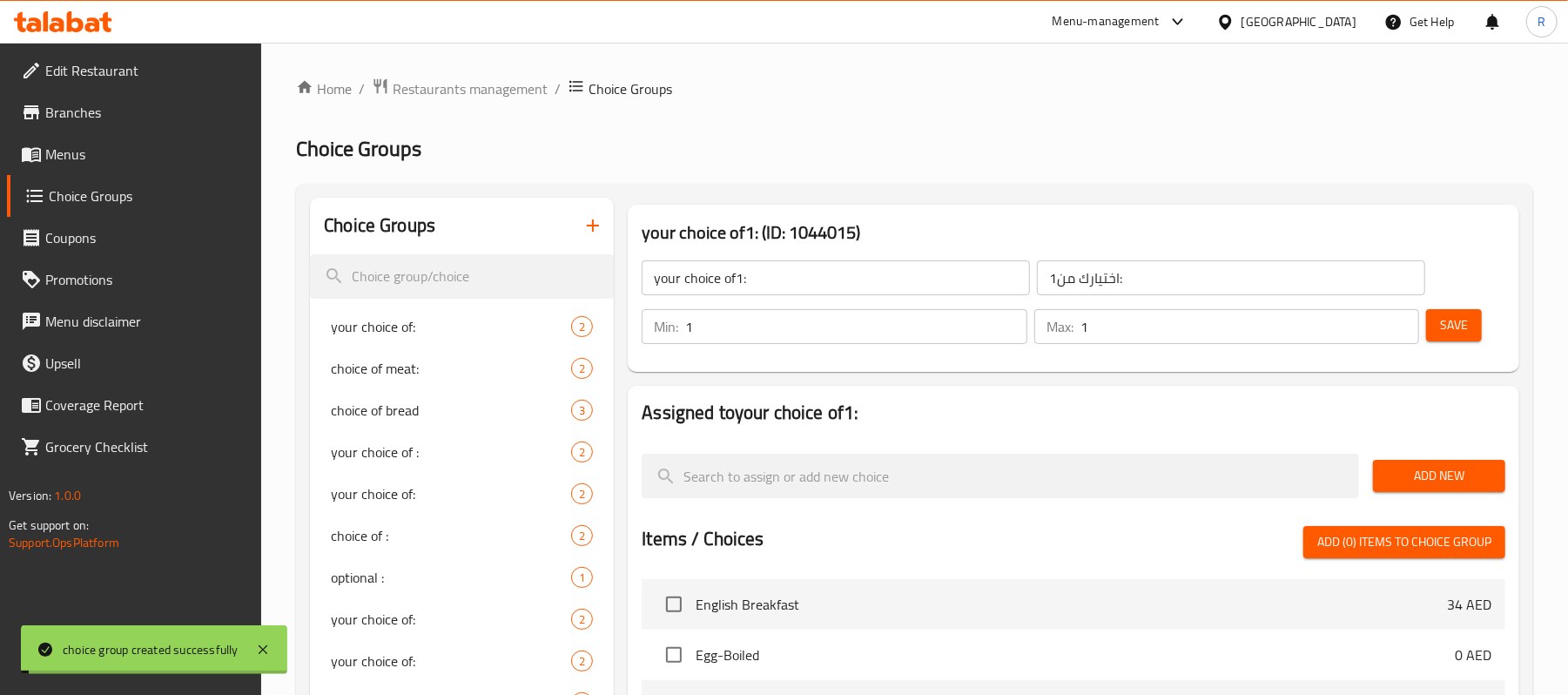
click at [1097, 374] on div "your choice of1: (ID: 1044015) your choice of1: ​ اختيارك من1: ​ Min: 1 ​ Max: …" at bounding box center [1073, 288] width 906 height 182
click at [1438, 328] on button "Save" at bounding box center [1453, 325] width 56 height 32
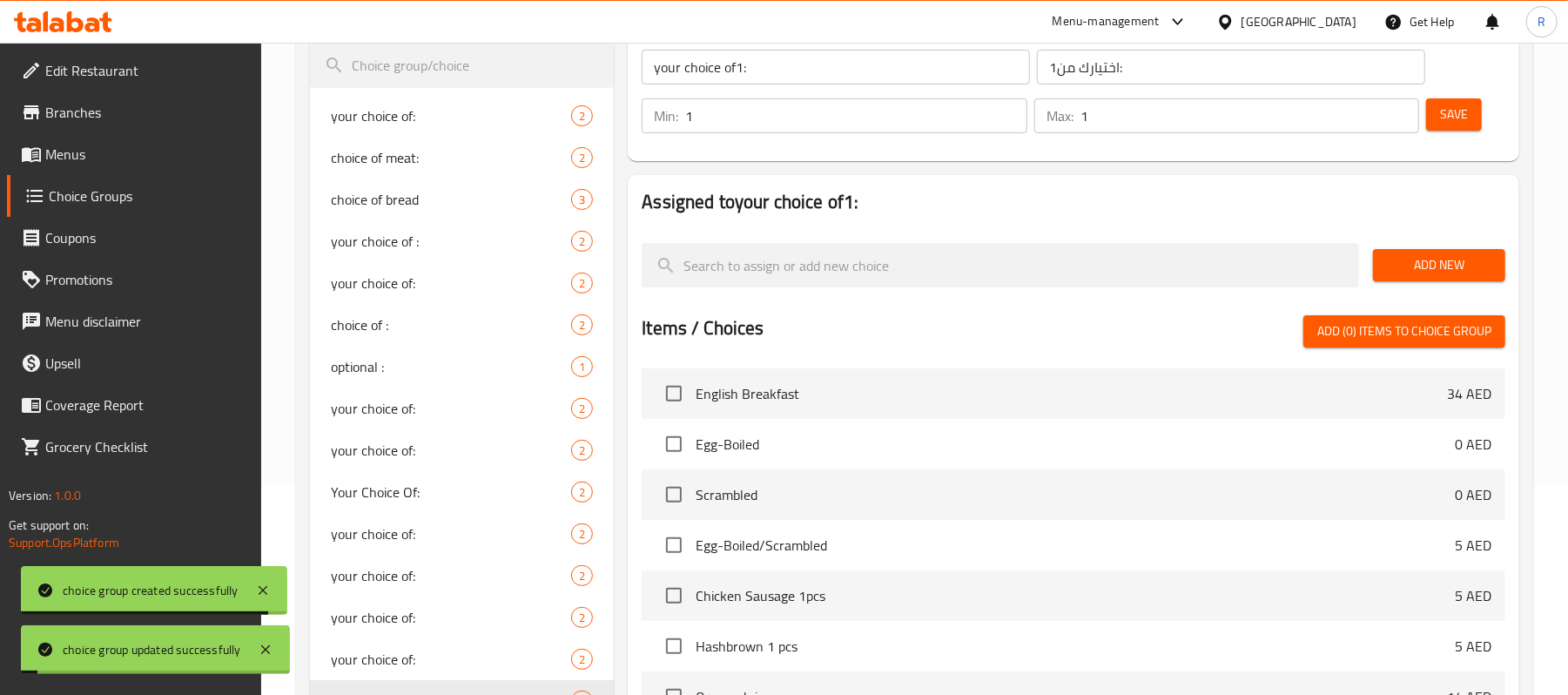
scroll to position [232, 0]
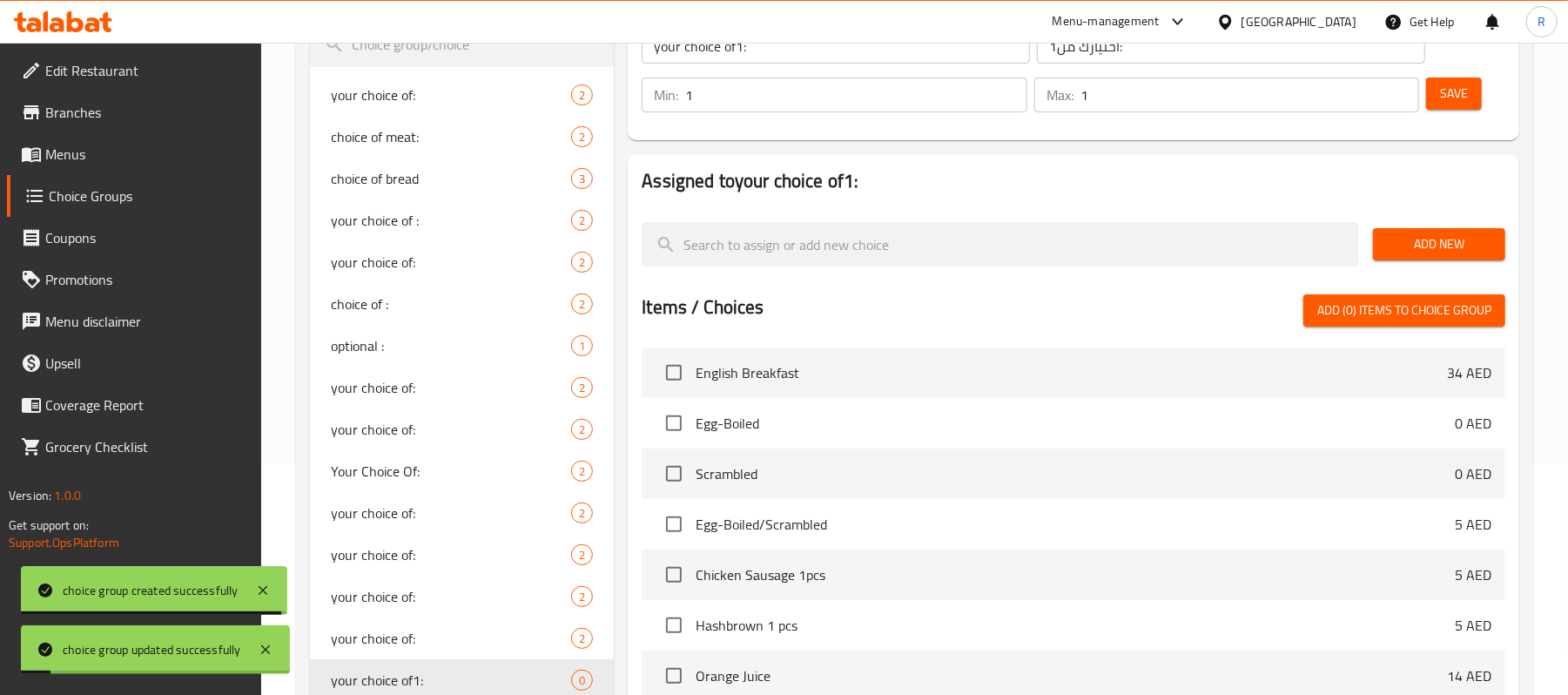
click at [1430, 247] on span "Add New" at bounding box center [1438, 244] width 104 height 22
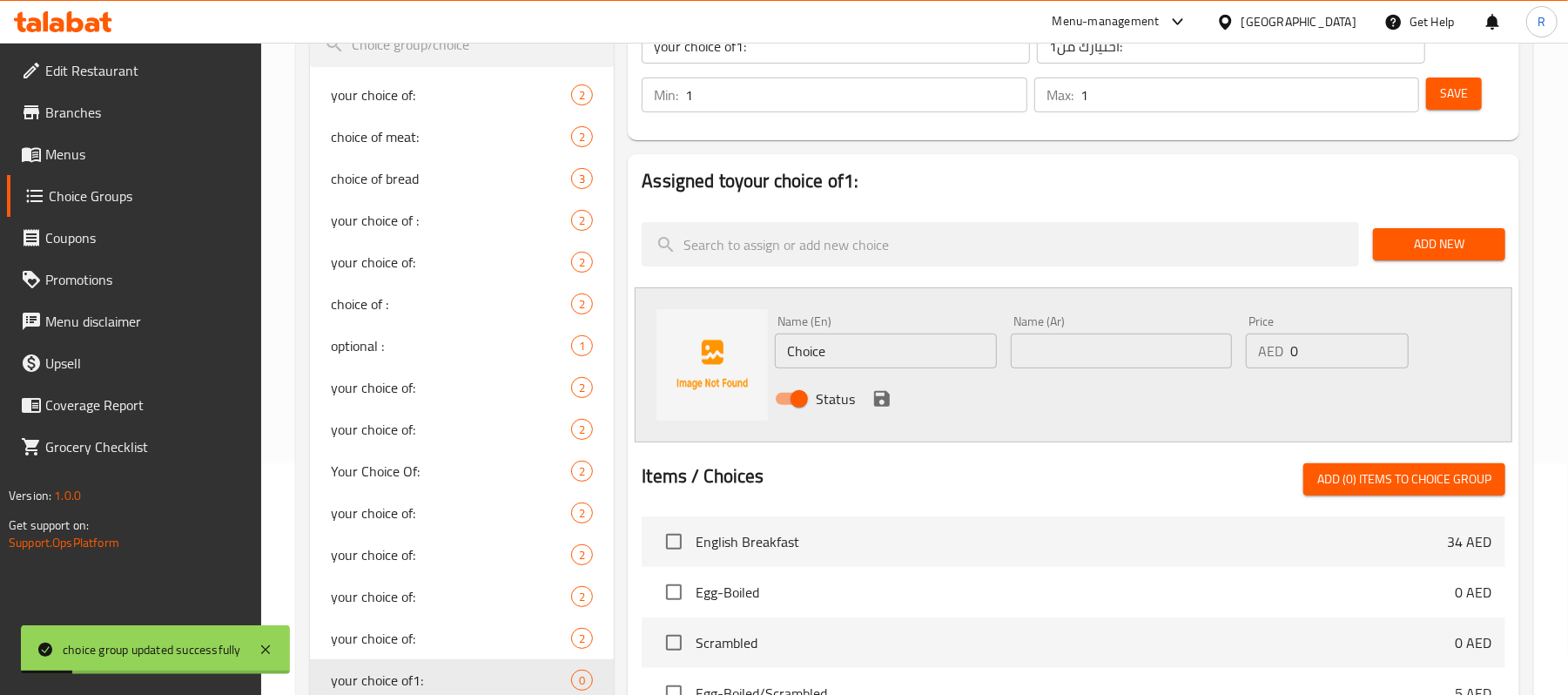
click at [875, 349] on input "Choice" at bounding box center [885, 350] width 221 height 34
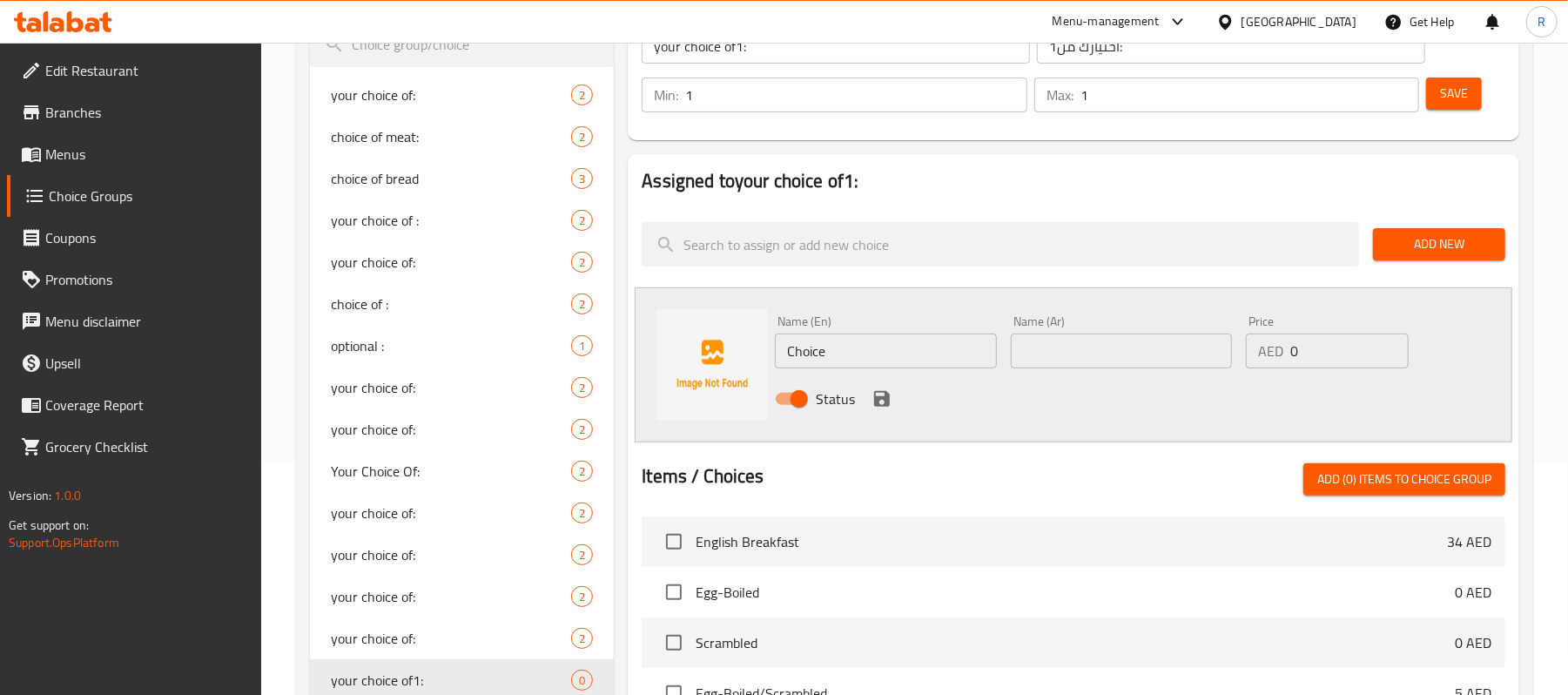
click at [899, 351] on input "Choice" at bounding box center [885, 350] width 221 height 34
paste input "Mutton meat"
type input "Mutton meat"
click at [940, 387] on div "Status" at bounding box center [1122, 399] width 706 height 47
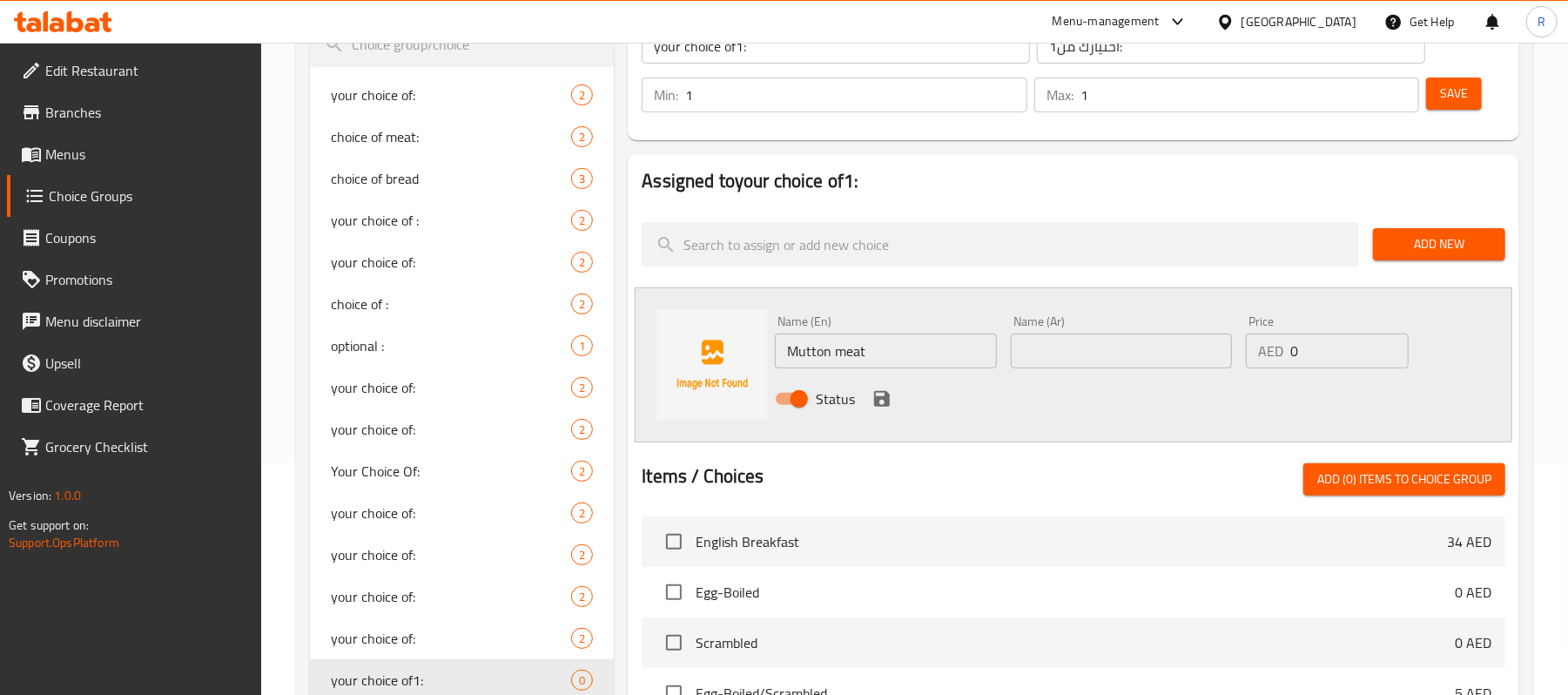
click at [877, 396] on icon "save" at bounding box center [881, 399] width 21 height 21
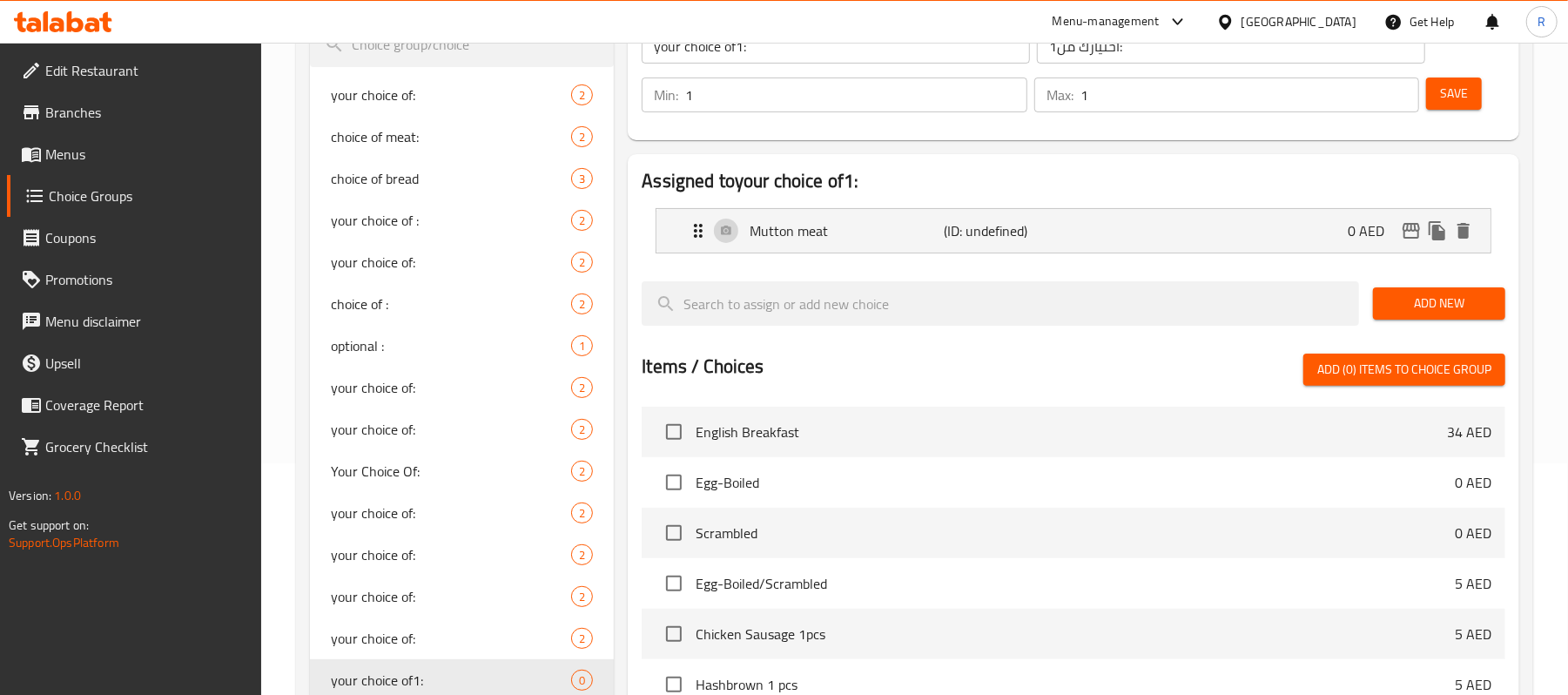
click at [1442, 305] on span "Add New" at bounding box center [1438, 303] width 104 height 22
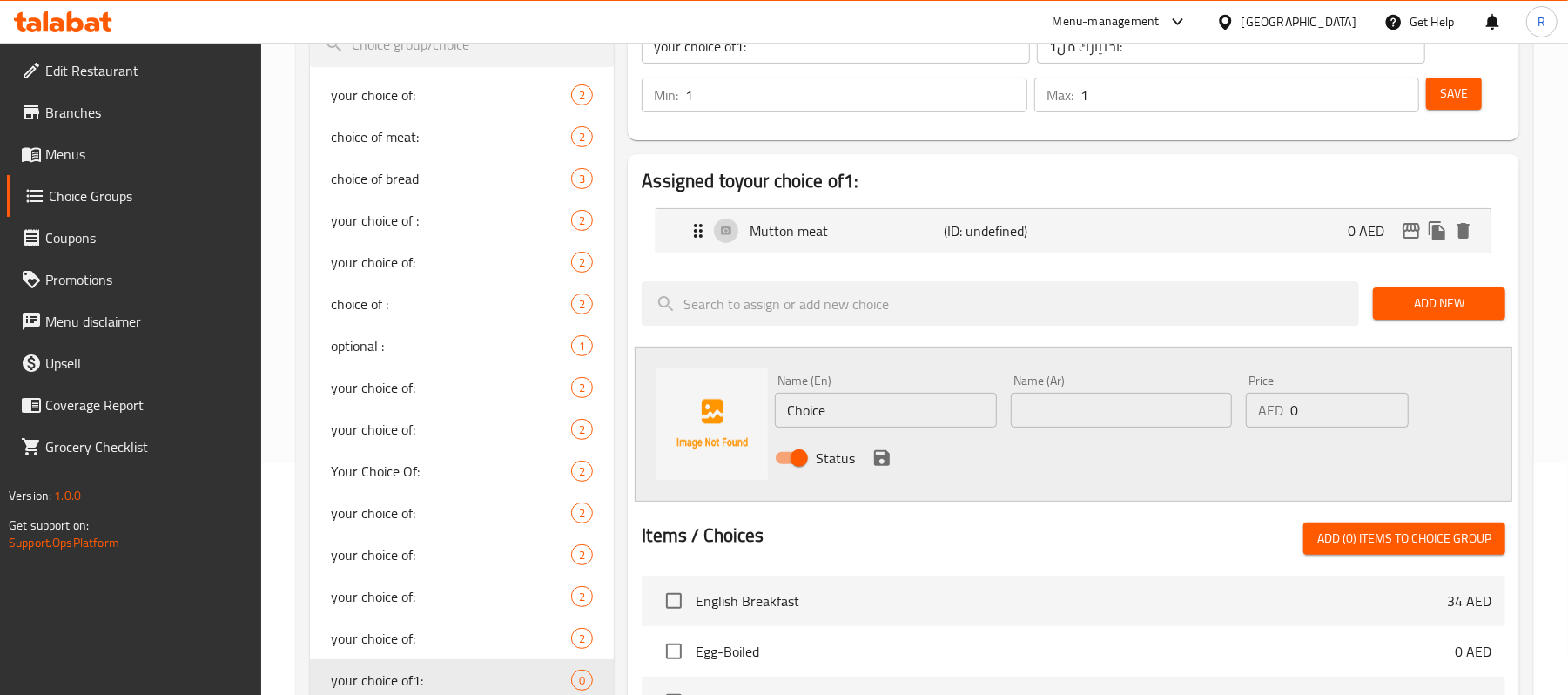
click at [852, 396] on input "Choice" at bounding box center [885, 409] width 221 height 34
paste input "Goat meat"
type input "Goat meat"
click at [961, 486] on div "Name (En) Goat meat Name (En) Name (Ar) Name (Ar) Price AED 0 Price Status" at bounding box center [1073, 424] width 877 height 155
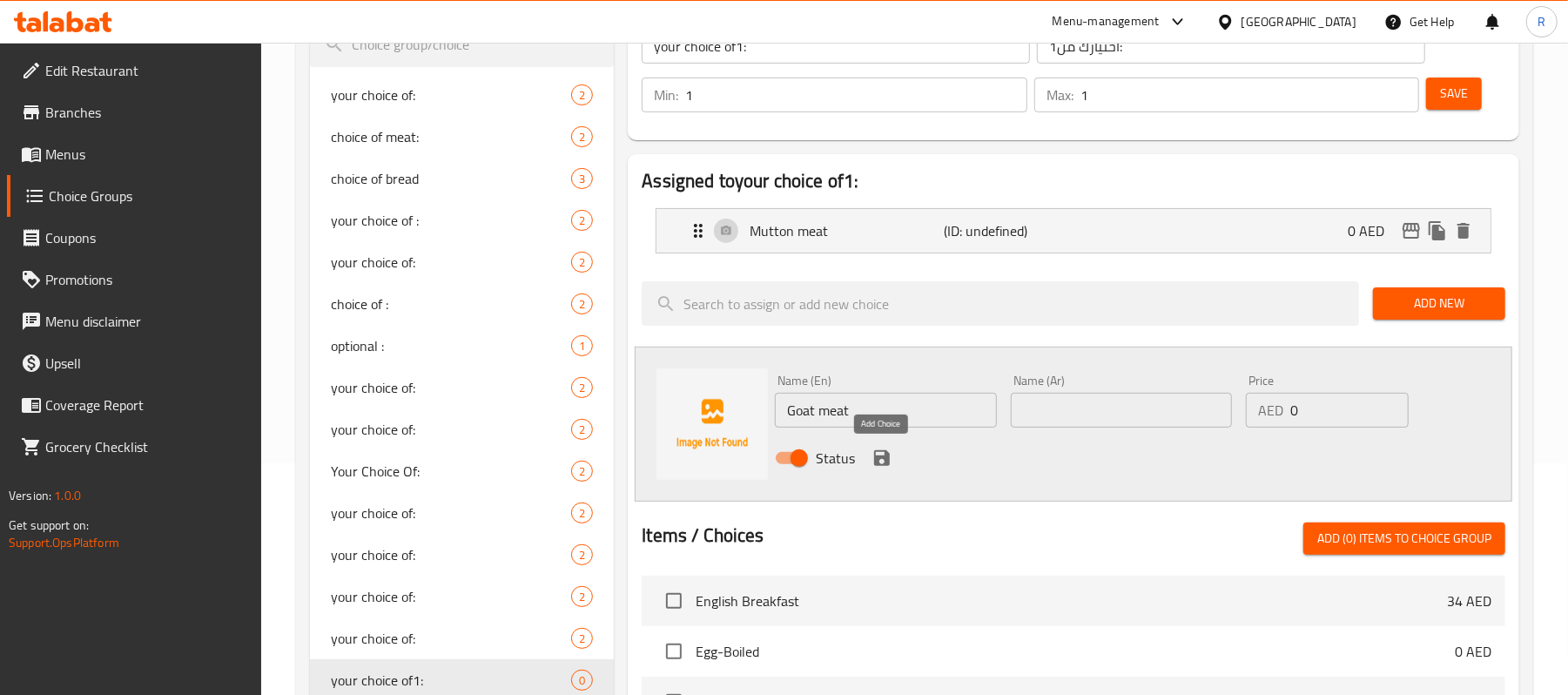
click at [876, 457] on icon "save" at bounding box center [882, 458] width 16 height 16
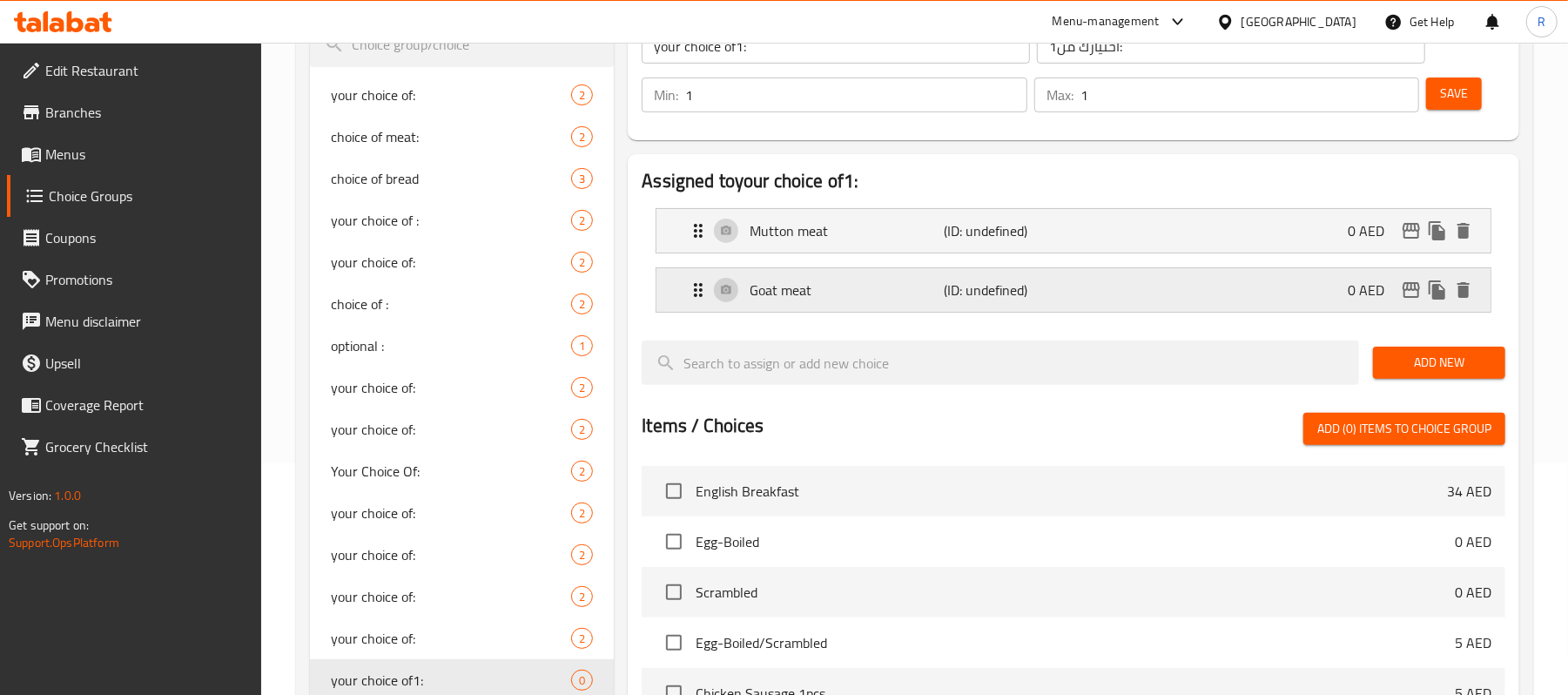
click at [1133, 269] on div "Goat meat (ID: undefined) 0 AED" at bounding box center [1078, 290] width 782 height 43
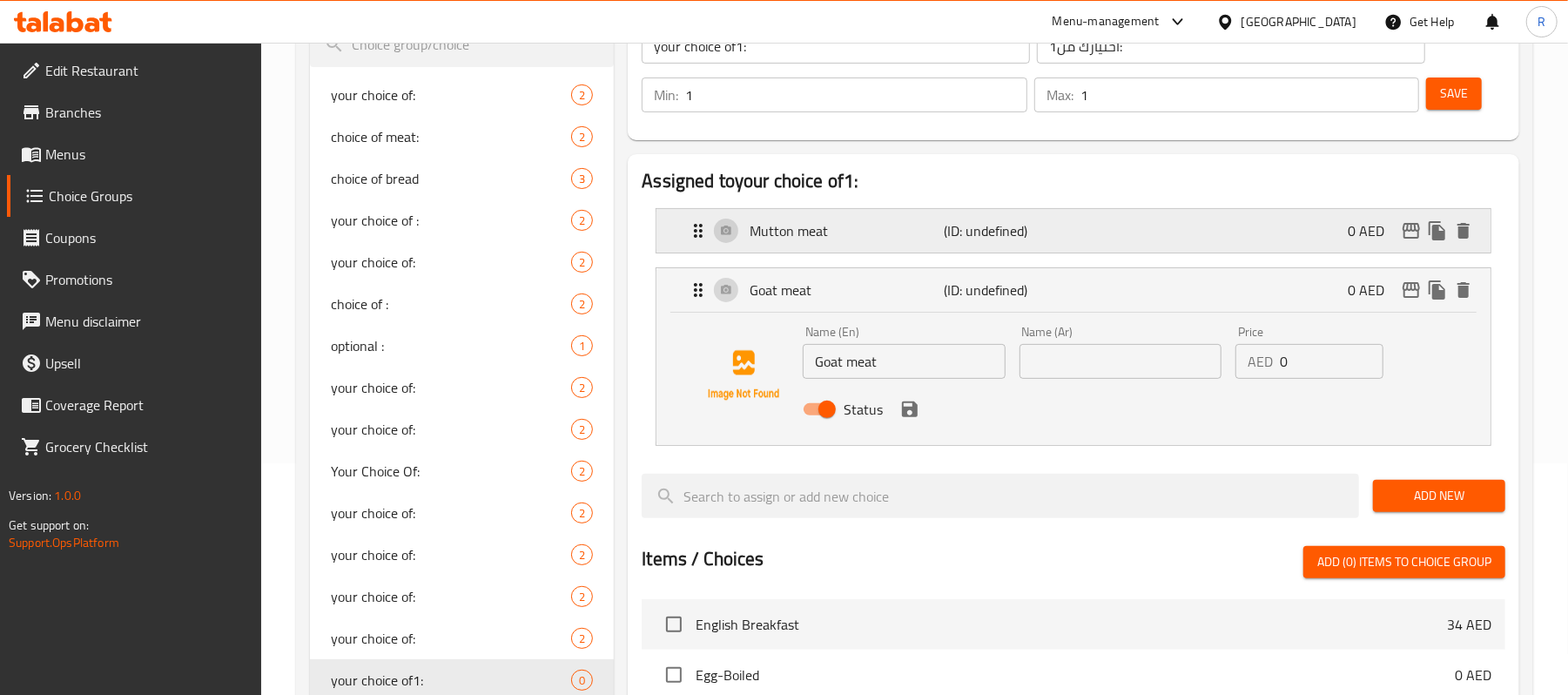
click at [1140, 232] on div "Mutton meat (ID: undefined) 0 AED" at bounding box center [1078, 231] width 782 height 43
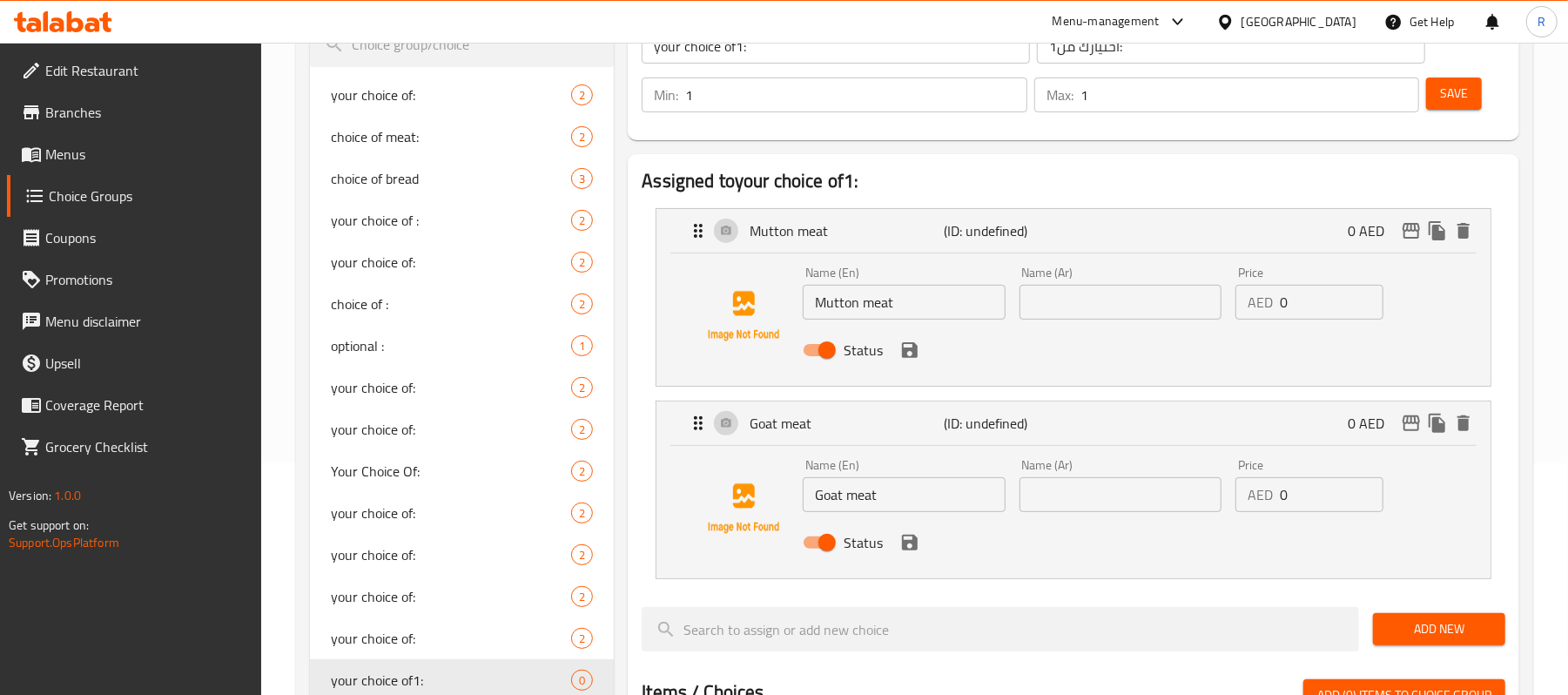
click at [1124, 310] on input "text" at bounding box center [1121, 301] width 202 height 34
paste input "لحم الضأن"
type input "لحم الضأن"
click at [1125, 179] on h2 "Assigned to your choice of1:" at bounding box center [1073, 181] width 863 height 27
click at [1062, 515] on div "Name (Ar) Name (Ar)" at bounding box center [1121, 485] width 216 height 67
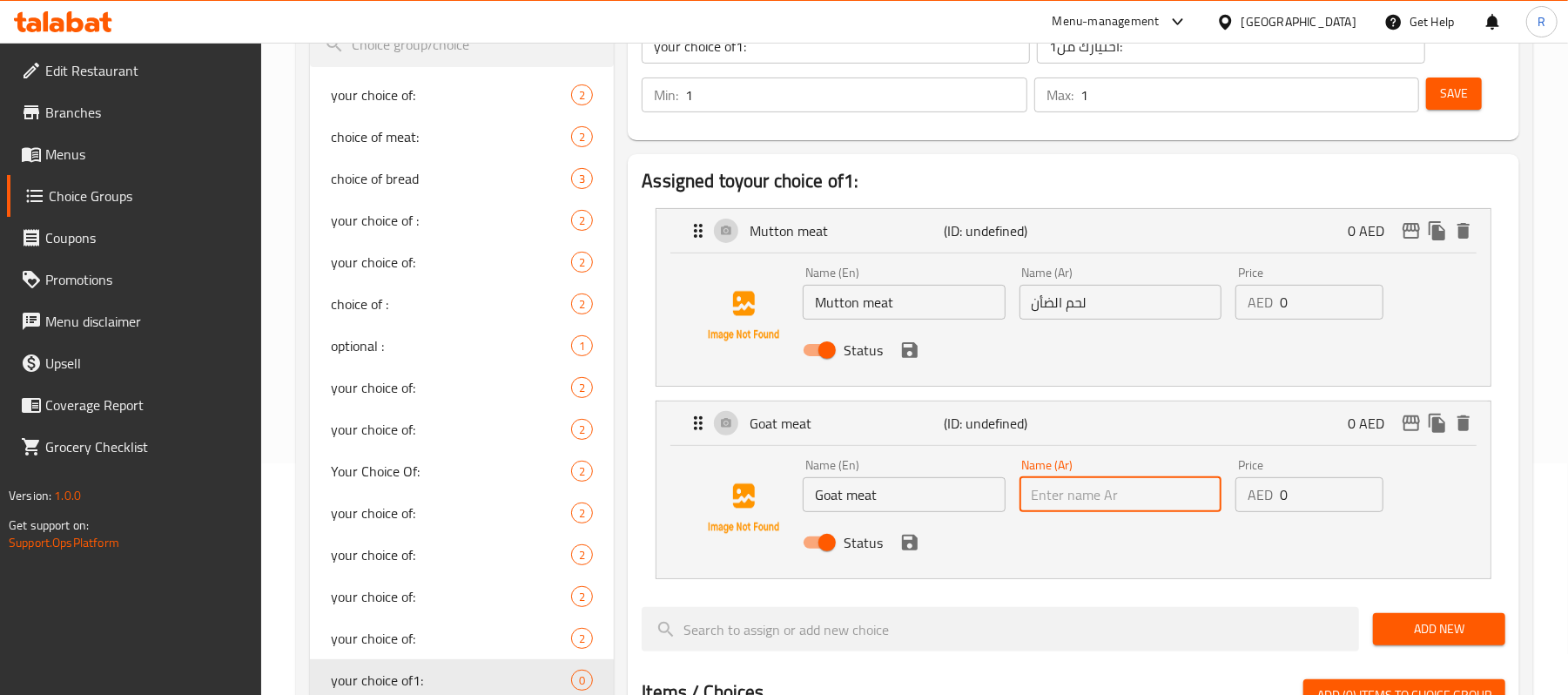
click at [1076, 497] on input "text" at bounding box center [1121, 494] width 202 height 34
paste input "Goat meat"
type input "Goat meat"
click at [1079, 499] on input "text" at bounding box center [1121, 494] width 202 height 34
paste input "لحم الماعز"
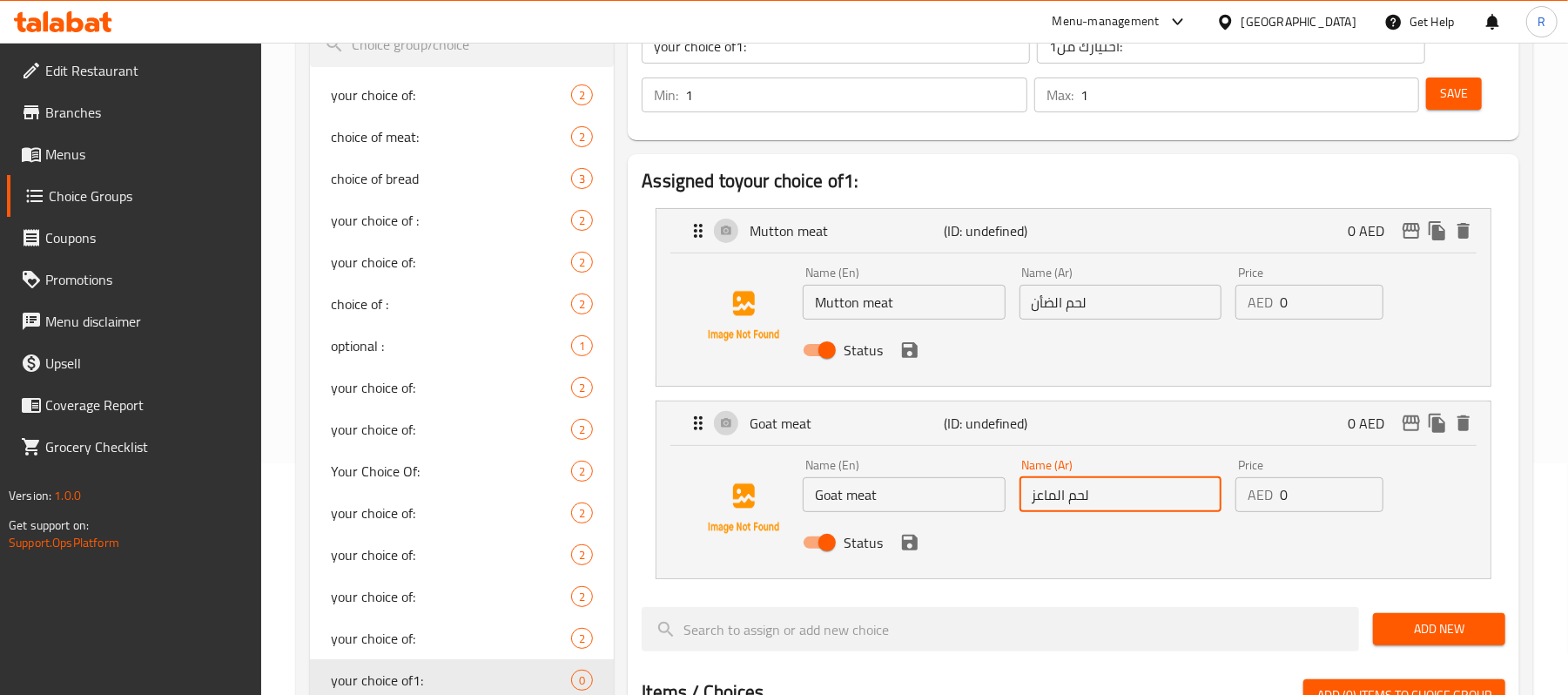
type input "لحم الماعز"
click at [913, 545] on icon "save" at bounding box center [910, 543] width 16 height 16
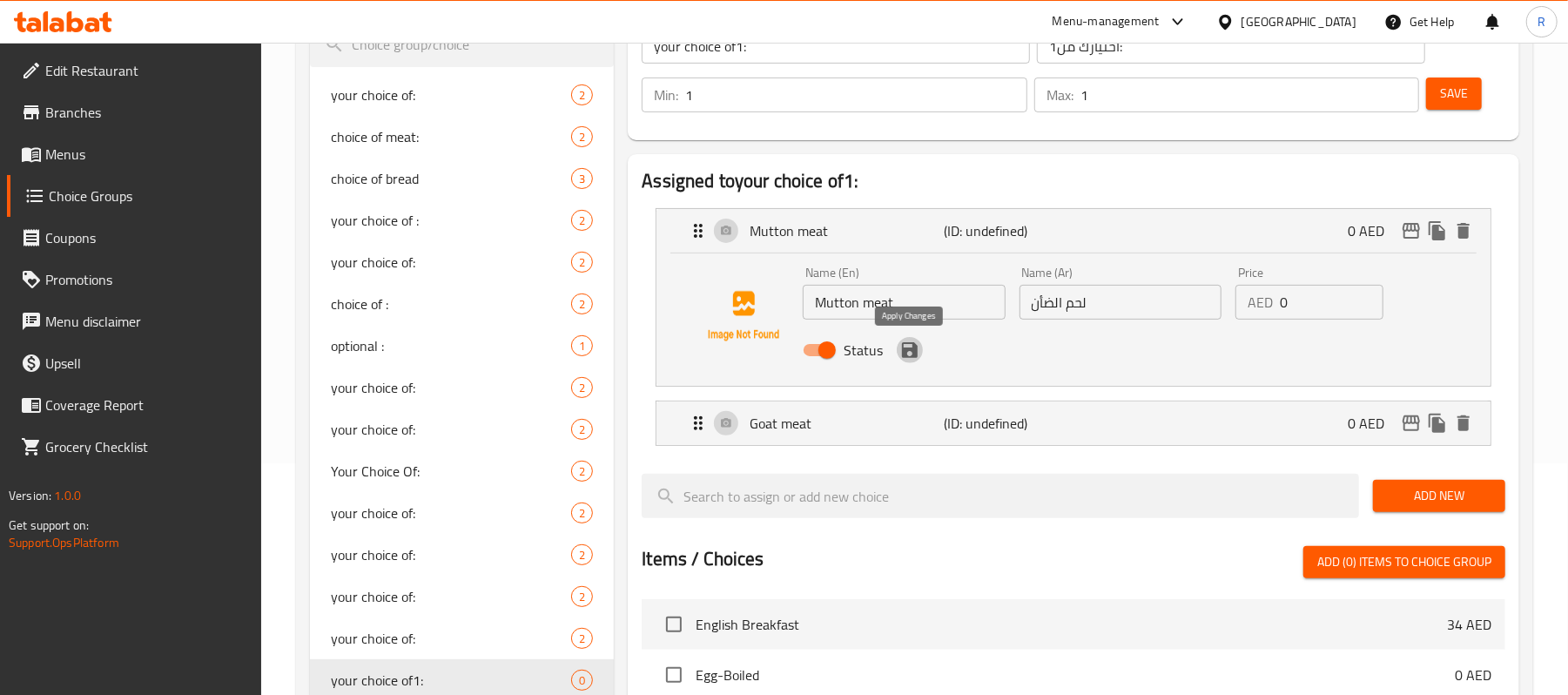
click at [914, 350] on icon "save" at bounding box center [910, 350] width 16 height 16
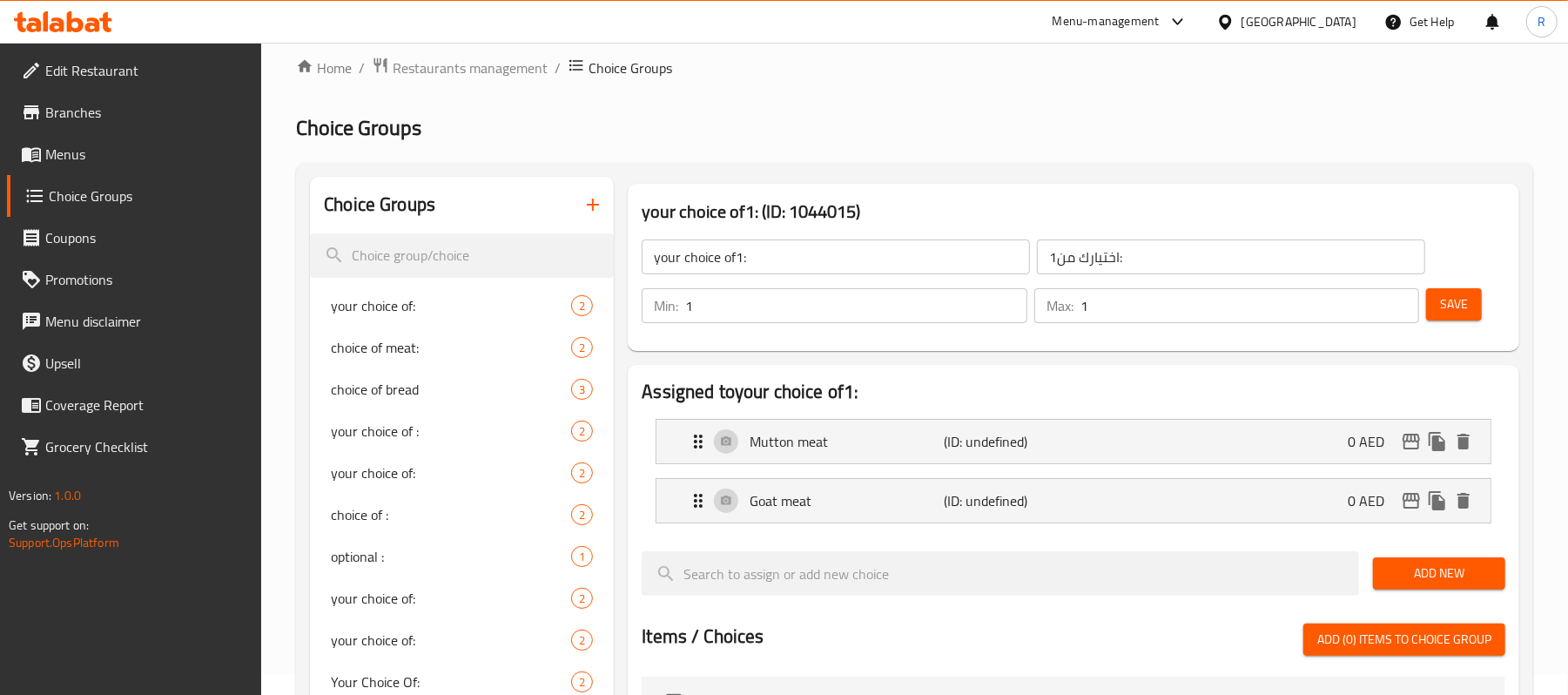
scroll to position [0, 0]
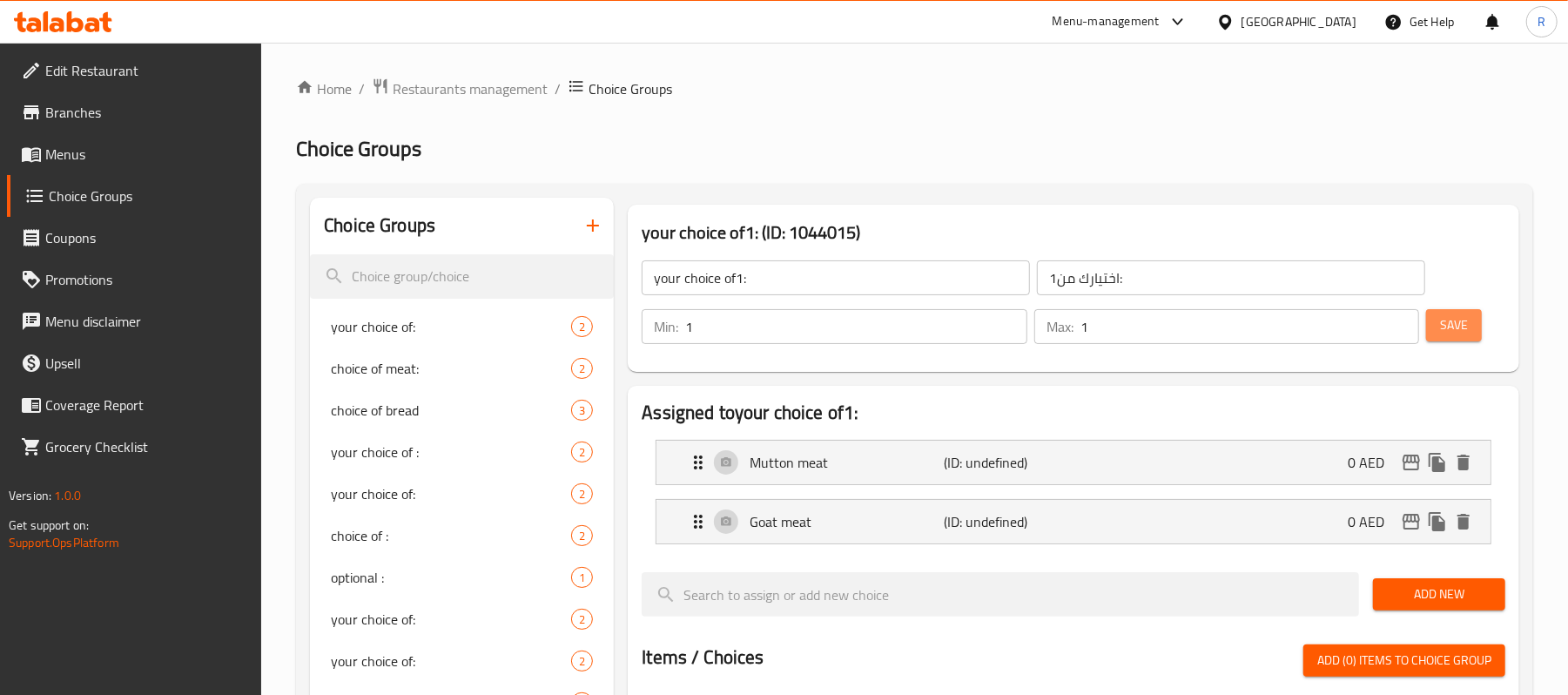
click at [1474, 333] on button "Save" at bounding box center [1453, 325] width 56 height 32
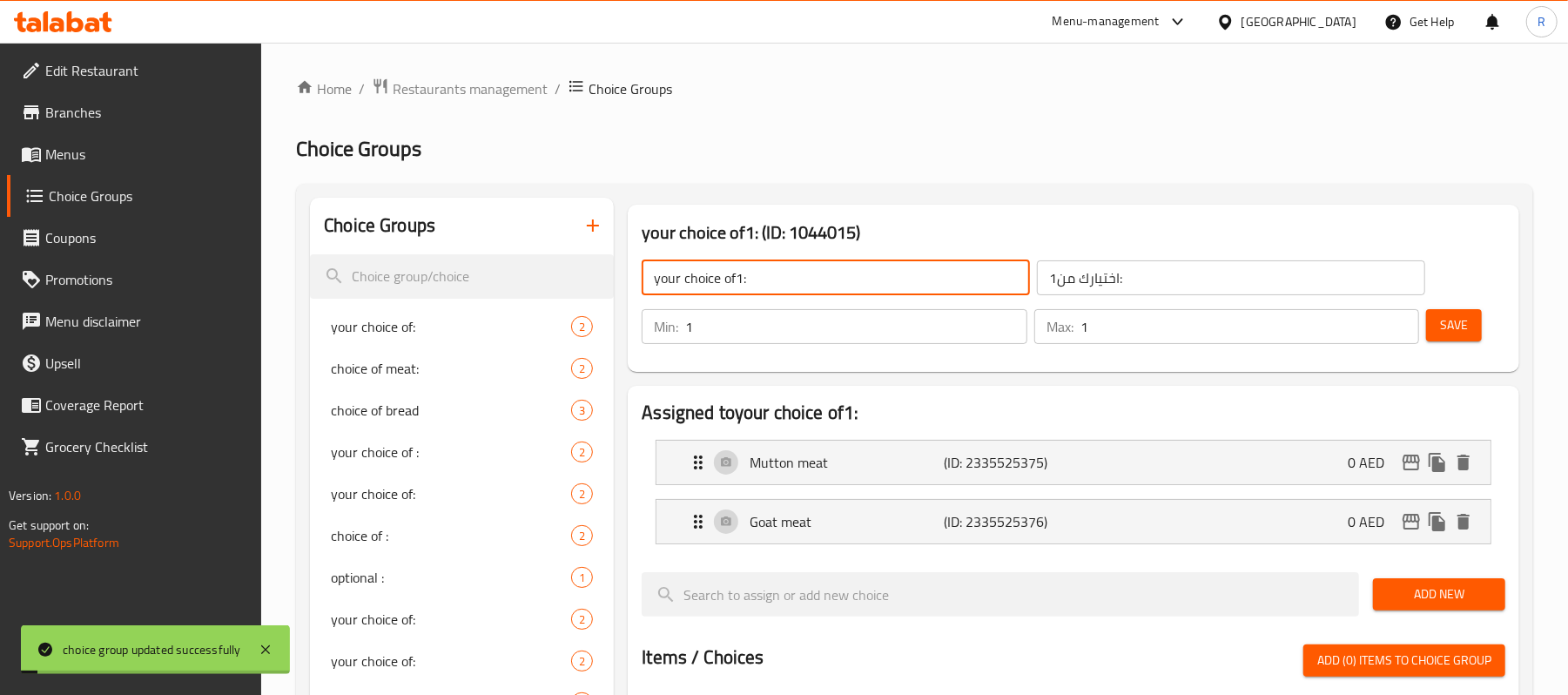
click at [742, 279] on input "your choice of1:" at bounding box center [836, 277] width 389 height 34
type input "your choice of:"
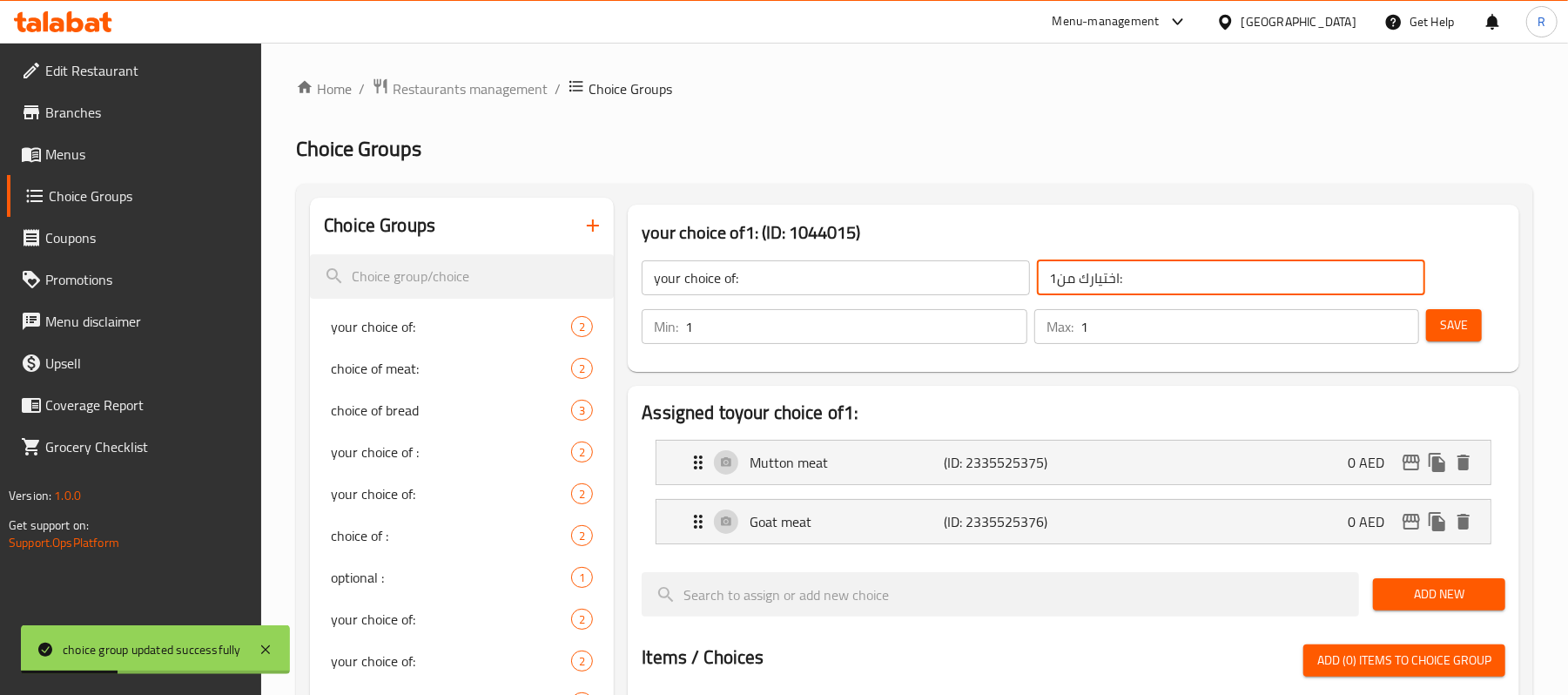
click at [1055, 276] on input "اختيارك من1:" at bounding box center [1231, 277] width 389 height 34
type input "اختيارك من:"
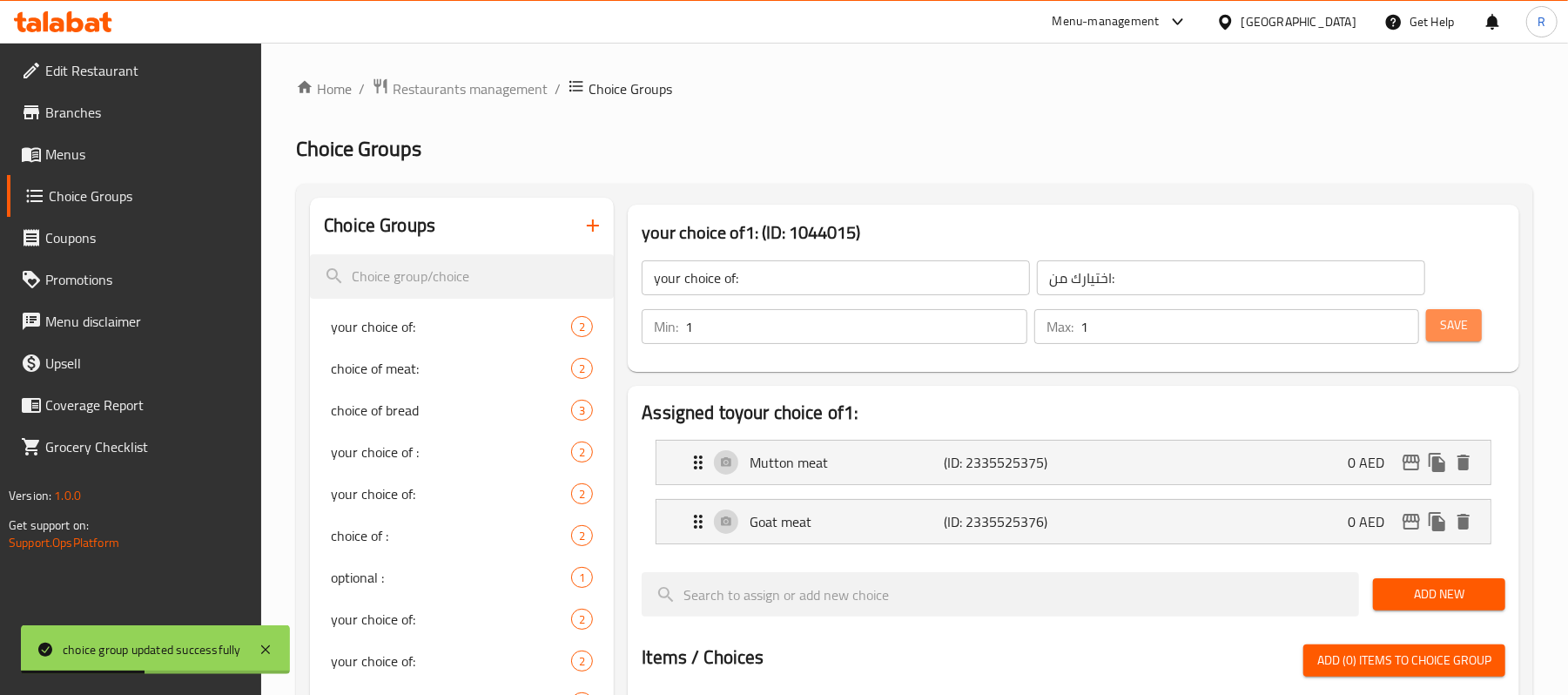
click at [1439, 325] on span "Save" at bounding box center [1453, 325] width 27 height 22
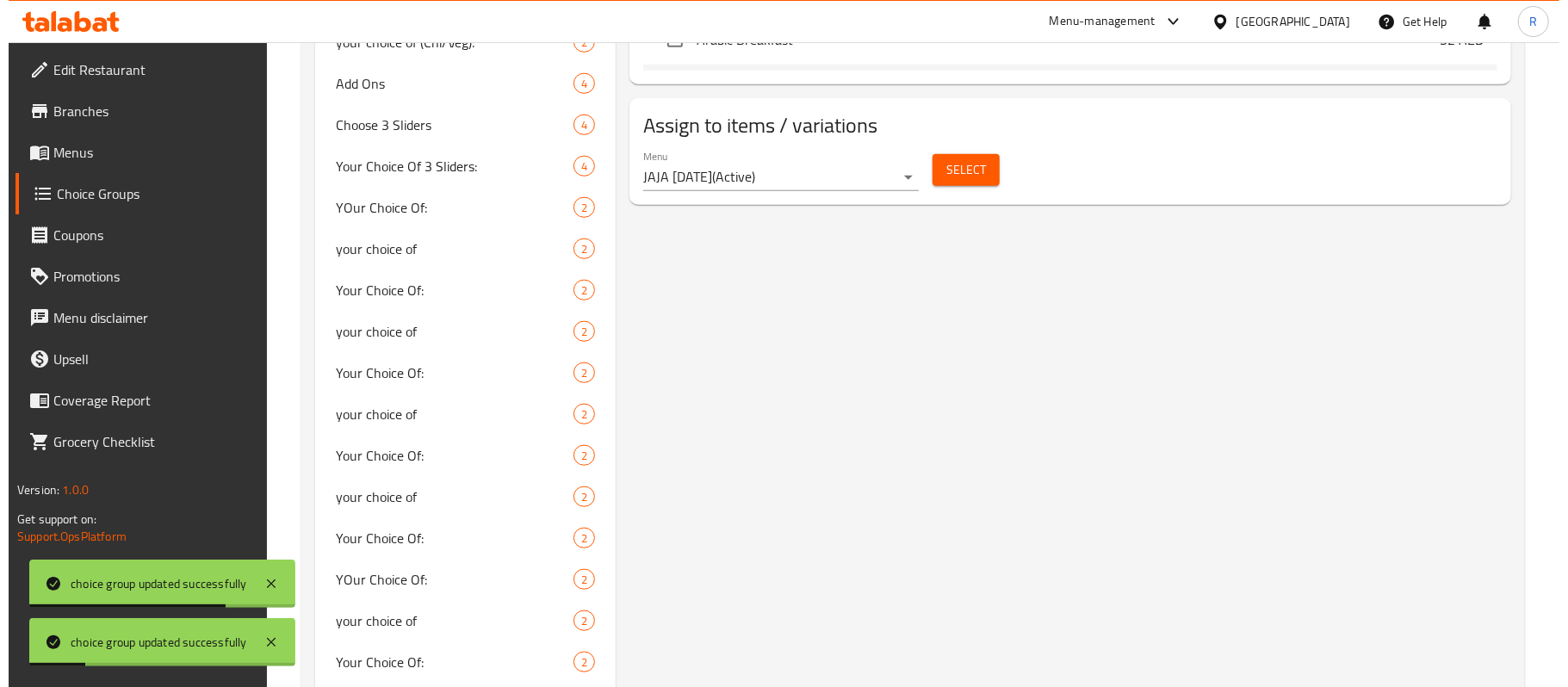
scroll to position [1033, 0]
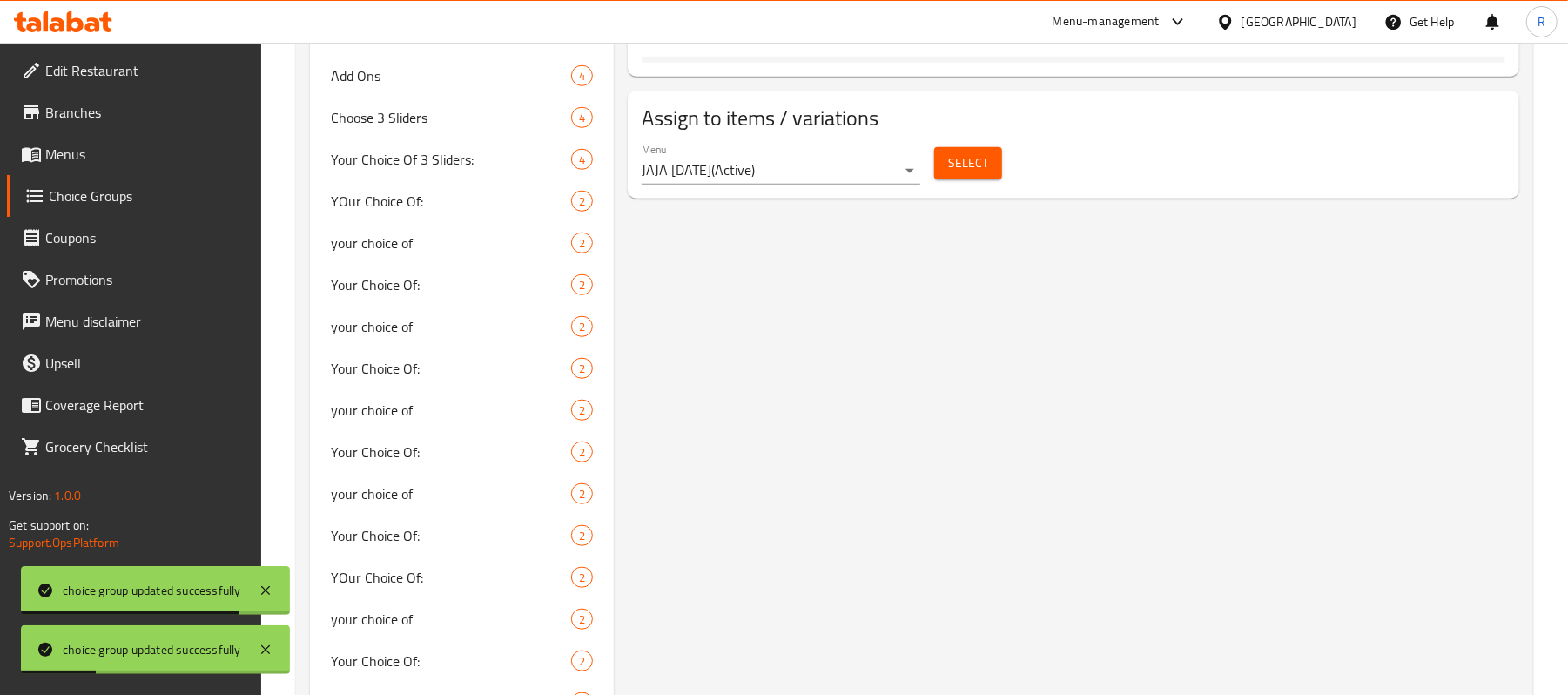
click at [996, 180] on button "Select" at bounding box center [967, 163] width 68 height 32
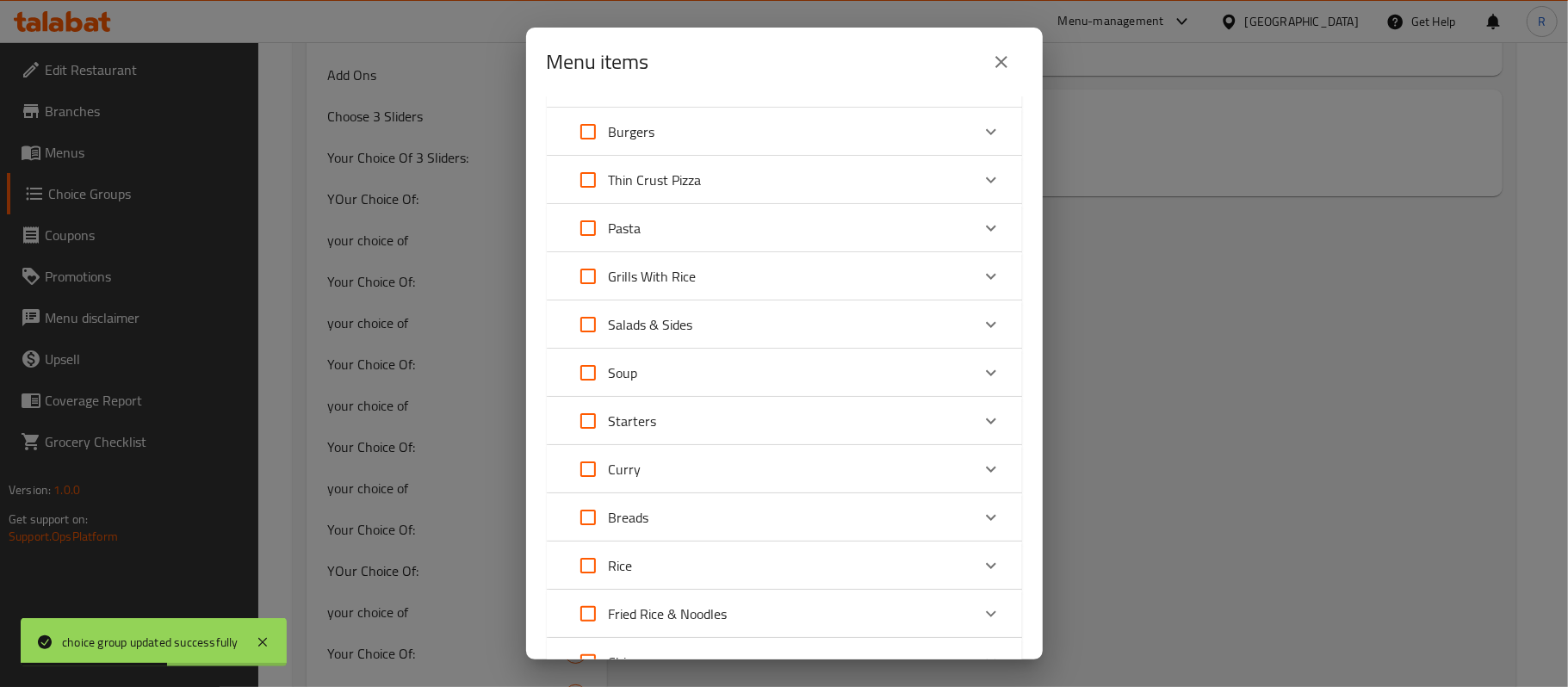
scroll to position [689, 0]
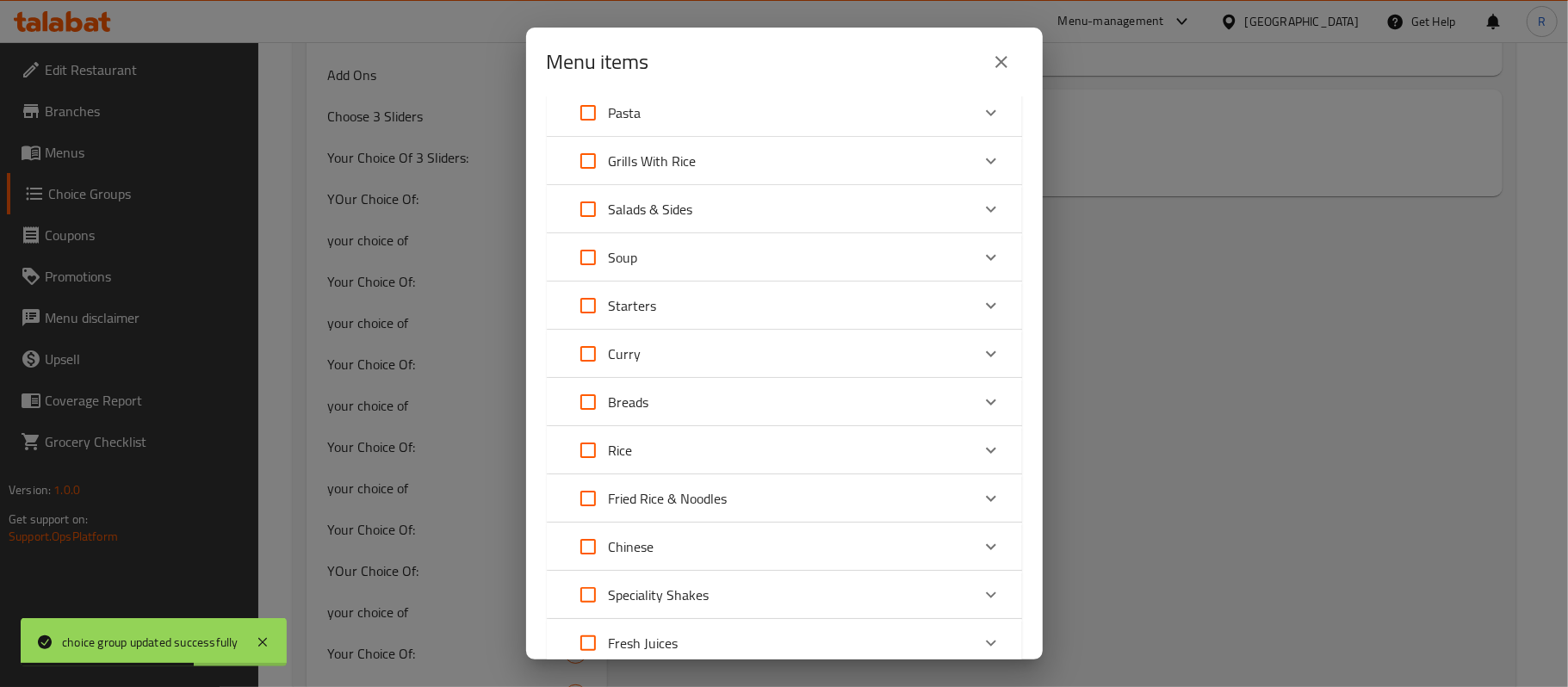
click at [981, 356] on icon "Expand" at bounding box center [991, 353] width 20 height 20
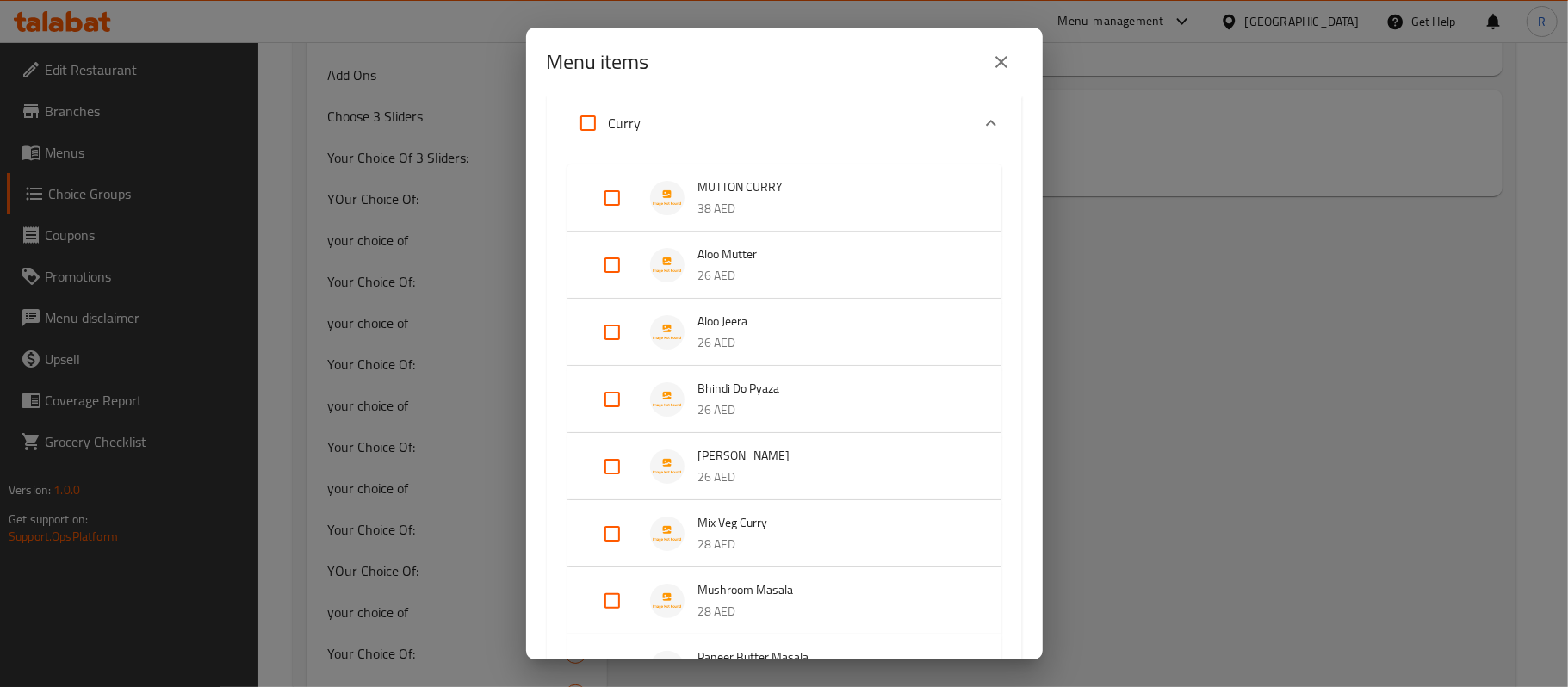
scroll to position [885, 0]
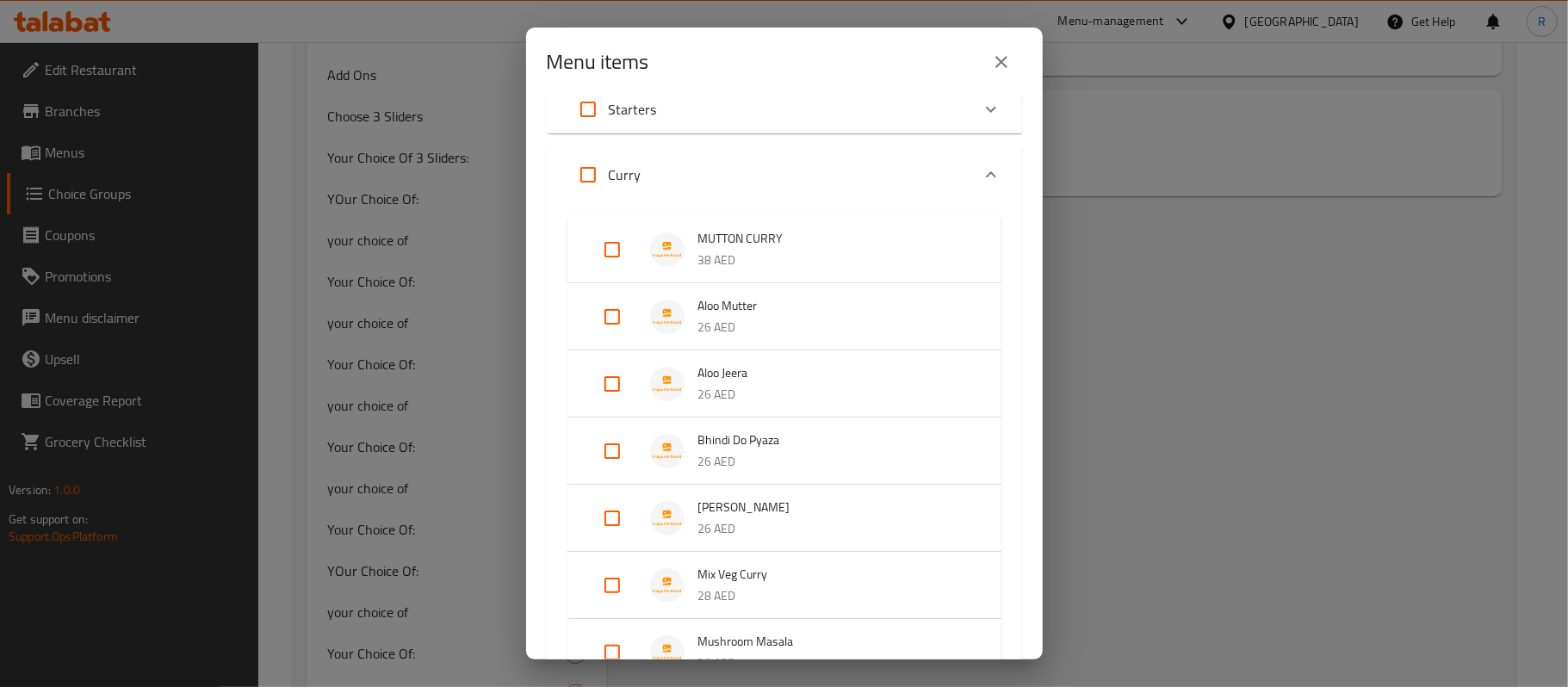
click at [622, 246] on input "Expand" at bounding box center [612, 249] width 42 height 42
checkbox input "true"
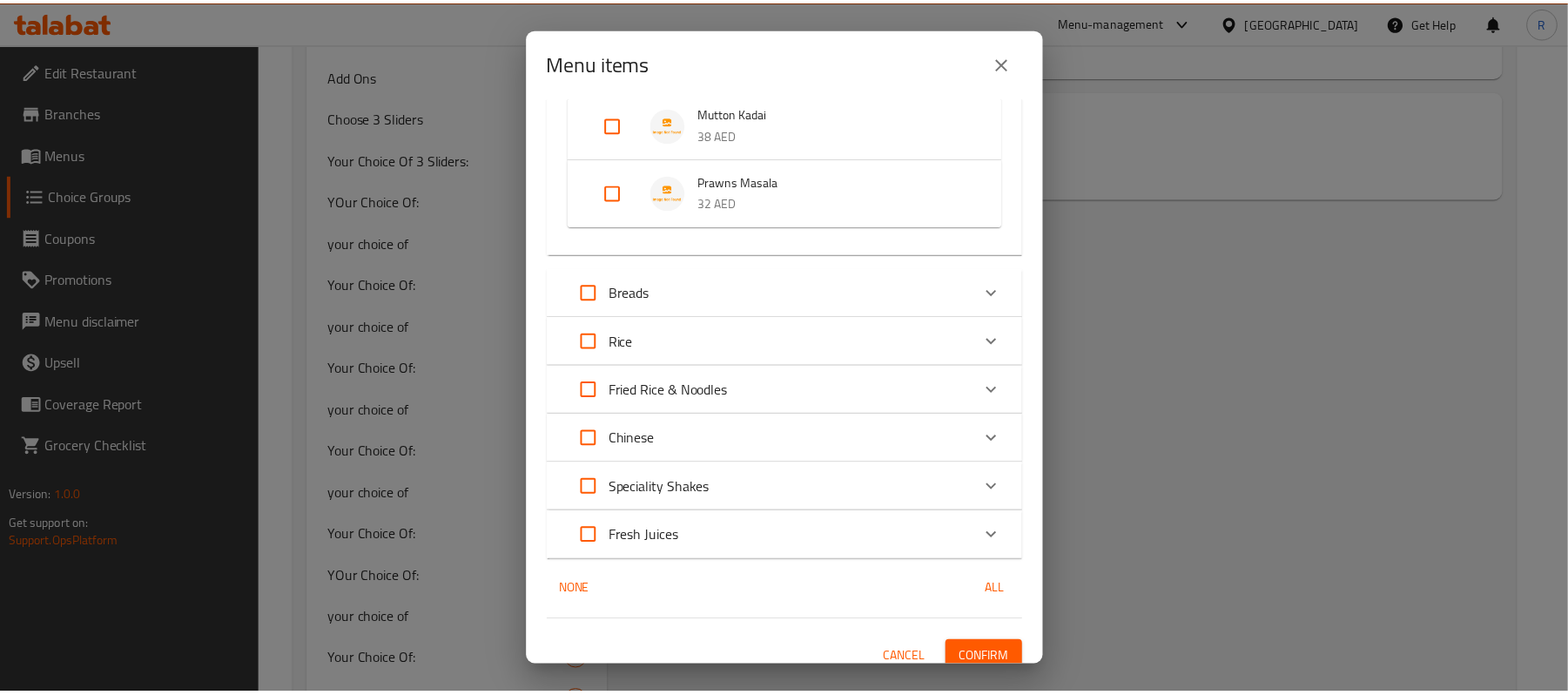
scroll to position [2070, 0]
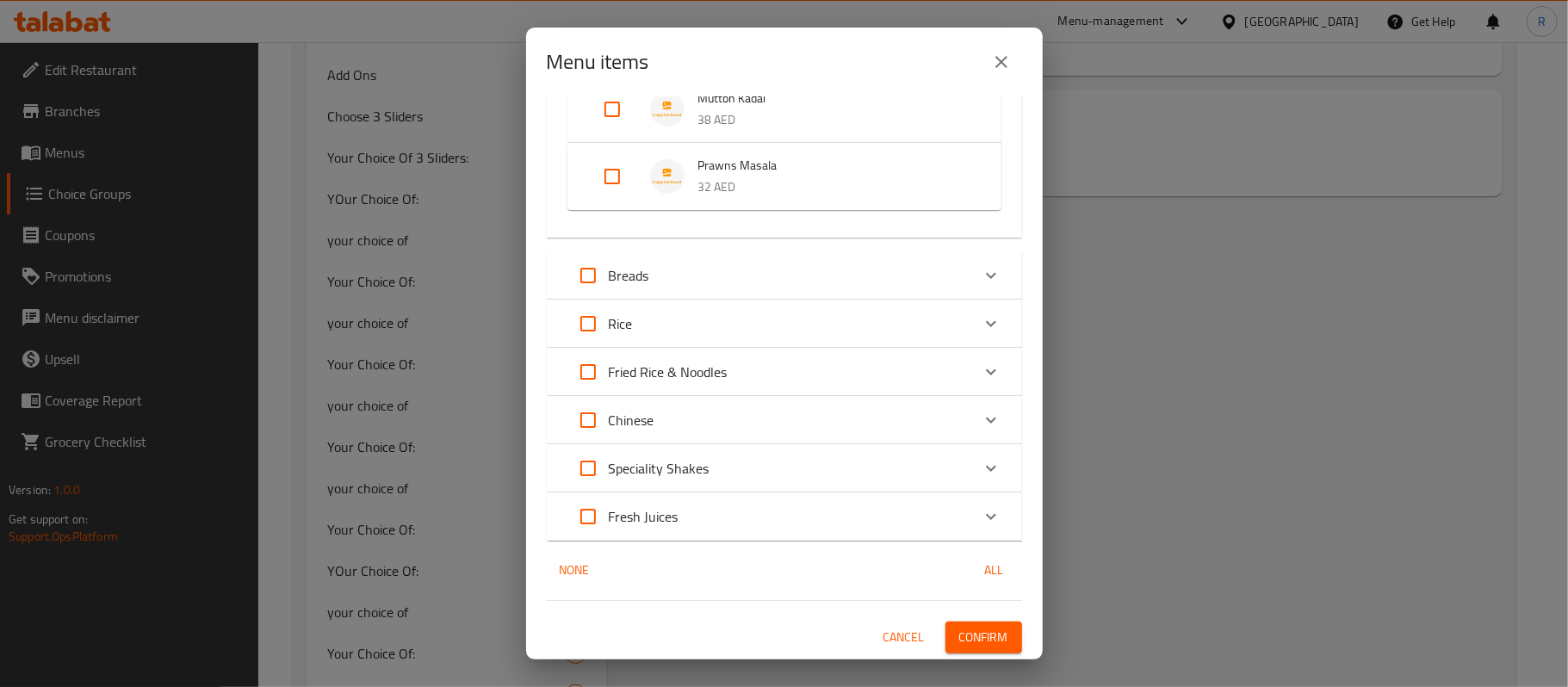
click at [971, 627] on span "Confirm" at bounding box center [983, 638] width 49 height 21
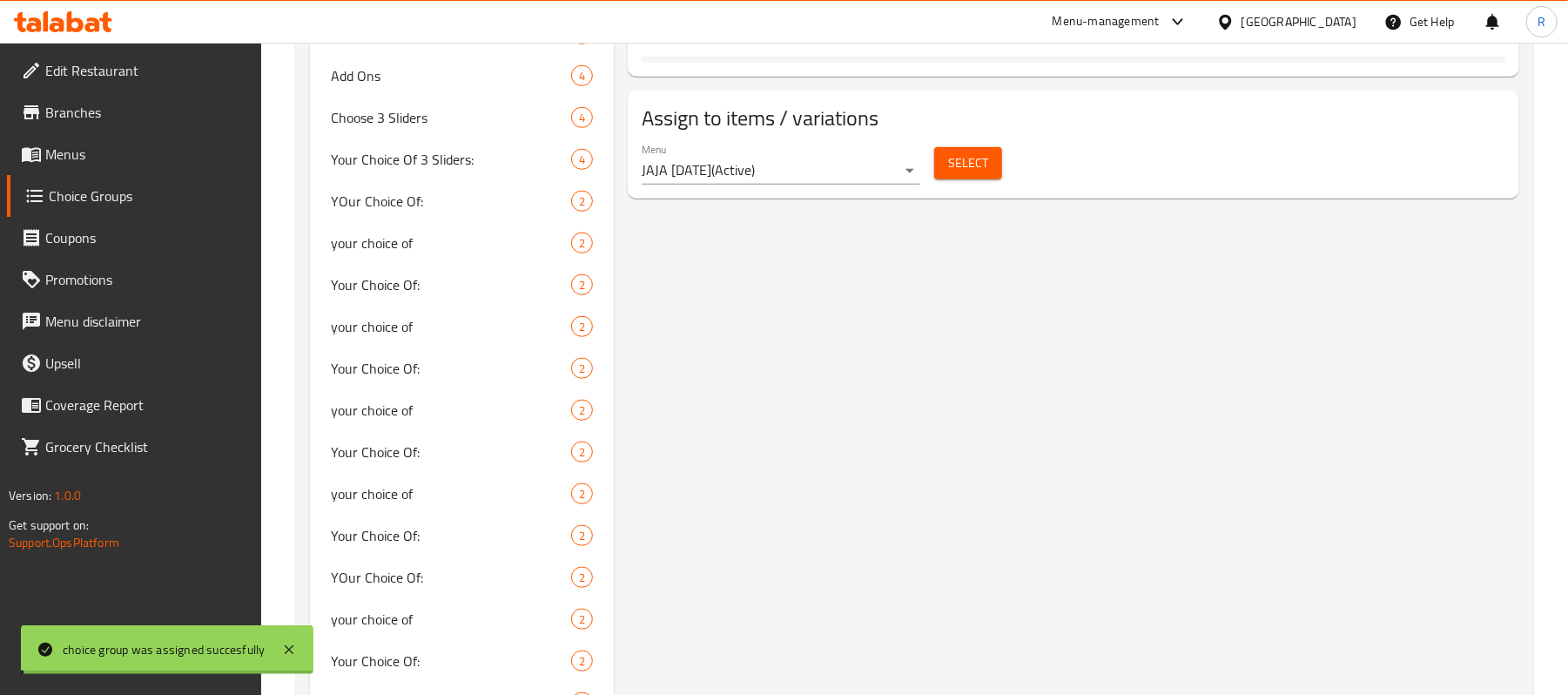
click at [991, 630] on div "your choice of: (ID: 1044015) your choice of: ​ اختيارك من: ​ Min: 1 ​ Max: 1 ​…" at bounding box center [1070, 46] width 913 height 1788
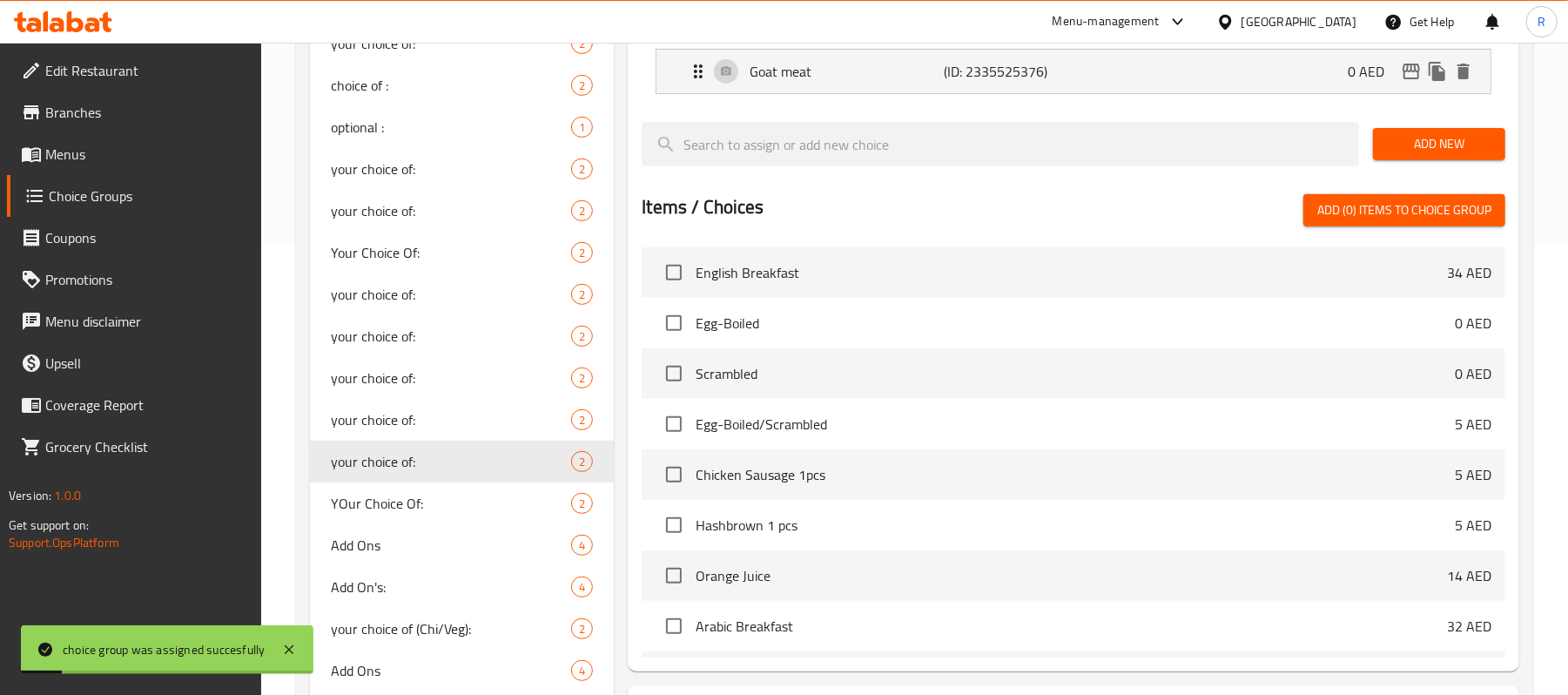
scroll to position [0, 0]
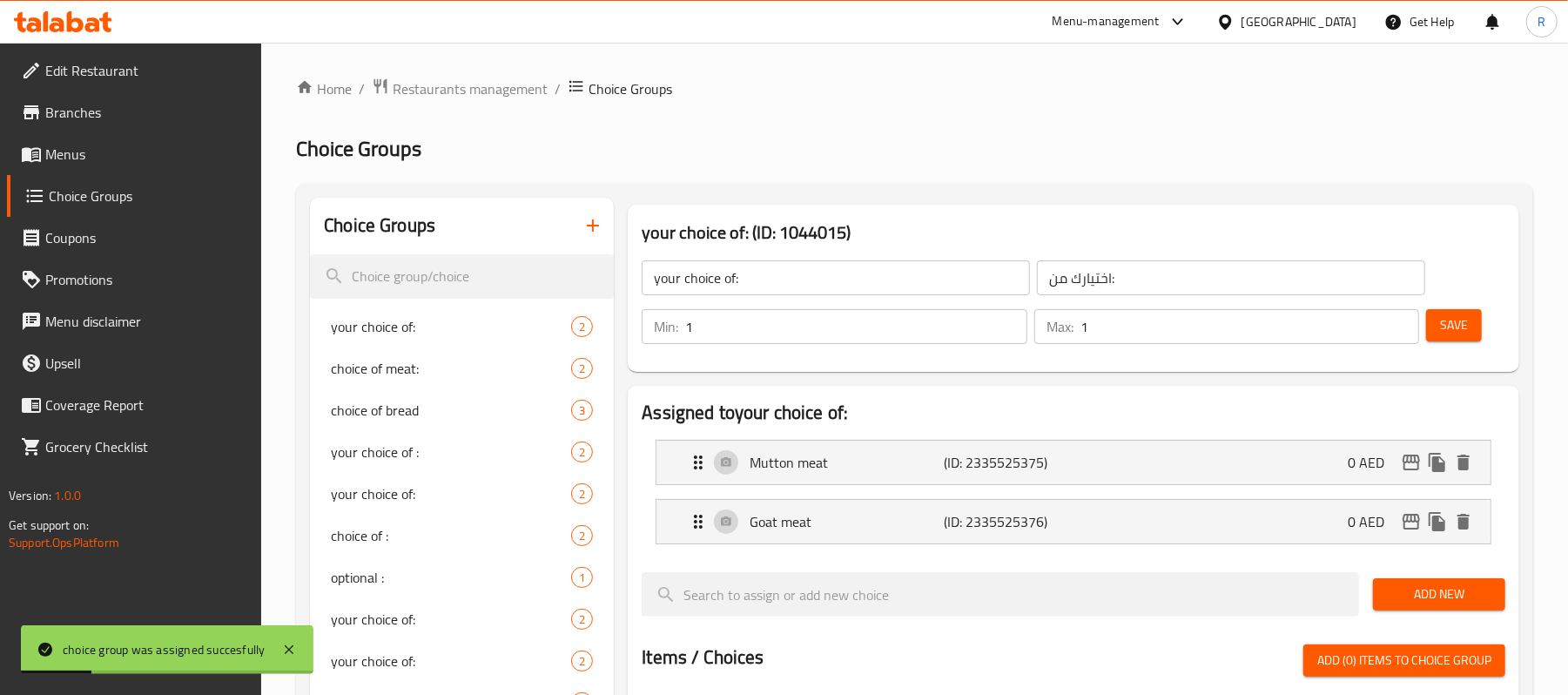
click at [1453, 333] on span "Save" at bounding box center [1453, 325] width 27 height 22
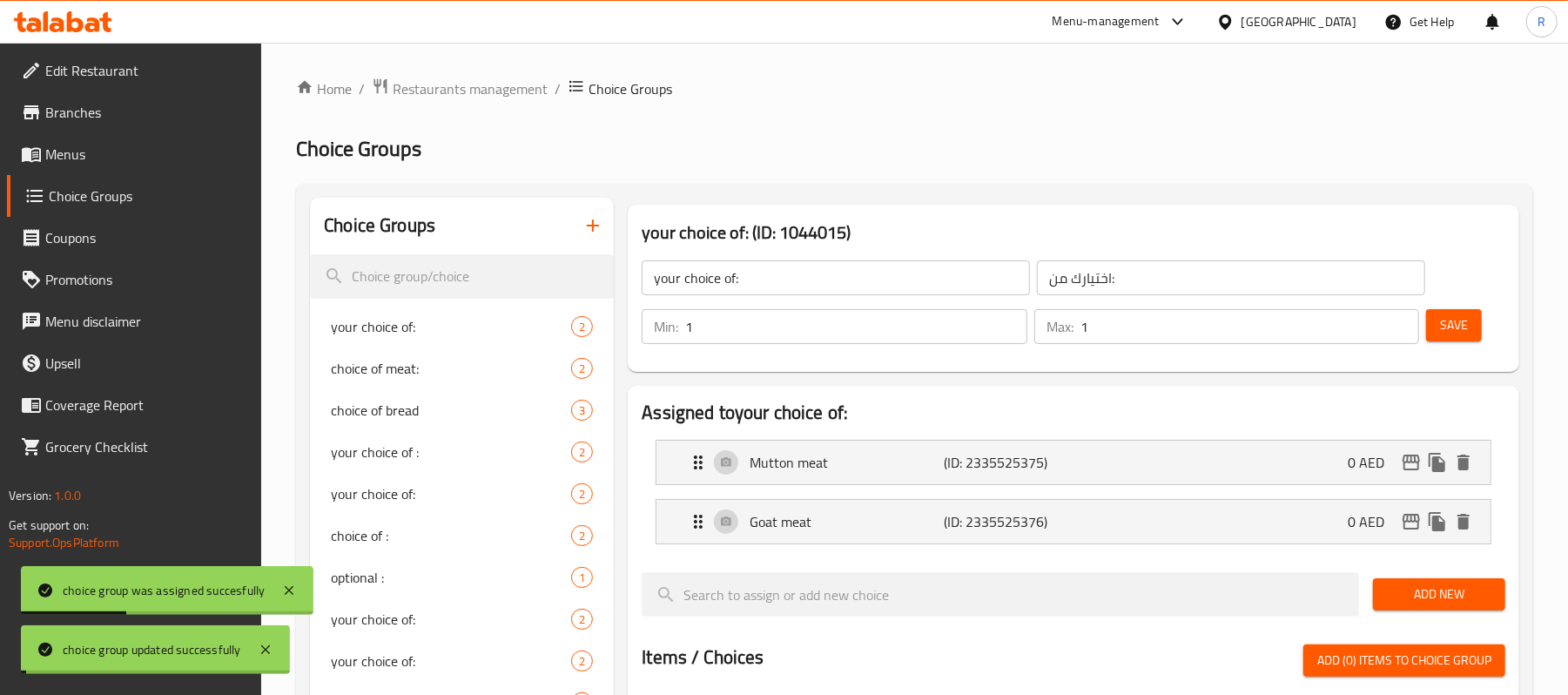
click at [1453, 333] on span "Save" at bounding box center [1453, 325] width 27 height 22
click at [129, 143] on span "Menus" at bounding box center [146, 153] width 203 height 21
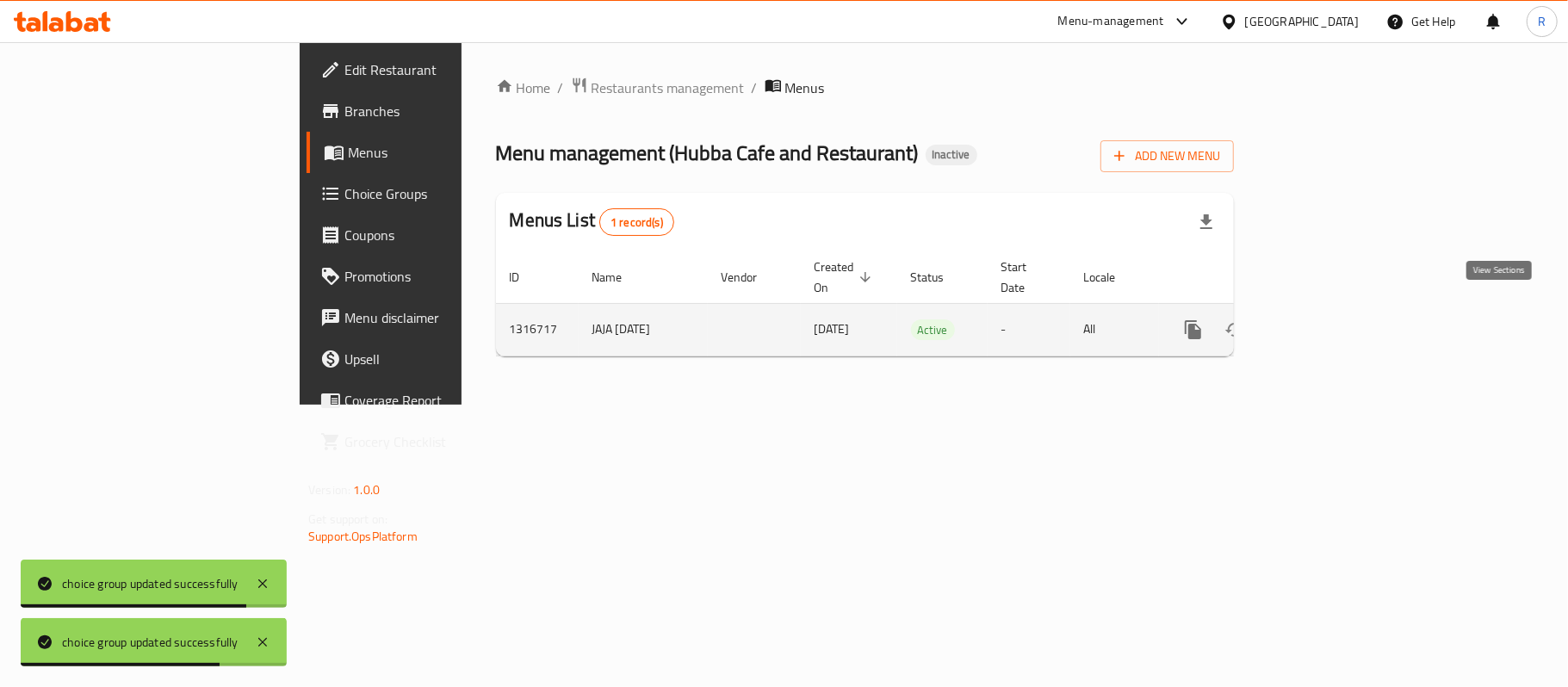
click at [1327, 319] on icon "enhanced table" at bounding box center [1317, 329] width 20 height 20
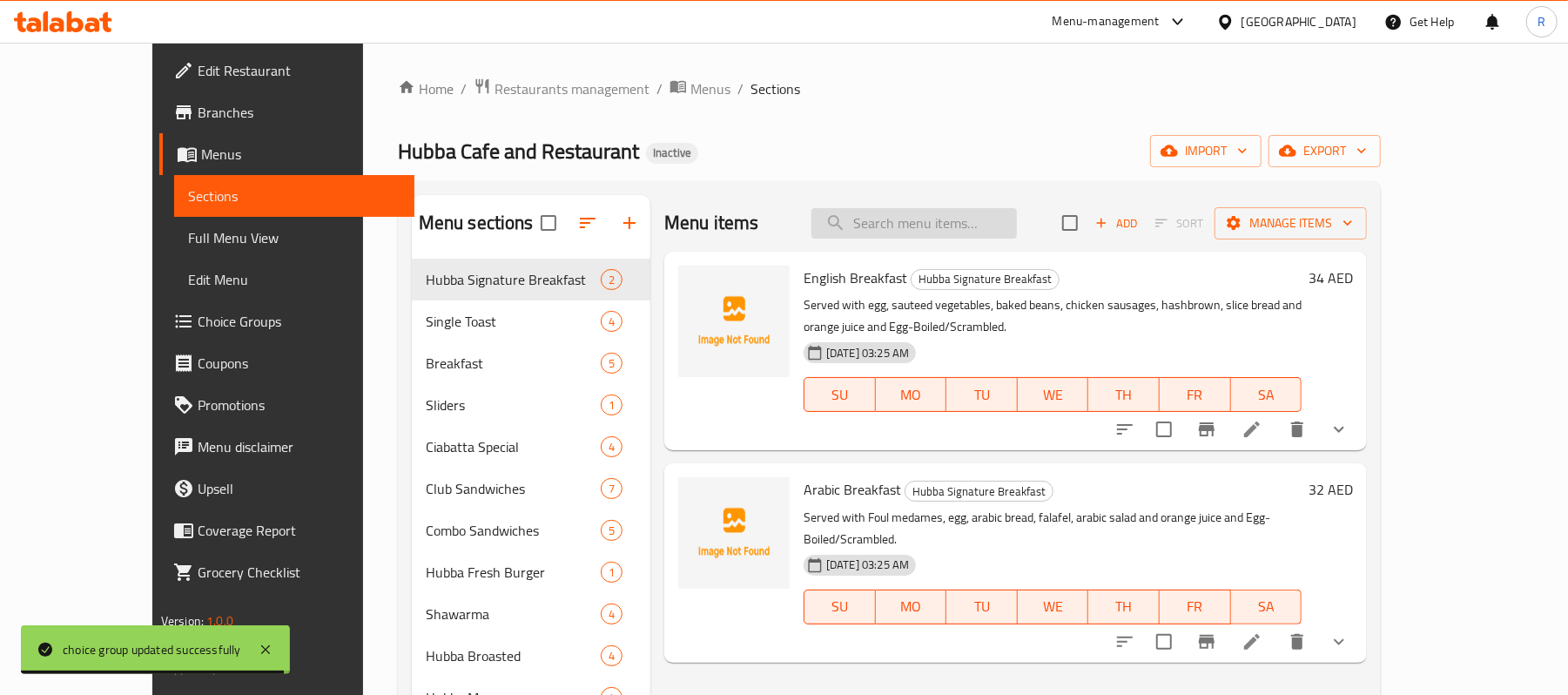
click at [965, 220] on input "search" at bounding box center [914, 223] width 205 height 30
paste input "MUTTON BIRIYANI"
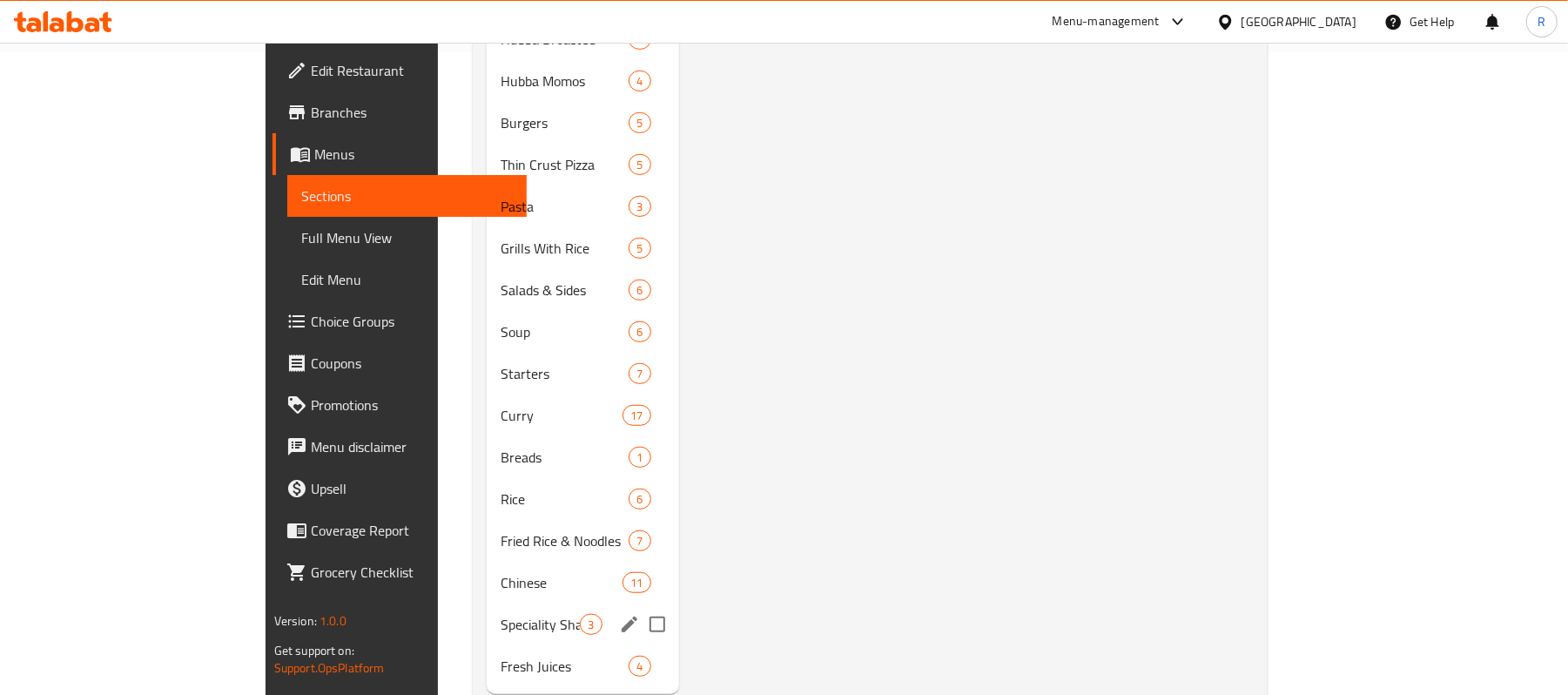
scroll to position [666, 0]
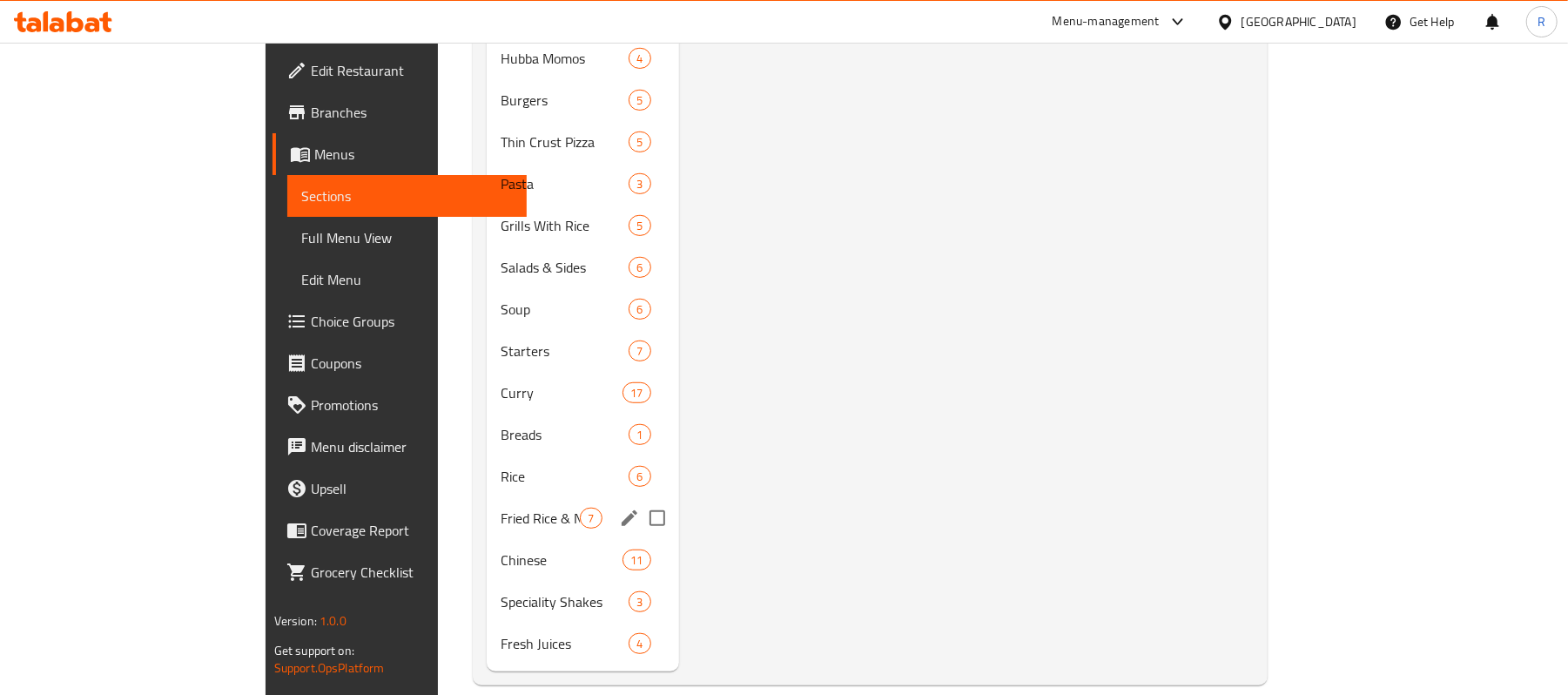
type input "MUTTON BIRIYANI"
click at [487, 467] on div "Rice 6" at bounding box center [582, 476] width 191 height 42
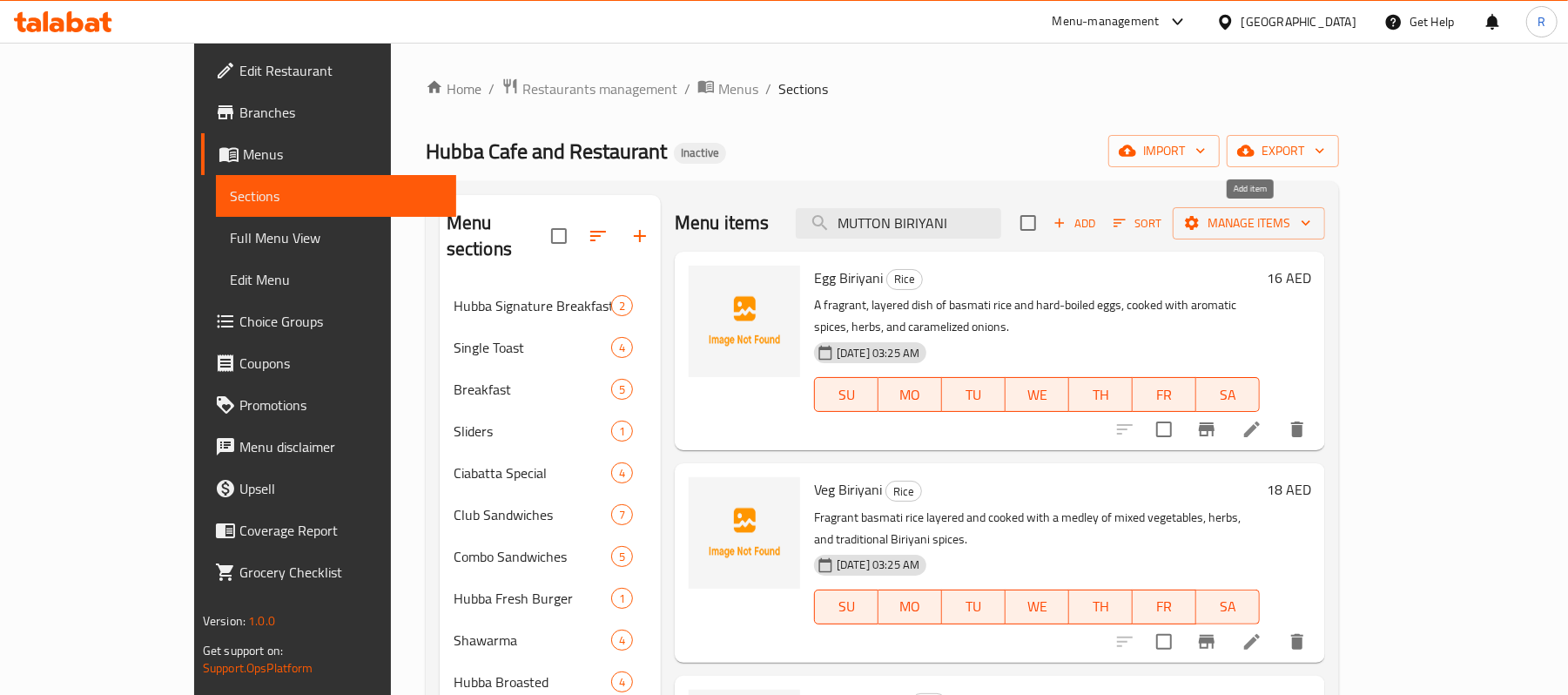
click at [1098, 220] on span "Add" at bounding box center [1074, 223] width 47 height 20
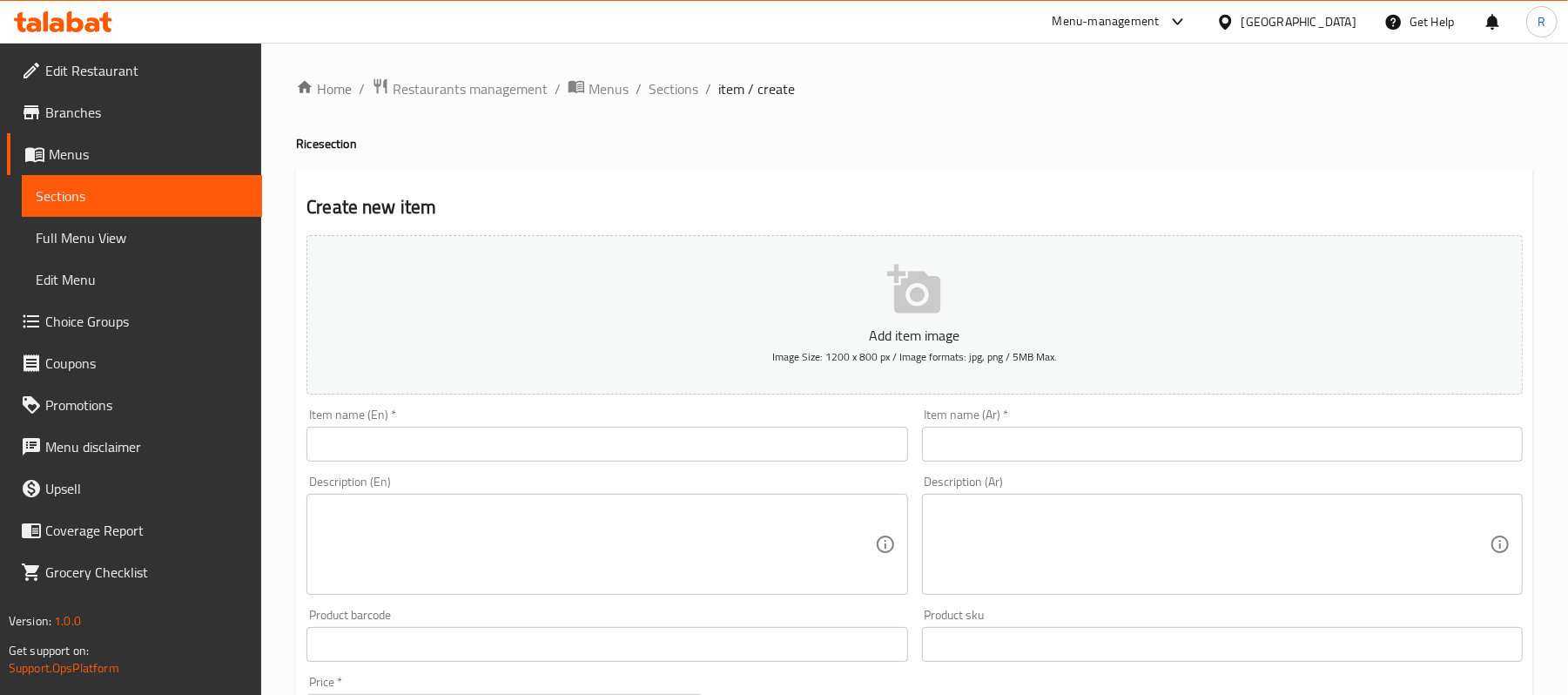
click at [522, 434] on input "text" at bounding box center [606, 444] width 601 height 34
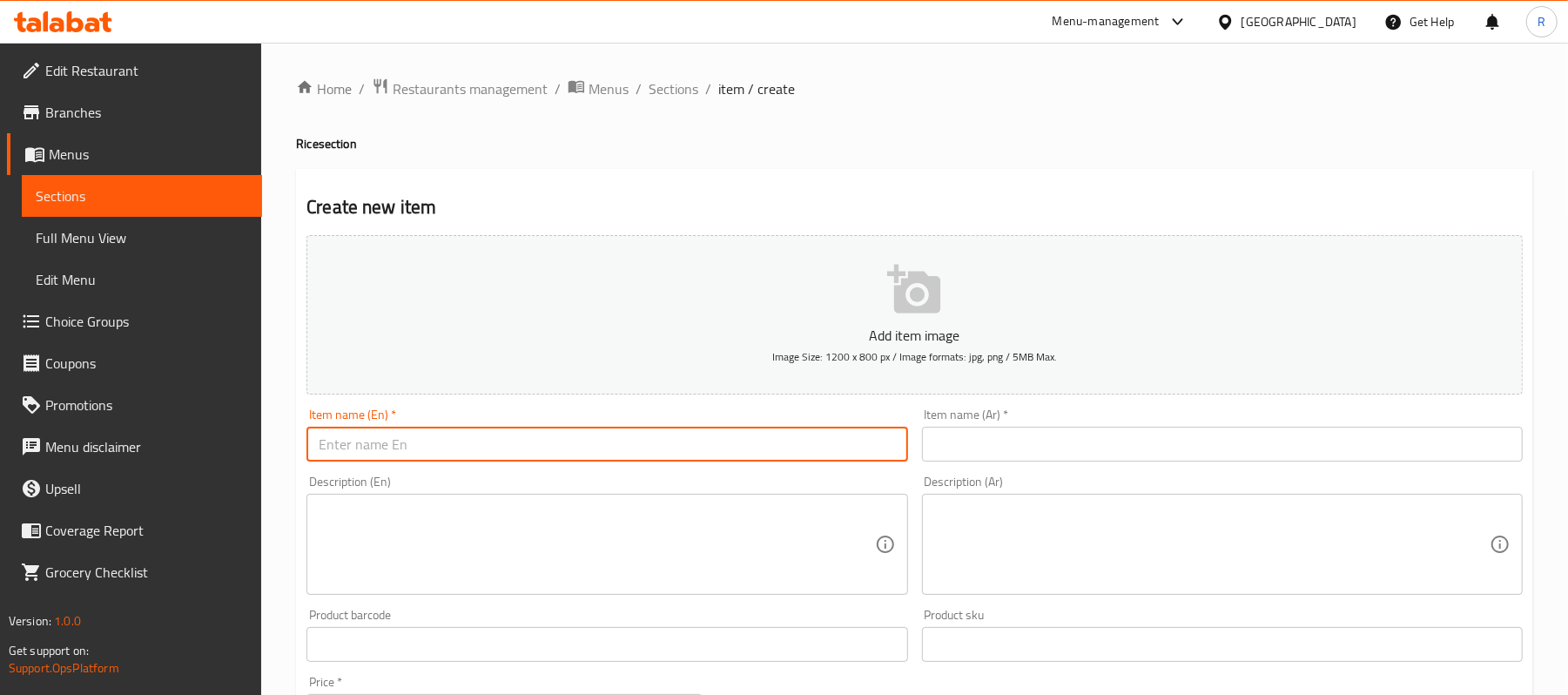
paste input "MUTTON BIRIYANI"
type input "MUTTON BIRIYANI"
click at [1070, 457] on input "text" at bounding box center [1223, 444] width 601 height 34
paste input "برياني لحم ضأن"
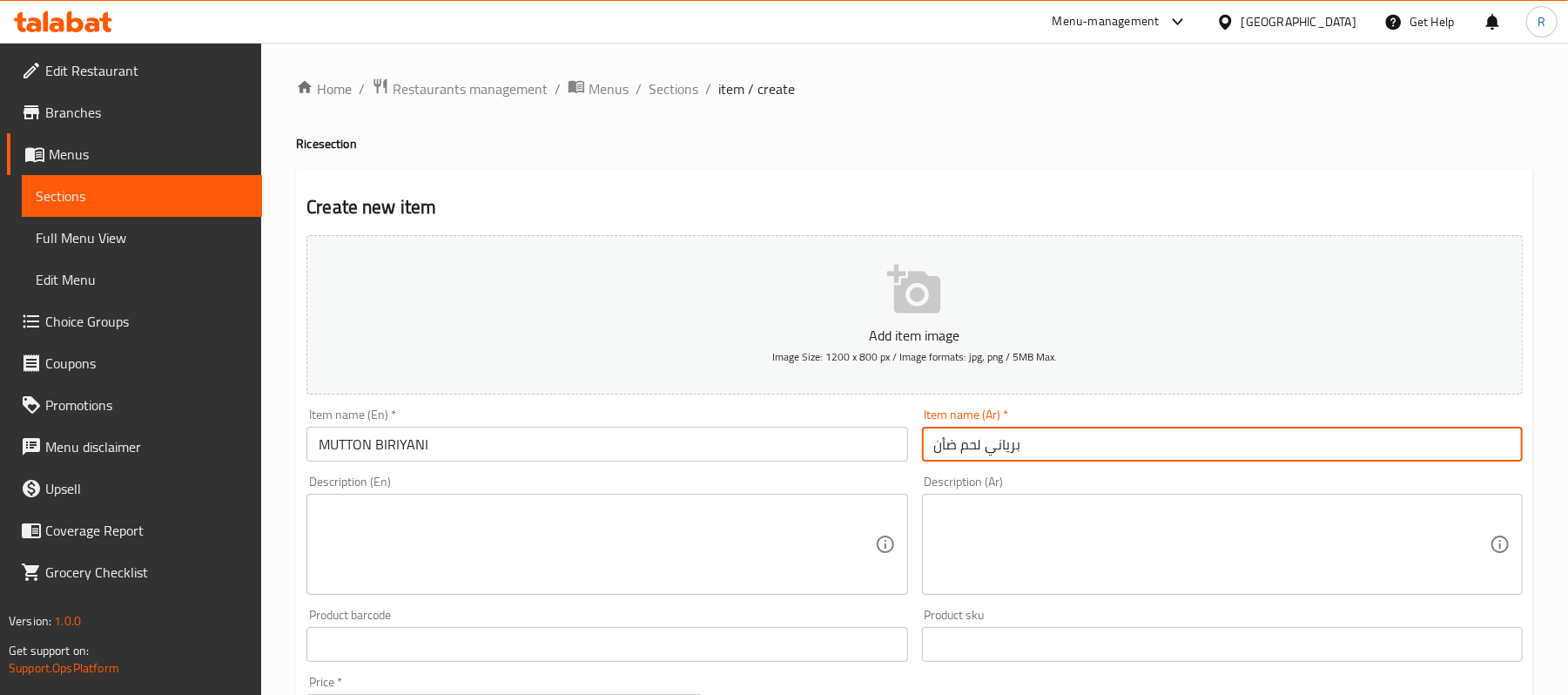
click at [968, 448] on input "برياني لحم ضأن" at bounding box center [1223, 444] width 601 height 34
type input "برياني لحم ضأن"
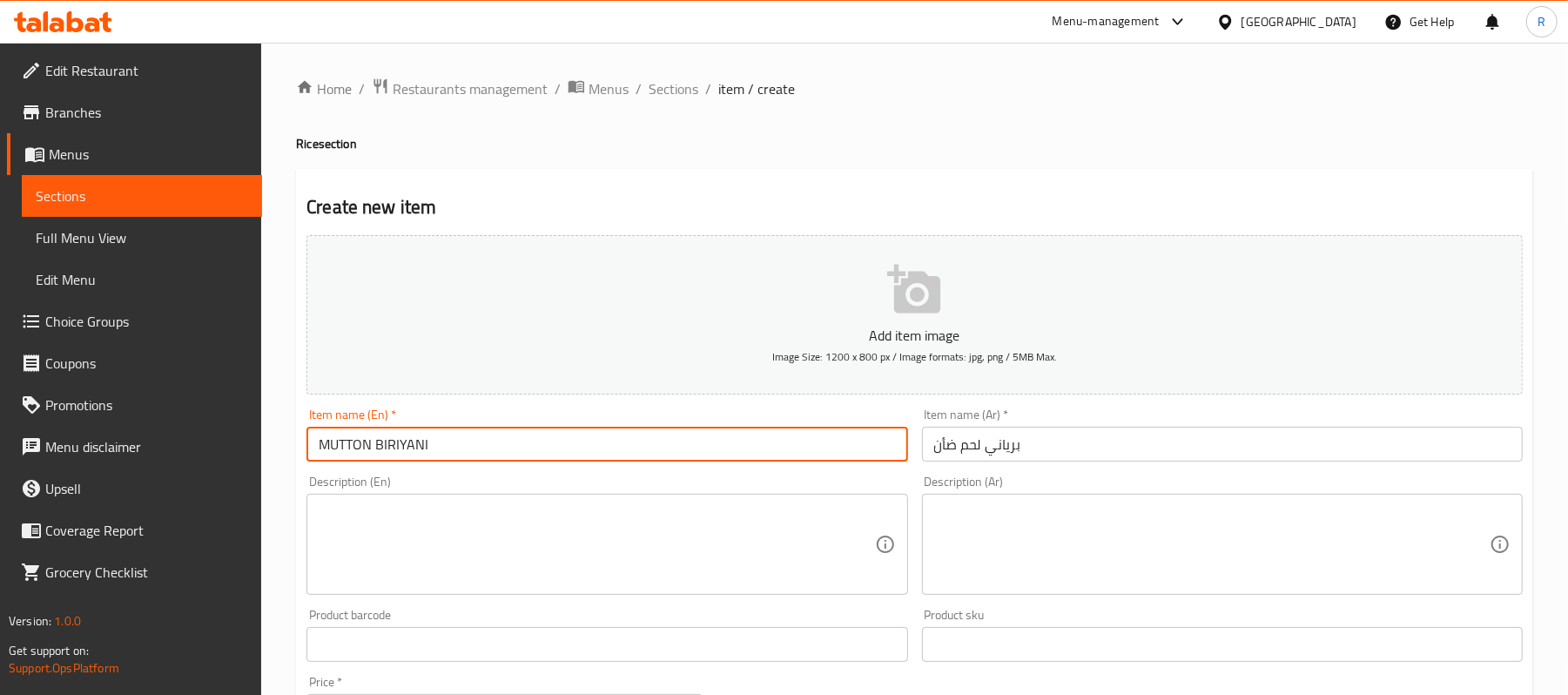
click at [470, 446] on input "MUTTON BIRIYANI" at bounding box center [606, 444] width 601 height 34
click at [915, 479] on div "Description (Ar) Description (Ar)" at bounding box center [1222, 535] width 614 height 134
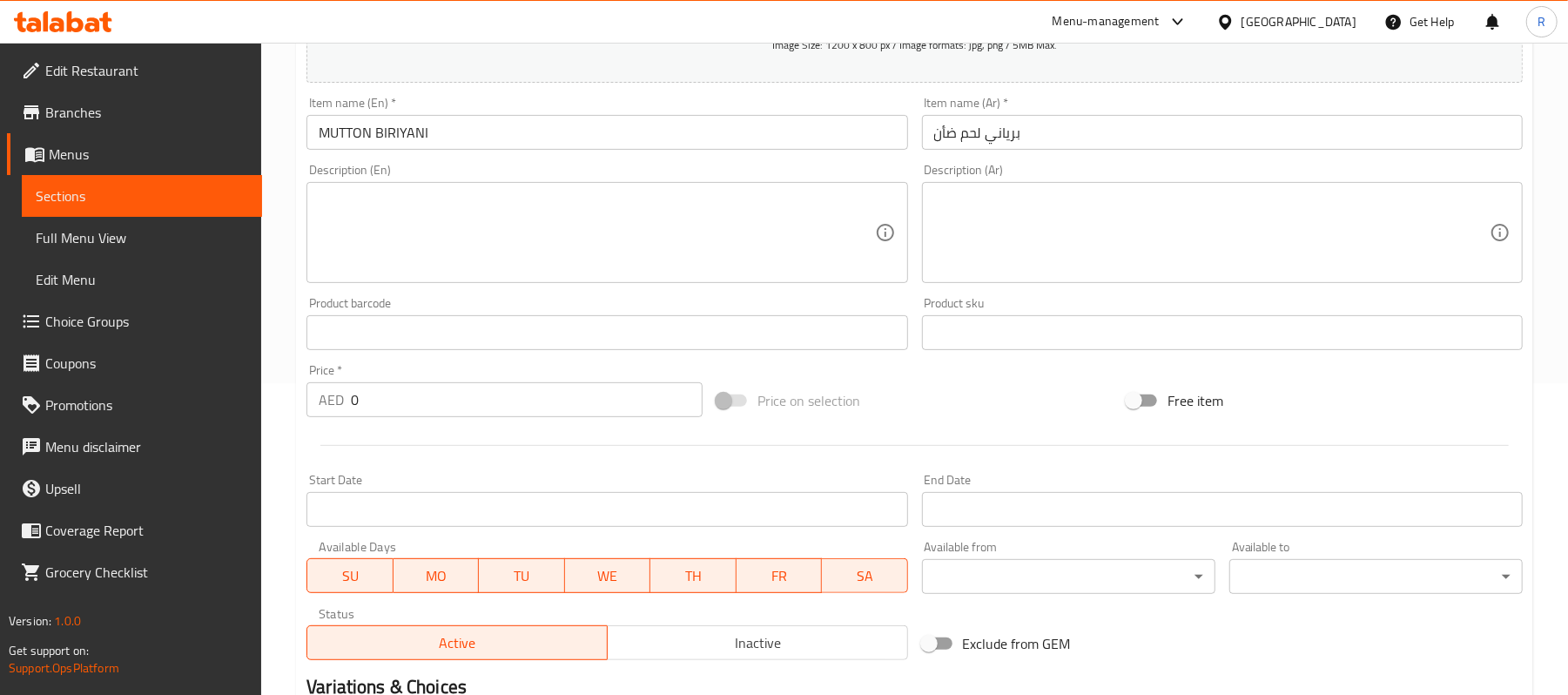
scroll to position [348, 0]
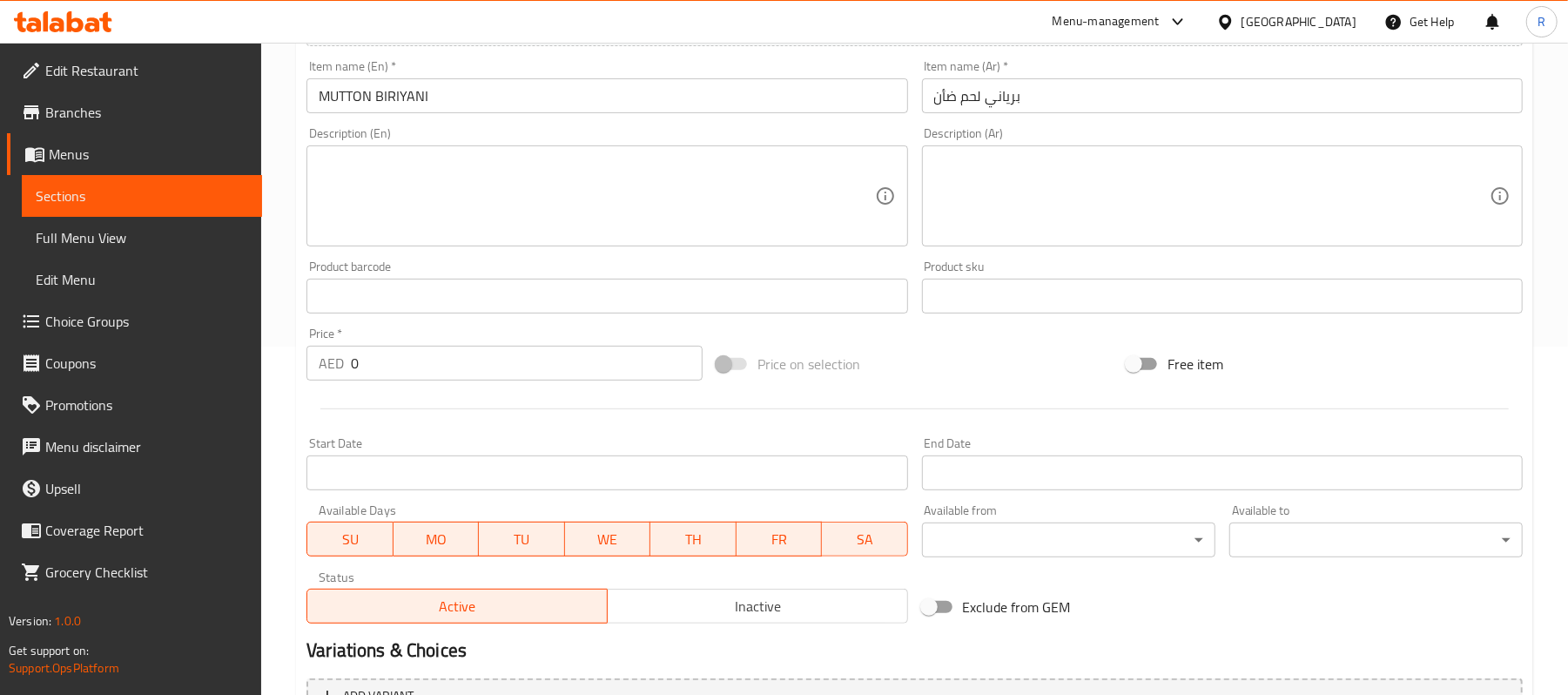
click at [521, 179] on textarea at bounding box center [597, 196] width 555 height 82
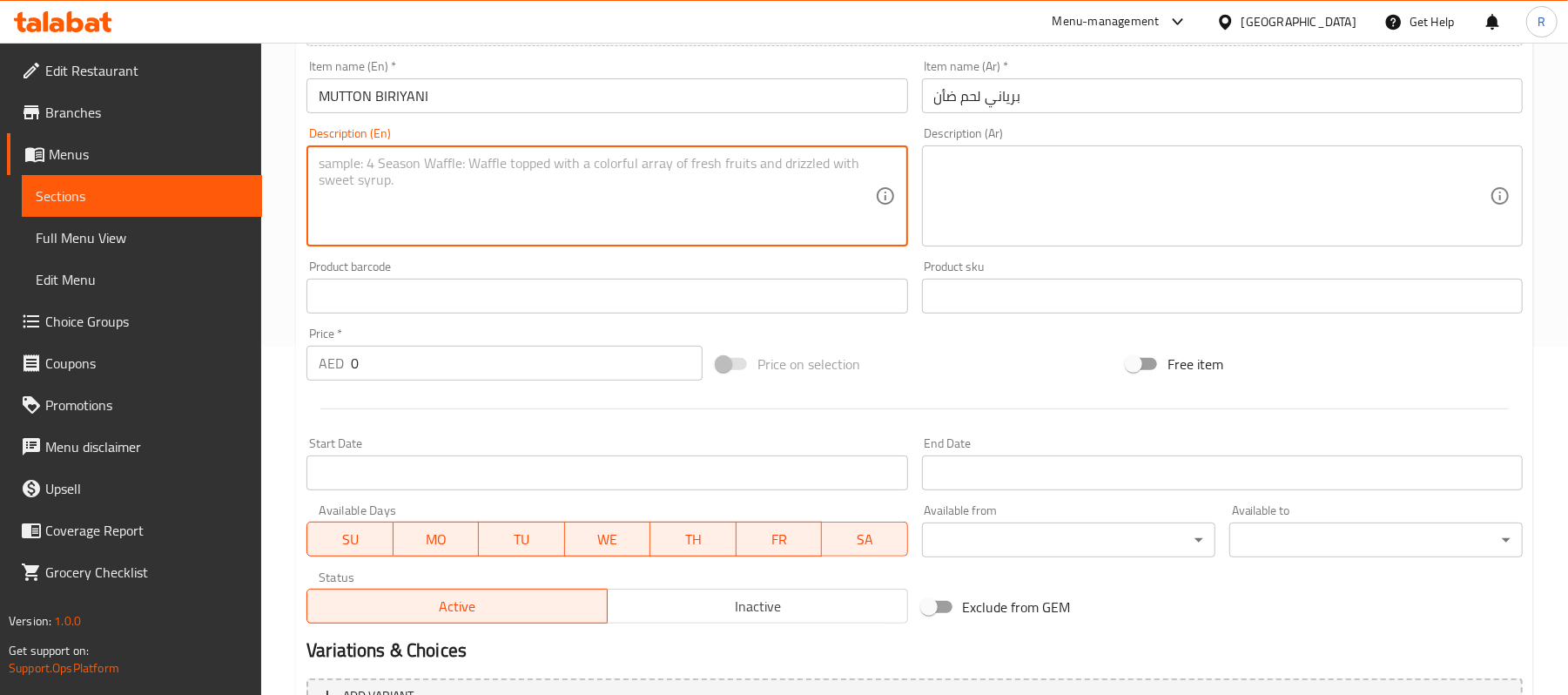
paste textarea "A rich and flavorful dish of basmati rice layered with succulent mutton or goat…"
type textarea "A rich and flavorful dish of basmati rice layered with succulent mutton or goat…"
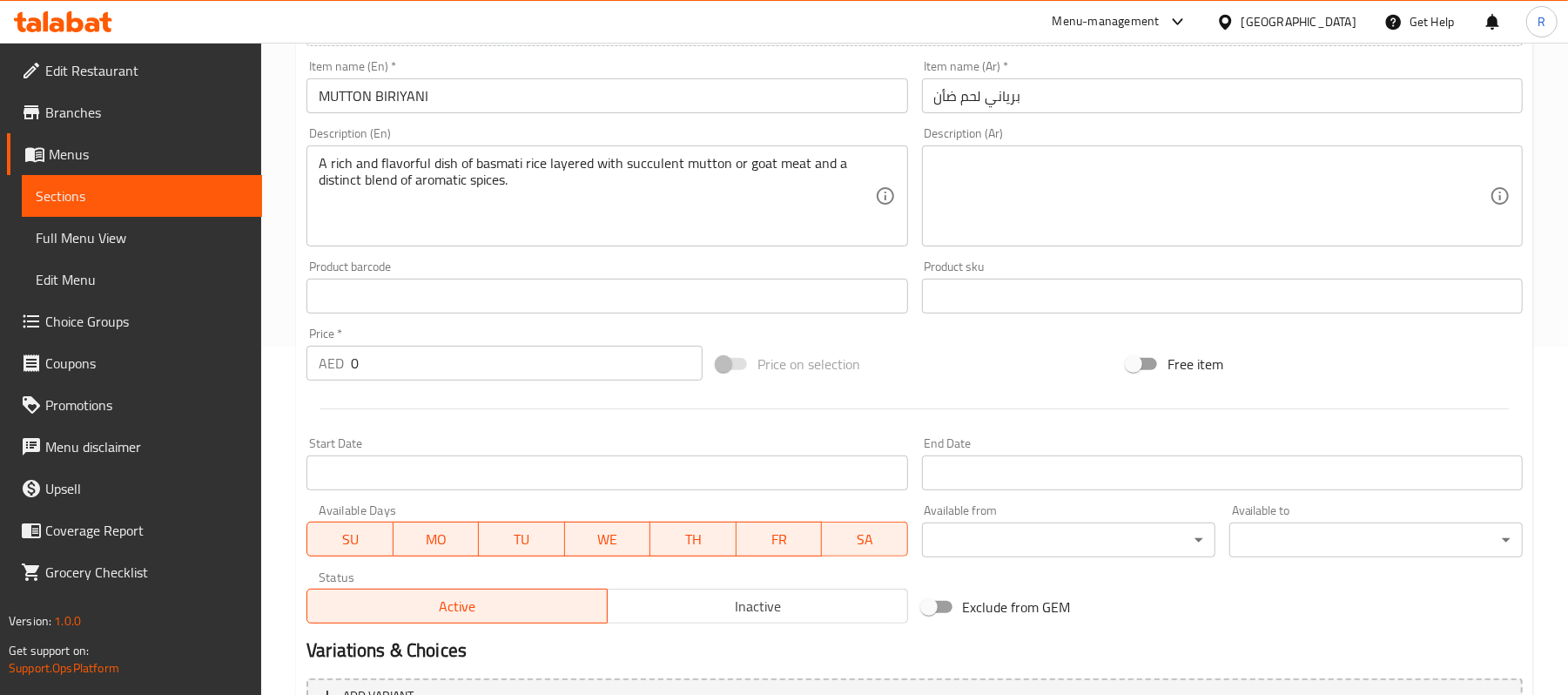
click at [1295, 204] on textarea at bounding box center [1212, 196] width 555 height 82
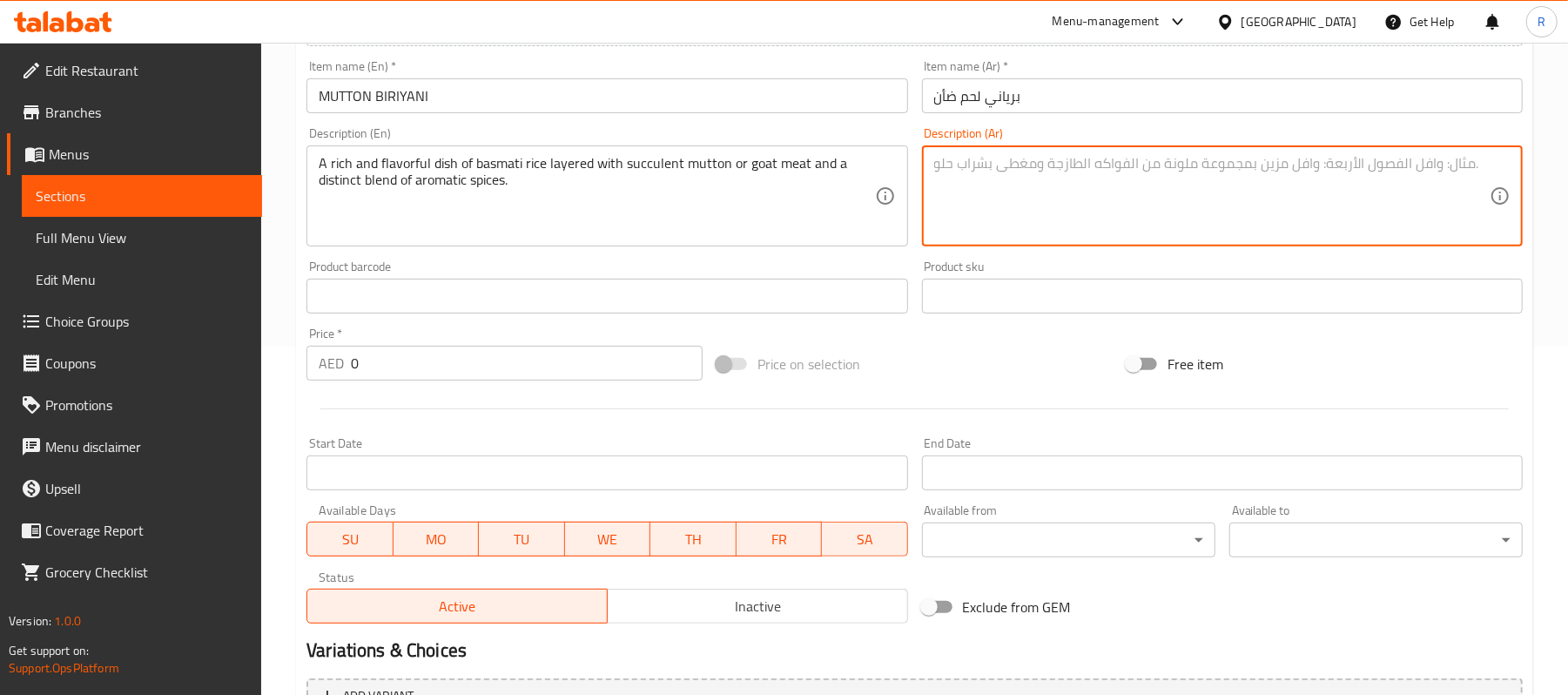
paste textarea "طبق غني ولذيذ من الأرز البسمتي مع طبقات من لحم الضأن أو لحم الماعز ومزيج مميز م…"
type textarea "طبق غني ولذيذ من الأرز البسمتي مع طبقات من لحم الضأن أو لحم الماعز ومزيج مميز م…"
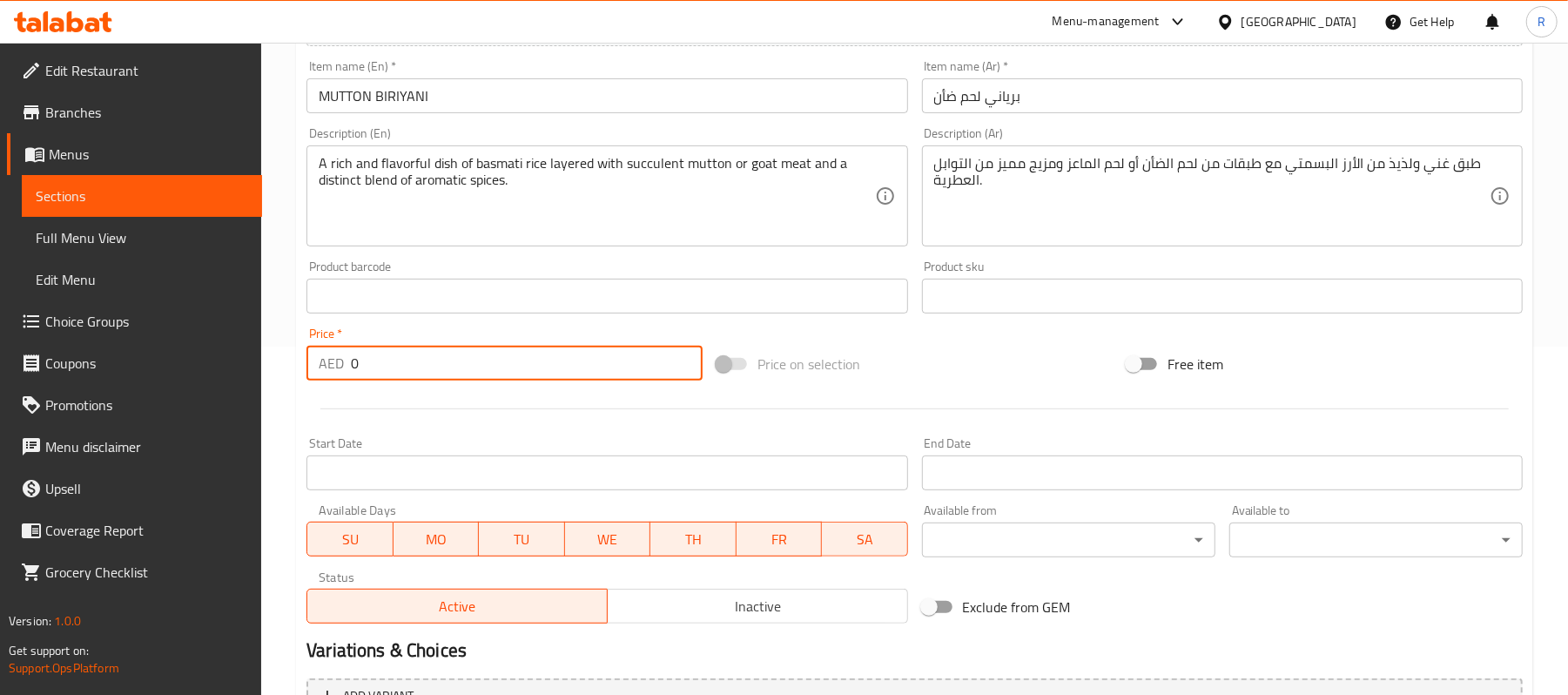
drag, startPoint x: 369, startPoint y: 370, endPoint x: 331, endPoint y: 384, distance: 40.5
click at [331, 384] on div "Price   * AED 0 Price *" at bounding box center [504, 353] width 410 height 67
paste input "3"
type input "30"
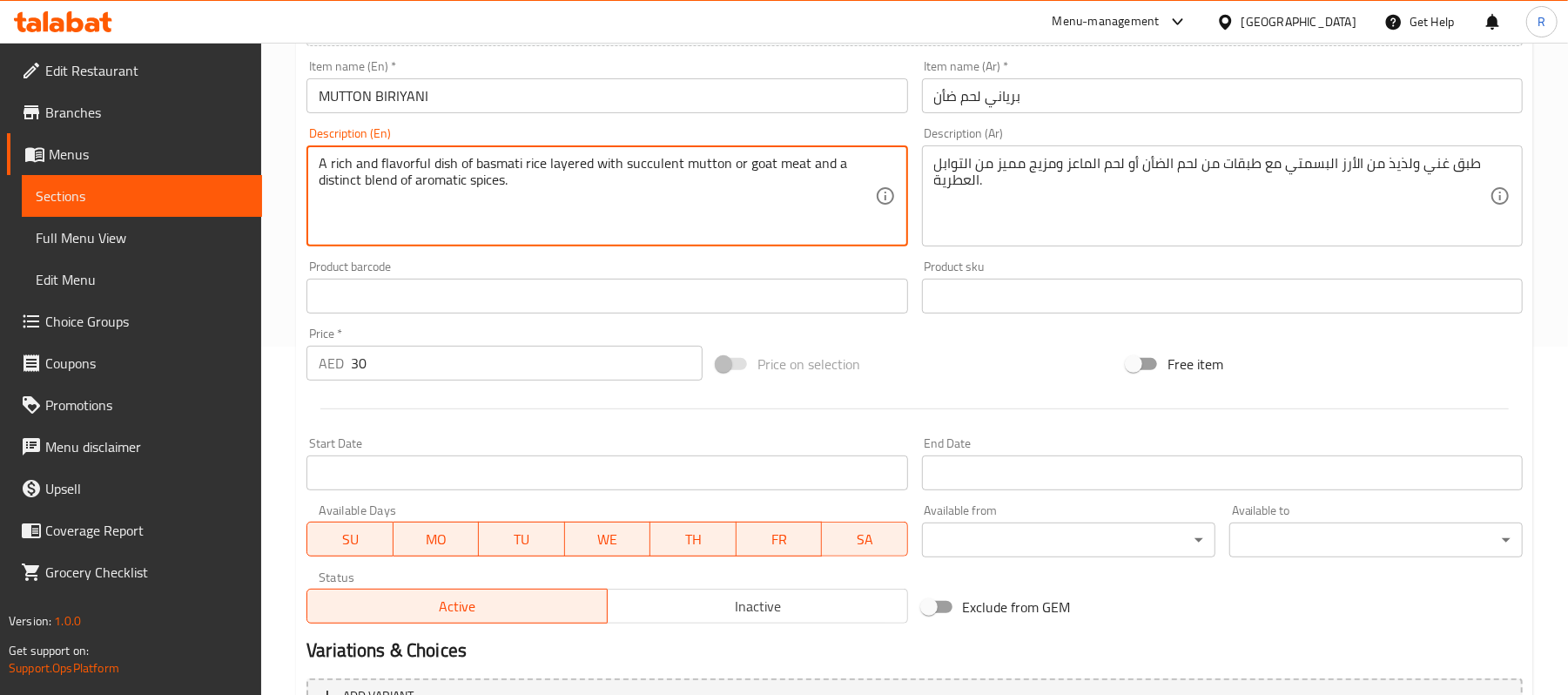
drag, startPoint x: 377, startPoint y: 165, endPoint x: 429, endPoint y: 158, distance: 52.5
click at [429, 158] on textarea "A rich and flavorful dish of basmati rice layered with succulent mutton or goat…" at bounding box center [597, 196] width 555 height 82
click at [393, 162] on textarea "A rich and flavorful dish of basmati rice layered with succulent mutton or goat…" at bounding box center [597, 196] width 555 height 82
drag, startPoint x: 380, startPoint y: 162, endPoint x: 427, endPoint y: 154, distance: 47.7
click at [427, 154] on div "A rich and flavorful dish of basmati rice layered with succulent mutton or goat…" at bounding box center [606, 195] width 601 height 101
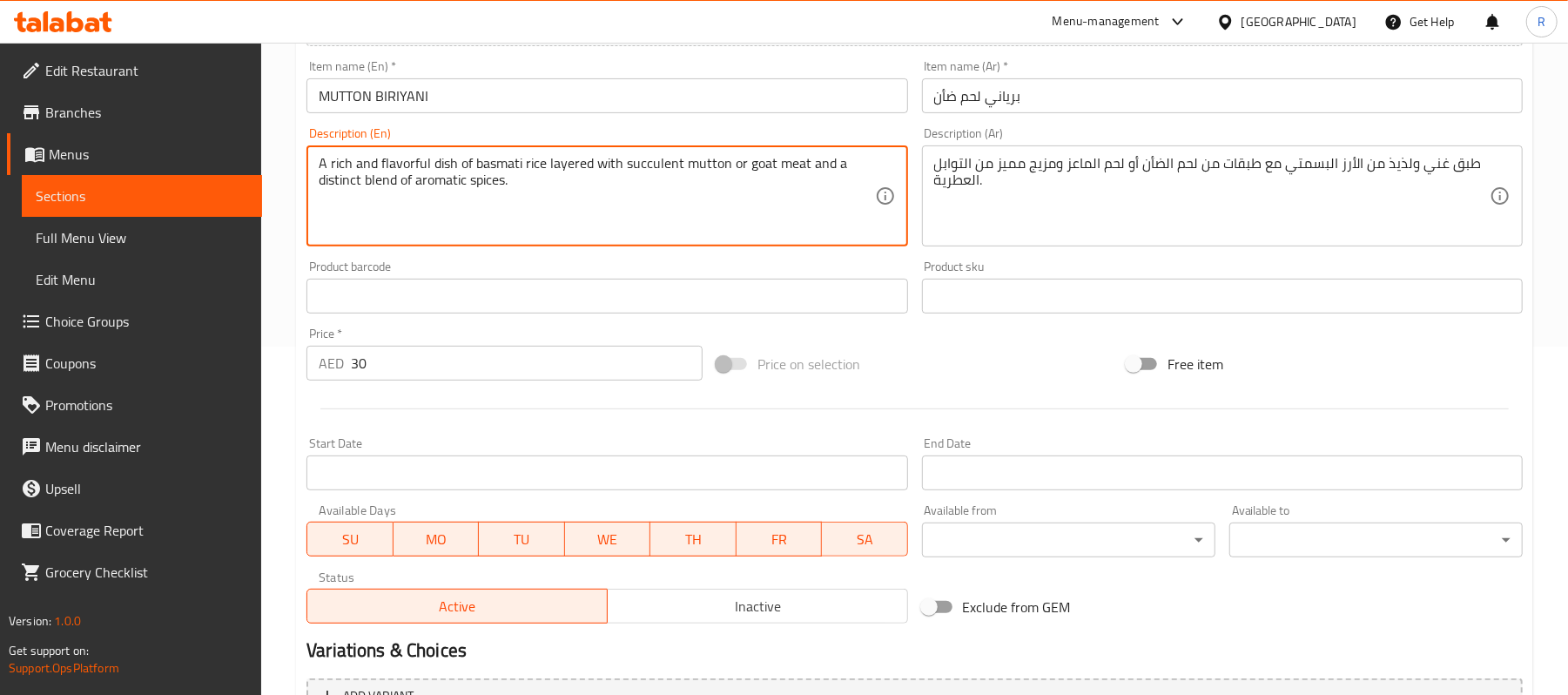
click at [401, 164] on textarea "A rich and flavorful dish of basmati rice layered with succulent mutton or goat…" at bounding box center [597, 196] width 555 height 82
drag, startPoint x: 380, startPoint y: 162, endPoint x: 429, endPoint y: 161, distance: 49.0
click at [429, 161] on textarea "A rich and flavorful dish of basmati rice layered with succulent mutton or goat…" at bounding box center [597, 196] width 555 height 82
type textarea "A rich dish of basmati rice layered with succulent mutton or goat meat and a di…"
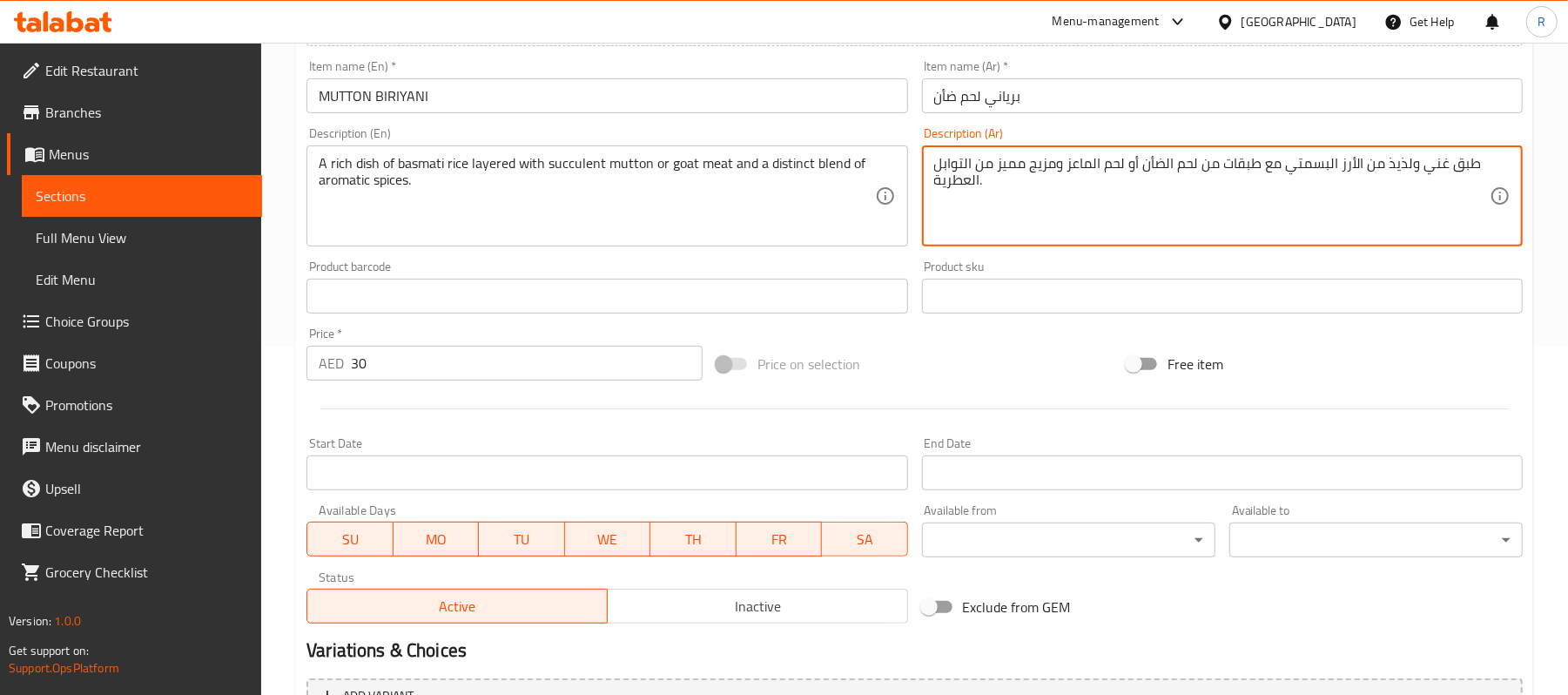
click at [1393, 164] on textarea "طبق غني ولذيذ من الأرز البسمتي مع طبقات من لحم الضأن أو لحم الماعز ومزيج مميز م…" at bounding box center [1212, 196] width 555 height 82
type textarea "طبق غني من الأرز البسمتي مع طبقات من لحم الضأن أو لحم الماعز ومزيج مميز من التو…"
click at [915, 259] on div "Product sku Product sku" at bounding box center [1222, 287] width 614 height 67
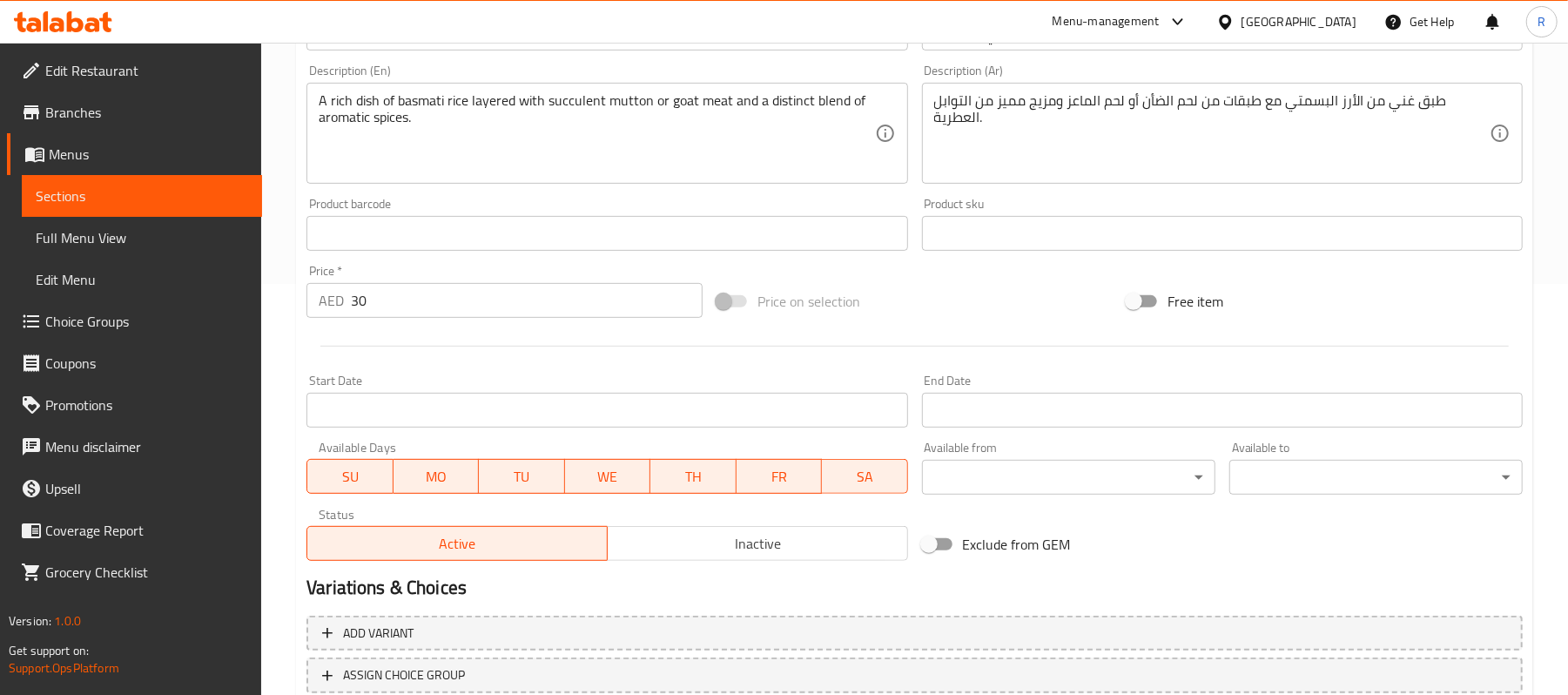
scroll to position [534, 0]
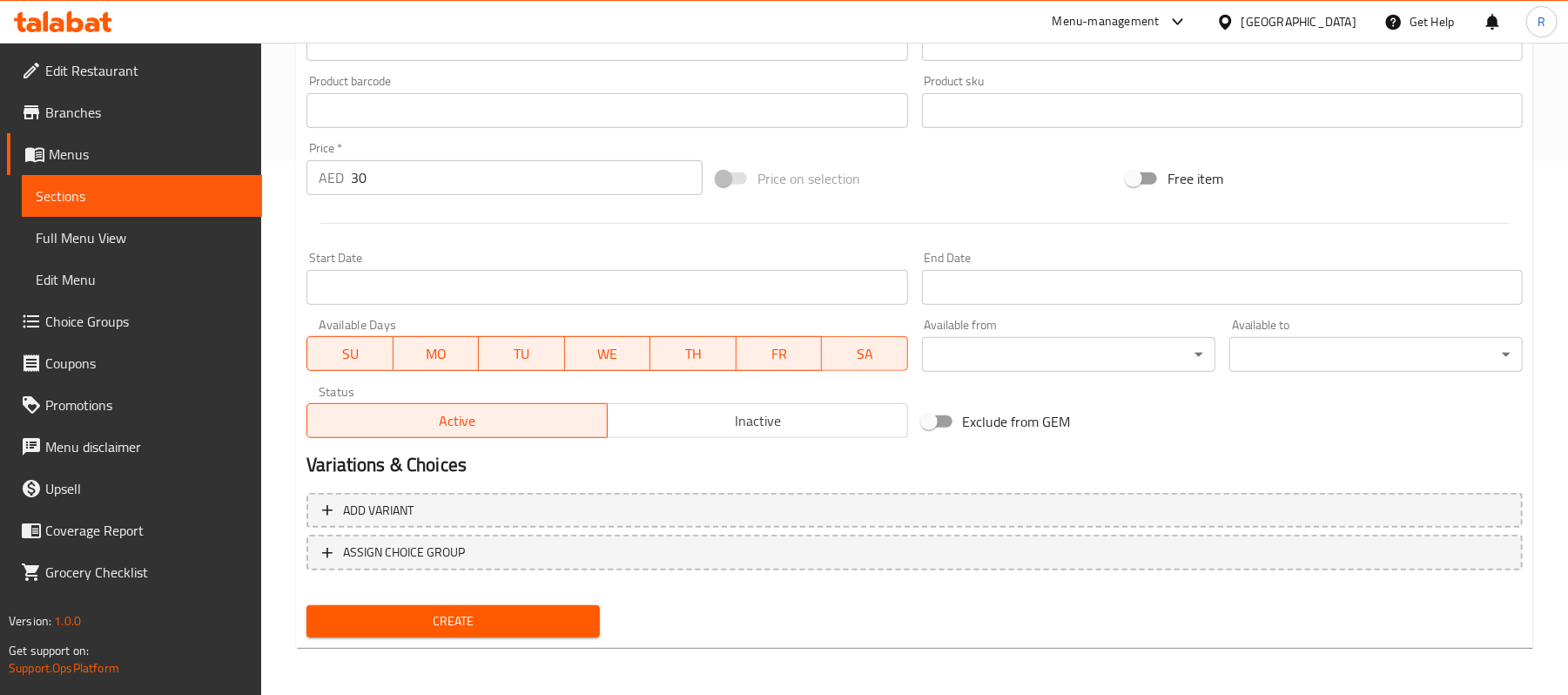
click at [498, 636] on button "Create" at bounding box center [452, 621] width 293 height 32
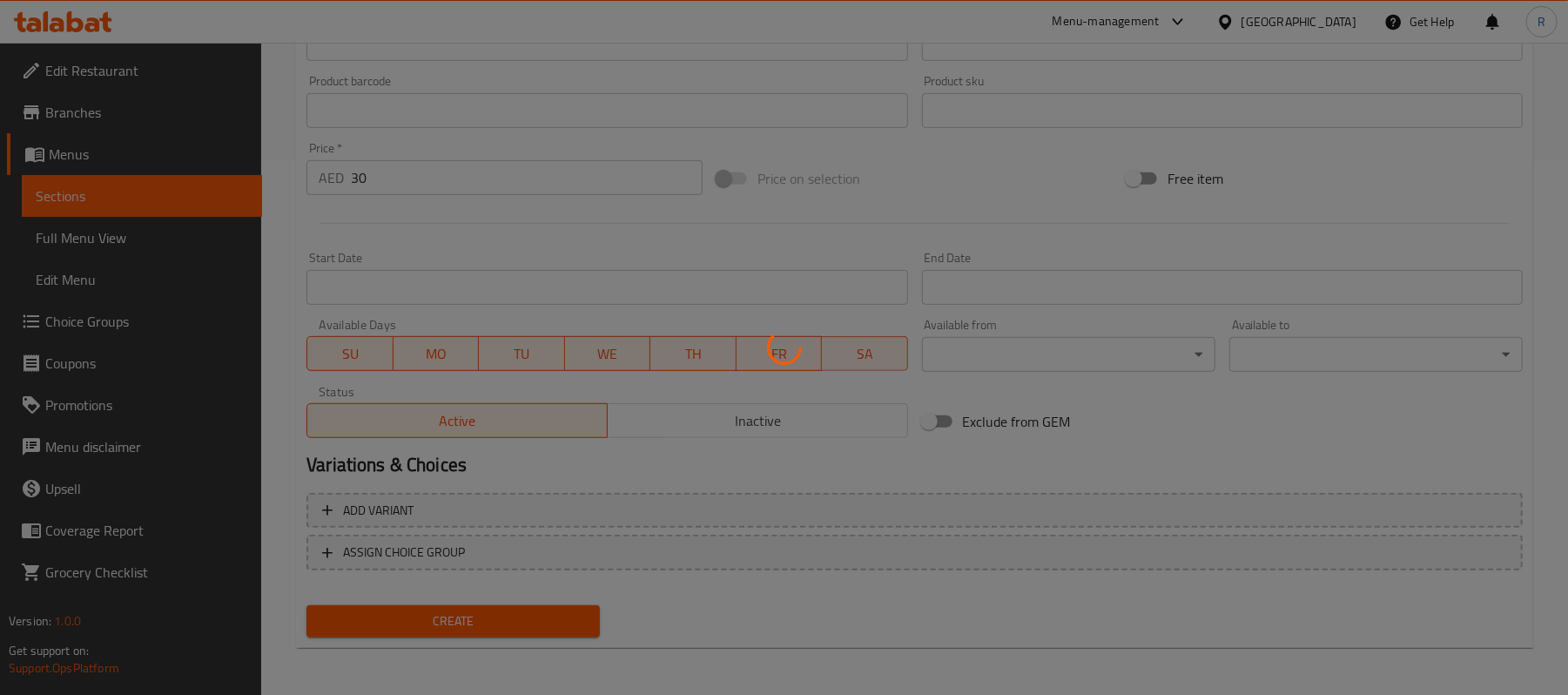
type input "0"
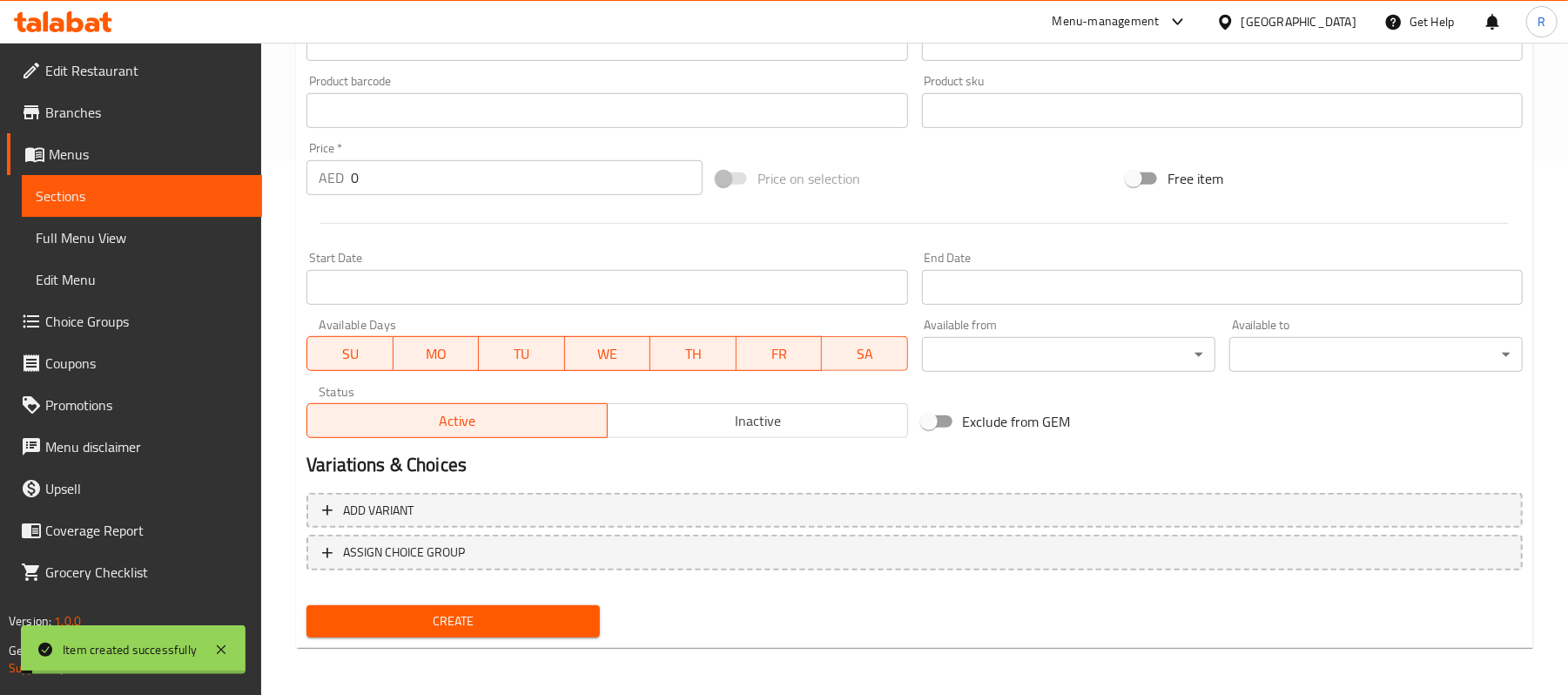
click at [497, 625] on span "Create" at bounding box center [452, 621] width 266 height 22
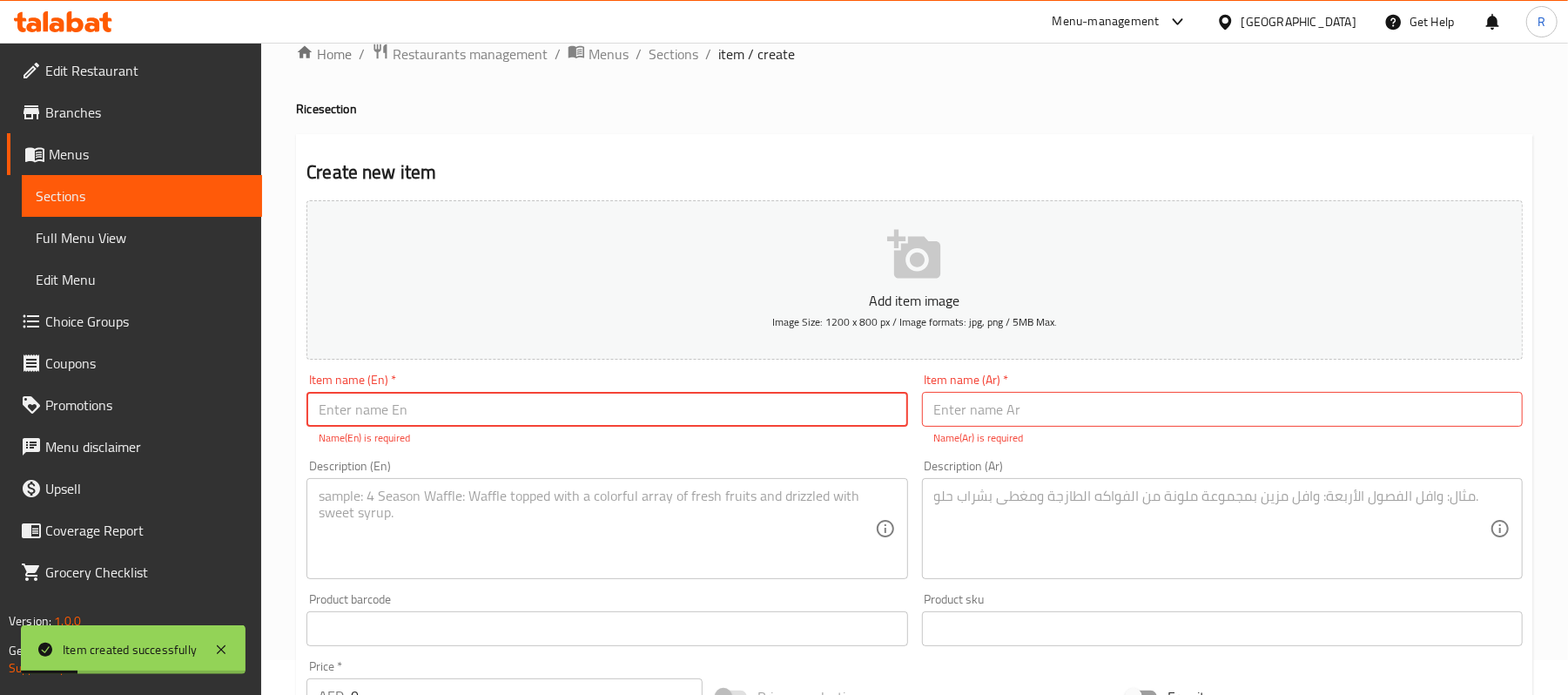
scroll to position [0, 0]
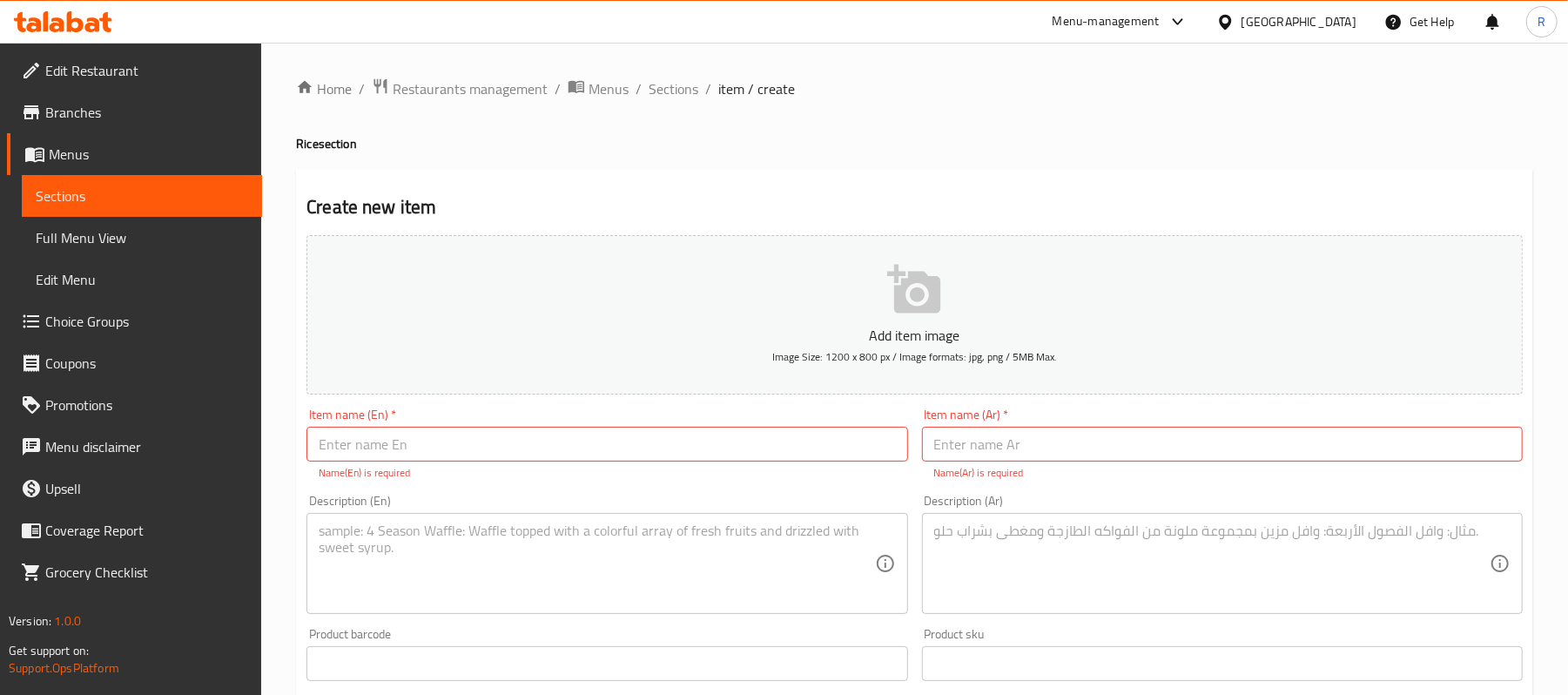
click at [126, 321] on span "Choice Groups" at bounding box center [146, 321] width 203 height 21
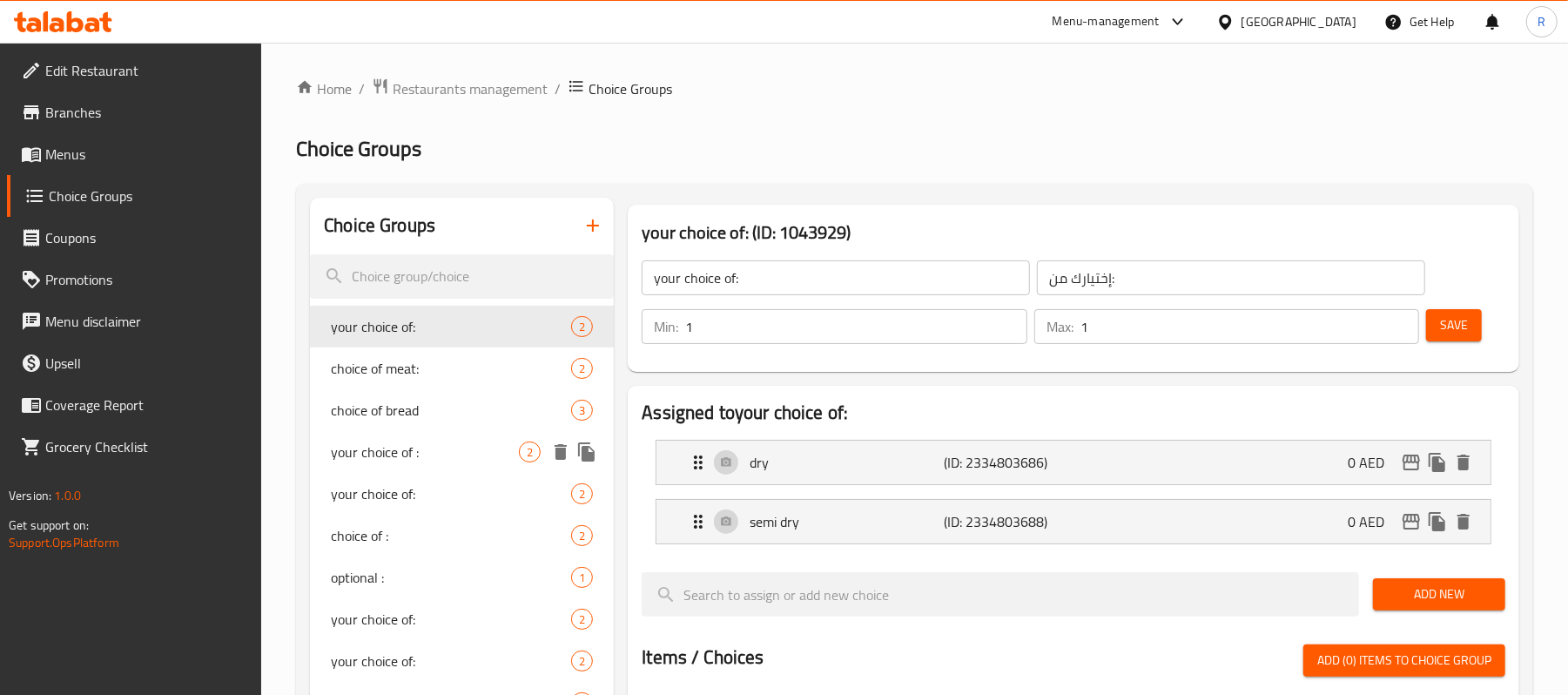
click at [432, 446] on span "your choice of :" at bounding box center [425, 452] width 188 height 21
type input "your choice of :"
type input "إختيارك من :"
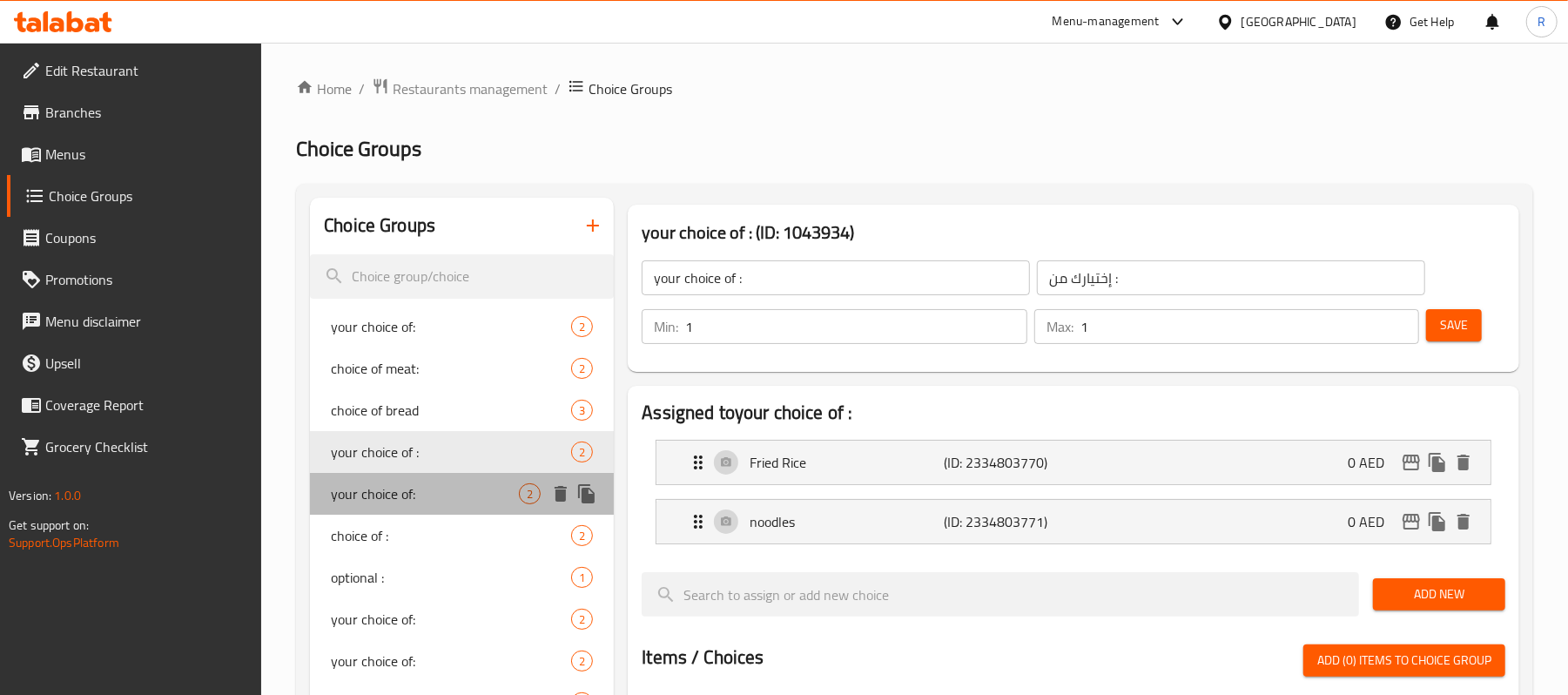
click at [432, 485] on span "your choice of:" at bounding box center [425, 493] width 188 height 21
type input "your choice of:"
type input "إختيارك من:"
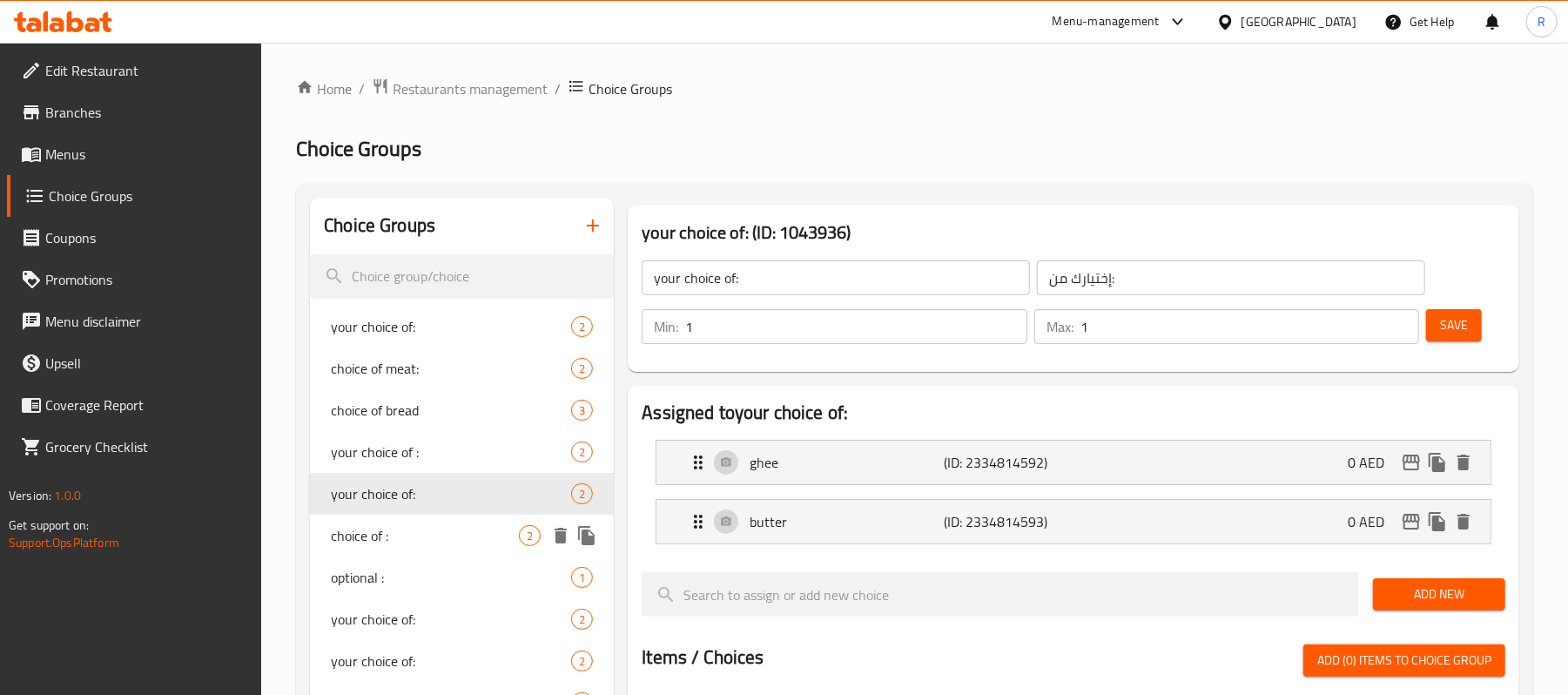
click at [437, 537] on span "choice of :" at bounding box center [425, 535] width 188 height 21
type input "choice of :"
type input "إختار من :"
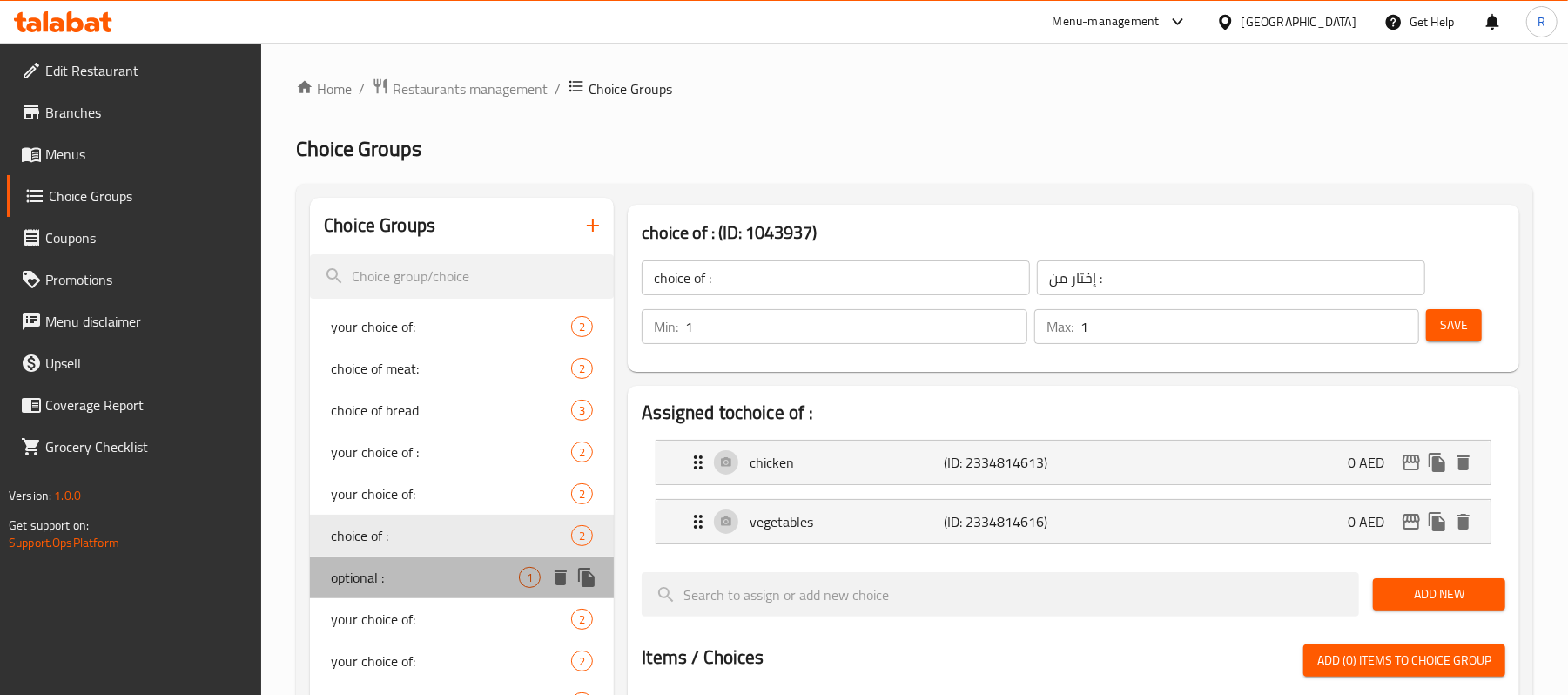
click at [441, 575] on span "optional :" at bounding box center [425, 577] width 188 height 21
type input "optional :"
type input "إختياري :"
type input "0"
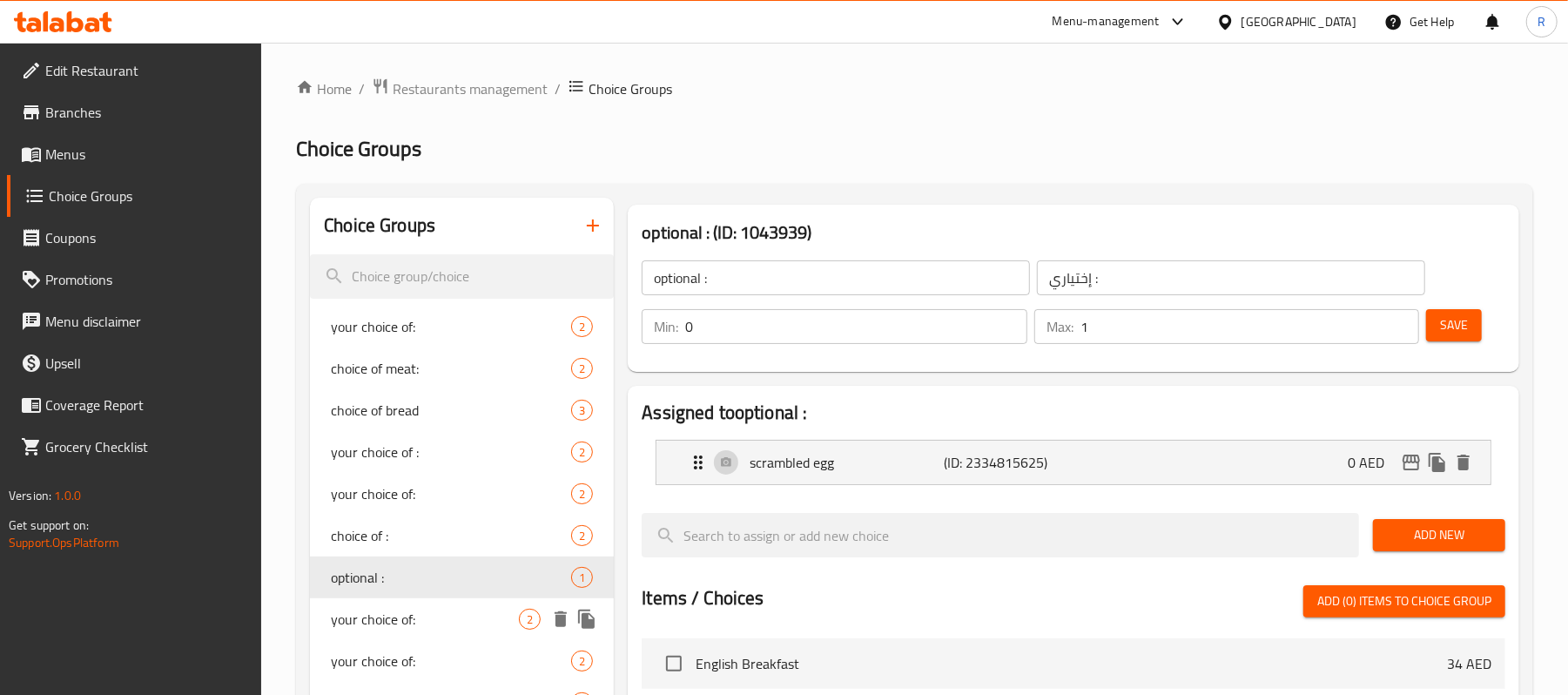
click at [444, 628] on span "your choice of:" at bounding box center [425, 618] width 188 height 21
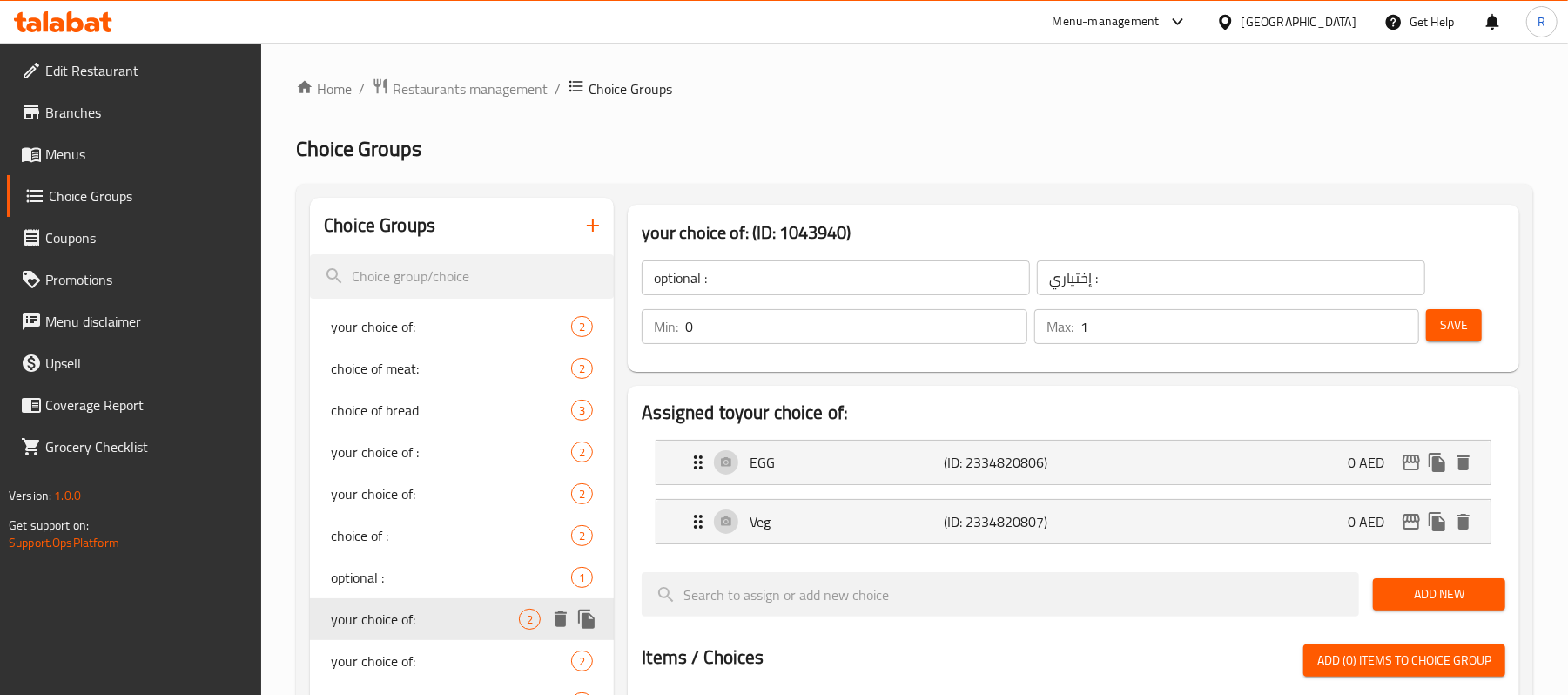
type input "your choice of:"
type input "إختيارك من:"
type input "1"
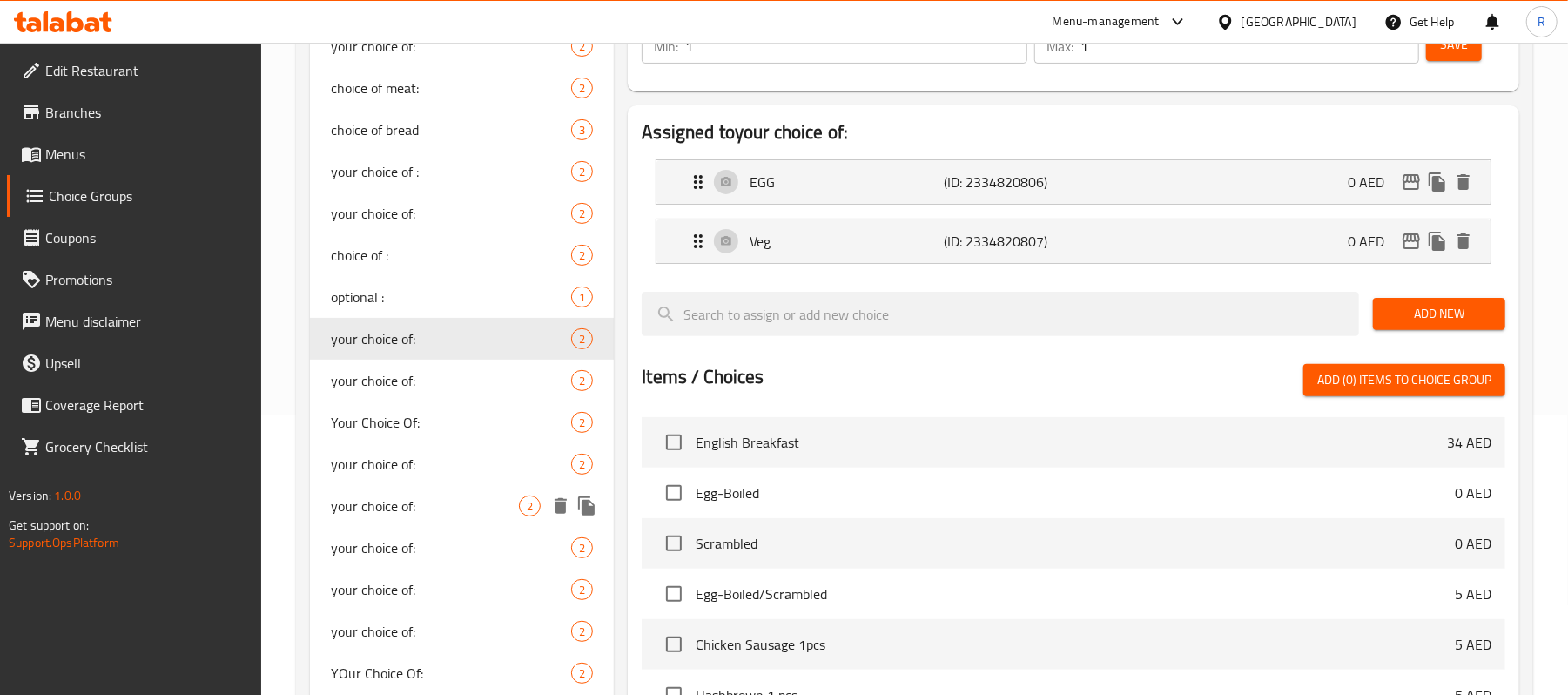
scroll to position [348, 0]
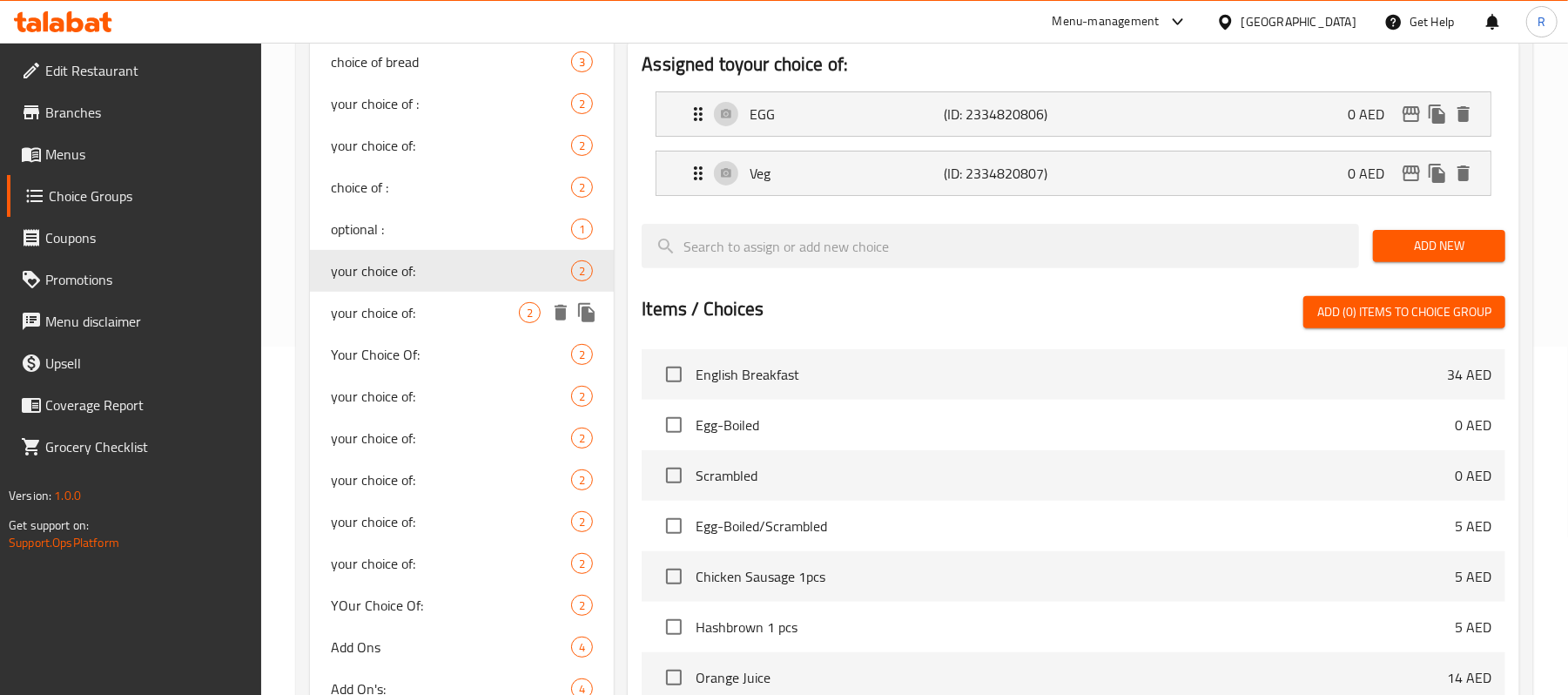
click at [444, 324] on div "your choice of: 2" at bounding box center [462, 312] width 304 height 42
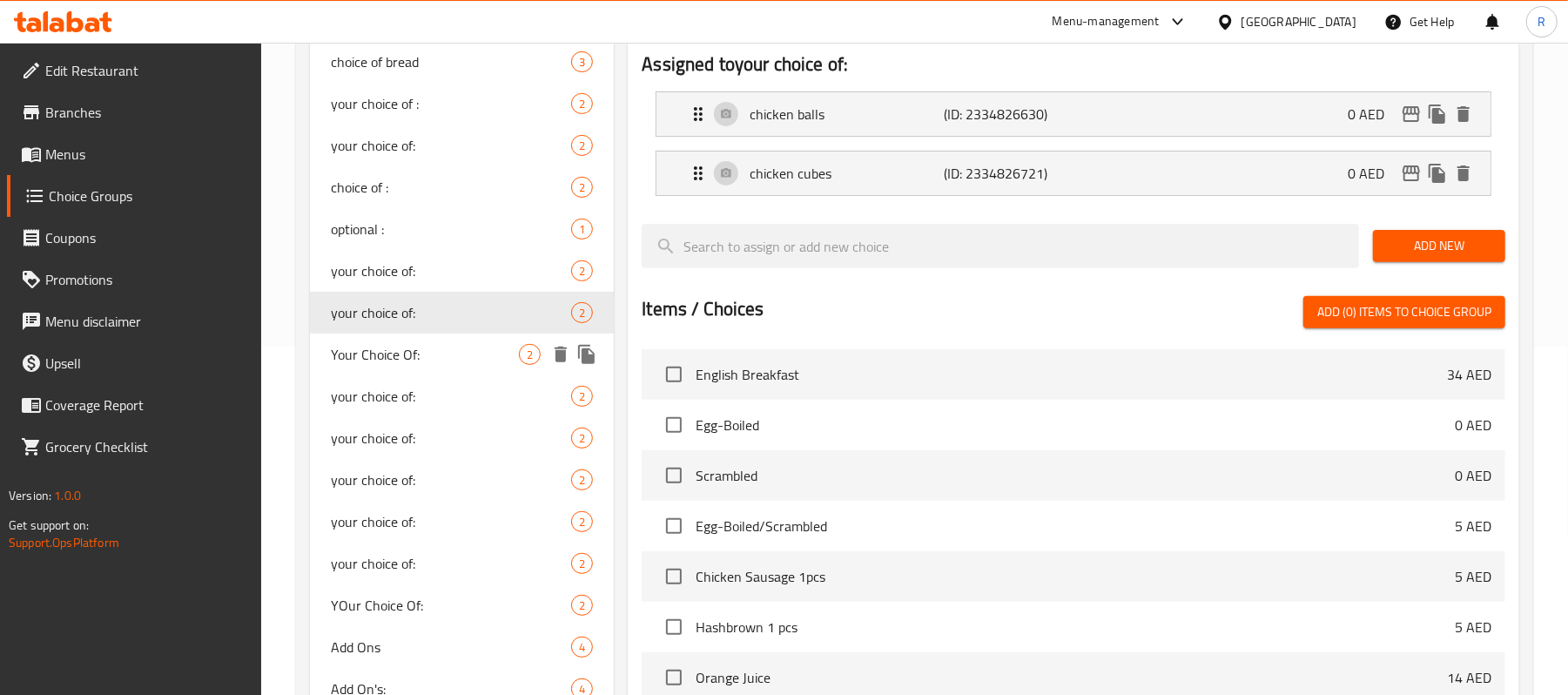
click at [440, 356] on span "Your Choice Of:" at bounding box center [425, 353] width 188 height 21
type input "Your Choice Of:"
type input "إختيارك من:"
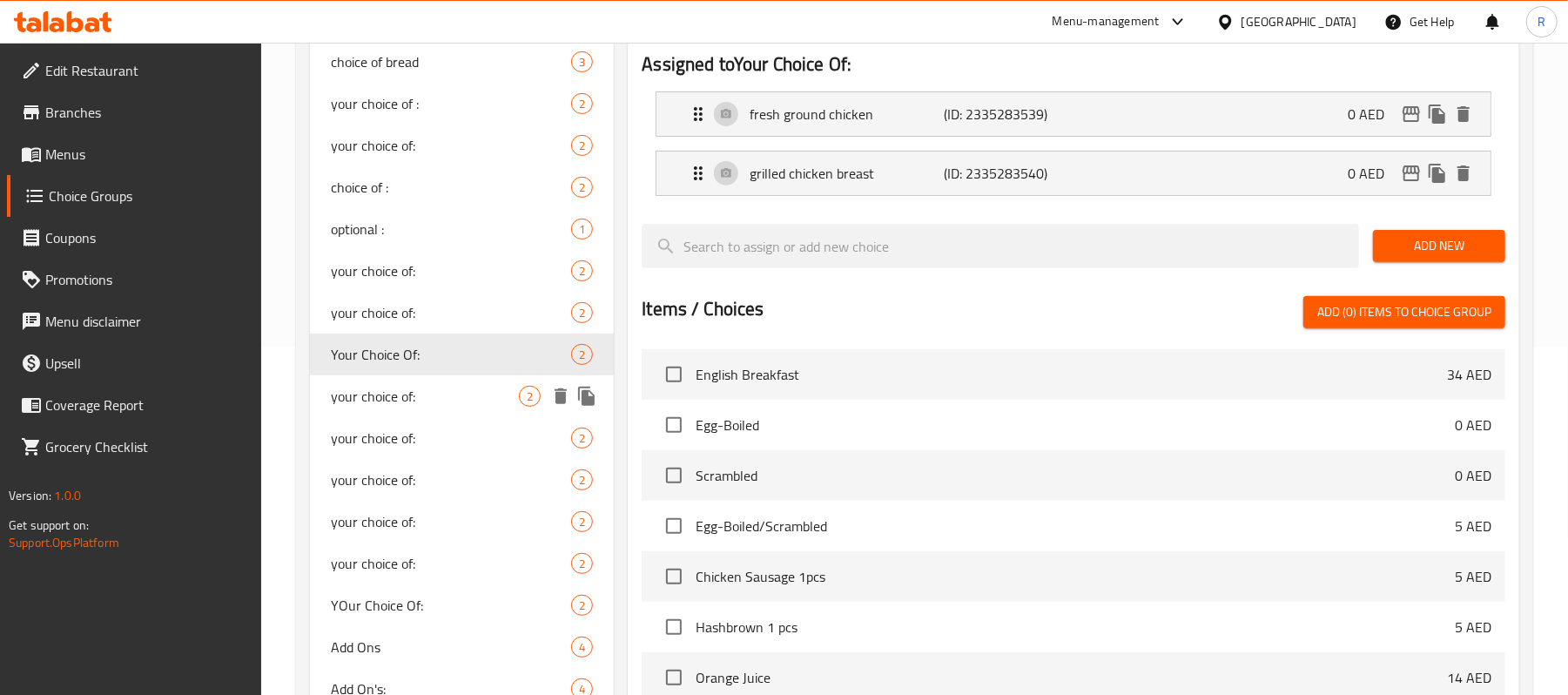
click at [434, 399] on span "your choice of:" at bounding box center [425, 396] width 188 height 21
type input "your choice of:"
type input "إختيارك من:"
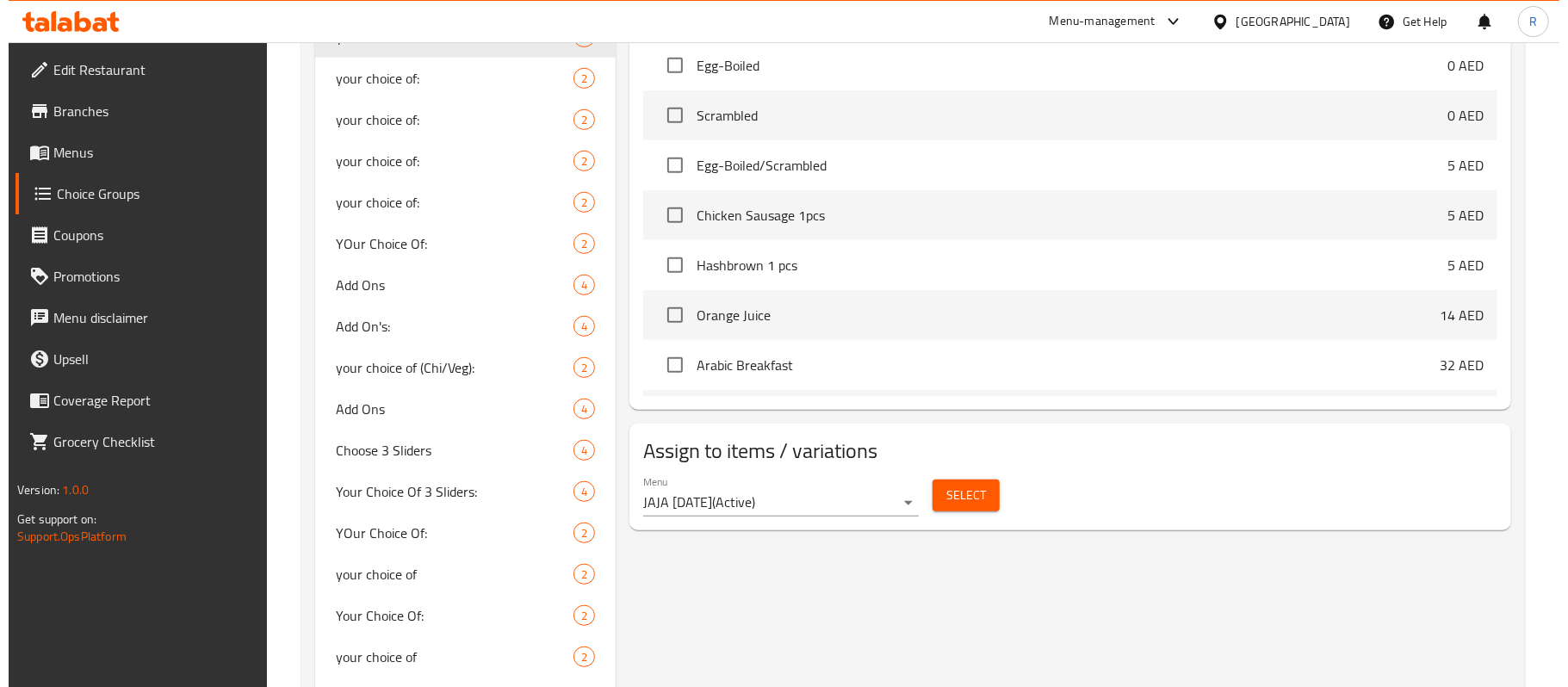
scroll to position [689, 0]
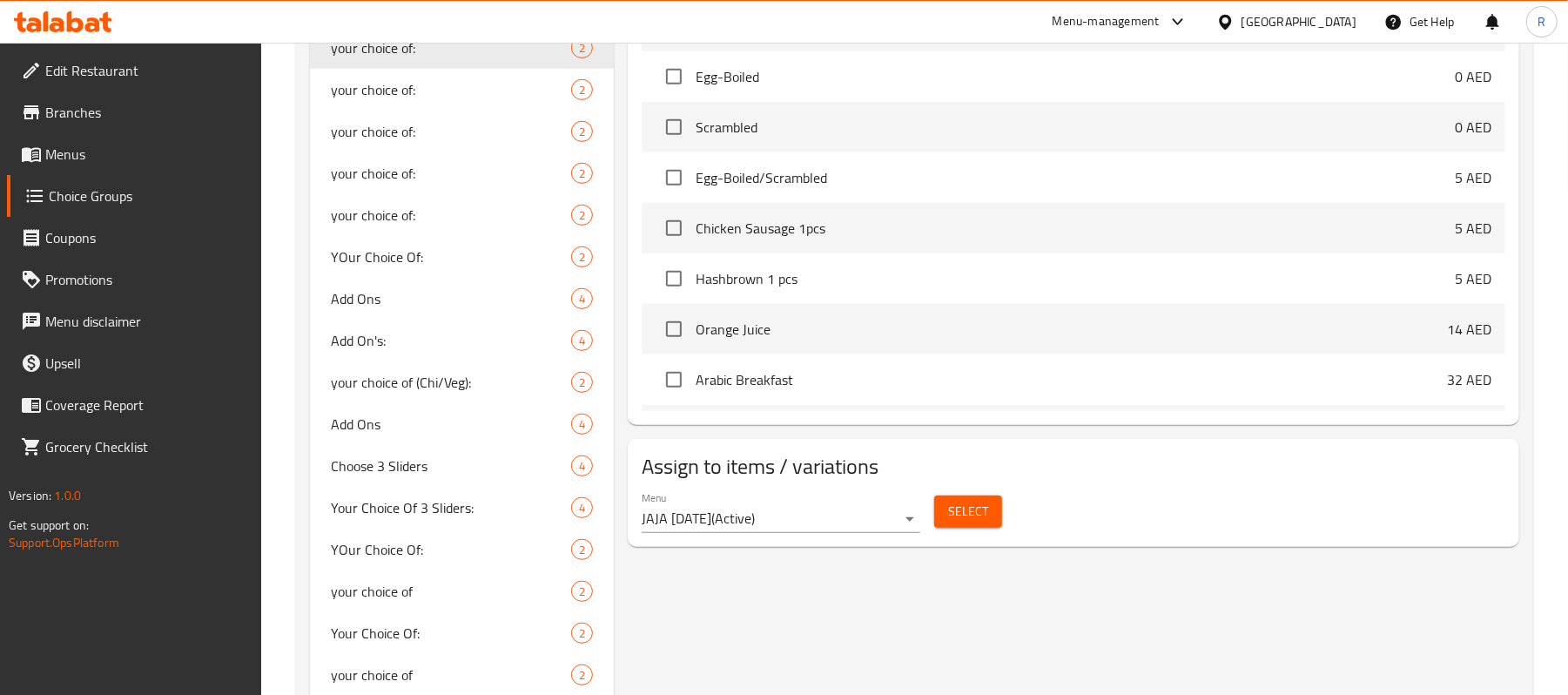
click at [987, 521] on button "Select" at bounding box center [967, 511] width 68 height 32
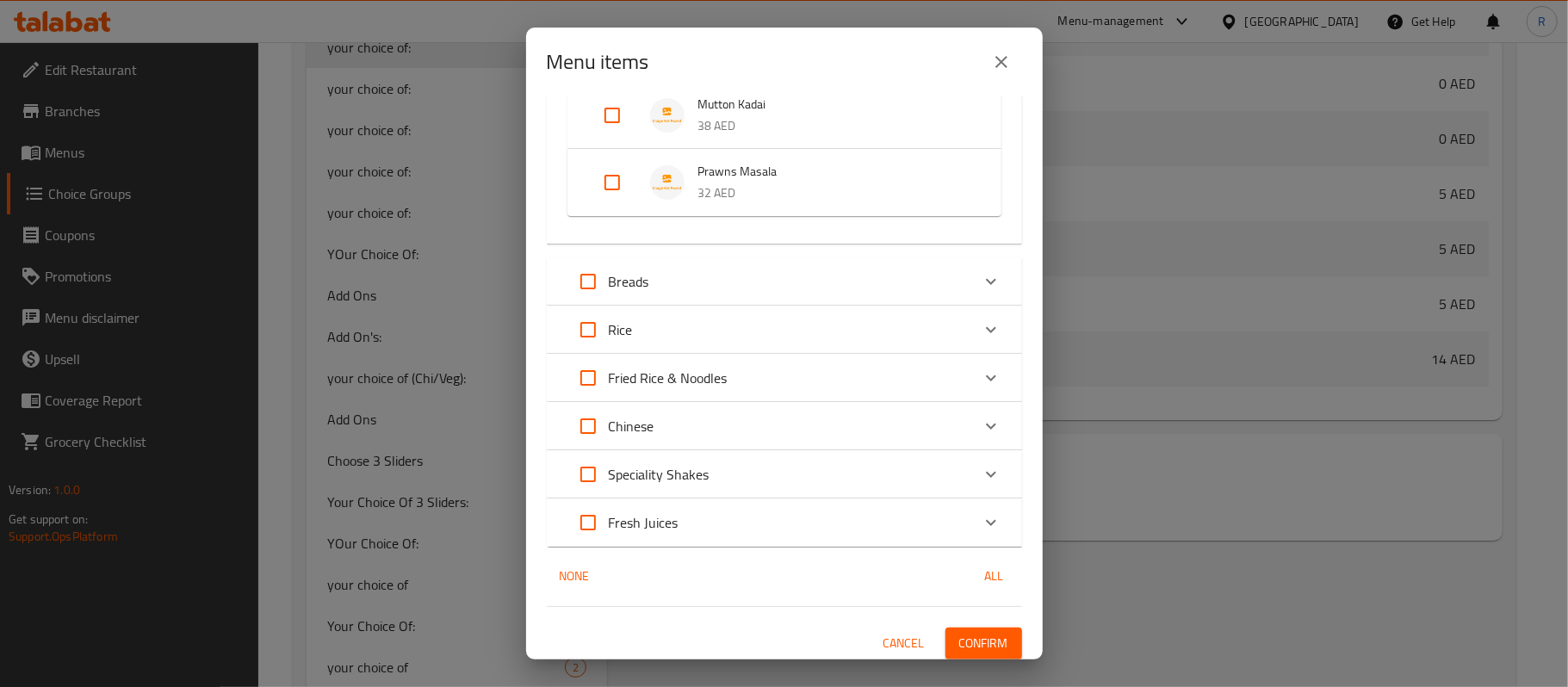
scroll to position [2060, 0]
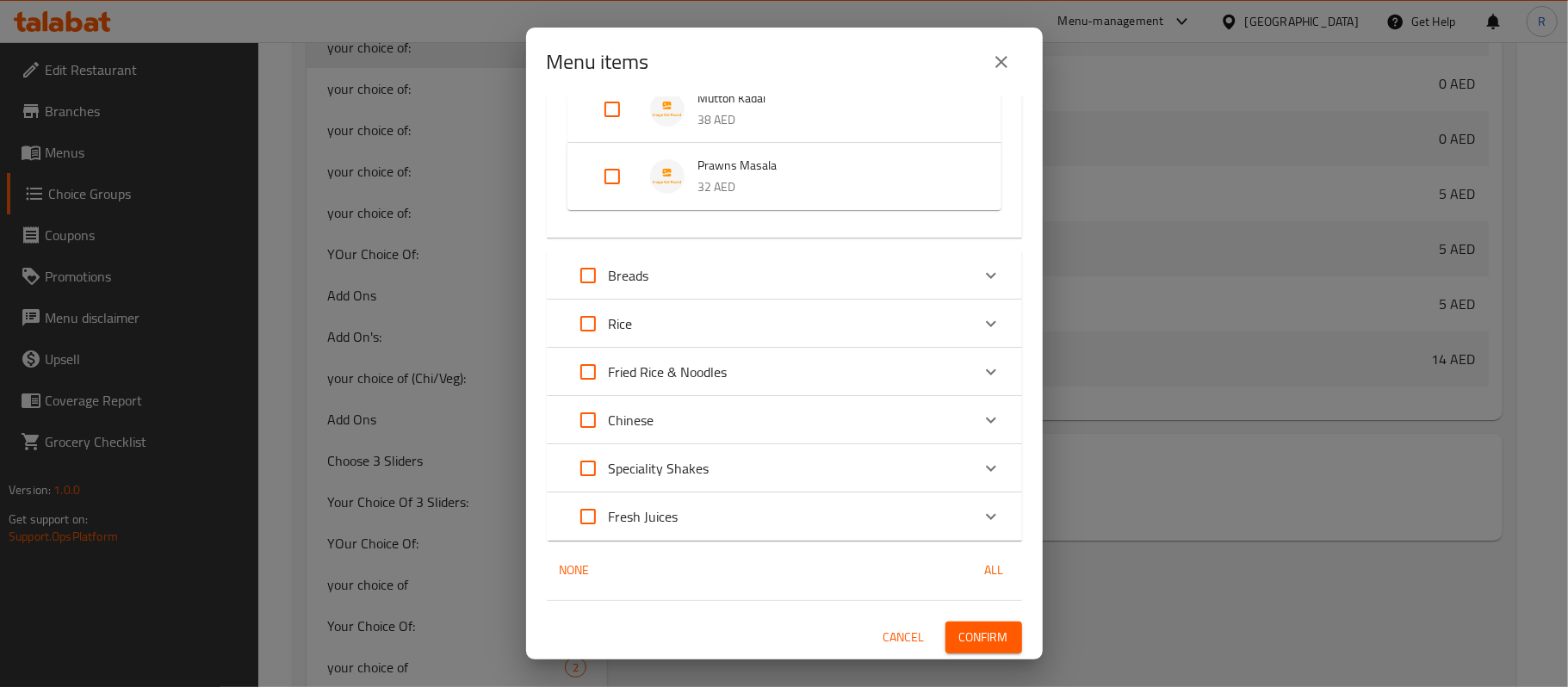
click at [981, 317] on icon "Expand" at bounding box center [991, 323] width 20 height 20
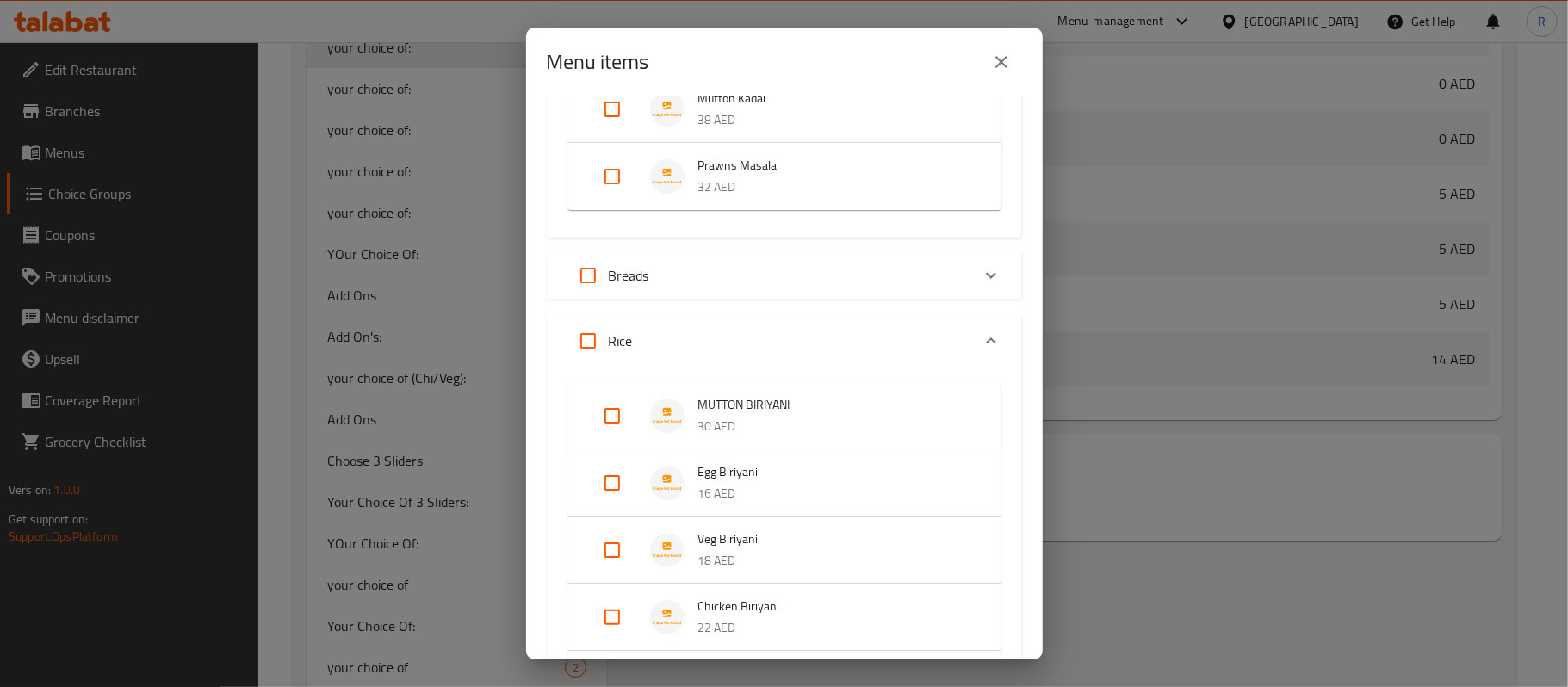
click at [611, 410] on input "Expand" at bounding box center [612, 415] width 42 height 42
checkbox input "true"
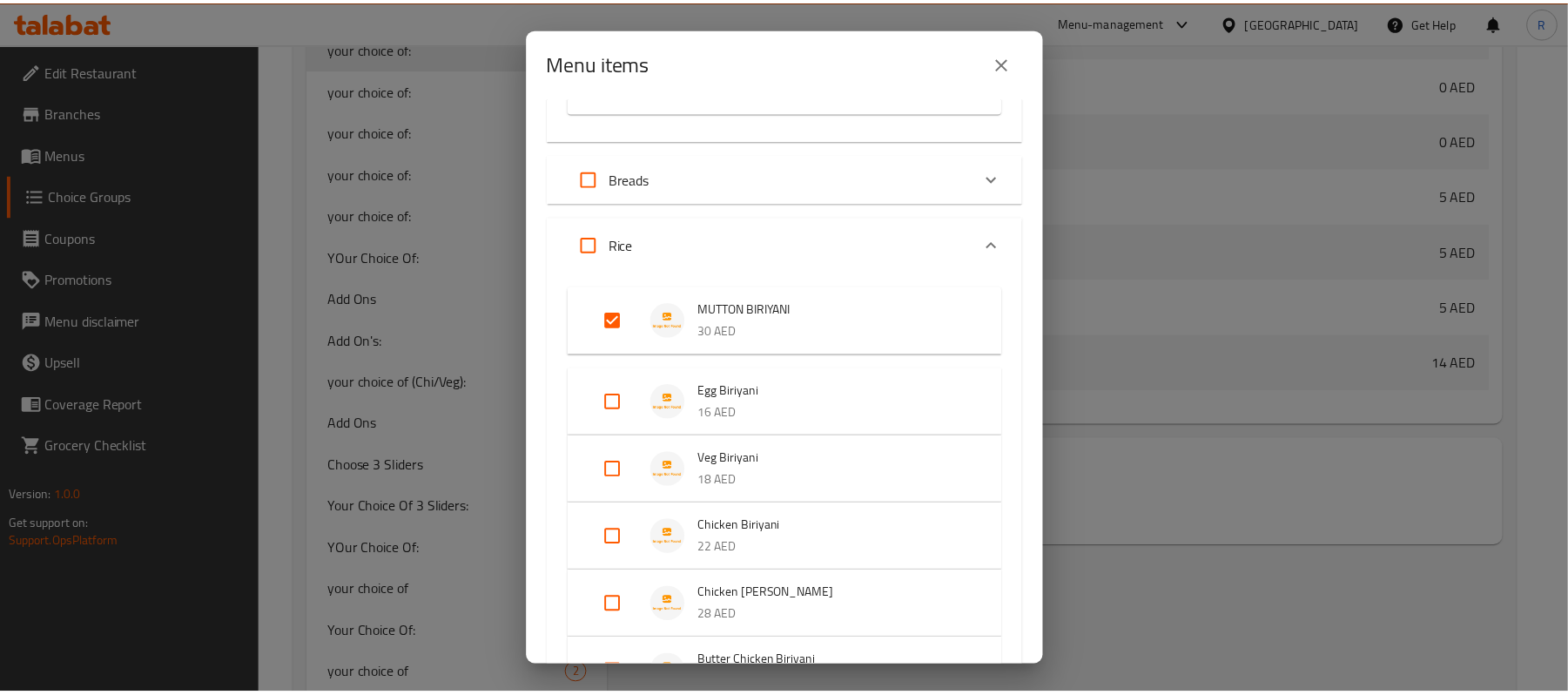
scroll to position [2649, 0]
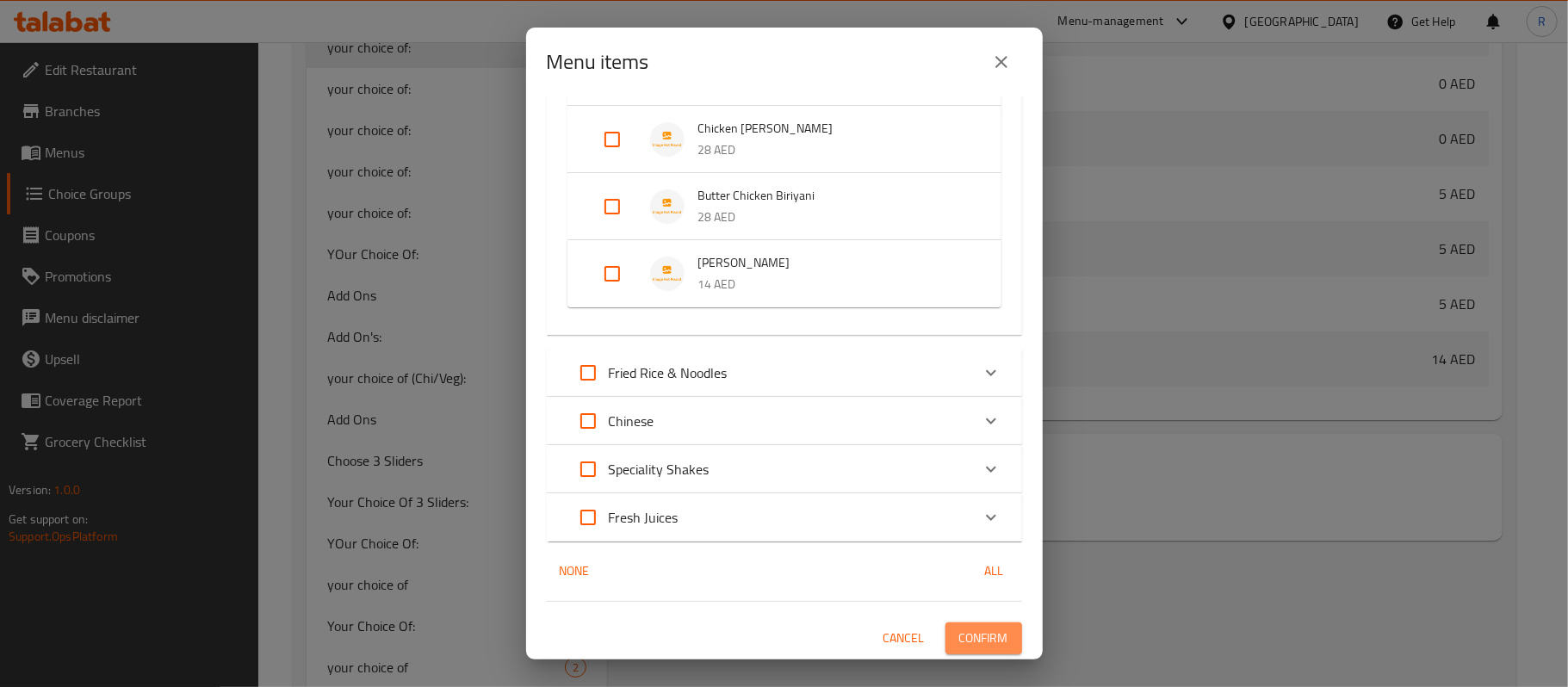
click at [972, 628] on span "Confirm" at bounding box center [983, 638] width 49 height 21
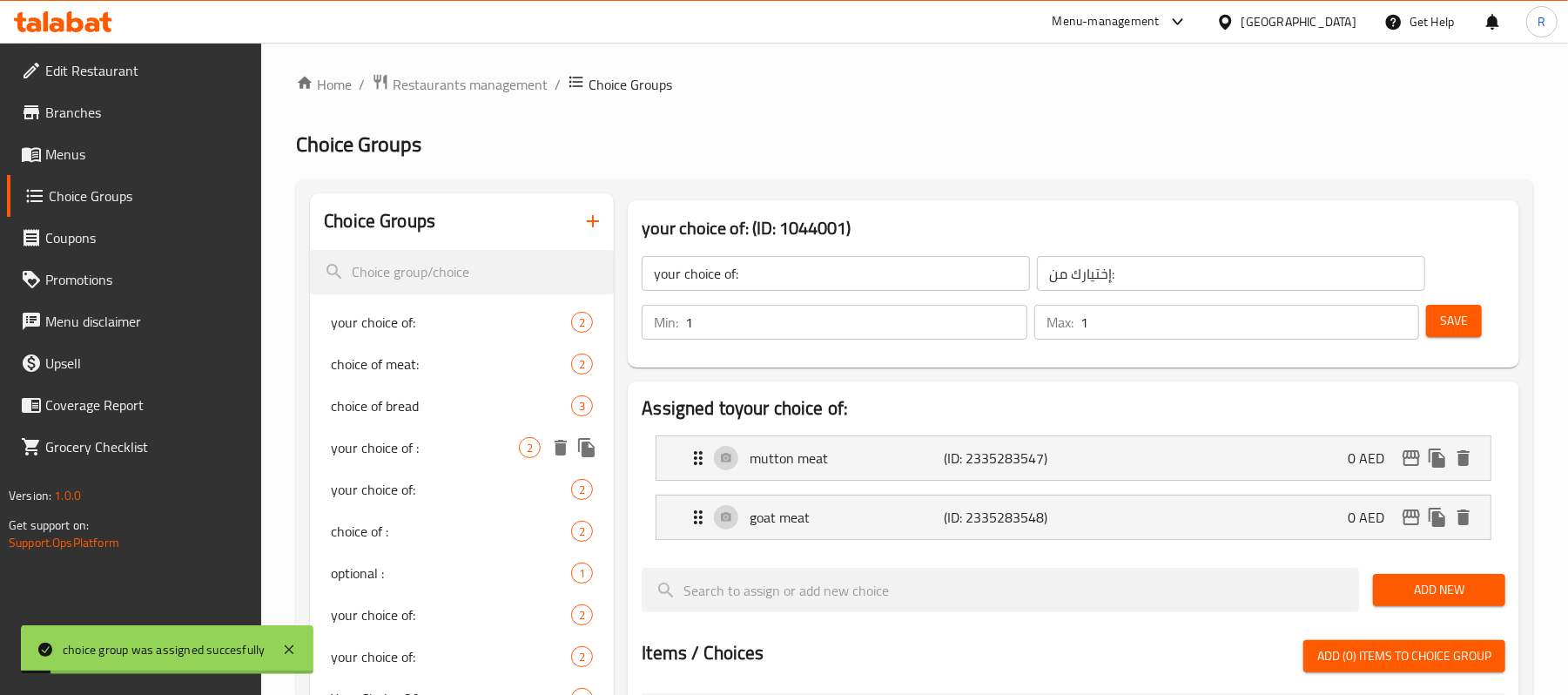
scroll to position [0, 0]
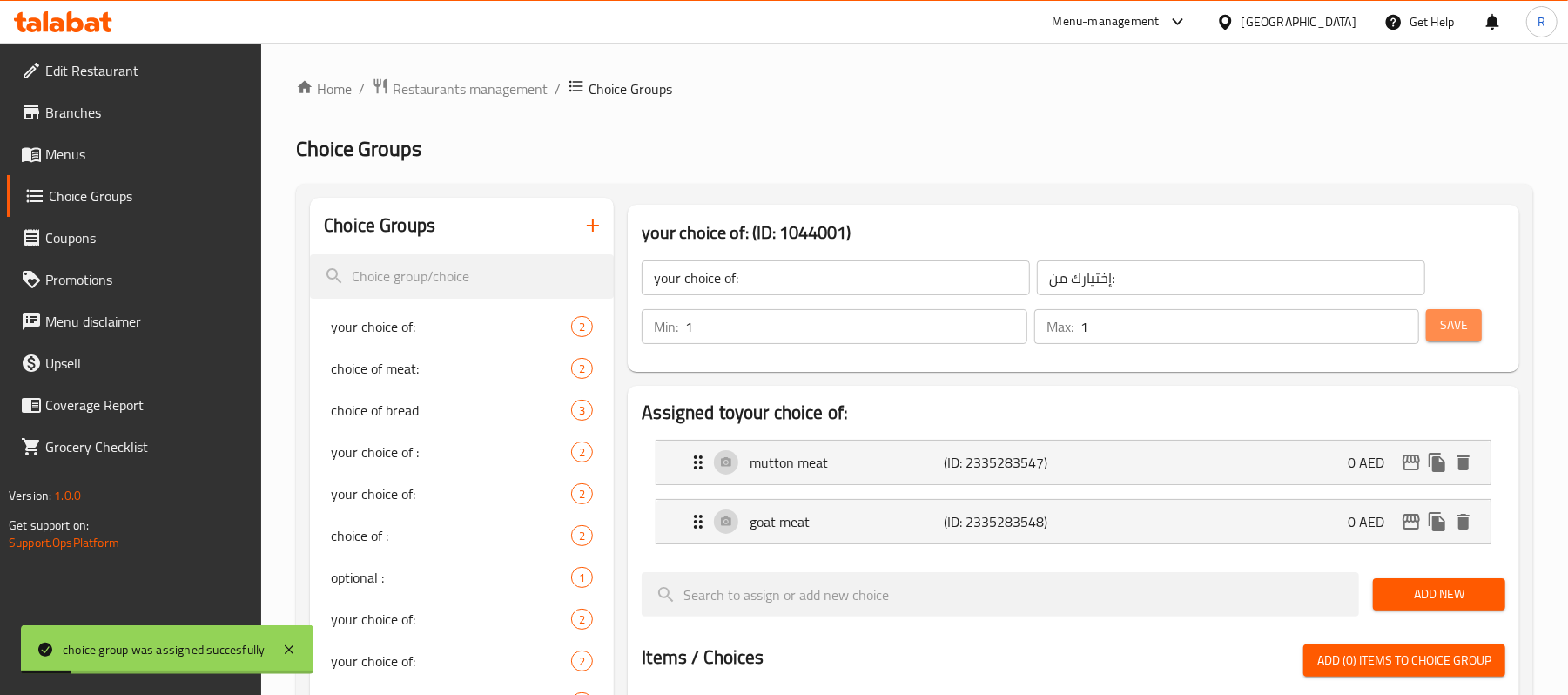
click at [1455, 333] on span "Save" at bounding box center [1453, 325] width 27 height 22
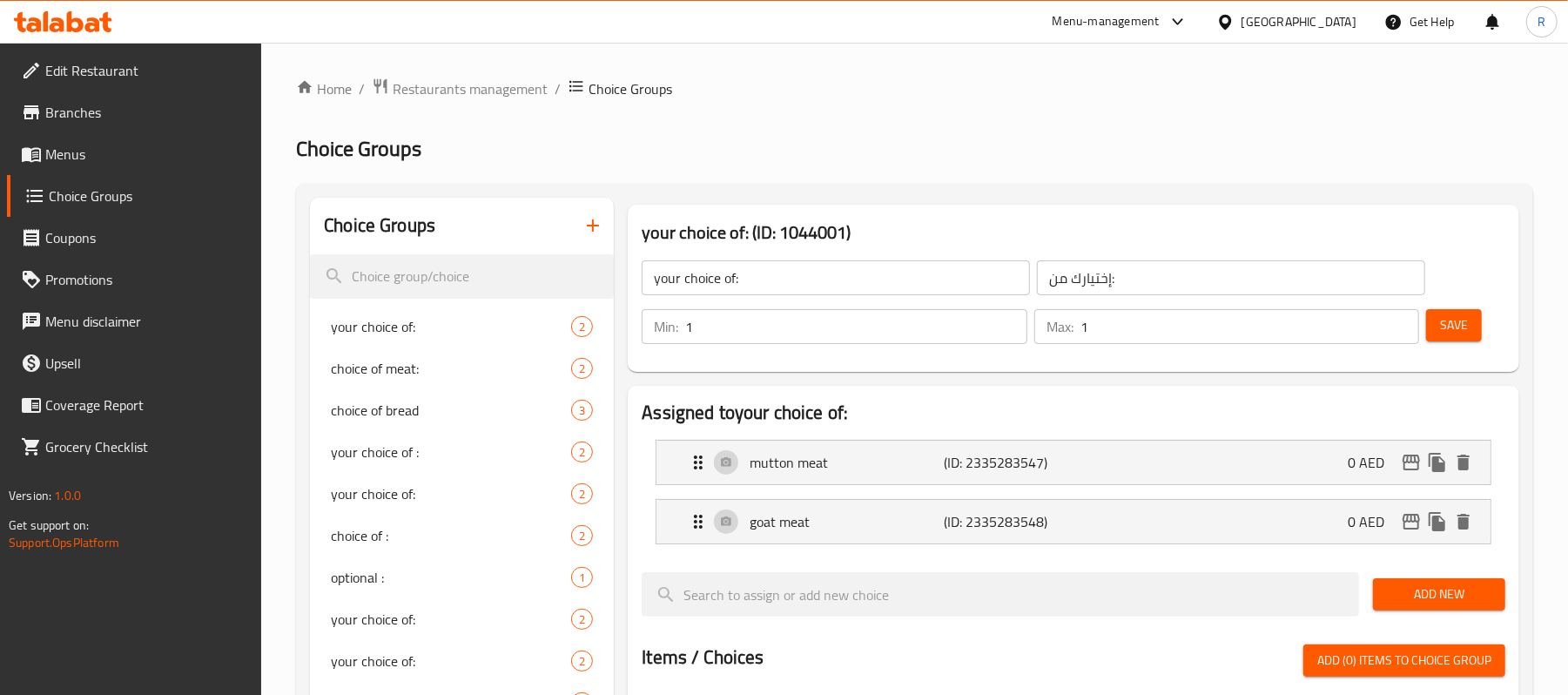
click at [116, 153] on span "Menus" at bounding box center [146, 153] width 203 height 21
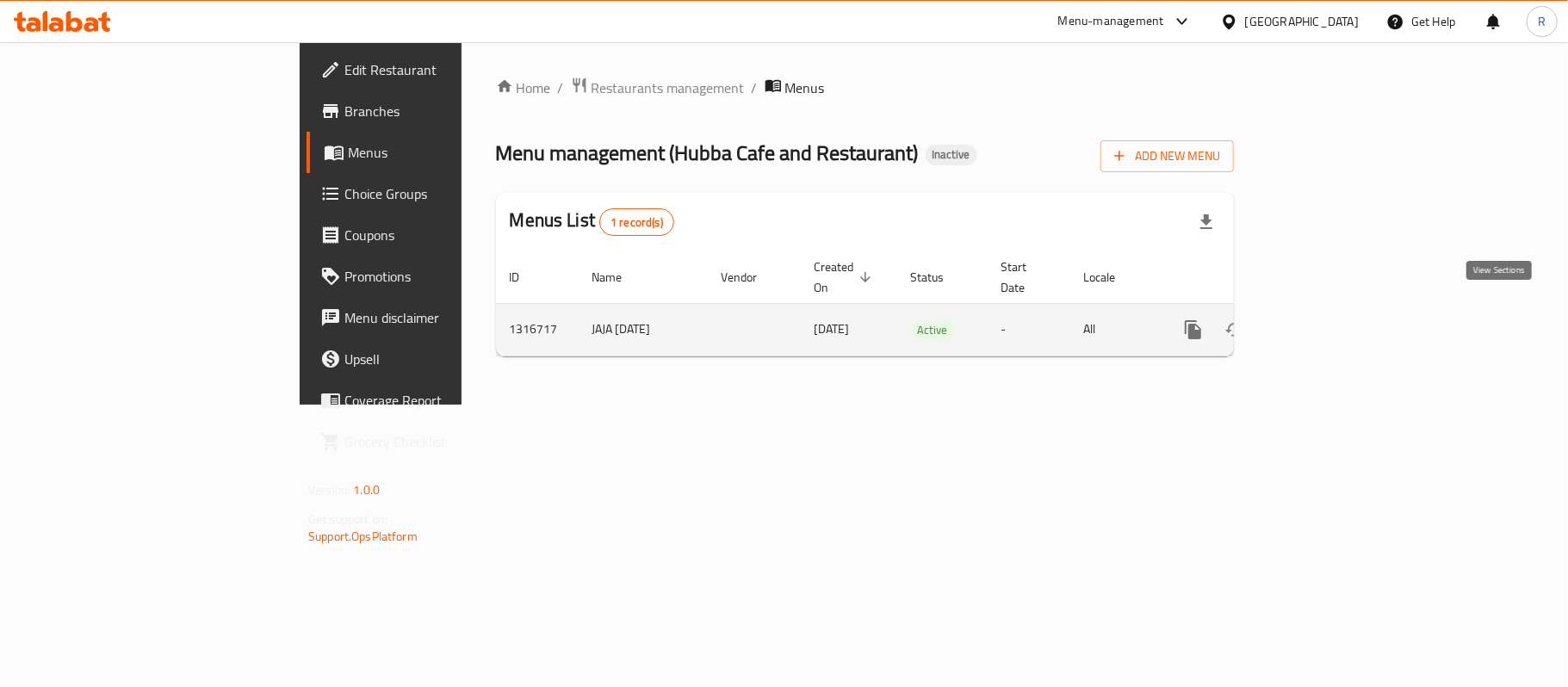
click at [1327, 319] on icon "enhanced table" at bounding box center [1317, 329] width 20 height 20
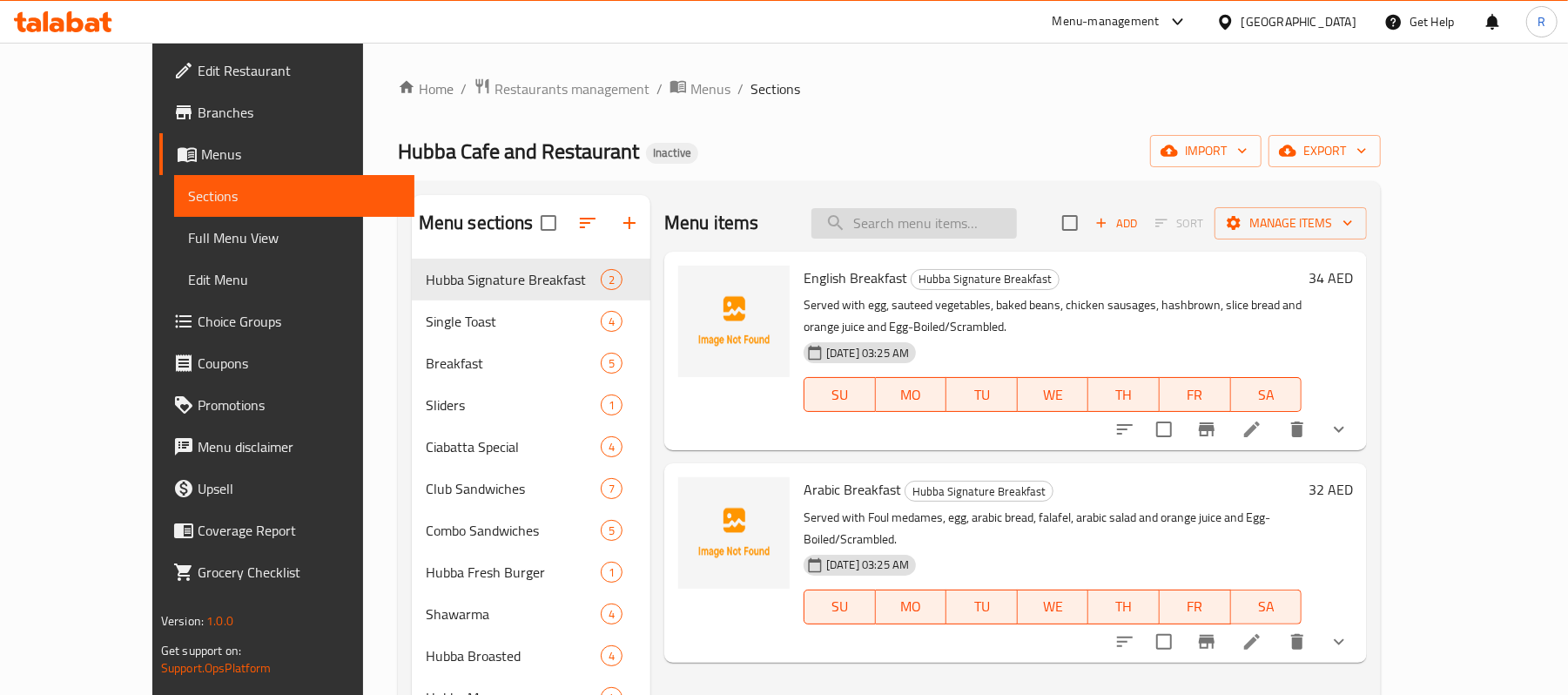
click at [968, 228] on input "search" at bounding box center [914, 223] width 205 height 30
click at [1349, 425] on icon "show more" at bounding box center [1338, 429] width 21 height 21
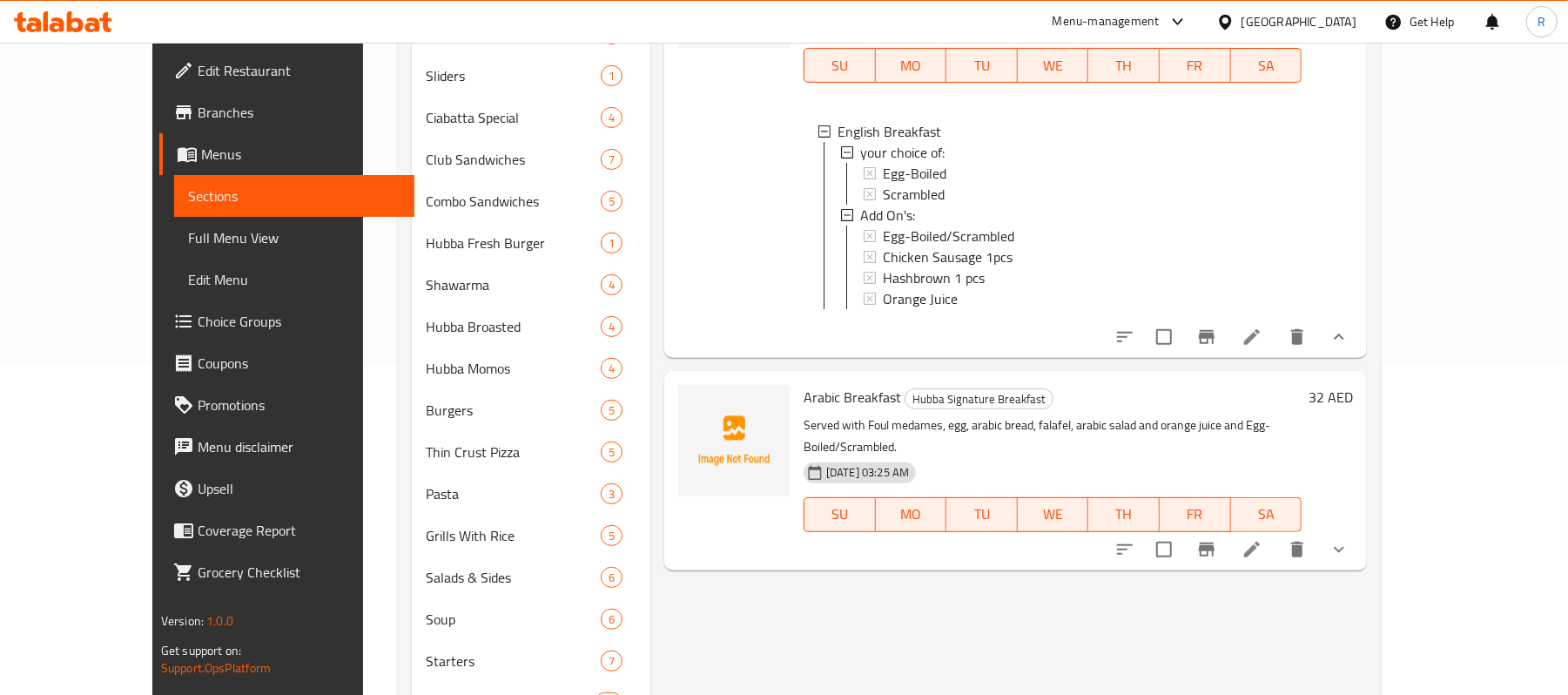
scroll to position [464, 0]
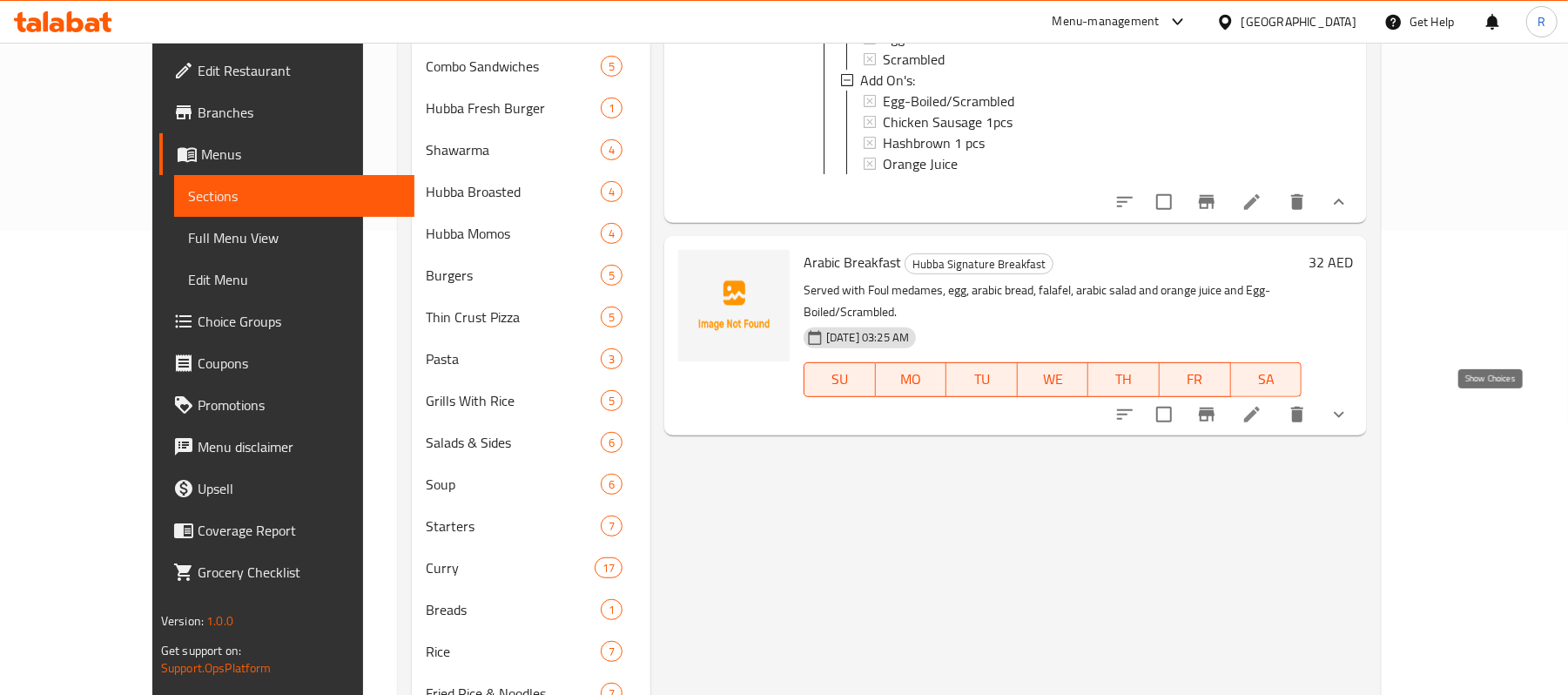
click at [1349, 415] on icon "show more" at bounding box center [1338, 414] width 21 height 21
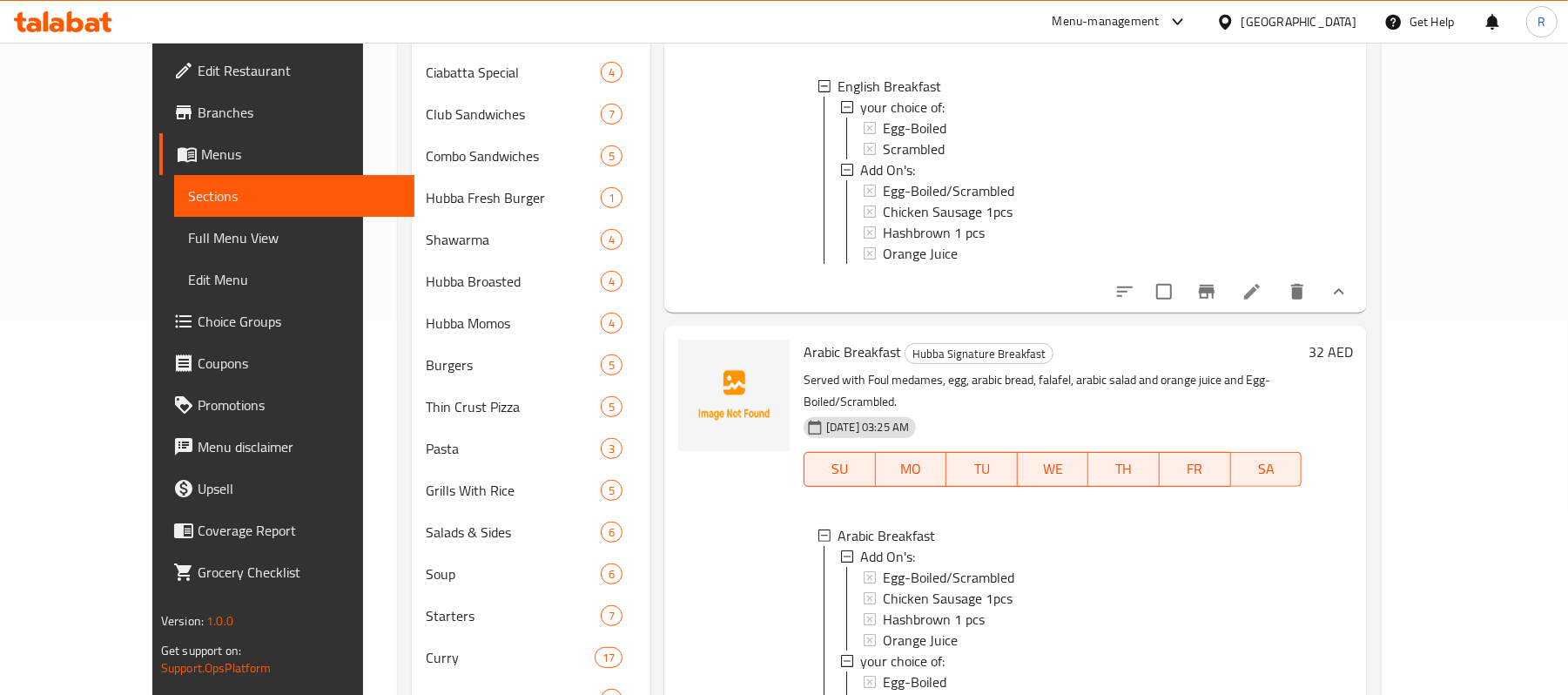
scroll to position [0, 0]
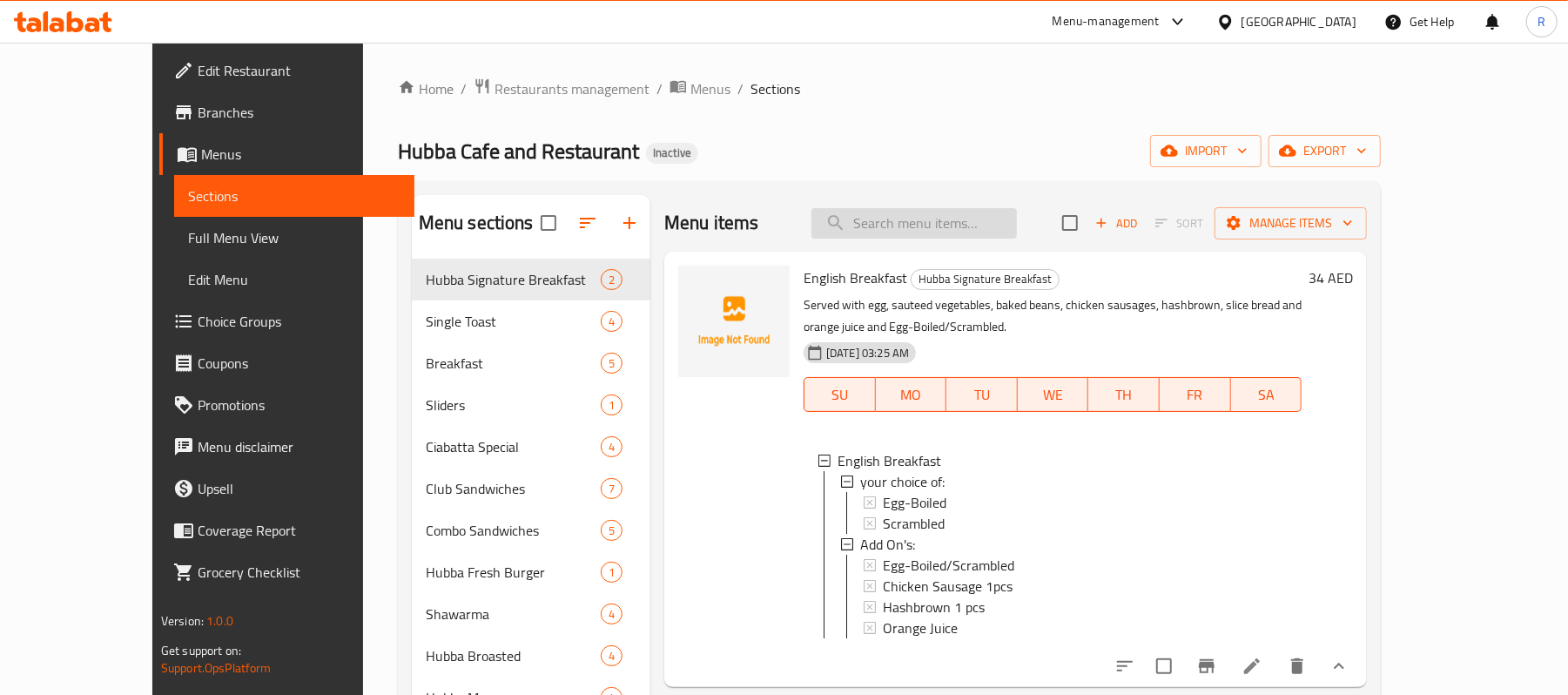
click at [1008, 216] on div "Menu items Add Sort Manage items" at bounding box center [1016, 224] width 703 height 57
click at [1011, 221] on input "search" at bounding box center [914, 223] width 205 height 30
paste input "Potato Wedges"
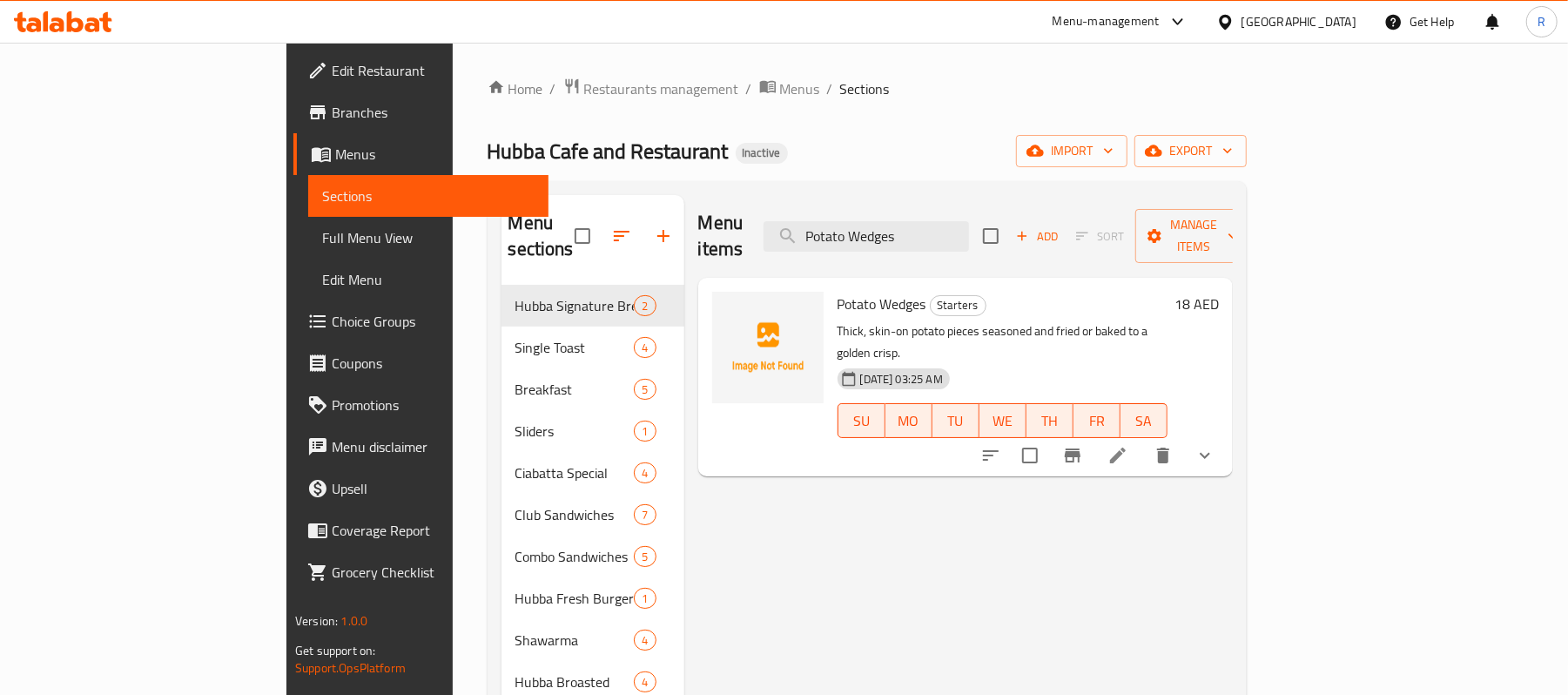
click at [1216, 445] on icon "show more" at bounding box center [1204, 454] width 21 height 21
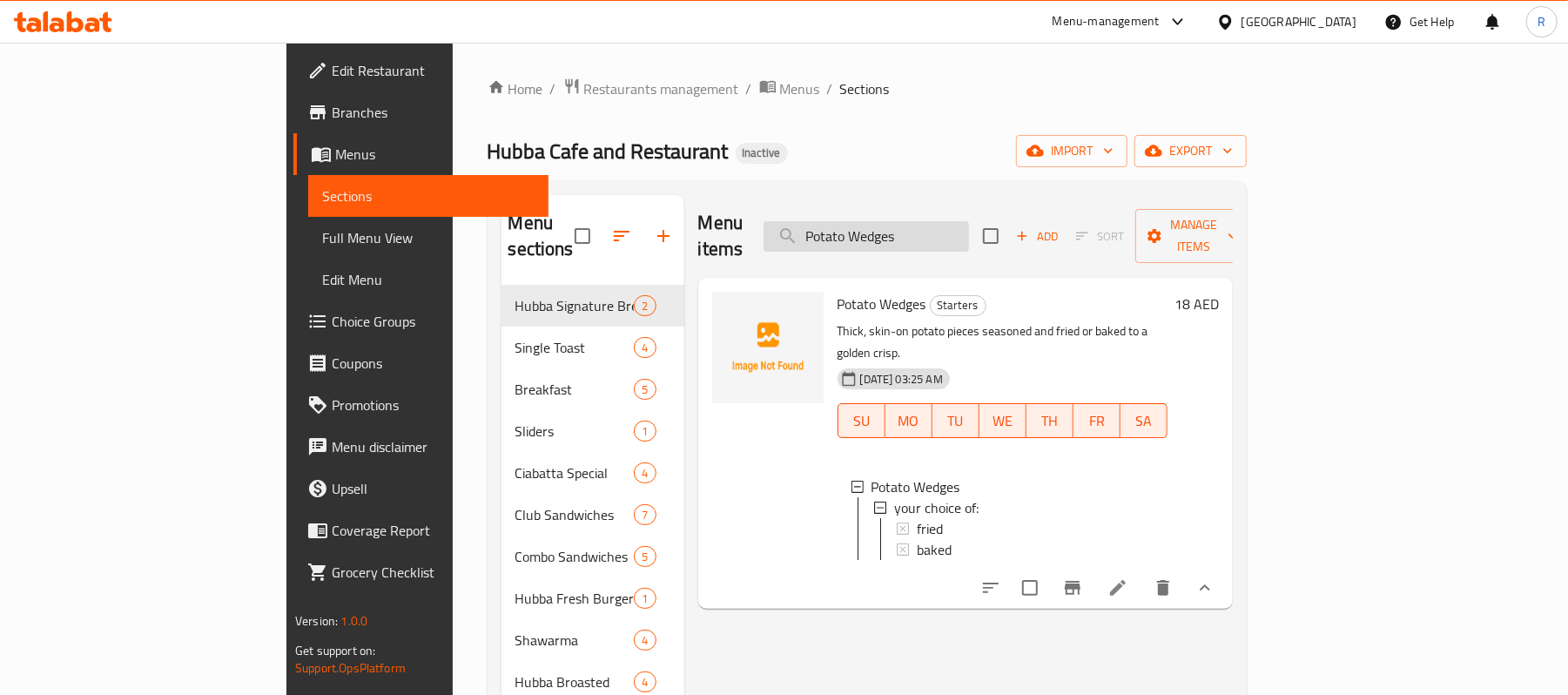
click at [968, 235] on input "Potato Wedges" at bounding box center [865, 236] width 205 height 30
paste input "[PERSON_NAME]"
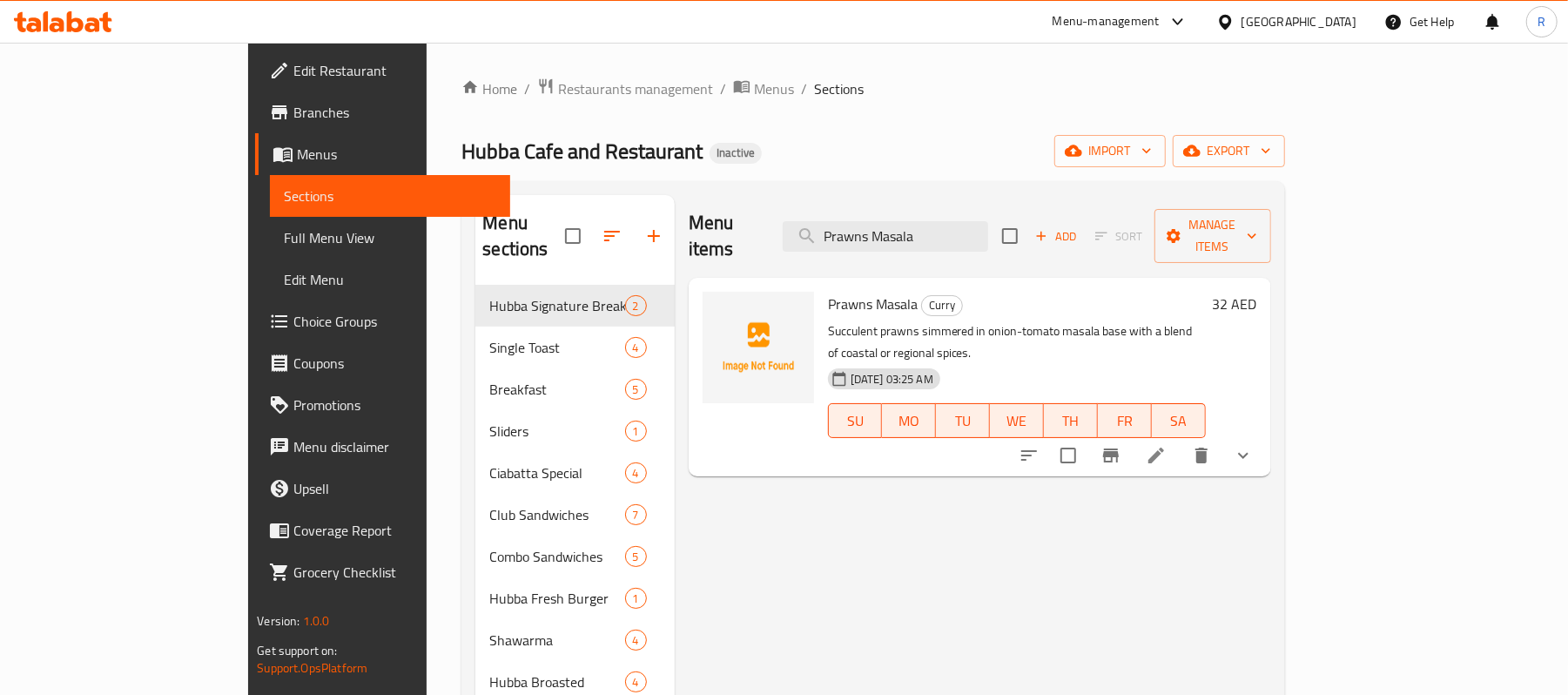
click at [1248, 453] on icon "show more" at bounding box center [1243, 455] width 11 height 6
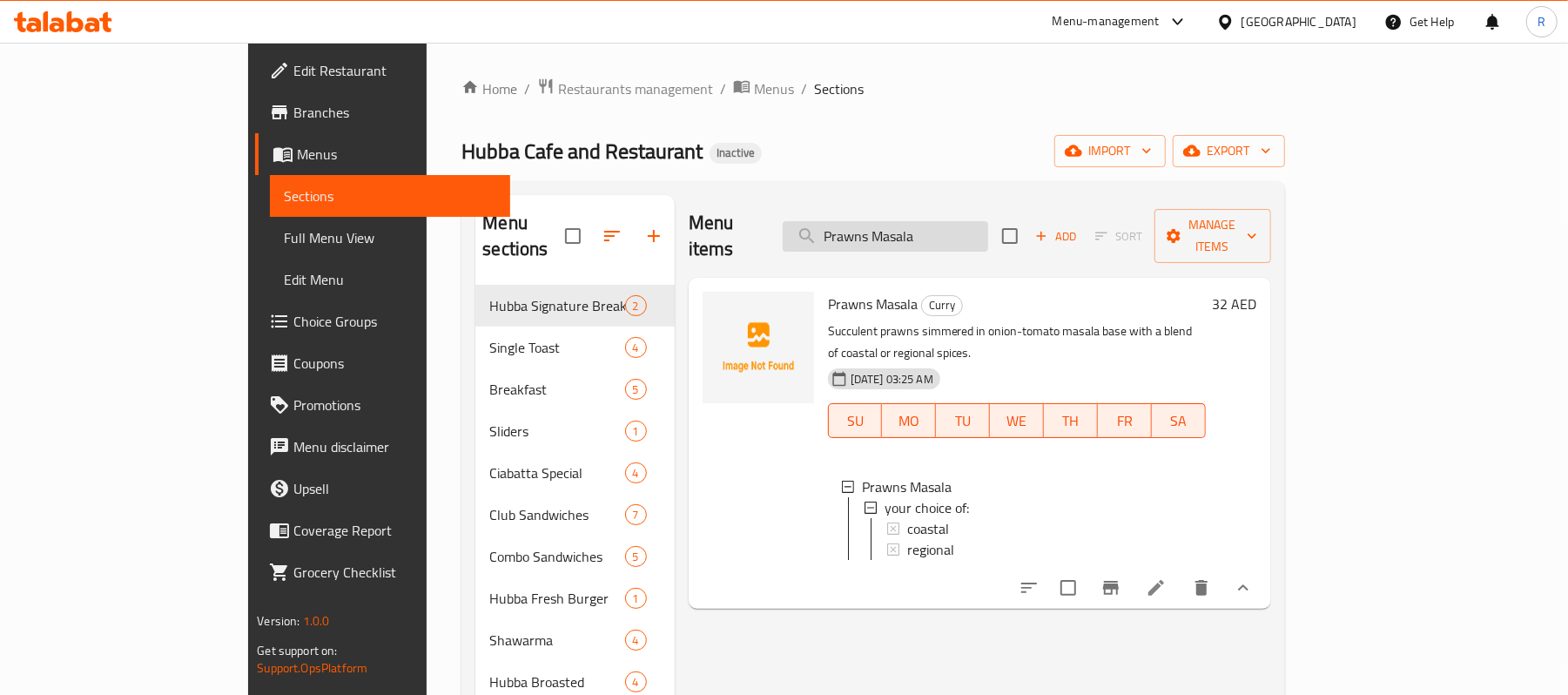
click at [988, 221] on input "Prawns Masala" at bounding box center [885, 236] width 205 height 30
paste input "OTATO RINGS"
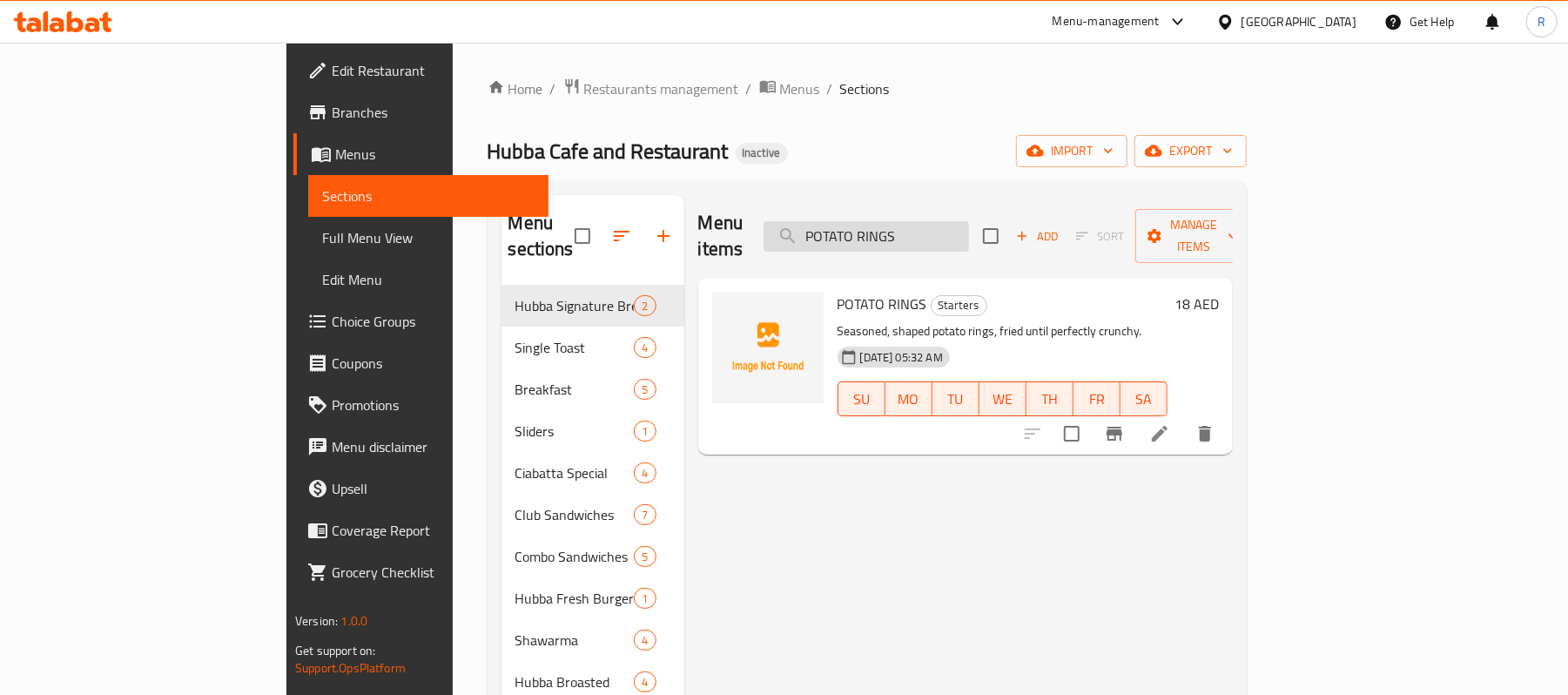
click at [968, 230] on input "POTATO RINGS" at bounding box center [865, 236] width 205 height 30
paste input "MUTTON CURRY"
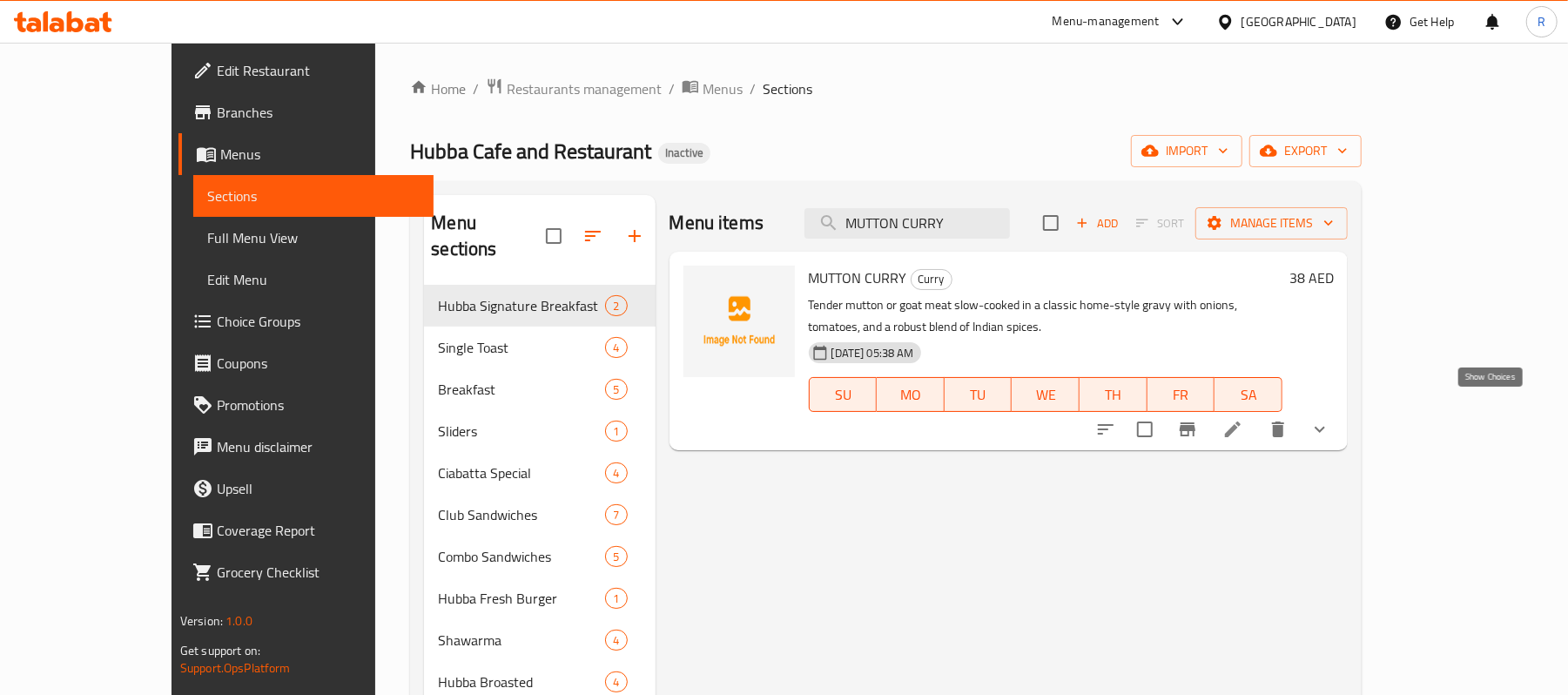
click at [1331, 419] on icon "show more" at bounding box center [1319, 429] width 21 height 21
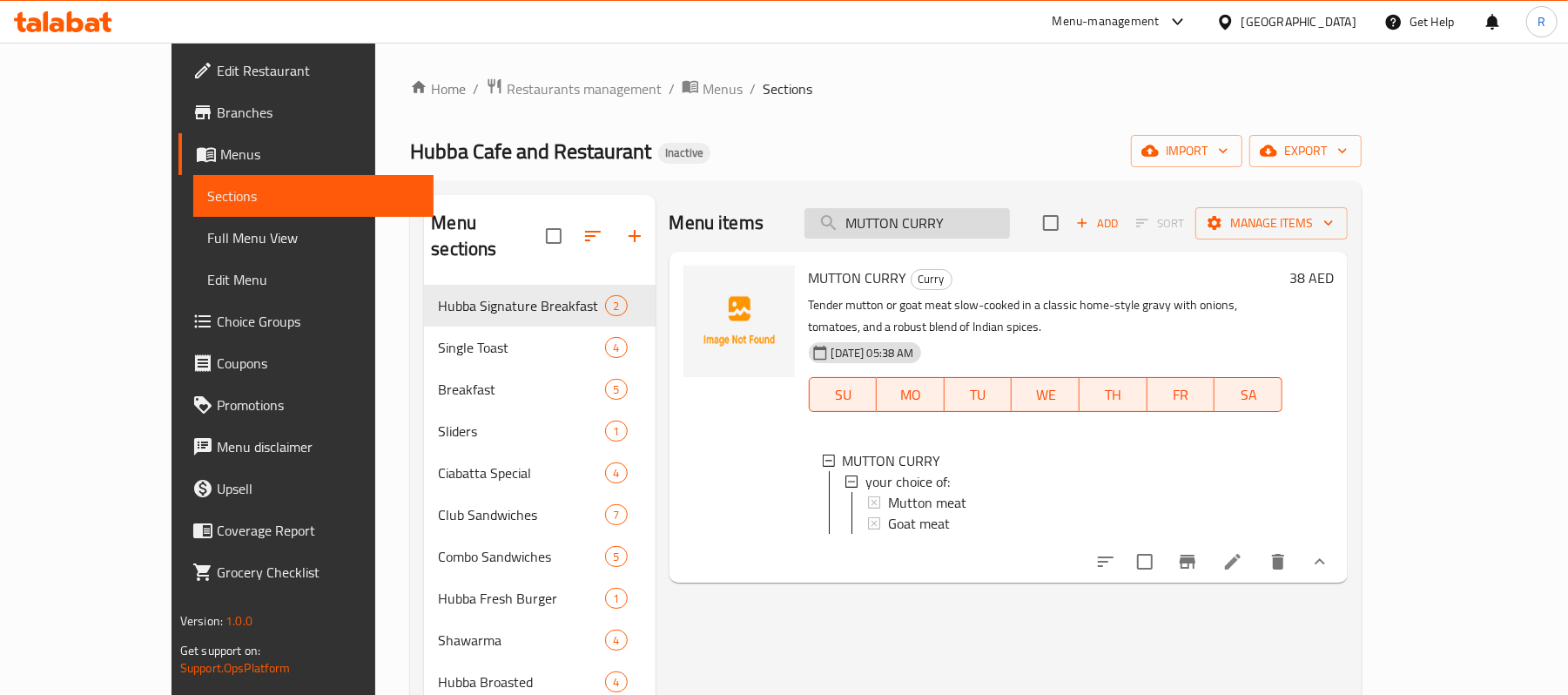
click at [1010, 216] on input "MUTTON CURRY" at bounding box center [907, 223] width 205 height 30
paste input "BIRIYANI"
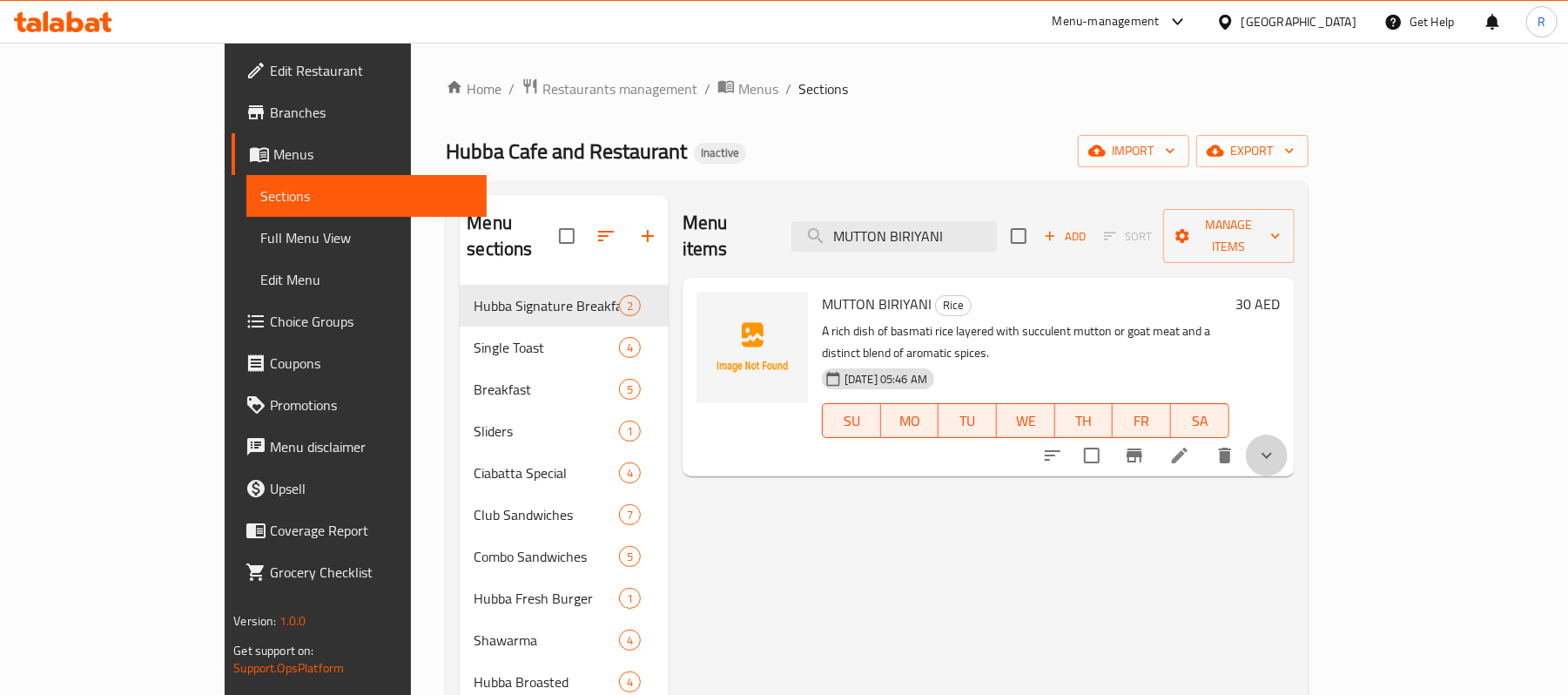
click at [1287, 435] on button "show more" at bounding box center [1267, 455] width 42 height 42
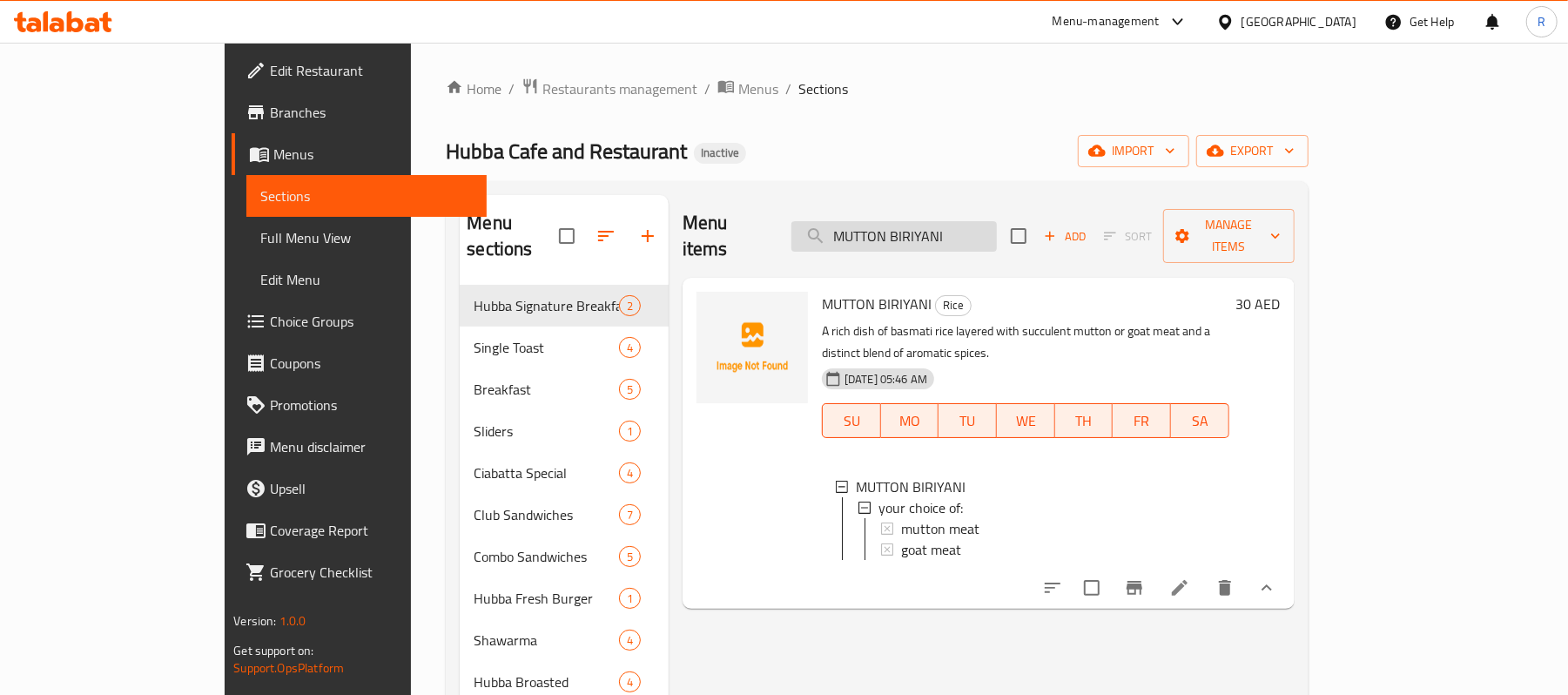
click at [997, 228] on input "MUTTON BIRIYANI" at bounding box center [893, 236] width 205 height 30
paste input "CURRY"
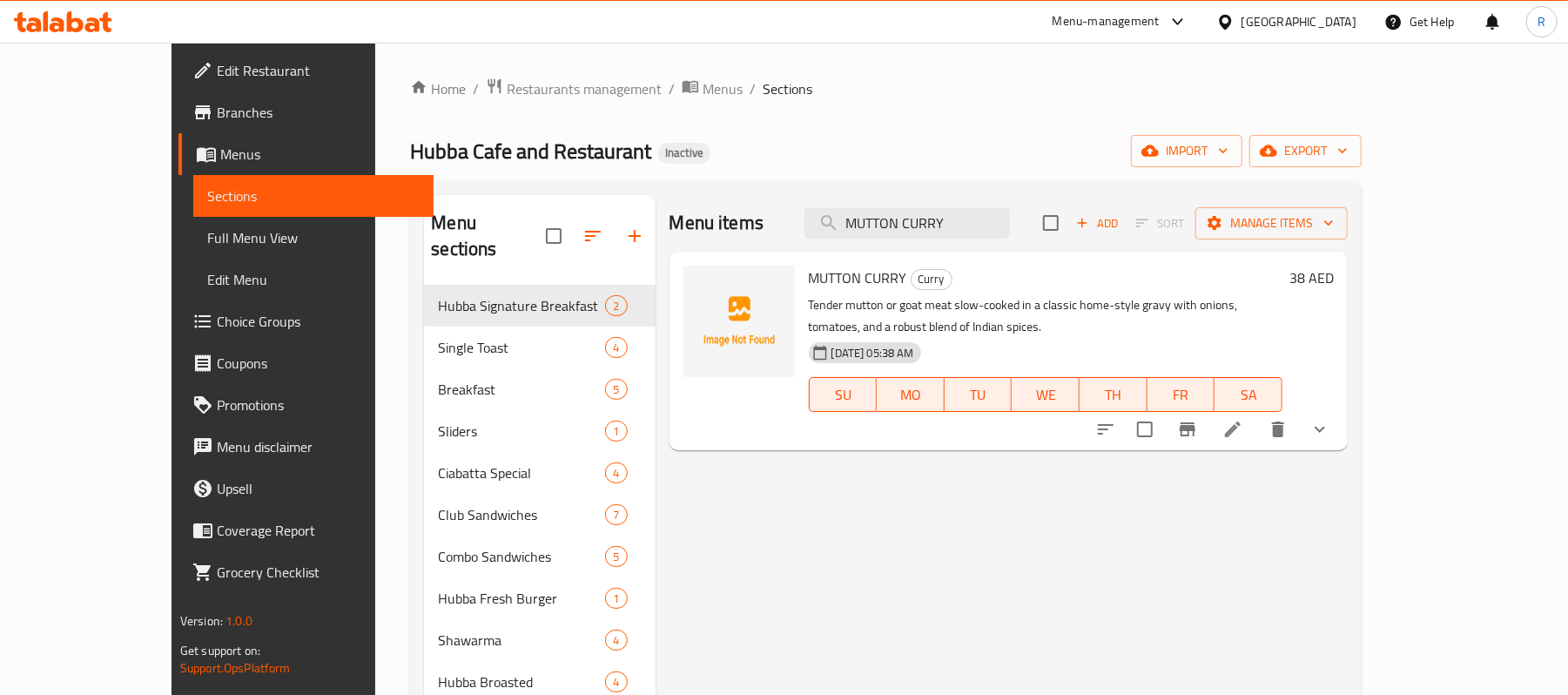
type input "MUTTON CURRY"
click at [1340, 414] on button "show more" at bounding box center [1320, 429] width 42 height 42
click at [1341, 414] on div "MUTTON CURRY Curry Tender mutton or goat meat slow-cooked in a classic home-sty…" at bounding box center [1071, 351] width 540 height 185
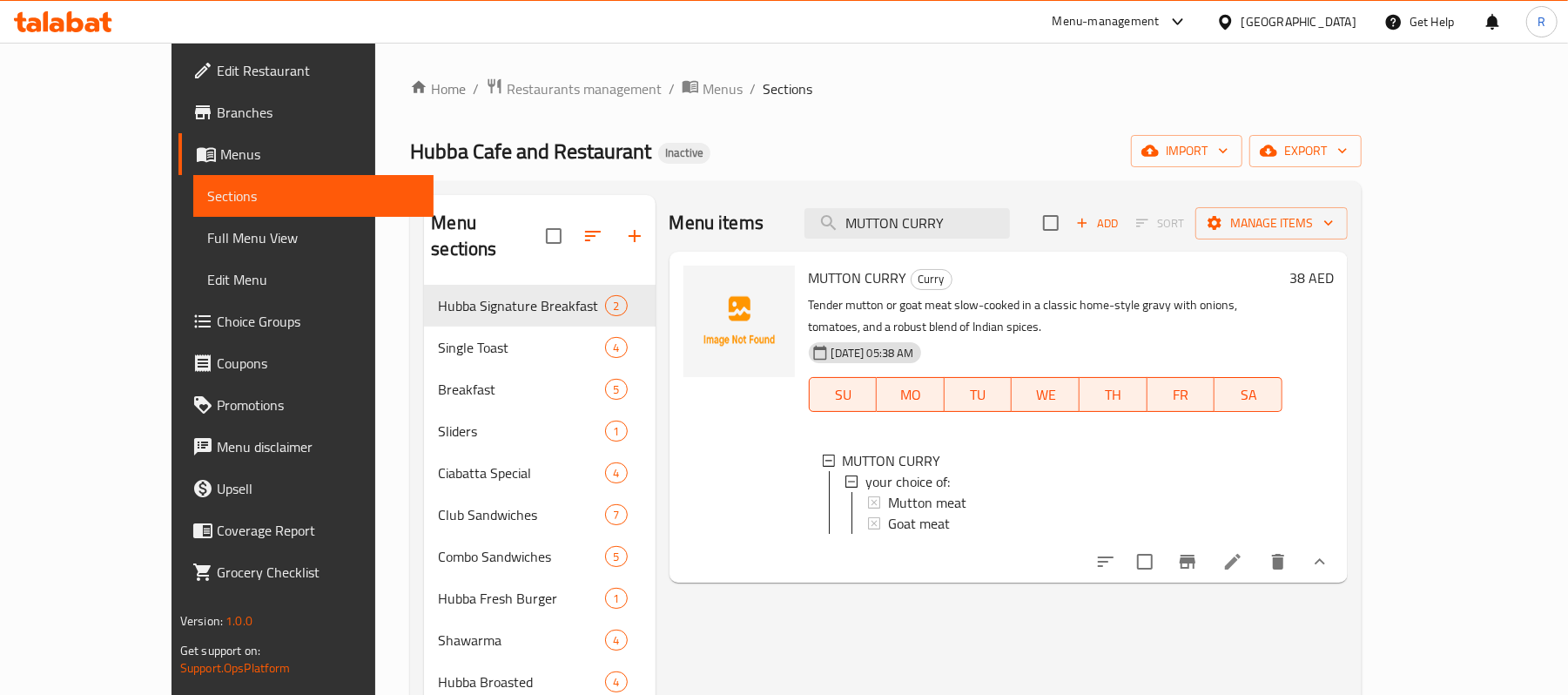
click at [1240, 561] on icon at bounding box center [1232, 561] width 16 height 16
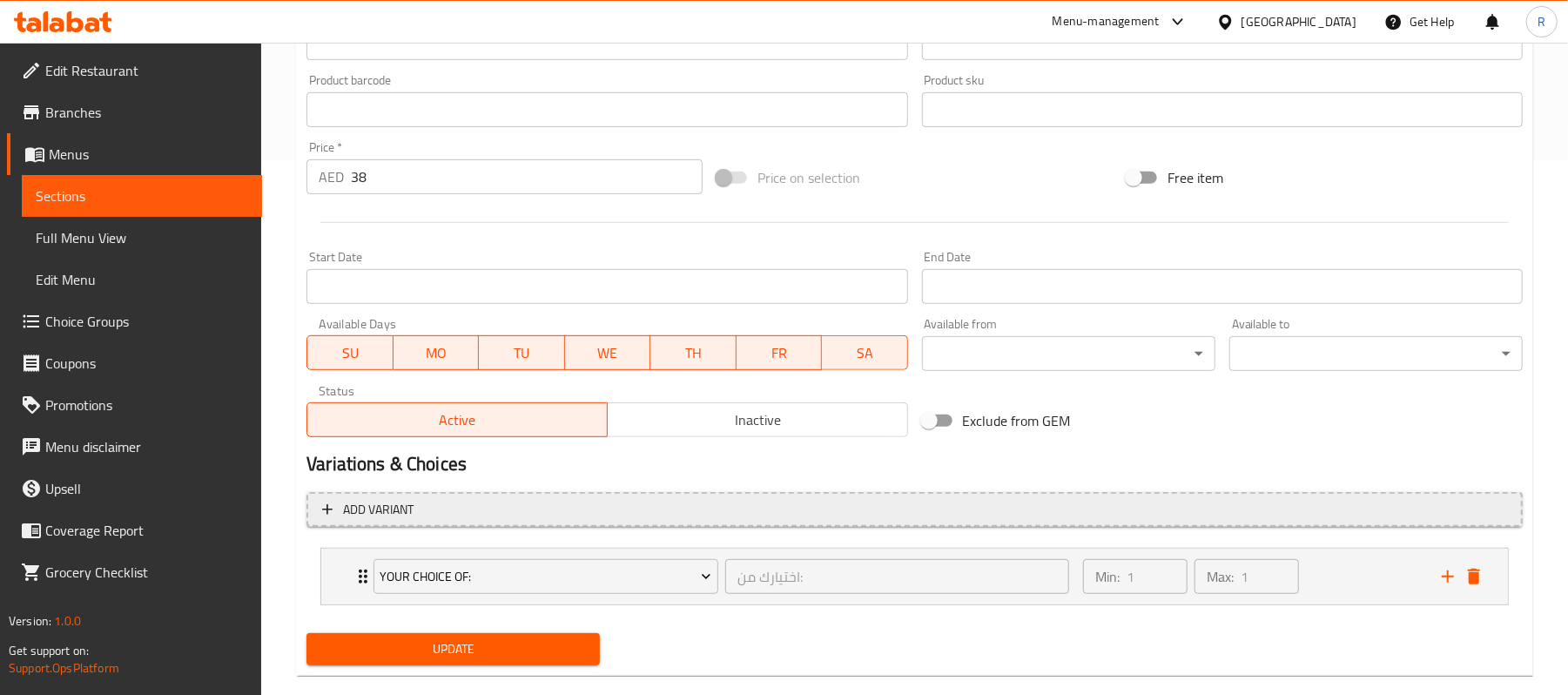
scroll to position [565, 0]
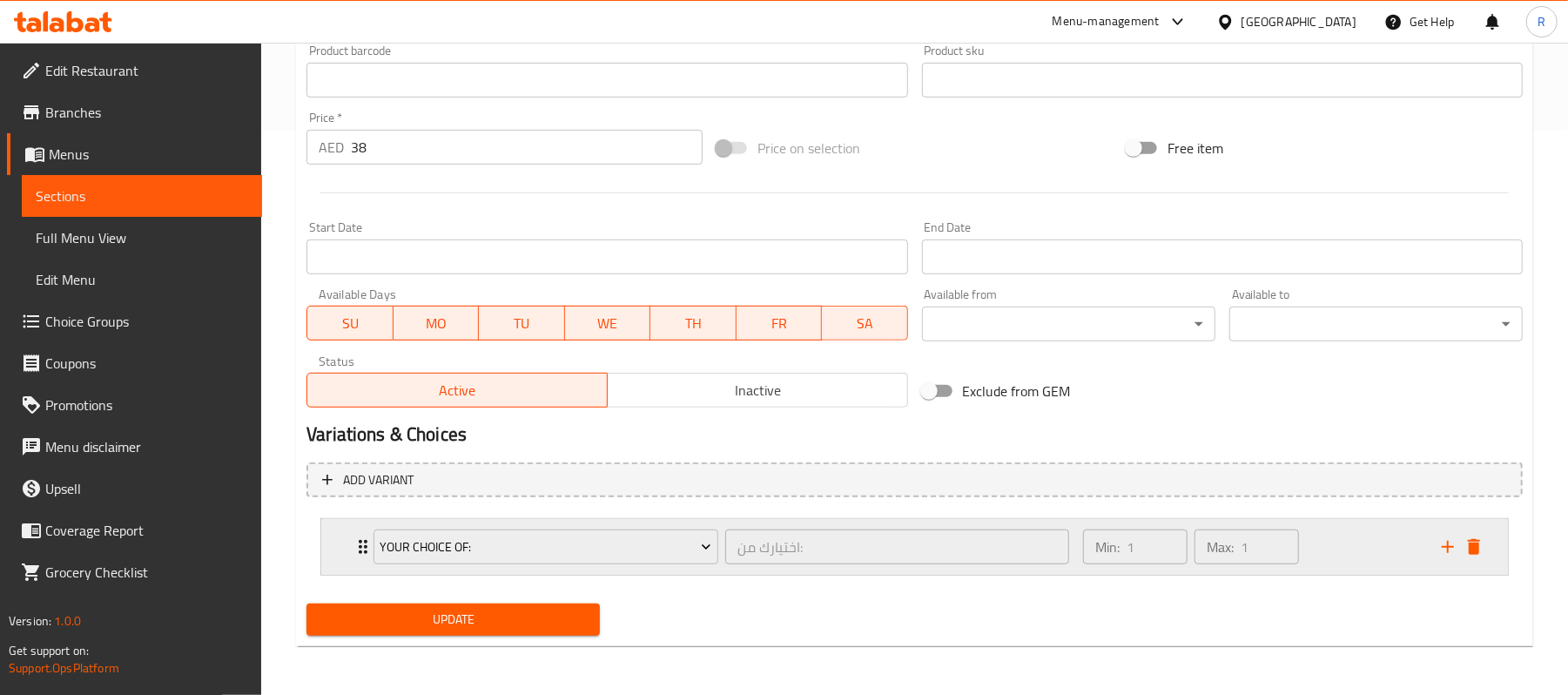
click at [367, 538] on div "your choice of: اختيارك من: ​" at bounding box center [721, 547] width 716 height 56
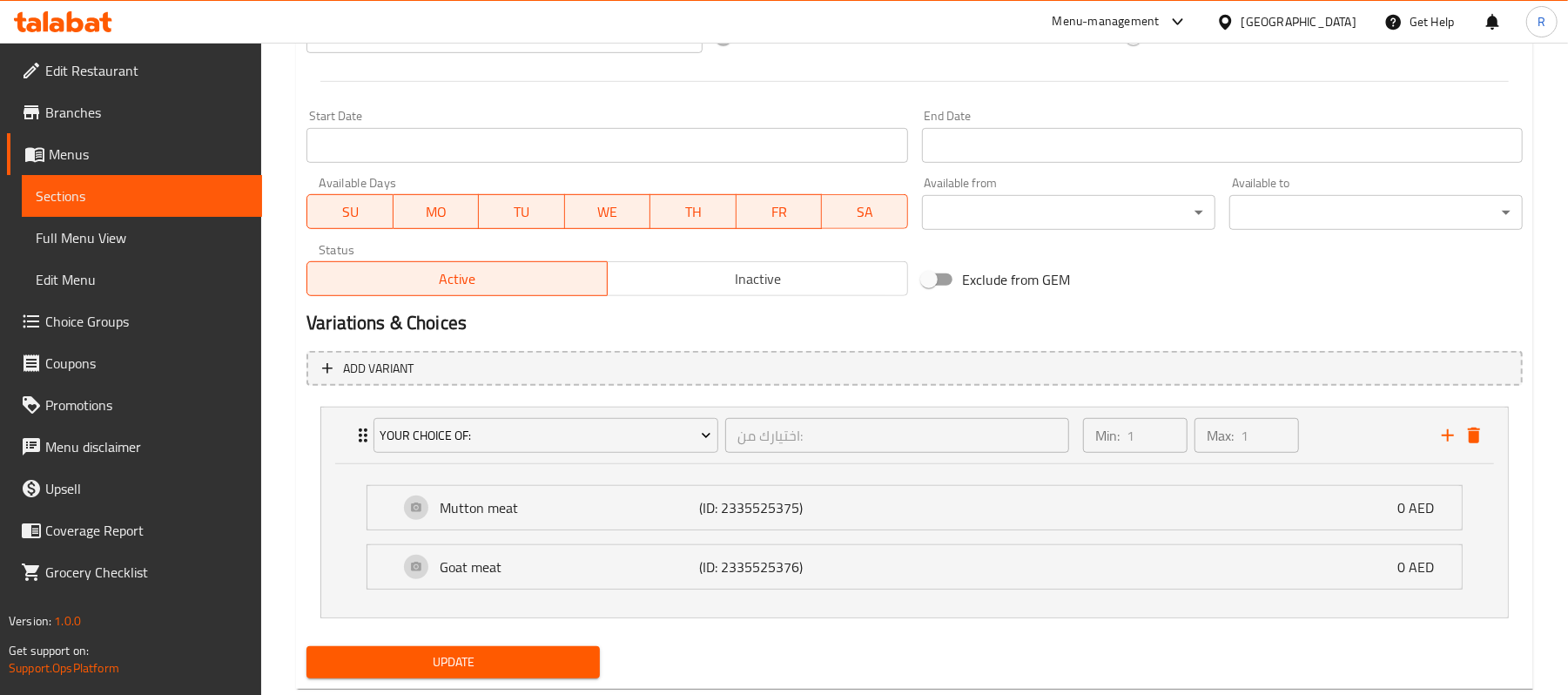
scroll to position [681, 0]
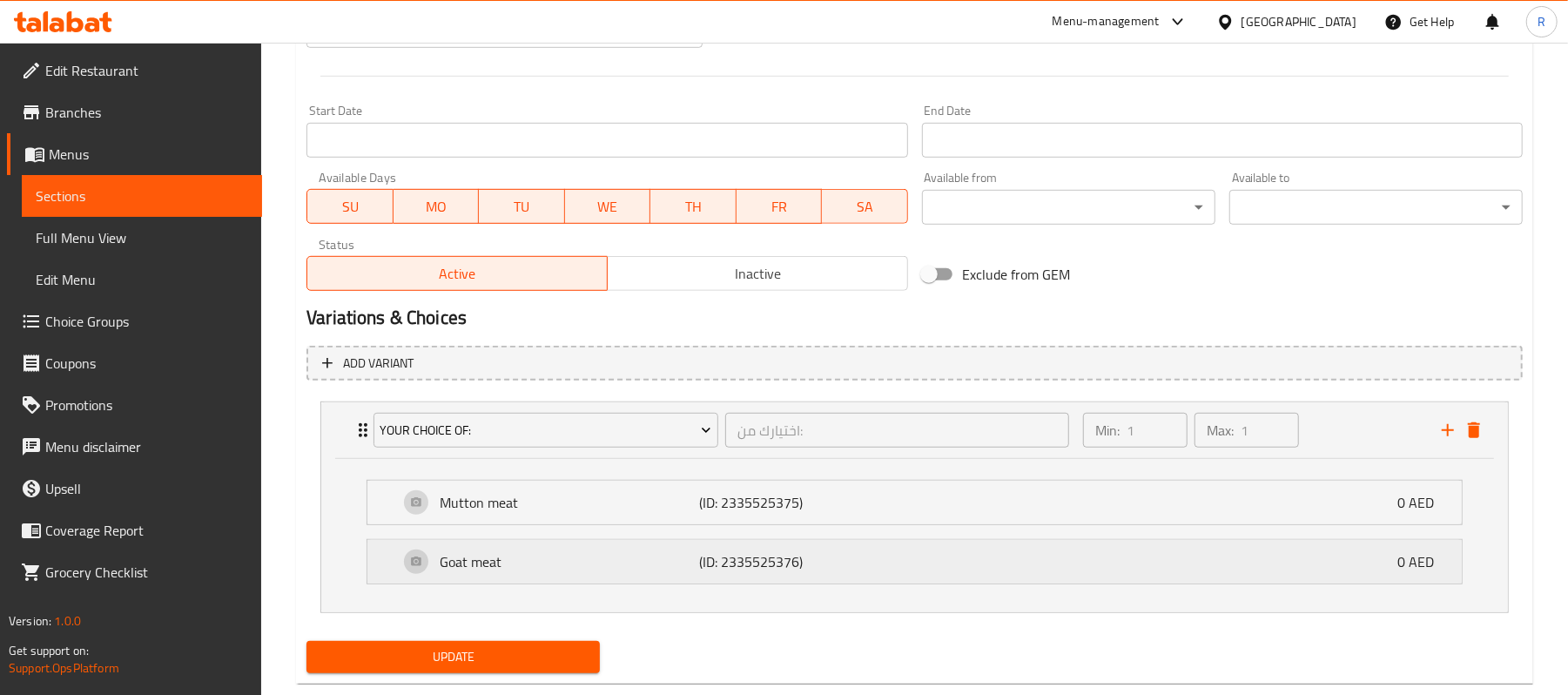
click at [884, 561] on div "Goat meat (ID: 2335525376) 0 AED" at bounding box center [919, 561] width 1042 height 43
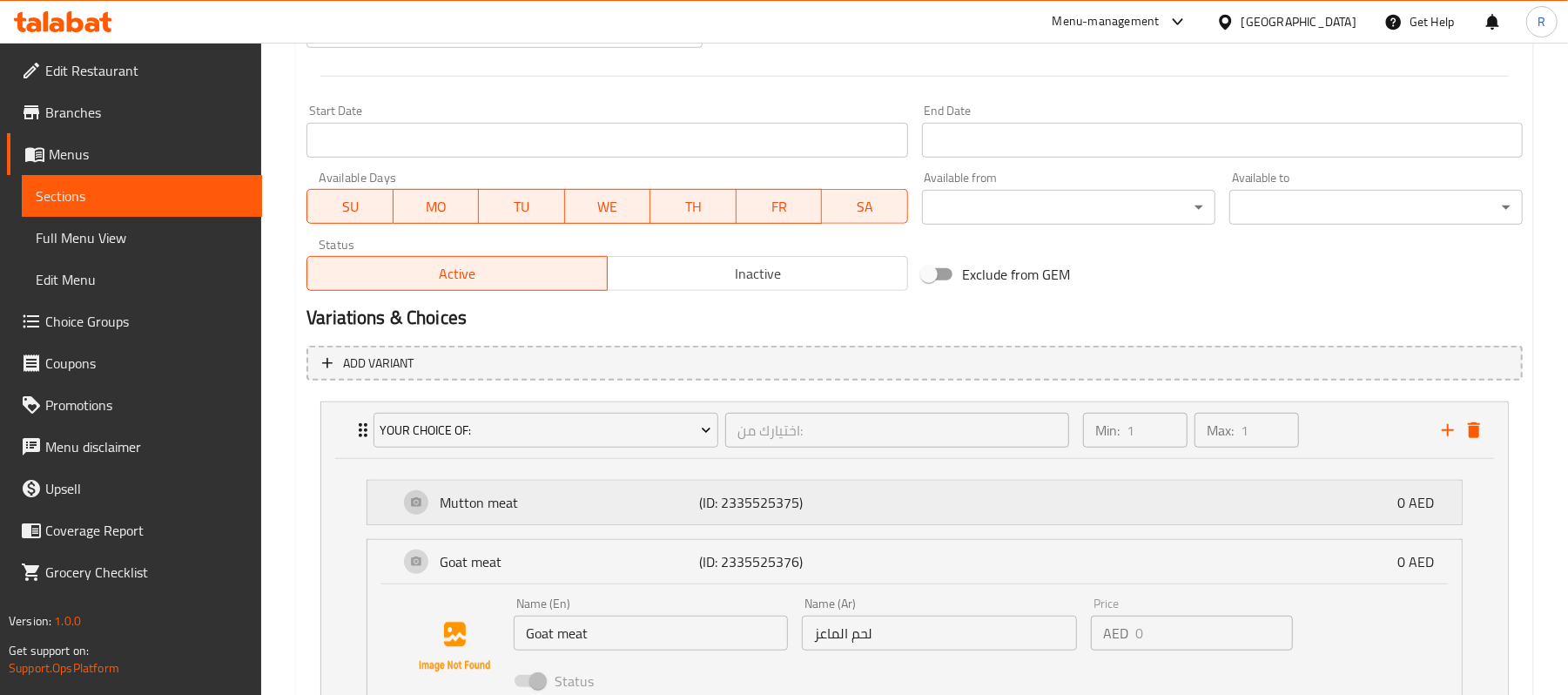
click at [884, 506] on div "Mutton meat (ID: 2335525375) 0 AED" at bounding box center [919, 503] width 1042 height 43
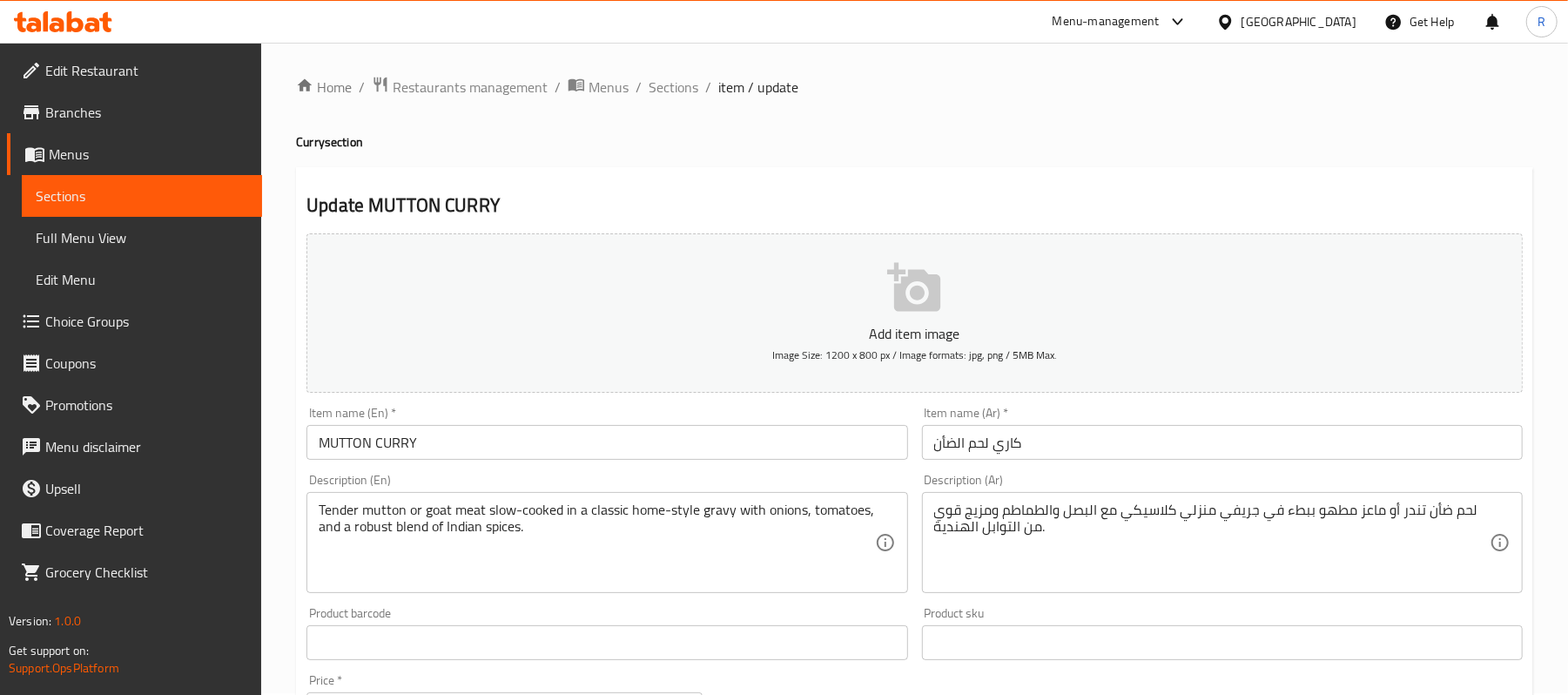
scroll to position [0, 0]
click at [688, 88] on span "Sections" at bounding box center [673, 88] width 50 height 21
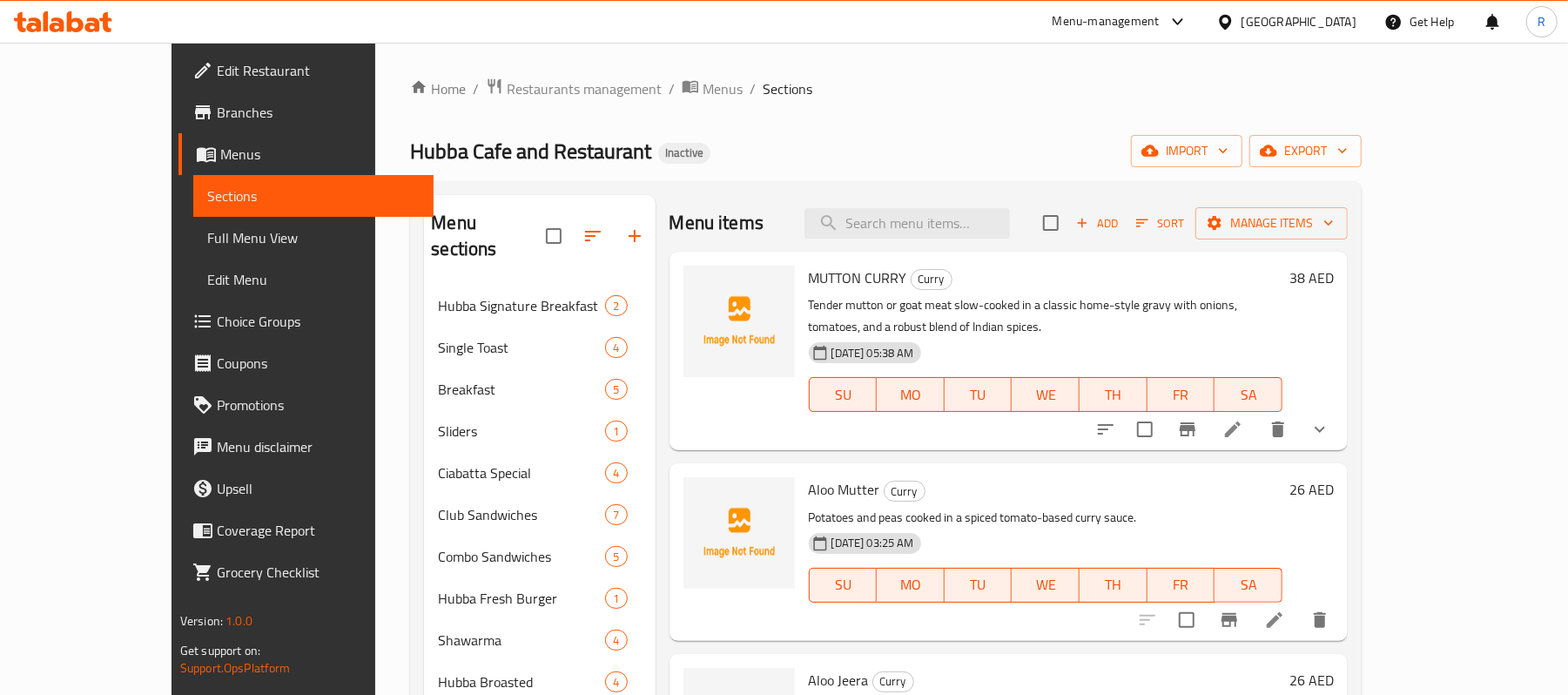
click at [207, 235] on span "Full Menu View" at bounding box center [313, 238] width 212 height 21
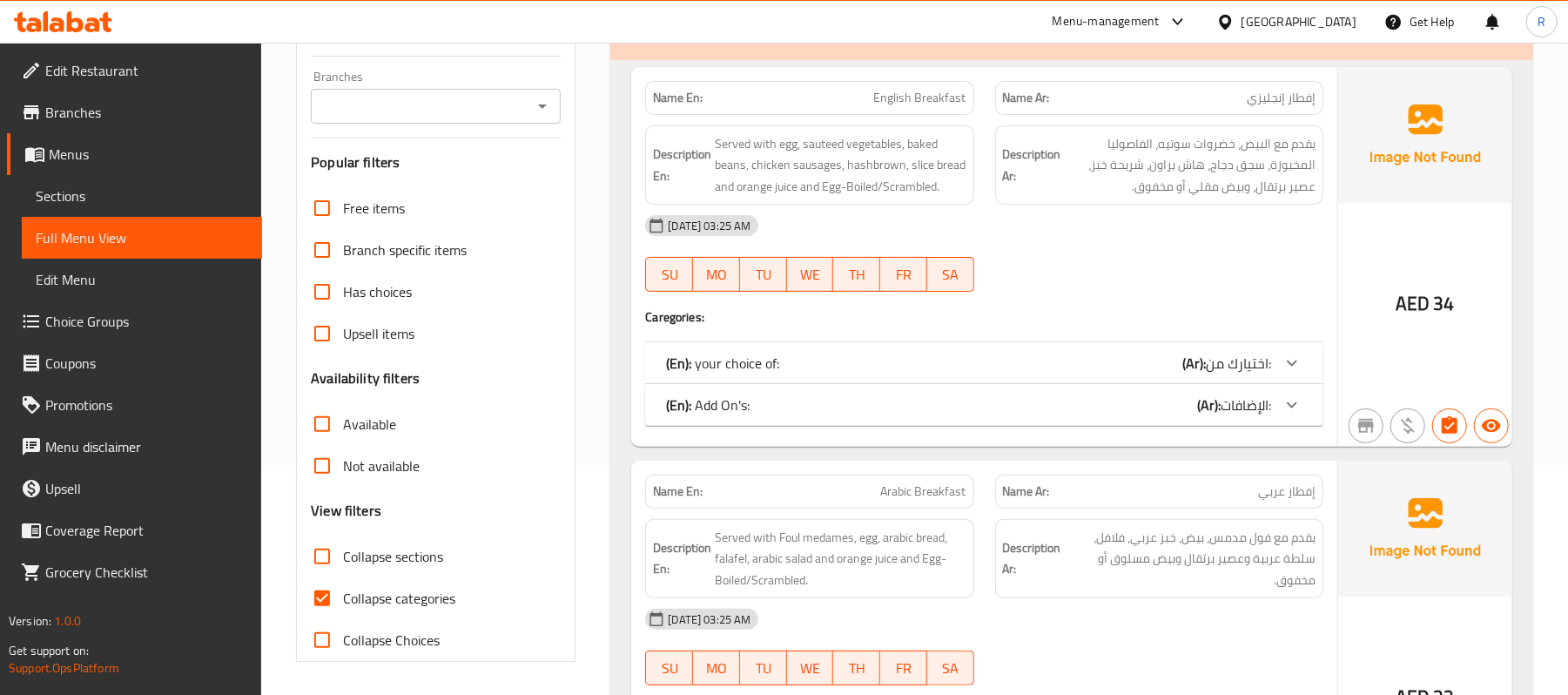
scroll to position [232, 0]
click at [325, 558] on input "Collapse sections" at bounding box center [322, 555] width 42 height 42
checkbox input "true"
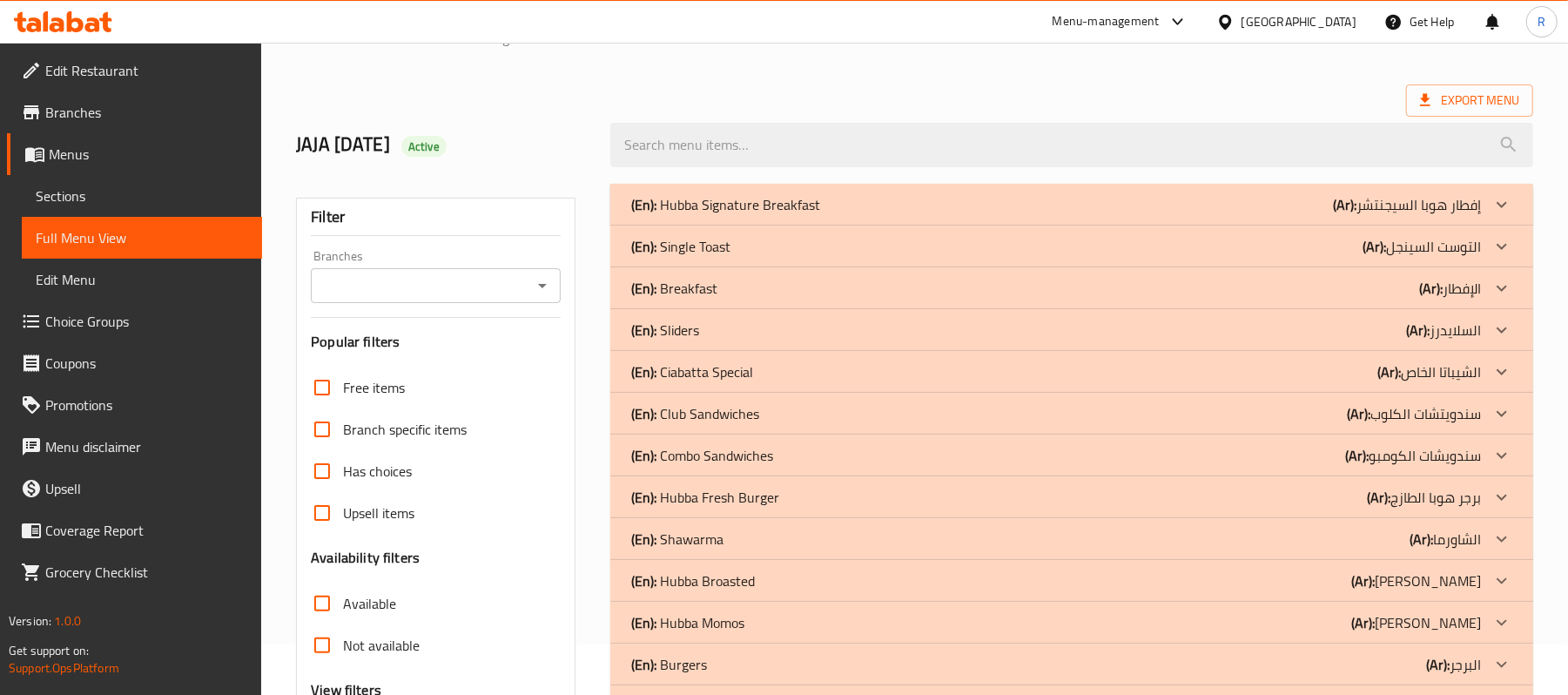
scroll to position [0, 0]
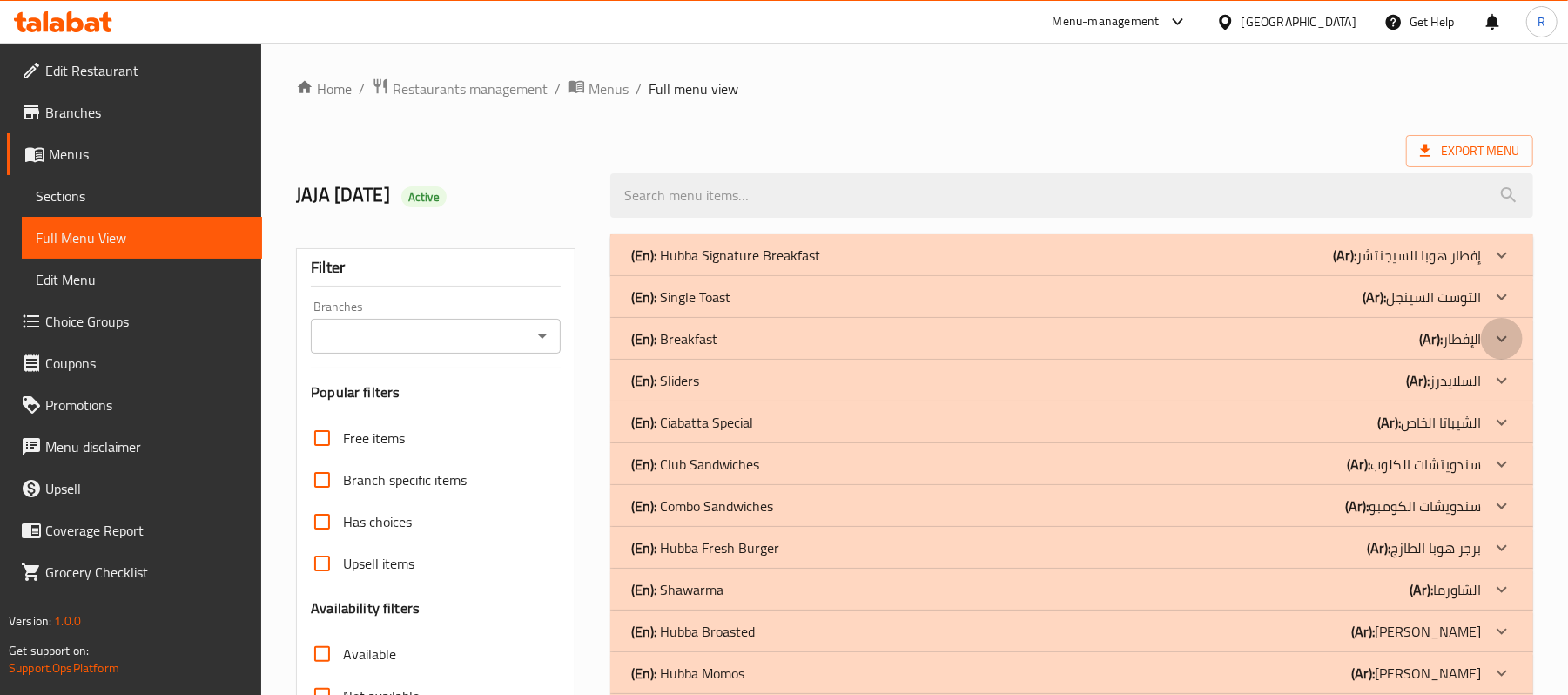
click at [1492, 342] on icon at bounding box center [1501, 338] width 21 height 21
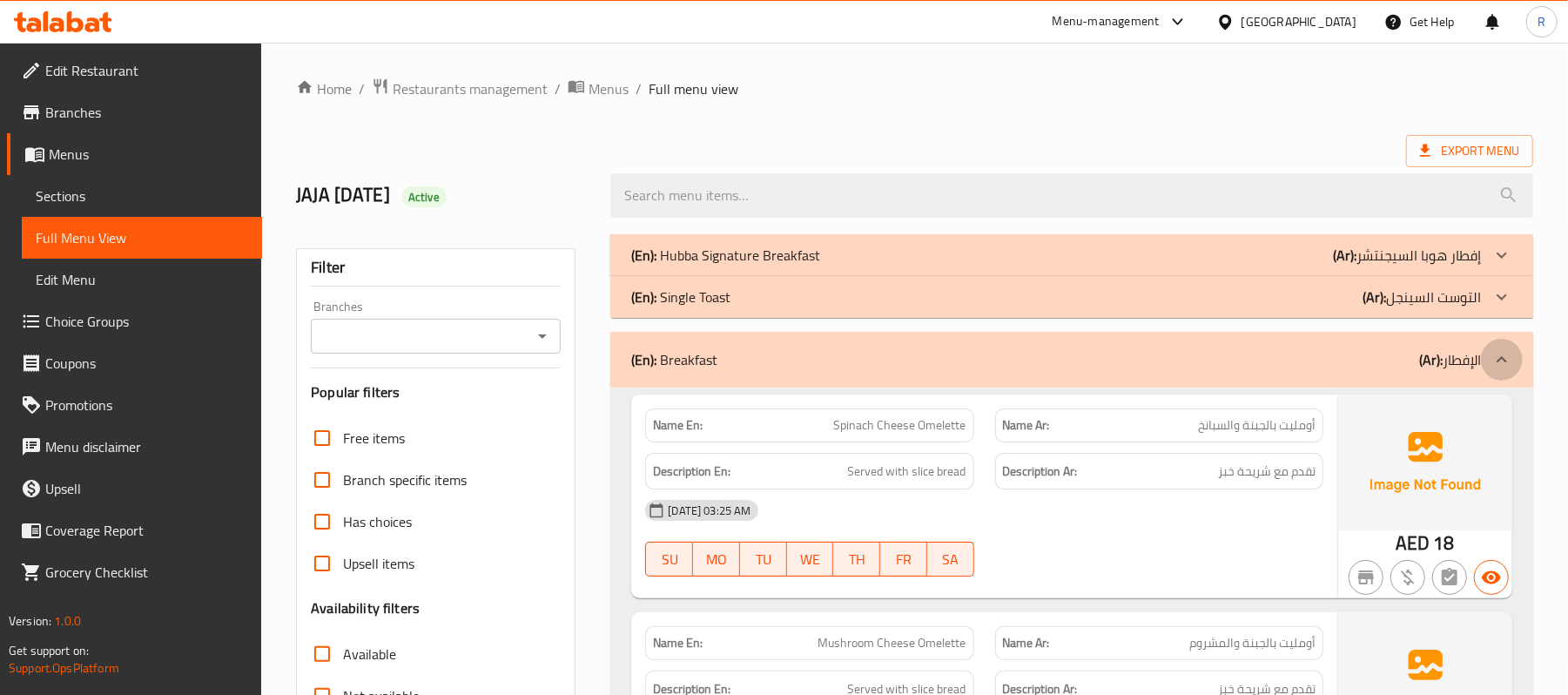
click at [1495, 367] on icon at bounding box center [1501, 359] width 21 height 21
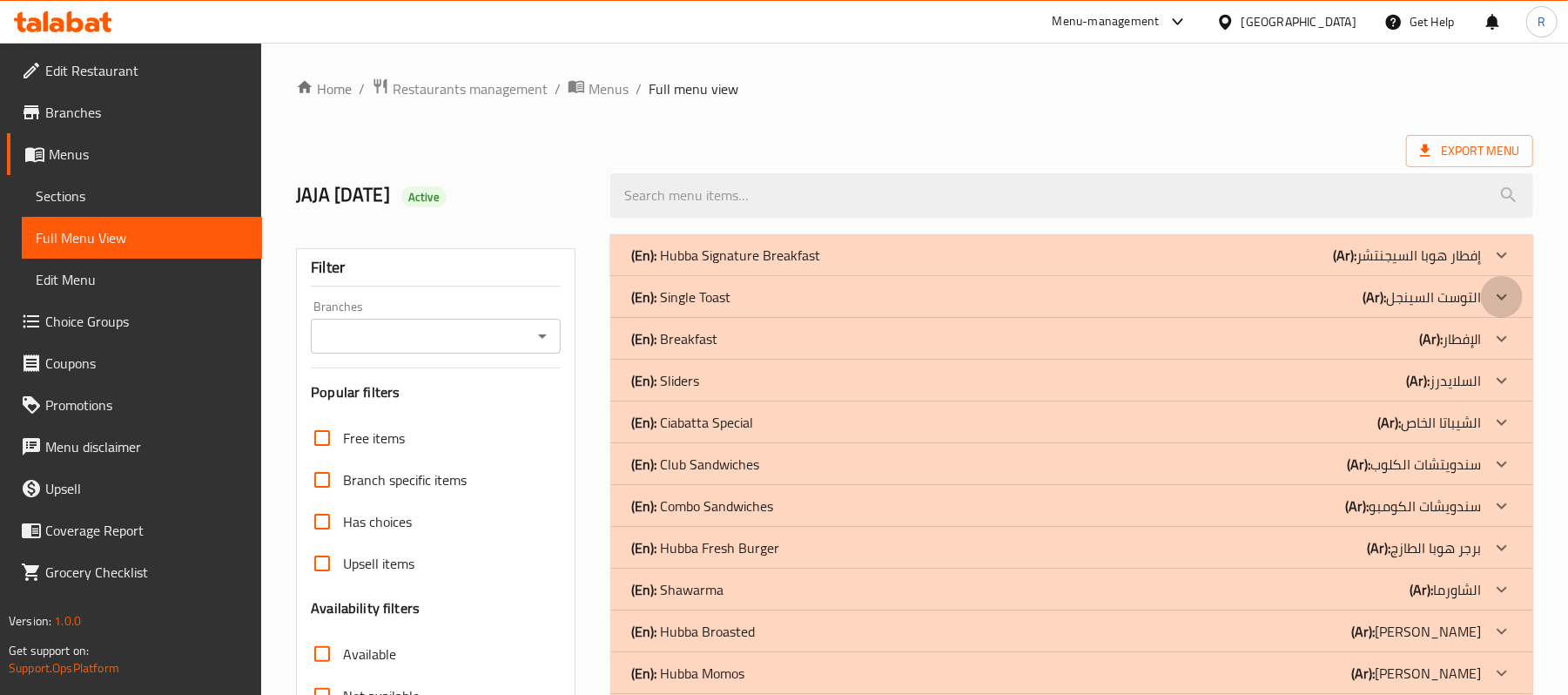
click at [1497, 290] on icon at bounding box center [1501, 296] width 21 height 21
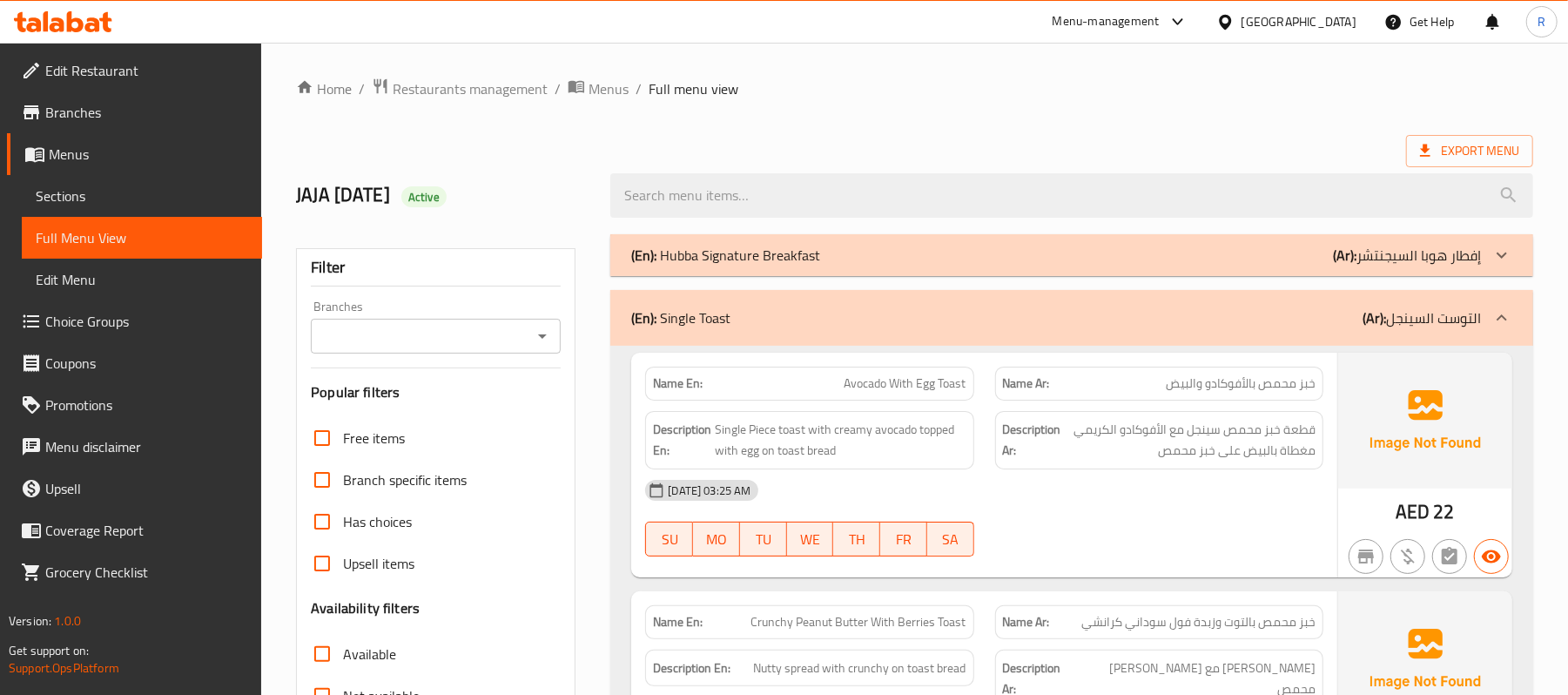
click at [1508, 296] on div "(En): Single Toast (Ar): التوست السينجل" at bounding box center [1071, 317] width 922 height 56
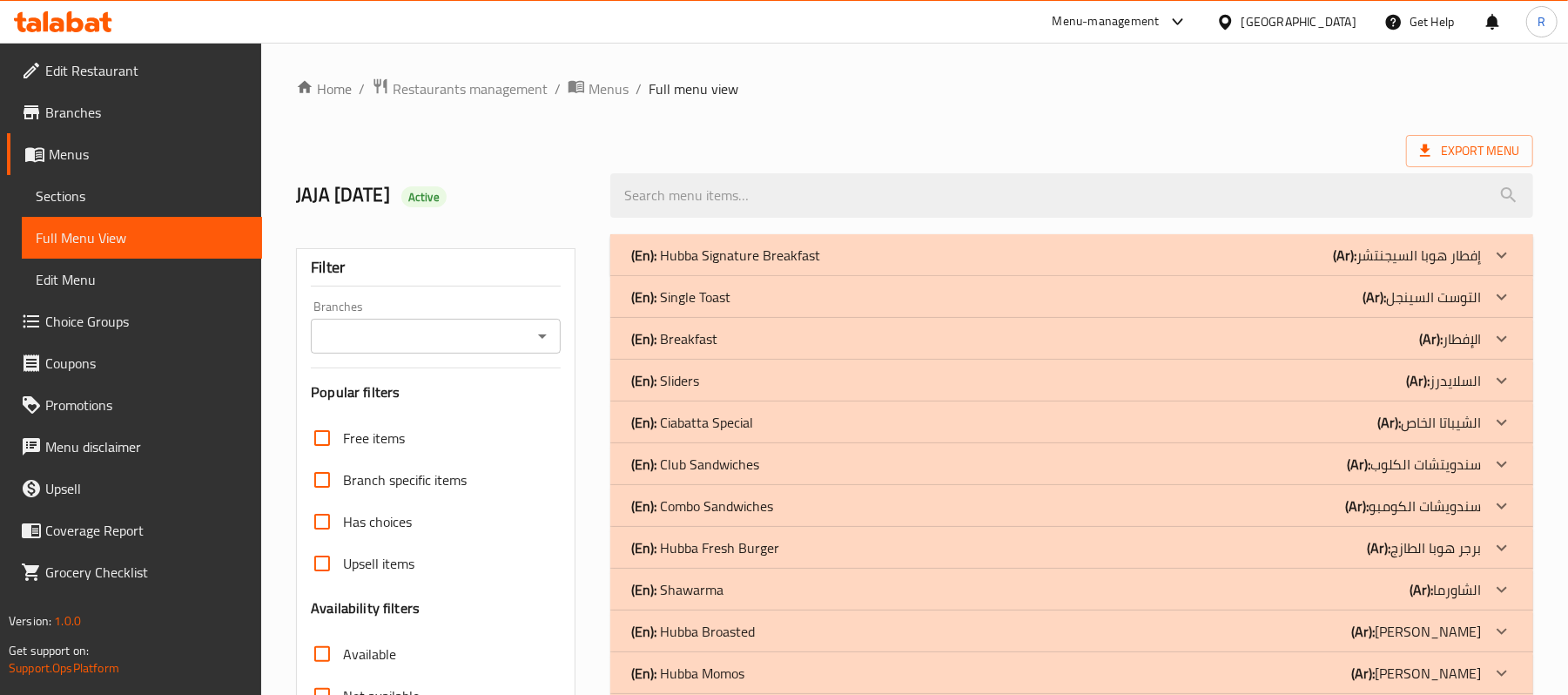
click at [1497, 259] on icon at bounding box center [1501, 254] width 21 height 21
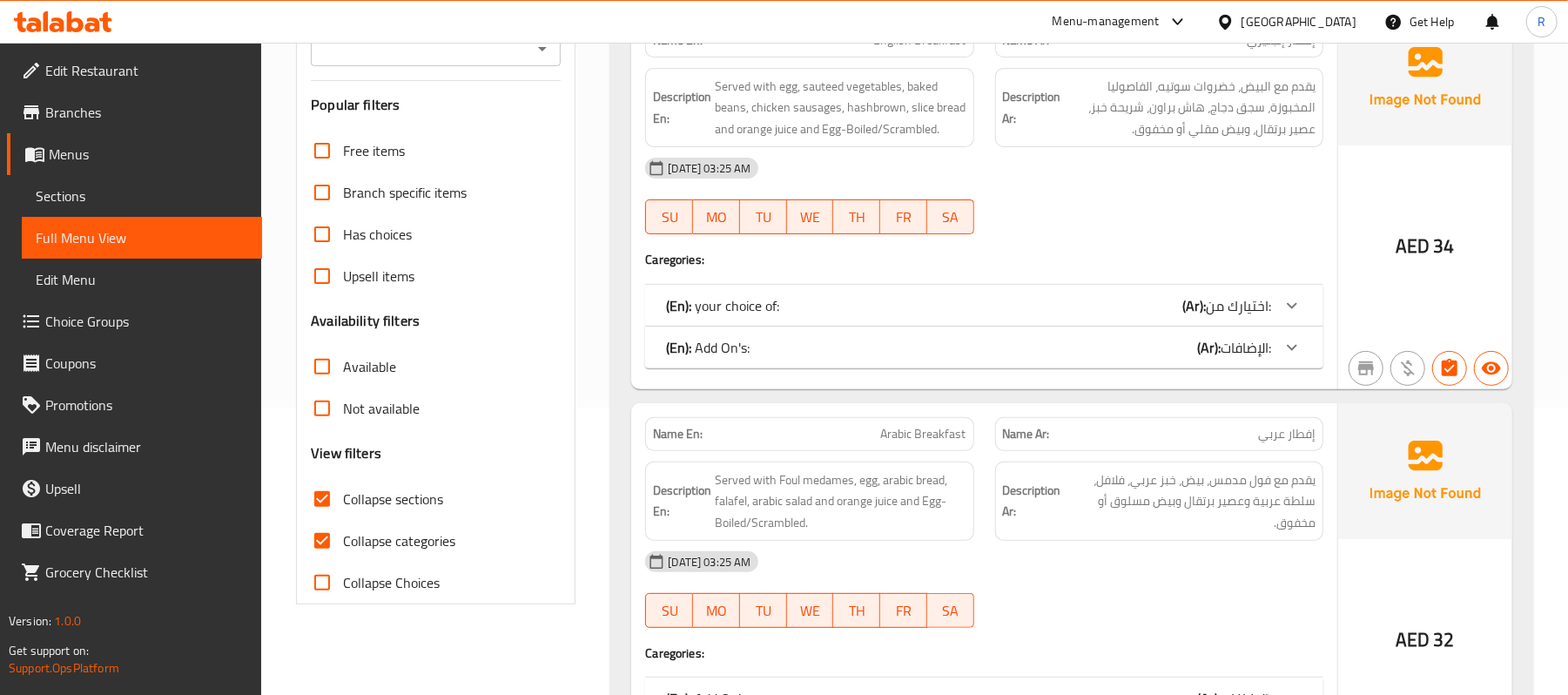
scroll to position [419, 0]
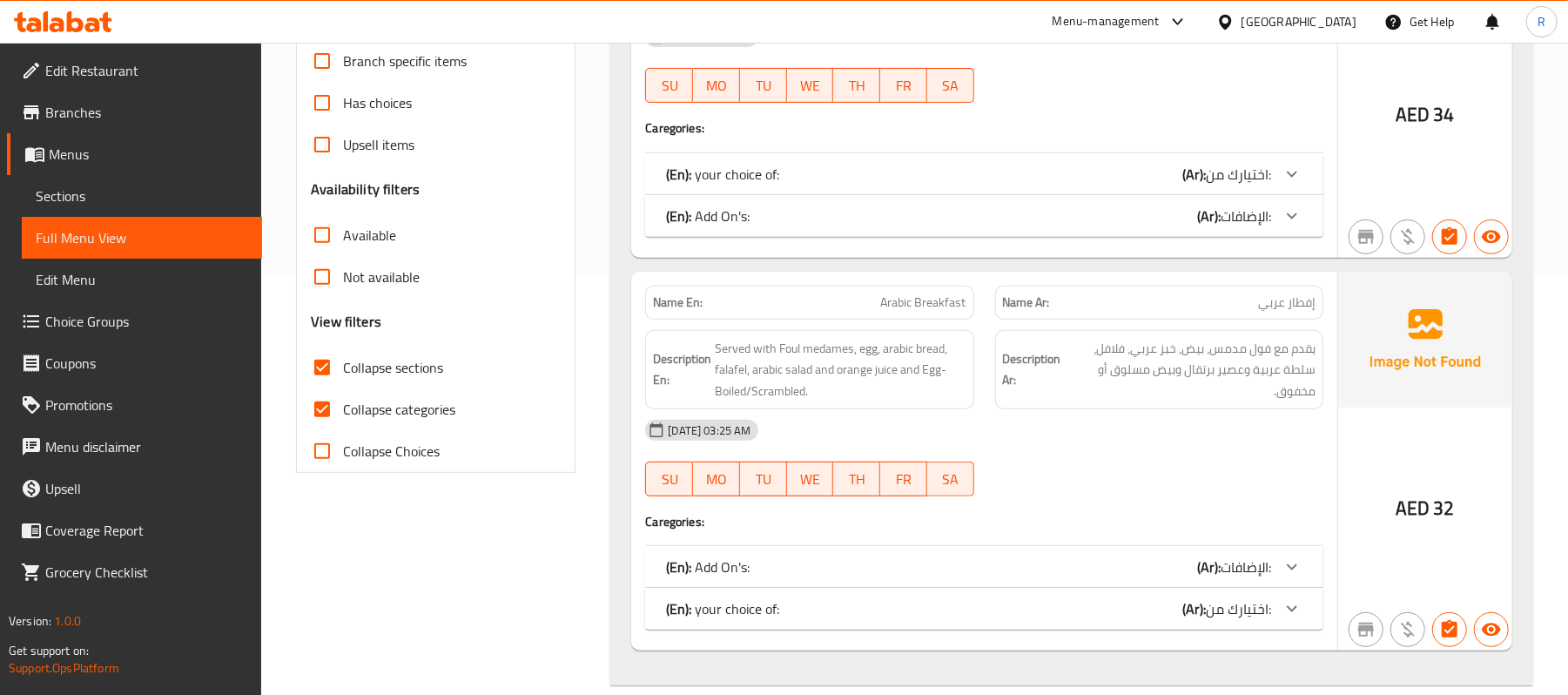
drag, startPoint x: 320, startPoint y: 396, endPoint x: 319, endPoint y: 371, distance: 25.0
click at [320, 396] on input "Collapse categories" at bounding box center [322, 409] width 42 height 42
checkbox input "true"
click at [319, 371] on input "Collapse sections" at bounding box center [322, 367] width 42 height 42
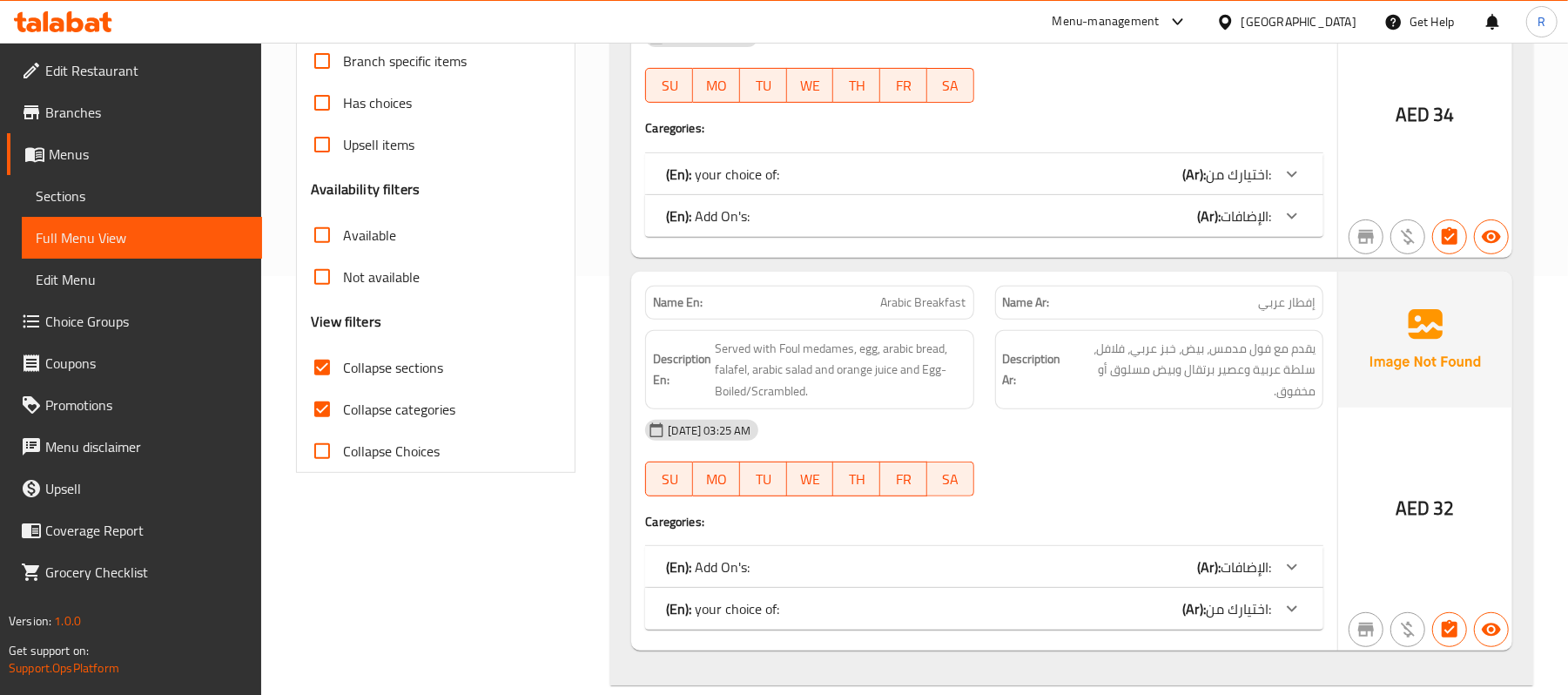
checkbox input "false"
click at [322, 411] on input "Collapse categories" at bounding box center [322, 409] width 42 height 42
checkbox input "false"
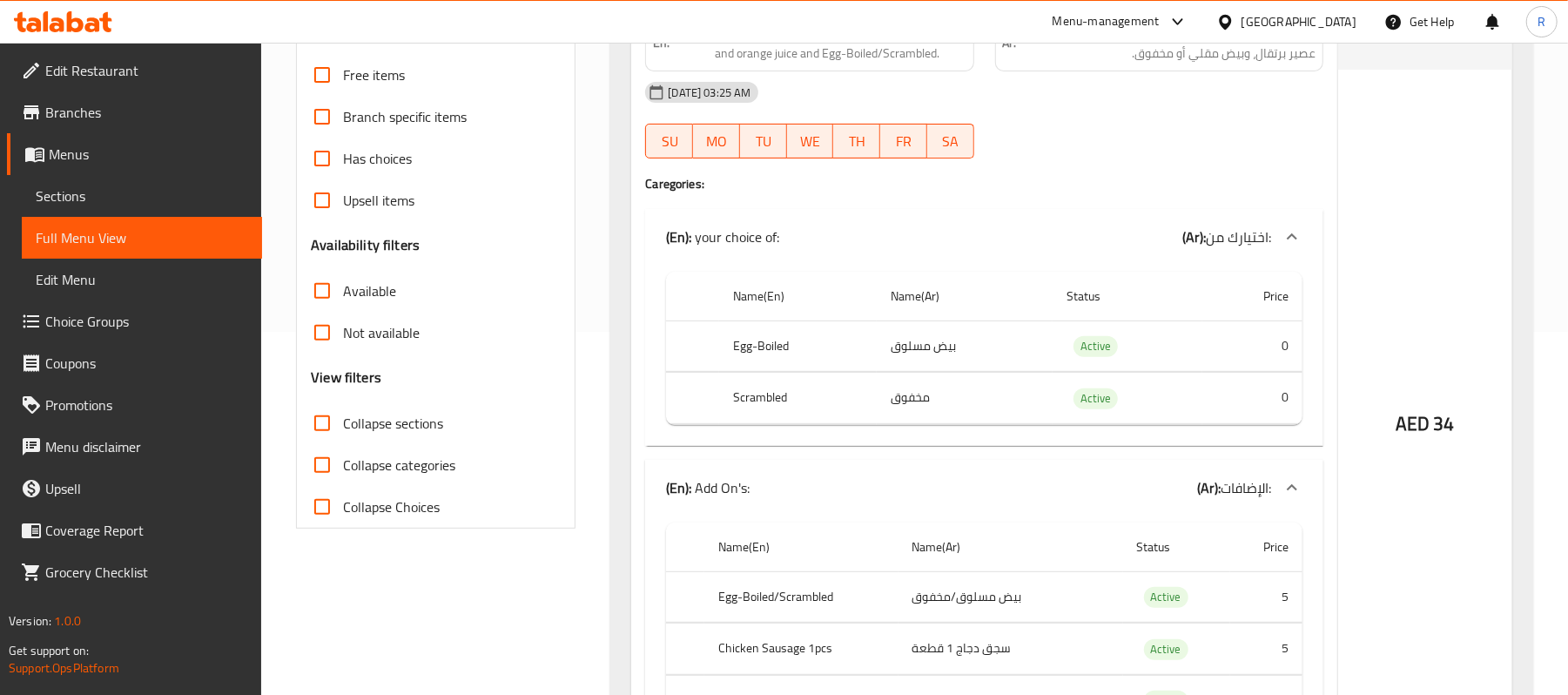
scroll to position [280, 0]
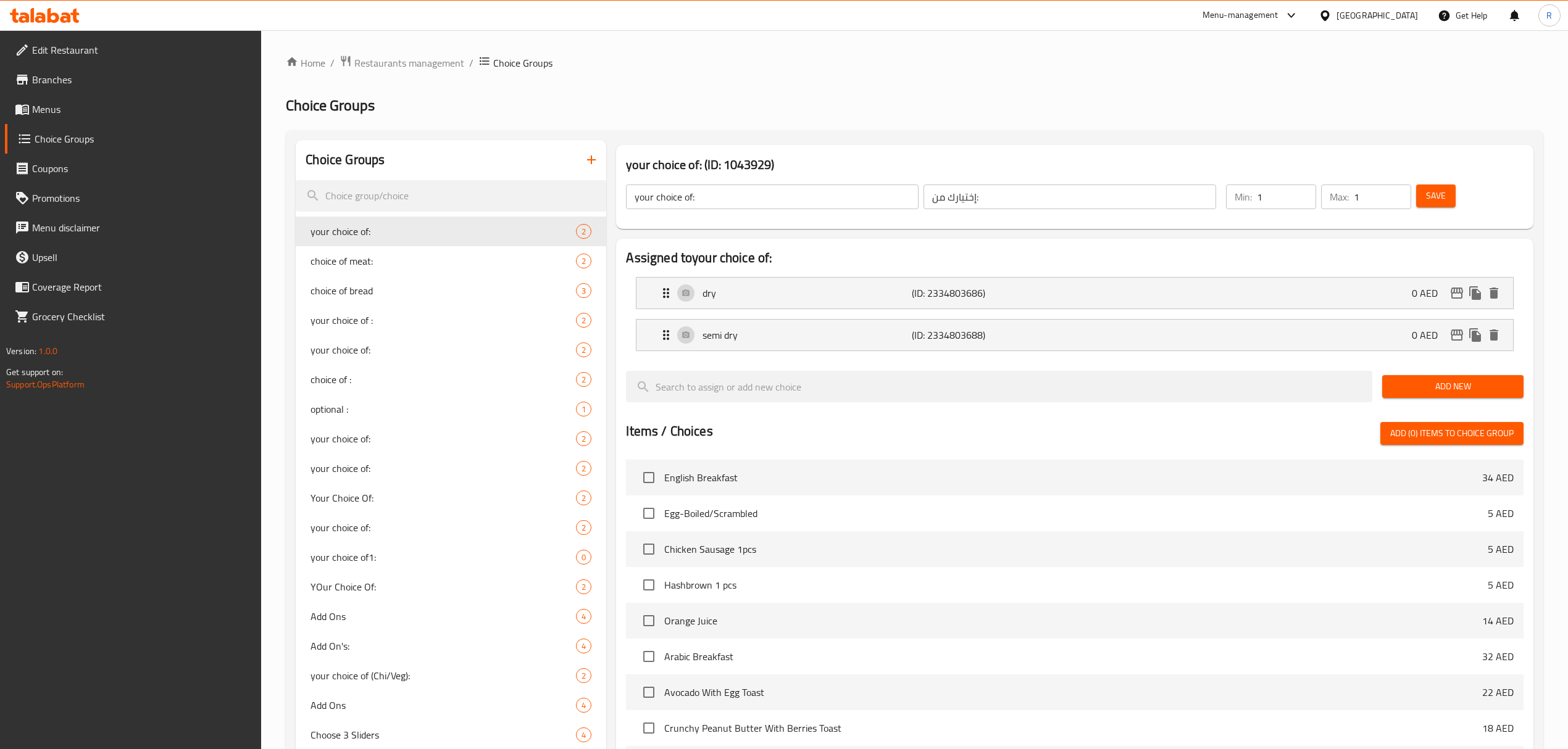
click at [102, 102] on span "Menus" at bounding box center [142, 108] width 220 height 15
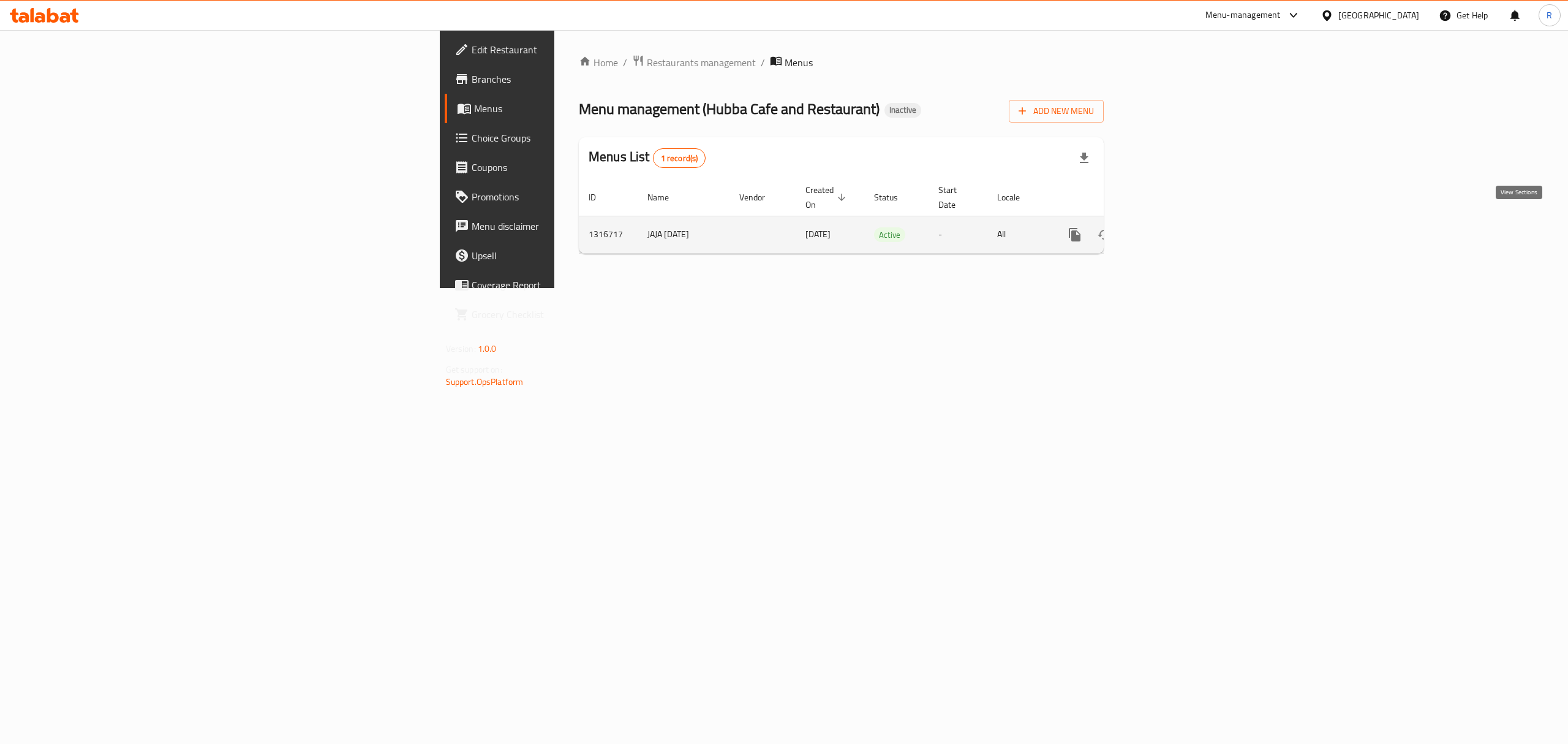
click at [1170, 227] on icon "enhanced table" at bounding box center [1163, 234] width 14 height 15
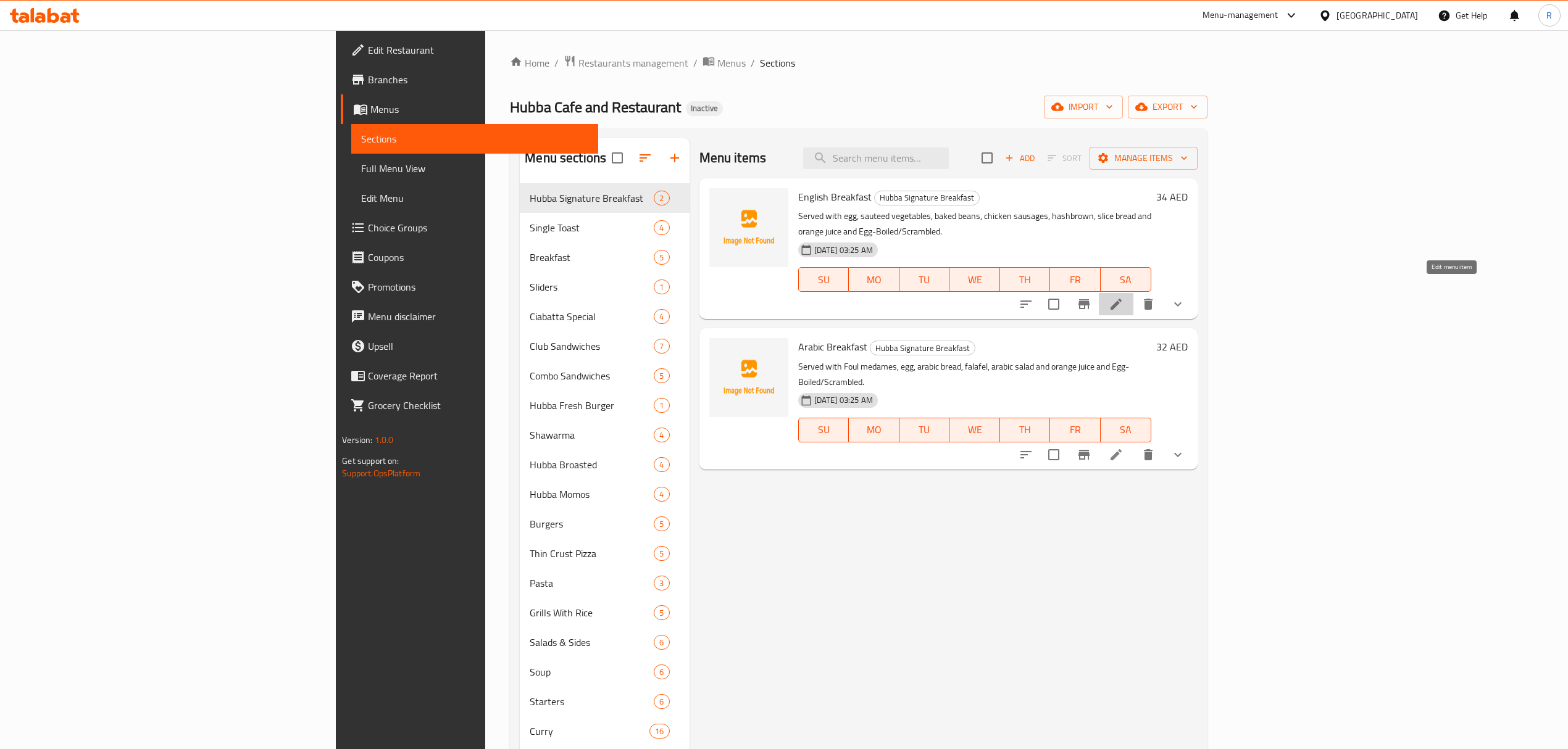
click at [1123, 297] on icon at bounding box center [1115, 304] width 15 height 15
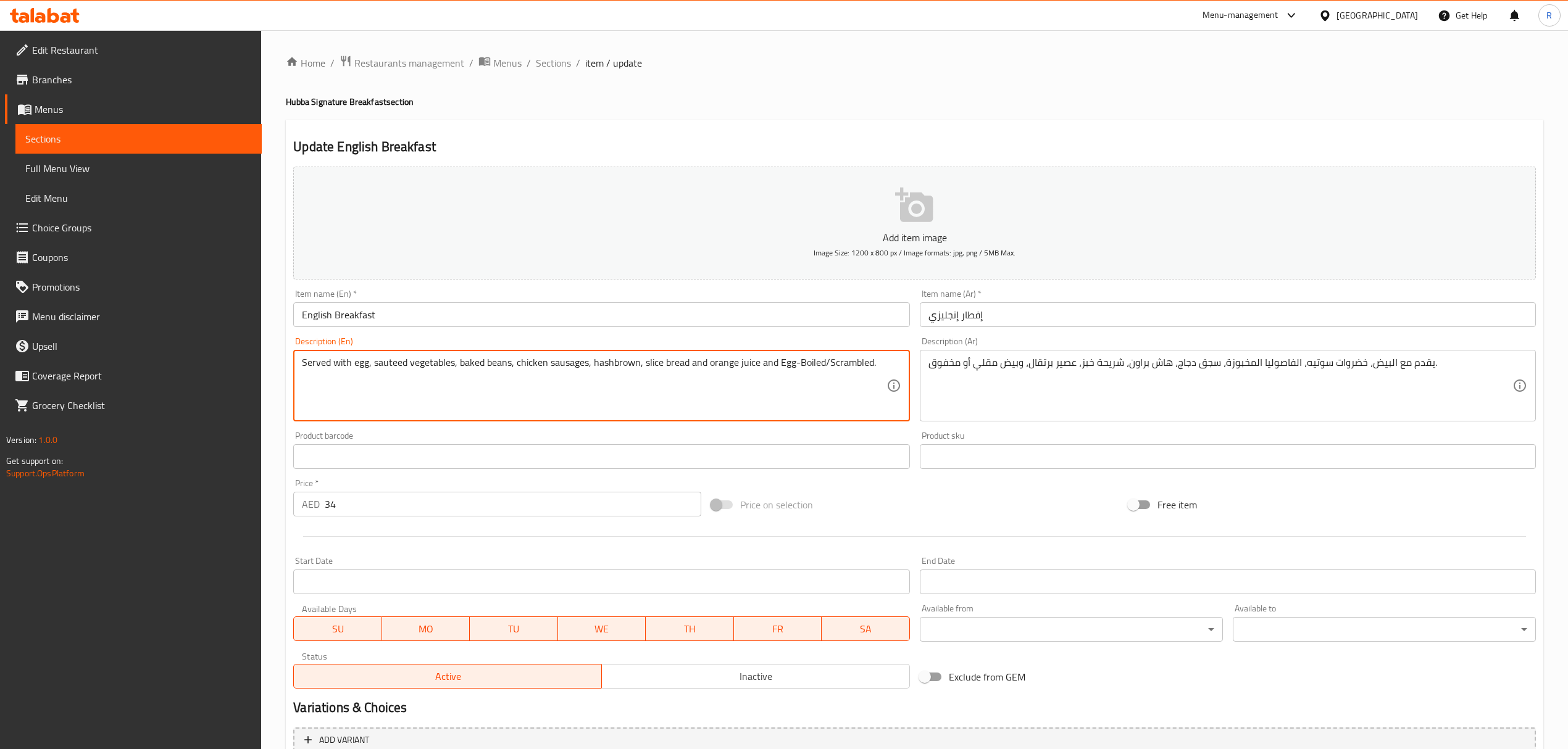
drag, startPoint x: 774, startPoint y: 362, endPoint x: 819, endPoint y: 362, distance: 45.0
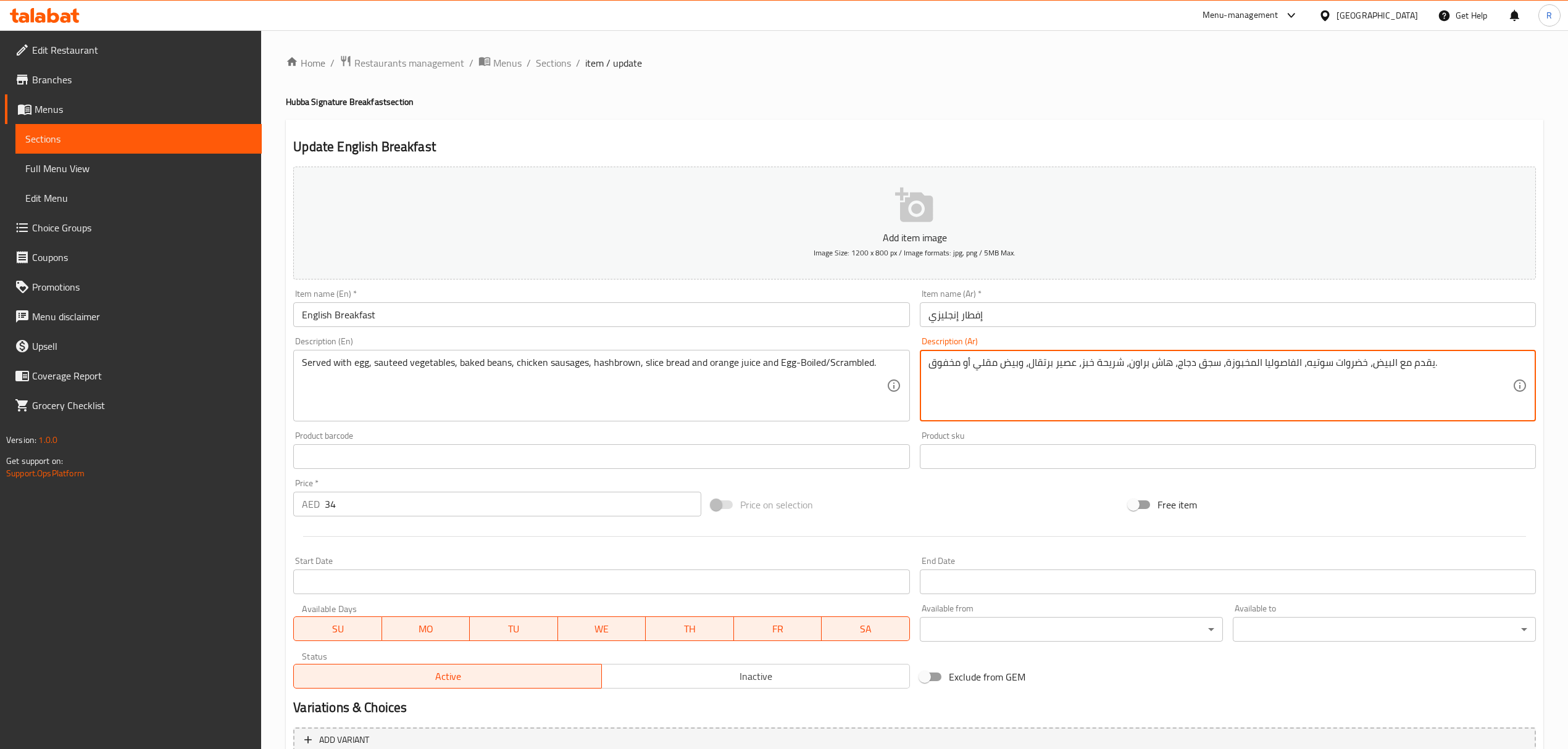
drag, startPoint x: 974, startPoint y: 366, endPoint x: 1018, endPoint y: 362, distance: 44.2
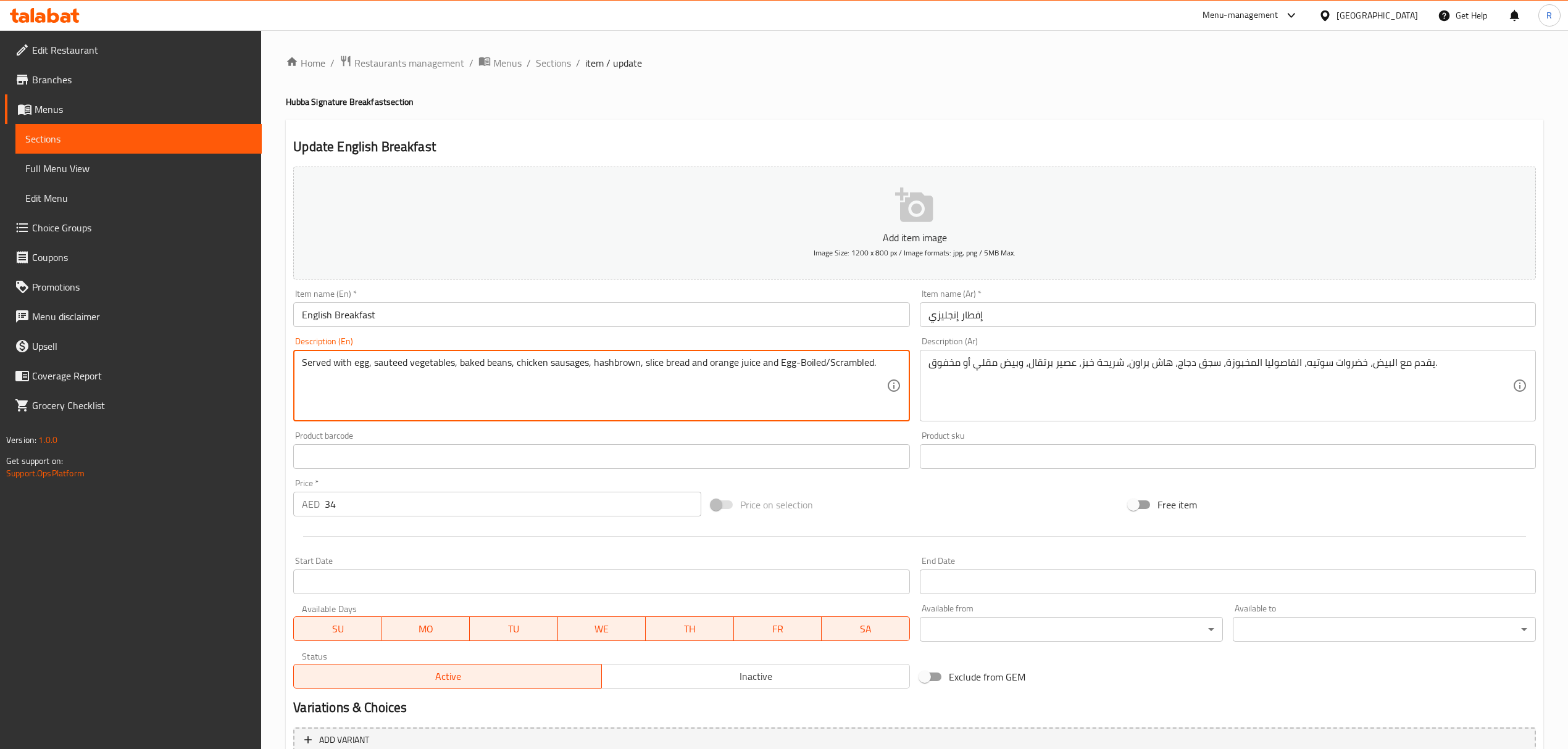
click at [781, 378] on textarea "Served with egg, sauteed vegetables, baked beans, chicken sausages, hashbrown, …" at bounding box center [593, 386] width 584 height 58
drag, startPoint x: 775, startPoint y: 365, endPoint x: 818, endPoint y: 369, distance: 43.2
click at [818, 369] on textarea "Served with egg, sauteed vegetables, baked beans, chicken sausages, hashbrown, …" at bounding box center [593, 386] width 584 height 58
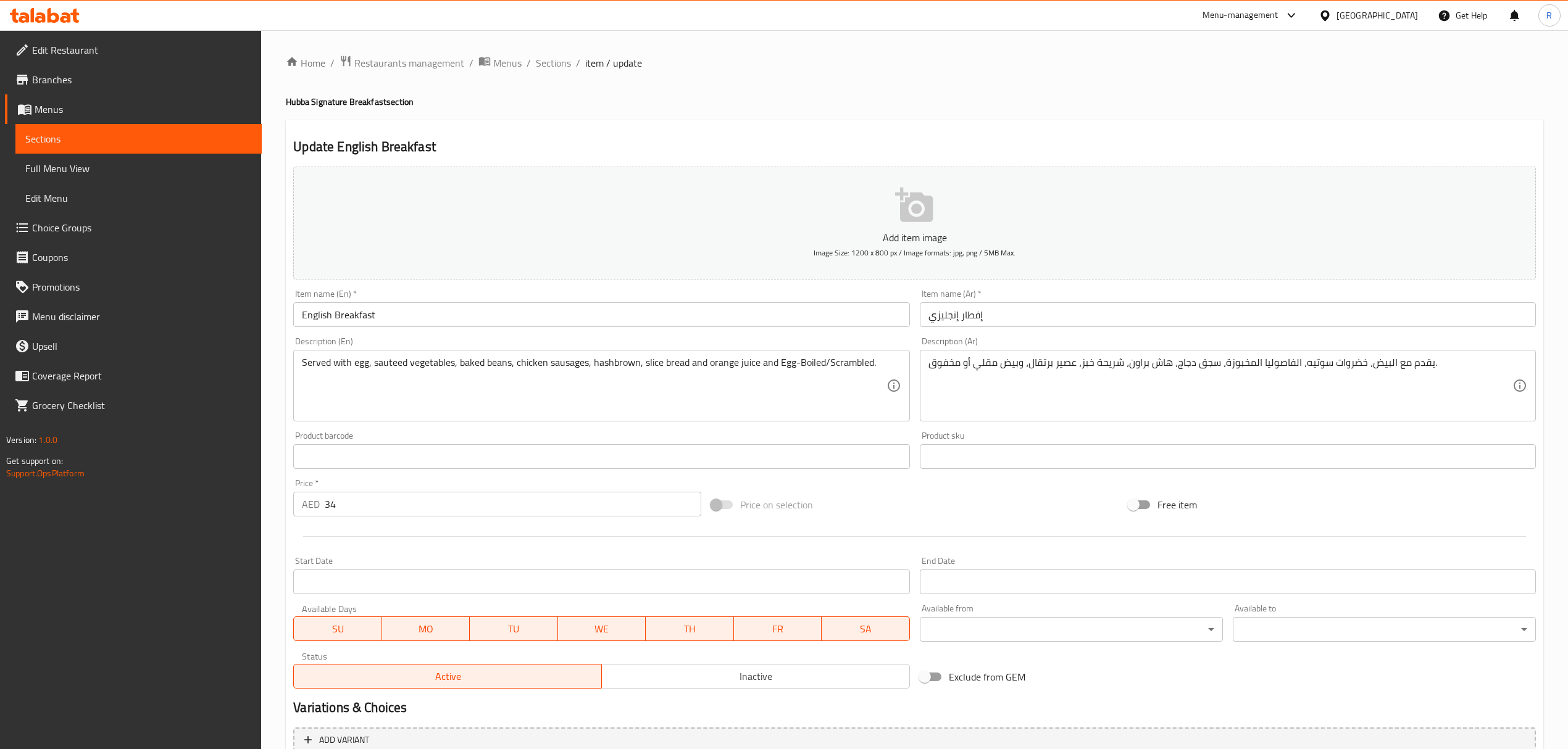
click at [835, 364] on textarea "Served with egg, sauteed vegetables, baked beans, chicken sausages, hashbrown, …" at bounding box center [593, 386] width 584 height 58
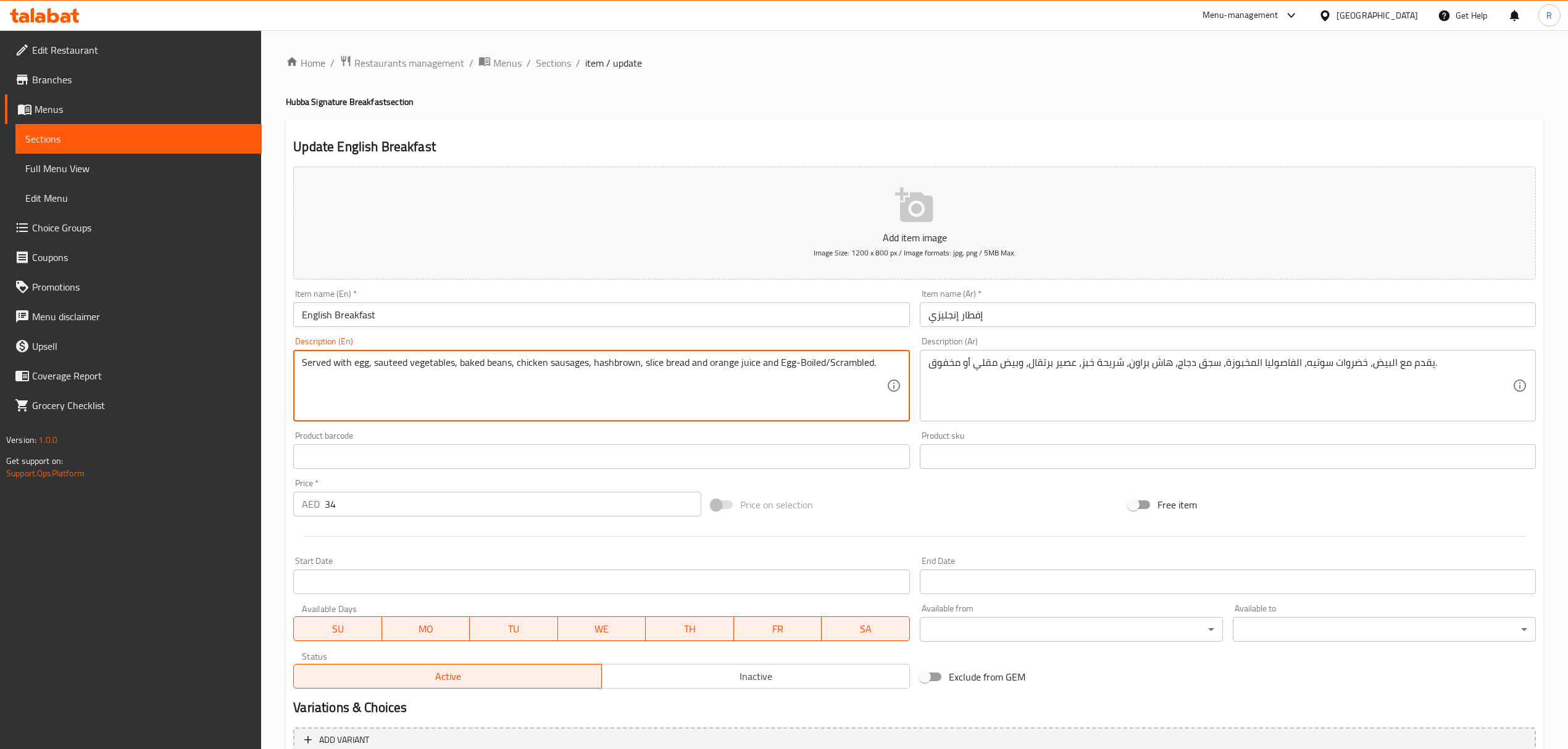
drag, startPoint x: 825, startPoint y: 364, endPoint x: 867, endPoint y: 360, distance: 42.2
click at [867, 360] on textarea "Served with egg, sauteed vegetables, baked beans, chicken sausages, hashbrown, …" at bounding box center [593, 386] width 584 height 58
click at [539, 57] on span "Sections" at bounding box center [553, 63] width 35 height 15
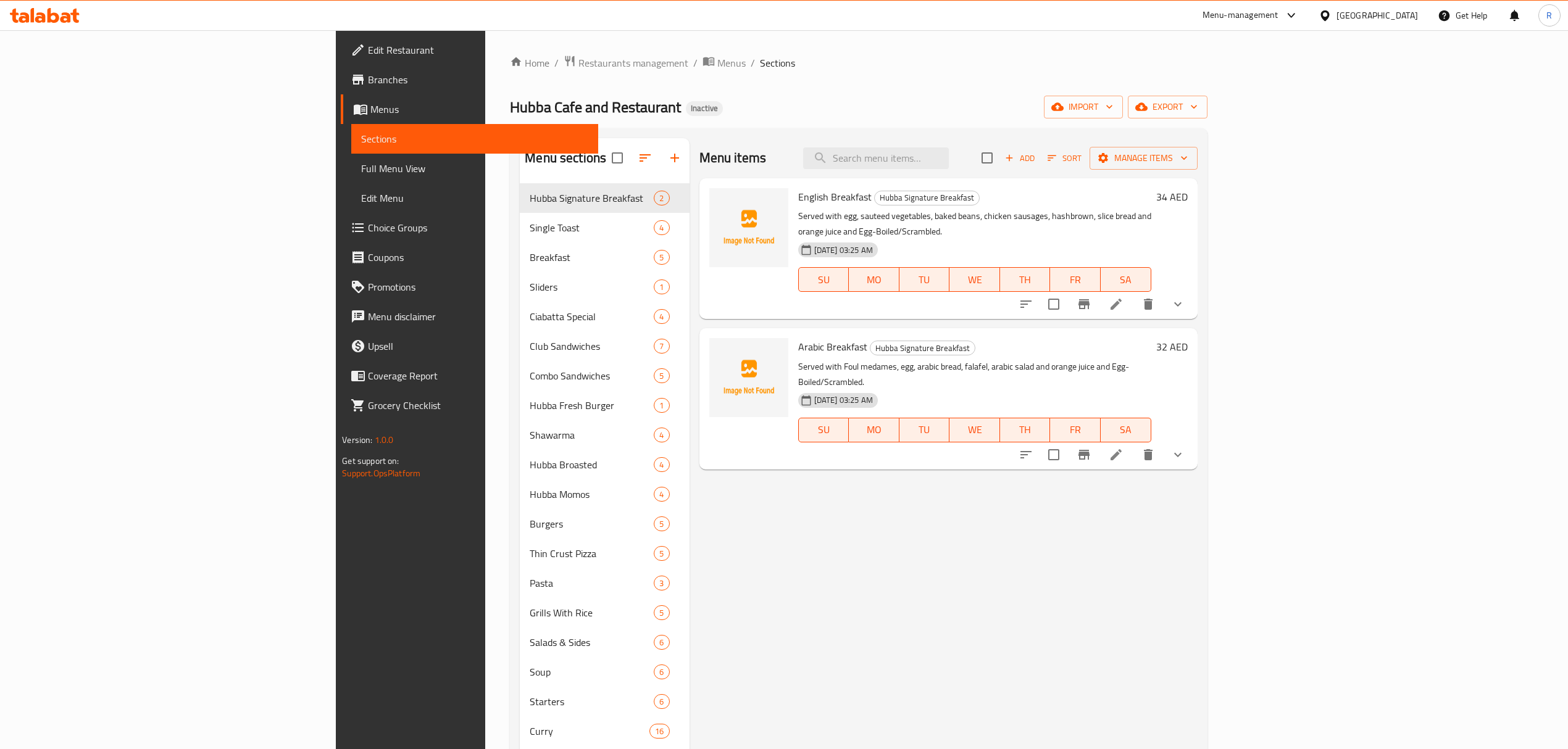
click at [1192, 289] on button "show more" at bounding box center [1178, 304] width 30 height 30
click at [1183, 299] on icon "show more" at bounding box center [1176, 305] width 13 height 13
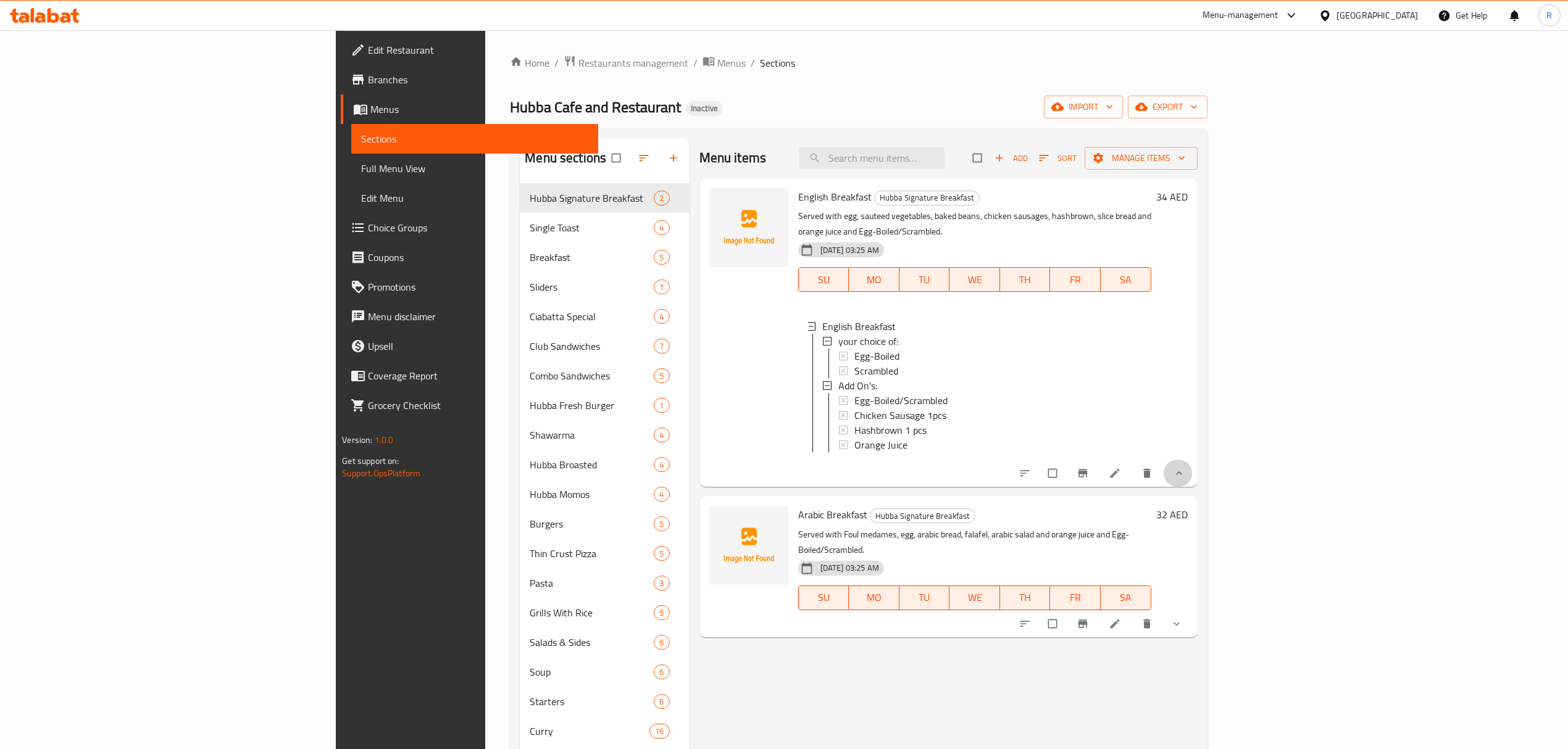
click at [1192, 464] on button "show more" at bounding box center [1178, 473] width 30 height 27
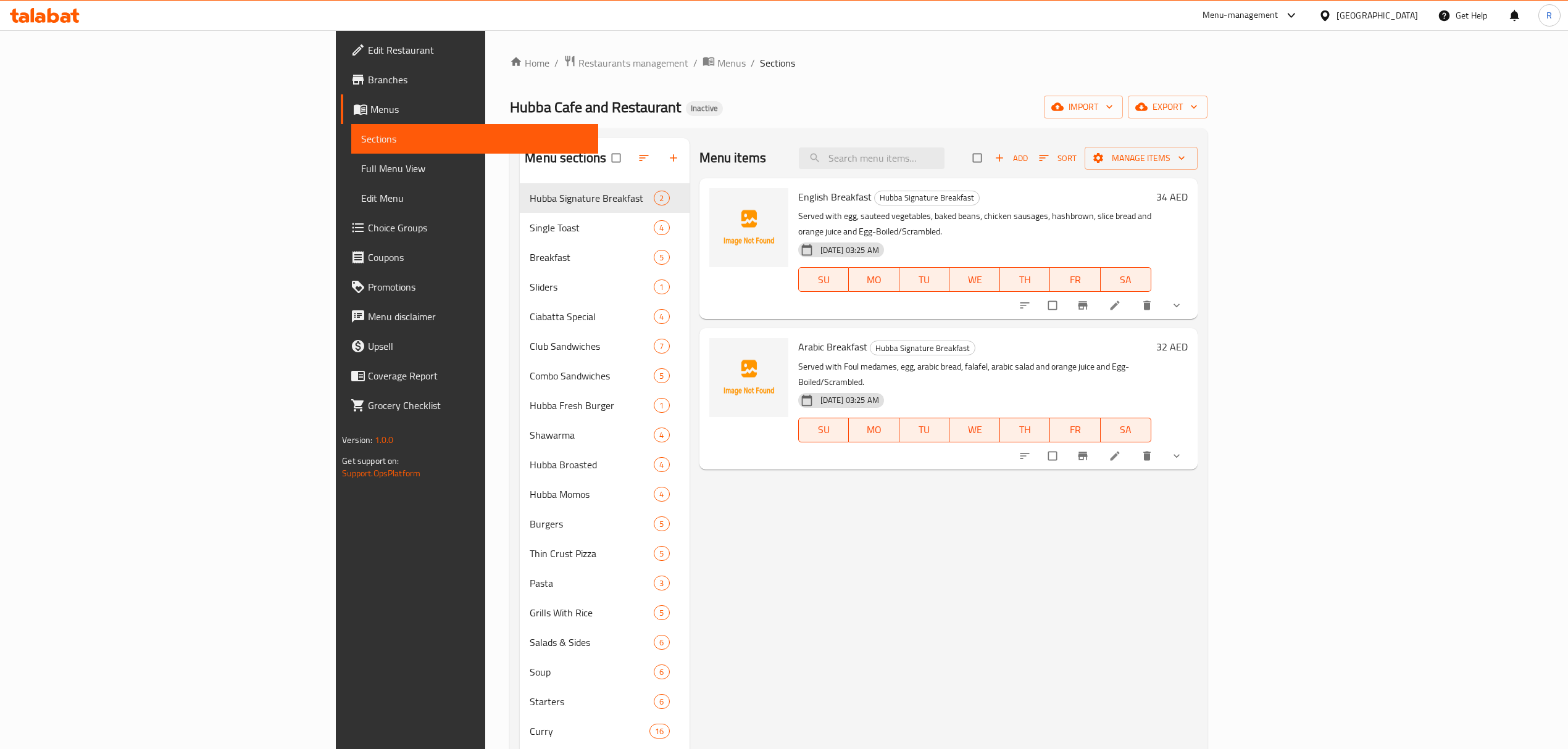
click at [1192, 442] on button "show more" at bounding box center [1178, 456] width 30 height 27
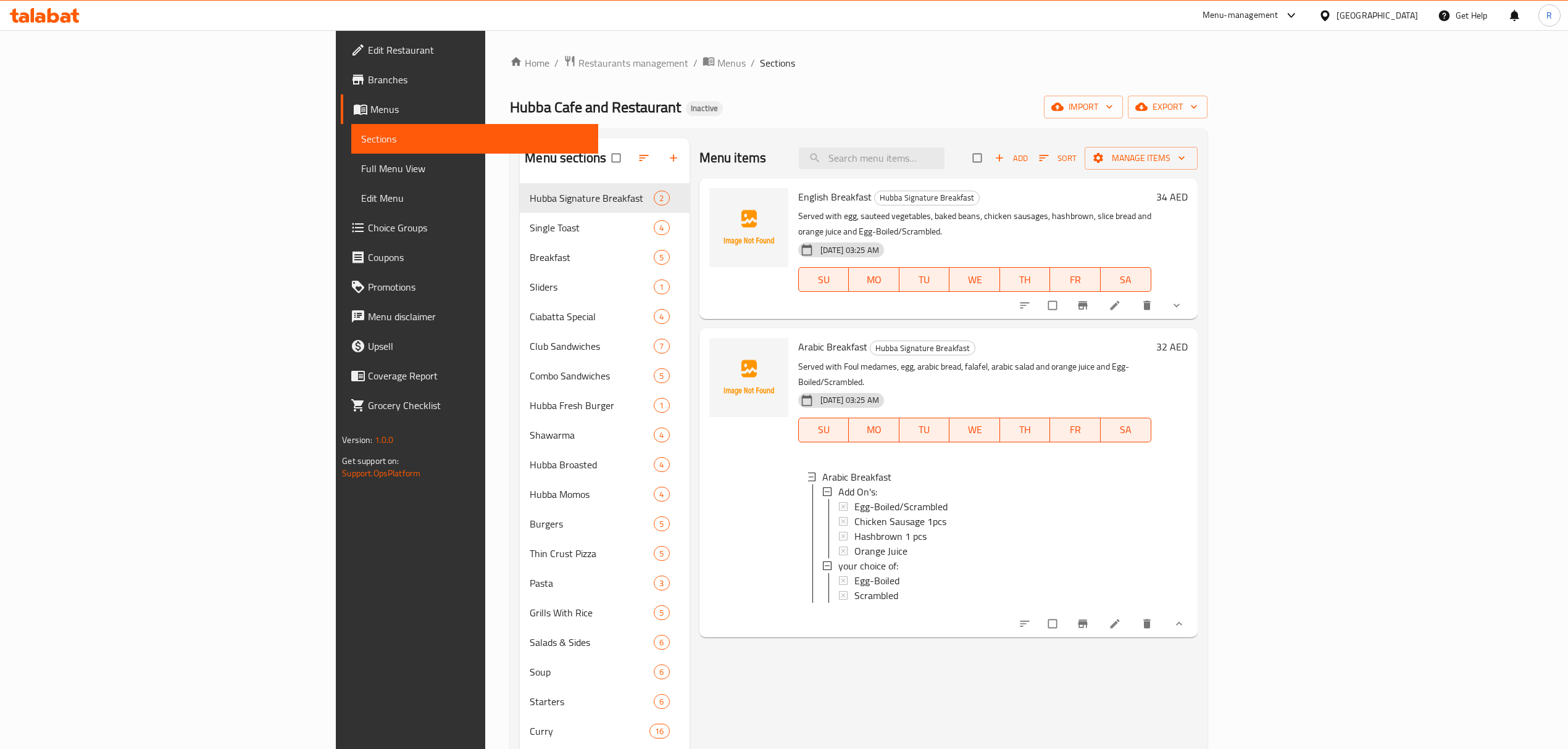
click at [1192, 610] on button "show more" at bounding box center [1178, 623] width 30 height 27
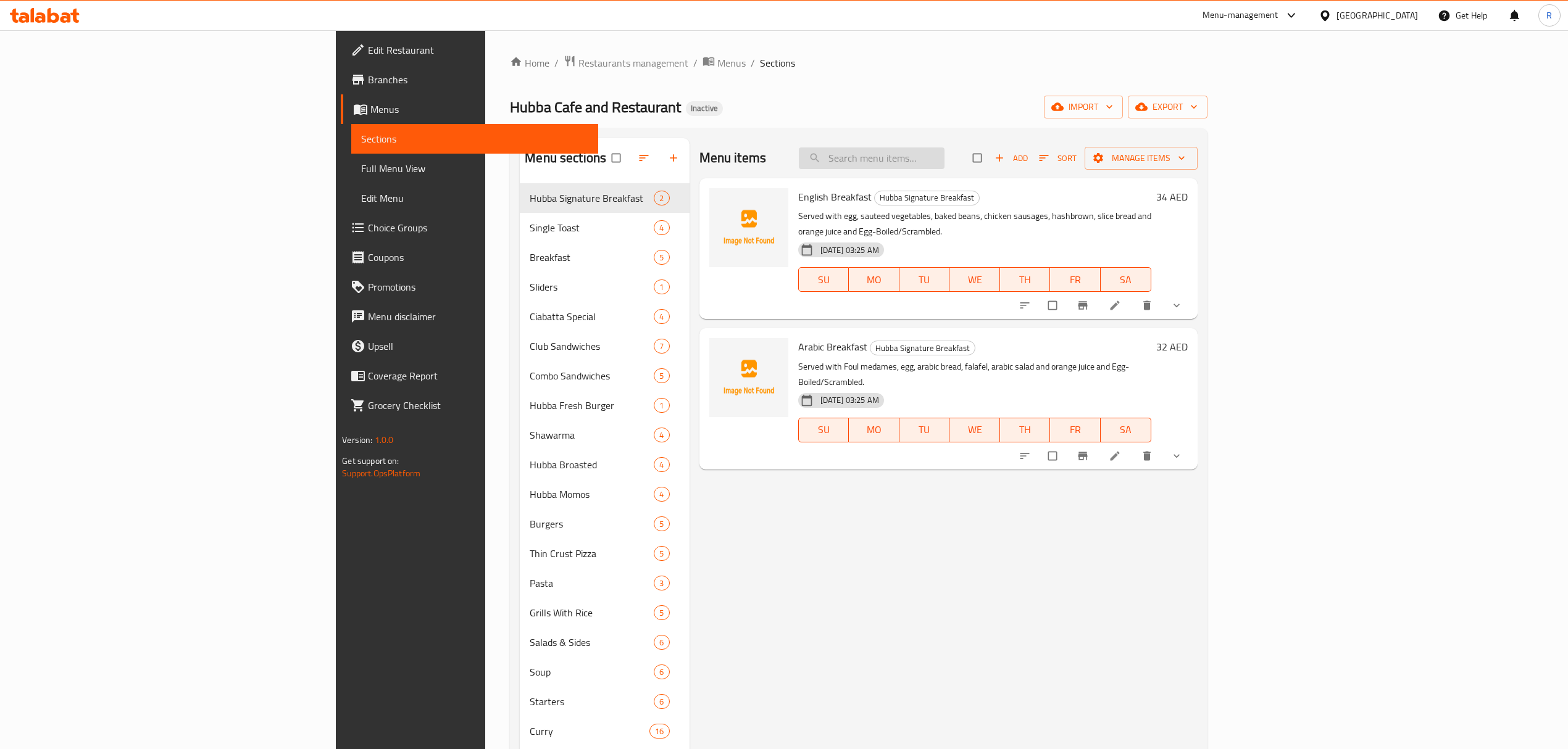
click at [944, 164] on input "search" at bounding box center [871, 158] width 145 height 22
paste input "Potato Wedges"
type input "Potato Wedges"
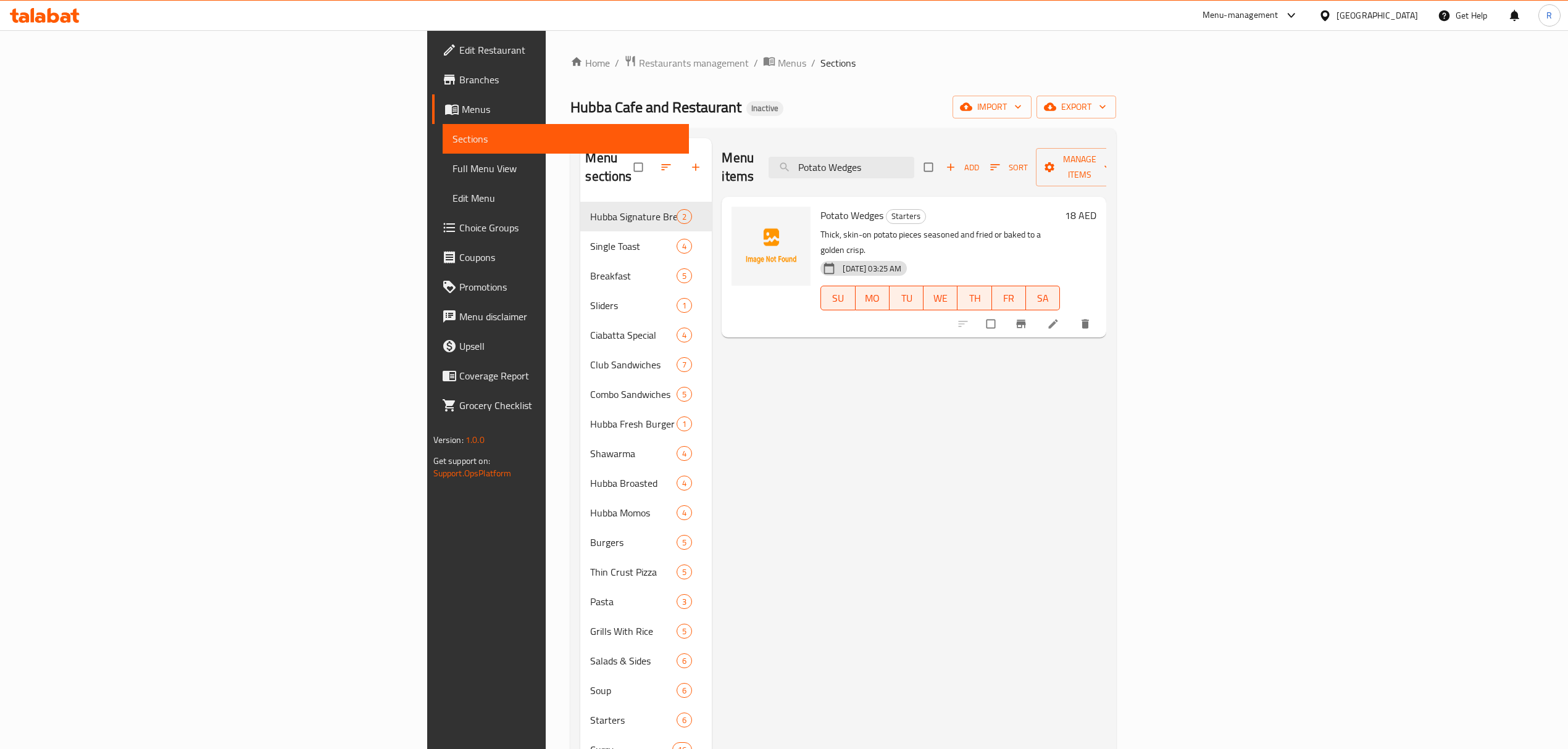
click at [1058, 320] on icon at bounding box center [1053, 324] width 9 height 9
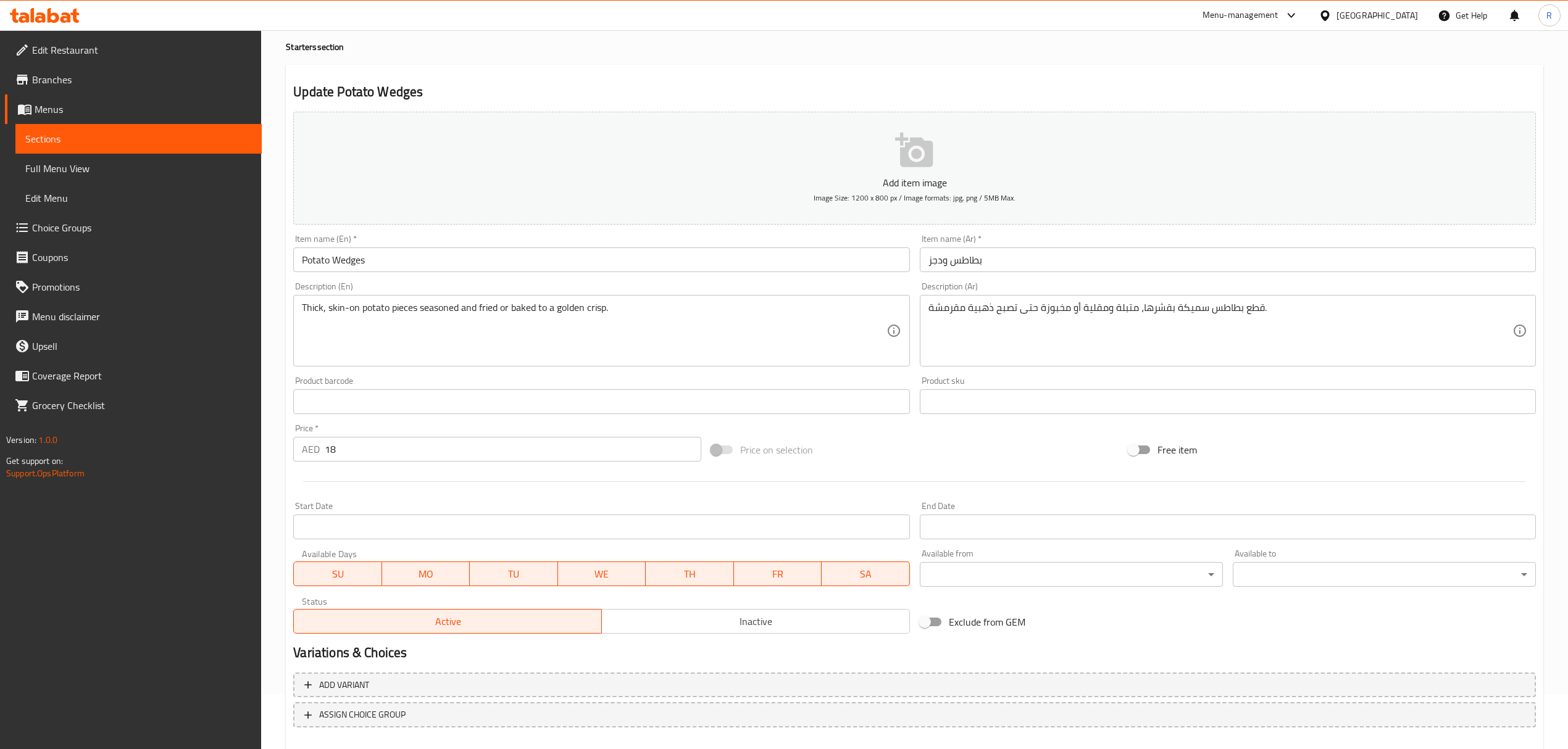
scroll to position [122, 0]
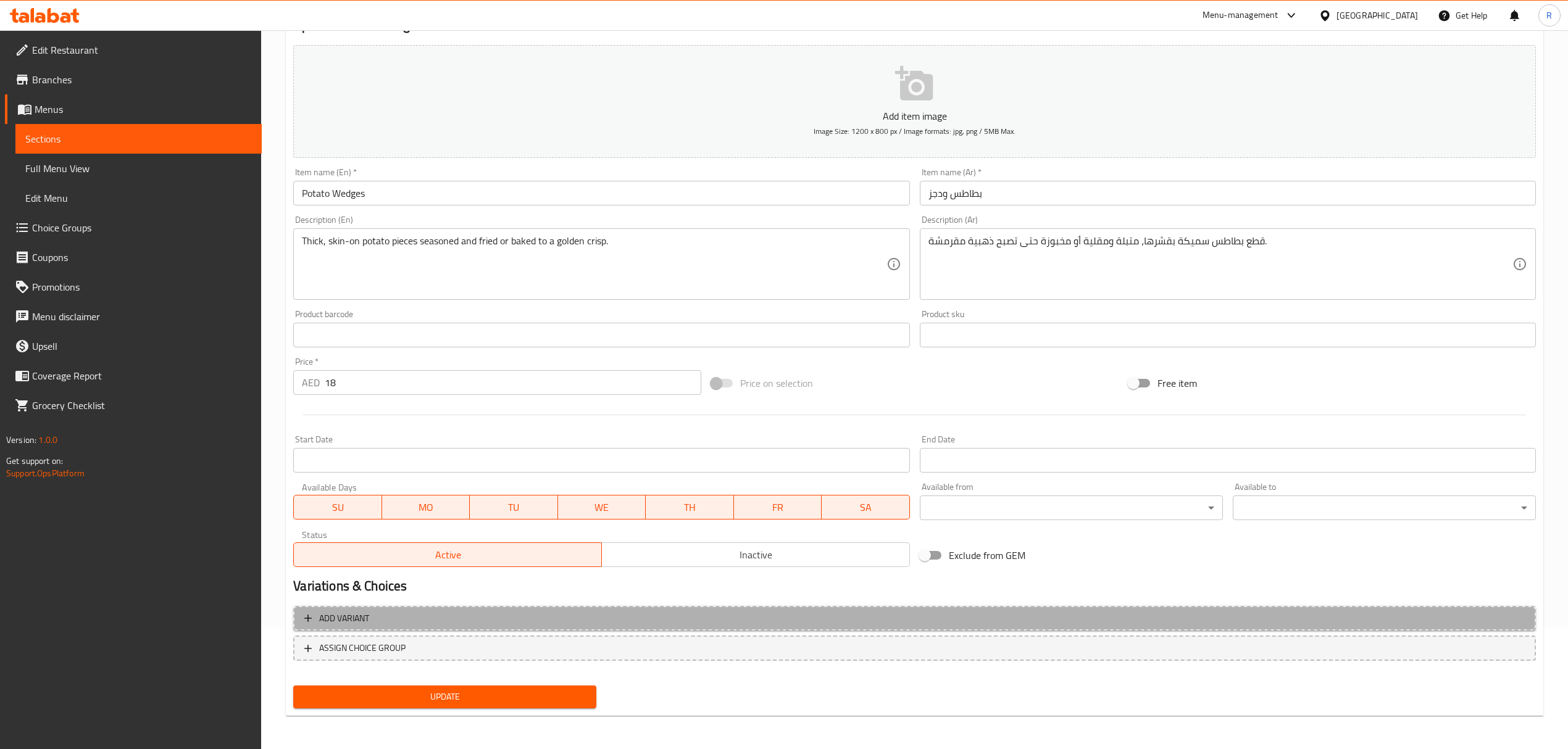
click at [640, 613] on span "Add variant" at bounding box center [914, 618] width 1220 height 15
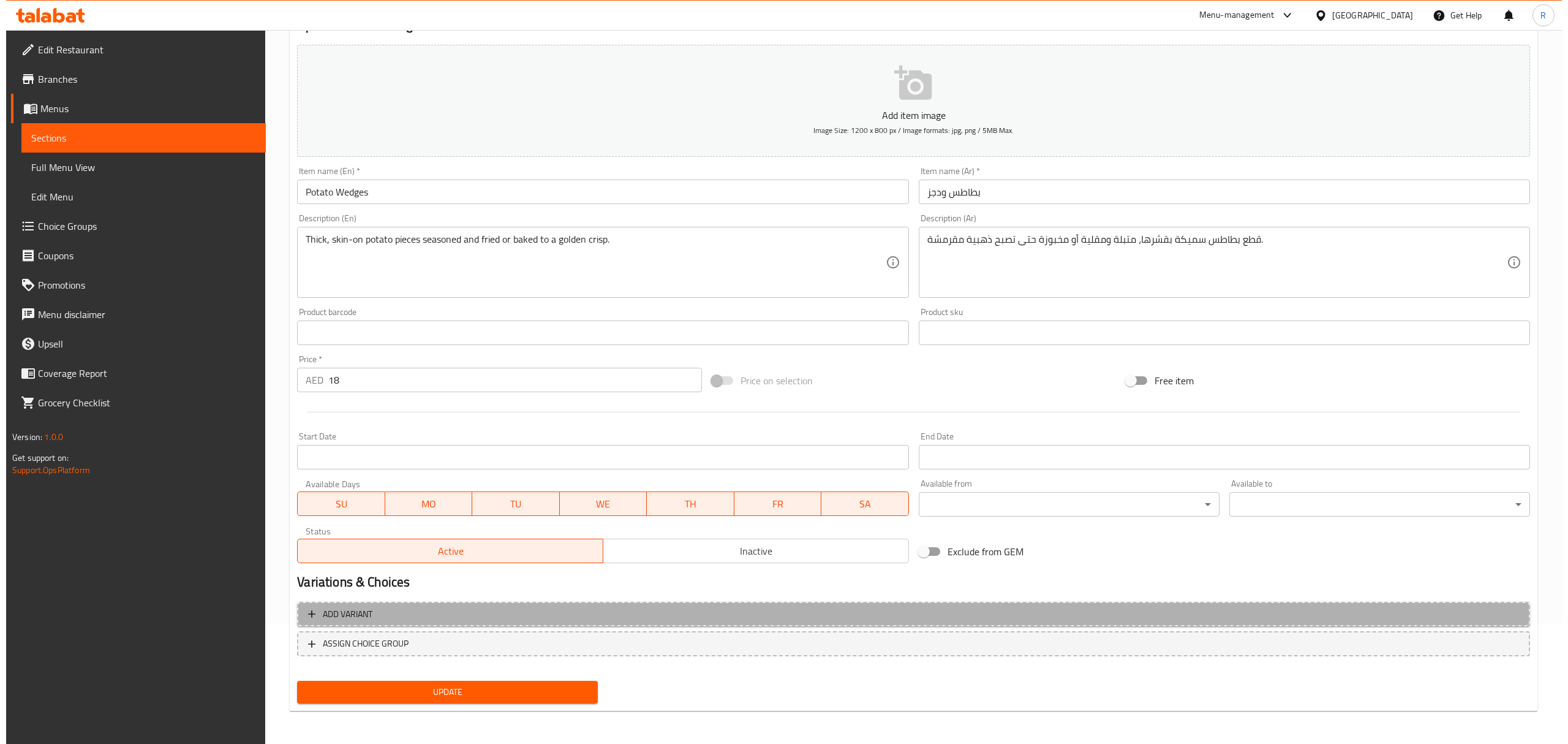
scroll to position [115, 0]
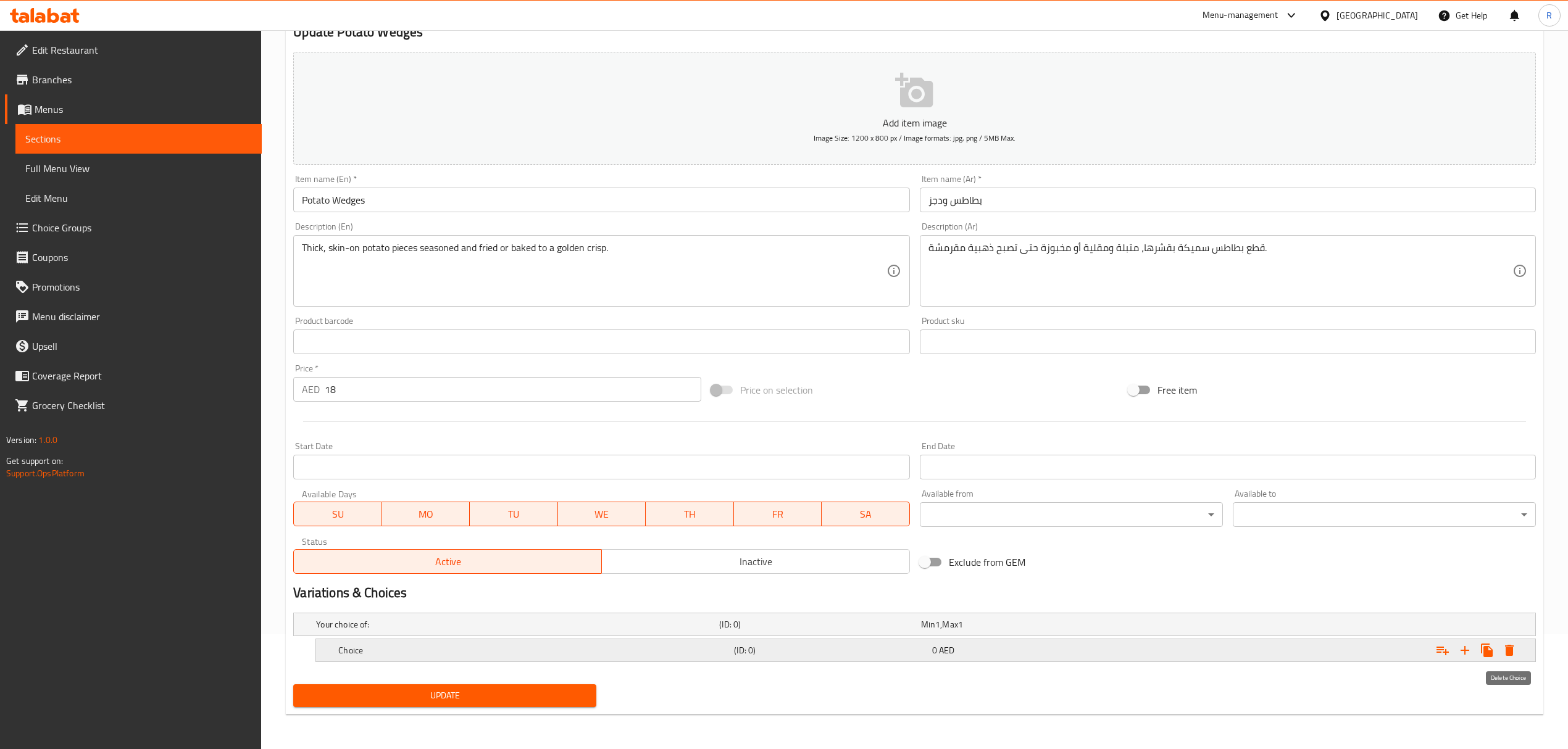
click at [1514, 649] on icon "Expand" at bounding box center [1509, 650] width 15 height 15
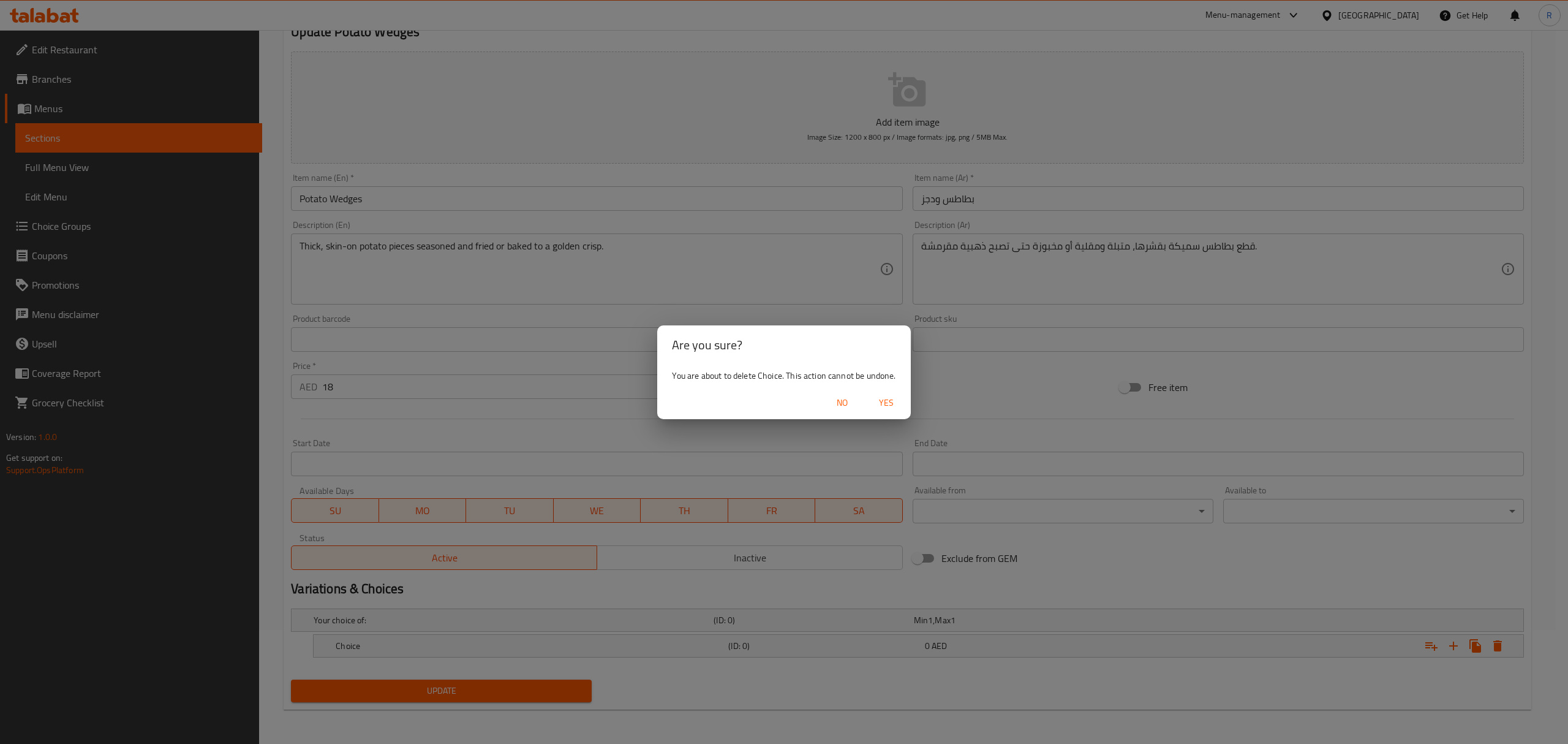
click at [882, 399] on span "Yes" at bounding box center [887, 403] width 30 height 15
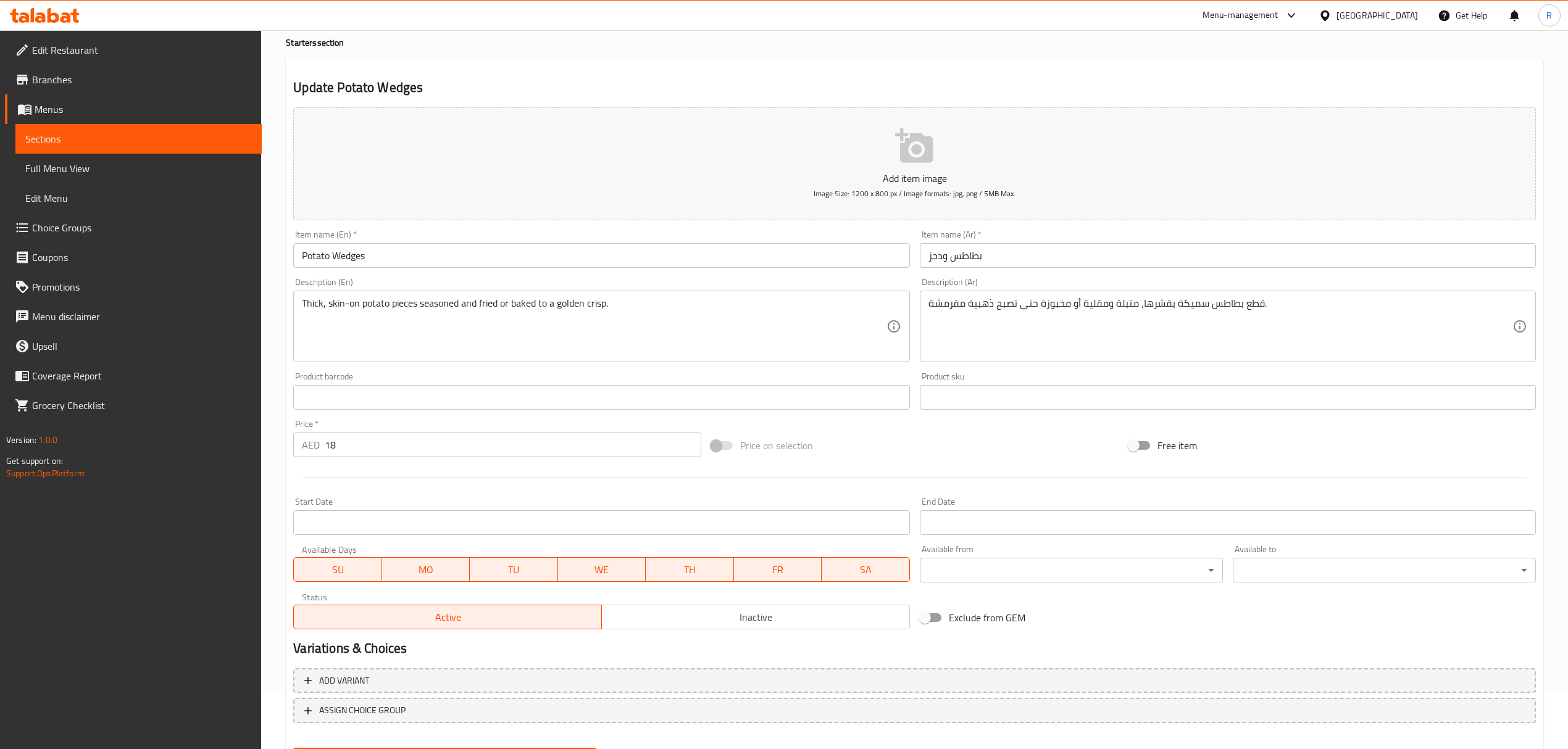
scroll to position [0, 0]
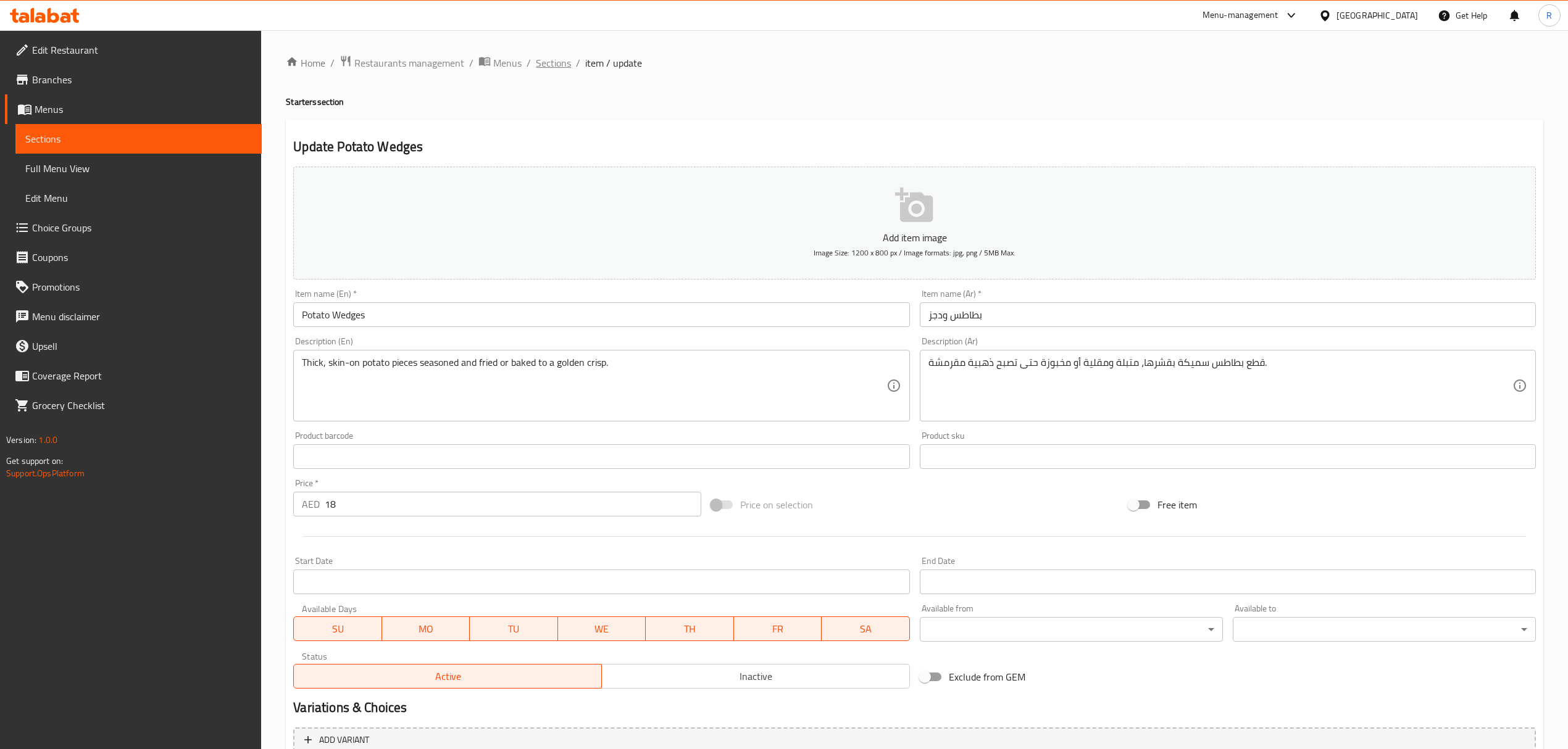
click at [561, 70] on span "Sections" at bounding box center [553, 63] width 35 height 15
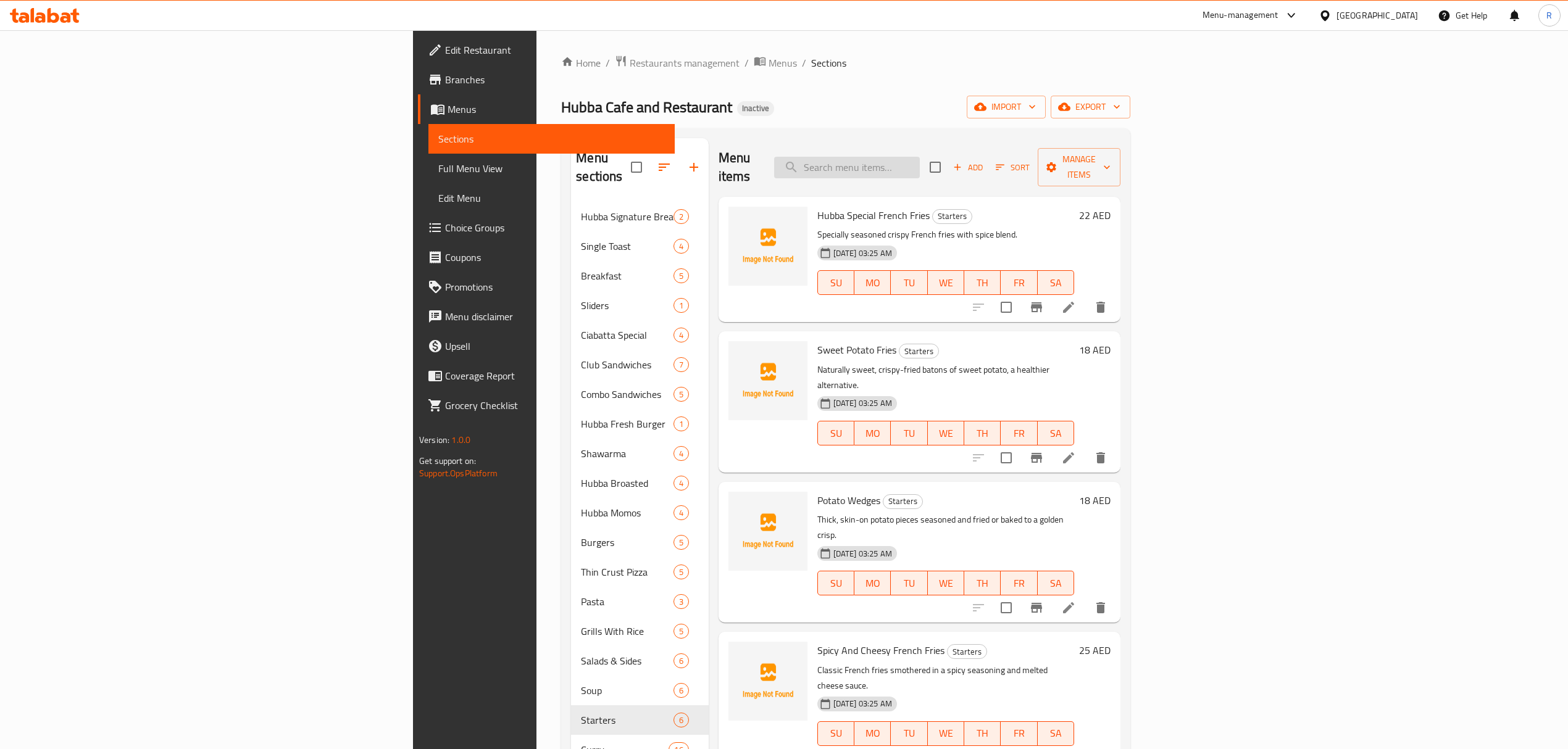
click at [920, 156] on input "search" at bounding box center [847, 167] width 145 height 22
paste input "Potato Wedges"
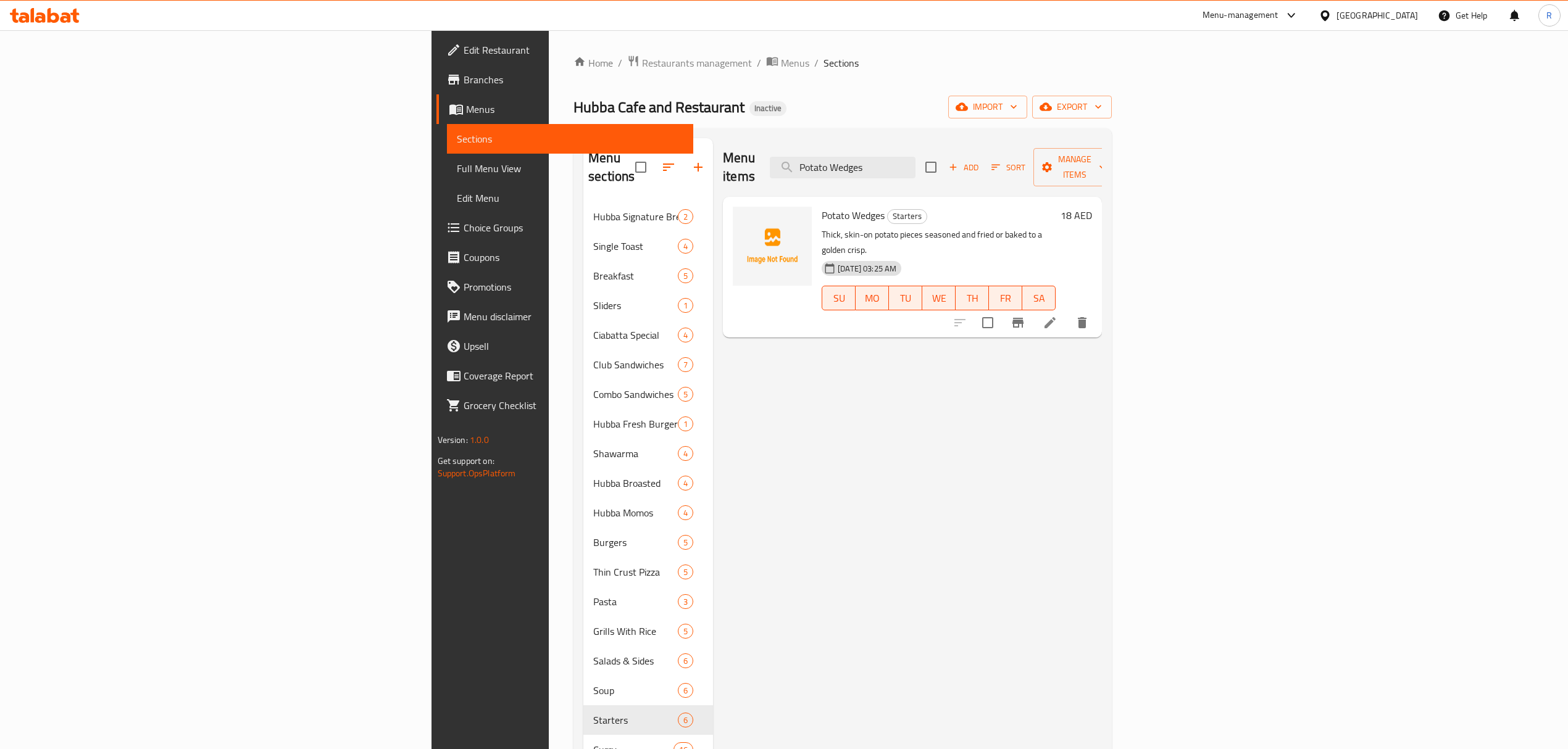
type input "Potato Wedges"
click at [463, 221] on span "Choice Groups" at bounding box center [573, 227] width 220 height 15
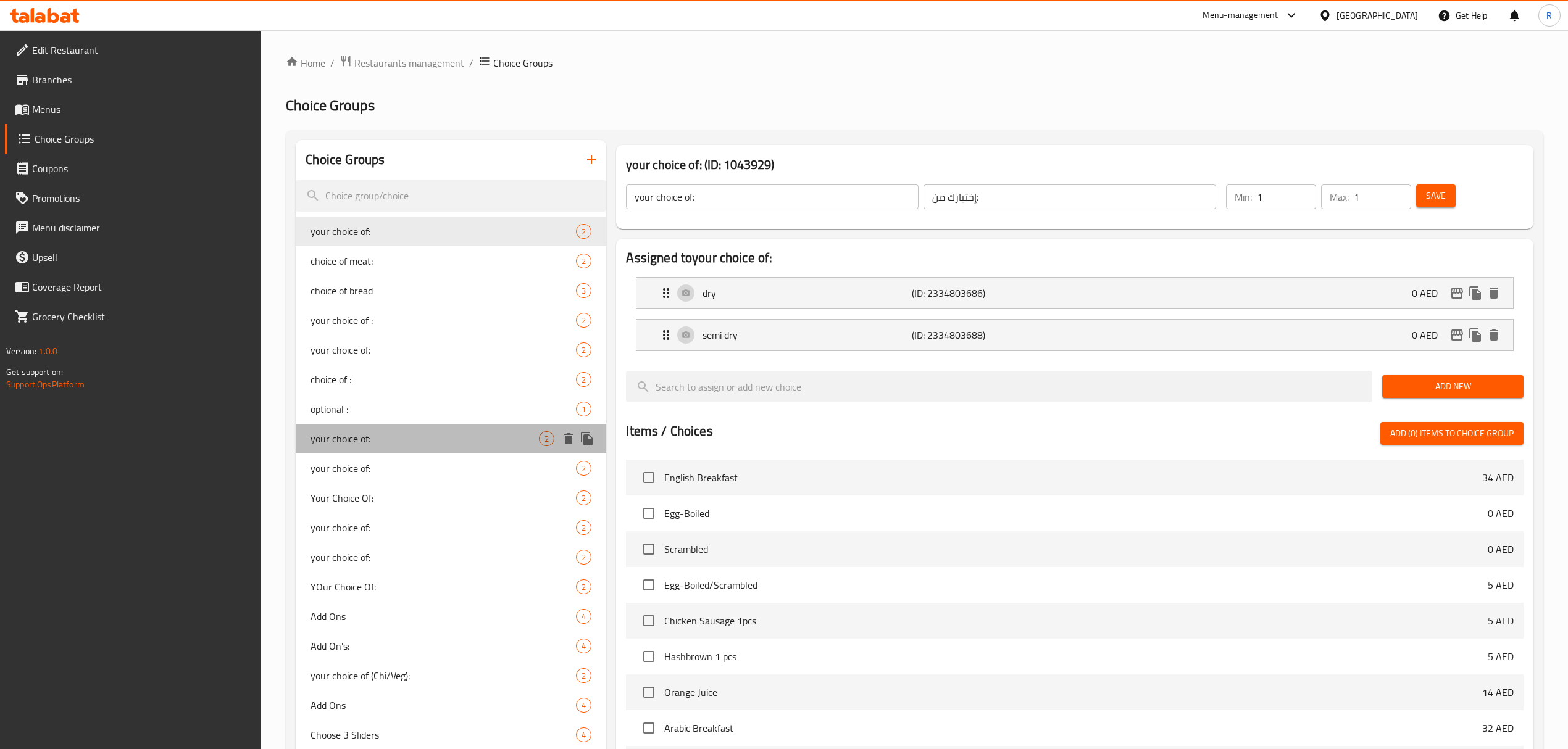
click at [426, 430] on div "your choice of: 2" at bounding box center [451, 439] width 310 height 30
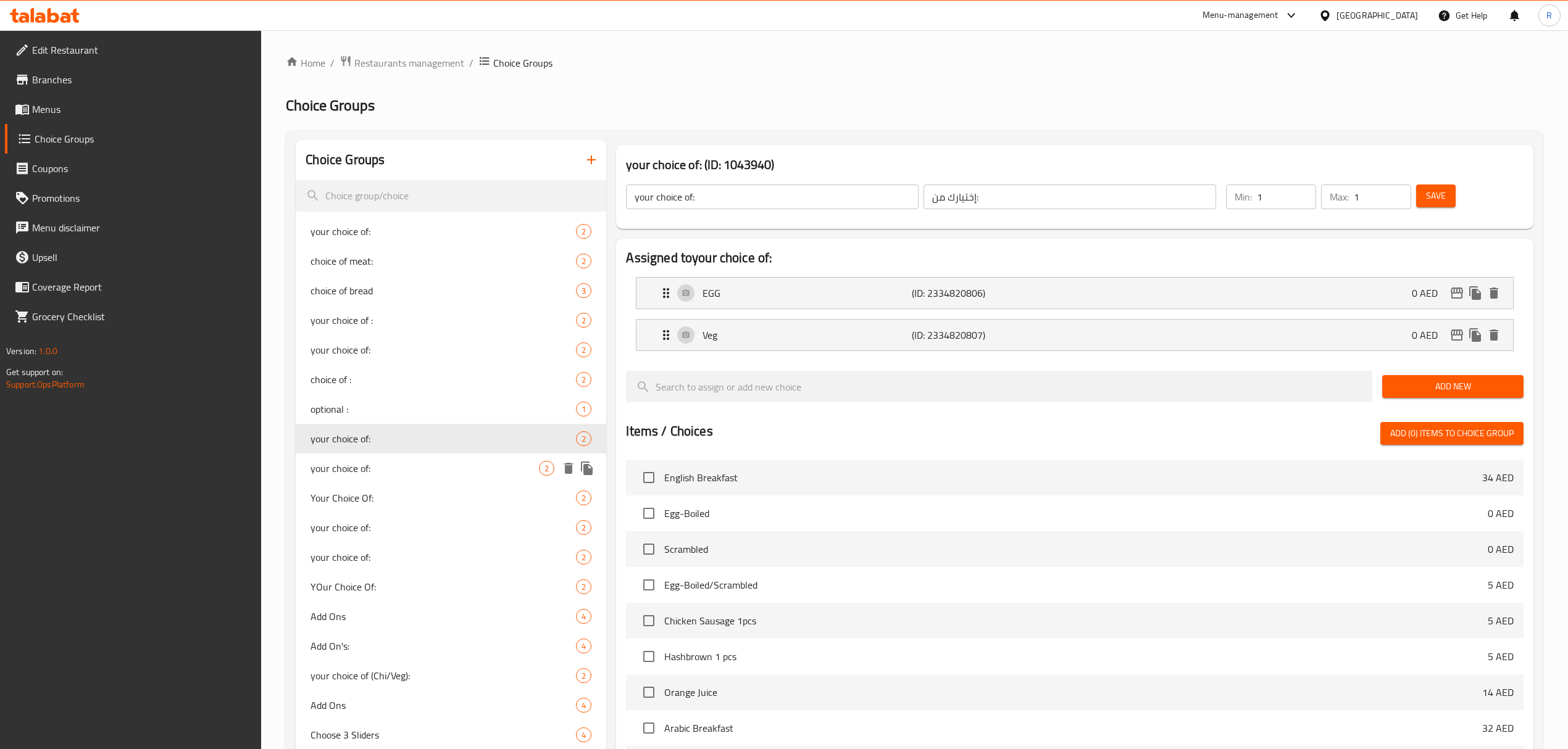
click at [433, 464] on span "your choice of:" at bounding box center [424, 468] width 228 height 15
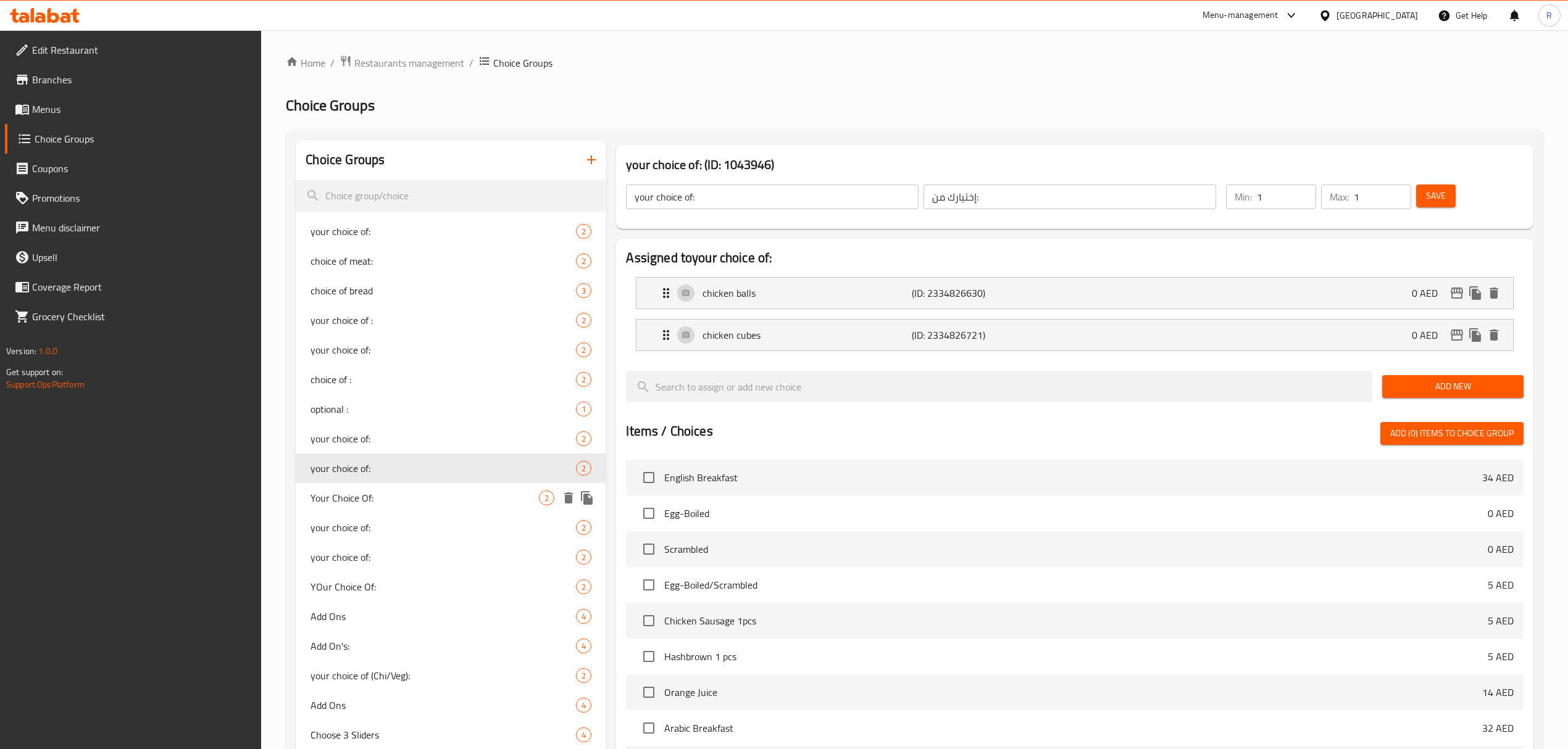
click at [443, 496] on span "Your Choice Of:" at bounding box center [424, 497] width 228 height 15
type input "Your Choice Of:"
type input "إختيارك من:"
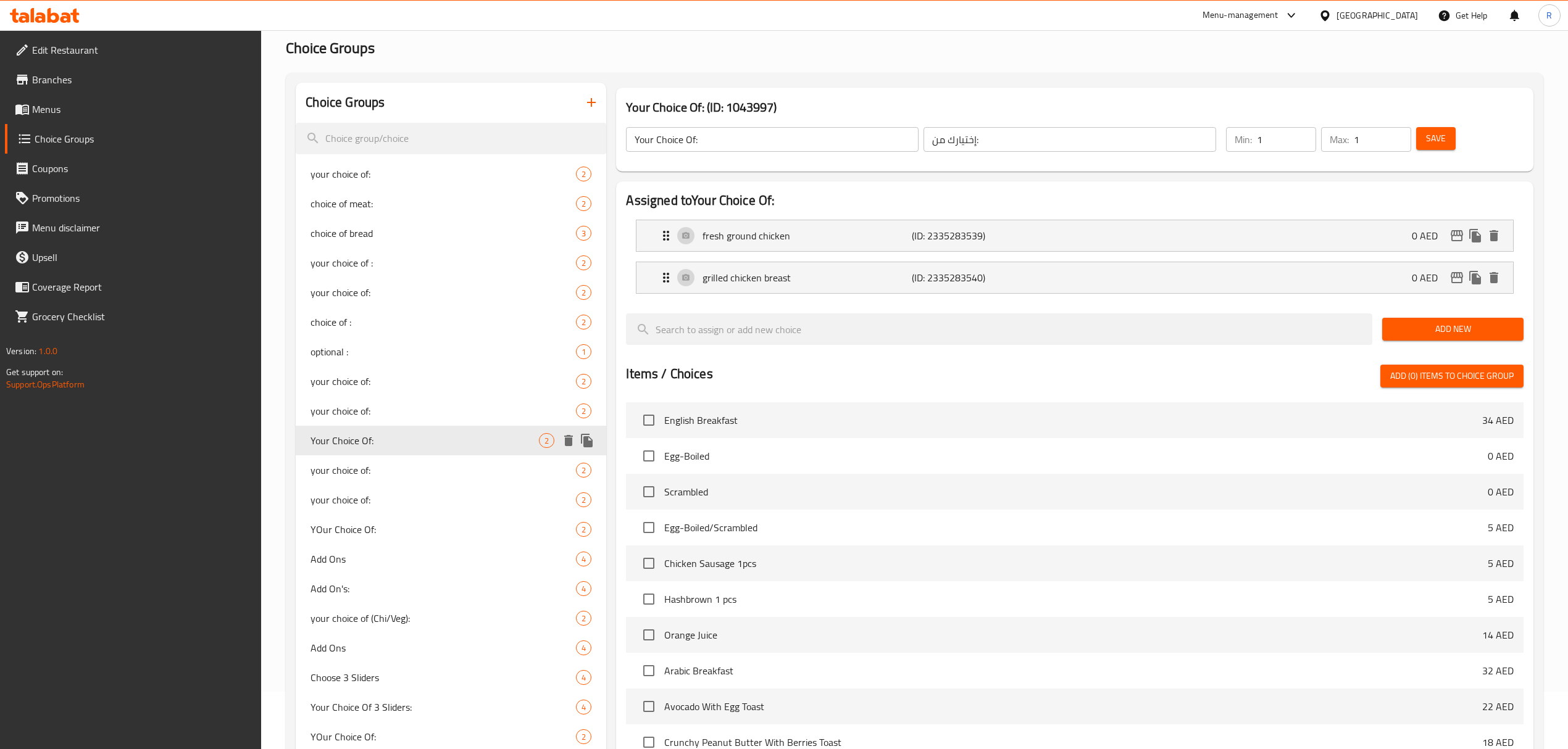
scroll to position [247, 0]
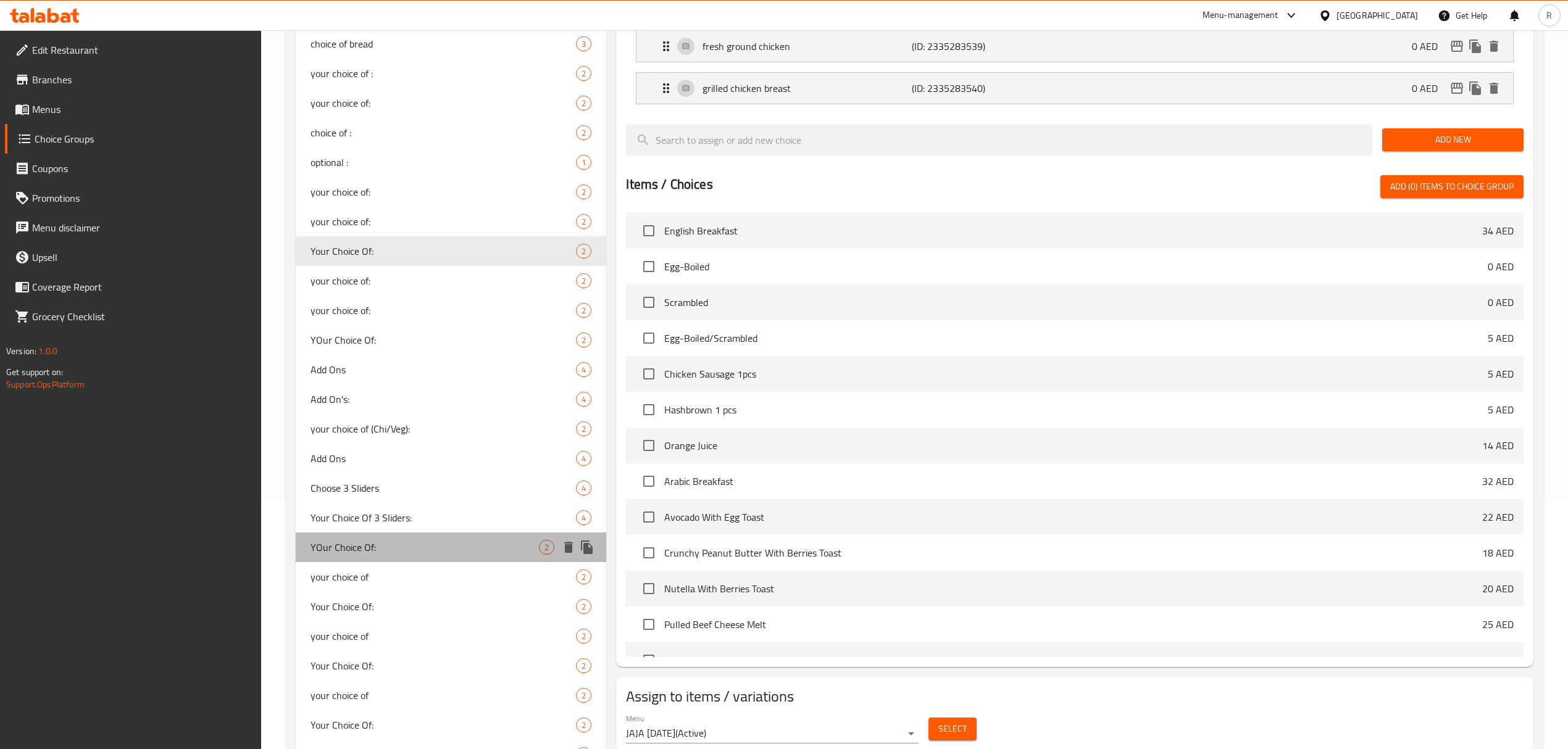
click at [440, 543] on span "YOur Choice Of:" at bounding box center [424, 547] width 228 height 15
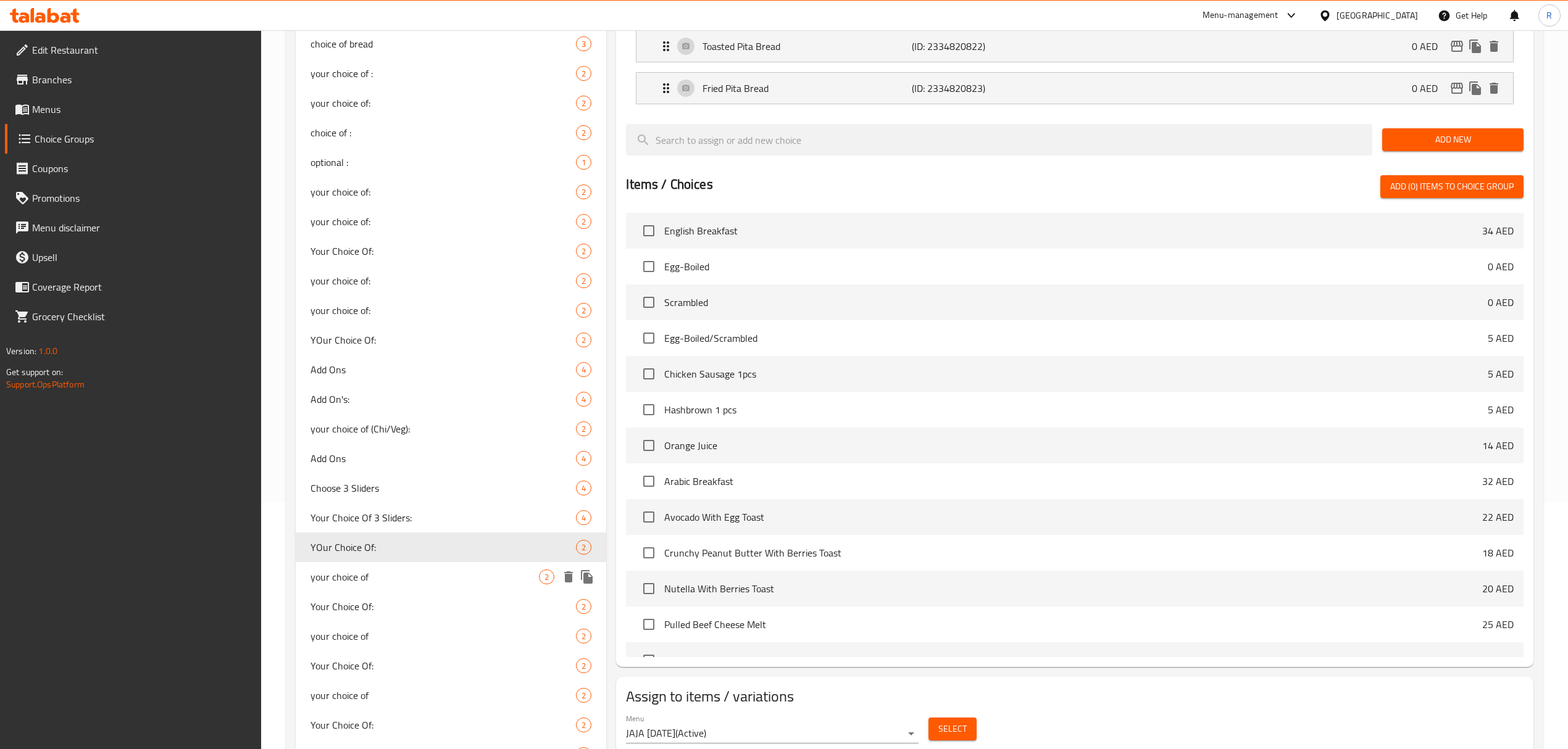
click at [440, 577] on span "your choice of" at bounding box center [424, 577] width 228 height 15
type input "your choice of"
type input "أختيارك من"
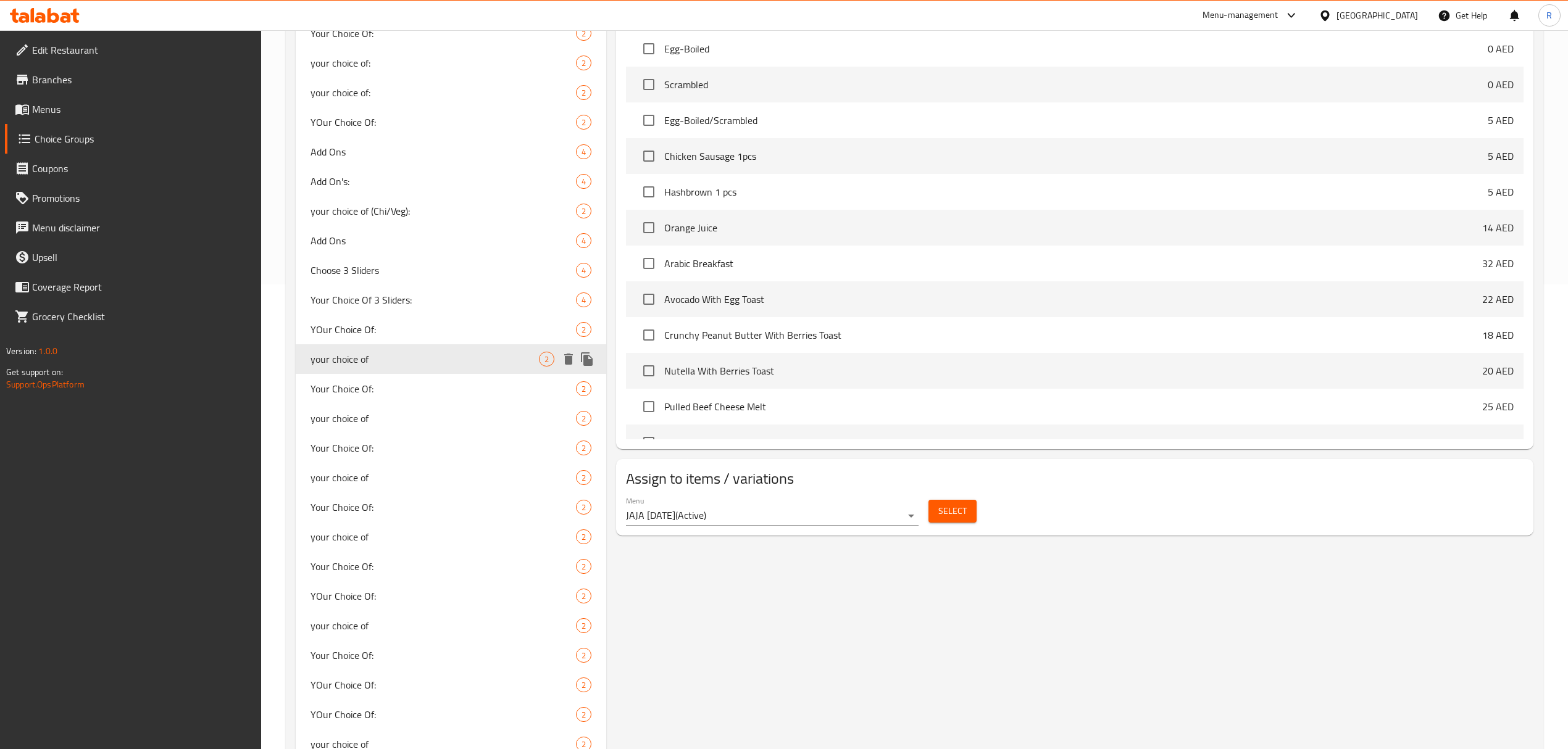
scroll to position [494, 0]
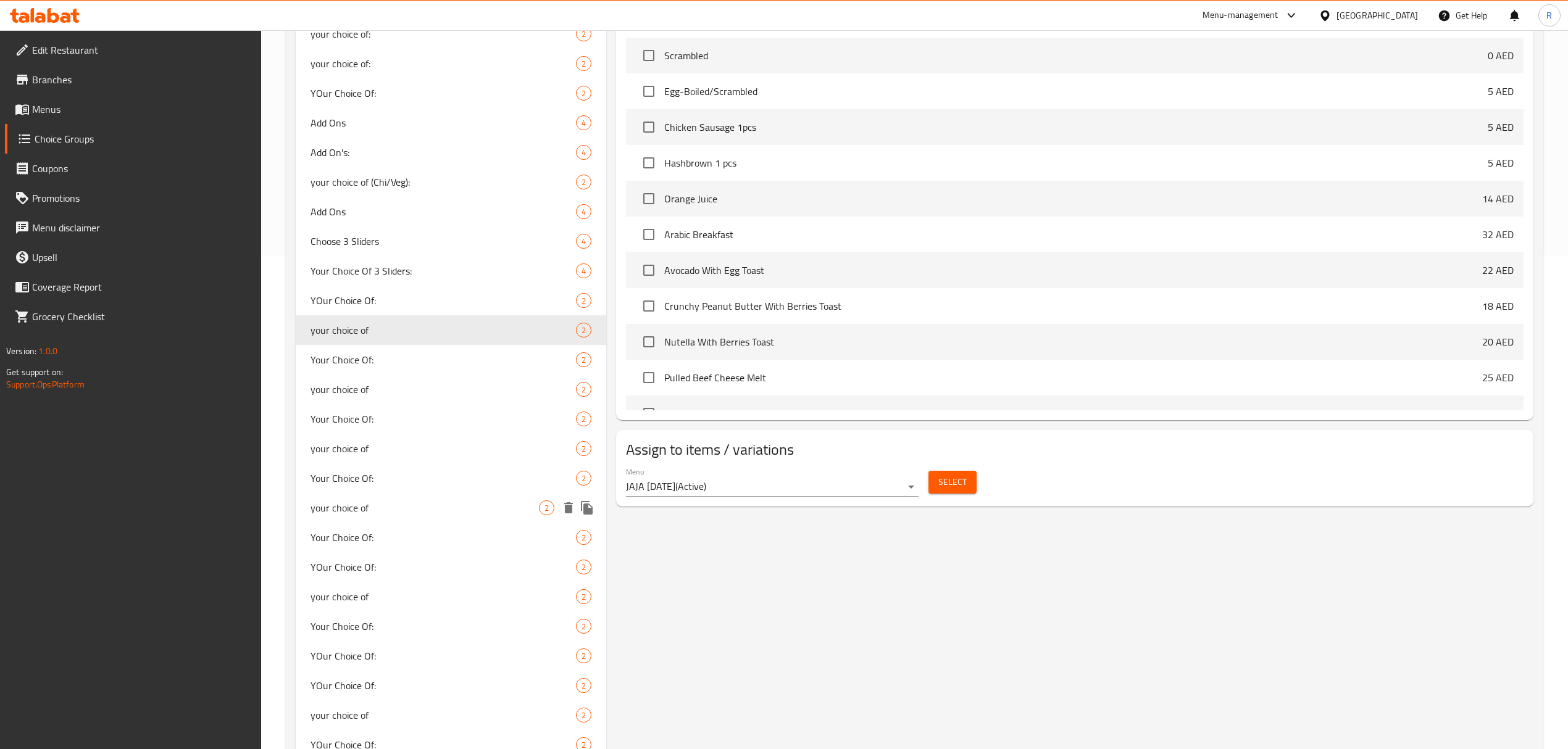
click at [427, 521] on div "your choice of 2" at bounding box center [451, 508] width 310 height 30
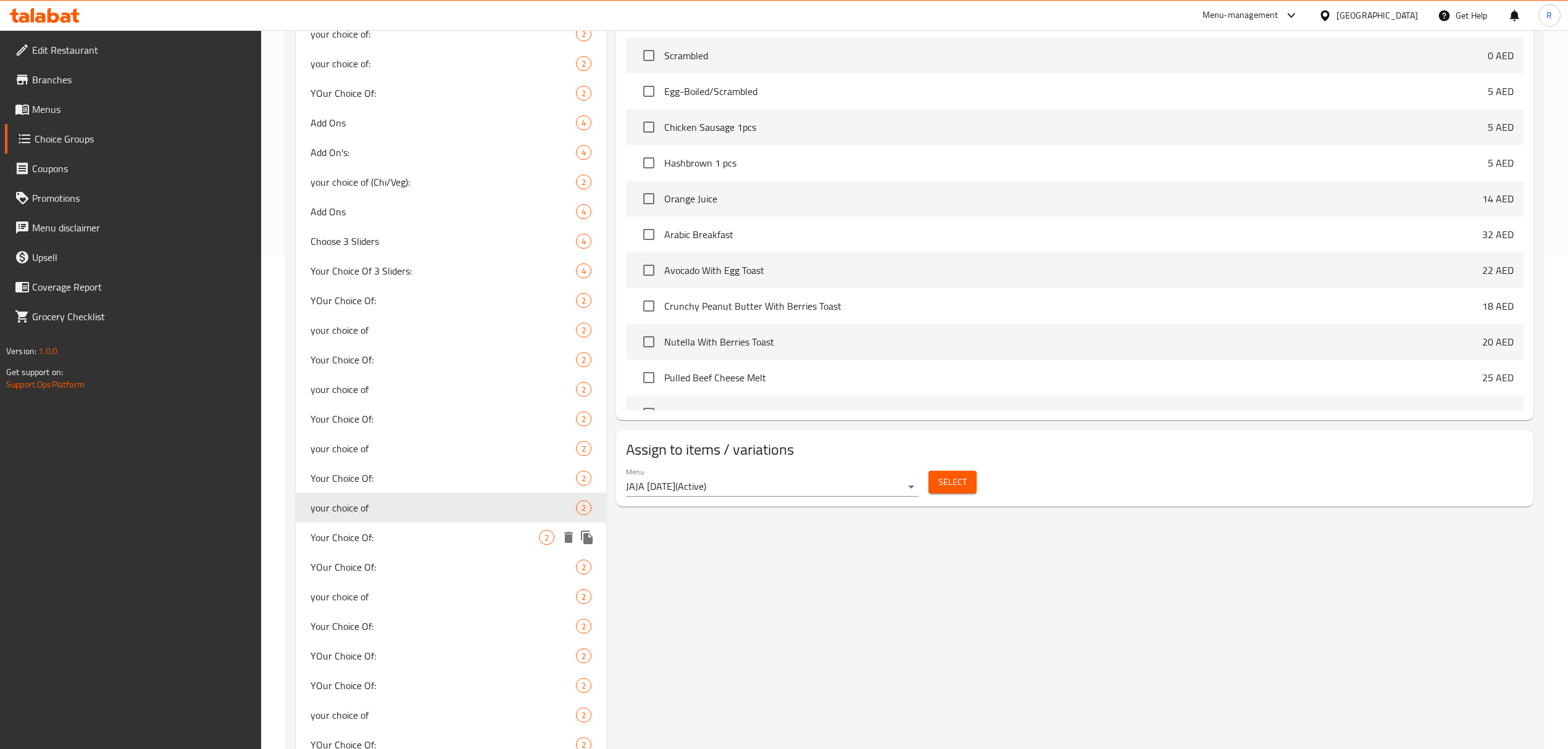
click at [427, 541] on span "Your Choice Of:" at bounding box center [424, 537] width 228 height 15
type input "Your Choice Of:"
type input "إختيارك من:"
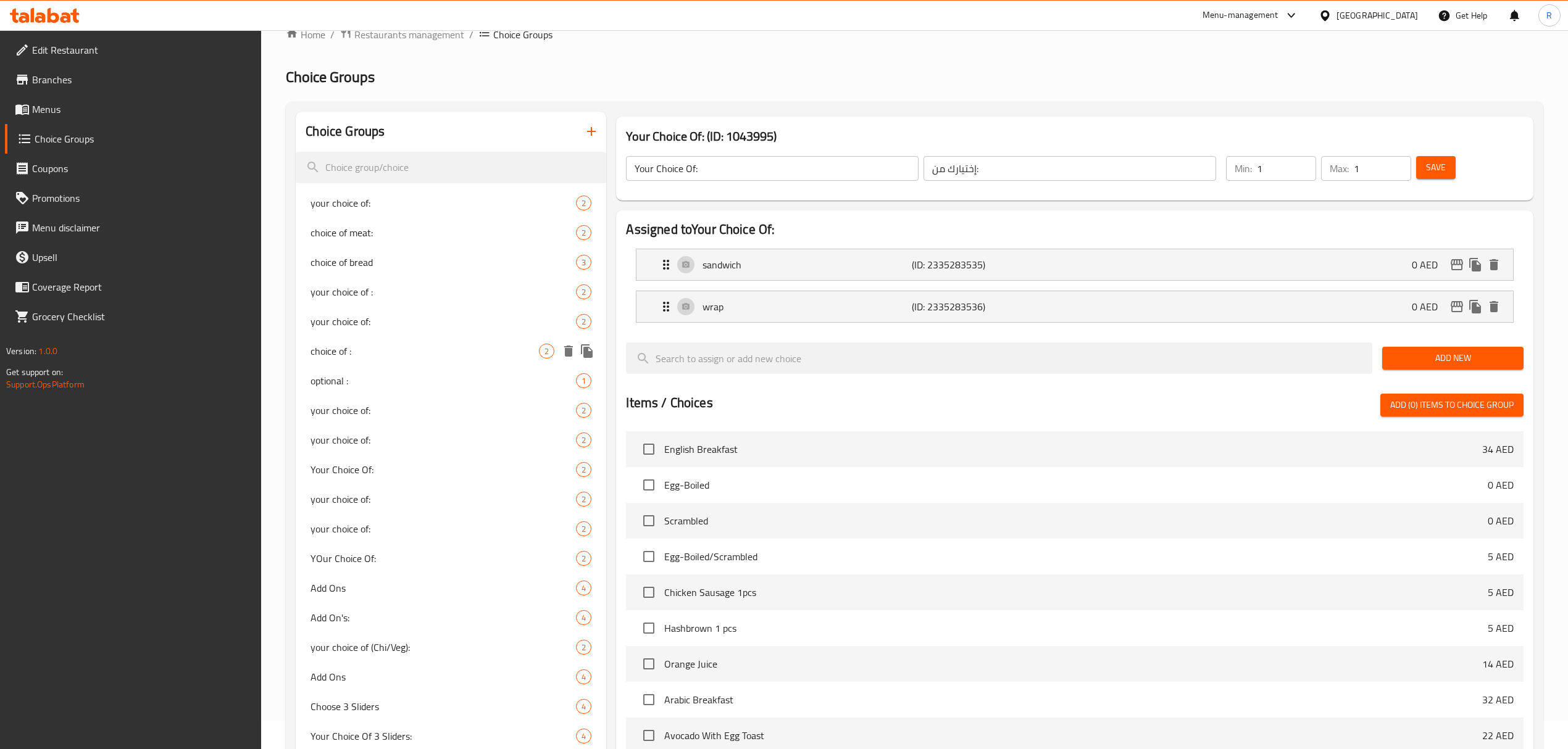
scroll to position [0, 0]
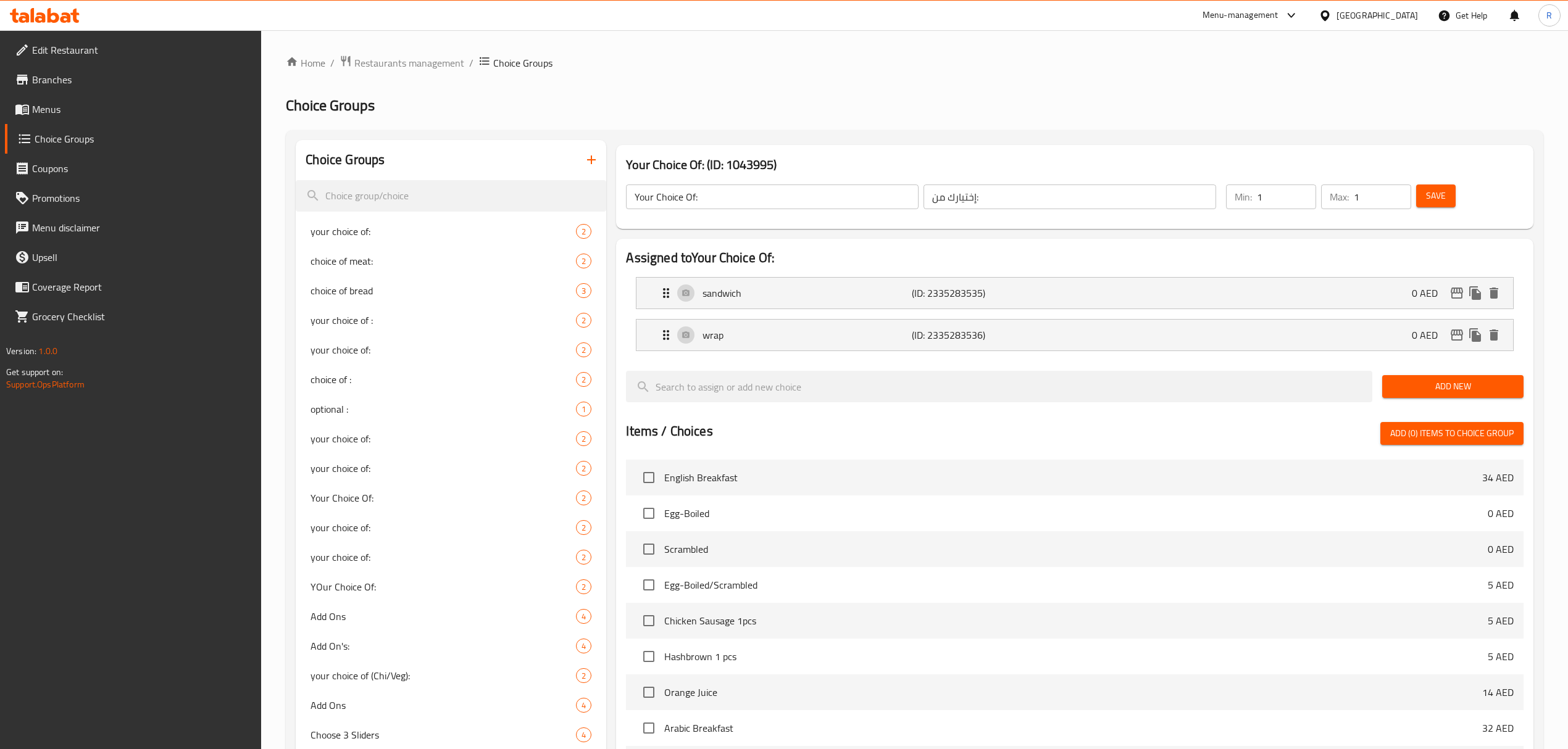
click at [590, 152] on button "button" at bounding box center [591, 159] width 30 height 30
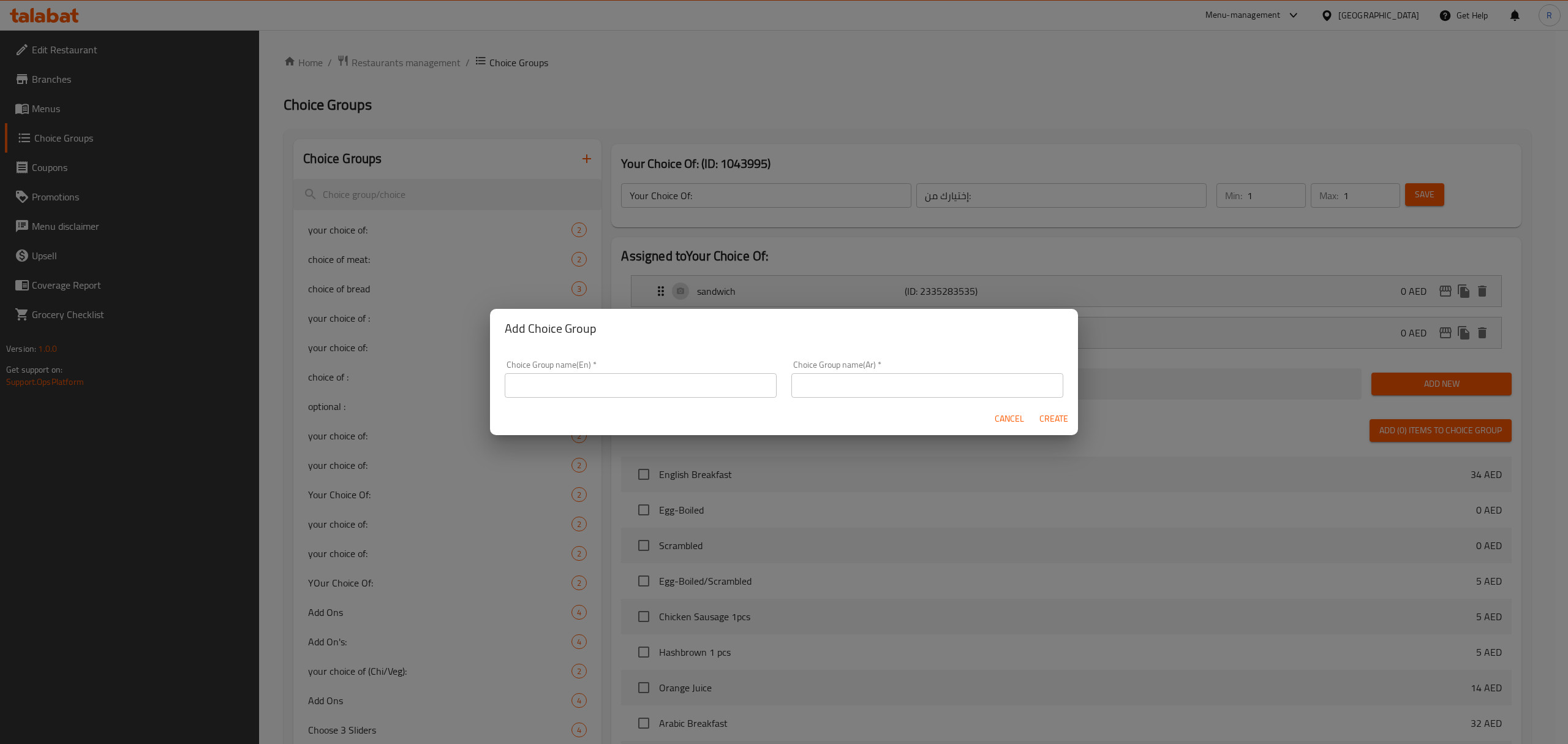
click at [616, 386] on input "text" at bounding box center [641, 385] width 272 height 24
type input "your choice of:"
click at [876, 385] on input "text" at bounding box center [927, 385] width 272 height 24
type input "اختيارك من:"
click at [569, 383] on input "your choice of:" at bounding box center [641, 385] width 272 height 24
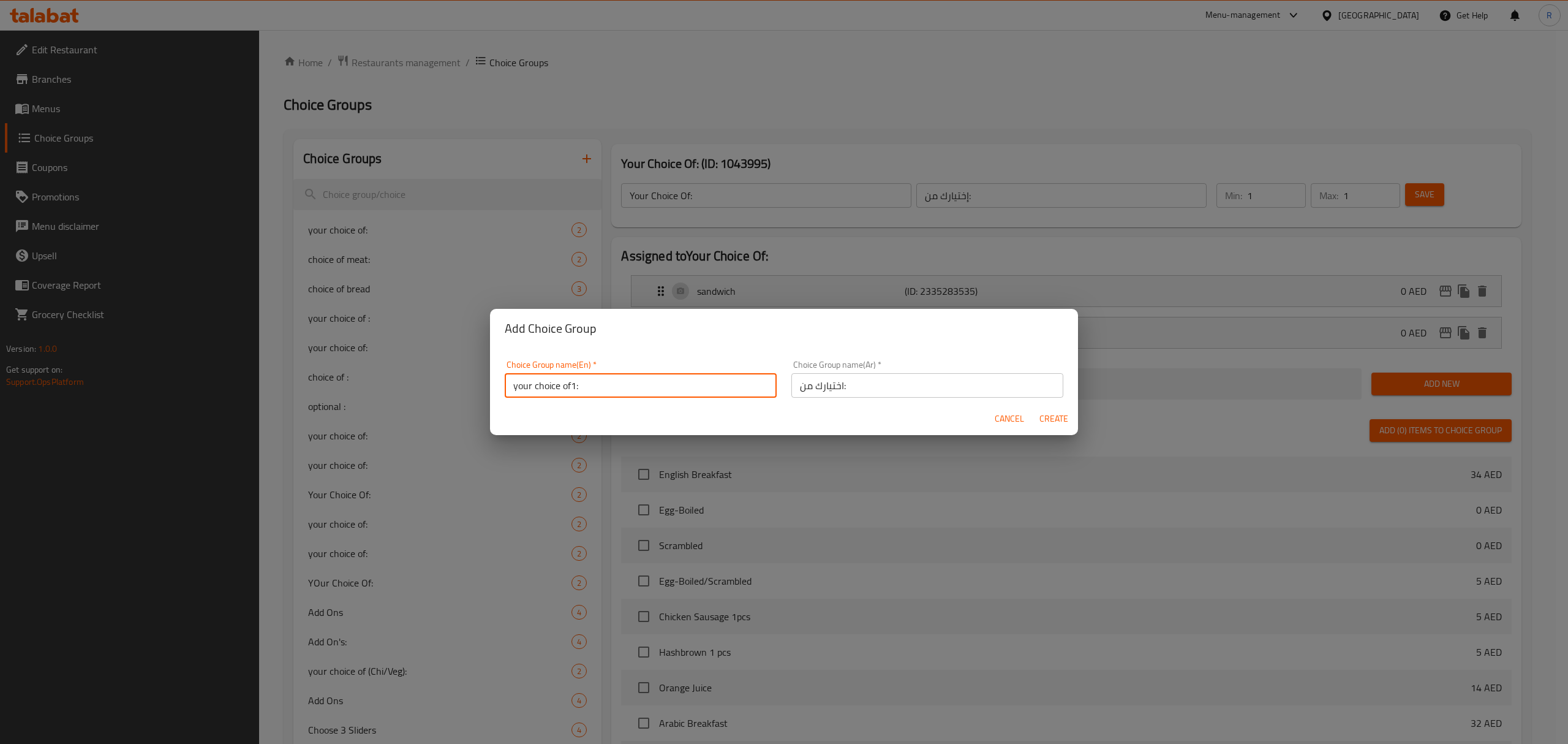
type input "your choice of1:"
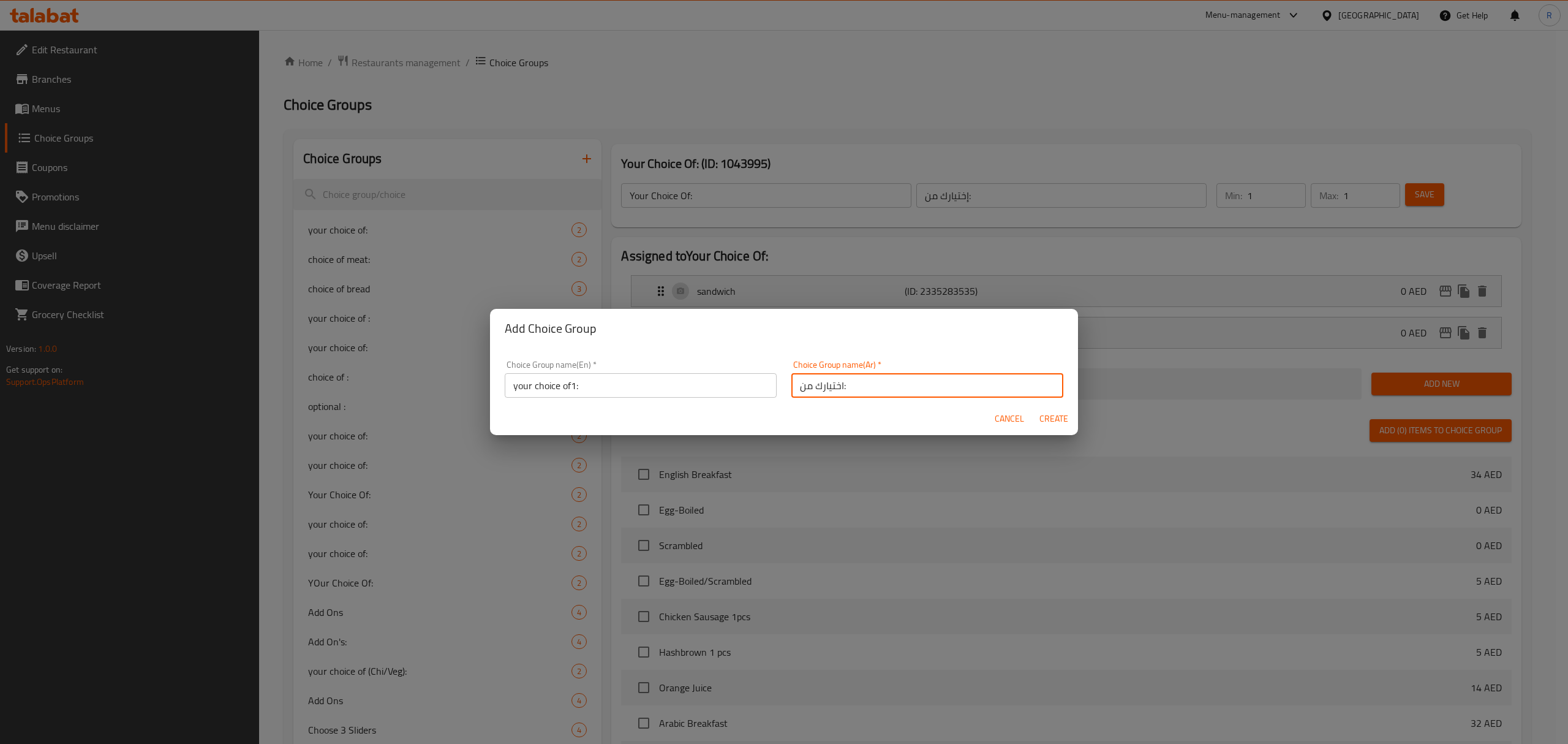
click at [836, 385] on input "اختيارك من:" at bounding box center [927, 385] width 272 height 24
type input "اختيارك من1:"
click at [1061, 417] on span "Create" at bounding box center [1054, 419] width 30 height 15
type input "your choice of1:"
type input "اختيارك من1:"
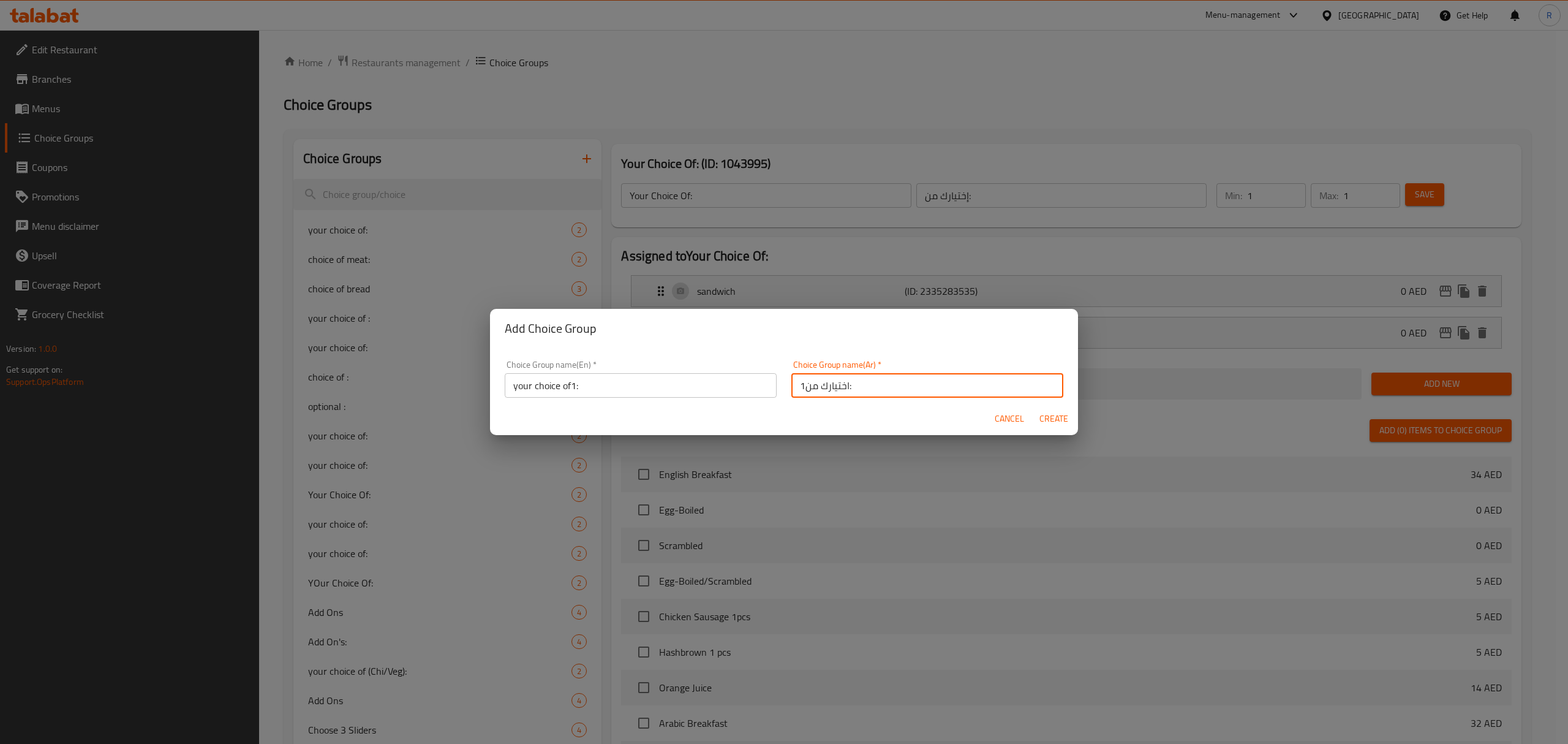
type input "0"
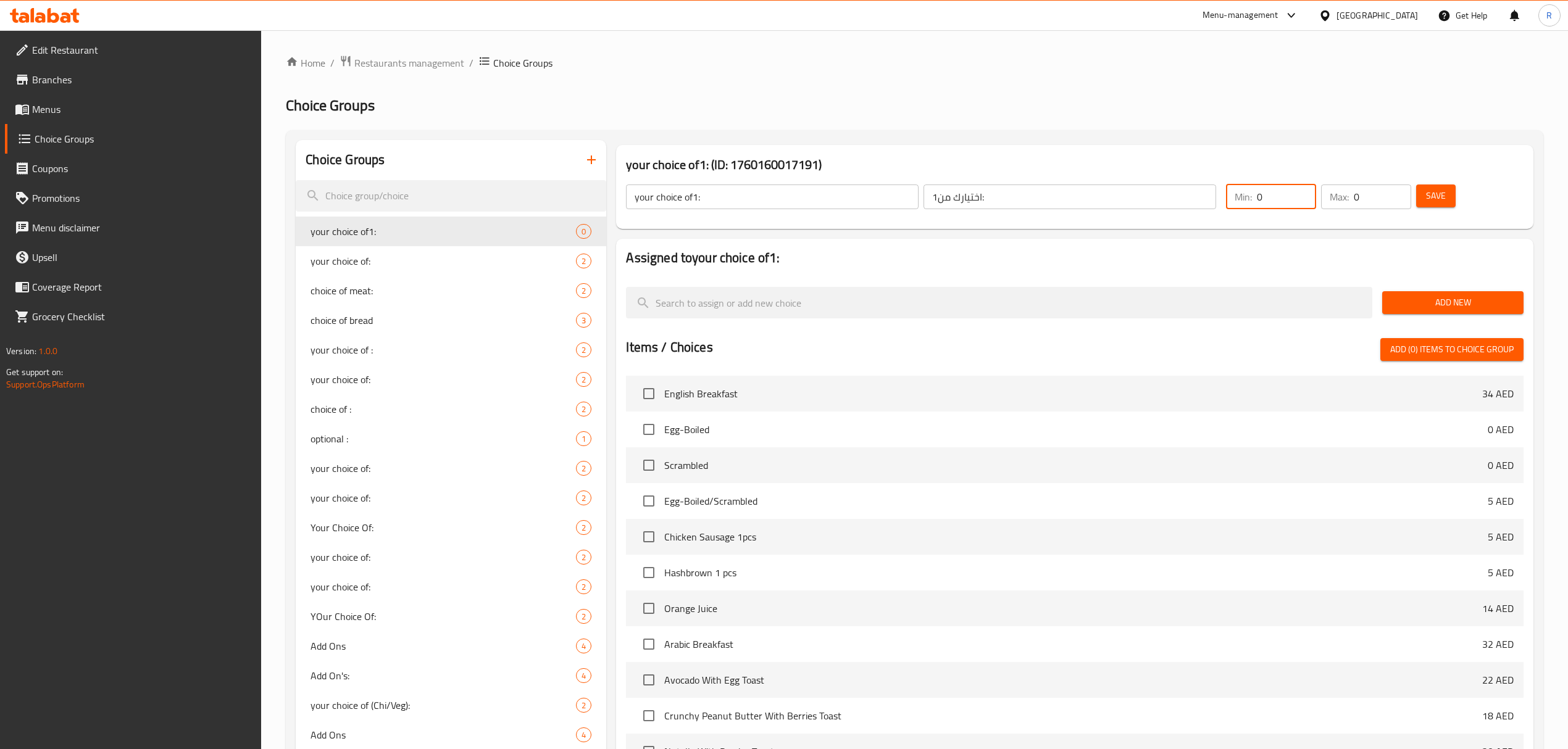
drag, startPoint x: 1270, startPoint y: 198, endPoint x: 1249, endPoint y: 205, distance: 22.1
click at [1249, 205] on div "Min: 0 ​" at bounding box center [1271, 196] width 90 height 24
type input "1"
drag, startPoint x: 1366, startPoint y: 195, endPoint x: 1348, endPoint y: 205, distance: 20.6
click at [1348, 205] on div "Max: 0 ​" at bounding box center [1366, 196] width 90 height 24
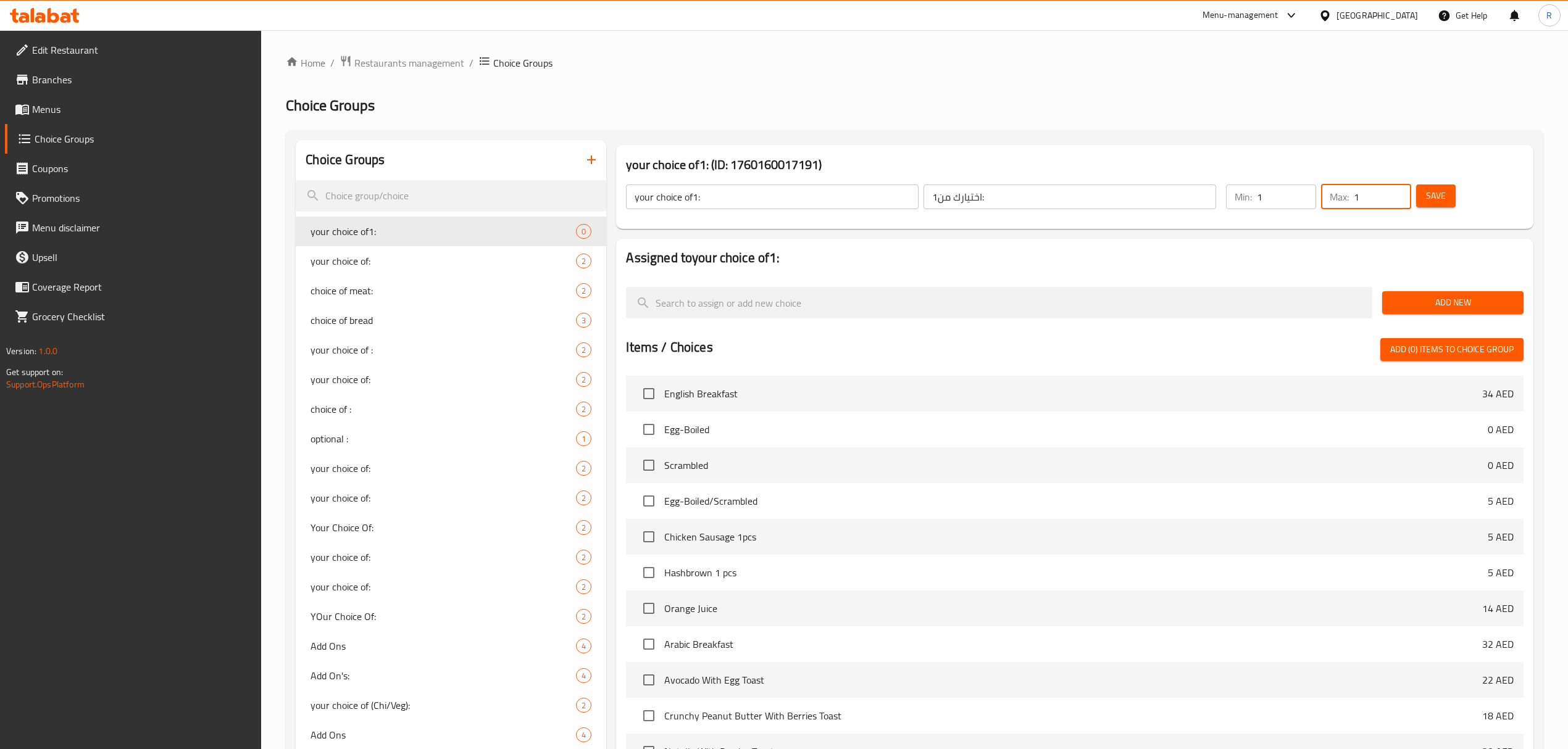
type input "1"
click at [1366, 226] on div "your choice of1: (ID: 1760160017191) your choice of1: ​ اختيارك من1: ​ Min: 1 ​…" at bounding box center [1074, 186] width 917 height 84
click at [1433, 205] on button "Save" at bounding box center [1435, 195] width 40 height 23
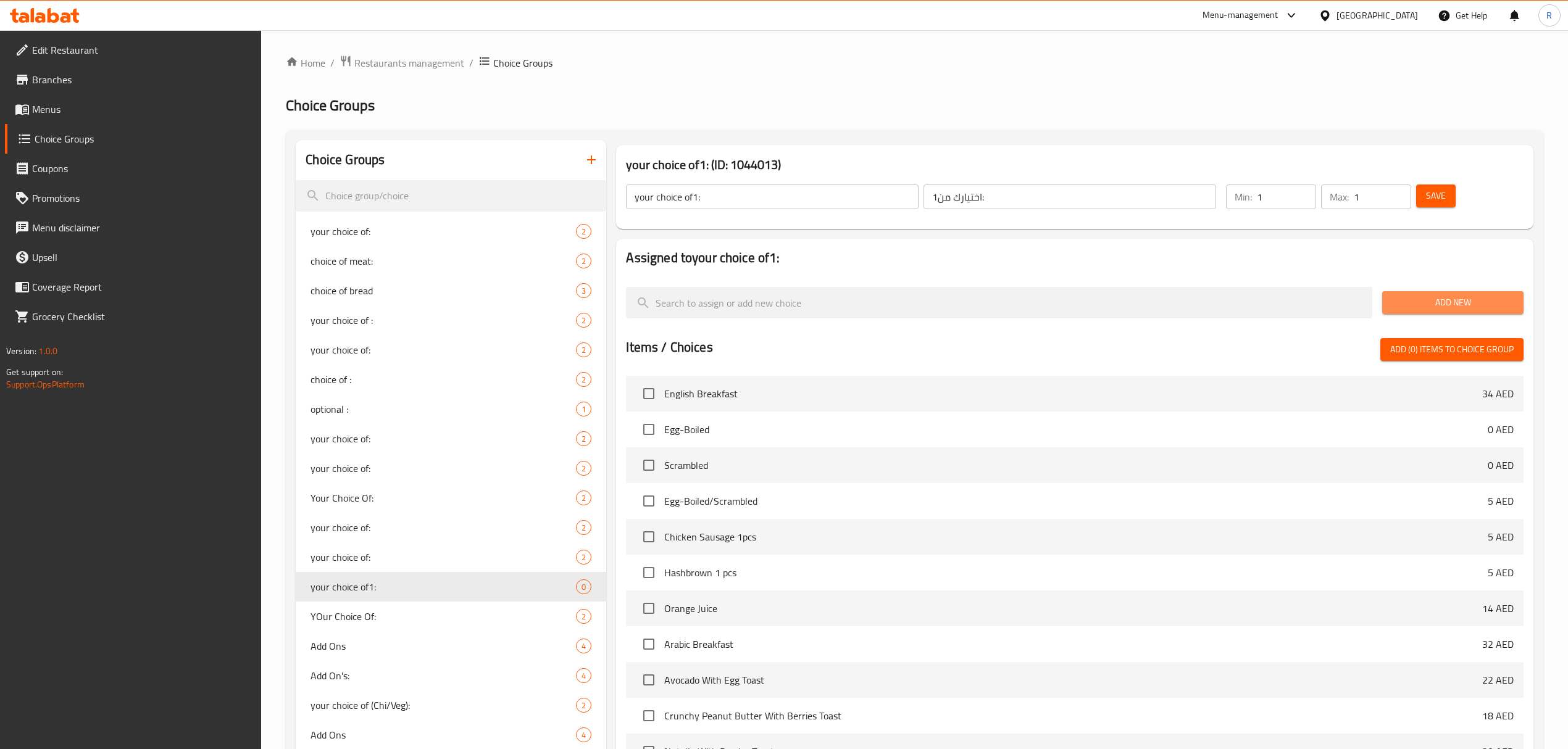
click at [1494, 295] on span "Add New" at bounding box center [1453, 303] width 122 height 15
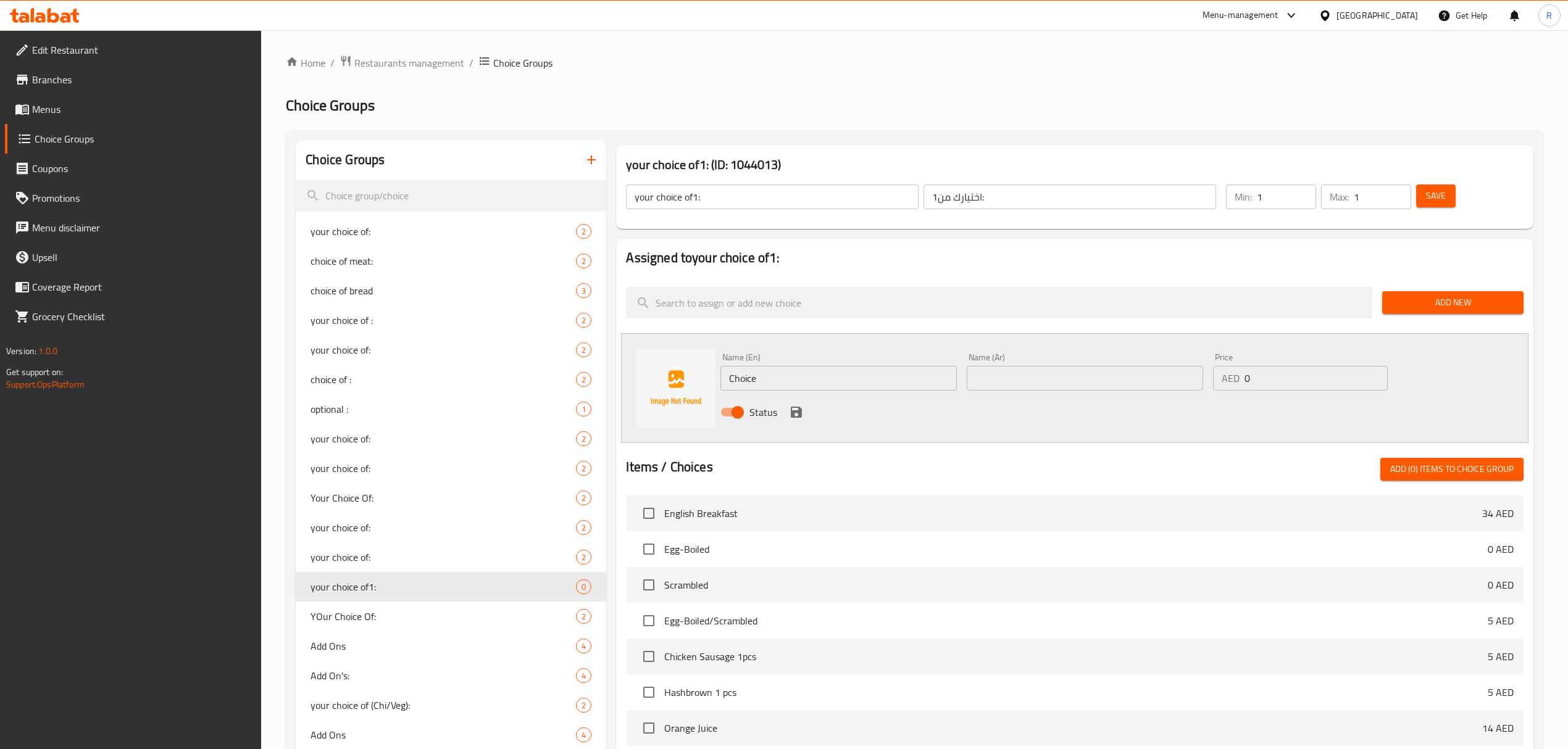
click at [785, 388] on input "Choice" at bounding box center [838, 378] width 237 height 24
paste input "fried"
type input "fried"
click at [1040, 375] on input "text" at bounding box center [1085, 378] width 237 height 24
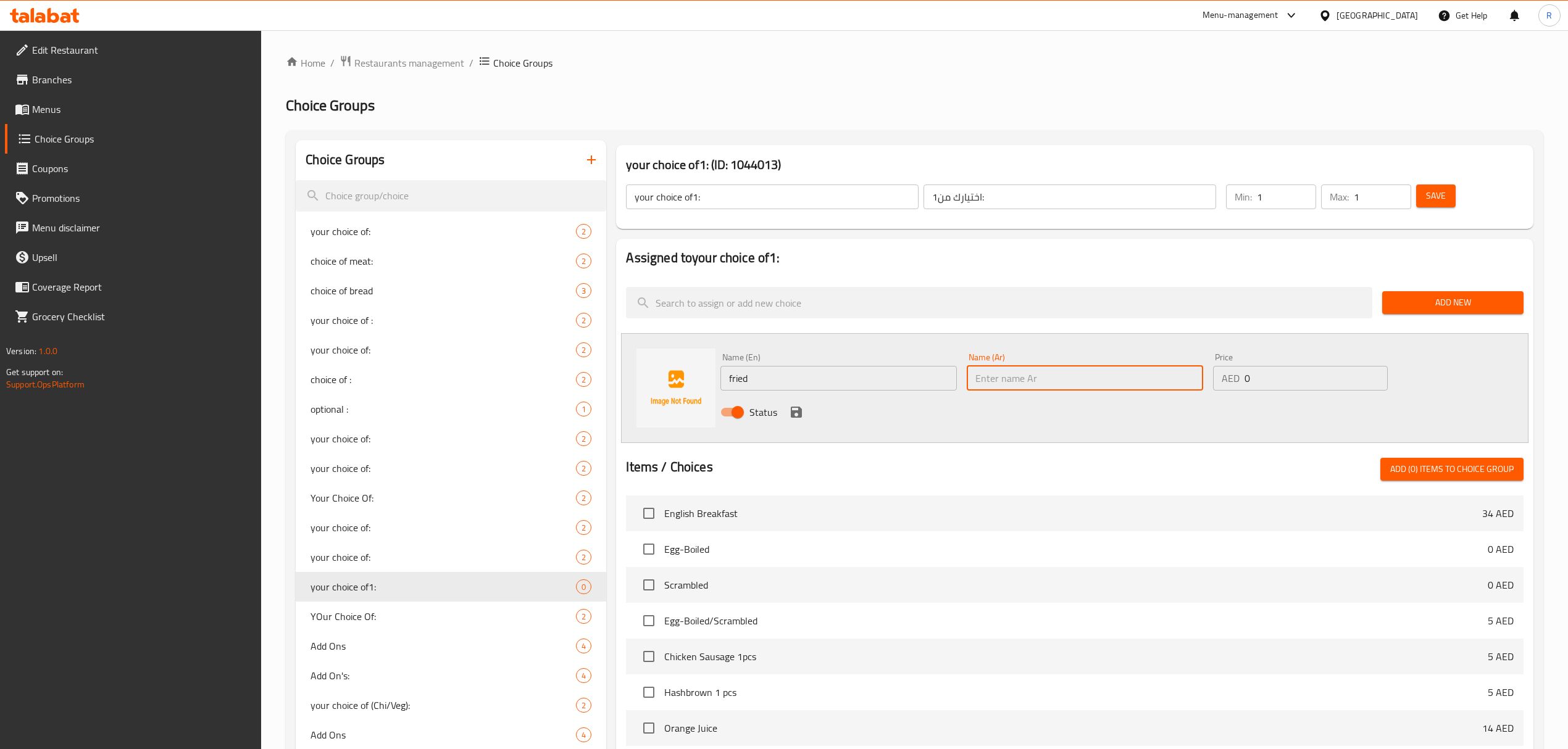
type input "l"
type input "مقلى"
click at [797, 418] on icon "save" at bounding box center [797, 412] width 11 height 11
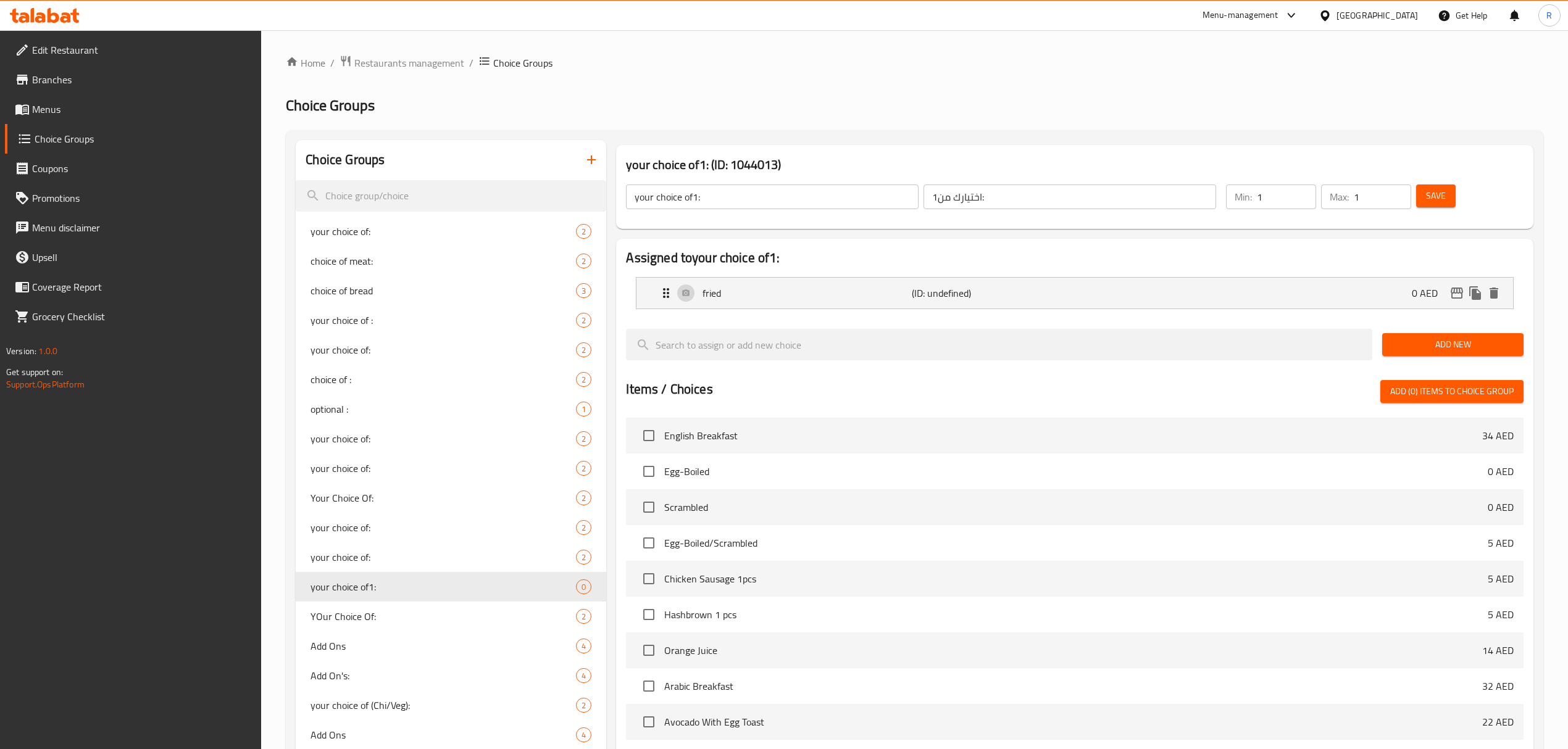
click at [1442, 355] on button "Add New" at bounding box center [1452, 344] width 141 height 23
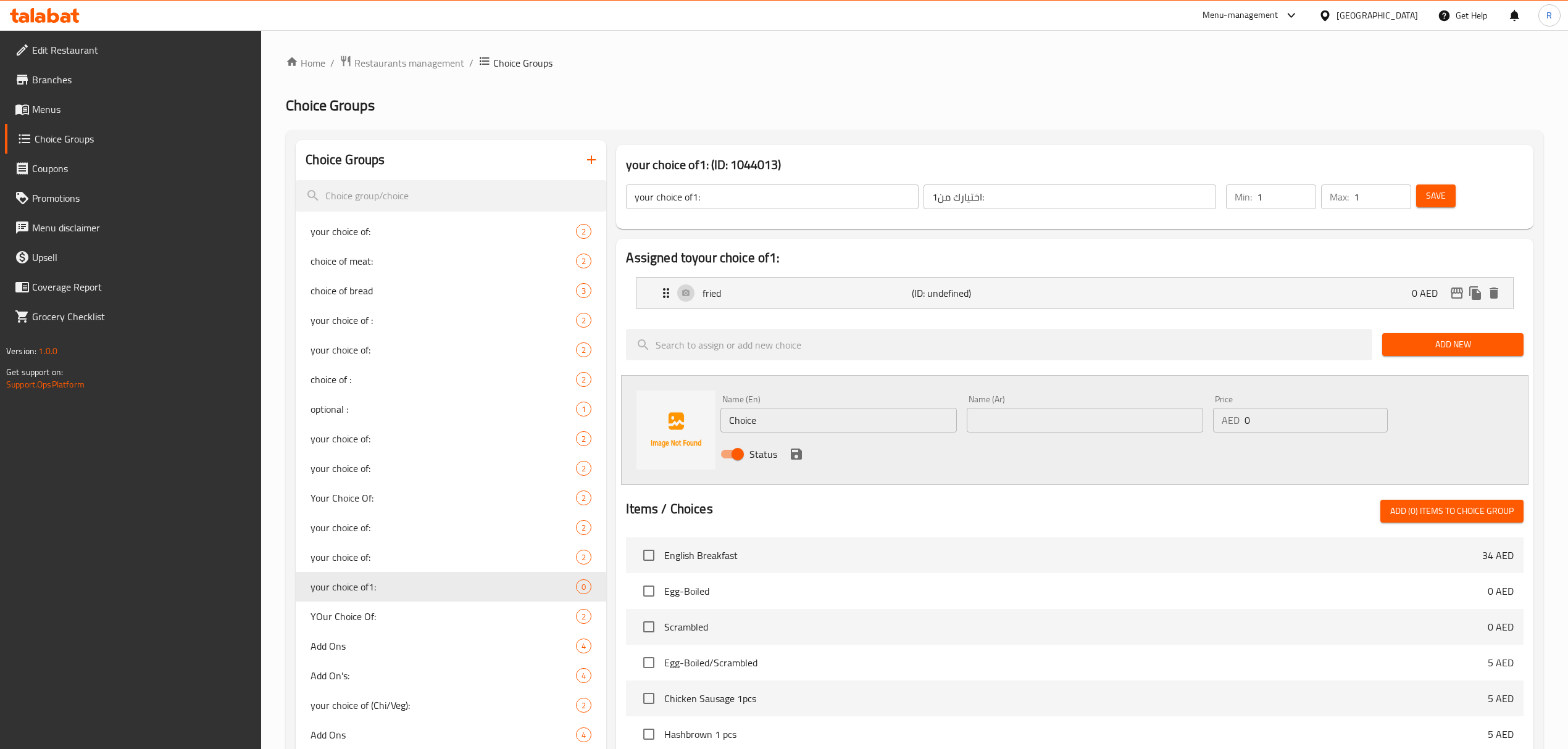
click at [779, 418] on input "Choice" at bounding box center [838, 419] width 237 height 24
type input "ل"
click at [865, 425] on input "text" at bounding box center [838, 419] width 237 height 24
paste input "baked"
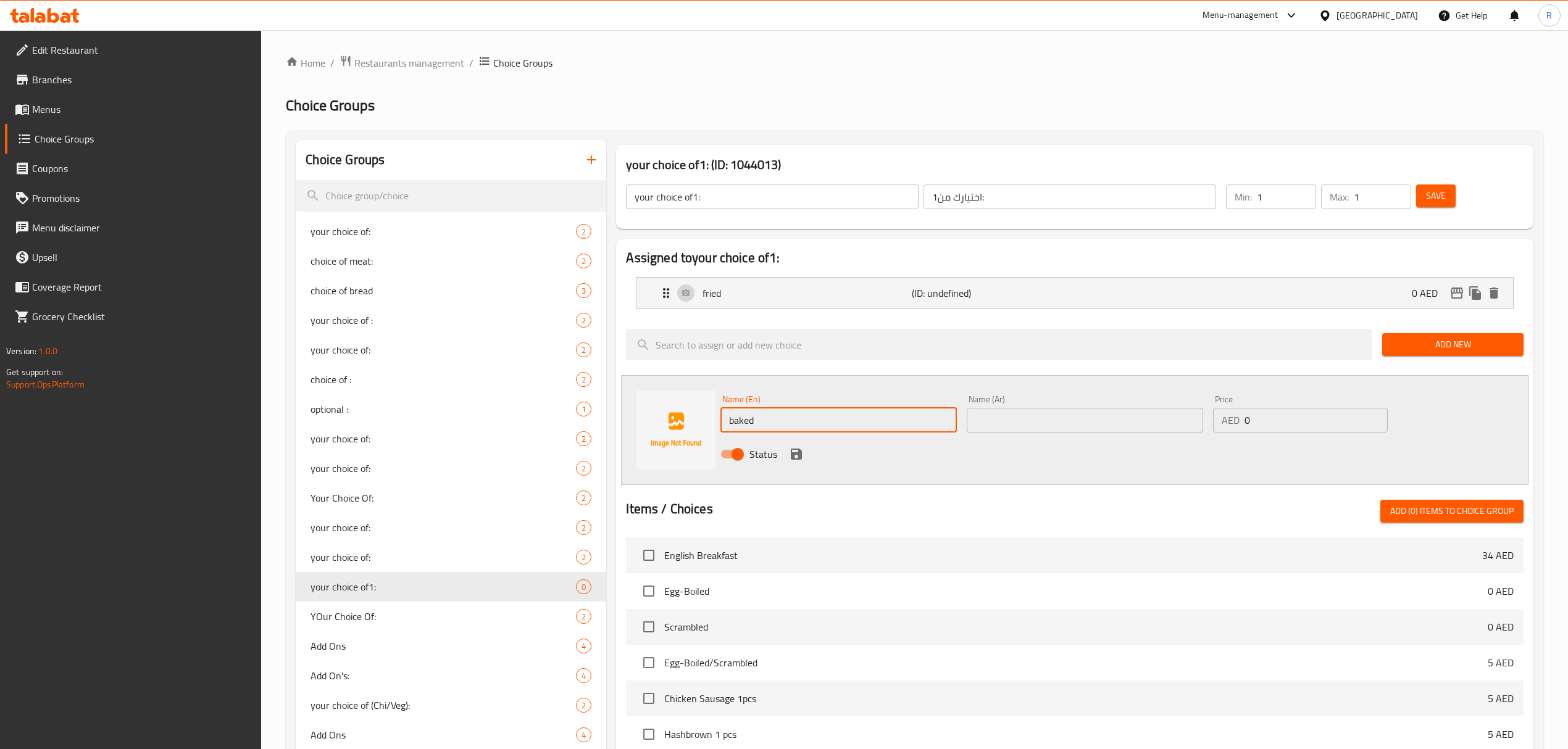
type input "baked"
click at [1018, 415] on input "text" at bounding box center [1085, 419] width 237 height 24
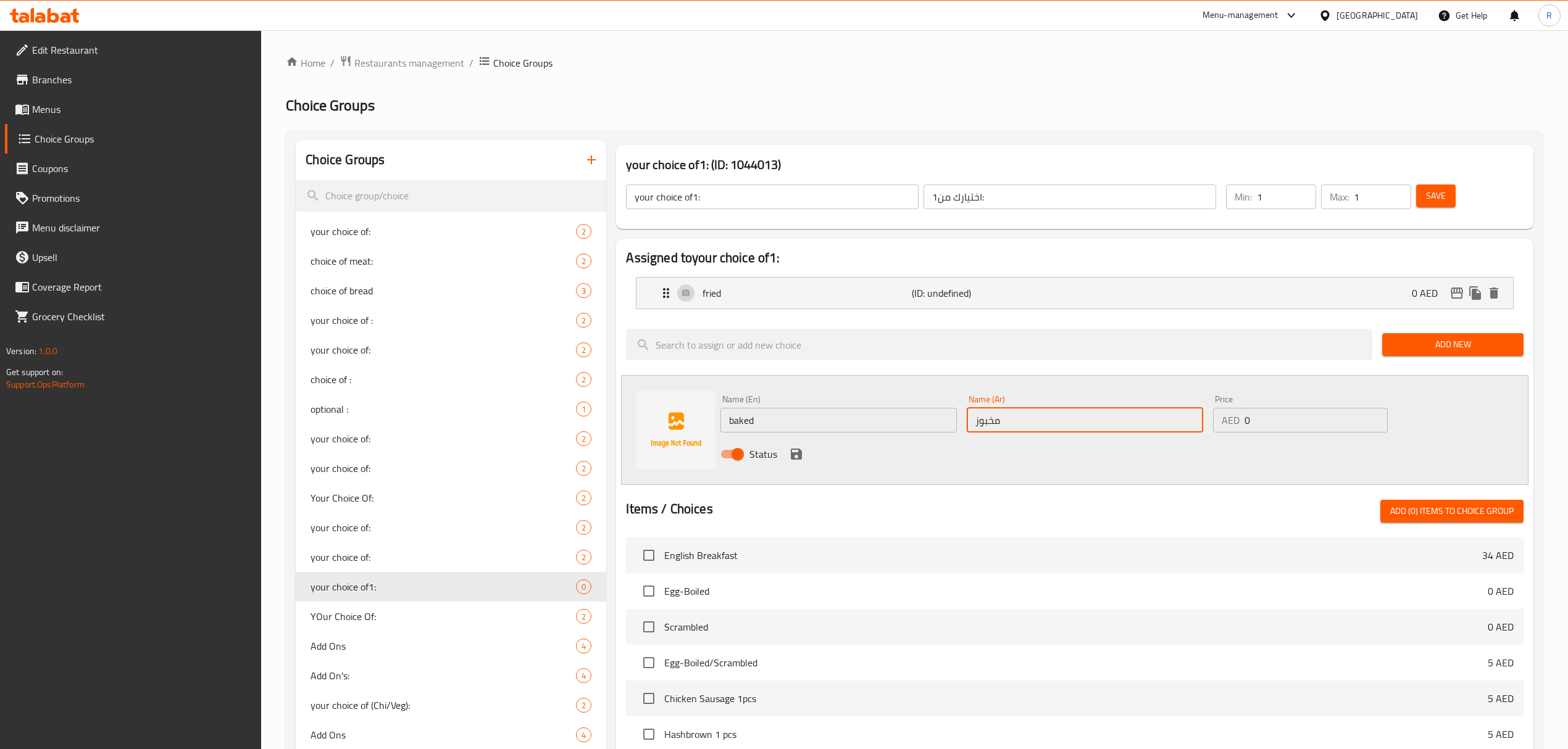
click at [1032, 423] on input "مخبوز" at bounding box center [1085, 419] width 237 height 24
paste input "Potato Wedges"
click at [1063, 420] on input "Potato Wedges" at bounding box center [1085, 419] width 237 height 24
click at [1037, 416] on input "مخبوز" at bounding box center [1085, 419] width 237 height 24
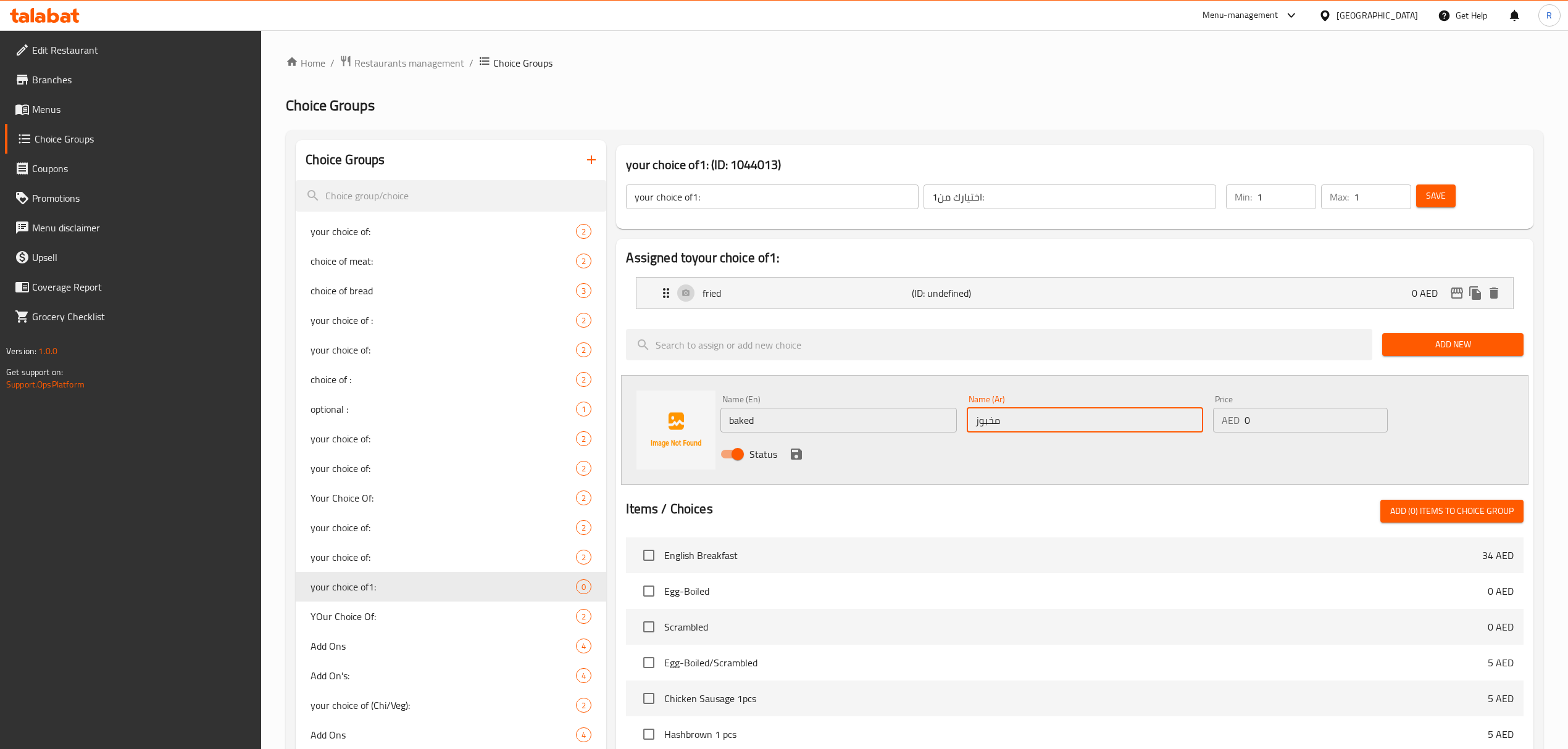
click at [1037, 416] on input "مخبوز" at bounding box center [1085, 419] width 237 height 24
paste input "ة"
click at [1067, 489] on div at bounding box center [1074, 485] width 897 height 10
click at [1030, 298] on p "(ID: undefined)" at bounding box center [981, 293] width 140 height 15
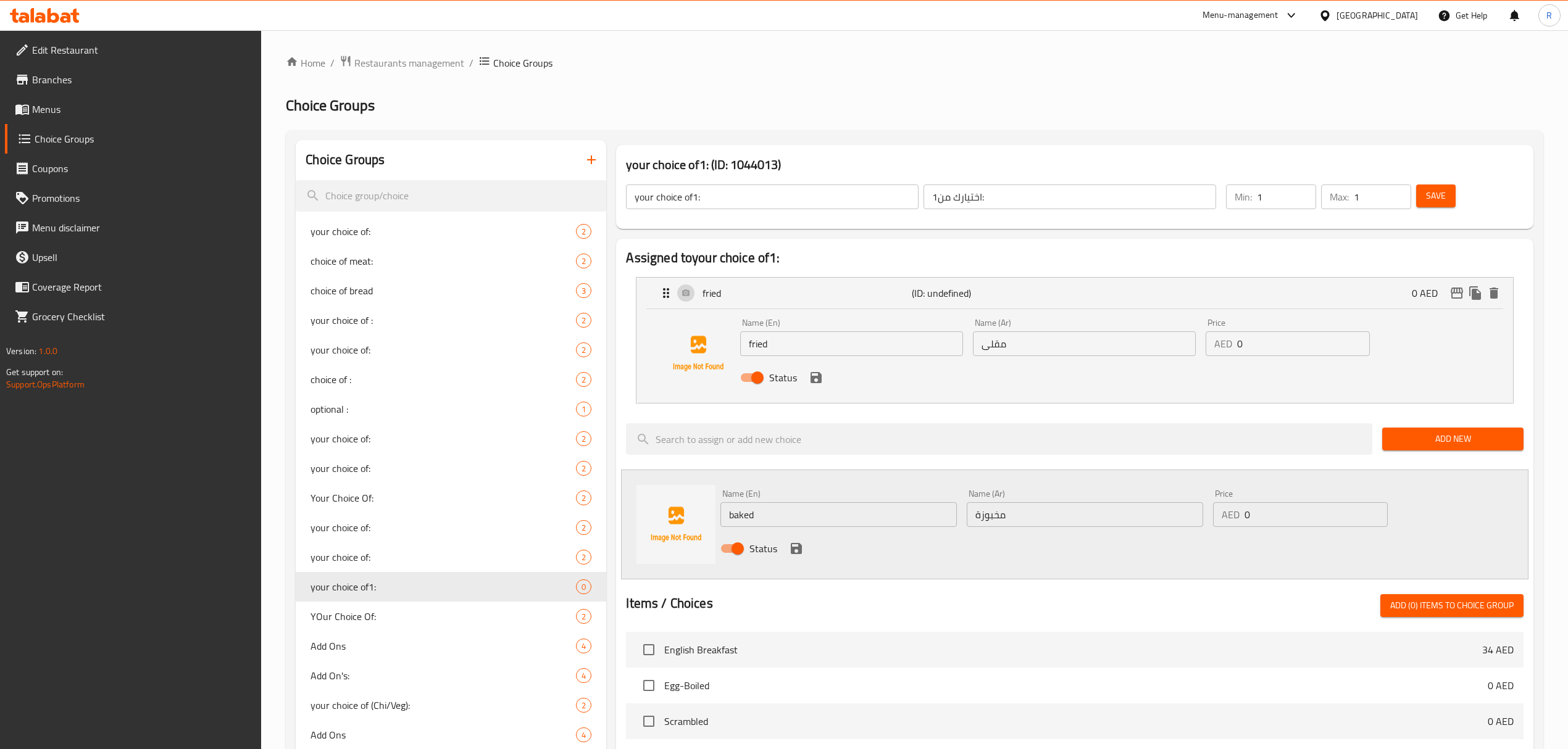
click at [973, 516] on input "مخبوزة" at bounding box center [1085, 514] width 237 height 24
click at [973, 515] on input "مخبوزة" at bounding box center [1085, 514] width 237 height 24
click at [1016, 504] on input "مخبوزة" at bounding box center [1085, 514] width 237 height 24
type input "مخبوز"
click at [749, 516] on input "baked" at bounding box center [838, 514] width 237 height 24
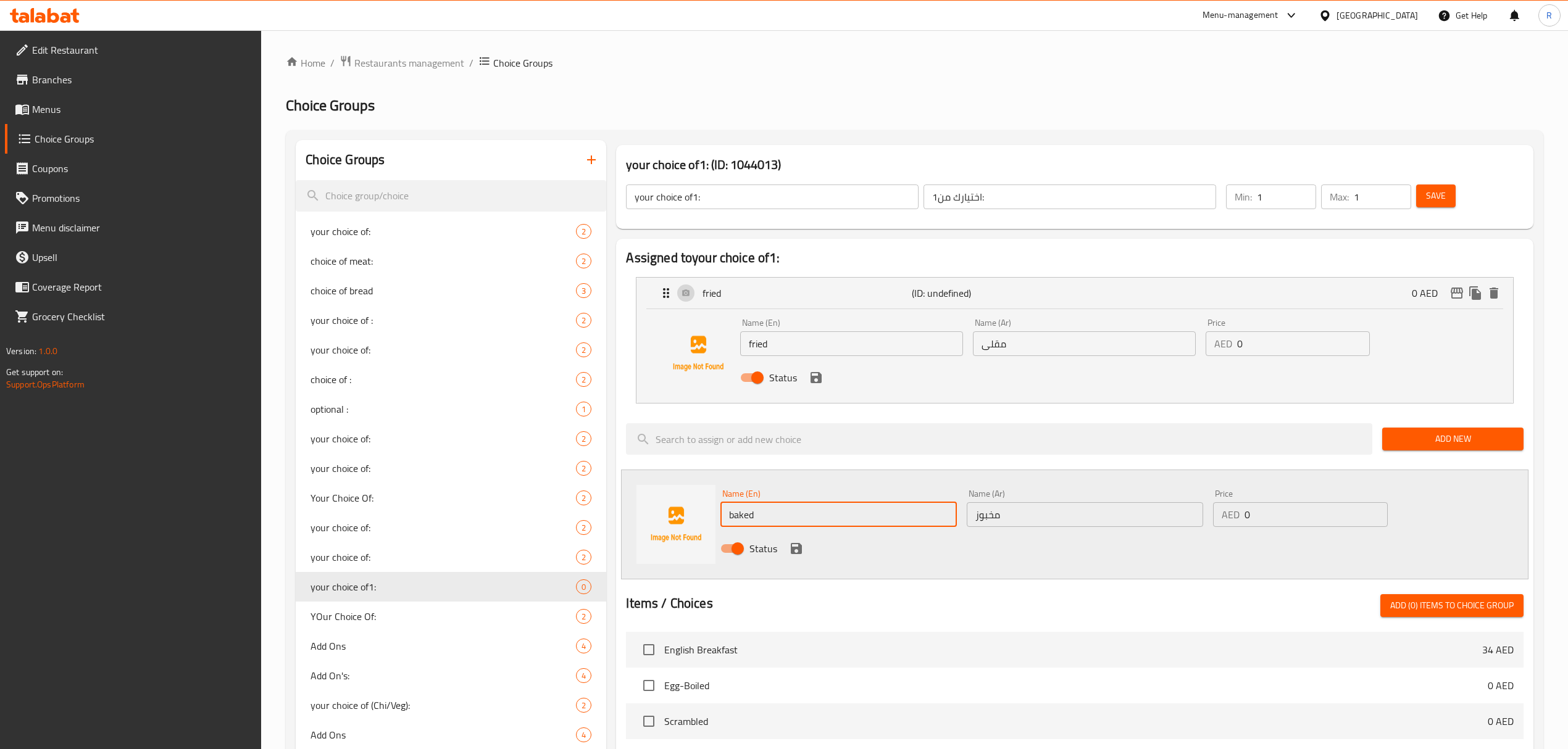
click at [749, 516] on input "baked" at bounding box center [838, 514] width 237 height 24
click at [910, 561] on div "Status" at bounding box center [1084, 549] width 738 height 33
click at [818, 376] on icon "save" at bounding box center [816, 378] width 11 height 11
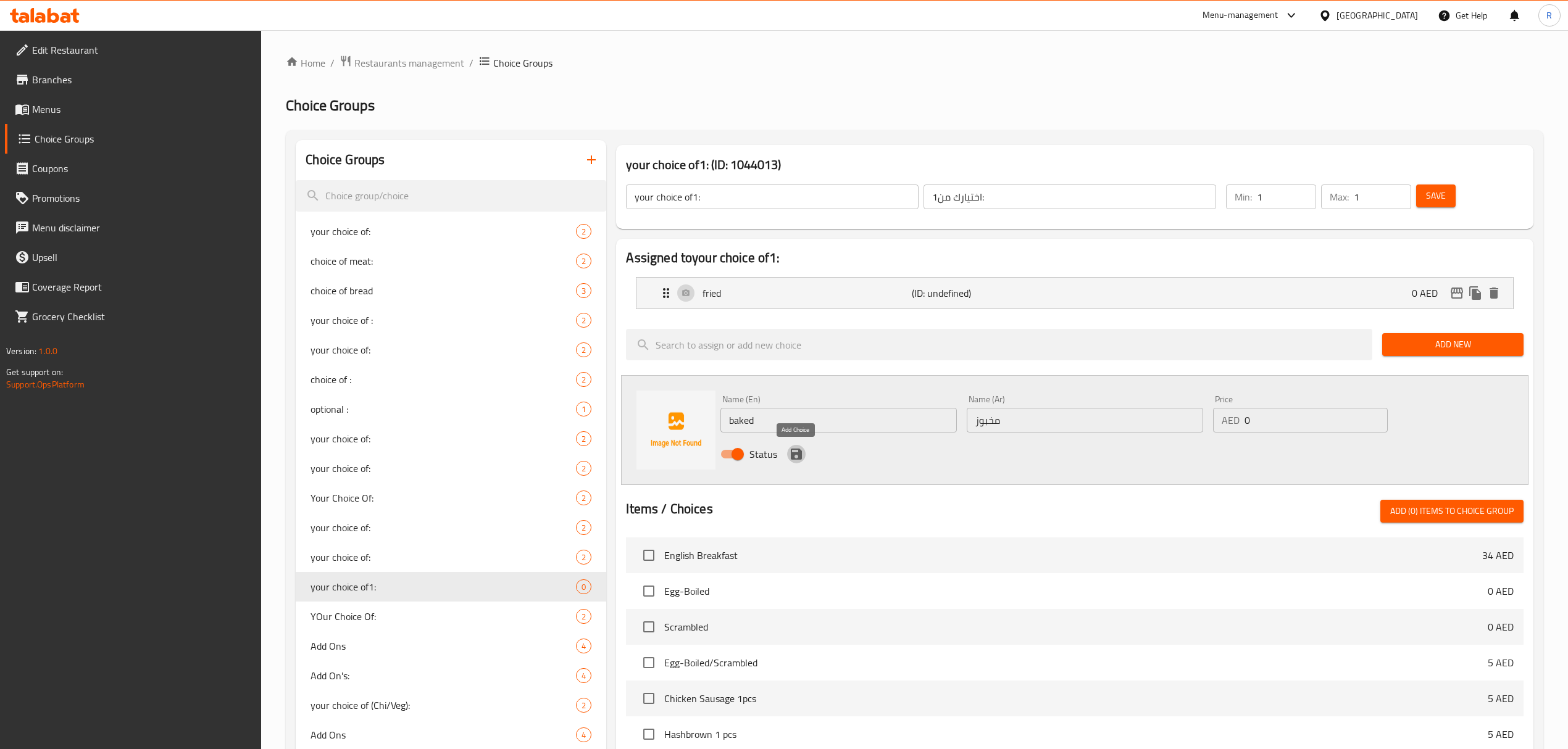
click at [801, 451] on icon "save" at bounding box center [797, 454] width 11 height 11
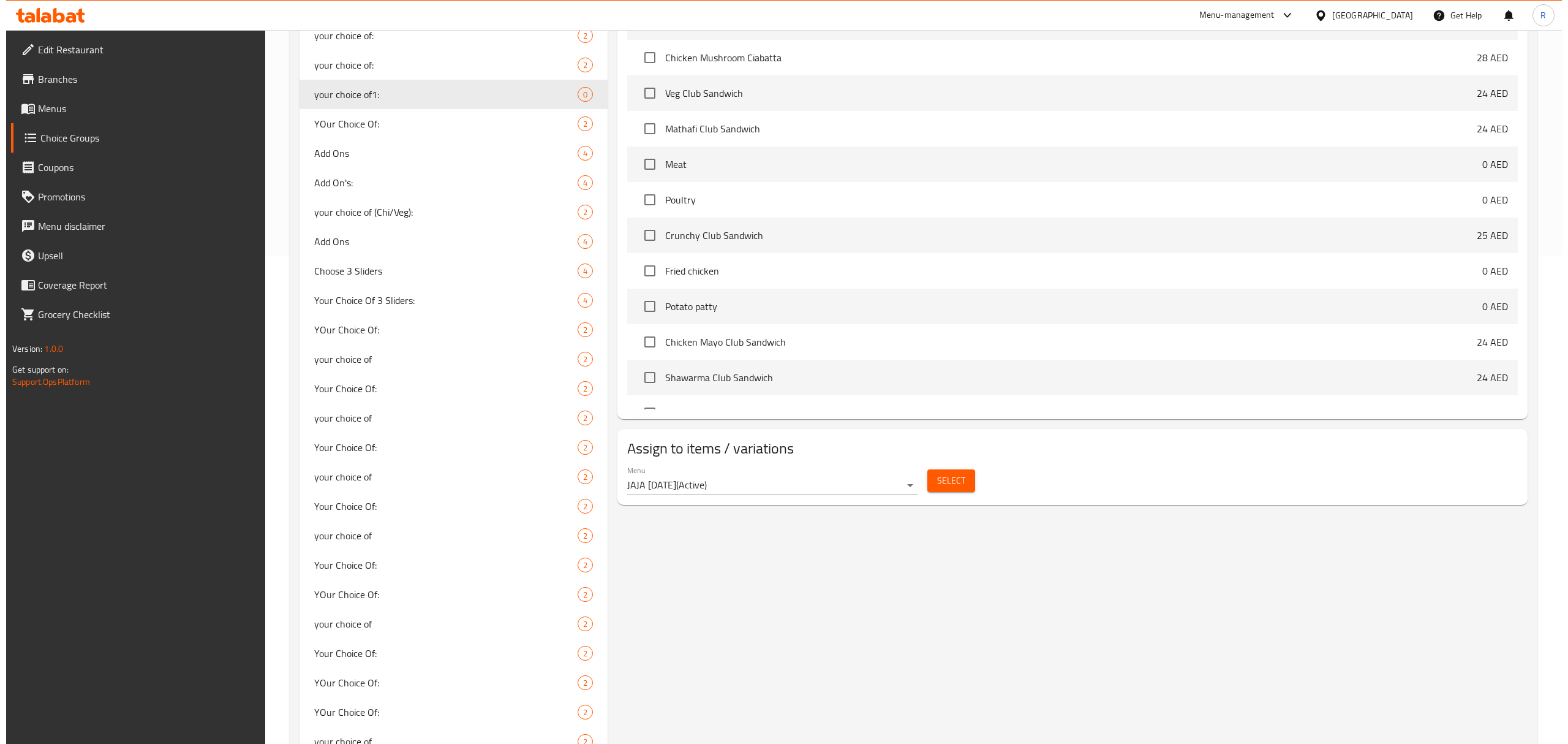
scroll to position [490, 0]
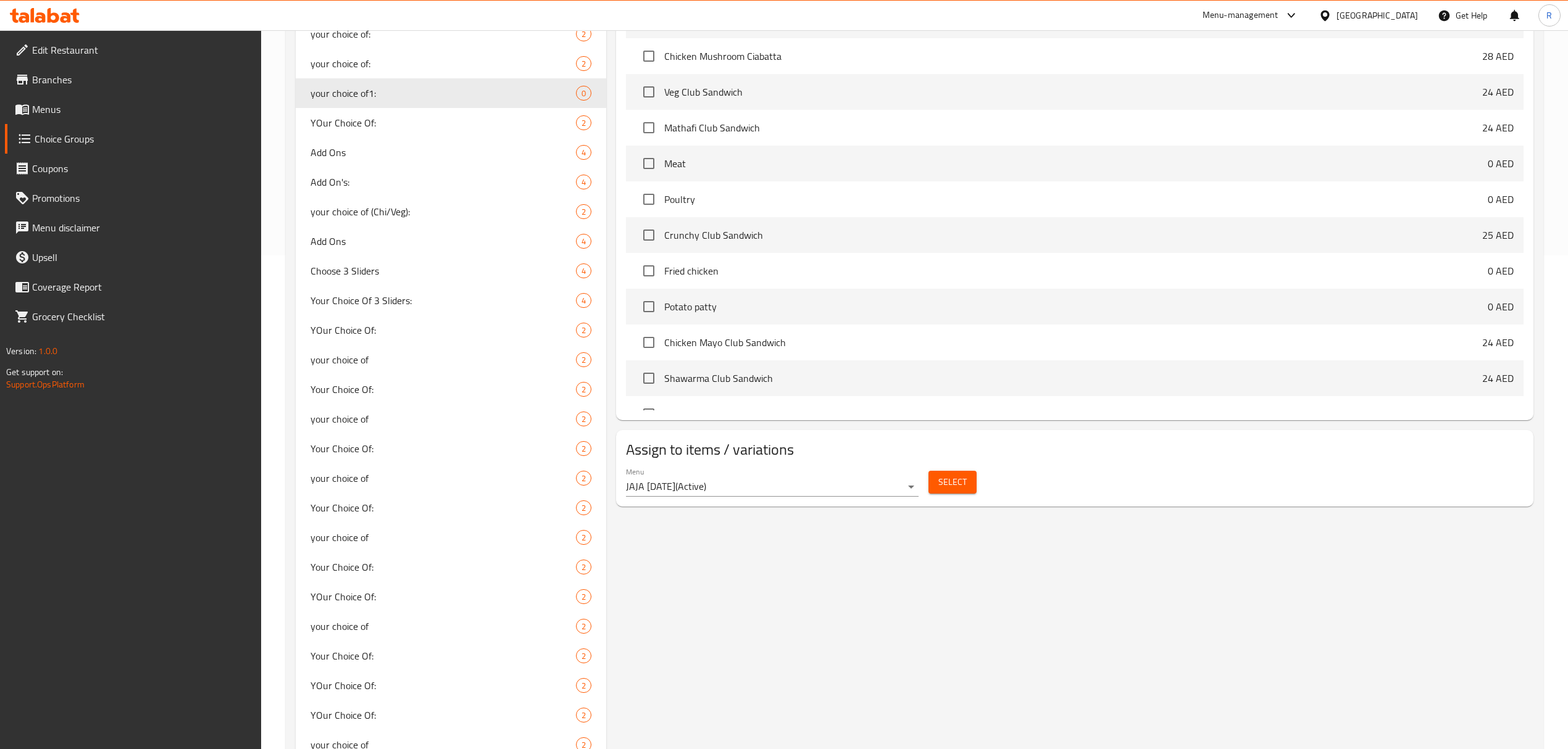
click at [943, 484] on span "Select" at bounding box center [952, 482] width 29 height 15
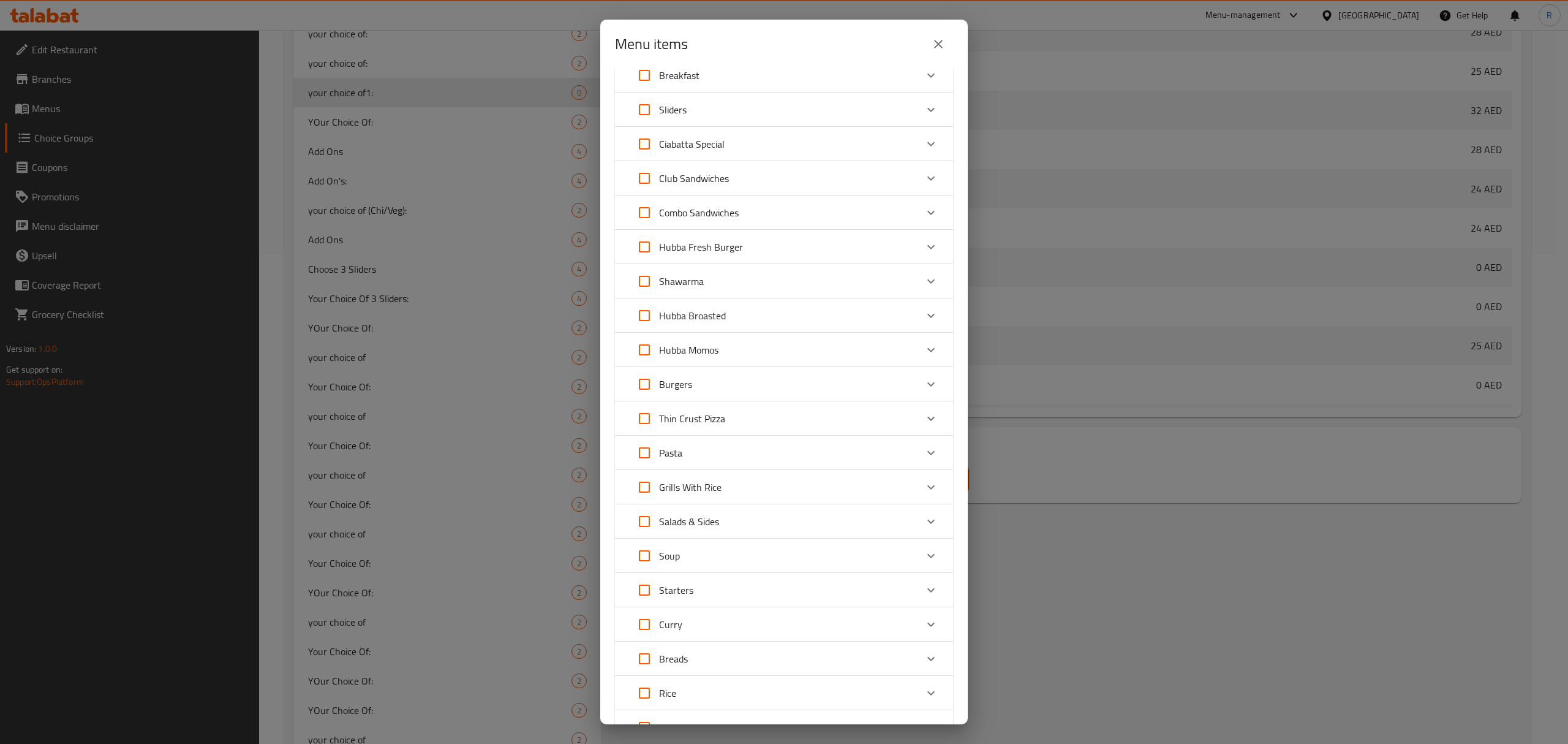
scroll to position [163, 0]
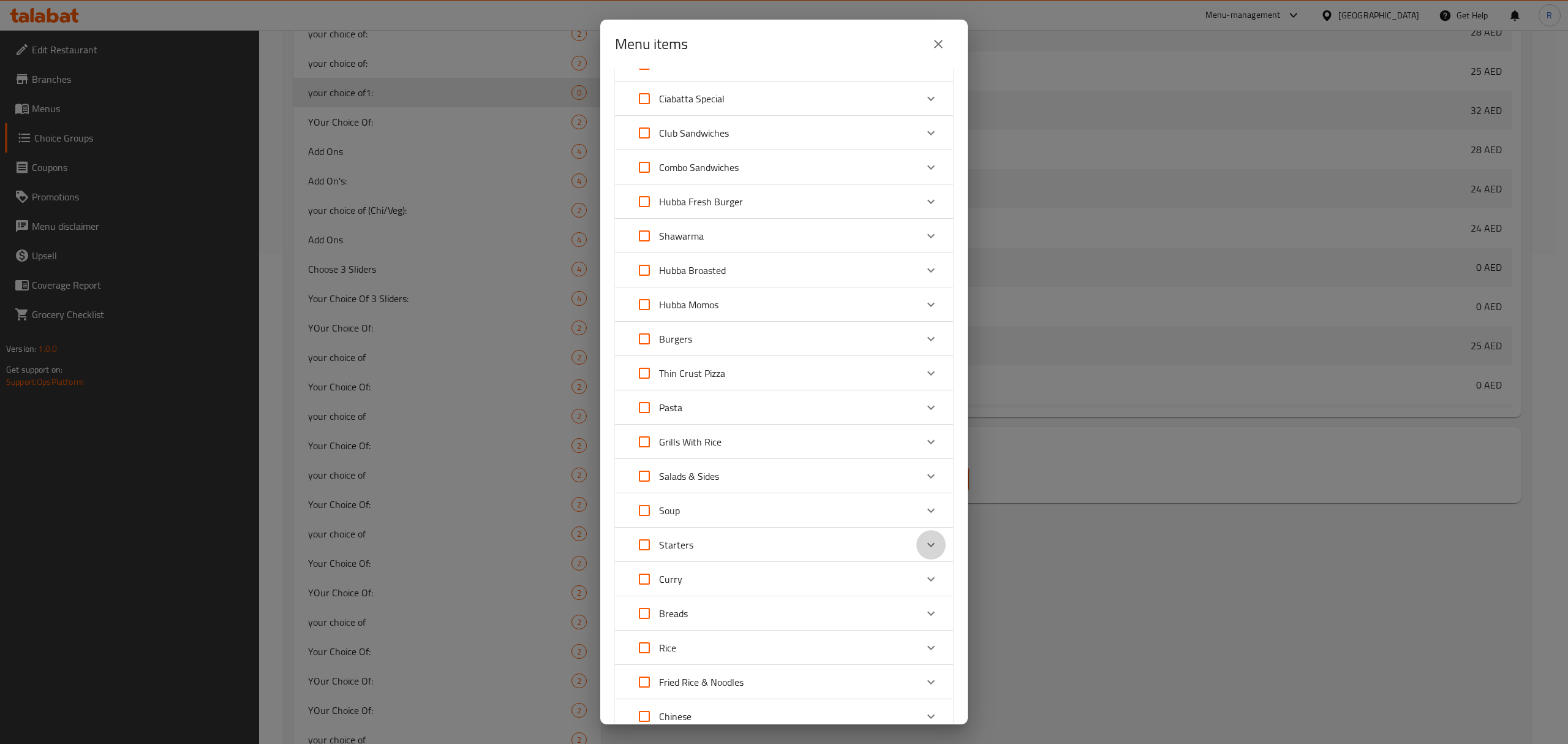
click at [924, 542] on icon "Expand" at bounding box center [931, 544] width 14 height 15
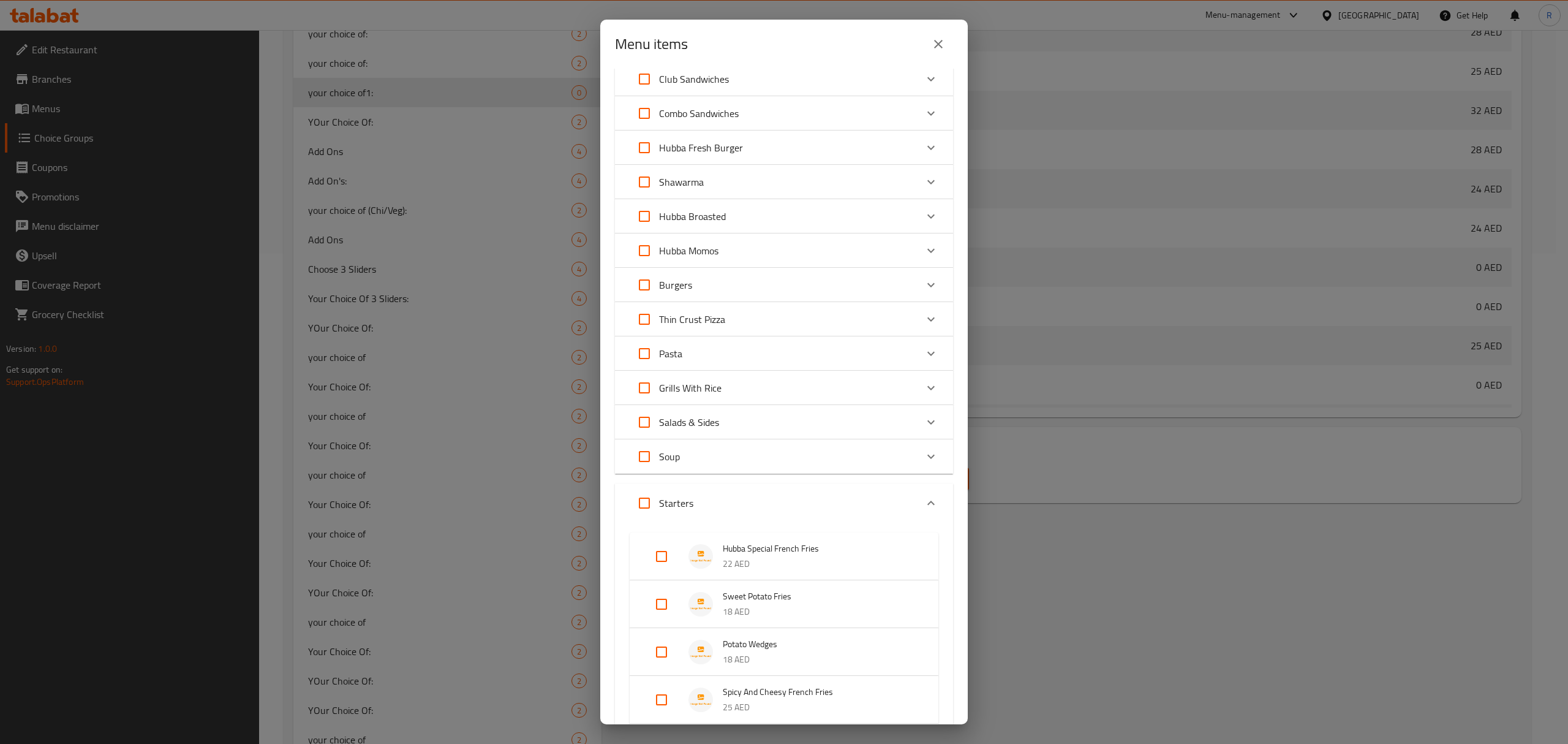
scroll to position [245, 0]
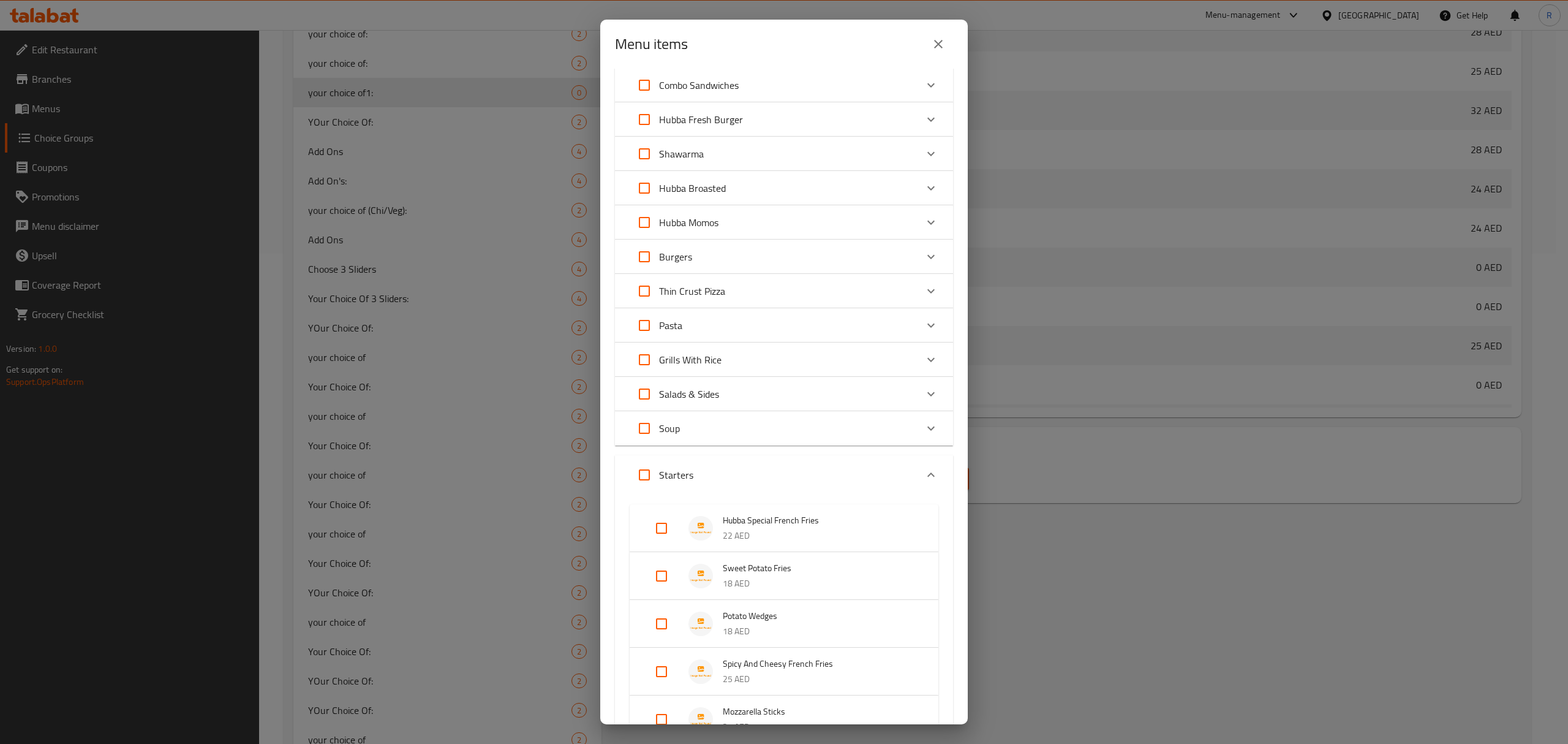
click at [659, 622] on input "Expand" at bounding box center [661, 624] width 30 height 30
checkbox input "true"
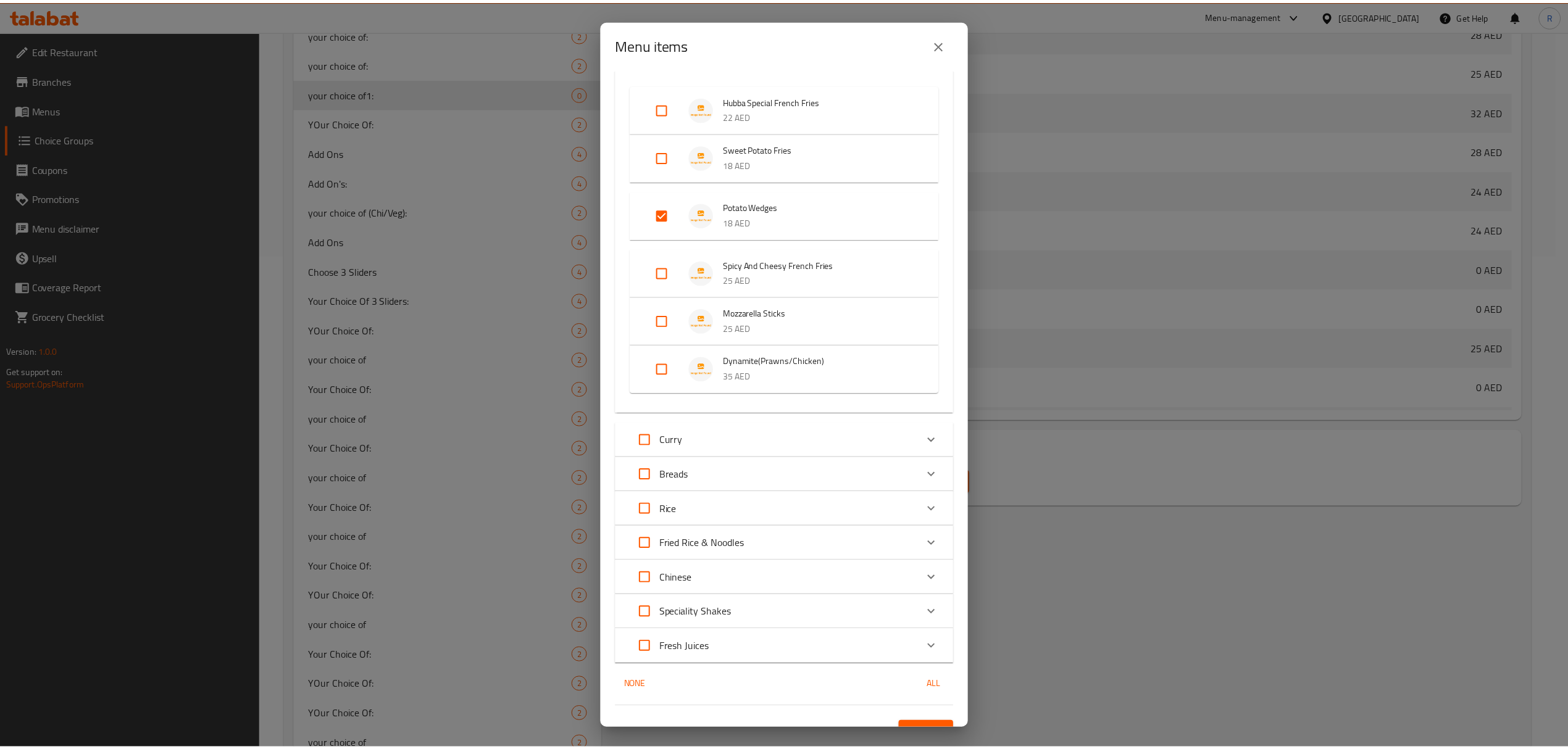
scroll to position [691, 0]
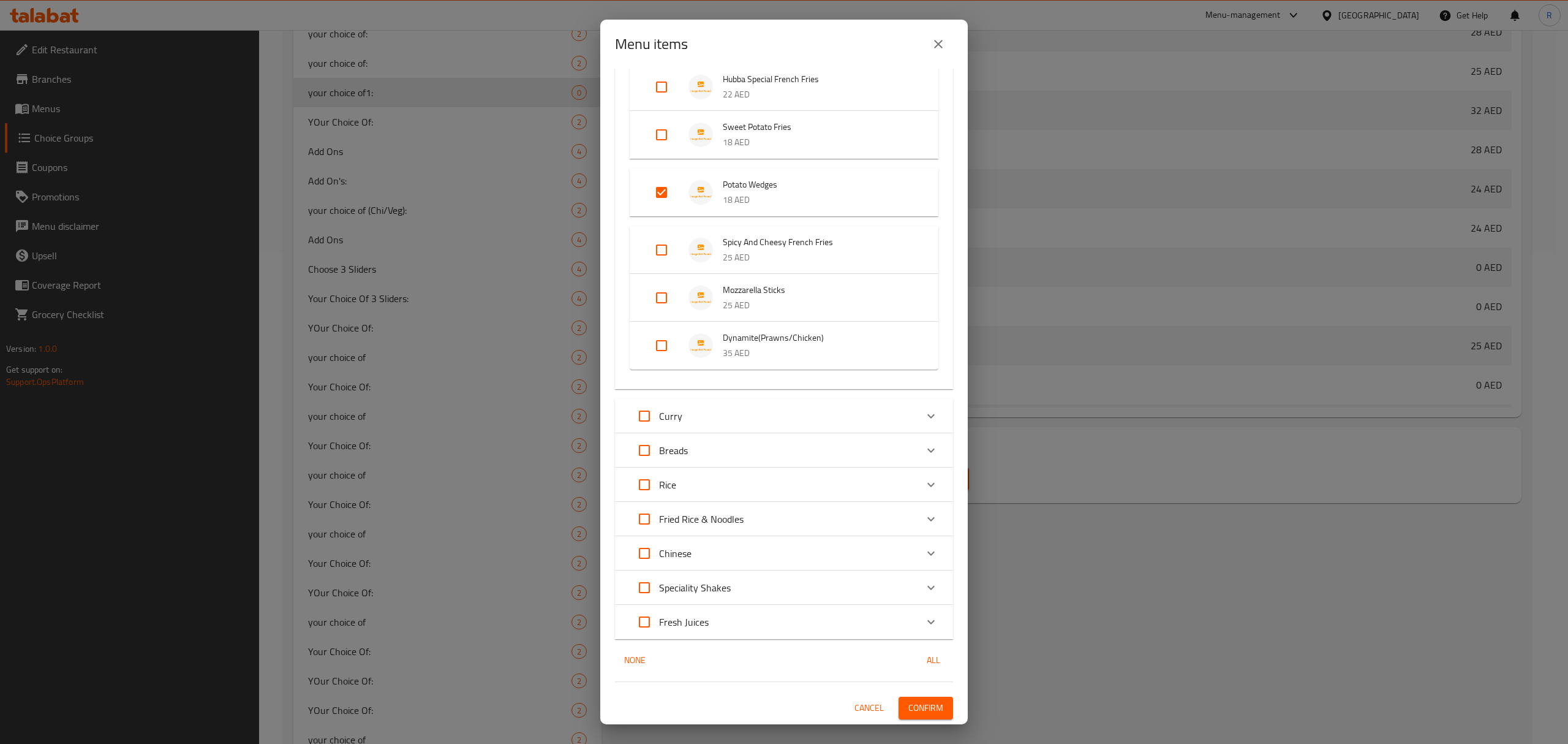
click at [921, 714] on span "Confirm" at bounding box center [926, 708] width 35 height 15
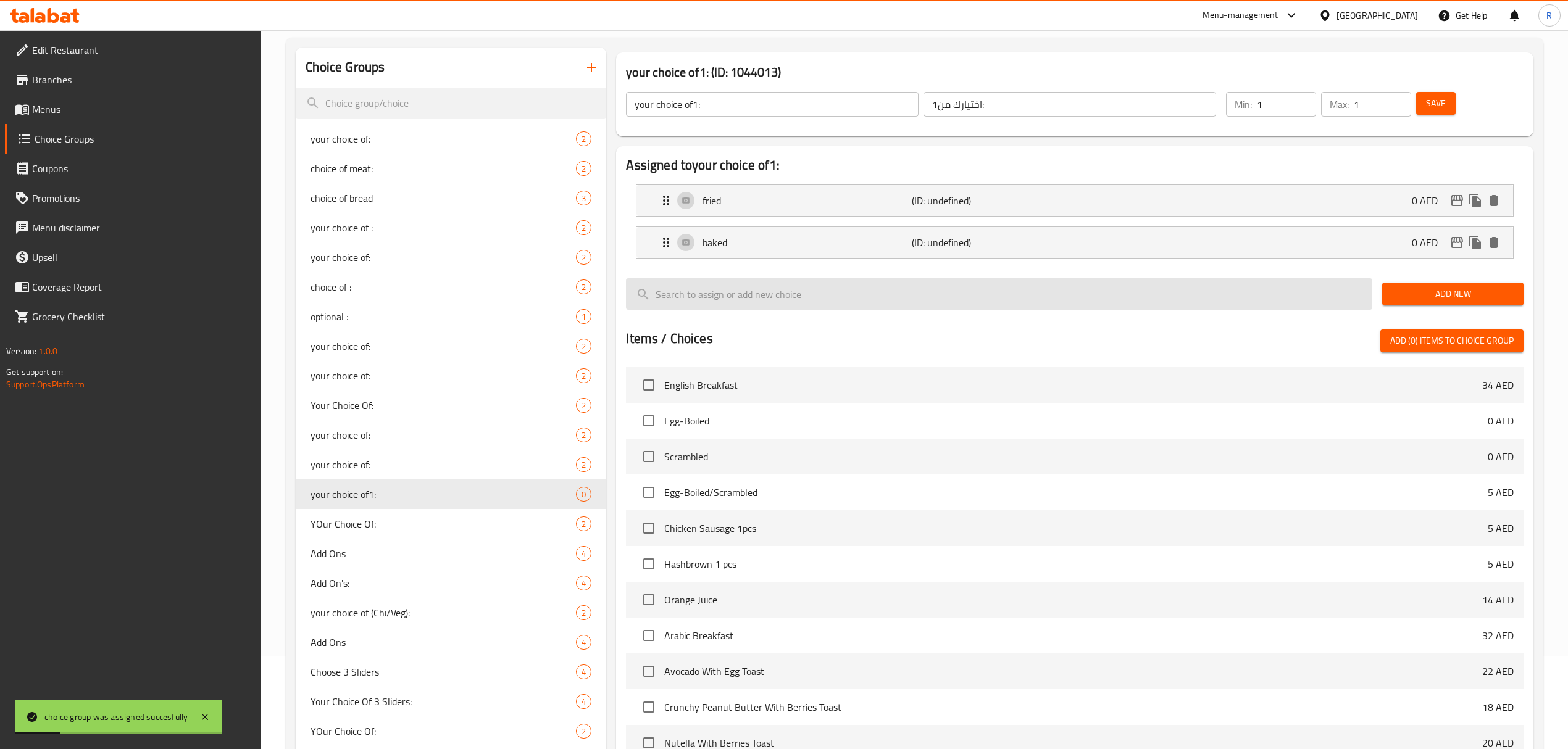
scroll to position [0, 0]
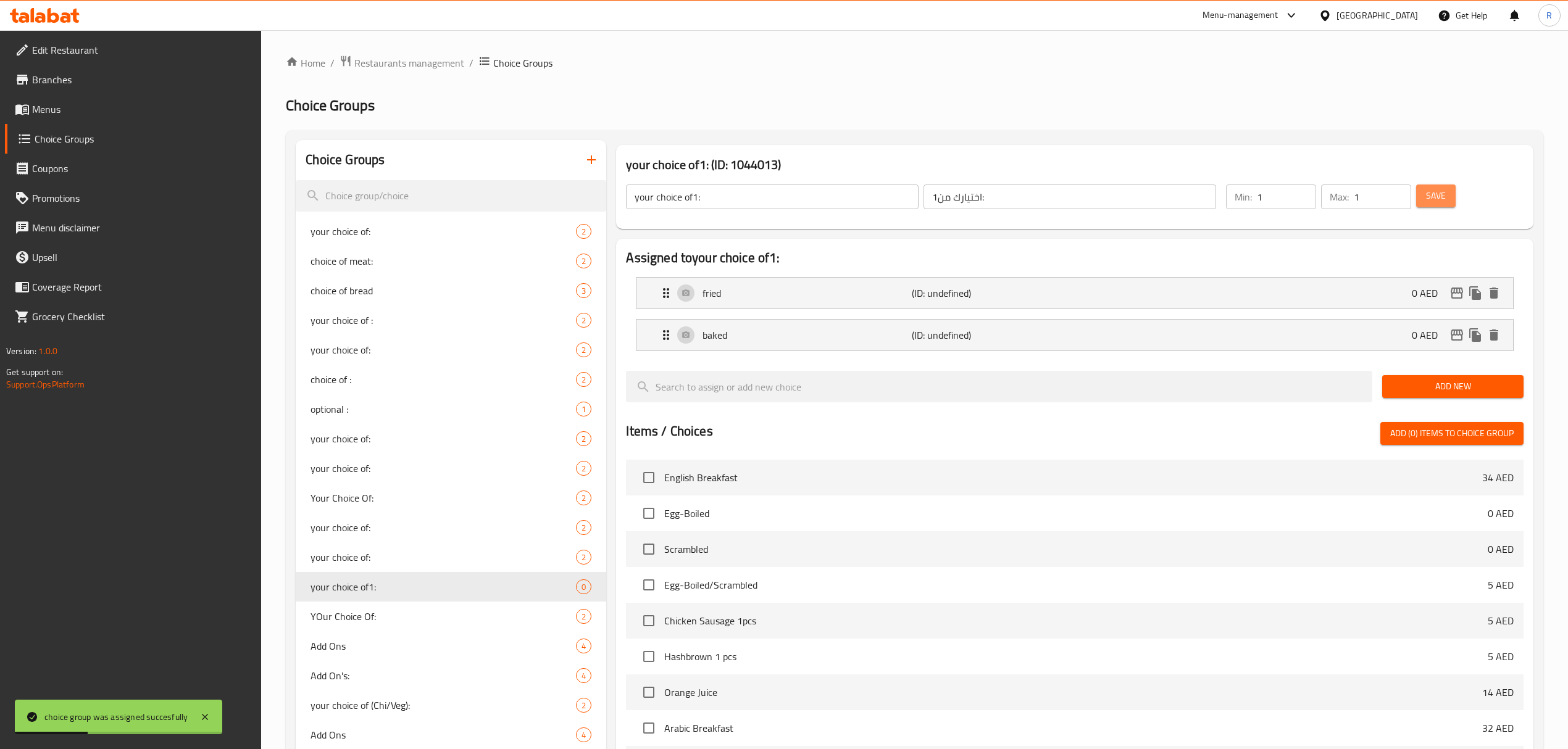
click at [1434, 198] on span "Save" at bounding box center [1435, 196] width 19 height 15
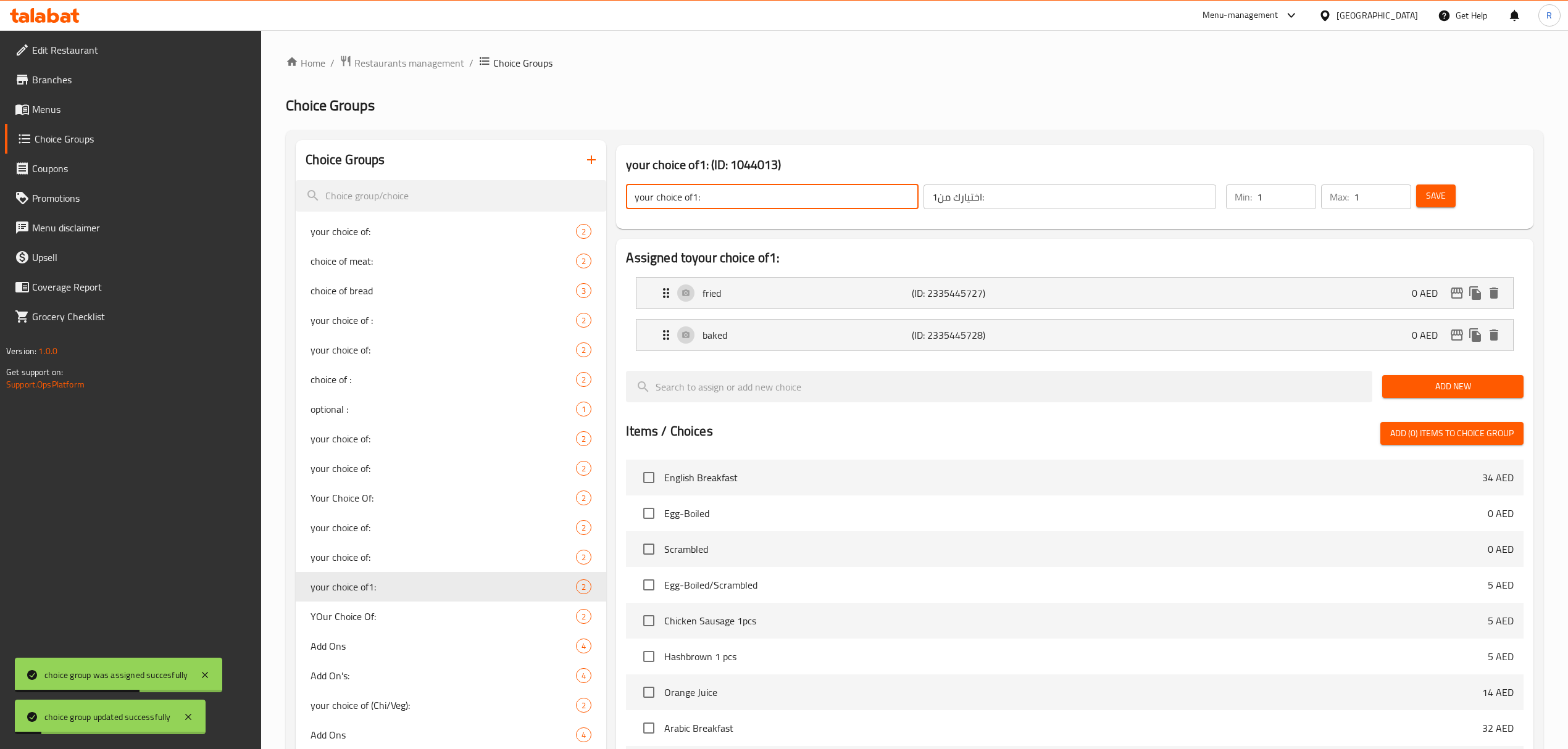
click at [696, 195] on input "your choice of1:" at bounding box center [772, 196] width 293 height 24
type input "your choice of:"
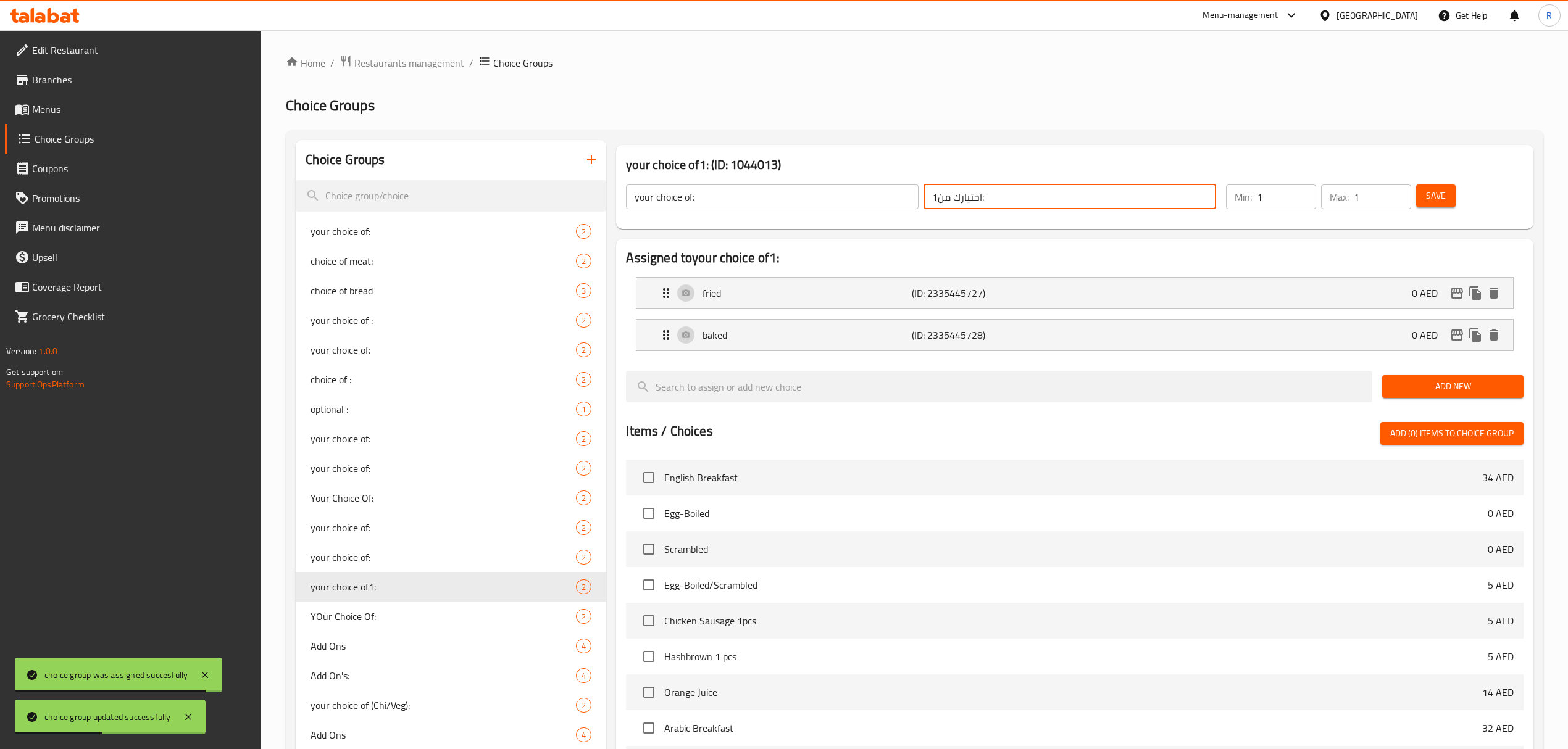
click at [933, 200] on input "اختيارك من1:" at bounding box center [1069, 196] width 293 height 24
type input "اختيارك من:"
click at [1445, 201] on button "Save" at bounding box center [1435, 195] width 40 height 23
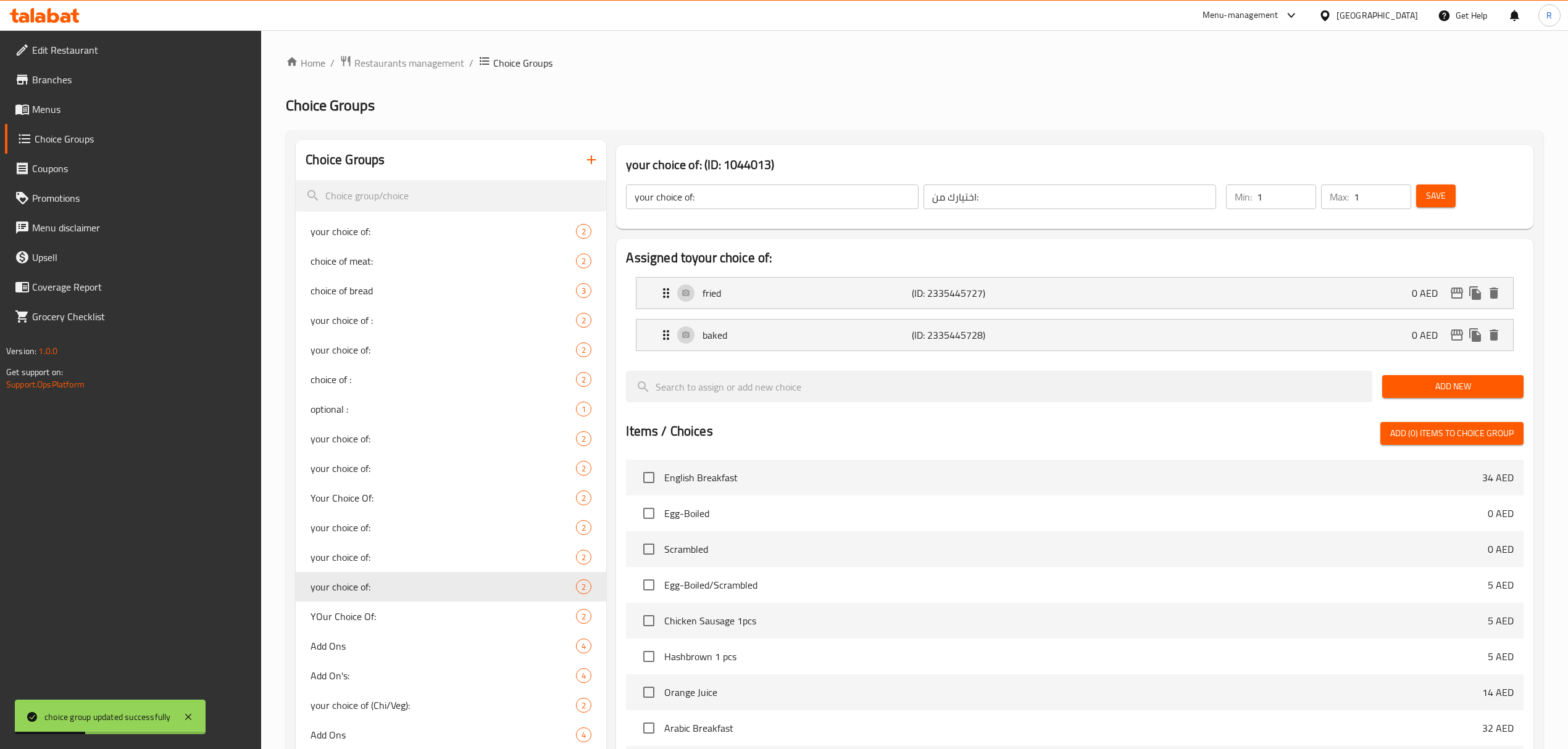
click at [1437, 191] on span "Save" at bounding box center [1435, 196] width 19 height 15
click at [159, 102] on span "Menus" at bounding box center [142, 108] width 220 height 15
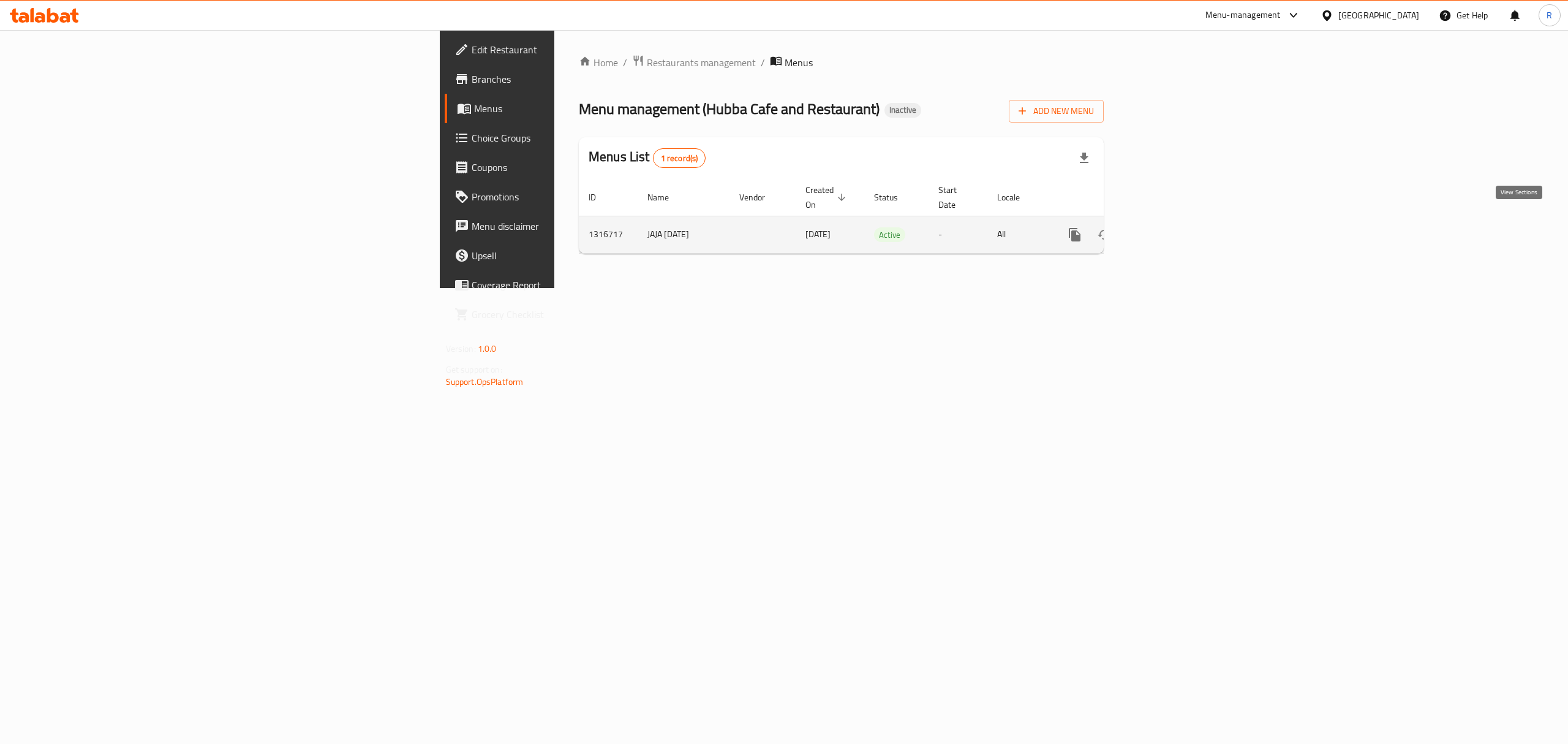
click at [1178, 225] on link "enhanced table" at bounding box center [1163, 235] width 30 height 30
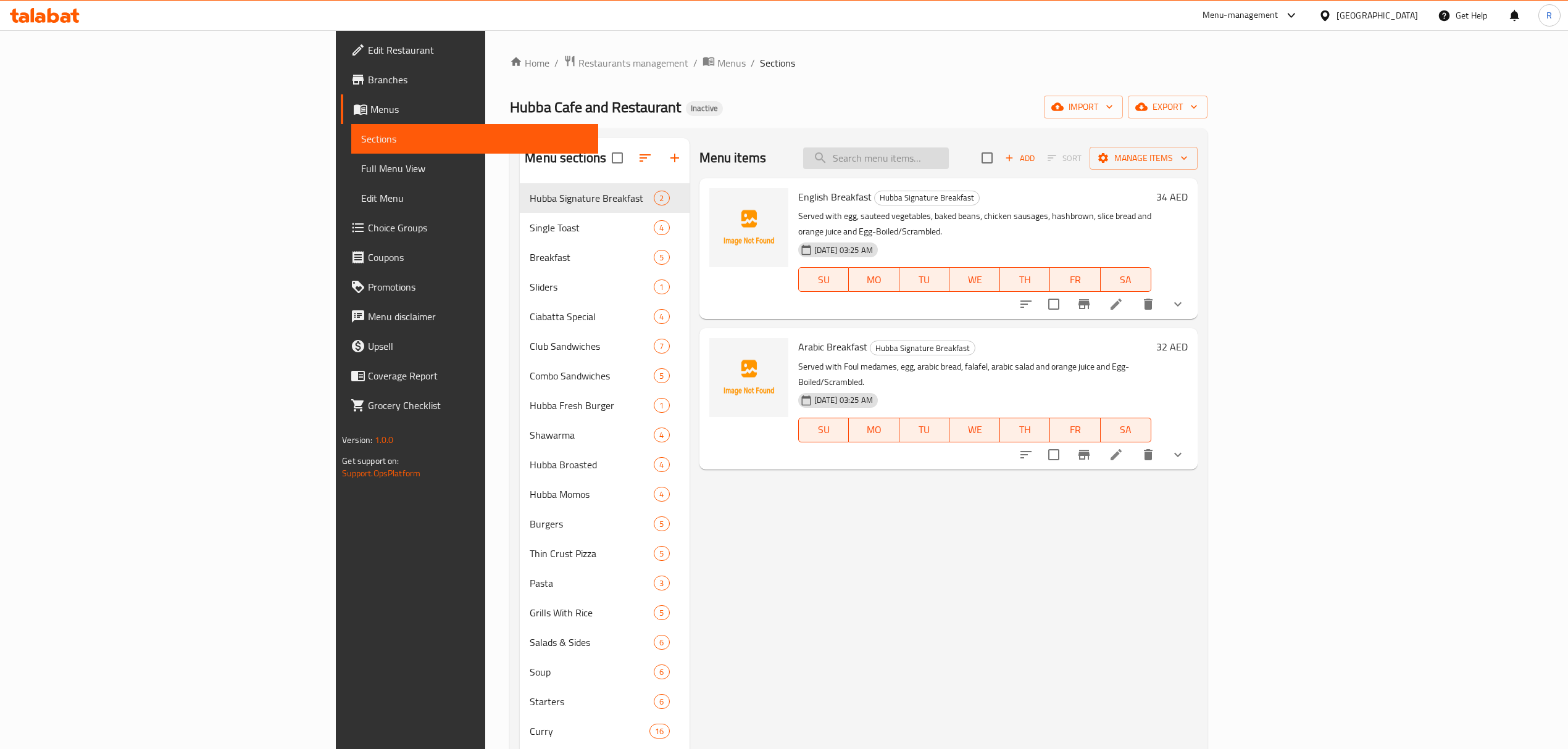
click at [949, 161] on input "search" at bounding box center [875, 158] width 145 height 22
paste input "Prawns Masala"
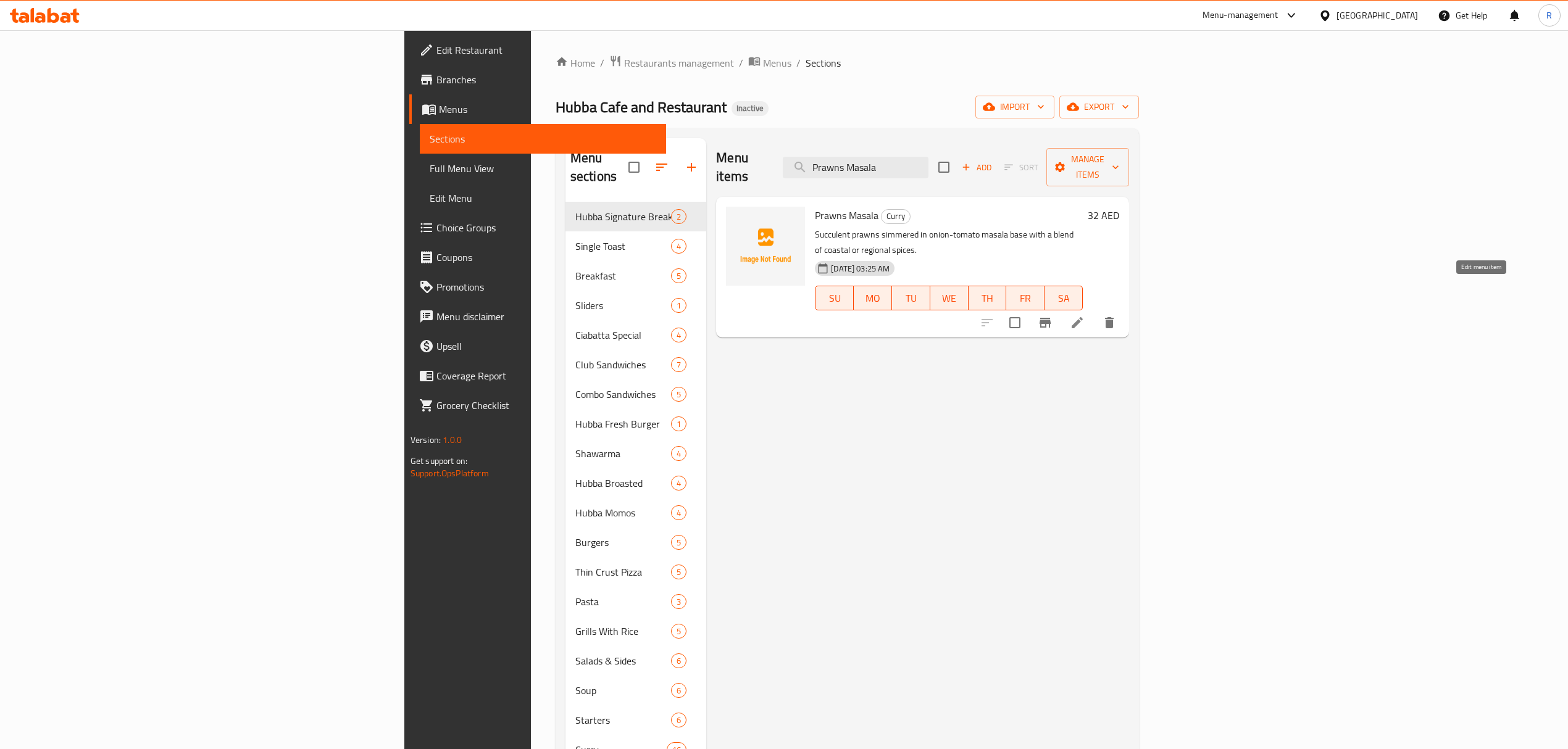
type input "Prawns Masala"
click at [1082, 317] on icon at bounding box center [1077, 323] width 11 height 11
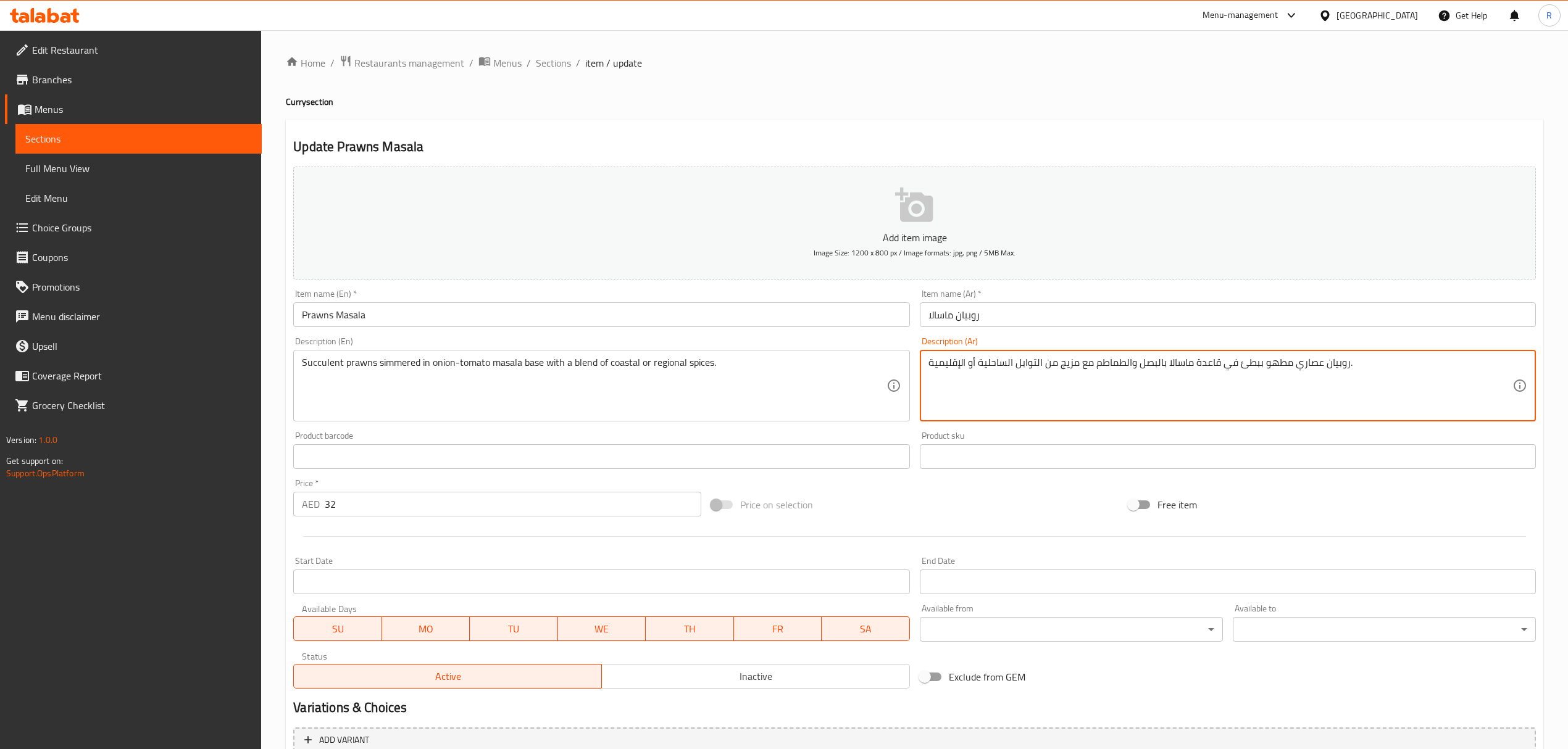
drag, startPoint x: 928, startPoint y: 364, endPoint x: 966, endPoint y: 364, distance: 38.0
drag, startPoint x: 991, startPoint y: 364, endPoint x: 1011, endPoint y: 360, distance: 20.4
click at [1011, 360] on textarea "روبيان عصاري مطهو ببطئ في قاعدة [GEOGRAPHIC_DATA] بالبصل والطماطم مع مزيج من ال…" at bounding box center [1219, 386] width 584 height 58
